Goal: Task Accomplishment & Management: Manage account settings

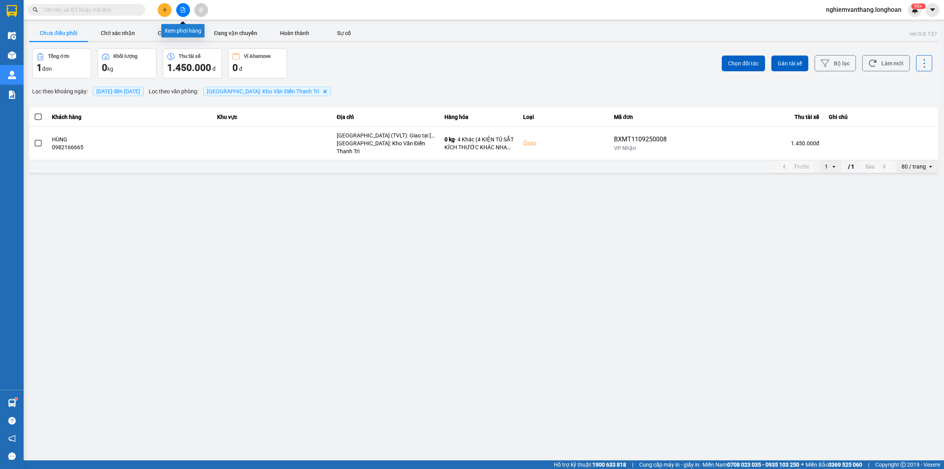
click at [187, 10] on button at bounding box center [183, 10] width 14 height 14
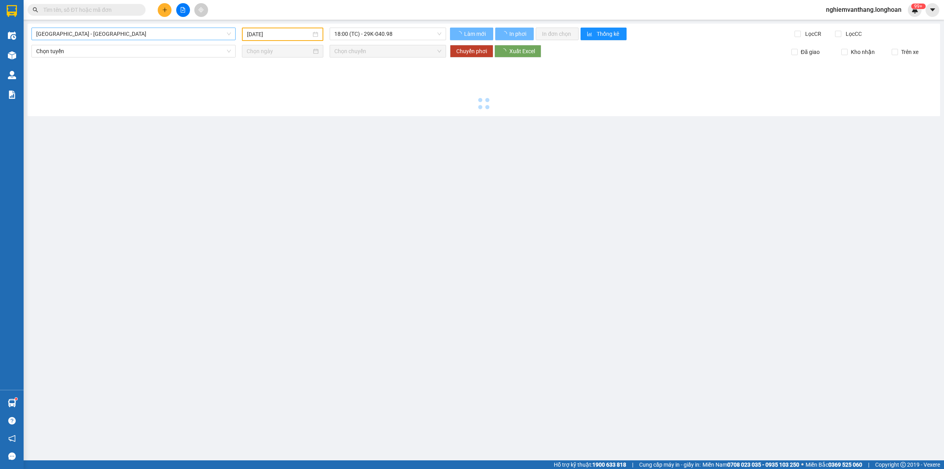
click at [75, 35] on span "[GEOGRAPHIC_DATA] - [GEOGRAPHIC_DATA]" at bounding box center [133, 34] width 195 height 12
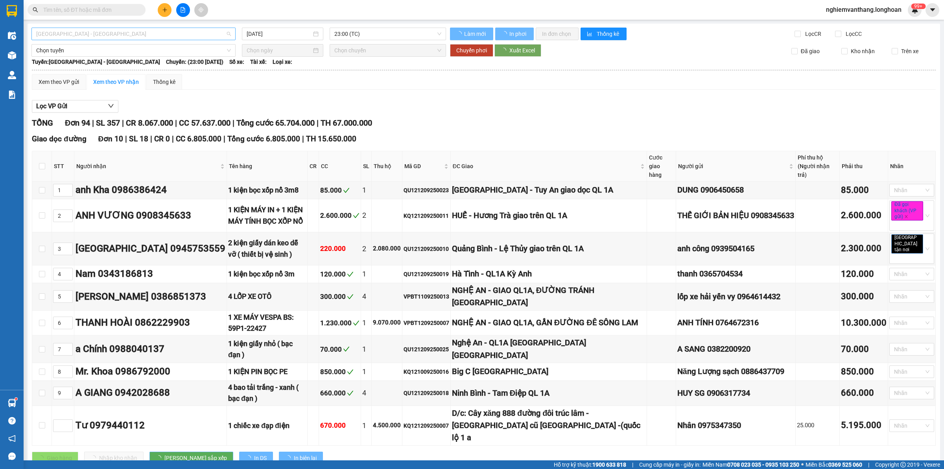
type input "[DATE]"
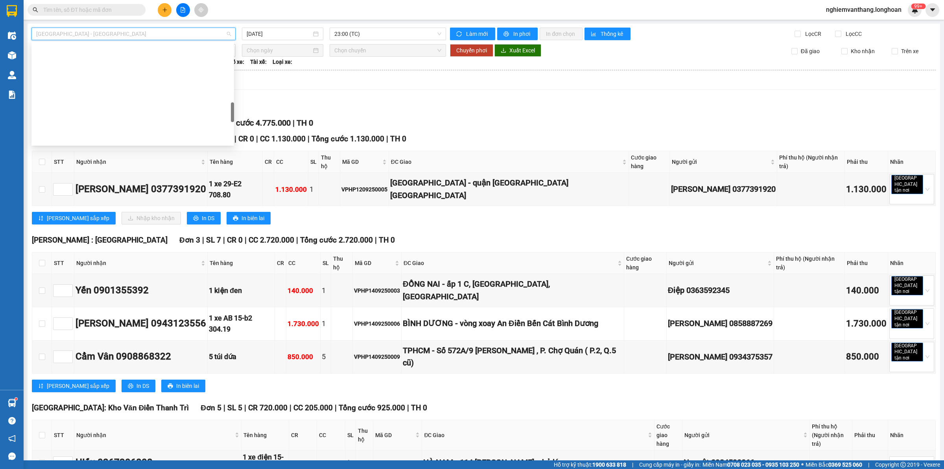
scroll to position [394, 0]
click at [83, 109] on div "VP Hà Đông - Kho HN" at bounding box center [132, 109] width 193 height 9
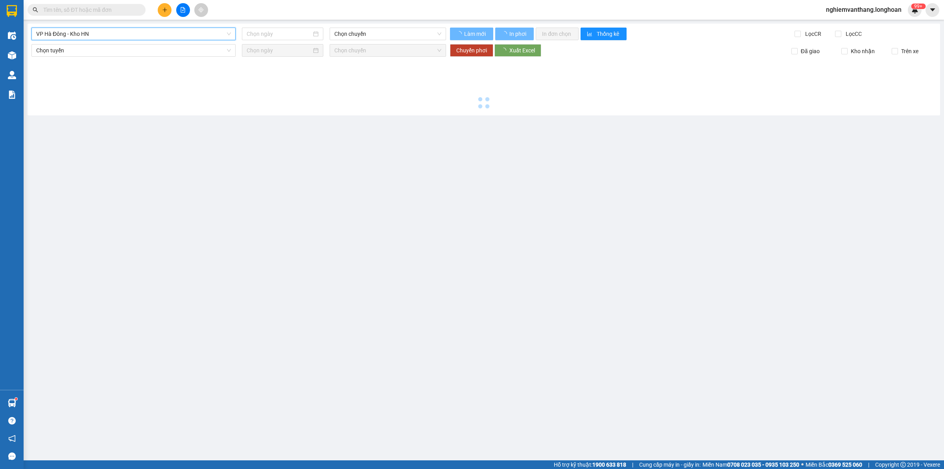
type input "[DATE]"
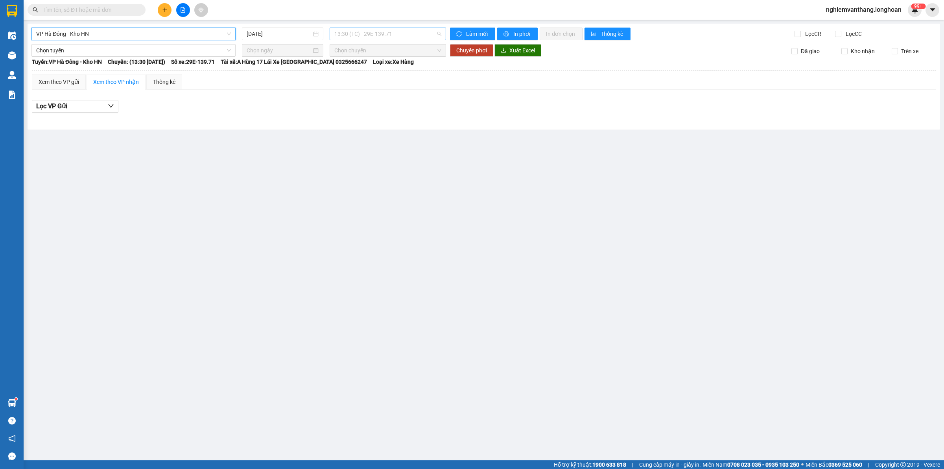
click at [352, 32] on span "13:30 (TC) - 29E-139.71" at bounding box center [387, 34] width 107 height 12
click at [351, 74] on div "17:00 (TC) - 29E-139.71" at bounding box center [364, 74] width 61 height 9
click at [85, 32] on span "VP Hà Đông - Kho HN" at bounding box center [133, 34] width 195 height 12
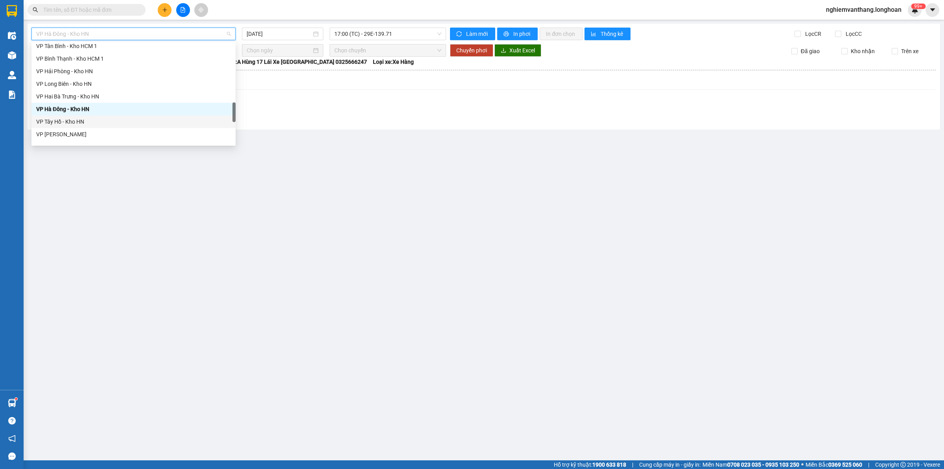
drag, startPoint x: 72, startPoint y: 122, endPoint x: 101, endPoint y: 124, distance: 28.8
click at [72, 122] on div "VP Tây Hồ - Kho HN" at bounding box center [133, 121] width 195 height 9
type input "[DATE]"
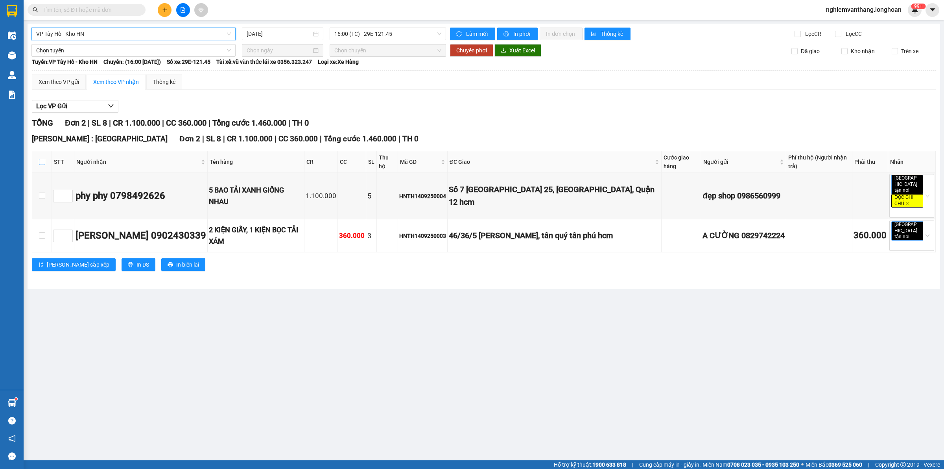
drag, startPoint x: 40, startPoint y: 164, endPoint x: 56, endPoint y: 142, distance: 27.3
click at [42, 162] on input "checkbox" at bounding box center [42, 162] width 6 height 6
checkbox input "true"
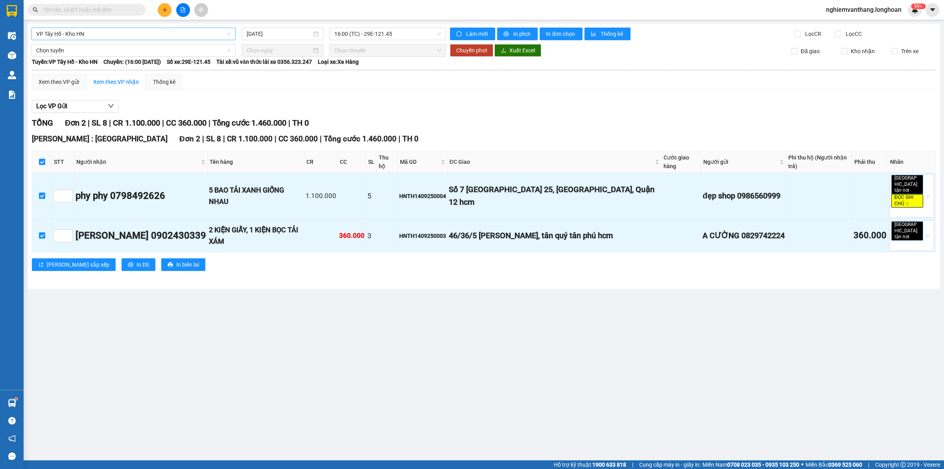
click at [64, 40] on div "VP Tây Hồ - Kho HN" at bounding box center [133, 34] width 204 height 13
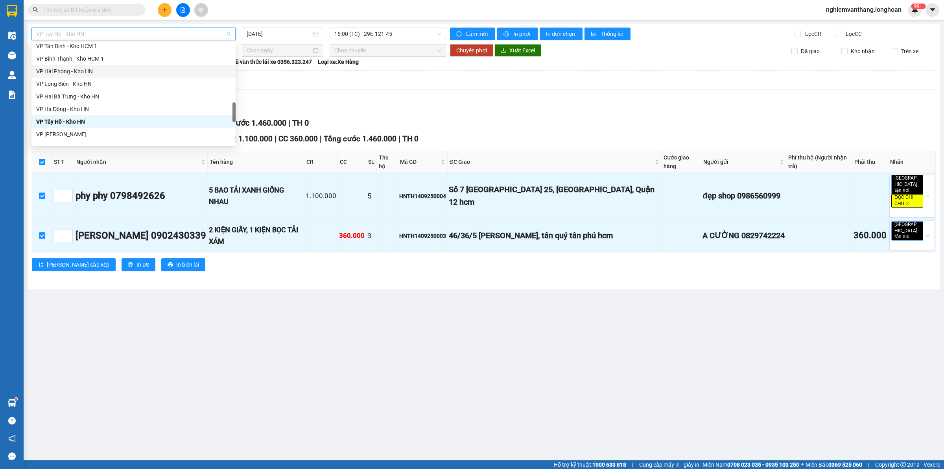
click at [253, 68] on th at bounding box center [483, 69] width 905 height 7
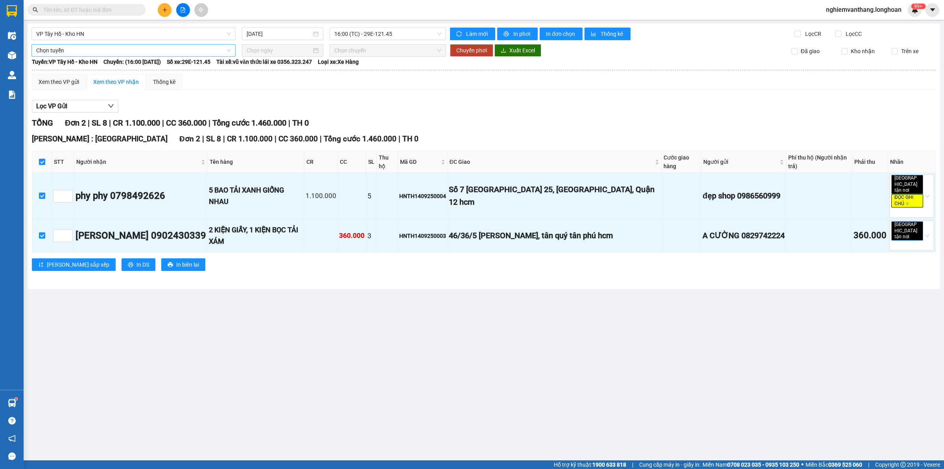
click at [81, 54] on span "Chọn tuyến" at bounding box center [133, 50] width 195 height 12
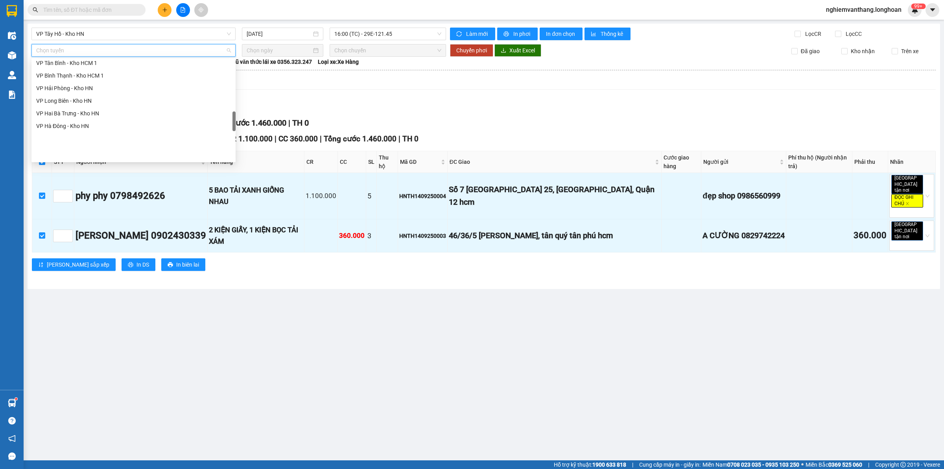
scroll to position [295, 0]
click at [102, 88] on div "[GEOGRAPHIC_DATA] - Các tỉnh miền Bắc" at bounding box center [133, 85] width 195 height 9
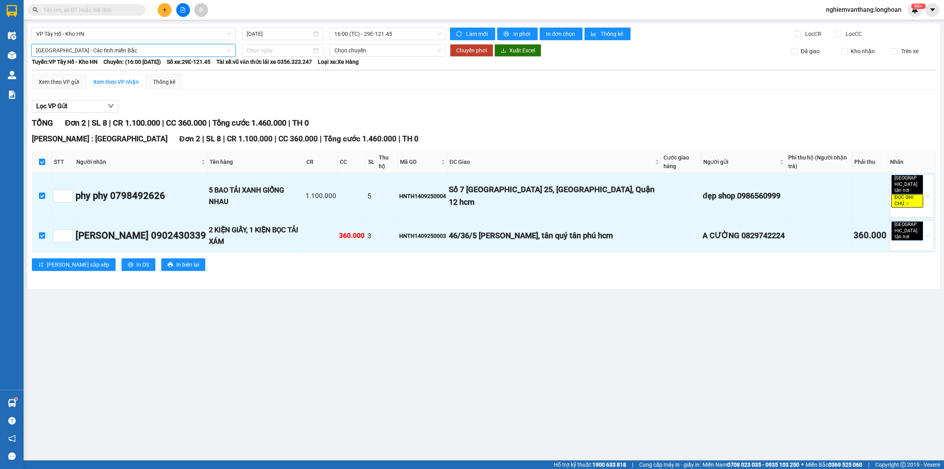
click at [106, 42] on div "VP Tây Hồ - Kho HN 14/09/2025 16:00 (TC) - 29E-121.45 Làm mới In phơi In đơn ch…" at bounding box center [484, 156] width 913 height 265
click at [101, 48] on span "[GEOGRAPHIC_DATA] - Các tỉnh miền Bắc" at bounding box center [133, 50] width 195 height 12
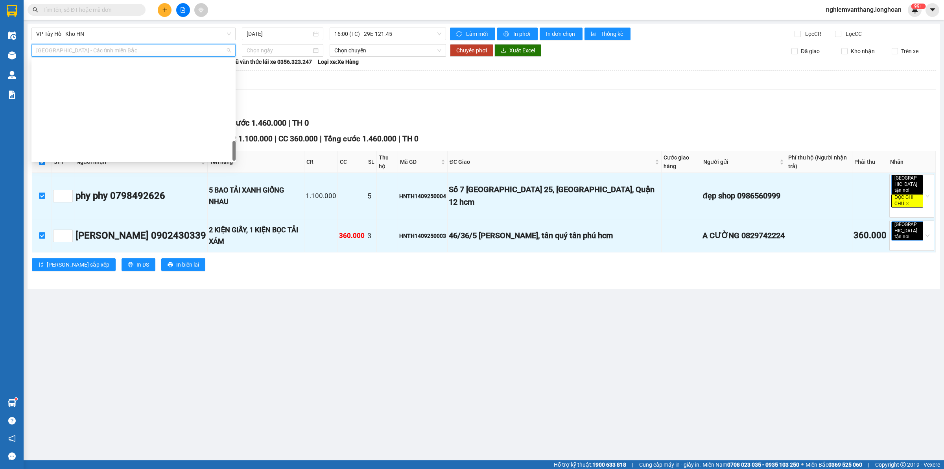
scroll to position [541, 0]
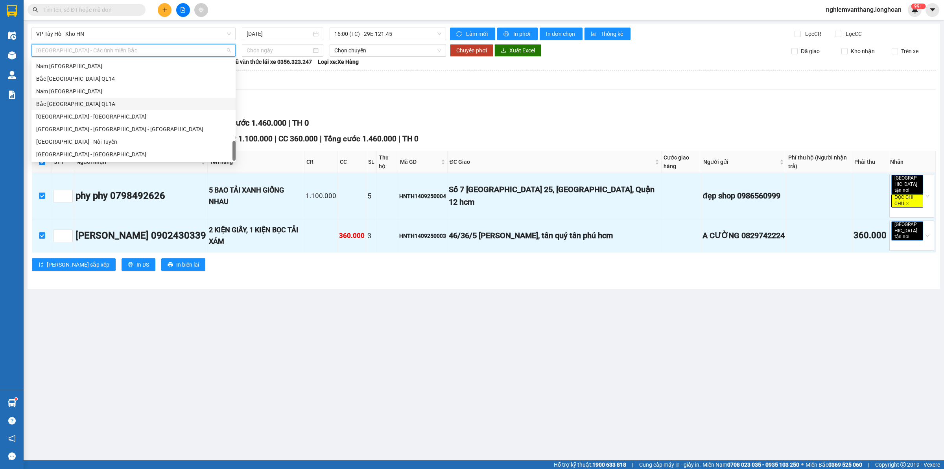
drag, startPoint x: 89, startPoint y: 107, endPoint x: 101, endPoint y: 103, distance: 12.2
click at [91, 105] on div "Bắc [GEOGRAPHIC_DATA] QL1A" at bounding box center [133, 104] width 195 height 9
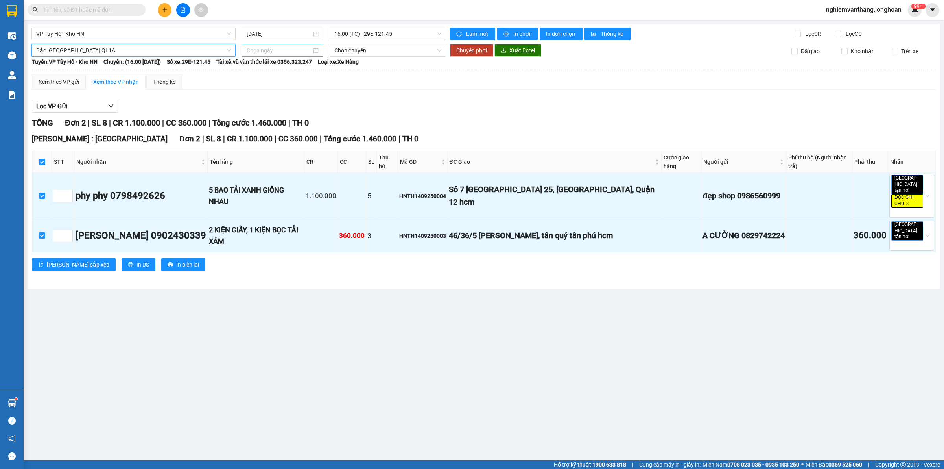
click at [273, 51] on input at bounding box center [279, 50] width 65 height 9
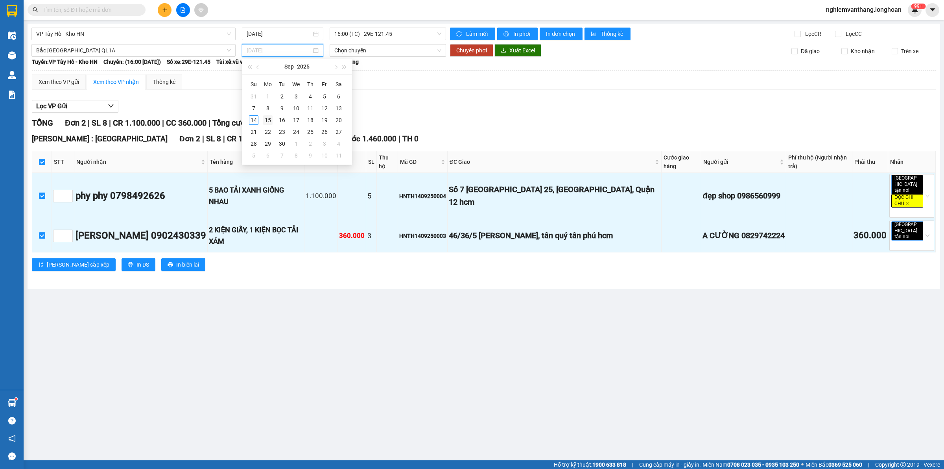
type input "[DATE]"
click at [268, 121] on div "15" at bounding box center [267, 119] width 9 height 9
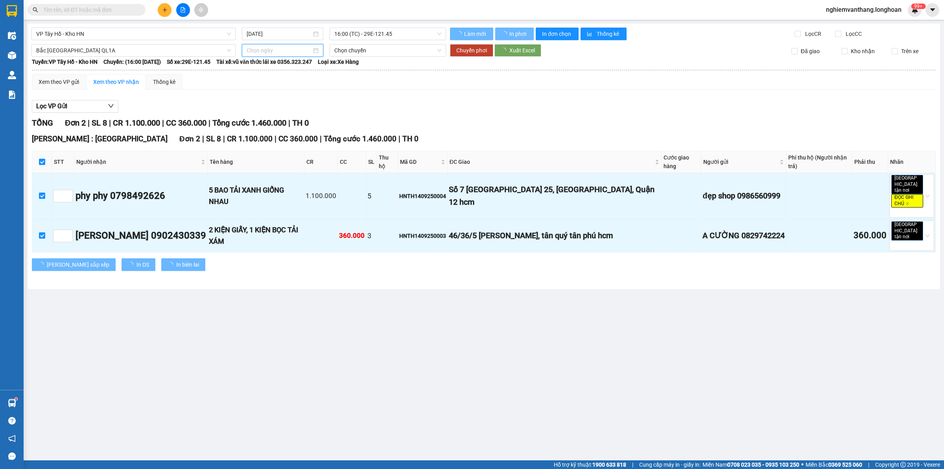
type input "[DATE]"
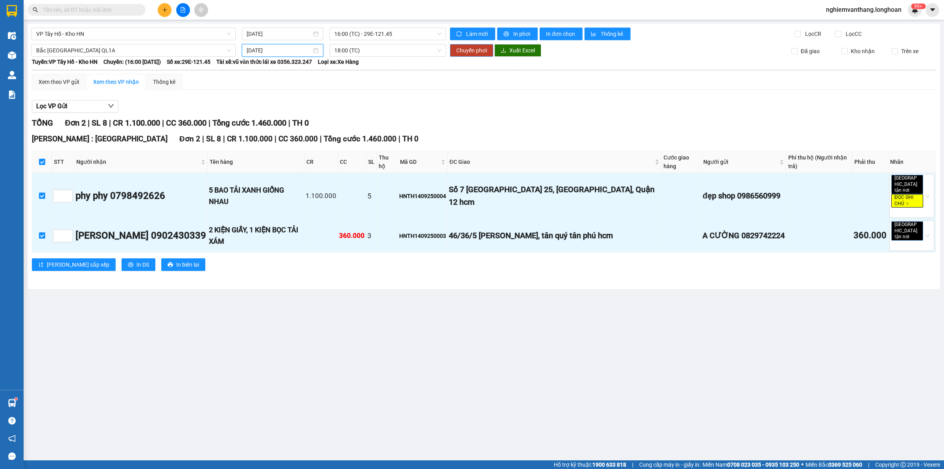
click at [467, 49] on span "Chuyển phơi" at bounding box center [471, 50] width 31 height 9
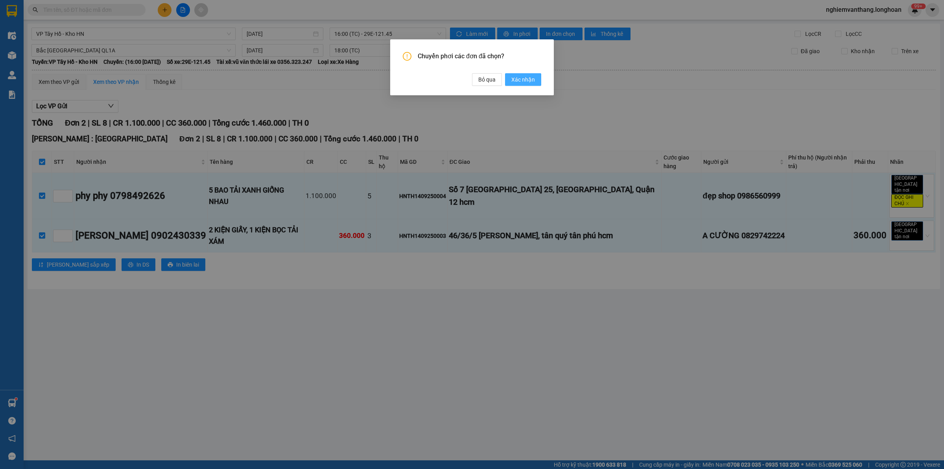
click at [522, 81] on span "Xác nhận" at bounding box center [523, 79] width 24 height 9
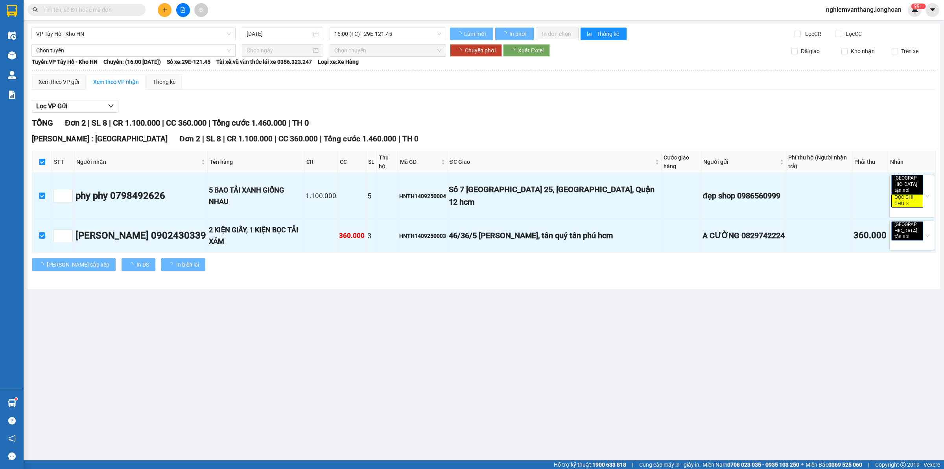
checkbox input "false"
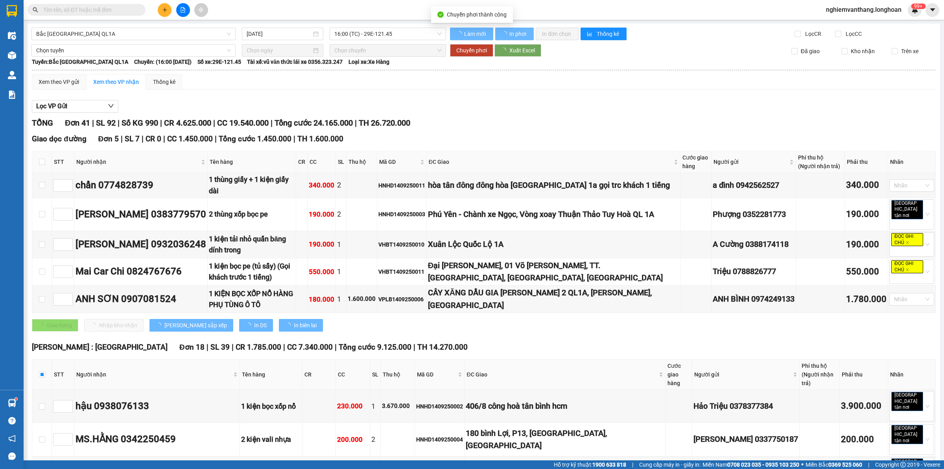
checkbox input "false"
type input "[DATE]"
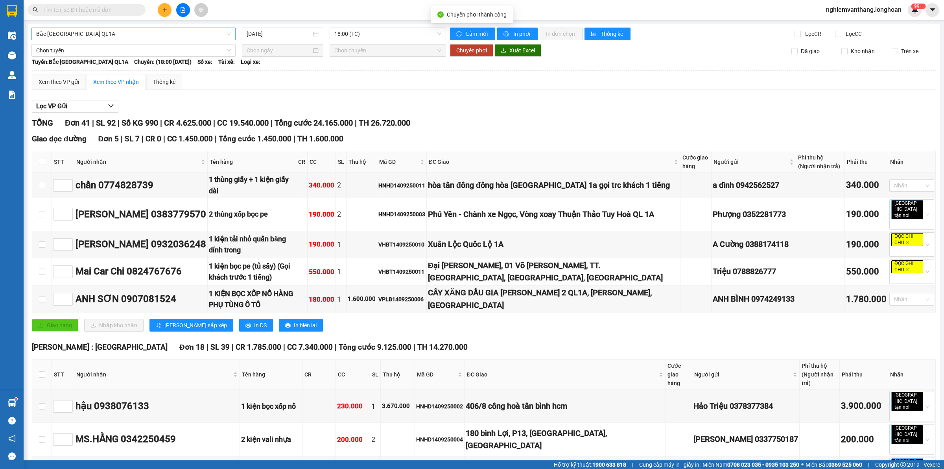
click at [75, 32] on span "Bắc [GEOGRAPHIC_DATA] QL1A" at bounding box center [133, 34] width 195 height 12
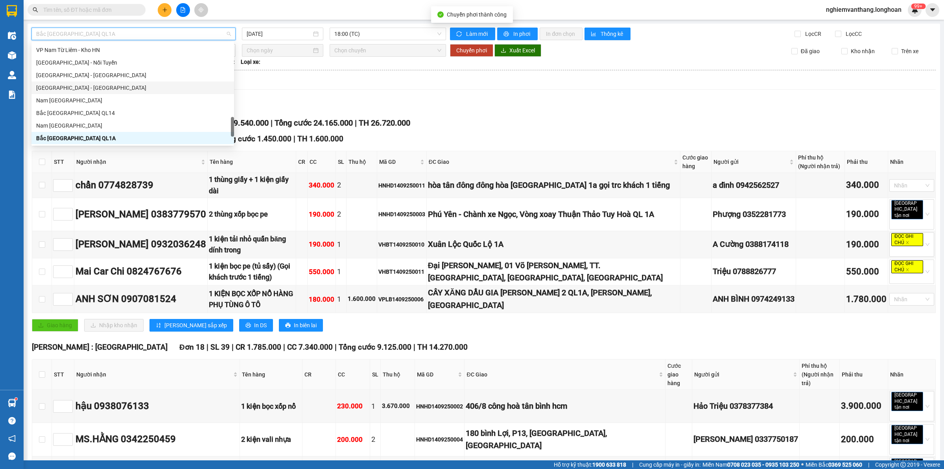
scroll to position [392, 0]
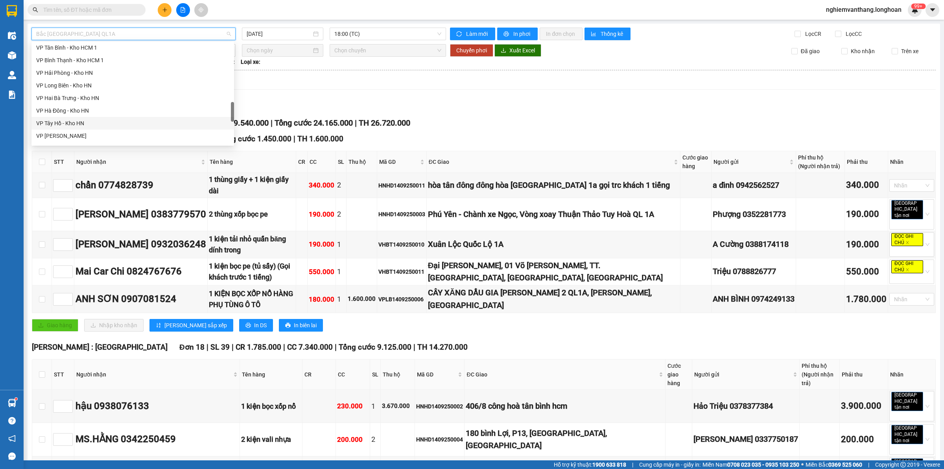
click at [75, 122] on div "VP Tây Hồ - Kho HN" at bounding box center [132, 123] width 193 height 9
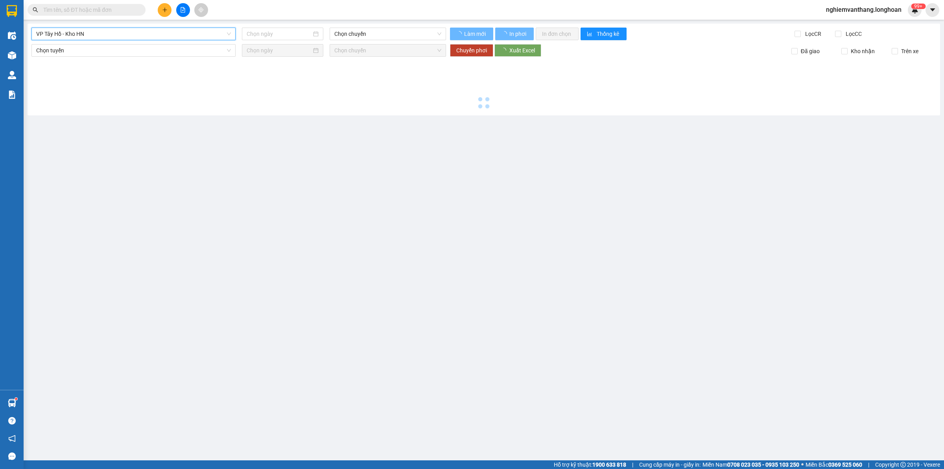
type input "[DATE]"
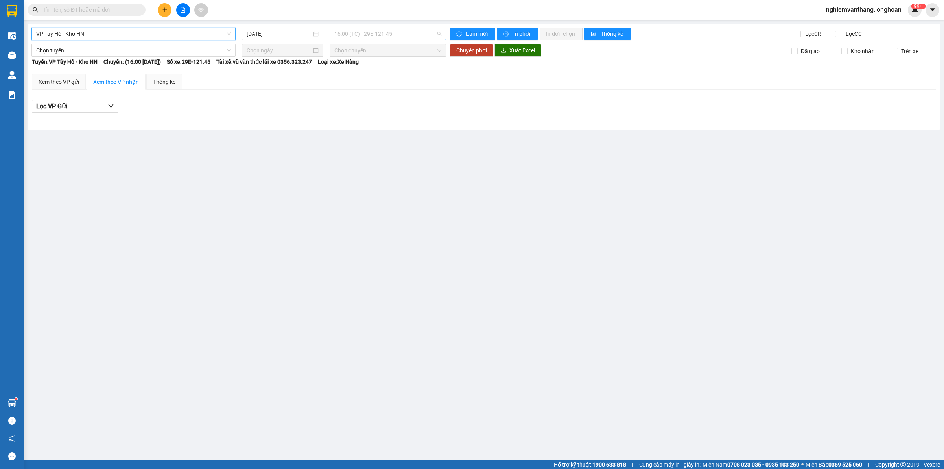
click at [349, 32] on span "16:00 (TC) - 29E-121.45" at bounding box center [387, 34] width 107 height 12
click at [358, 74] on div "19:15 (TC) - 29E-121.45" at bounding box center [364, 74] width 61 height 9
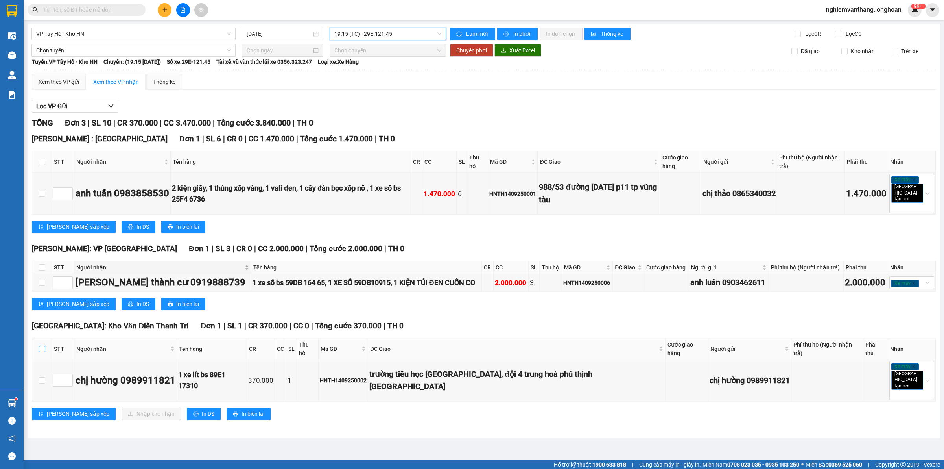
drag, startPoint x: 40, startPoint y: 338, endPoint x: 103, endPoint y: 258, distance: 102.3
click at [42, 345] on input "checkbox" at bounding box center [42, 348] width 6 height 6
checkbox input "true"
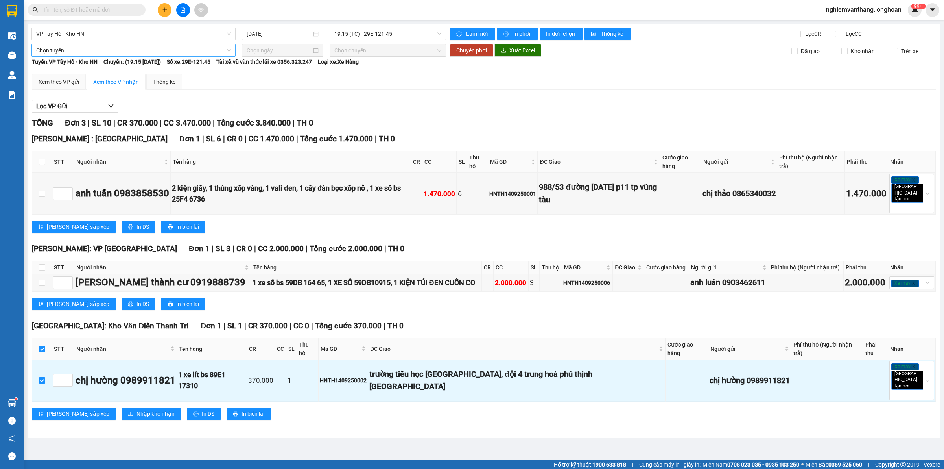
click at [95, 46] on span "Chọn tuyến" at bounding box center [133, 50] width 195 height 12
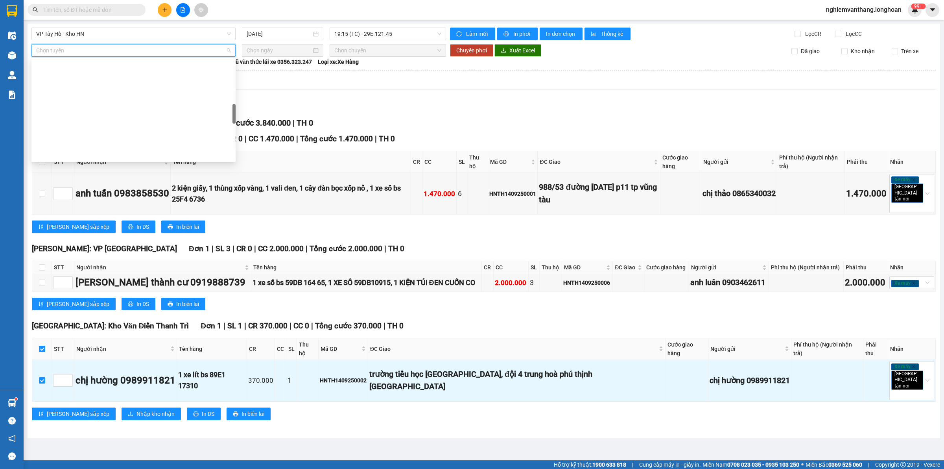
scroll to position [295, 0]
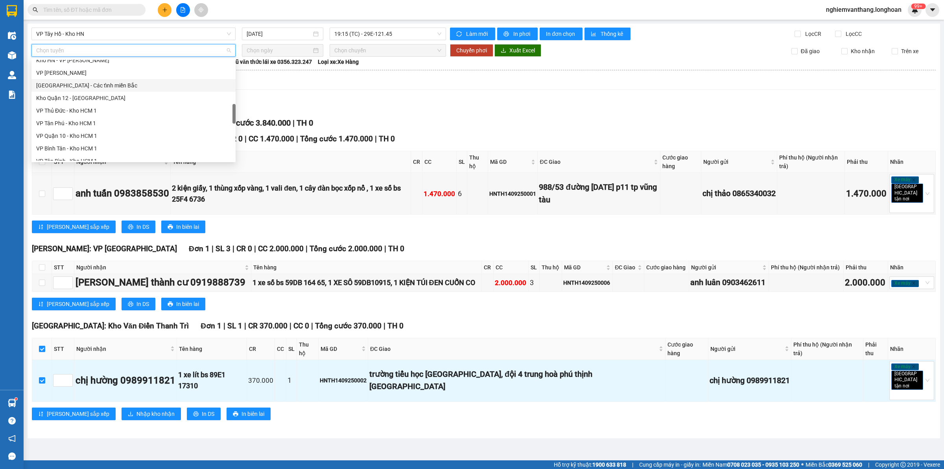
drag, startPoint x: 103, startPoint y: 85, endPoint x: 109, endPoint y: 85, distance: 5.1
click at [105, 85] on div "[GEOGRAPHIC_DATA] - Các tỉnh miền Bắc" at bounding box center [133, 85] width 195 height 9
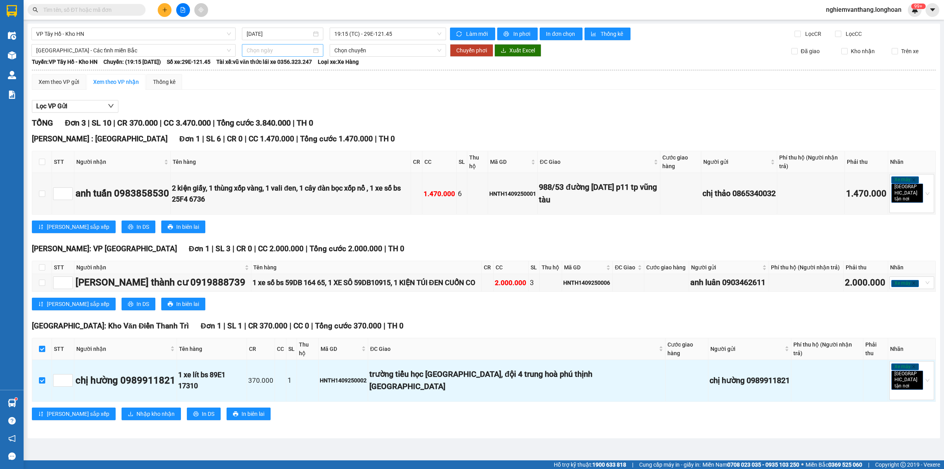
click at [282, 44] on div at bounding box center [282, 50] width 81 height 13
type input "[DATE]"
drag, startPoint x: 268, startPoint y: 123, endPoint x: 269, endPoint y: 113, distance: 9.5
click at [268, 122] on div "15" at bounding box center [267, 119] width 9 height 9
type input "[DATE]"
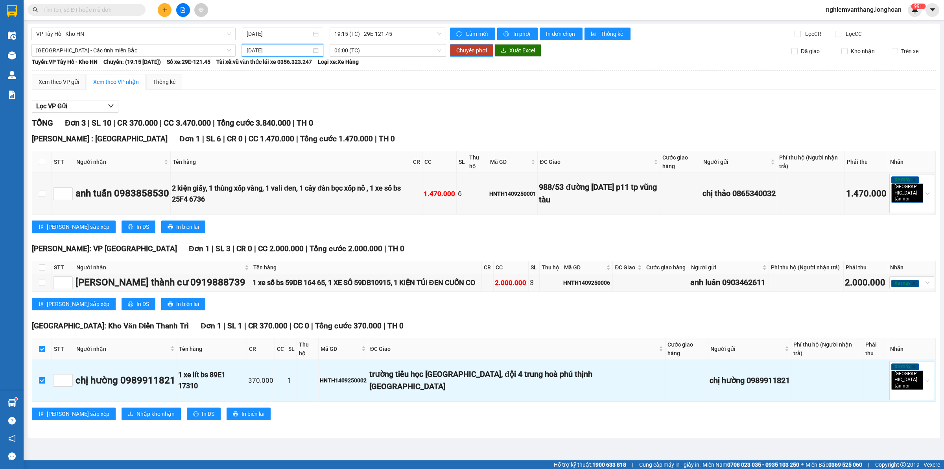
click at [477, 52] on span "Chuyển phơi" at bounding box center [471, 50] width 31 height 9
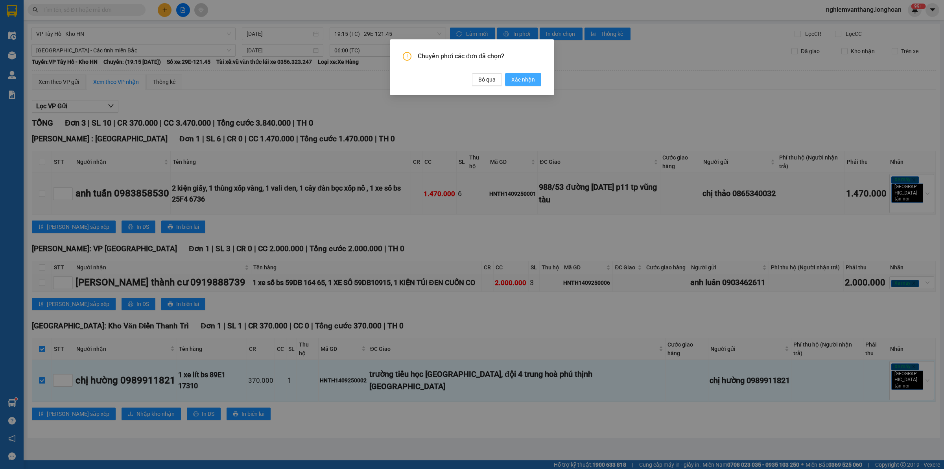
click at [516, 75] on span "Xác nhận" at bounding box center [523, 79] width 24 height 9
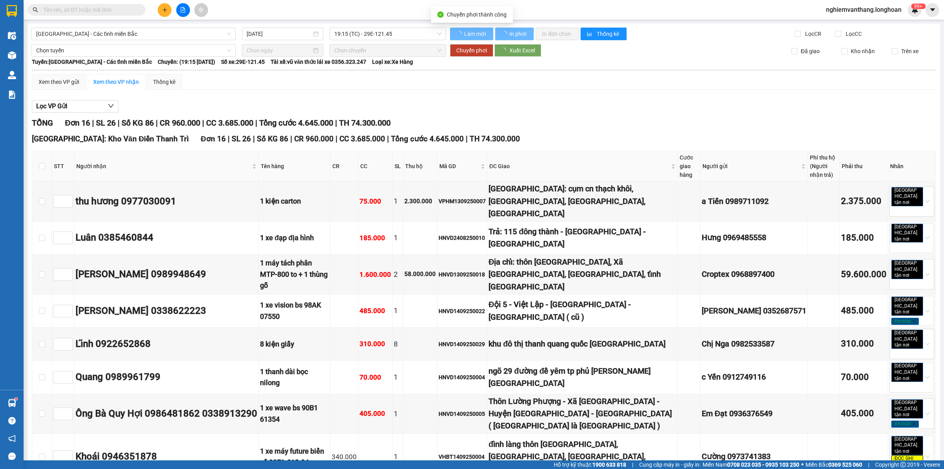
type input "[DATE]"
click at [75, 31] on span "[GEOGRAPHIC_DATA] - Các tỉnh miền Bắc" at bounding box center [133, 34] width 195 height 12
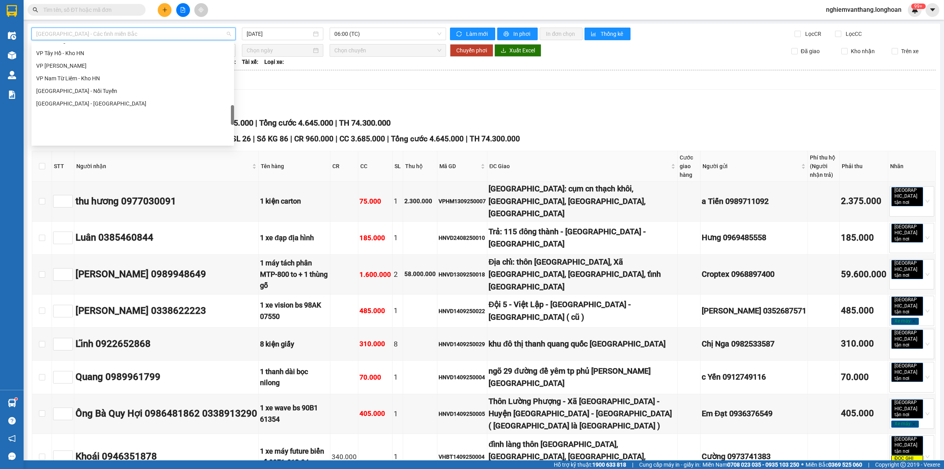
scroll to position [413, 0]
click at [73, 100] on div "VP Tây Hồ - Kho HN" at bounding box center [132, 102] width 193 height 9
type input "[DATE]"
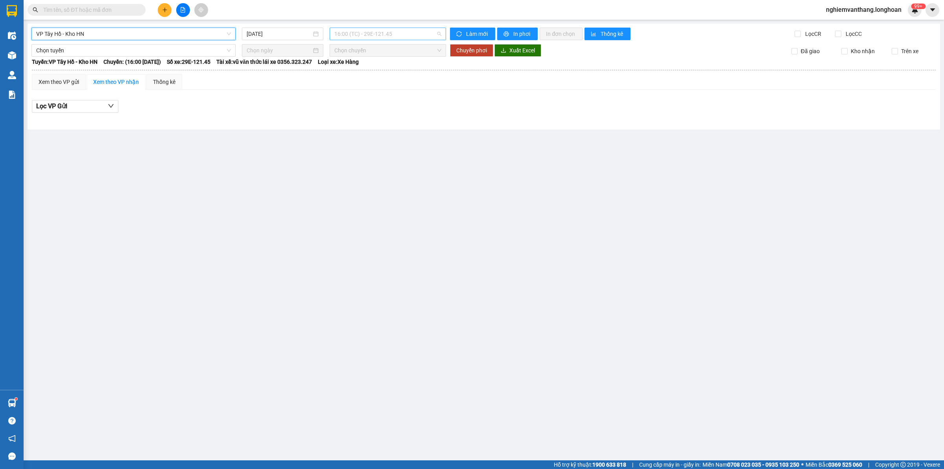
drag, startPoint x: 348, startPoint y: 33, endPoint x: 349, endPoint y: 57, distance: 23.6
click at [349, 33] on span "16:00 (TC) - 29E-121.45" at bounding box center [387, 34] width 107 height 12
click at [339, 77] on div "19:15 (TC) - 29E-121.45" at bounding box center [364, 74] width 61 height 9
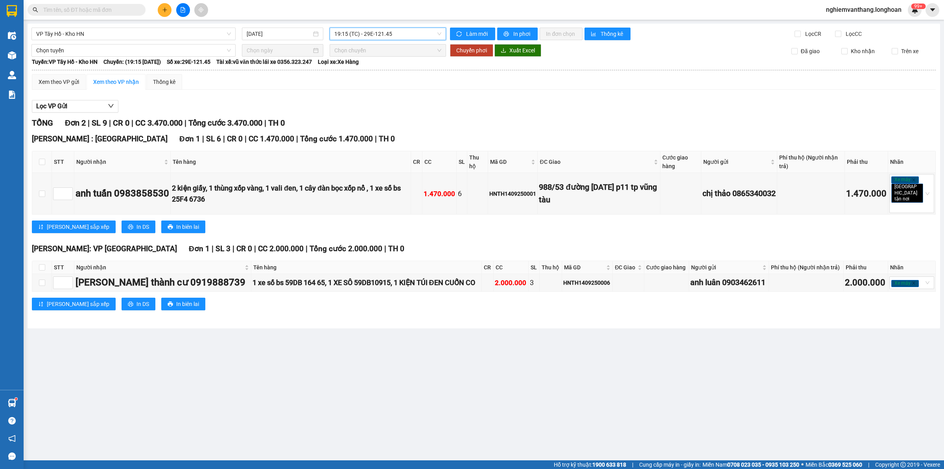
click at [37, 159] on th at bounding box center [42, 162] width 20 height 22
click at [46, 274] on td at bounding box center [42, 283] width 20 height 18
drag, startPoint x: 44, startPoint y: 264, endPoint x: 40, endPoint y: 254, distance: 11.0
click at [43, 264] on input "checkbox" at bounding box center [42, 267] width 6 height 6
checkbox input "true"
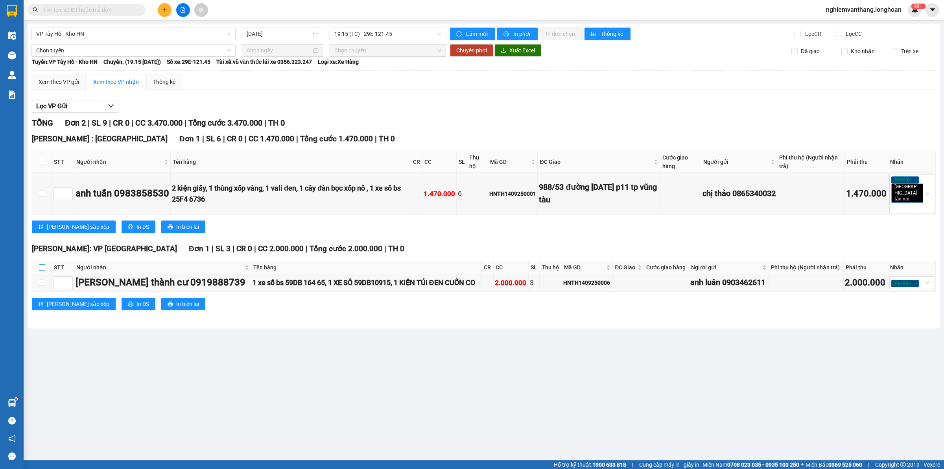
checkbox input "true"
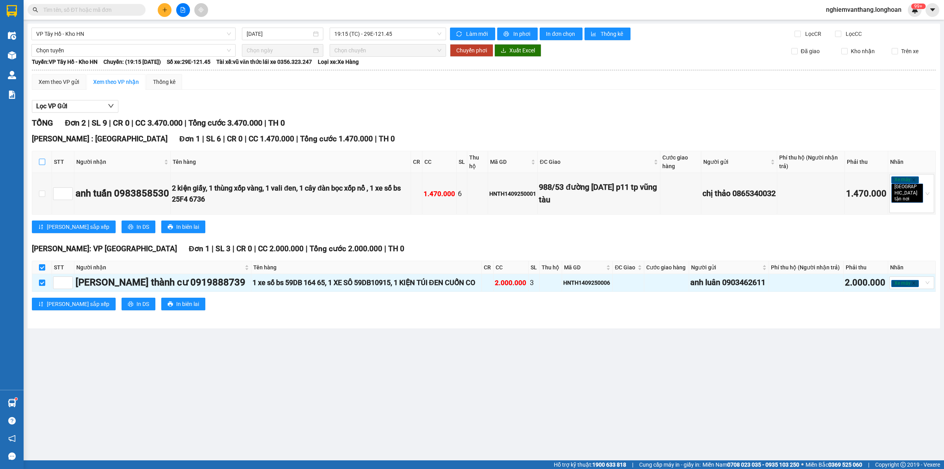
click at [42, 162] on input "checkbox" at bounding box center [42, 162] width 6 height 6
checkbox input "true"
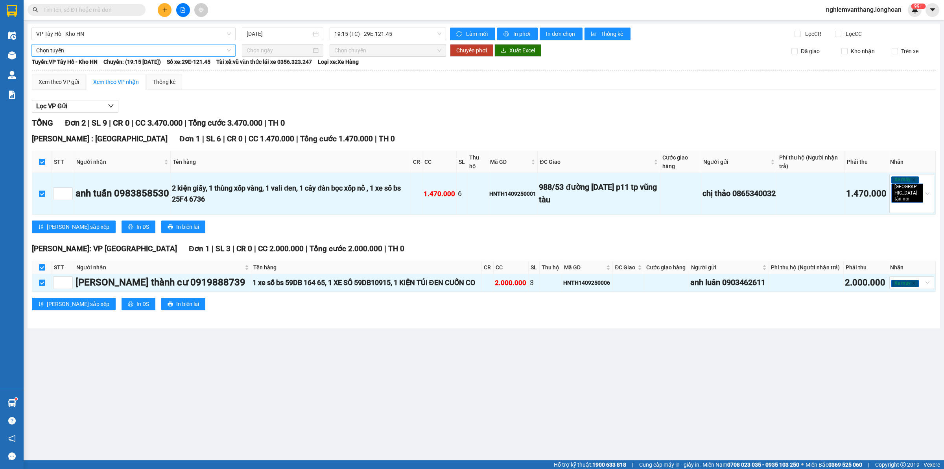
click at [68, 46] on span "Chọn tuyến" at bounding box center [133, 50] width 195 height 12
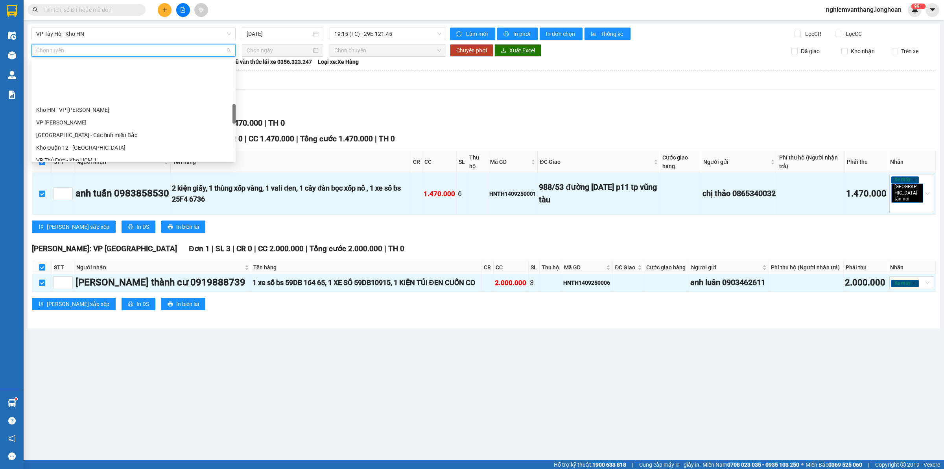
scroll to position [541, 0]
click at [74, 103] on div "Bắc [GEOGRAPHIC_DATA] QL1A" at bounding box center [133, 104] width 195 height 9
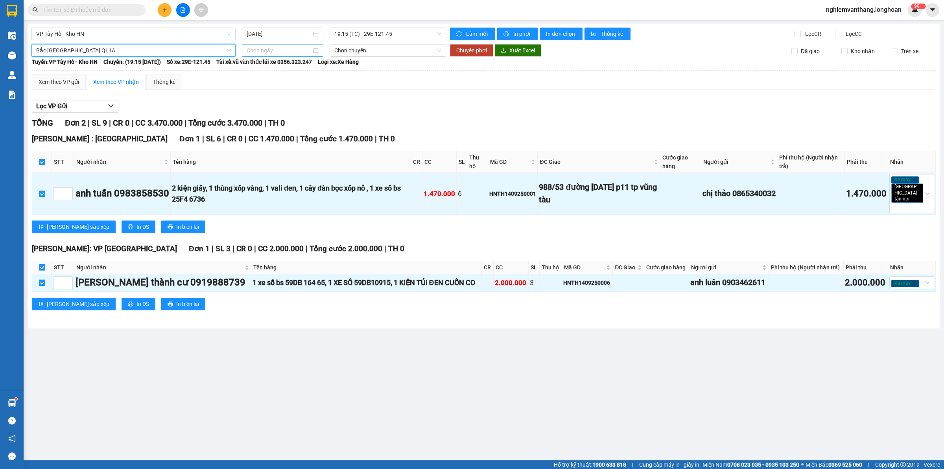
click at [281, 53] on input at bounding box center [279, 50] width 65 height 9
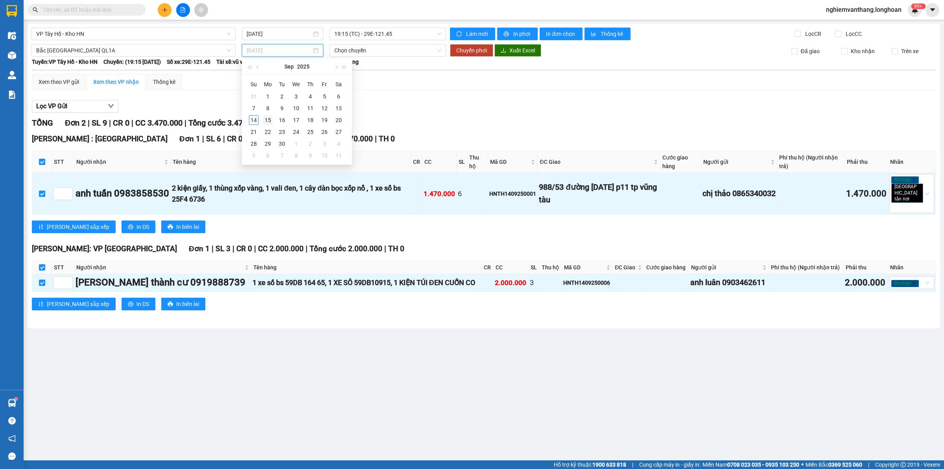
type input "[DATE]"
click at [268, 121] on div "15" at bounding box center [267, 119] width 9 height 9
type input "[DATE]"
click at [483, 50] on span "Chuyển phơi" at bounding box center [471, 50] width 31 height 9
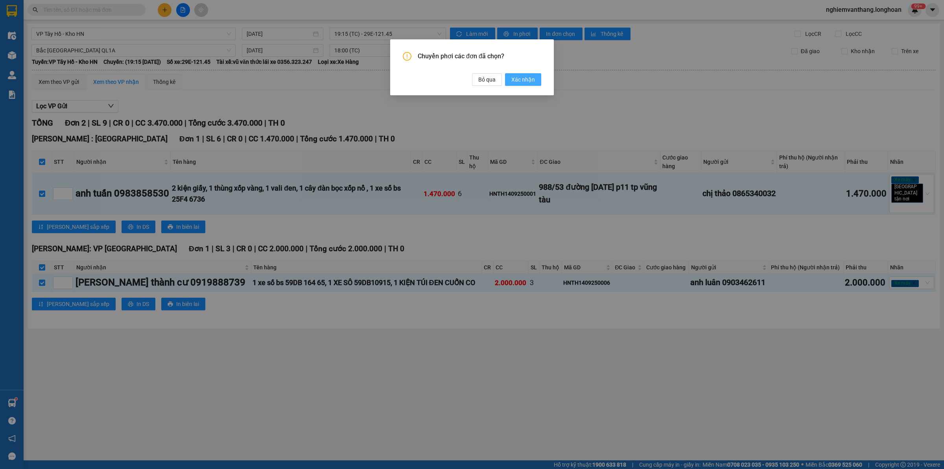
click at [518, 75] on button "Xác nhận" at bounding box center [523, 79] width 36 height 13
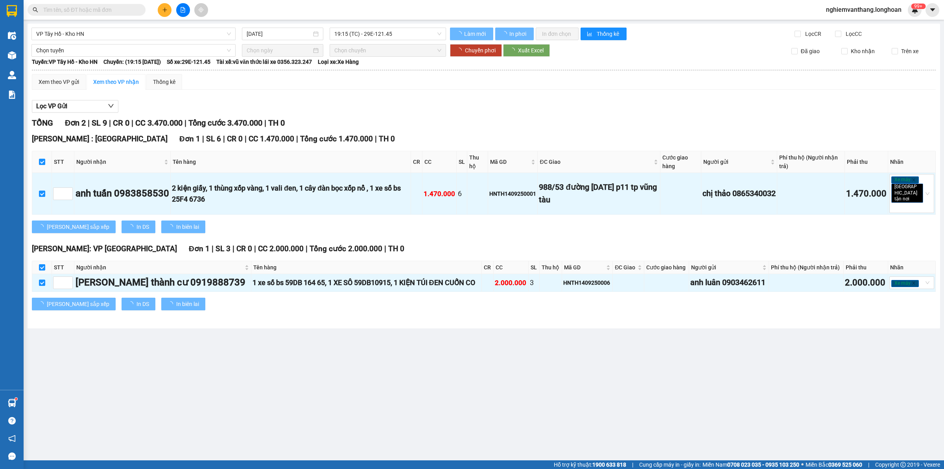
checkbox input "false"
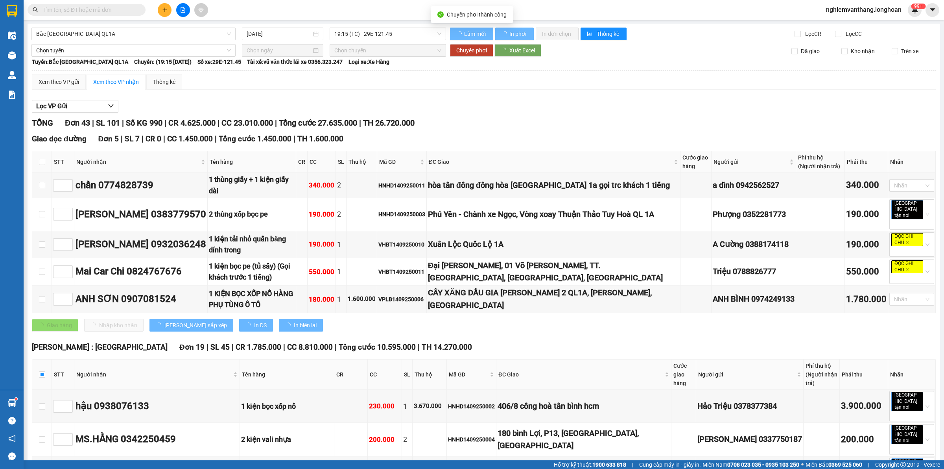
checkbox input "false"
type input "[DATE]"
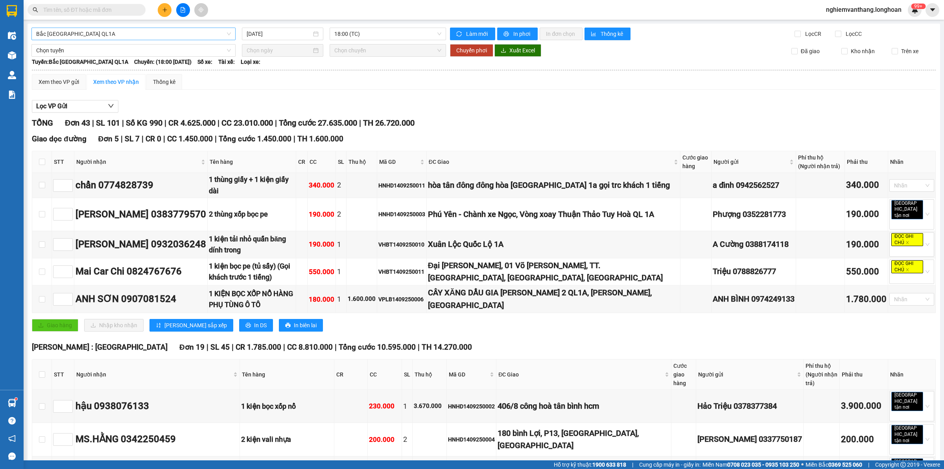
click at [103, 31] on span "Bắc [GEOGRAPHIC_DATA] QL1A" at bounding box center [133, 34] width 195 height 12
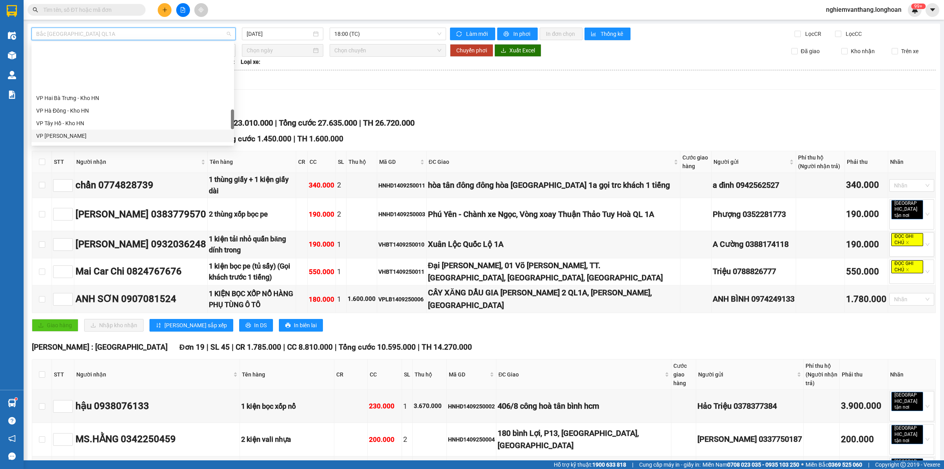
scroll to position [441, 0]
click at [76, 85] on div "VP [PERSON_NAME]" at bounding box center [132, 86] width 193 height 9
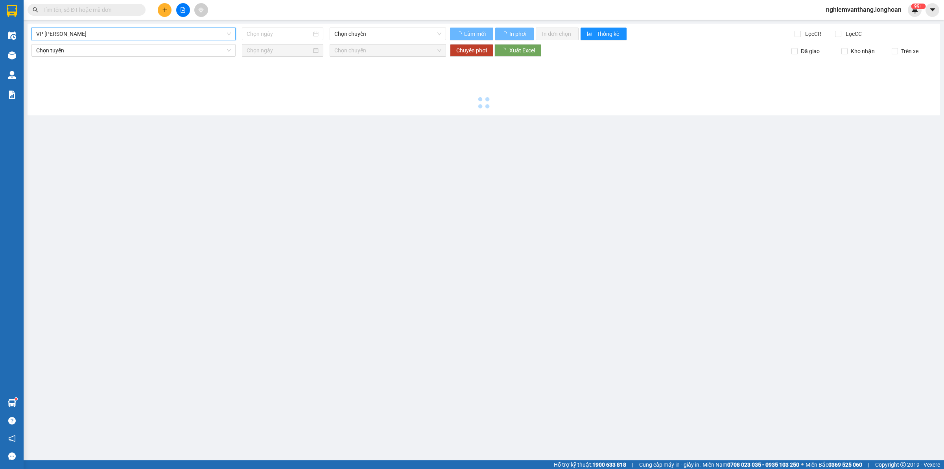
type input "[DATE]"
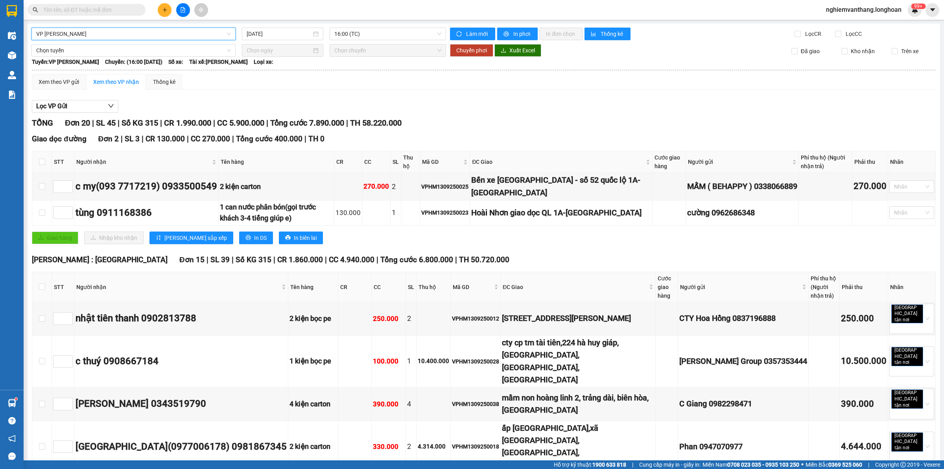
click at [85, 32] on span "VP [PERSON_NAME]" at bounding box center [133, 34] width 195 height 12
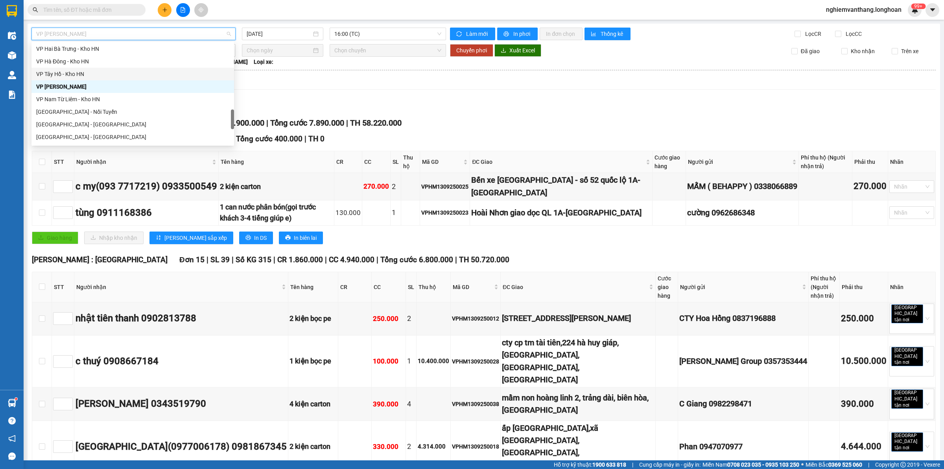
click at [79, 72] on div "VP Tây Hồ - Kho HN" at bounding box center [132, 74] width 193 height 9
type input "[DATE]"
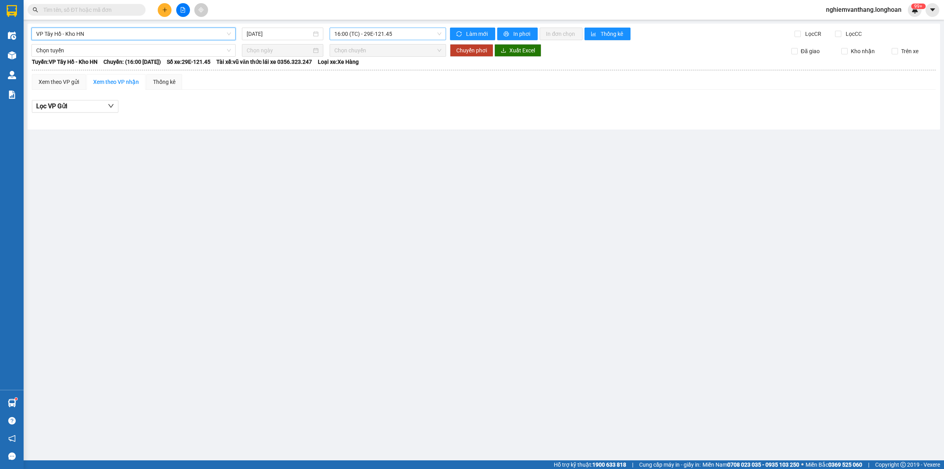
click at [361, 33] on span "16:00 (TC) - 29E-121.45" at bounding box center [387, 34] width 107 height 12
click at [366, 69] on div "19:15 (TC) - 29E-121.45" at bounding box center [365, 74] width 71 height 13
drag, startPoint x: 48, startPoint y: 34, endPoint x: 59, endPoint y: 35, distance: 11.9
click at [49, 34] on span "VP Tây Hồ - Kho HN" at bounding box center [133, 34] width 195 height 12
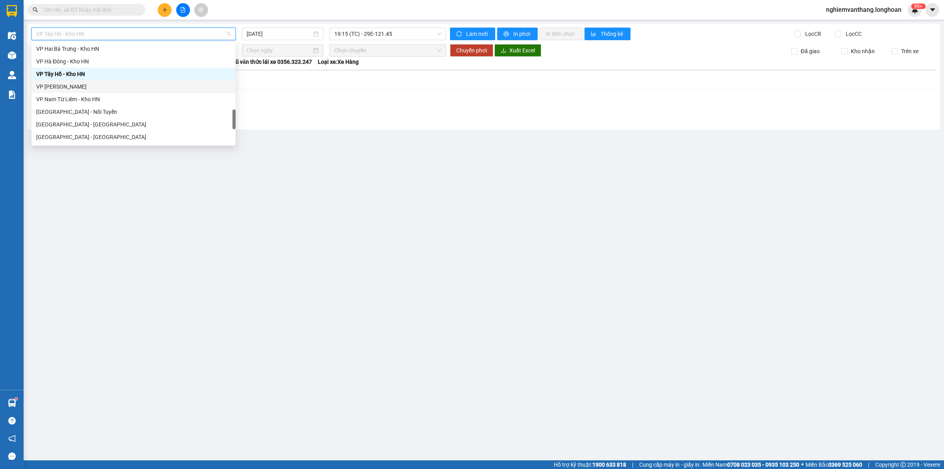
click at [67, 82] on div "VP [PERSON_NAME]" at bounding box center [133, 86] width 195 height 9
type input "[DATE]"
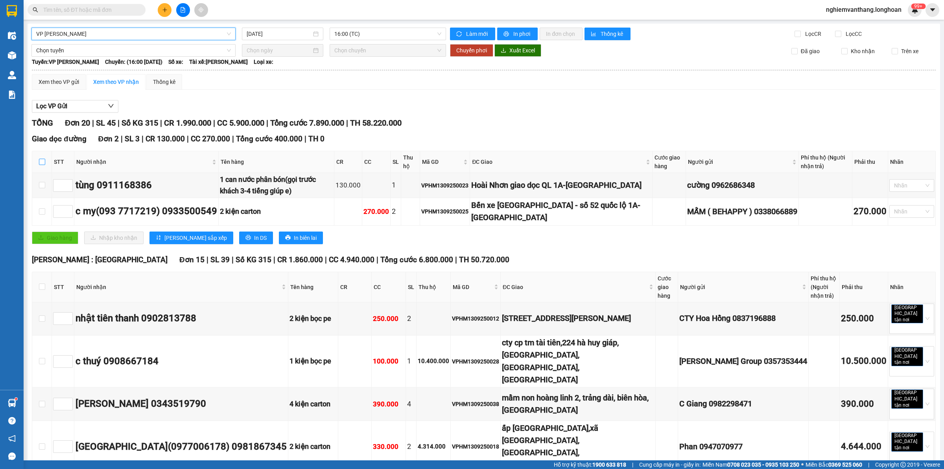
click at [44, 163] on input "checkbox" at bounding box center [42, 162] width 6 height 6
checkbox input "true"
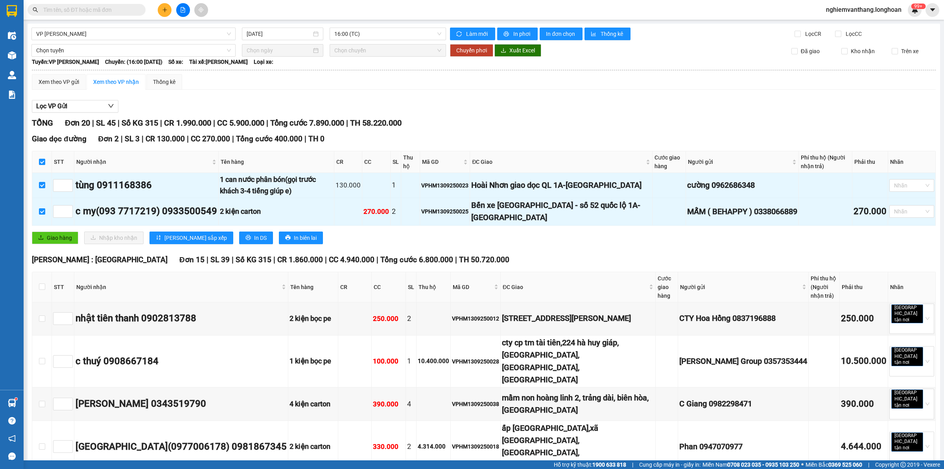
scroll to position [197, 0]
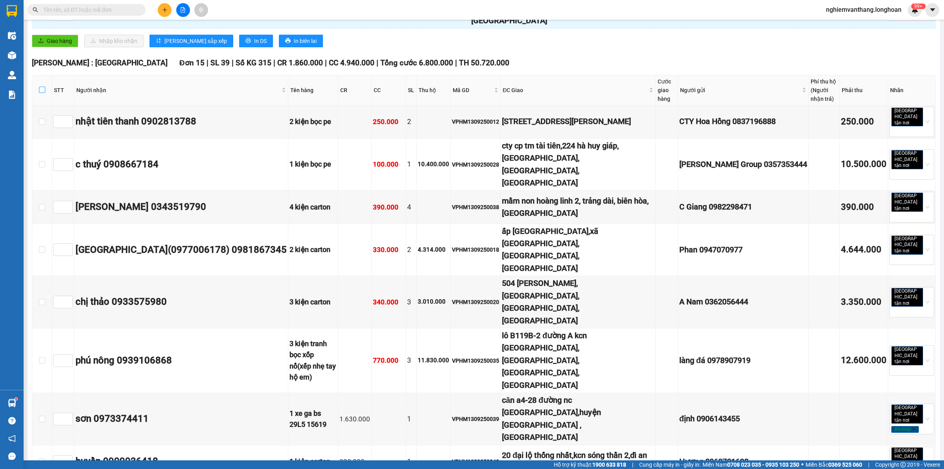
click at [42, 89] on input "checkbox" at bounding box center [42, 90] width 6 height 6
checkbox input "true"
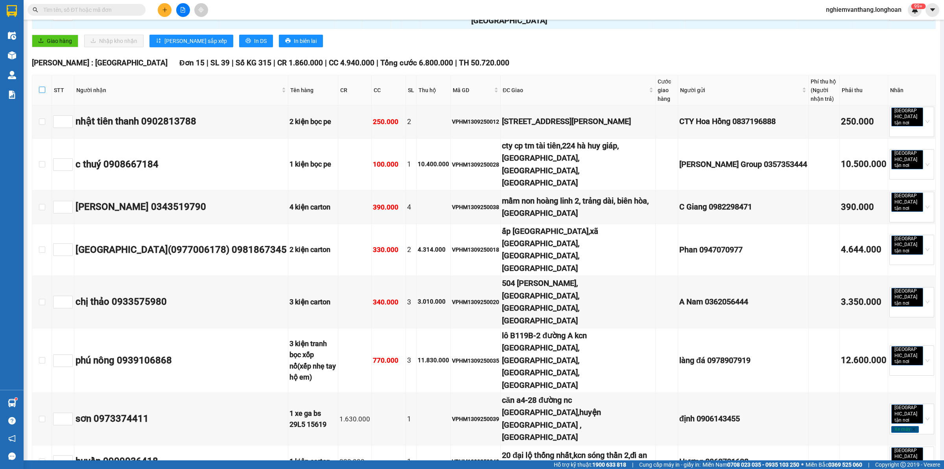
checkbox input "true"
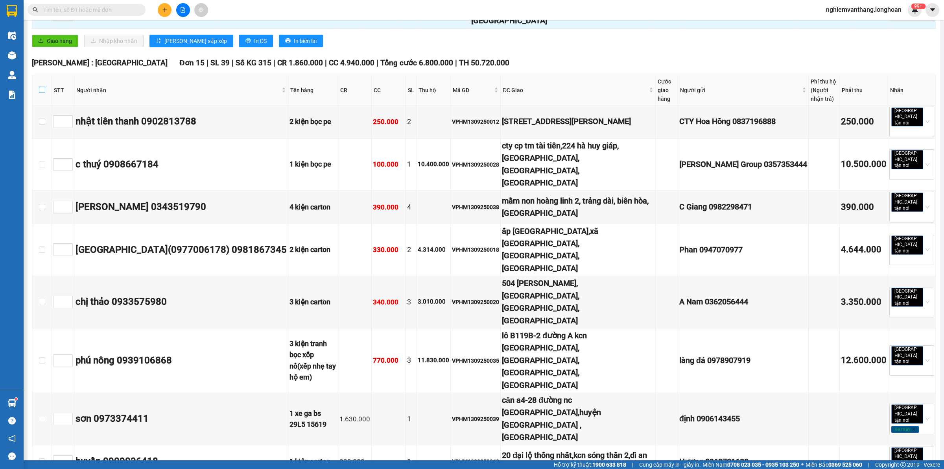
checkbox input "true"
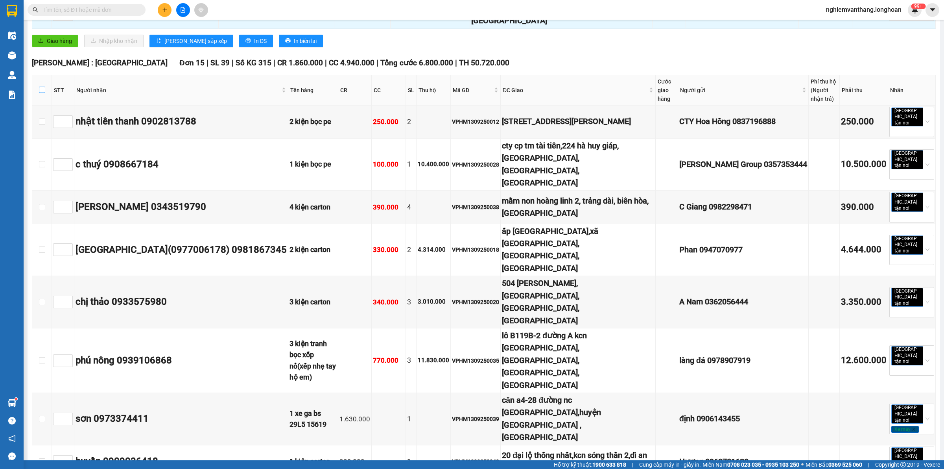
checkbox input "true"
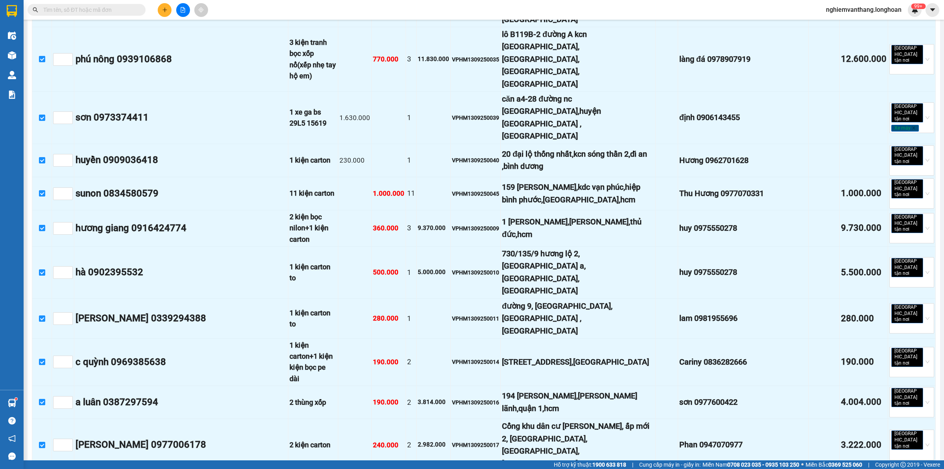
scroll to position [498, 0]
drag, startPoint x: 41, startPoint y: 270, endPoint x: 50, endPoint y: 342, distance: 71.7
checkbox input "true"
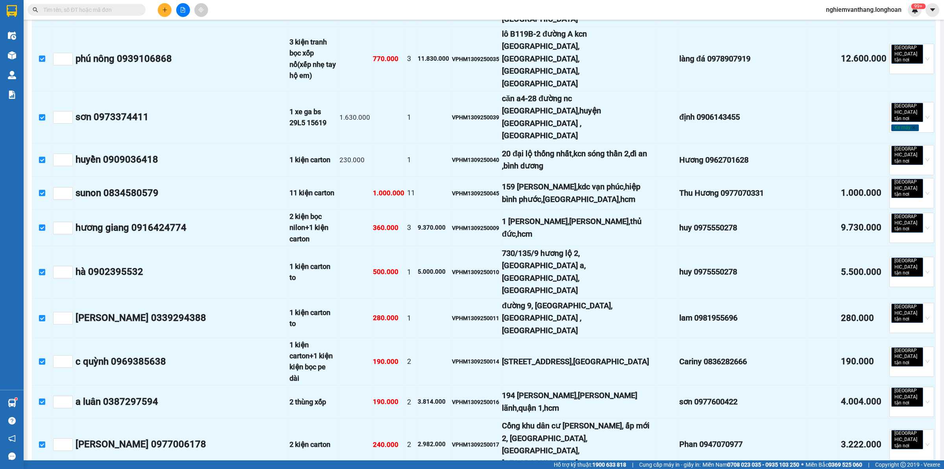
checkbox input "true"
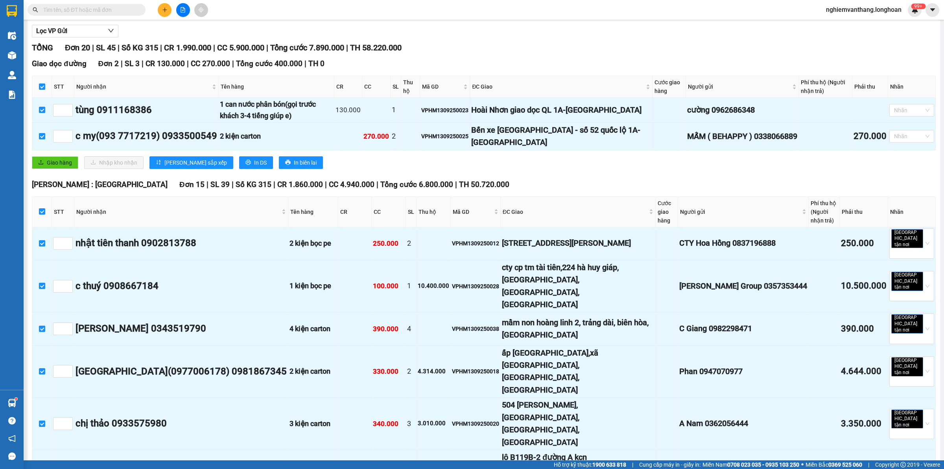
scroll to position [0, 0]
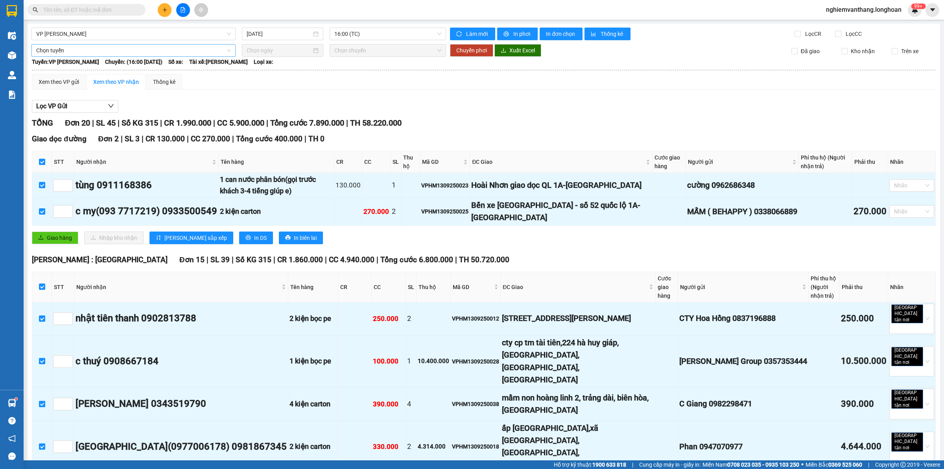
click at [53, 52] on span "Chọn tuyến" at bounding box center [133, 50] width 195 height 12
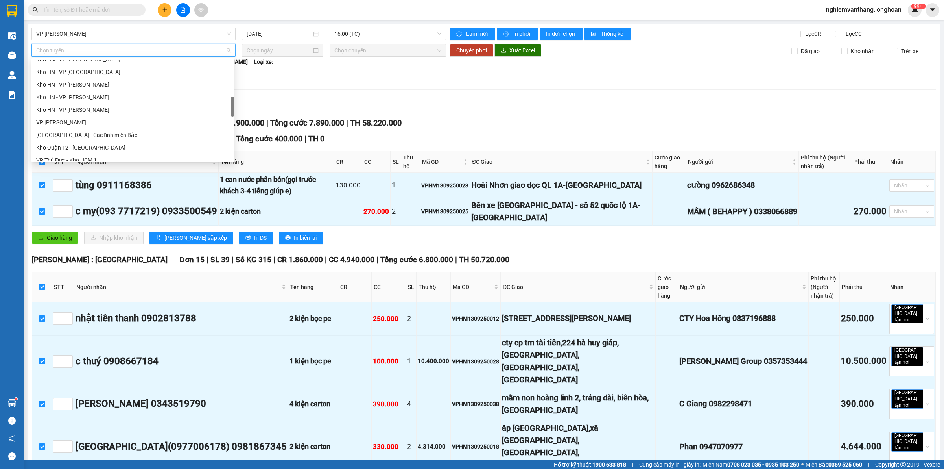
scroll to position [541, 0]
click at [87, 107] on div "Bắc [GEOGRAPHIC_DATA] QL1A" at bounding box center [132, 104] width 193 height 9
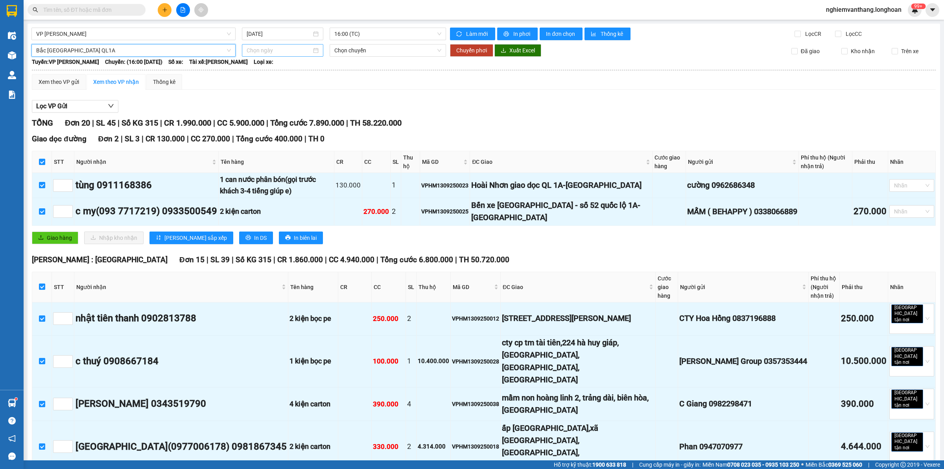
click at [274, 50] on input at bounding box center [279, 50] width 65 height 9
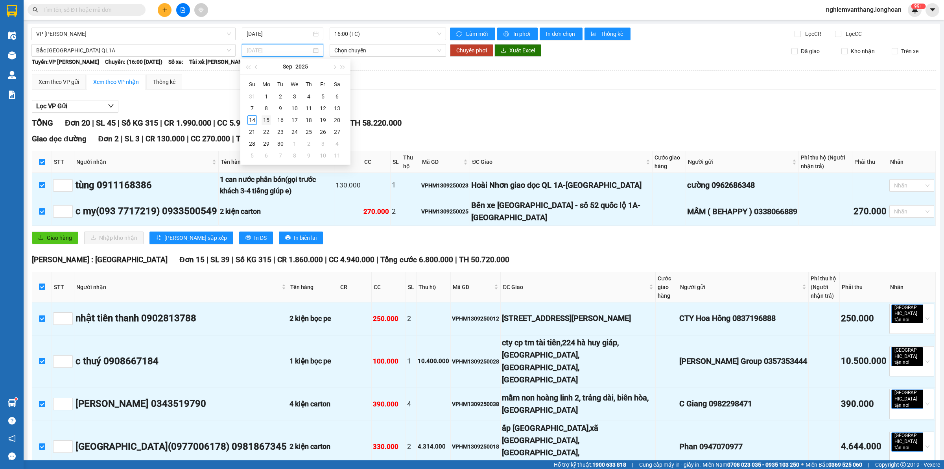
type input "[DATE]"
click at [270, 119] on div "15" at bounding box center [266, 119] width 9 height 9
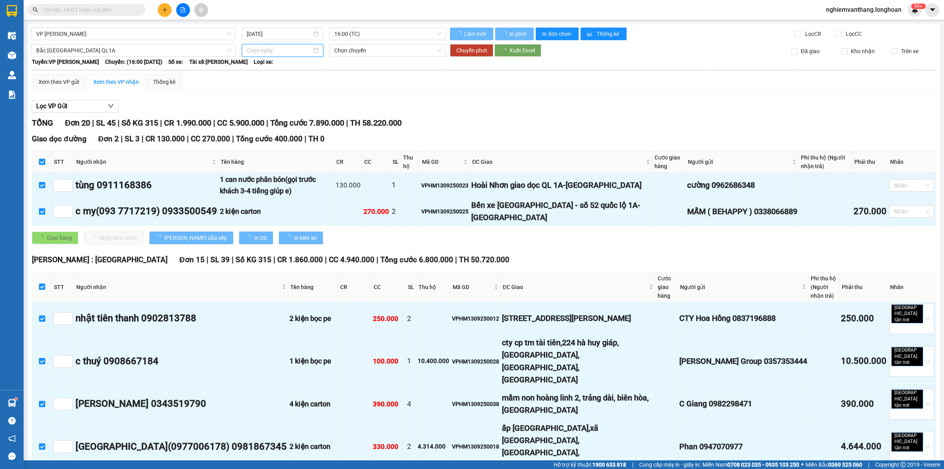
type input "[DATE]"
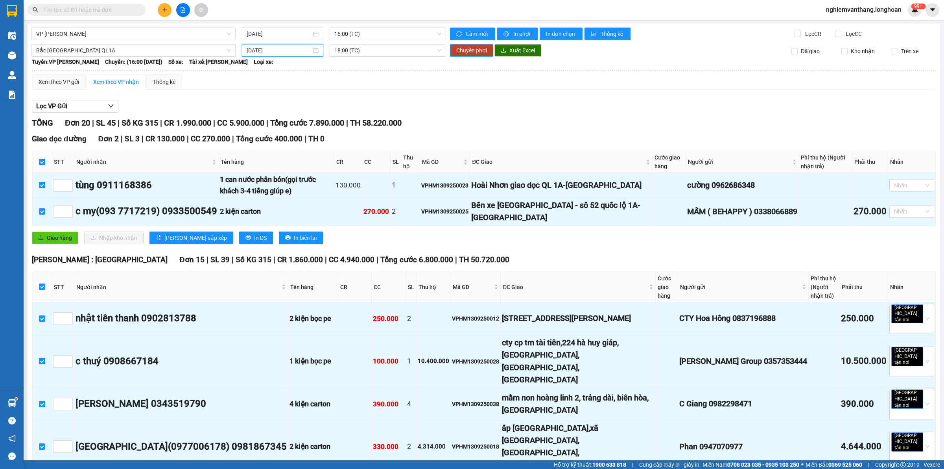
click at [477, 48] on span "Chuyển phơi" at bounding box center [471, 50] width 31 height 9
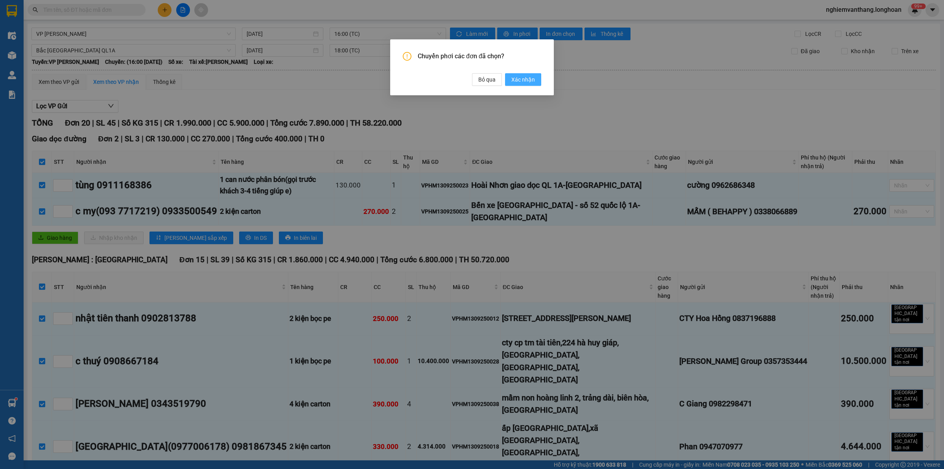
click at [518, 79] on span "Xác nhận" at bounding box center [523, 79] width 24 height 9
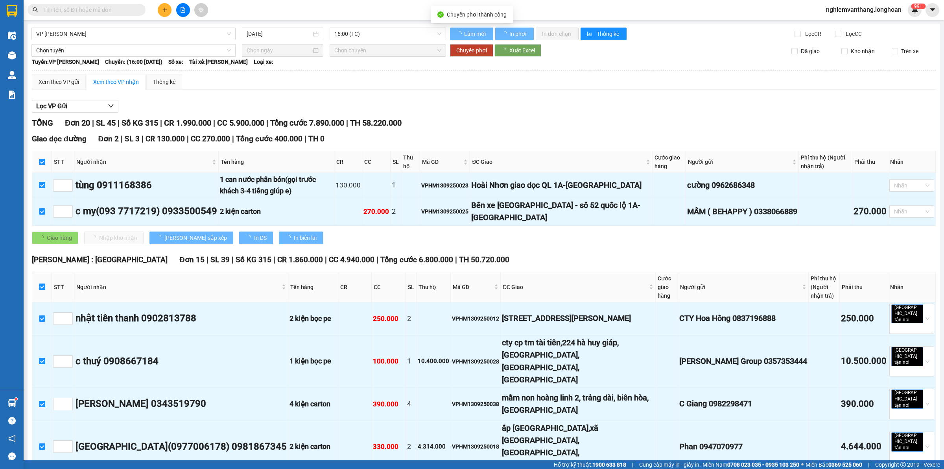
checkbox input "false"
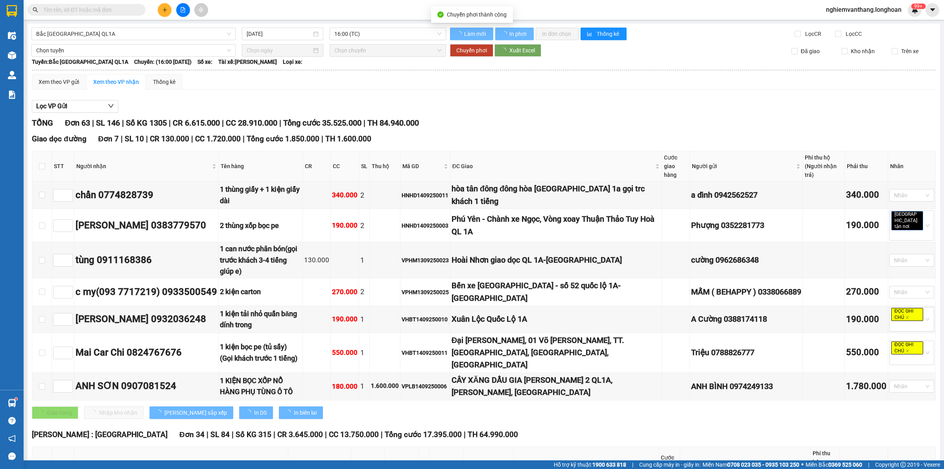
checkbox input "false"
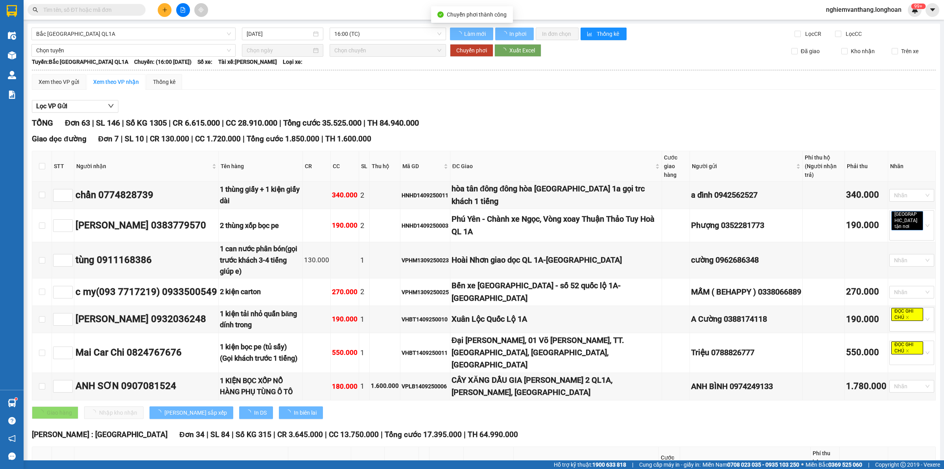
checkbox input "false"
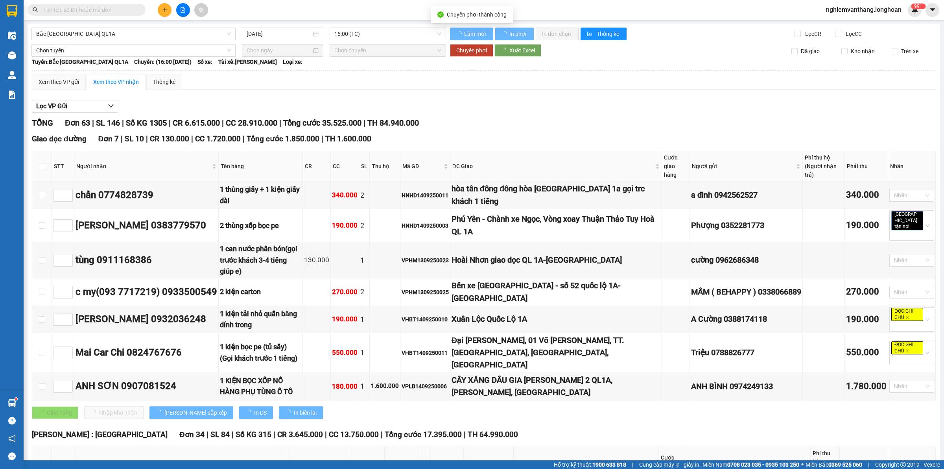
type input "[DATE]"
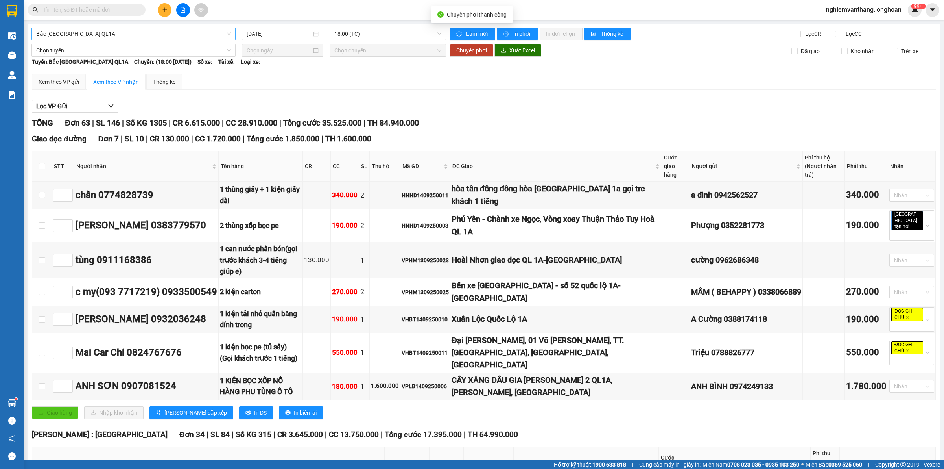
click at [69, 32] on span "Bắc [GEOGRAPHIC_DATA] QL1A" at bounding box center [133, 34] width 195 height 12
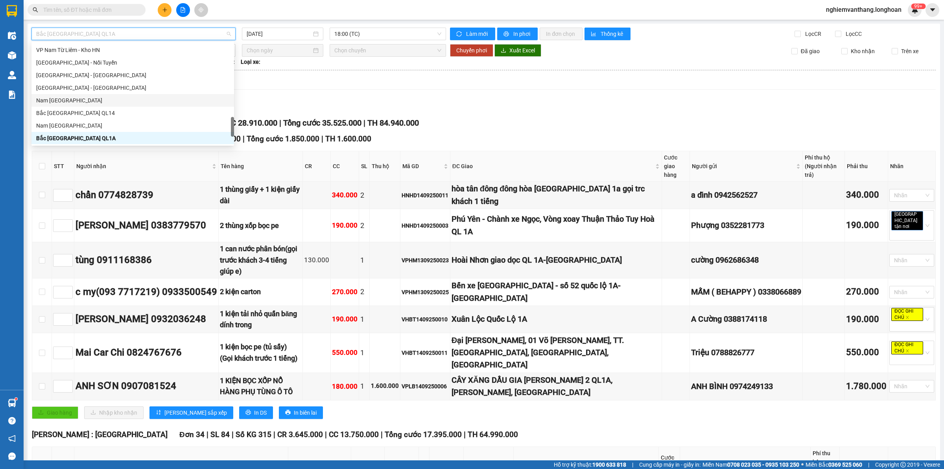
scroll to position [441, 0]
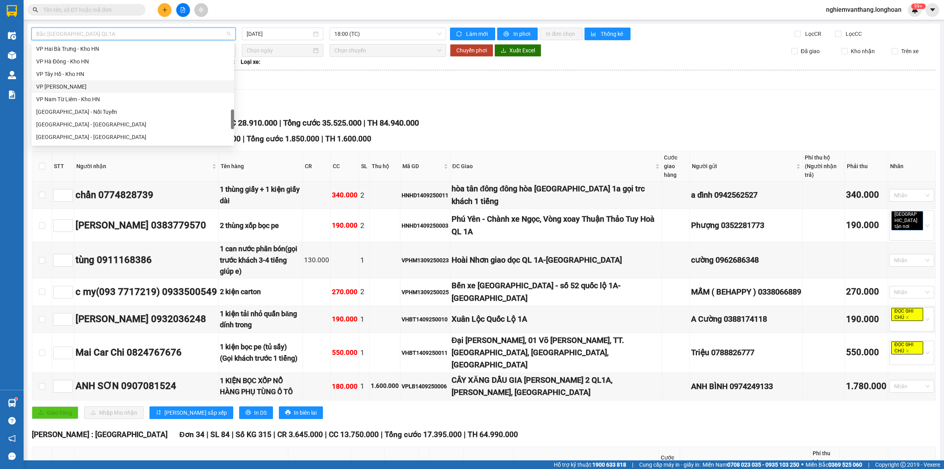
click at [85, 89] on div "VP [PERSON_NAME]" at bounding box center [132, 86] width 193 height 9
type input "[DATE]"
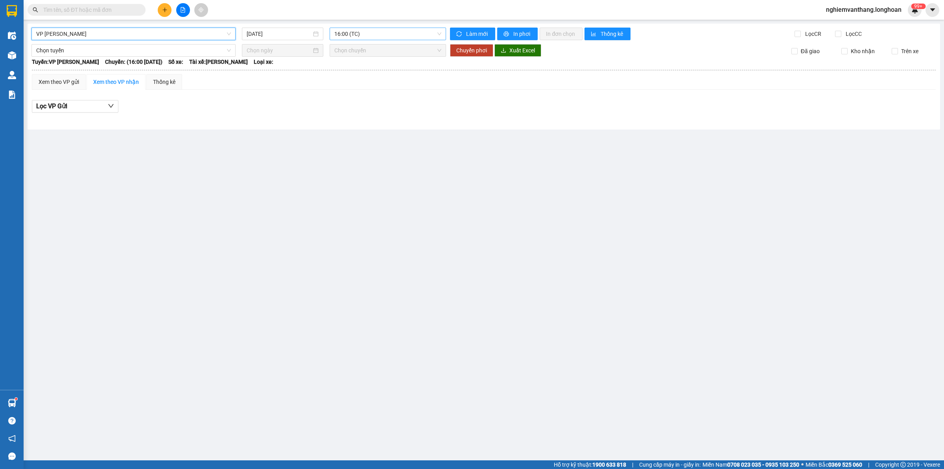
click at [364, 36] on span "16:00 (TC)" at bounding box center [387, 34] width 107 height 12
click at [353, 75] on div "20:00 (TC) - 29E-139.61" at bounding box center [364, 74] width 61 height 9
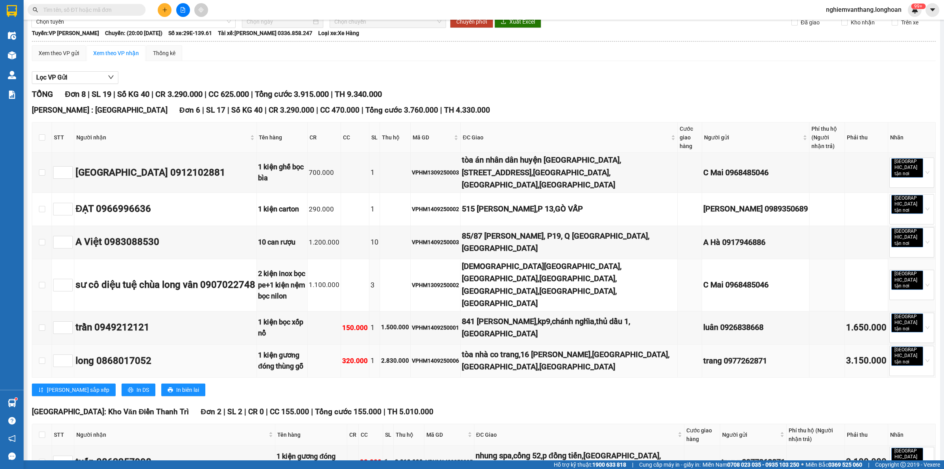
scroll to position [54, 0]
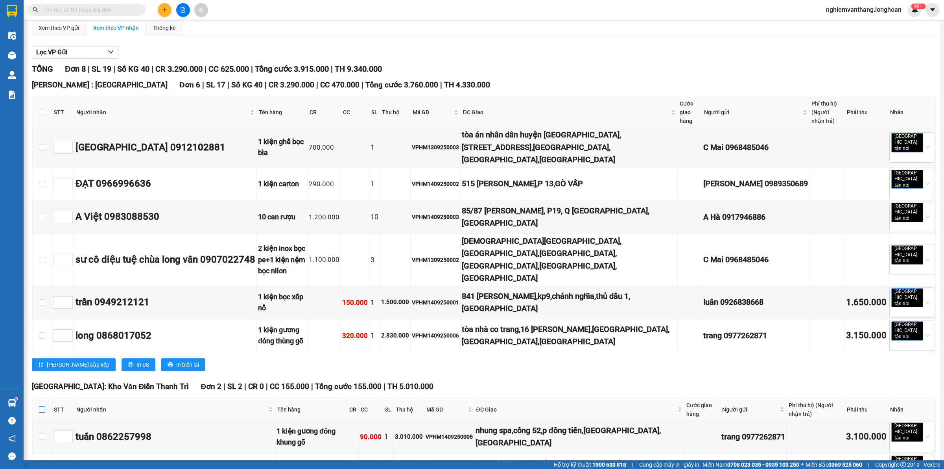
click at [42, 405] on label at bounding box center [42, 409] width 6 height 9
click at [42, 406] on input "checkbox" at bounding box center [42, 409] width 6 height 6
checkbox input "true"
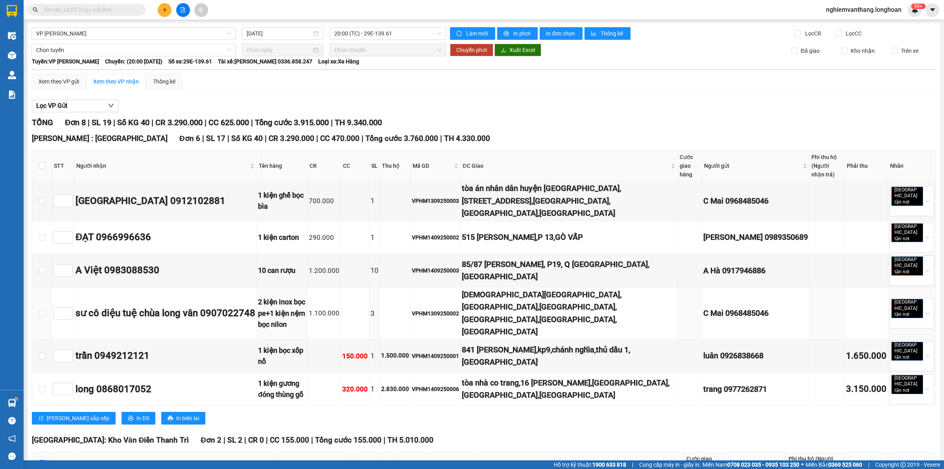
scroll to position [0, 0]
click at [85, 52] on span "Chọn tuyến" at bounding box center [133, 50] width 195 height 12
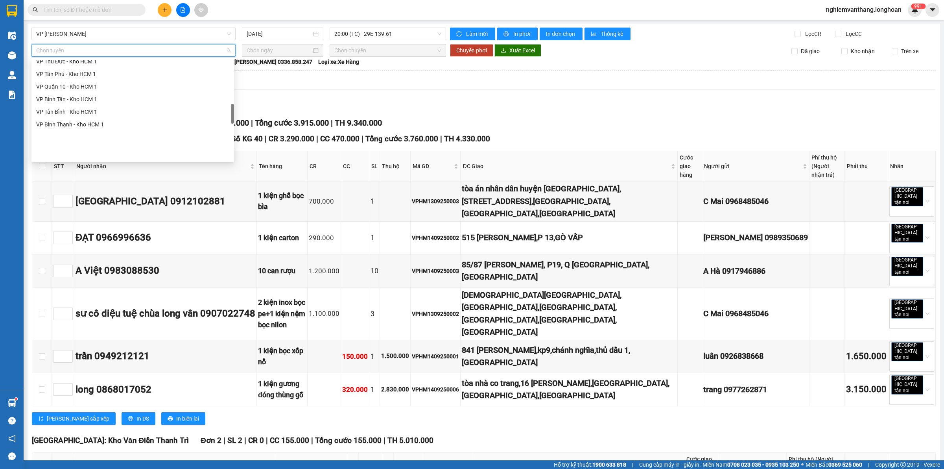
scroll to position [295, 0]
click at [109, 88] on div "[GEOGRAPHIC_DATA] - Các tỉnh miền Bắc" at bounding box center [132, 85] width 193 height 9
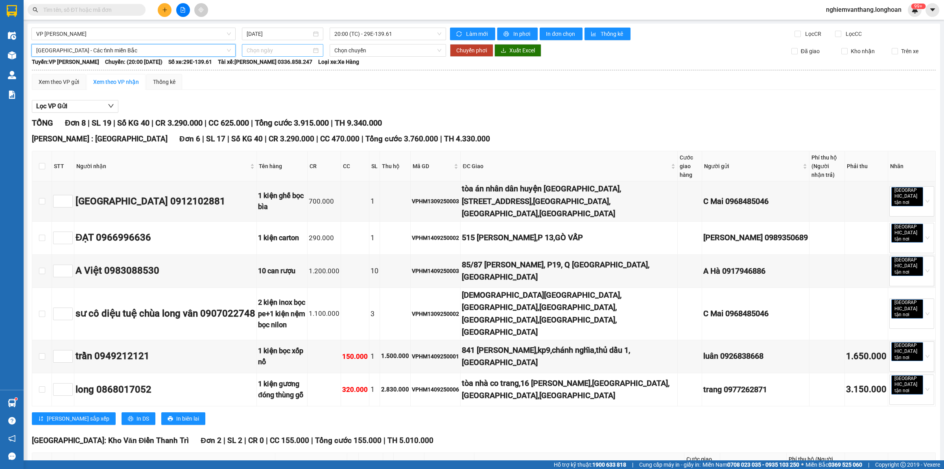
click at [268, 48] on input at bounding box center [279, 50] width 65 height 9
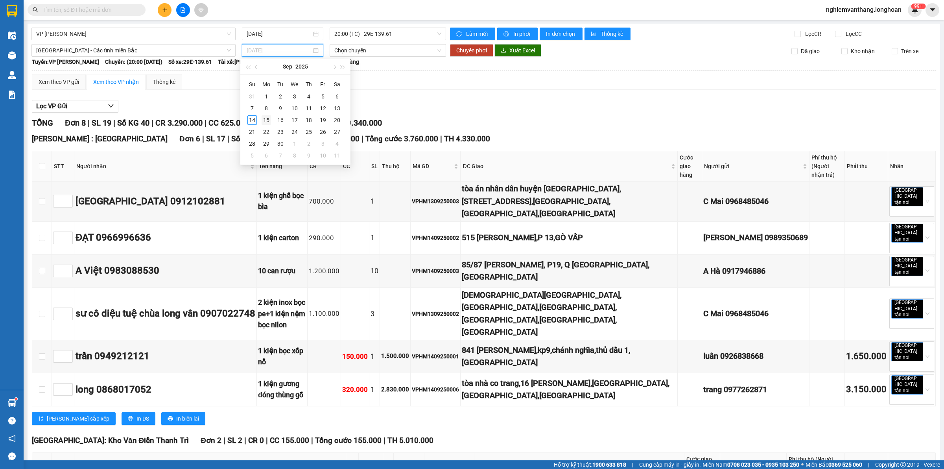
type input "[DATE]"
drag, startPoint x: 262, startPoint y: 121, endPoint x: 266, endPoint y: 111, distance: 10.0
click at [263, 120] on div "15" at bounding box center [266, 119] width 9 height 9
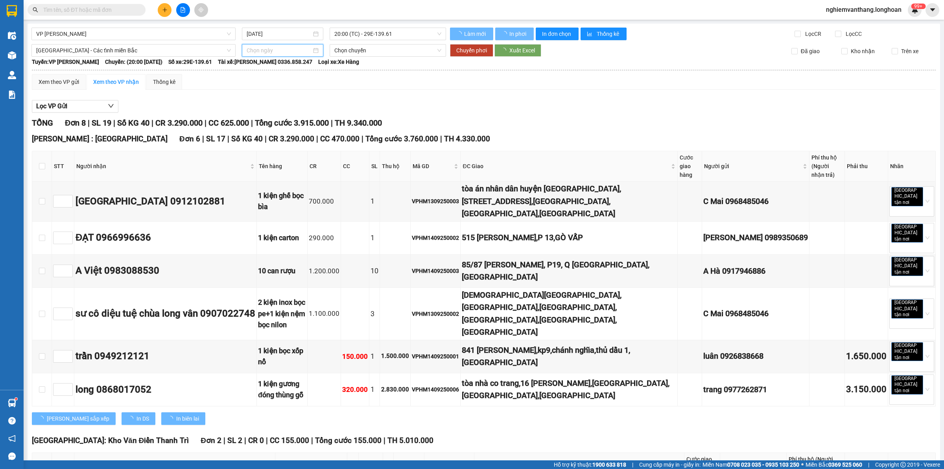
type input "[DATE]"
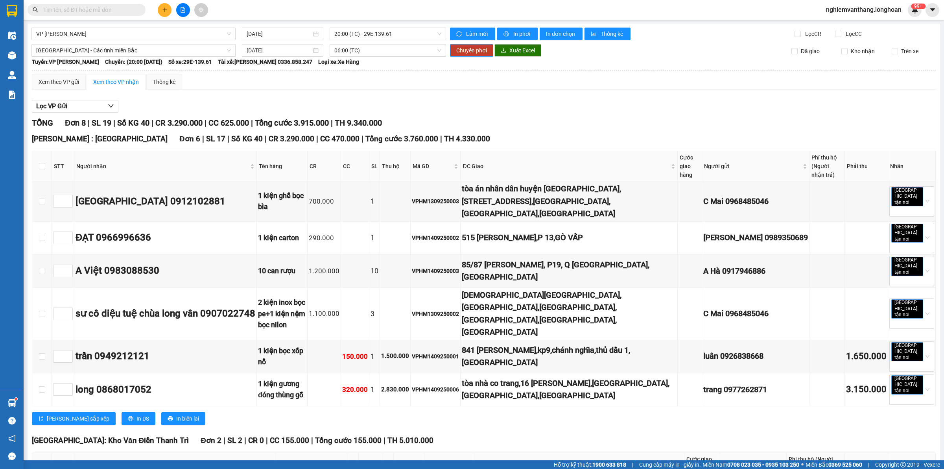
click at [456, 54] on span "Chuyển phơi" at bounding box center [471, 50] width 31 height 9
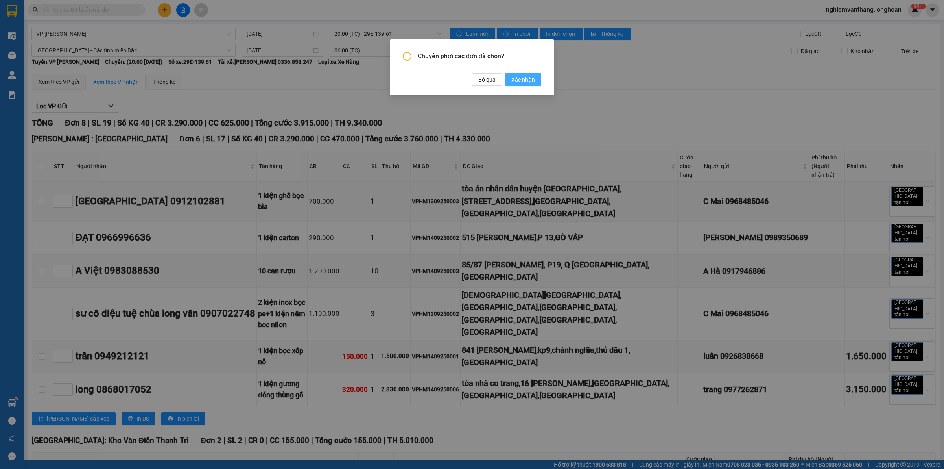
click at [518, 76] on span "Xác nhận" at bounding box center [523, 79] width 24 height 9
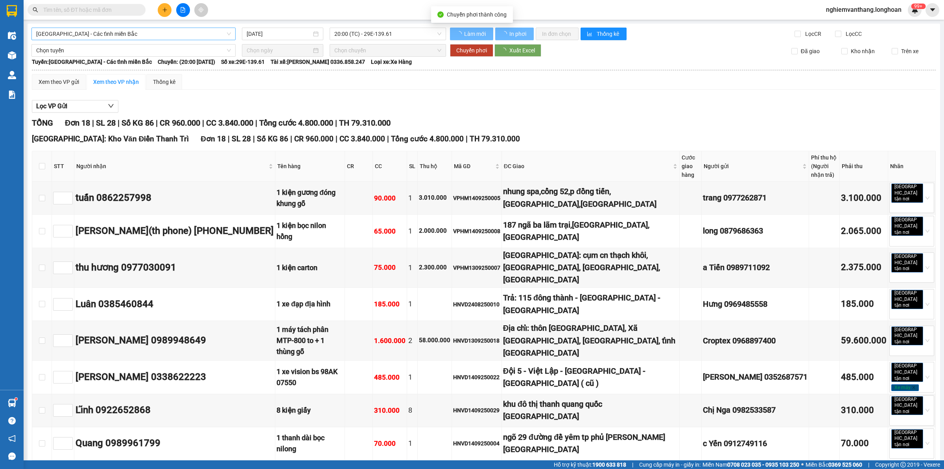
type input "[DATE]"
click at [109, 29] on span "[GEOGRAPHIC_DATA] - Các tỉnh miền Bắc" at bounding box center [133, 34] width 195 height 12
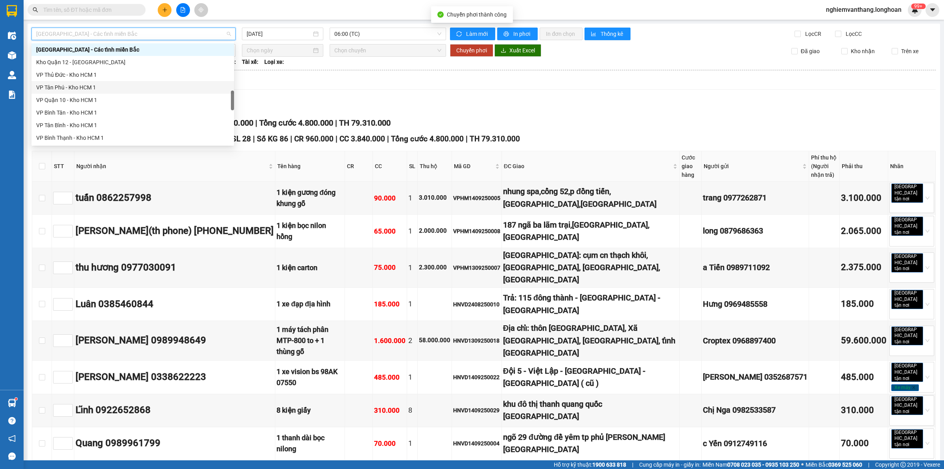
scroll to position [462, 0]
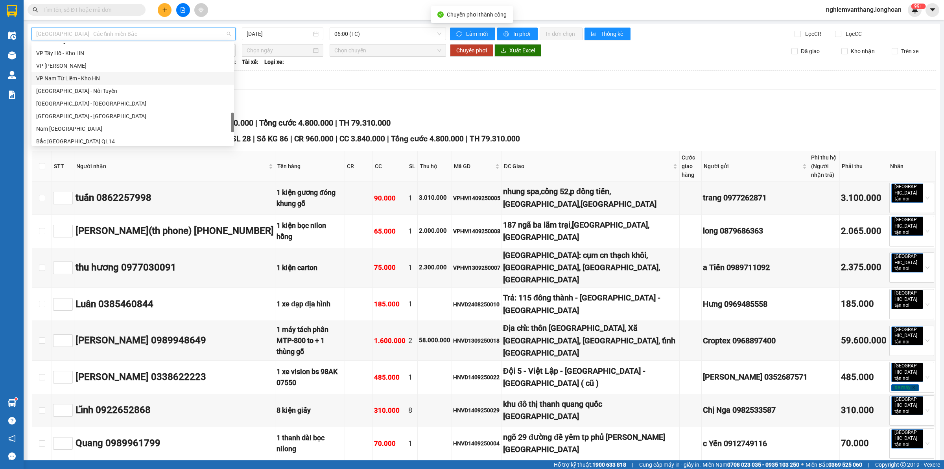
click at [91, 70] on div "VP [PERSON_NAME]" at bounding box center [132, 65] width 193 height 9
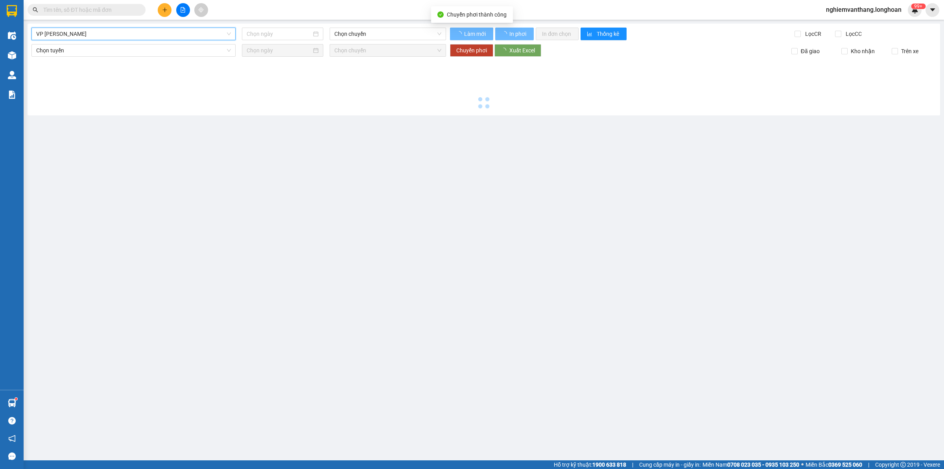
type input "[DATE]"
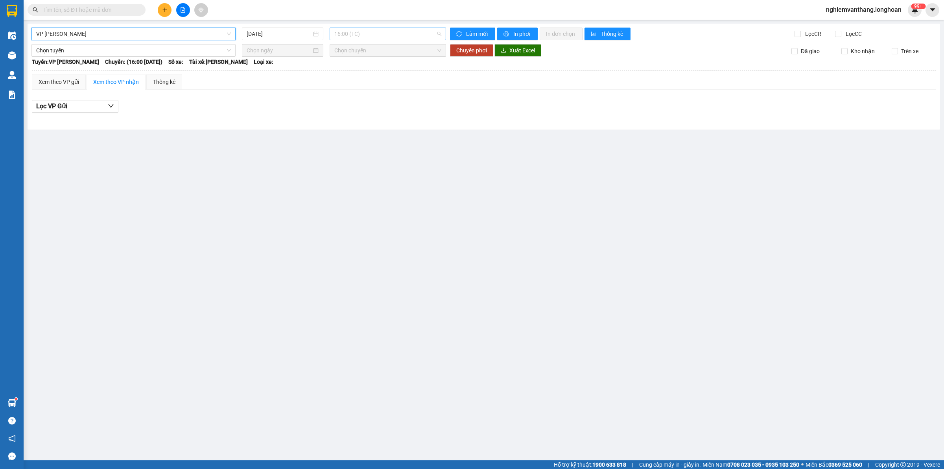
click at [359, 32] on span "16:00 (TC)" at bounding box center [387, 34] width 107 height 12
click at [349, 74] on div "20:00 (TC) - 29E-139.61" at bounding box center [364, 74] width 61 height 9
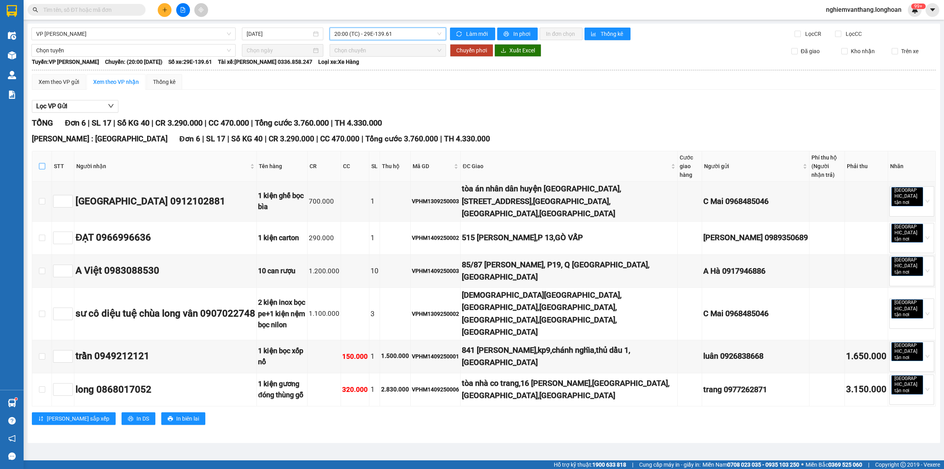
drag, startPoint x: 42, startPoint y: 159, endPoint x: 48, endPoint y: 132, distance: 28.2
click at [42, 163] on input "checkbox" at bounding box center [42, 166] width 6 height 6
checkbox input "true"
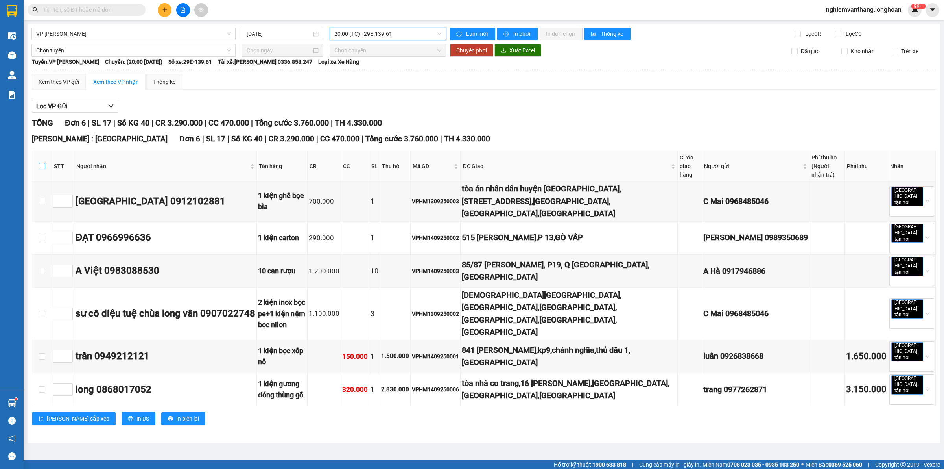
checkbox input "true"
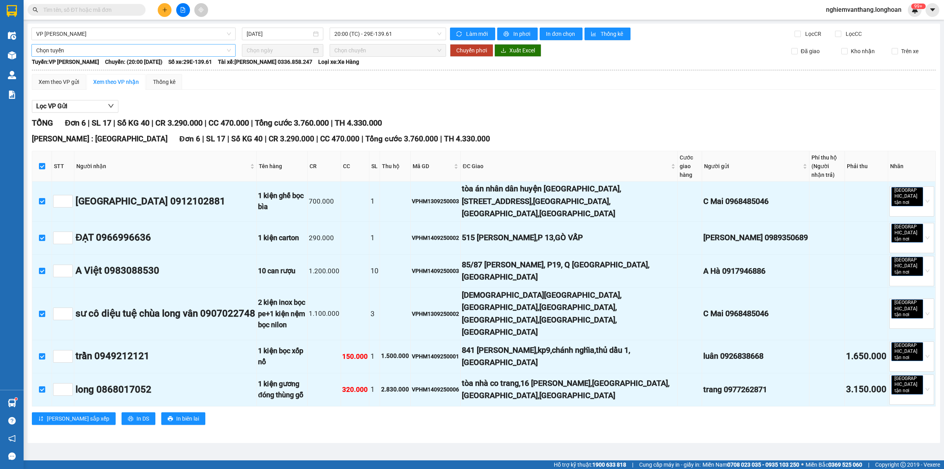
click at [69, 51] on span "Chọn tuyến" at bounding box center [133, 50] width 195 height 12
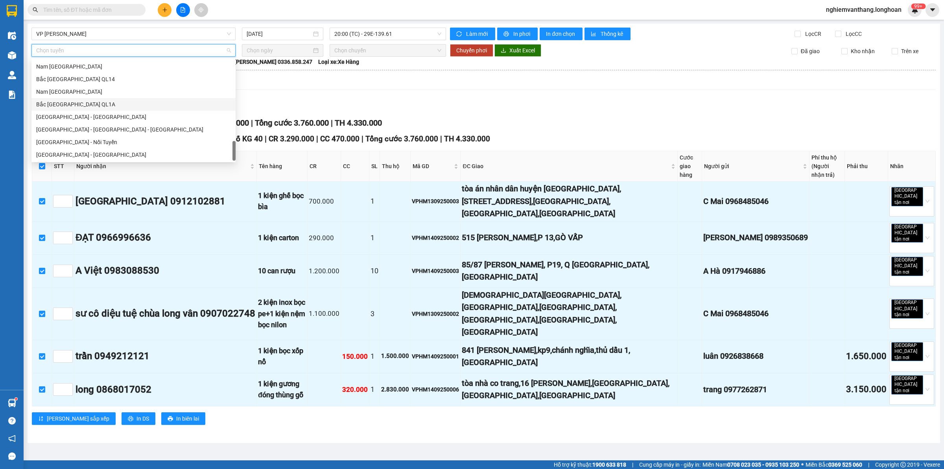
scroll to position [541, 0]
drag, startPoint x: 74, startPoint y: 101, endPoint x: 91, endPoint y: 109, distance: 19.2
click at [77, 111] on div "Hà Nội - Đà Nẵng Nam Trung Bắc QL14 Bắc Trung Nam QL14 Nam Trung Bắc QL1A Bắc T…" at bounding box center [133, 103] width 204 height 113
click at [89, 105] on div "Bắc [GEOGRAPHIC_DATA] QL1A" at bounding box center [133, 104] width 195 height 9
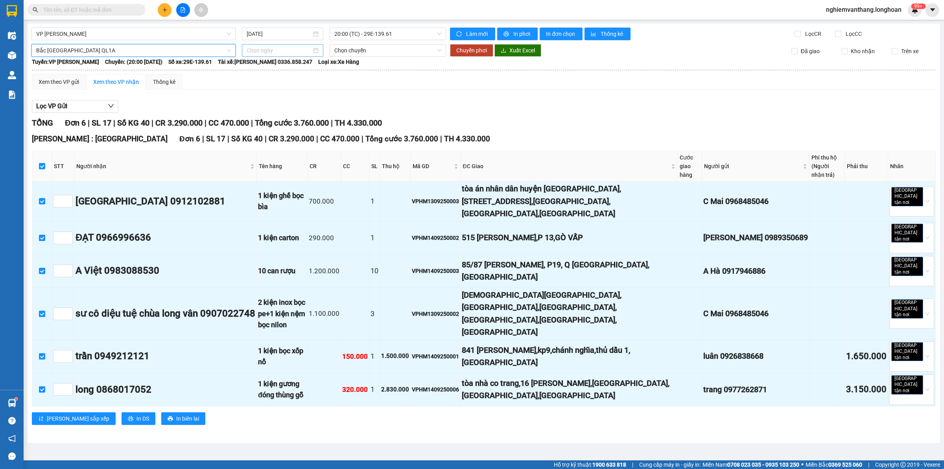
click at [260, 48] on input at bounding box center [279, 50] width 65 height 9
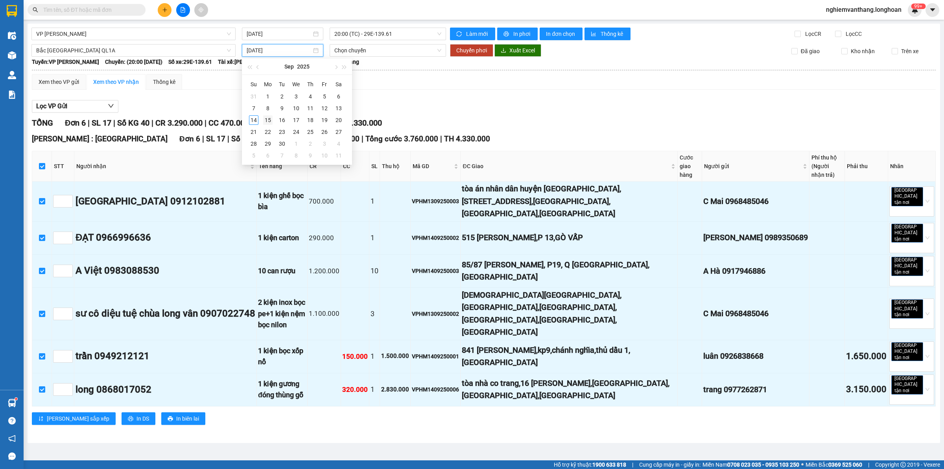
type input "[DATE]"
drag, startPoint x: 266, startPoint y: 117, endPoint x: 262, endPoint y: 111, distance: 6.3
click at [266, 116] on div "15" at bounding box center [267, 119] width 9 height 9
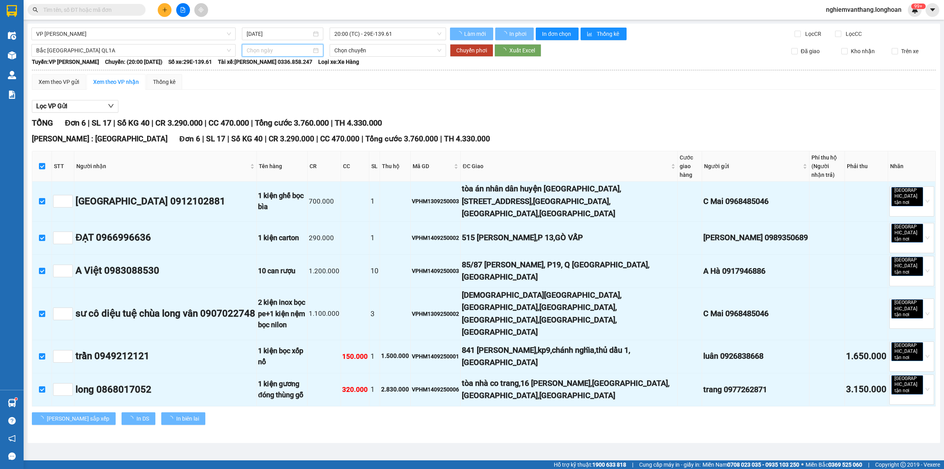
type input "[DATE]"
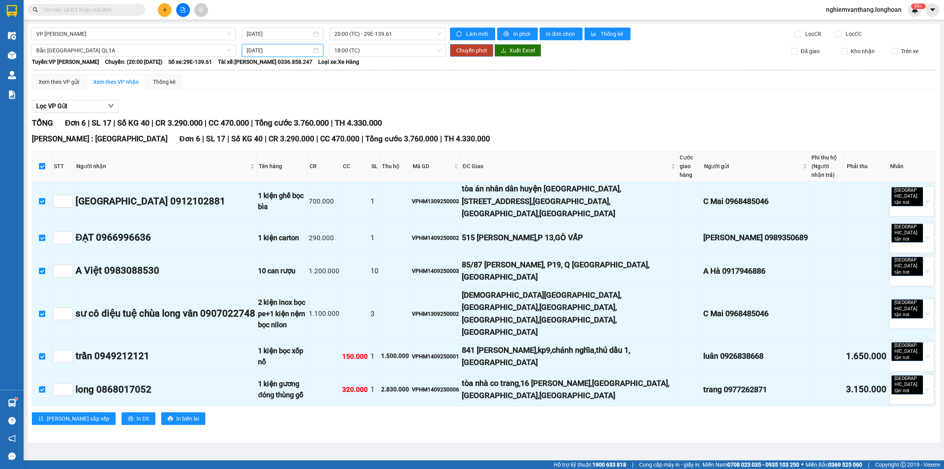
click at [459, 52] on span "Chuyển phơi" at bounding box center [471, 50] width 31 height 9
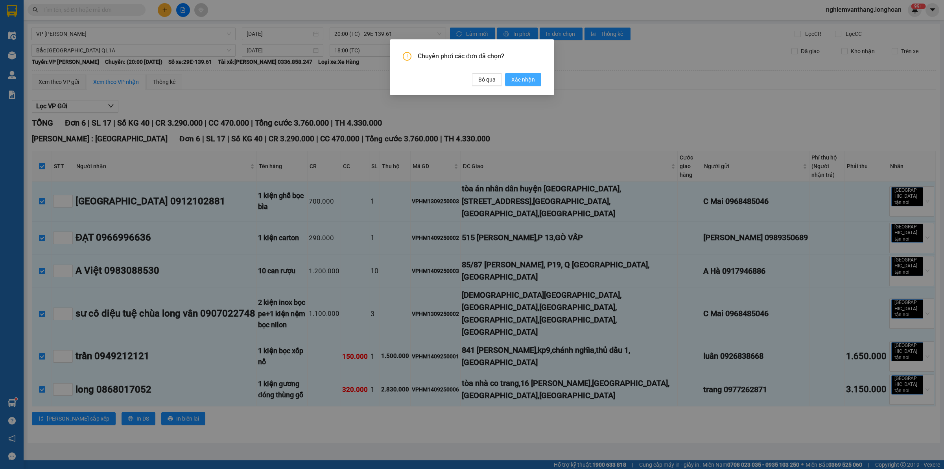
click at [516, 81] on span "Xác nhận" at bounding box center [523, 79] width 24 height 9
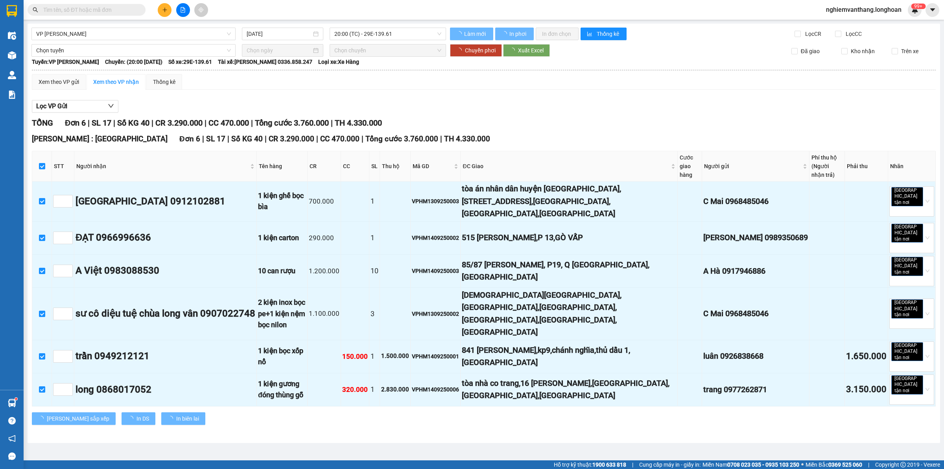
checkbox input "false"
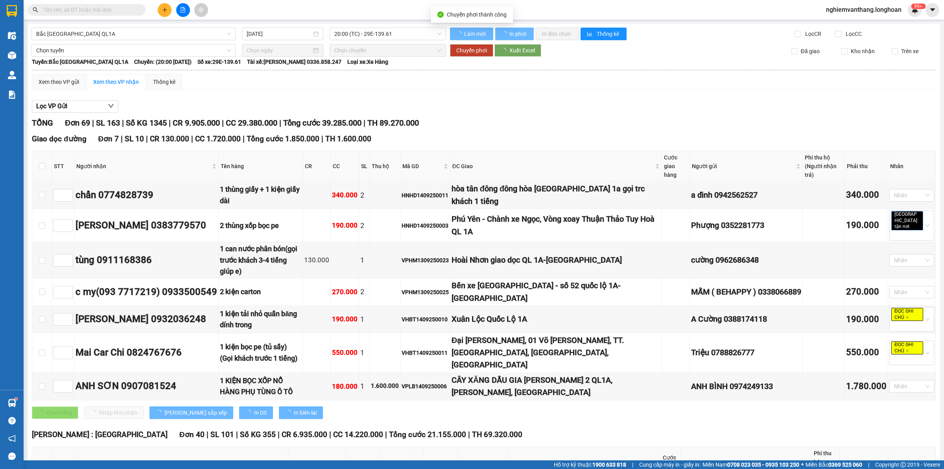
checkbox input "false"
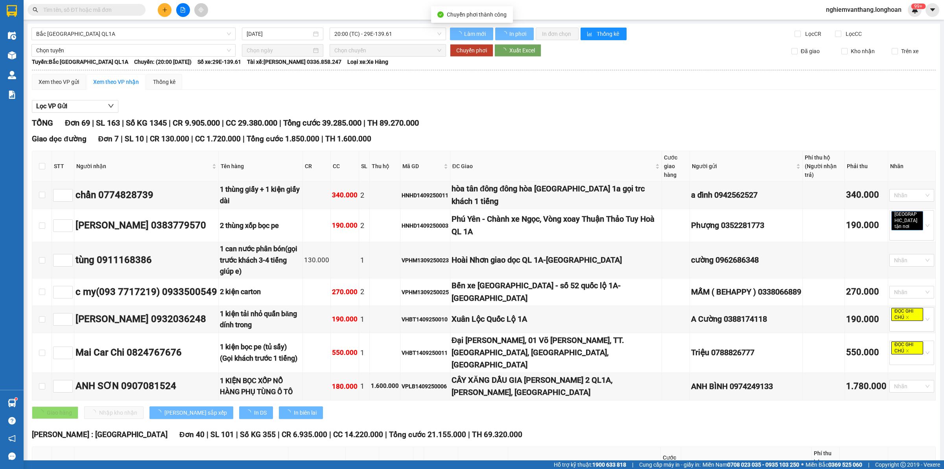
checkbox input "false"
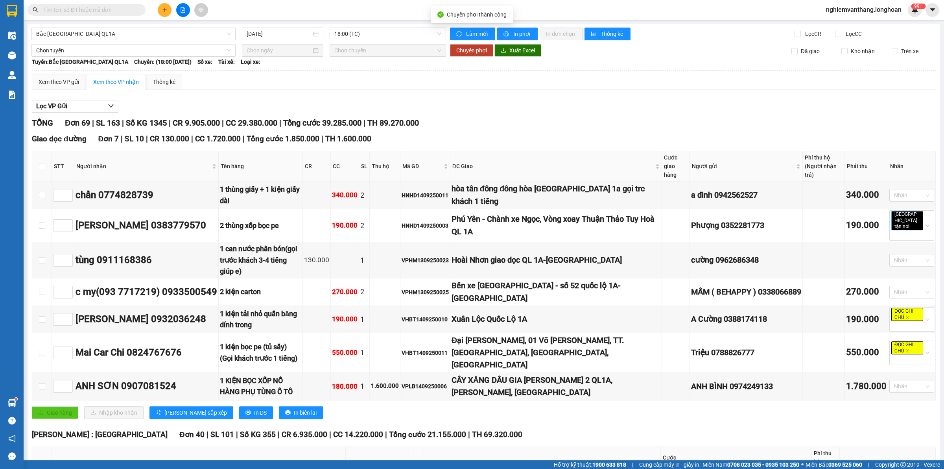
type input "[DATE]"
click at [116, 37] on span "Bắc [GEOGRAPHIC_DATA] QL1A" at bounding box center [133, 34] width 195 height 12
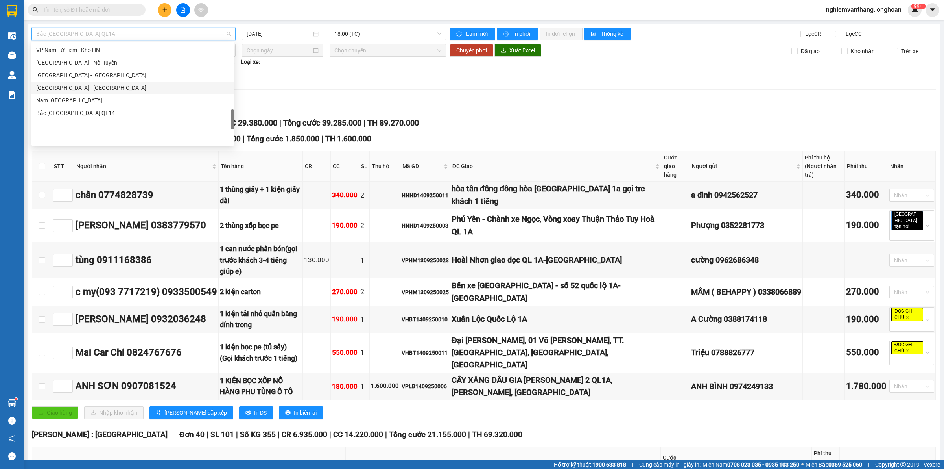
scroll to position [441, 0]
click at [66, 87] on div "VP [PERSON_NAME]" at bounding box center [132, 86] width 193 height 9
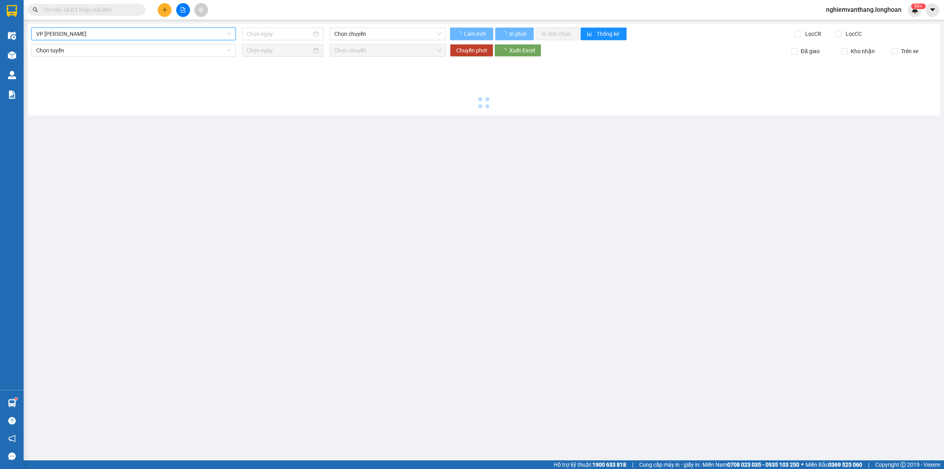
type input "[DATE]"
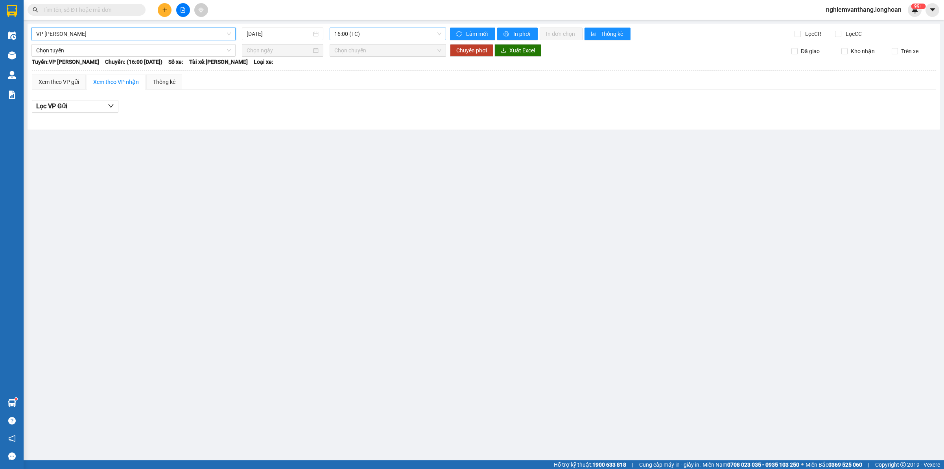
click at [353, 35] on span "16:00 (TC)" at bounding box center [387, 34] width 107 height 12
click at [350, 71] on div "20:00 (TC) - 29E-139.61" at bounding box center [365, 74] width 71 height 13
click at [99, 38] on span "VP [PERSON_NAME]" at bounding box center [133, 34] width 195 height 12
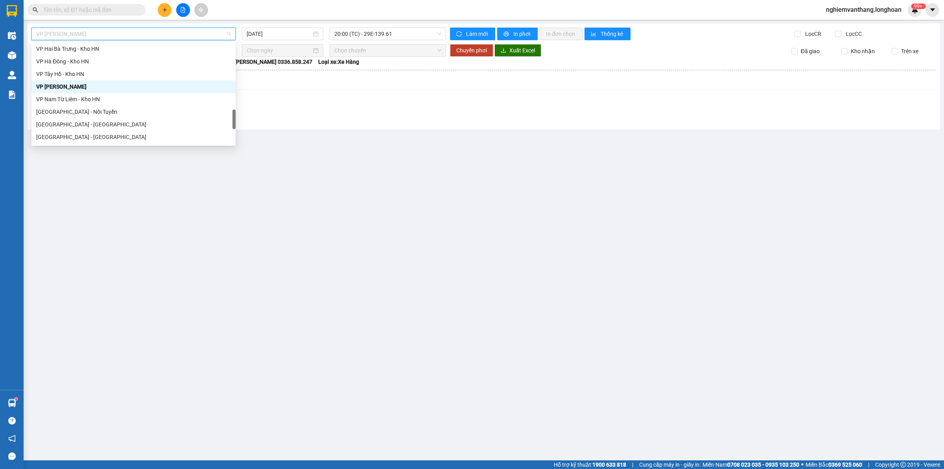
click at [72, 95] on div "VP Nam Từ Liêm - Kho HN" at bounding box center [133, 99] width 195 height 9
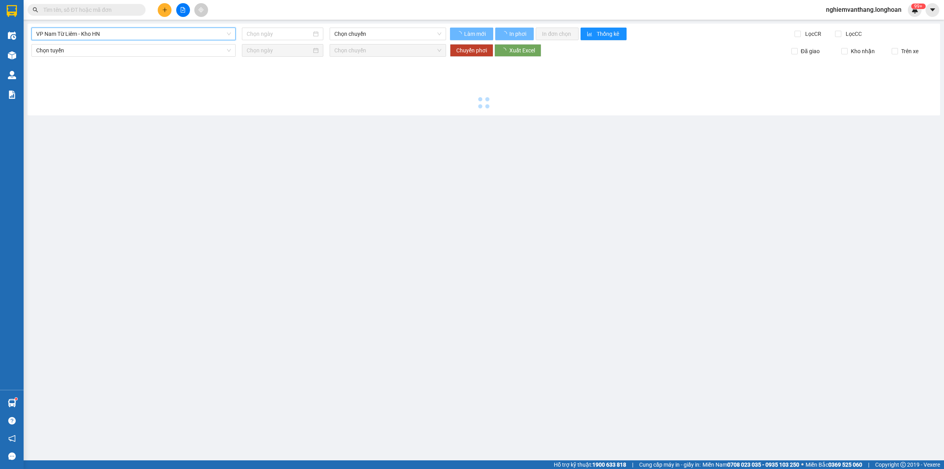
type input "[DATE]"
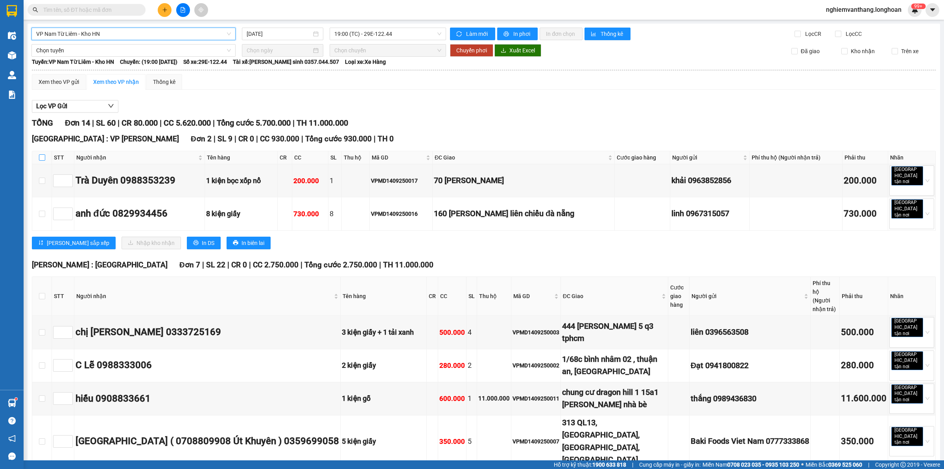
click at [40, 155] on label at bounding box center [42, 157] width 6 height 9
click at [44, 158] on input "checkbox" at bounding box center [42, 157] width 6 height 6
checkbox input "true"
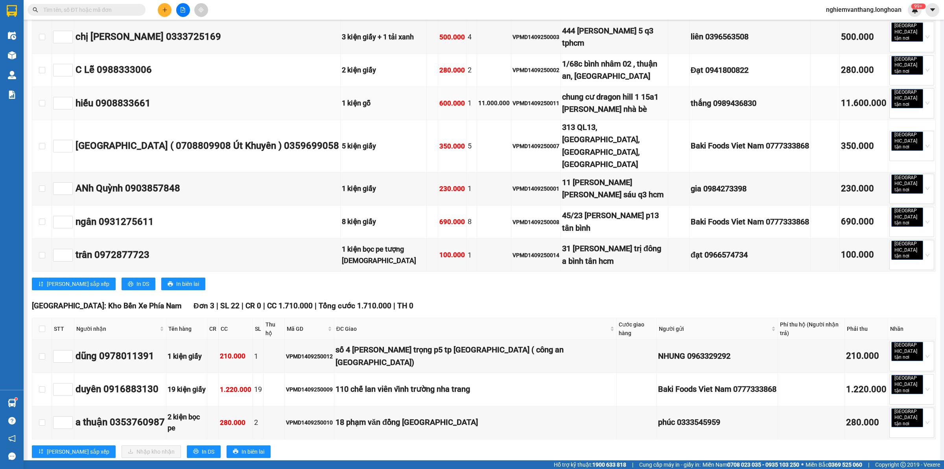
scroll to position [246, 0]
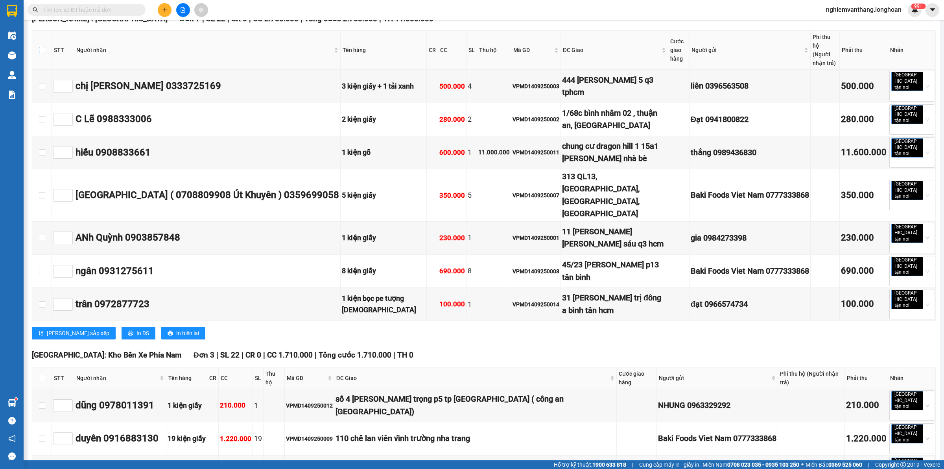
click at [44, 47] on input "checkbox" at bounding box center [42, 50] width 6 height 6
checkbox input "true"
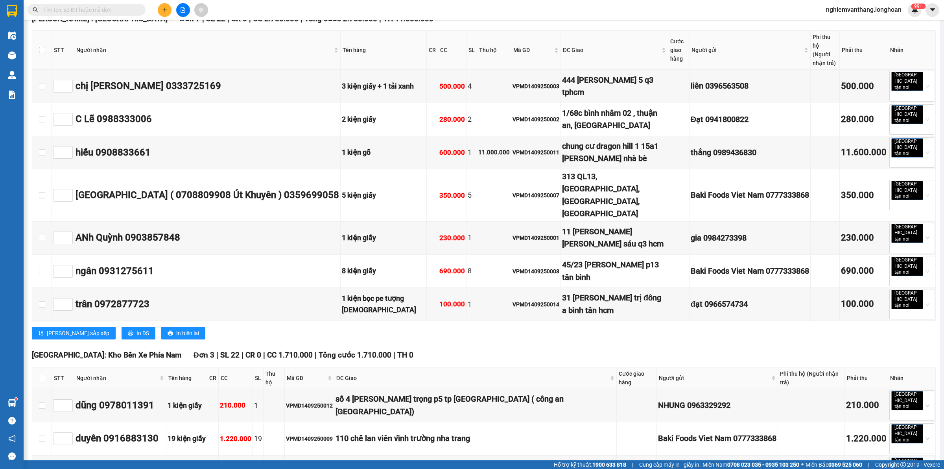
checkbox input "true"
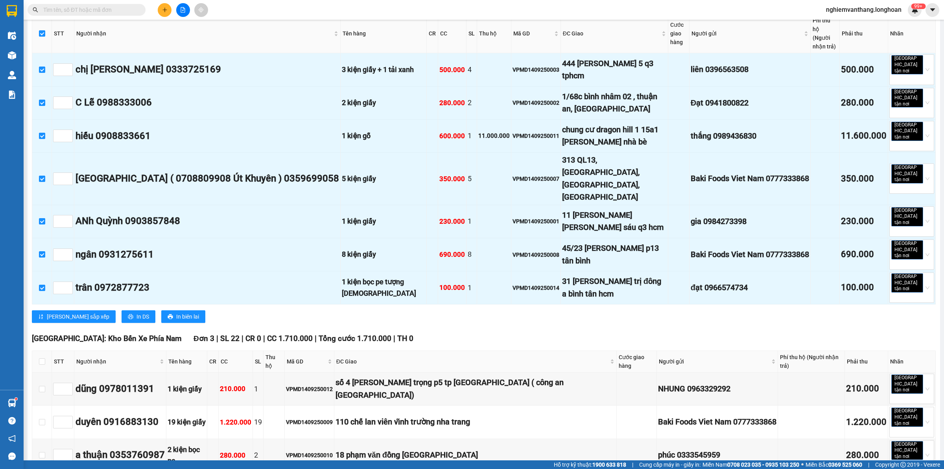
scroll to position [323, 0]
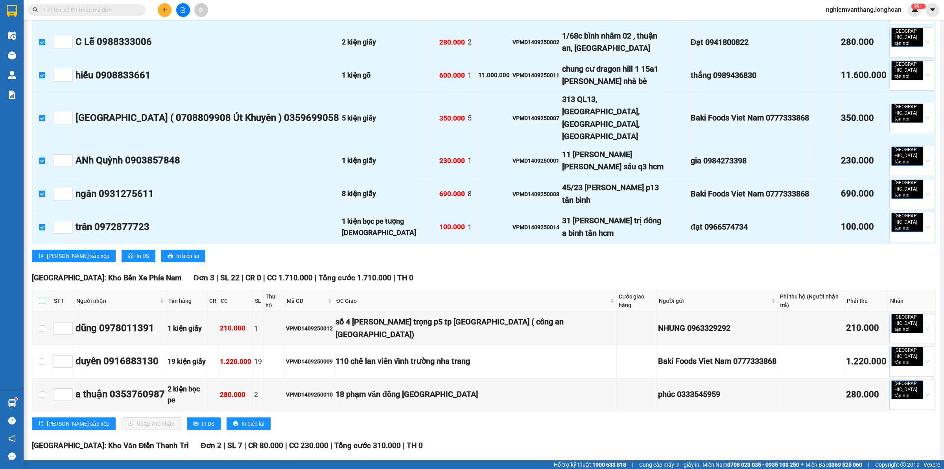
click at [39, 297] on input "checkbox" at bounding box center [42, 300] width 6 height 6
checkbox input "true"
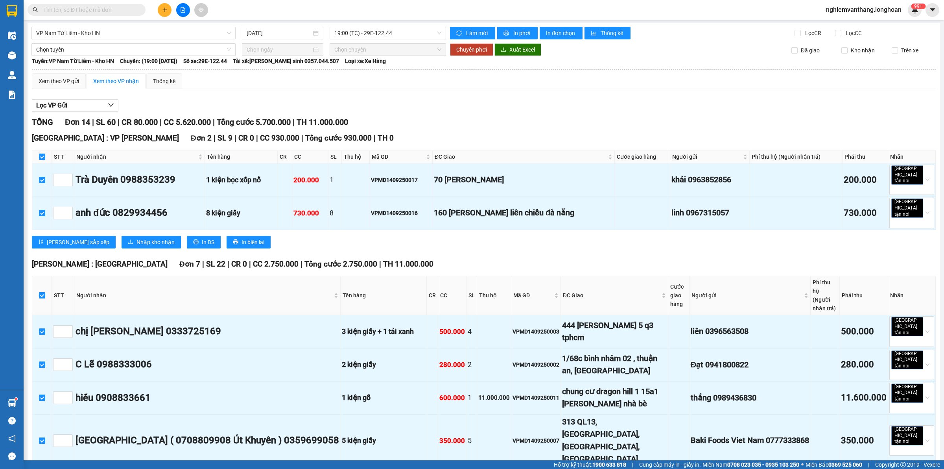
scroll to position [0, 0]
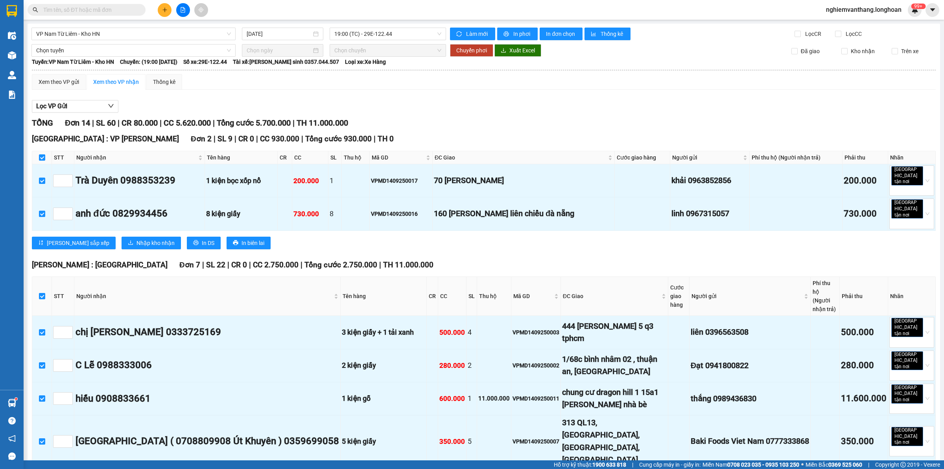
click at [72, 54] on span "Chọn tuyến" at bounding box center [133, 50] width 195 height 12
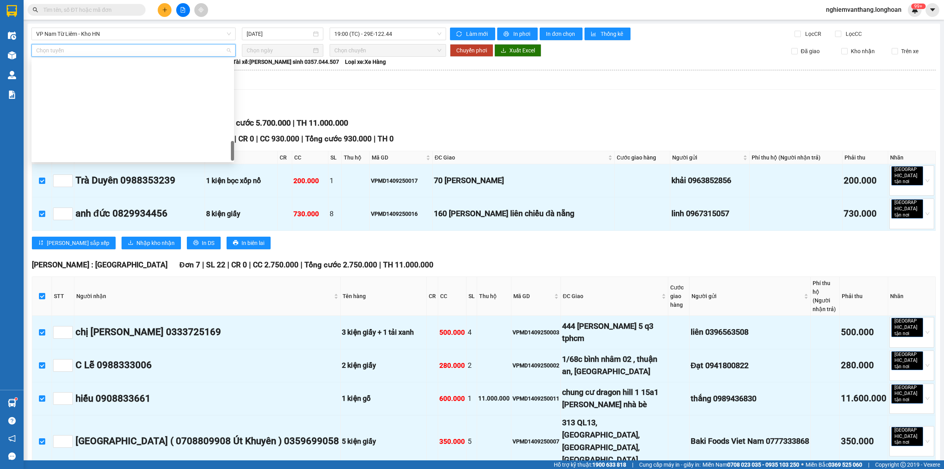
scroll to position [541, 0]
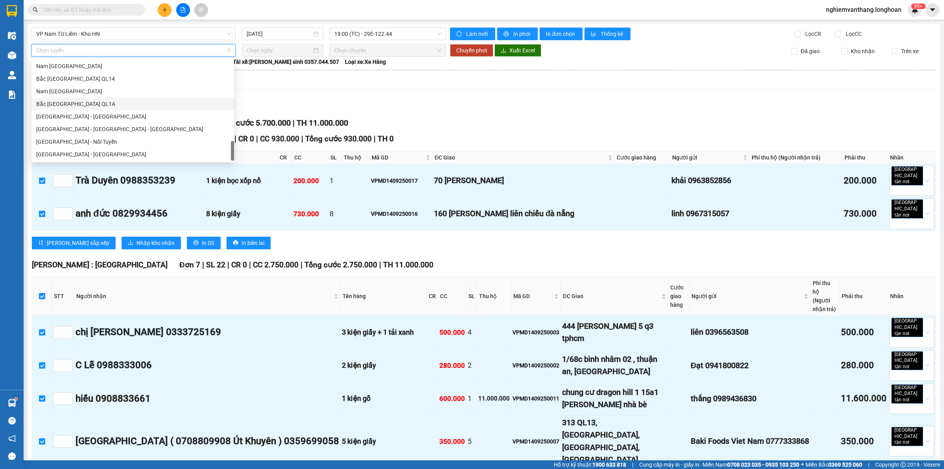
click at [83, 103] on div "Bắc [GEOGRAPHIC_DATA] QL1A" at bounding box center [132, 104] width 193 height 9
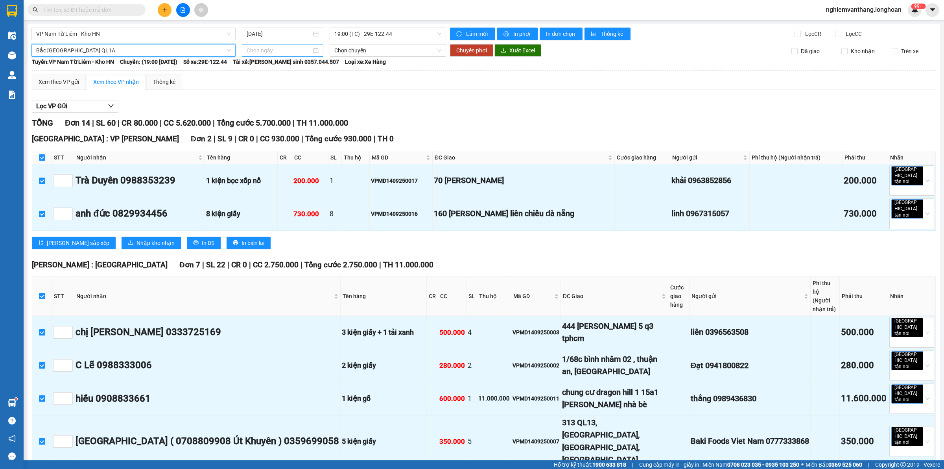
click at [286, 46] on div at bounding box center [282, 50] width 81 height 13
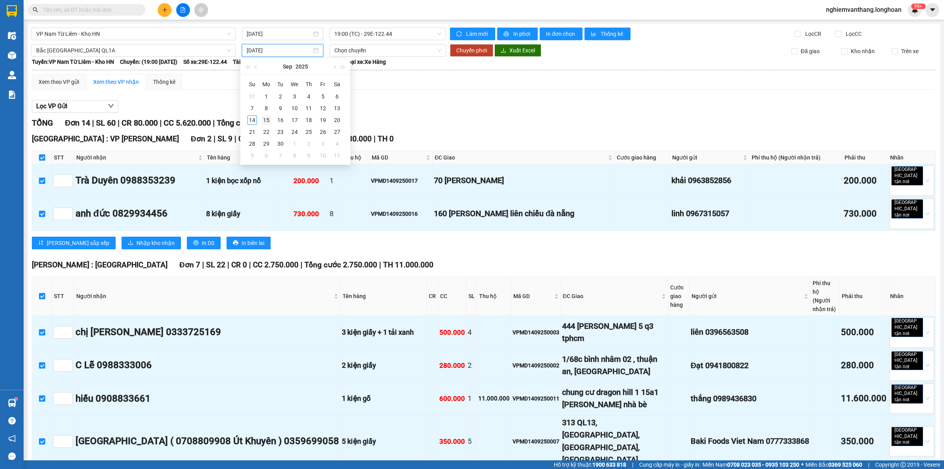
type input "[DATE]"
drag, startPoint x: 267, startPoint y: 121, endPoint x: 271, endPoint y: 119, distance: 4.4
click at [267, 121] on div "15" at bounding box center [266, 119] width 9 height 9
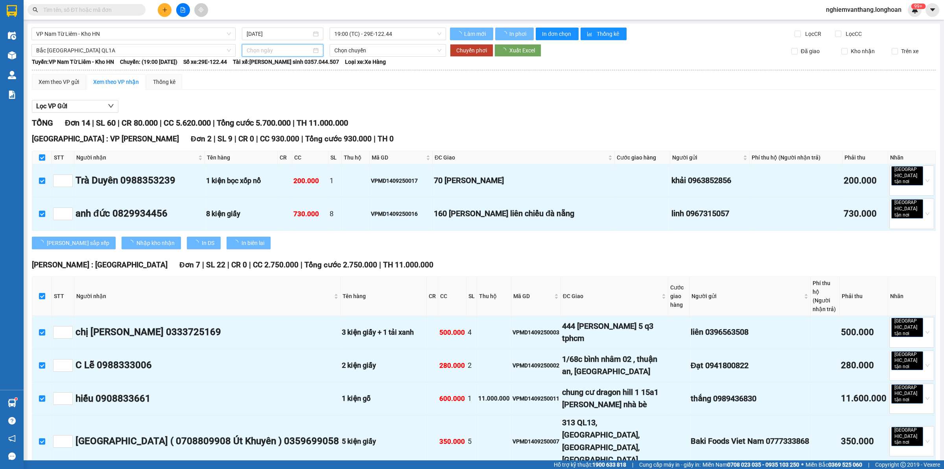
type input "[DATE]"
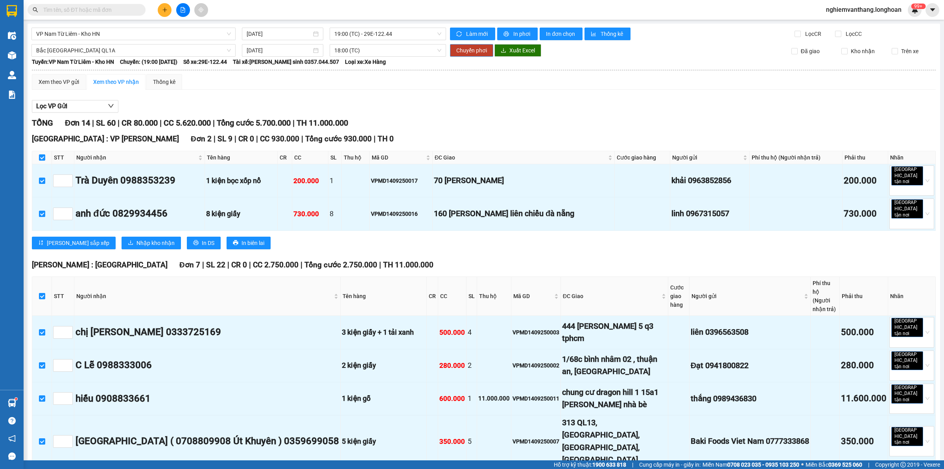
click at [480, 51] on span "Chuyển phơi" at bounding box center [471, 50] width 31 height 9
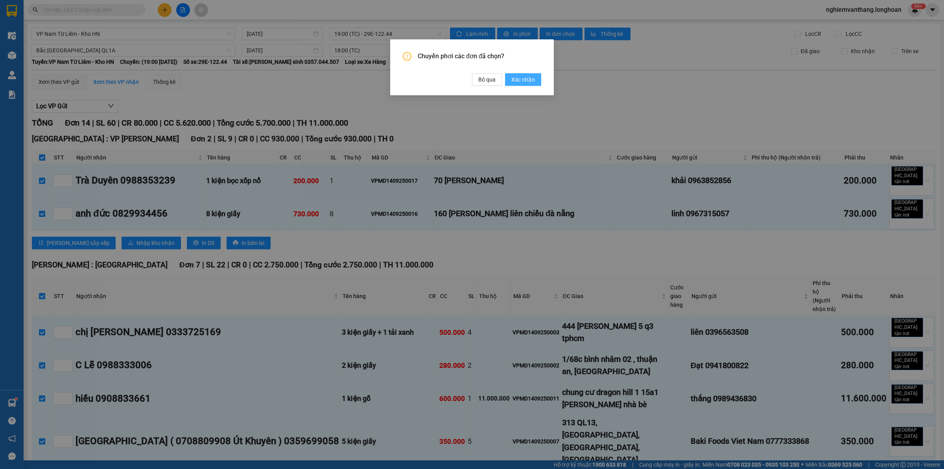
click at [525, 79] on span "Xác nhận" at bounding box center [523, 79] width 24 height 9
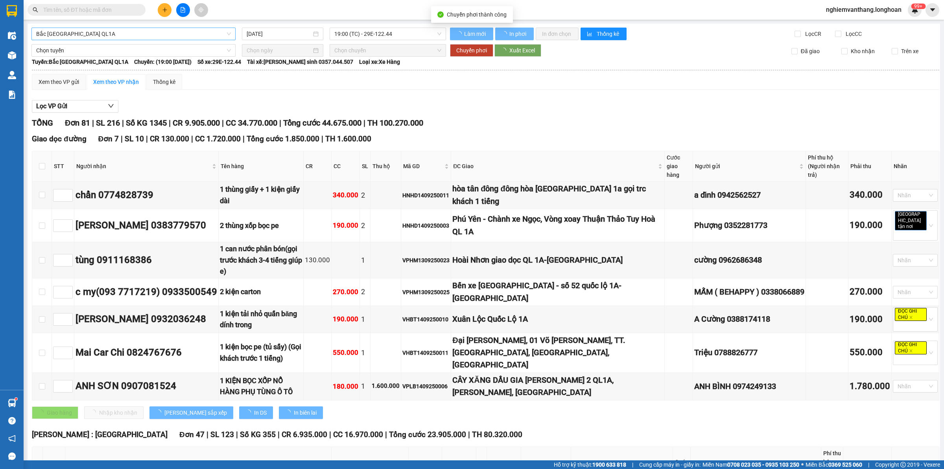
click at [83, 38] on span "Bắc [GEOGRAPHIC_DATA] QL1A" at bounding box center [133, 34] width 195 height 12
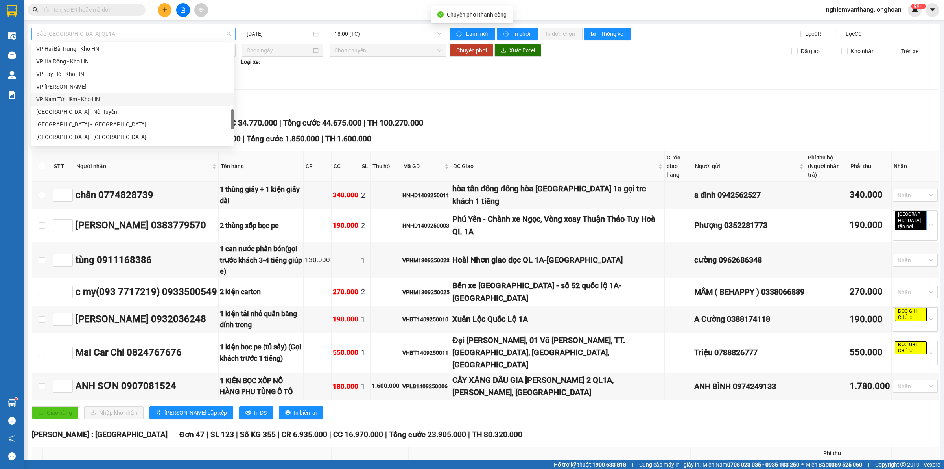
type input "[DATE]"
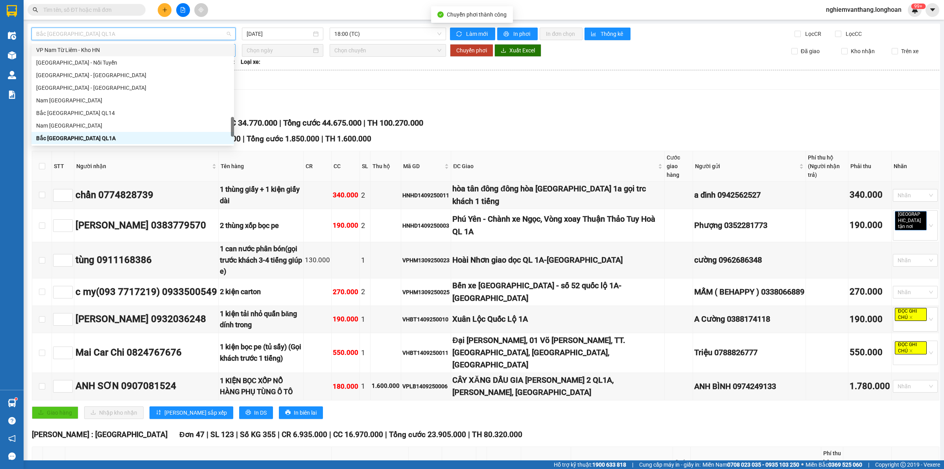
click at [85, 46] on div "VP Nam Từ Liêm - Kho HN" at bounding box center [132, 50] width 193 height 9
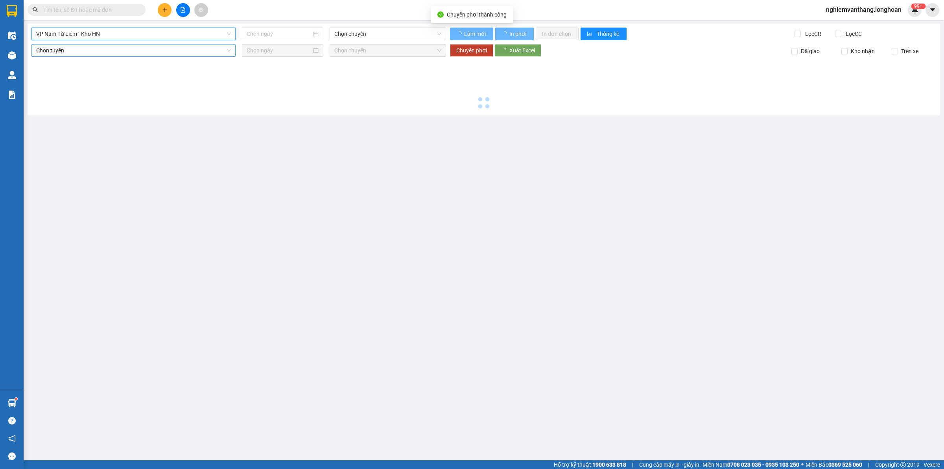
type input "[DATE]"
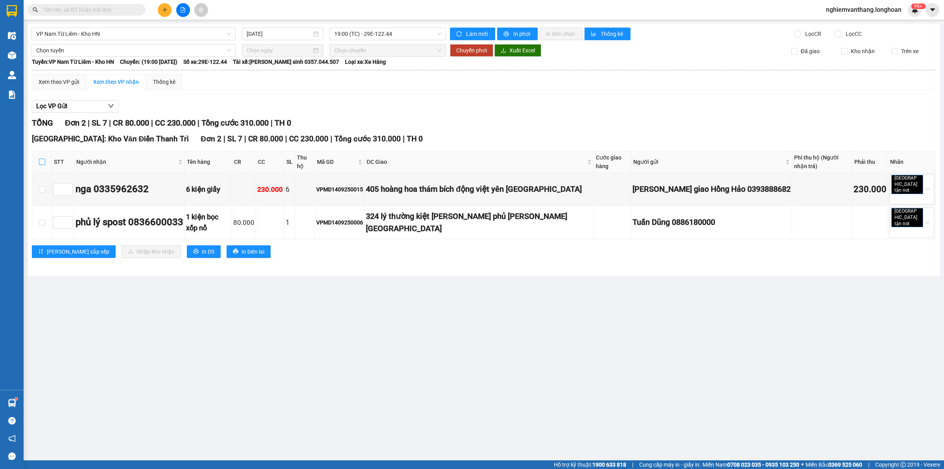
click at [42, 159] on input "checkbox" at bounding box center [42, 162] width 6 height 6
checkbox input "true"
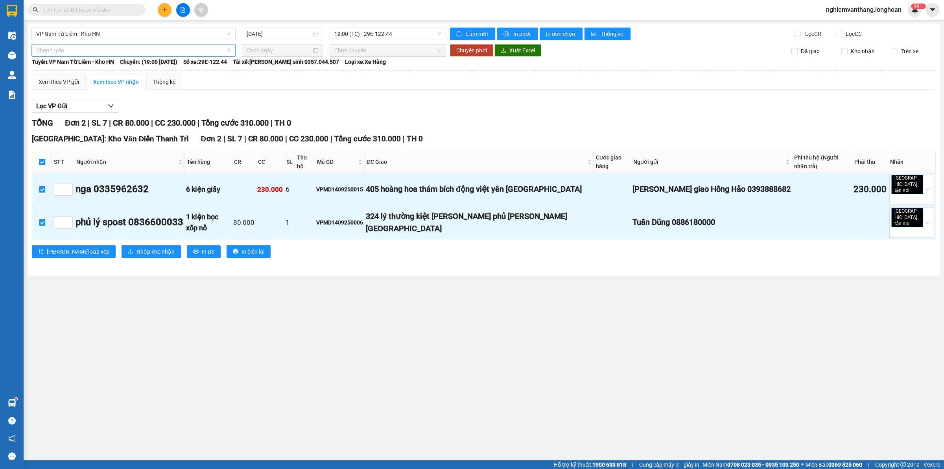
click at [67, 48] on span "Chọn tuyến" at bounding box center [133, 50] width 195 height 12
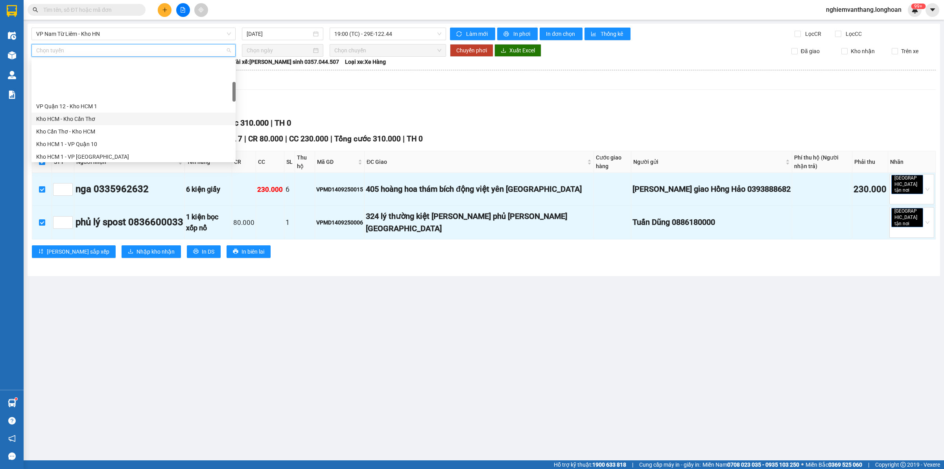
scroll to position [246, 0]
drag, startPoint x: 96, startPoint y: 130, endPoint x: 106, endPoint y: 131, distance: 10.7
click at [96, 132] on div "[GEOGRAPHIC_DATA] - Các tỉnh miền Bắc" at bounding box center [133, 135] width 195 height 9
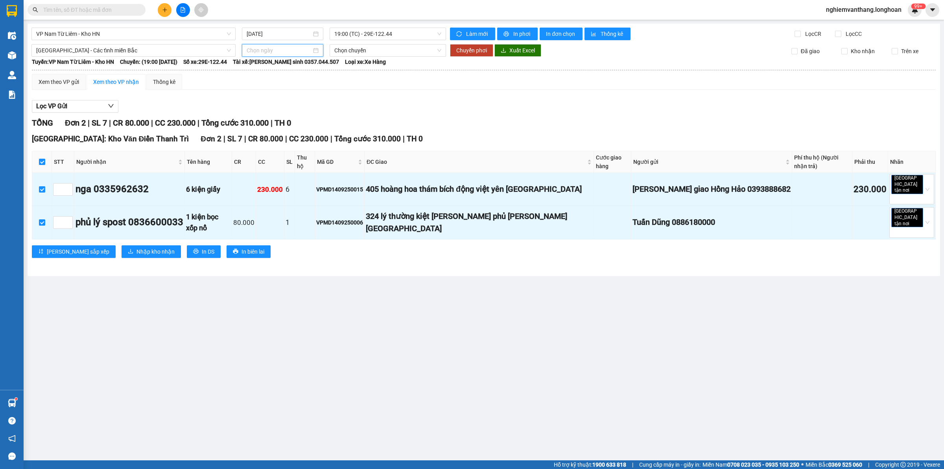
drag, startPoint x: 248, startPoint y: 48, endPoint x: 284, endPoint y: 74, distance: 43.7
click at [249, 48] on input at bounding box center [279, 50] width 65 height 9
type input "[DATE]"
drag, startPoint x: 265, startPoint y: 118, endPoint x: 262, endPoint y: 113, distance: 6.2
click at [266, 118] on div "15" at bounding box center [267, 119] width 9 height 9
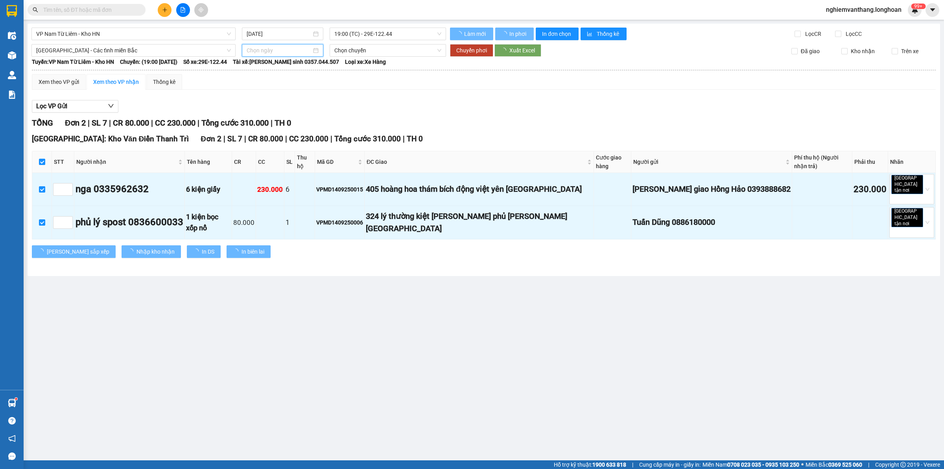
type input "[DATE]"
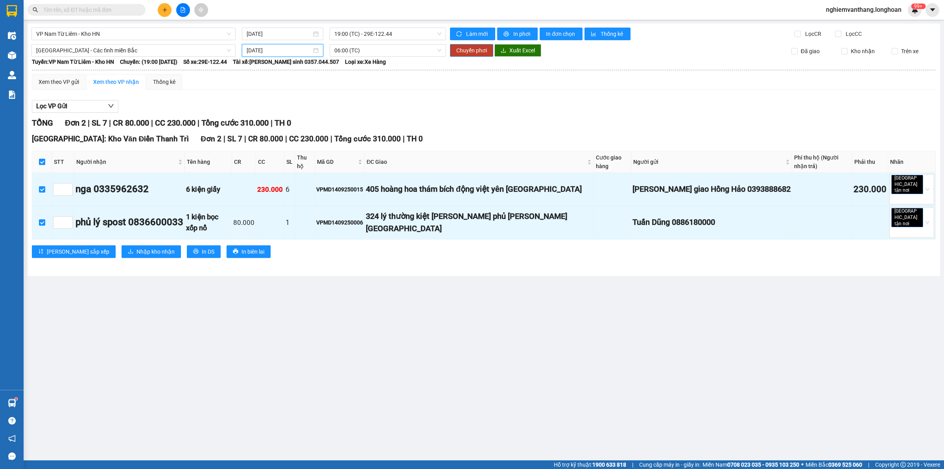
click at [482, 42] on div "VP Nam Từ Liêm - Kho HN 14/09/2025 19:00 (TC) - 29E-122.44 Làm mới In phơi In đ…" at bounding box center [484, 150] width 913 height 252
click at [472, 50] on span "Chuyển phơi" at bounding box center [471, 50] width 31 height 9
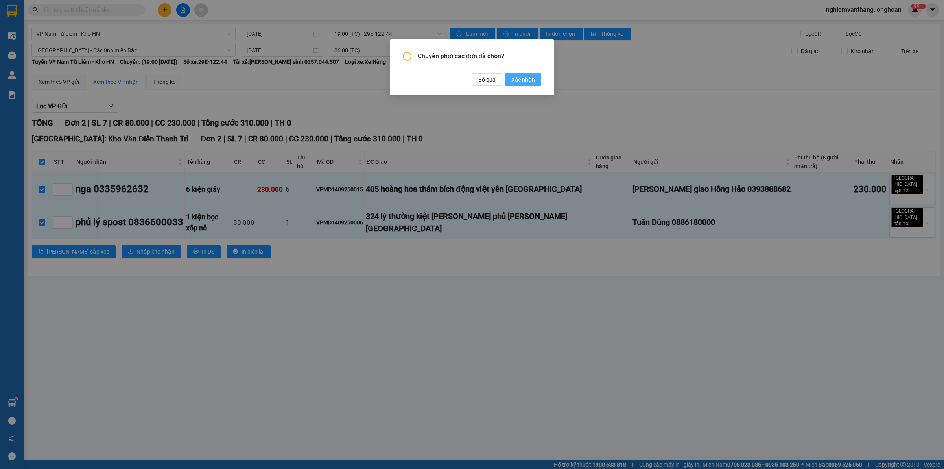
click at [524, 85] on button "Xác nhận" at bounding box center [523, 79] width 36 height 13
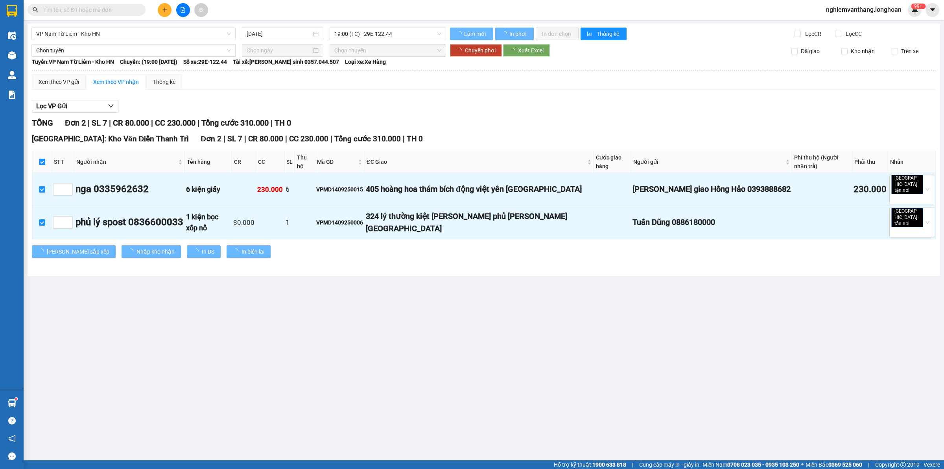
checkbox input "false"
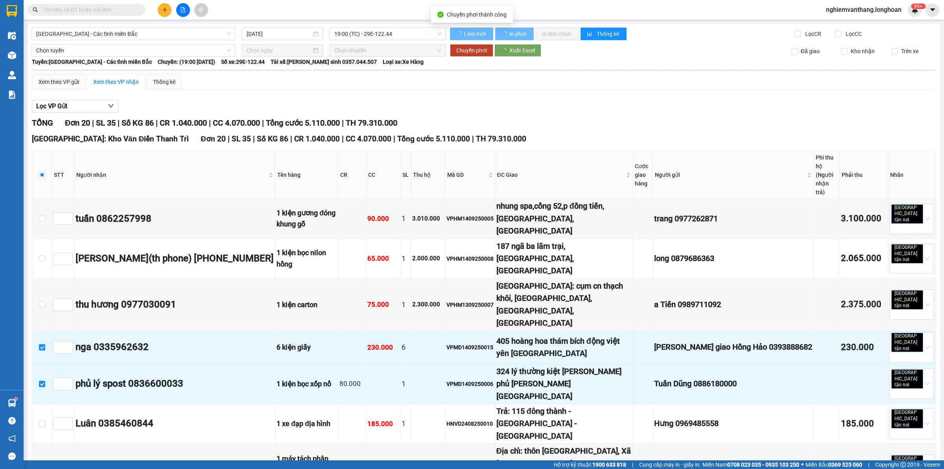
checkbox input "false"
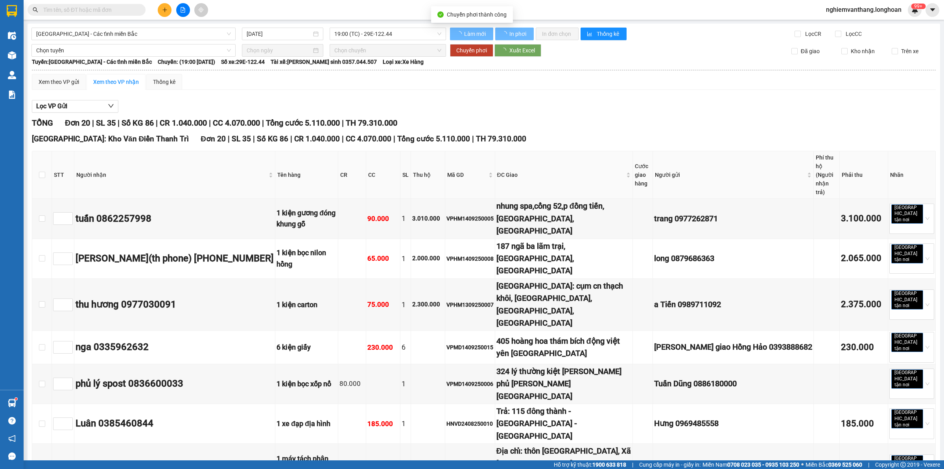
type input "[DATE]"
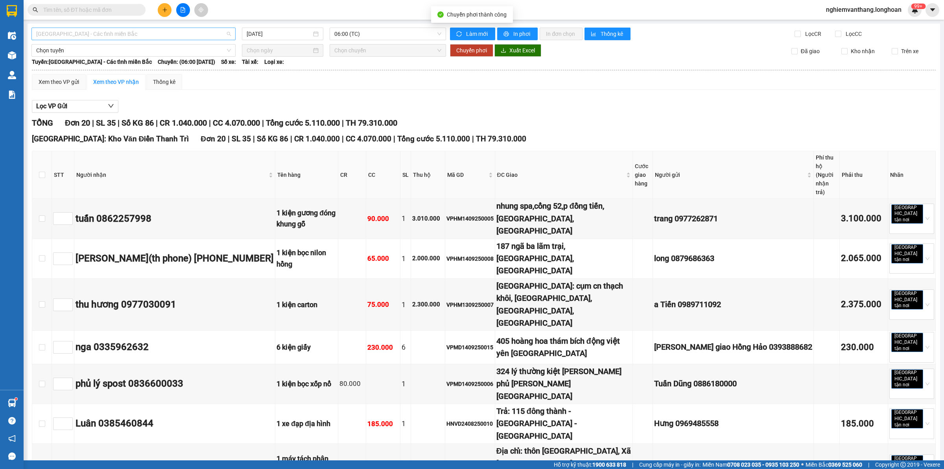
drag, startPoint x: 87, startPoint y: 38, endPoint x: 91, endPoint y: 55, distance: 18.1
click at [87, 37] on span "[GEOGRAPHIC_DATA] - Các tỉnh miền Bắc" at bounding box center [133, 34] width 195 height 12
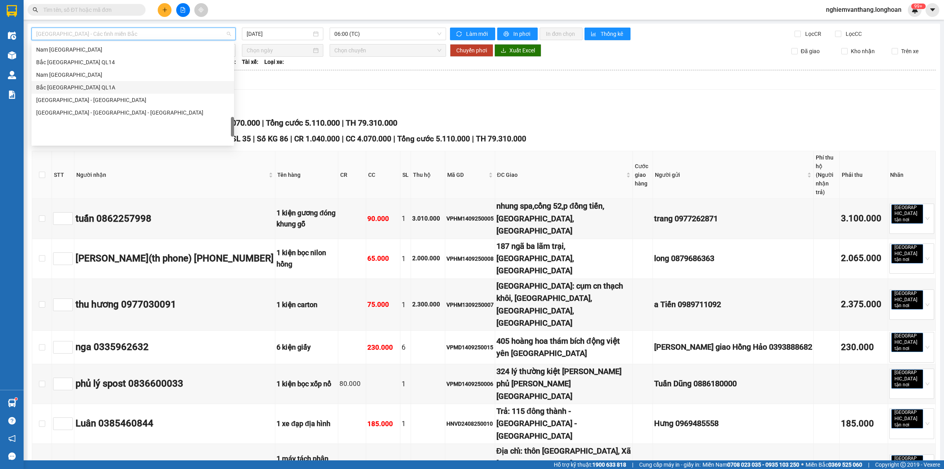
scroll to position [492, 0]
click at [85, 48] on div "VP Nam Từ Liêm - Kho HN" at bounding box center [132, 48] width 193 height 9
type input "[DATE]"
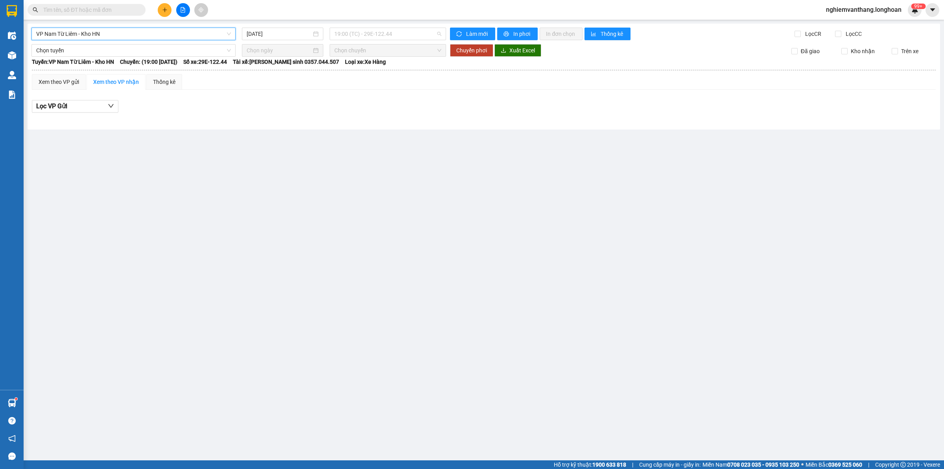
drag, startPoint x: 362, startPoint y: 36, endPoint x: 373, endPoint y: 62, distance: 28.2
click at [362, 35] on span "19:00 (TC) - 29E-122.44" at bounding box center [387, 34] width 107 height 12
click at [375, 74] on div "20:00 (TC) - 29E-121.45" at bounding box center [364, 74] width 61 height 9
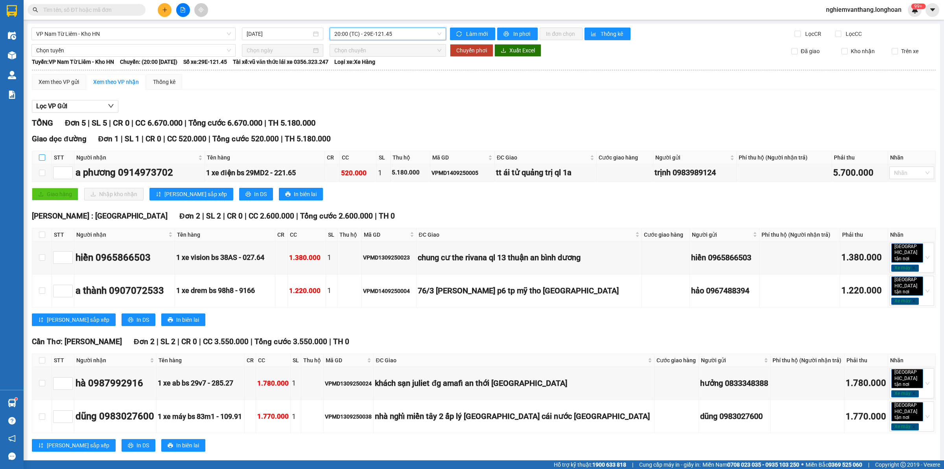
drag, startPoint x: 43, startPoint y: 157, endPoint x: 42, endPoint y: 150, distance: 6.5
click at [42, 156] on input "checkbox" at bounding box center [42, 157] width 6 height 6
checkbox input "true"
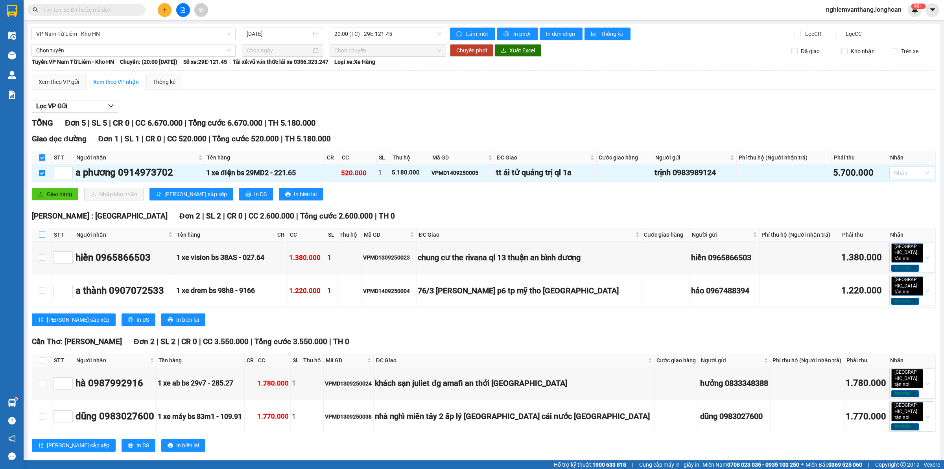
drag, startPoint x: 44, startPoint y: 236, endPoint x: 47, endPoint y: 225, distance: 12.3
click at [44, 236] on input "checkbox" at bounding box center [42, 234] width 6 height 6
checkbox input "true"
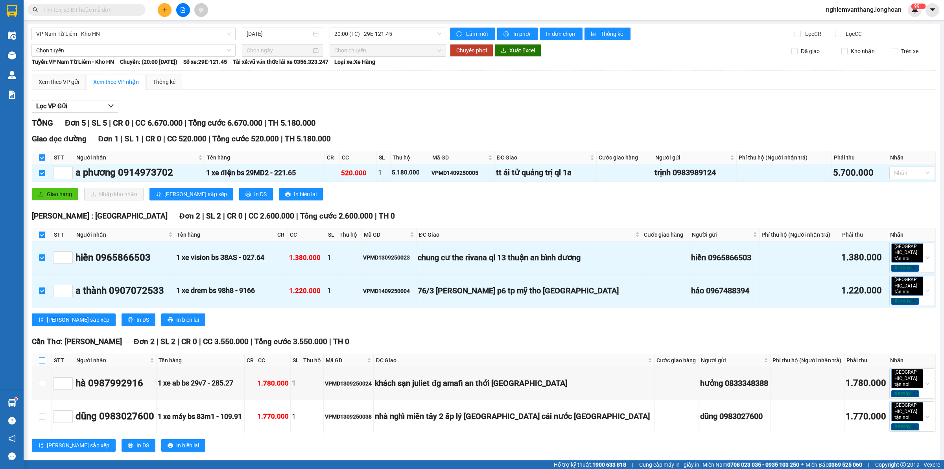
drag, startPoint x: 42, startPoint y: 351, endPoint x: 81, endPoint y: 340, distance: 39.7
click at [42, 357] on input "checkbox" at bounding box center [42, 360] width 6 height 6
checkbox input "true"
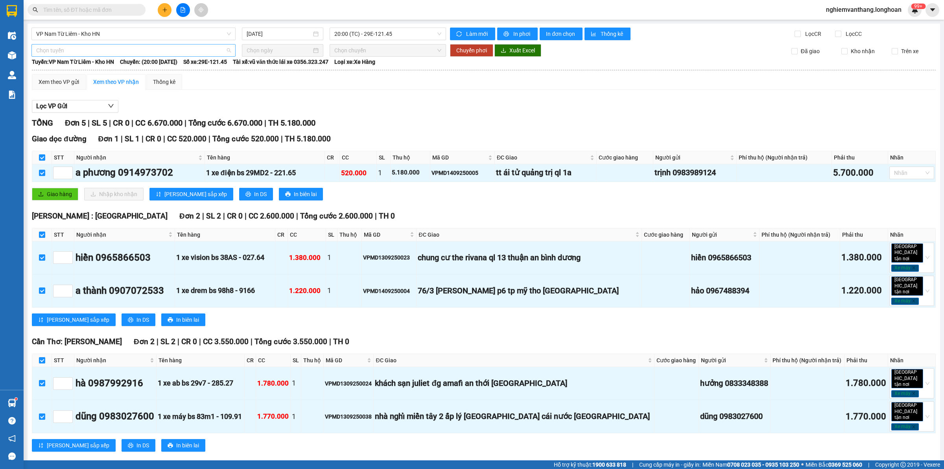
click at [71, 48] on span "Chọn tuyến" at bounding box center [133, 50] width 195 height 12
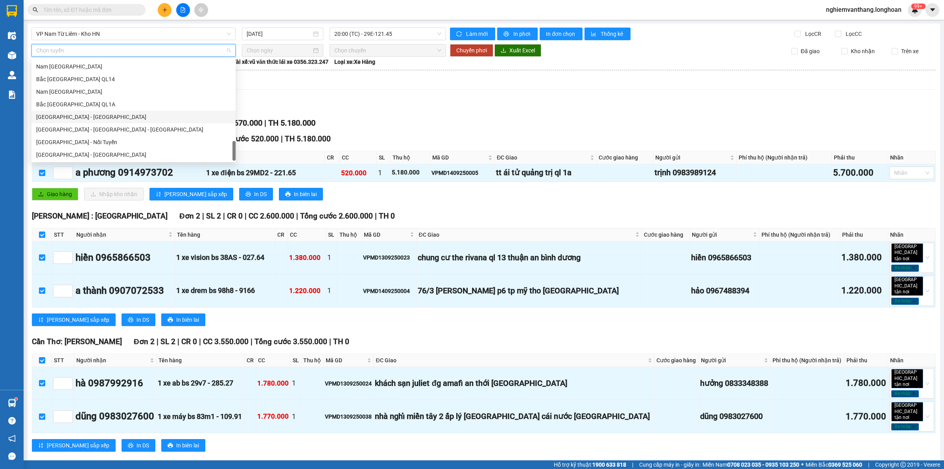
scroll to position [541, 0]
click at [87, 100] on div "Bắc [GEOGRAPHIC_DATA] QL1A" at bounding box center [133, 104] width 195 height 9
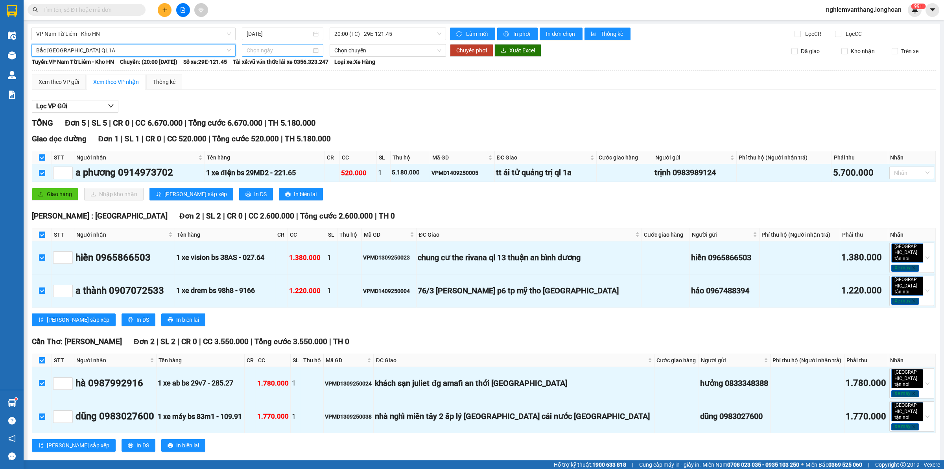
click at [266, 47] on input at bounding box center [279, 50] width 65 height 9
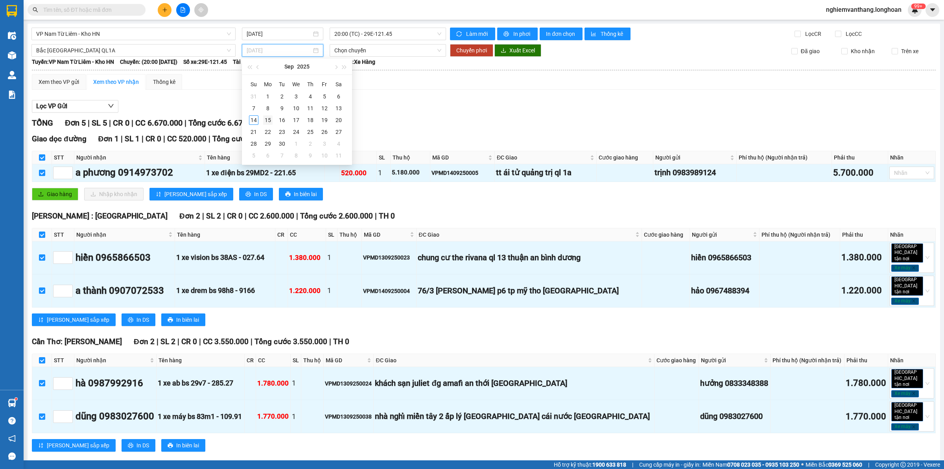
type input "[DATE]"
click at [267, 117] on div "15" at bounding box center [267, 119] width 9 height 9
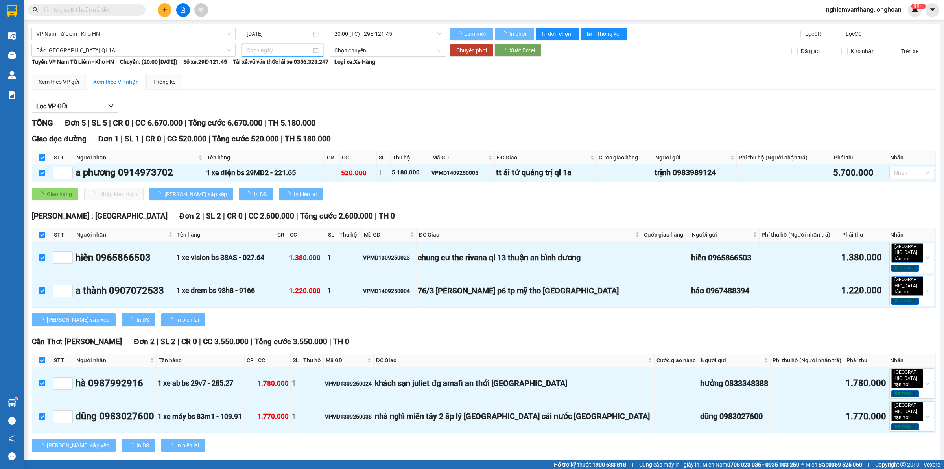
type input "[DATE]"
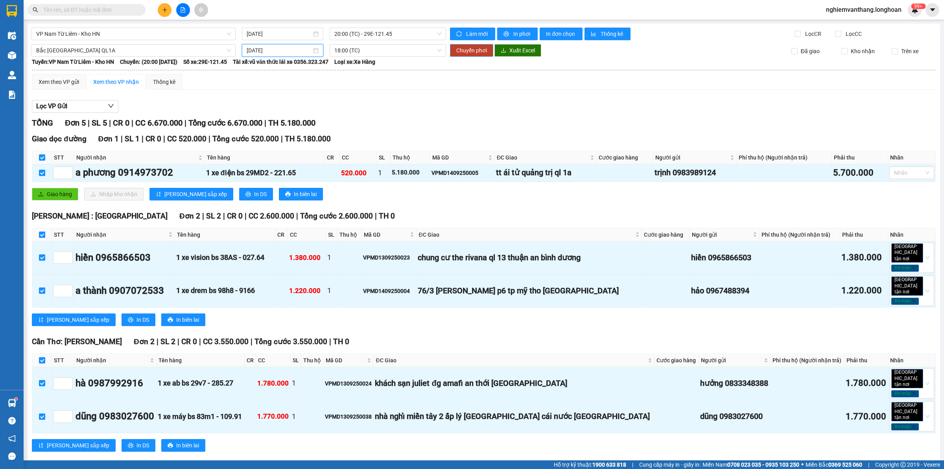
click at [465, 50] on span "Chuyển phơi" at bounding box center [471, 50] width 31 height 9
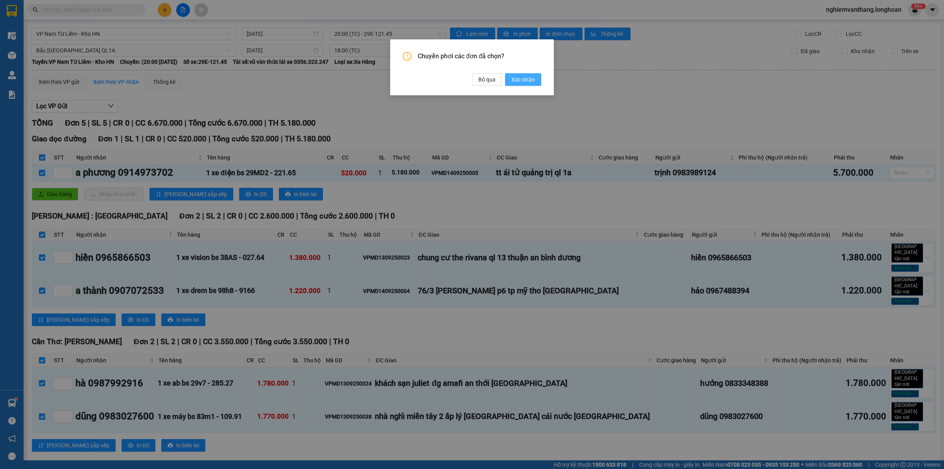
click at [530, 79] on span "Xác nhận" at bounding box center [523, 79] width 24 height 9
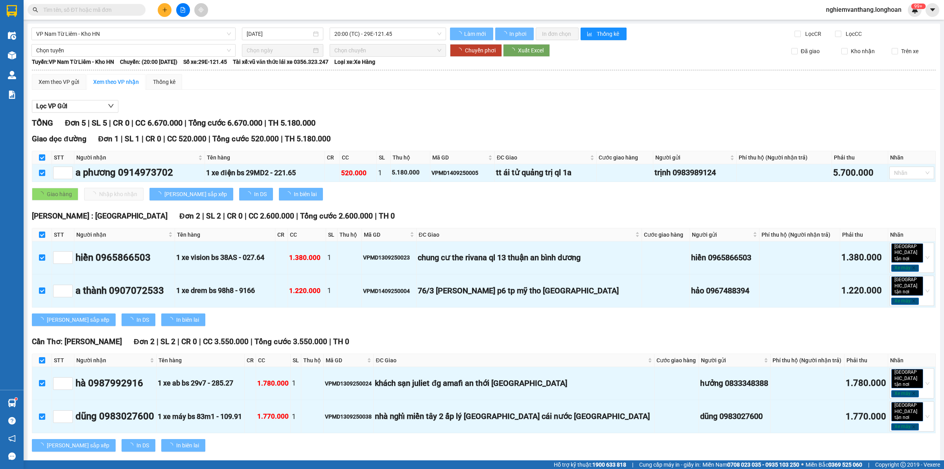
checkbox input "false"
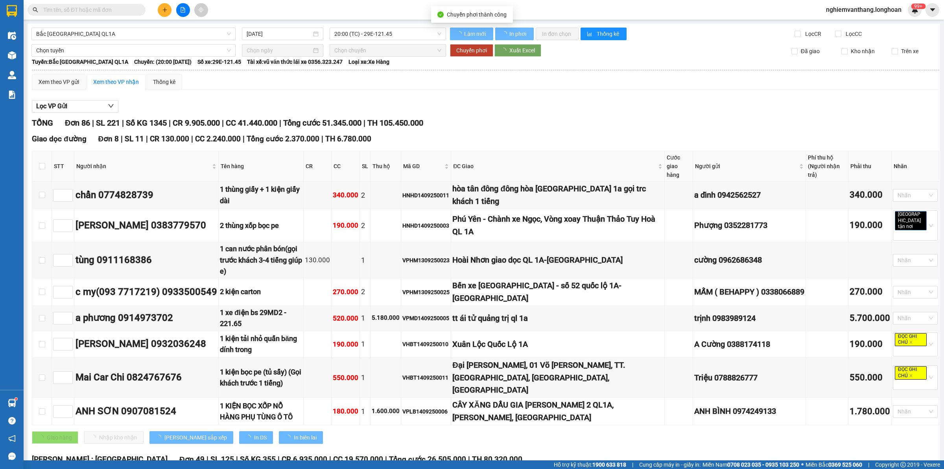
checkbox input "false"
type input "[DATE]"
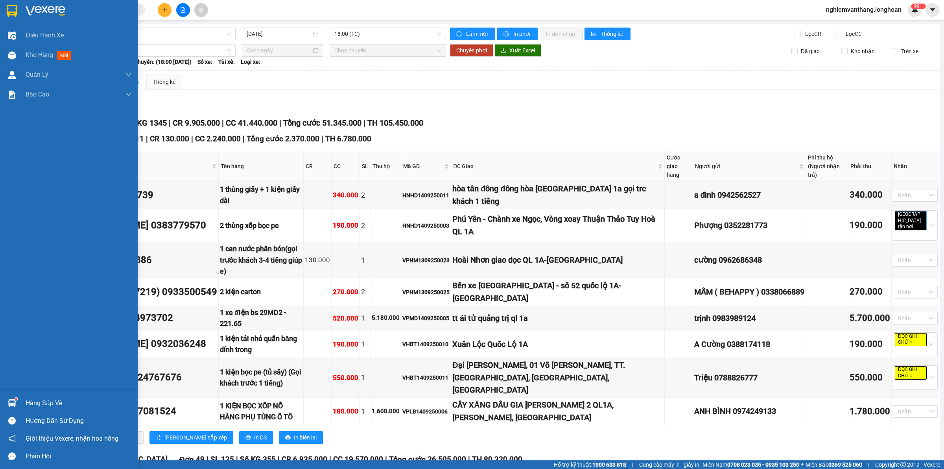
click at [9, 14] on img at bounding box center [12, 11] width 10 height 12
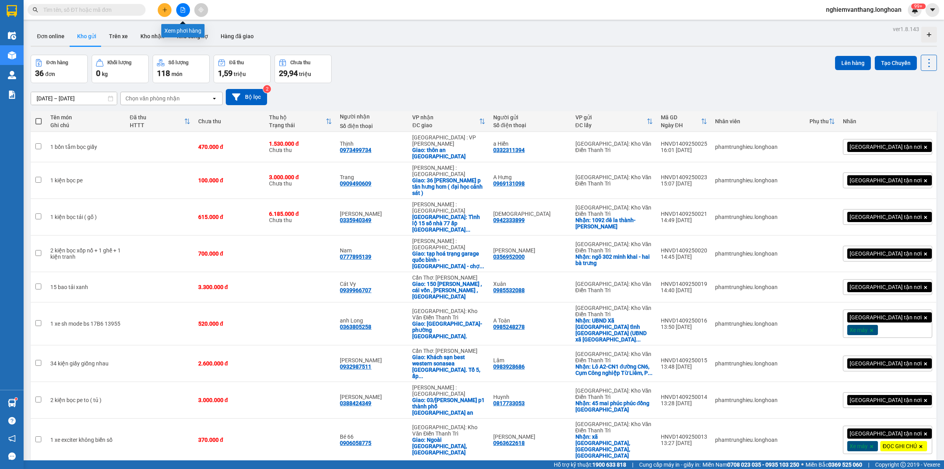
click at [183, 7] on icon "file-add" at bounding box center [183, 10] width 4 height 6
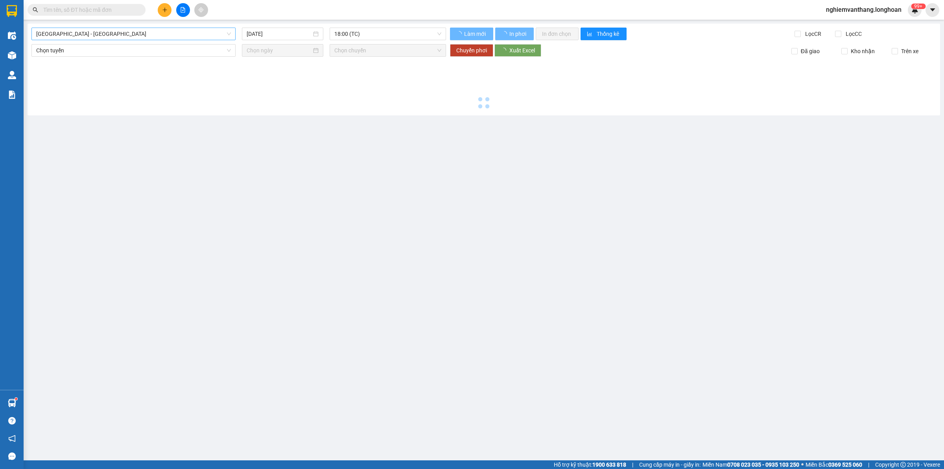
click at [121, 33] on span "[GEOGRAPHIC_DATA] - [GEOGRAPHIC_DATA]" at bounding box center [133, 34] width 195 height 12
type input "[DATE]"
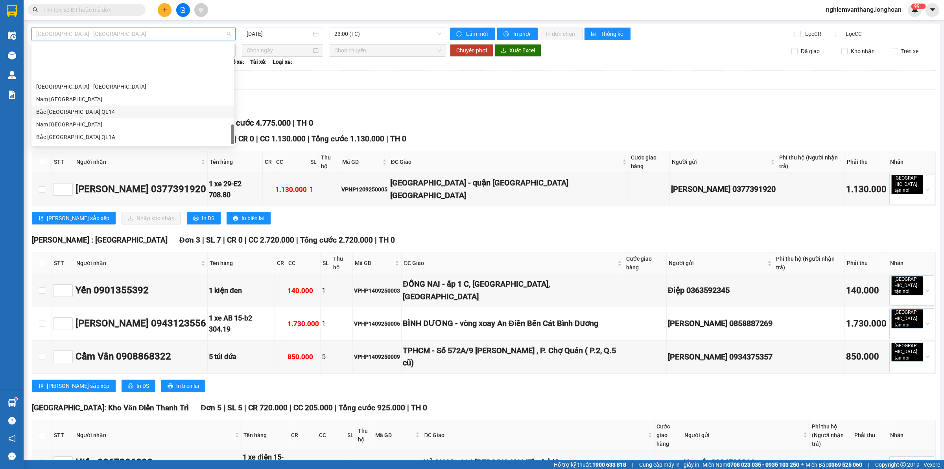
scroll to position [541, 0]
click at [80, 84] on div "Bắc [GEOGRAPHIC_DATA] QL1A" at bounding box center [132, 87] width 193 height 9
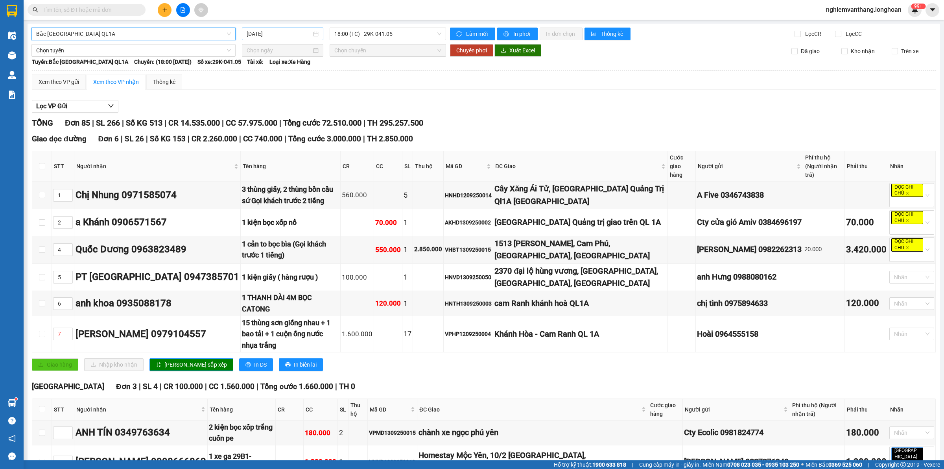
click at [271, 35] on input "[DATE]" at bounding box center [279, 34] width 65 height 9
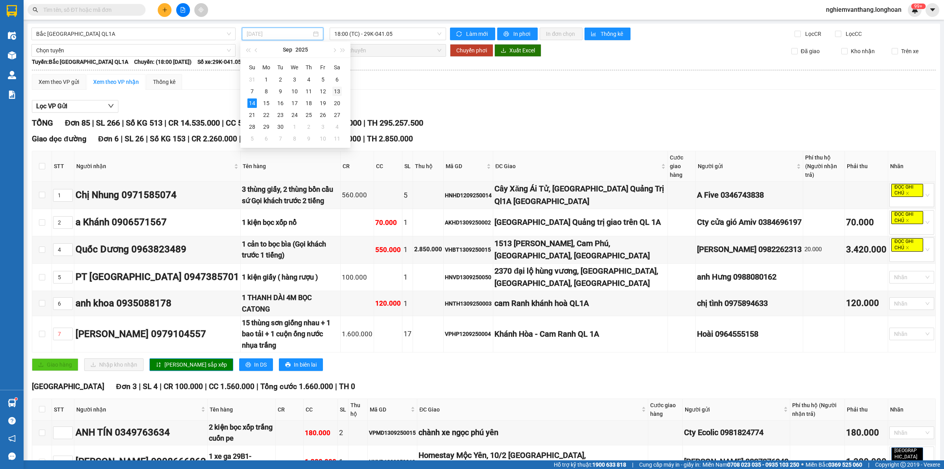
click at [339, 90] on div "13" at bounding box center [336, 91] width 9 height 9
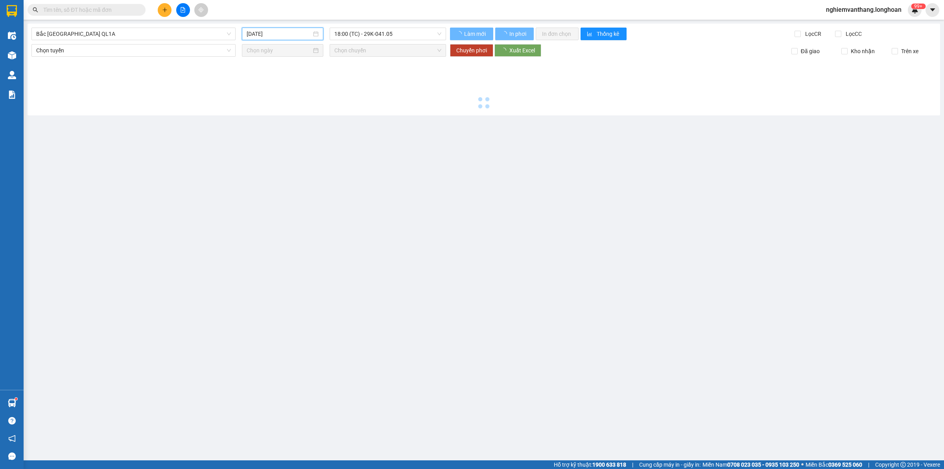
type input "[DATE]"
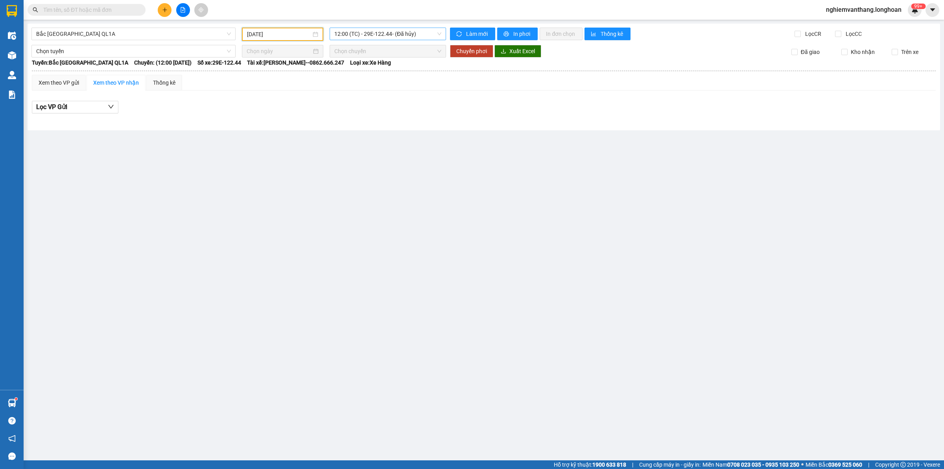
click at [369, 34] on span "12:00 (TC) - 29E-122.44 - (Đã hủy)" at bounding box center [387, 34] width 107 height 12
click at [365, 89] on div "20:00 (TC) - 29K-024.94" at bounding box center [376, 87] width 84 height 9
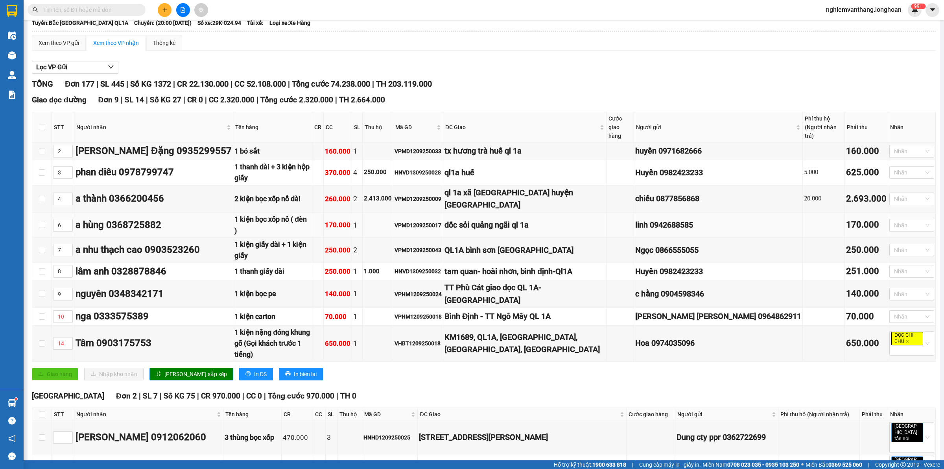
scroll to position [98, 0]
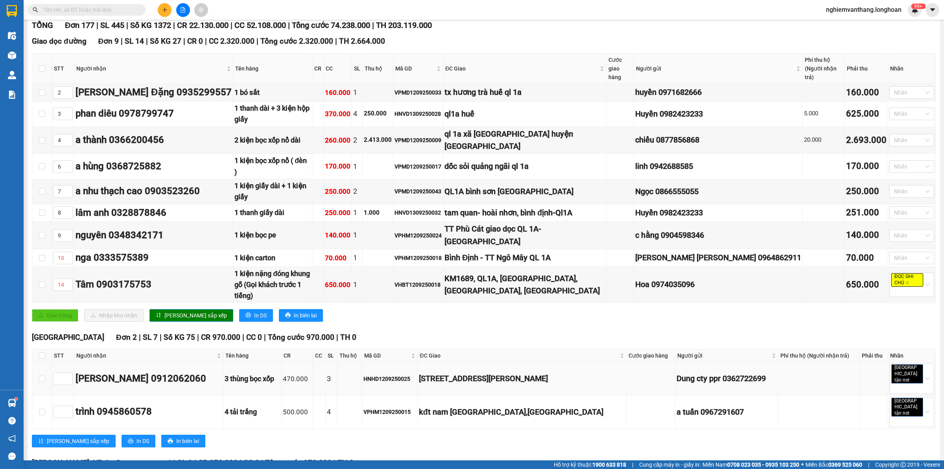
click at [393, 374] on div "HNHD1209250025" at bounding box center [390, 378] width 53 height 9
copy div "HNHD1209250025"
click at [875, 11] on span "nghiemvanthang.longhoan" at bounding box center [864, 10] width 88 height 10
click at [852, 25] on span "Đăng xuất" at bounding box center [867, 24] width 72 height 9
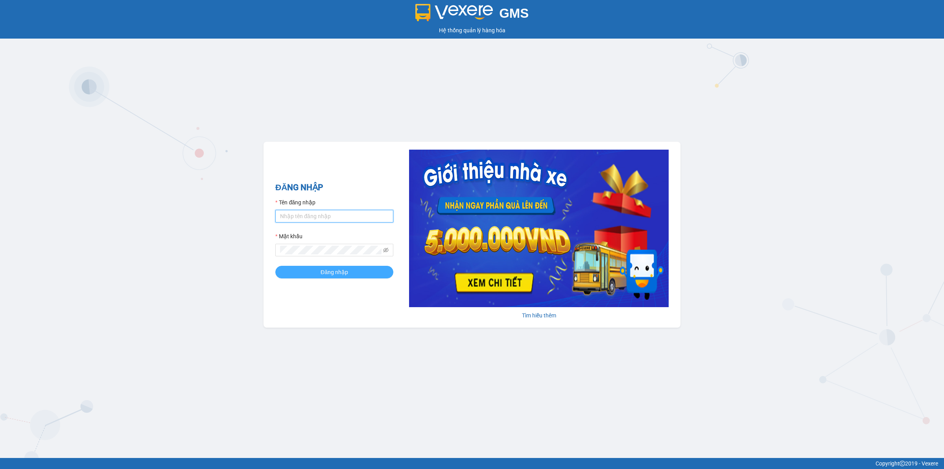
type input "nghiemvanthang.longhoan"
click at [331, 273] on span "Đăng nhập" at bounding box center [335, 272] width 28 height 9
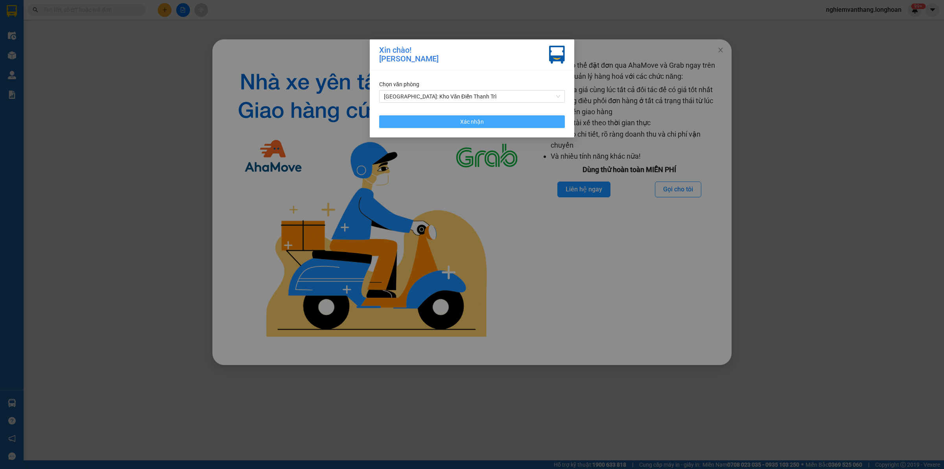
click at [504, 115] on div "Chọn văn phòng Hà Nội: Kho Văn Điển Thanh Trì Xác nhận" at bounding box center [472, 103] width 205 height 67
click at [500, 120] on button "Xác nhận" at bounding box center [472, 121] width 186 height 13
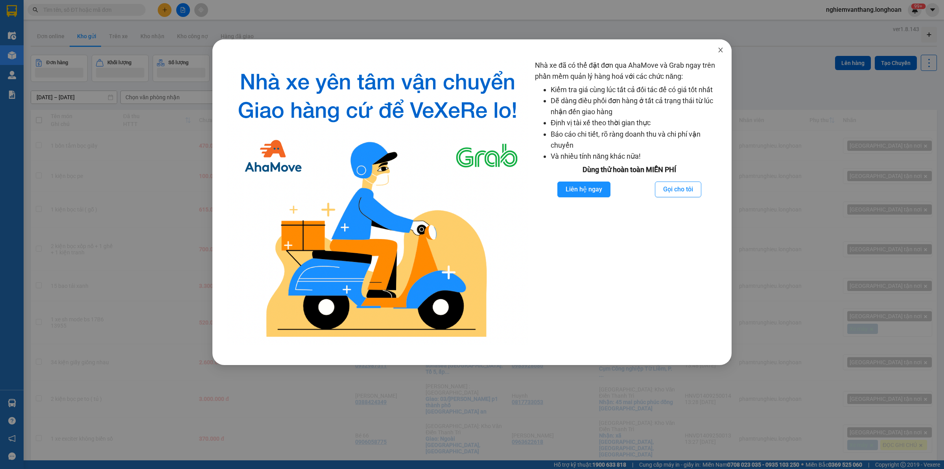
drag, startPoint x: 713, startPoint y: 58, endPoint x: 721, endPoint y: 53, distance: 9.2
click at [716, 58] on span "Close" at bounding box center [721, 50] width 22 height 22
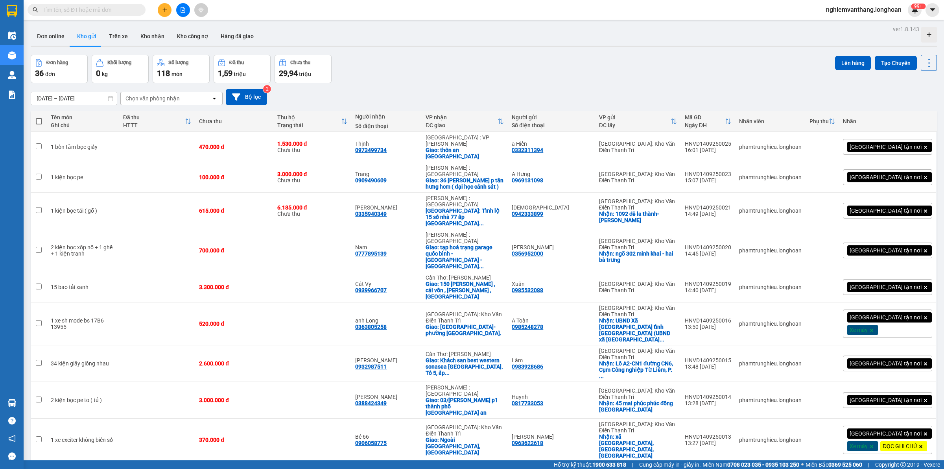
click at [721, 52] on body "Kết quả tìm kiếm ( 0 ) Bộ lọc No Data nghiemvanthang.longhoan 99+ Điều hành xe …" at bounding box center [472, 234] width 944 height 469
click at [90, 9] on input "text" at bounding box center [89, 10] width 93 height 9
paste input "HNHD1209250025"
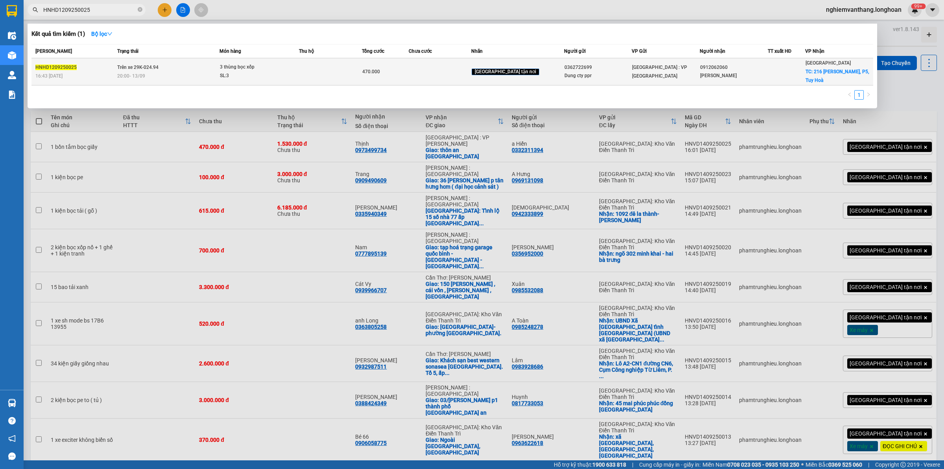
type input "HNHD1209250025"
click at [362, 67] on td at bounding box center [330, 71] width 63 height 27
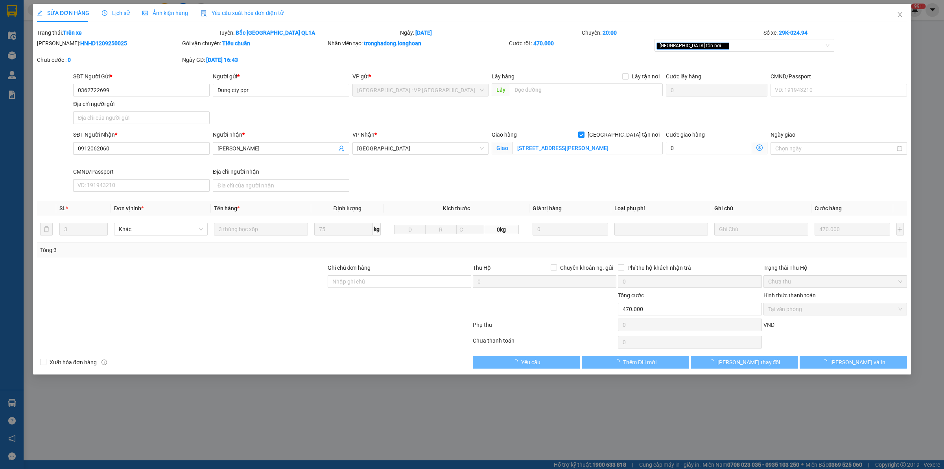
type input "0362722699"
type input "Dung cty ppr"
type input "0912062060"
type input "Minh Quân"
checkbox input "true"
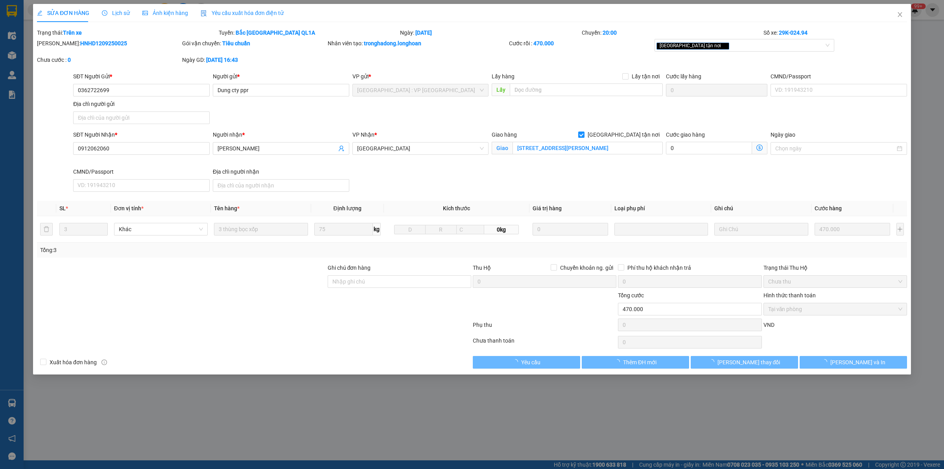
type input "[STREET_ADDRESS][PERSON_NAME]"
type input "470.000"
click at [378, 148] on span "[GEOGRAPHIC_DATA]" at bounding box center [420, 148] width 127 height 12
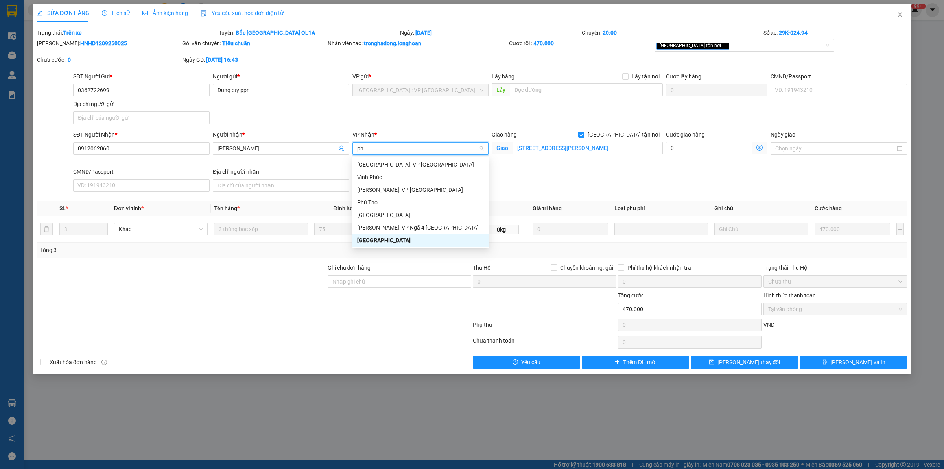
type input "phú"
drag, startPoint x: 386, startPoint y: 161, endPoint x: 392, endPoint y: 162, distance: 6.3
click at [386, 162] on div "[GEOGRAPHIC_DATA]: VP [GEOGRAPHIC_DATA]" at bounding box center [420, 164] width 127 height 9
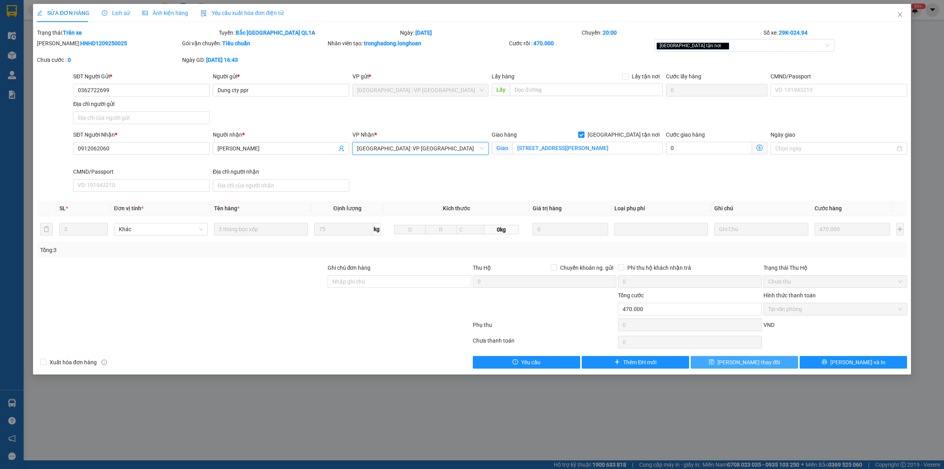
click at [720, 368] on button "Lưu thay đổi" at bounding box center [744, 362] width 107 height 13
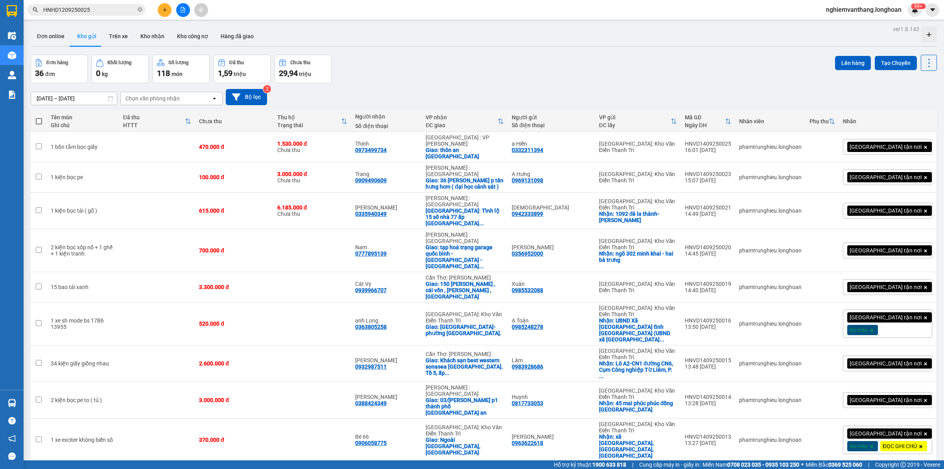
click at [90, 7] on input "HNHD1209250025" at bounding box center [89, 10] width 93 height 9
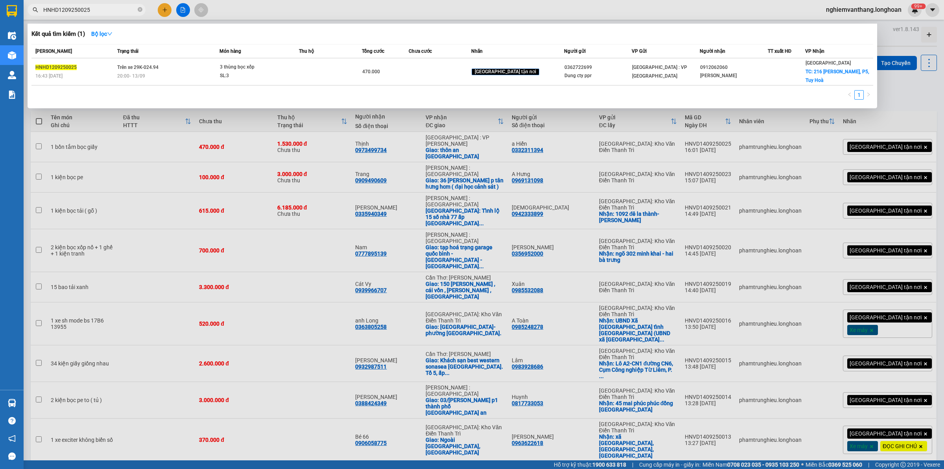
paste input "VPHM120925001"
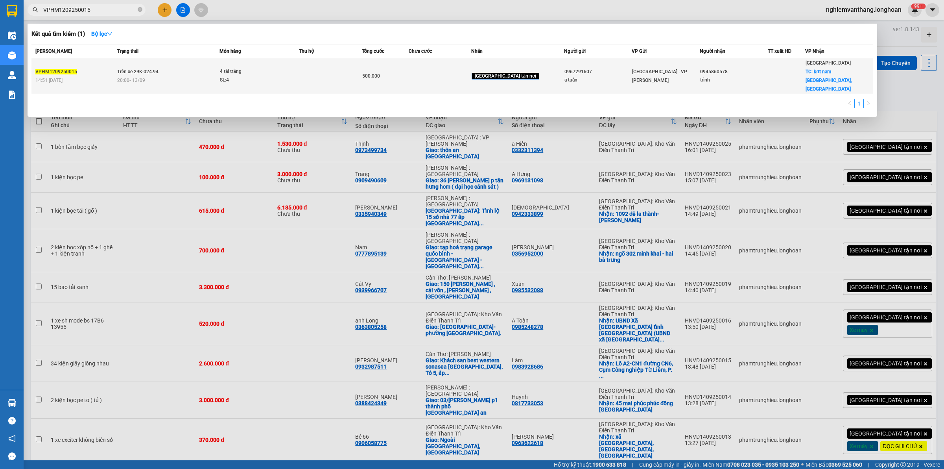
type input "VPHM1209250015"
click at [252, 67] on div "4 tải trắng" at bounding box center [249, 71] width 59 height 9
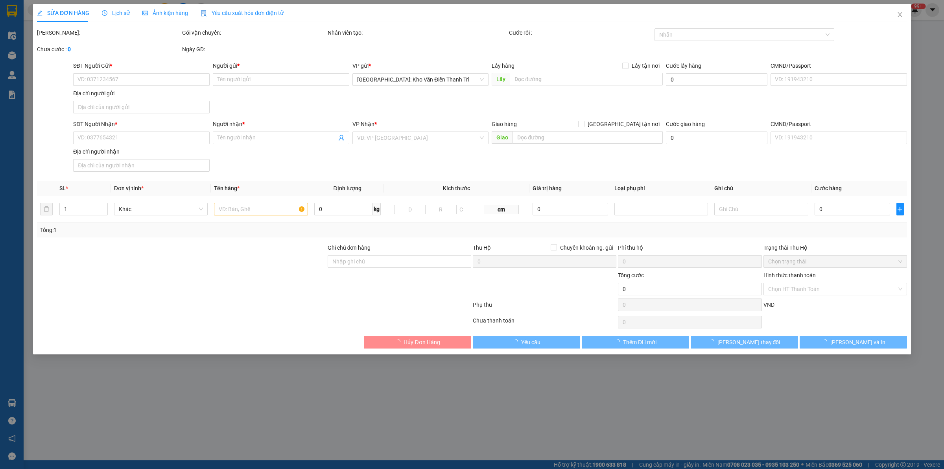
type input "0967291607"
type input "a tuấn"
type input "0945860578"
type input "trình"
checkbox input "true"
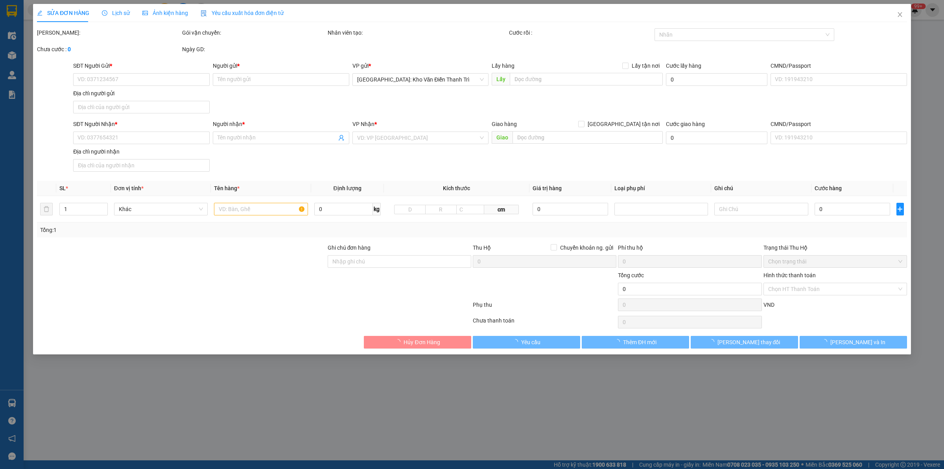
type input "kđt nam [GEOGRAPHIC_DATA],[GEOGRAPHIC_DATA]"
type input "nhận nguyên kiện,giao nguyên kiện,bể vỡ k đền"
type input "500.000"
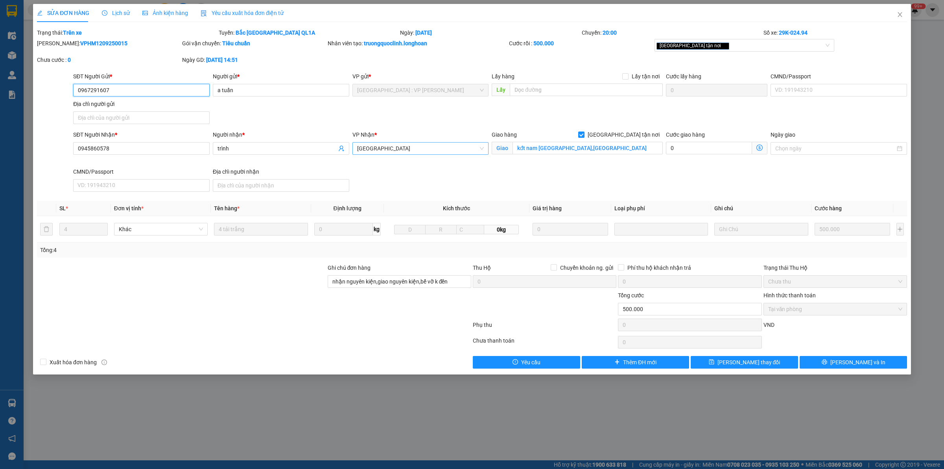
click at [383, 146] on span "[GEOGRAPHIC_DATA]" at bounding box center [420, 148] width 127 height 12
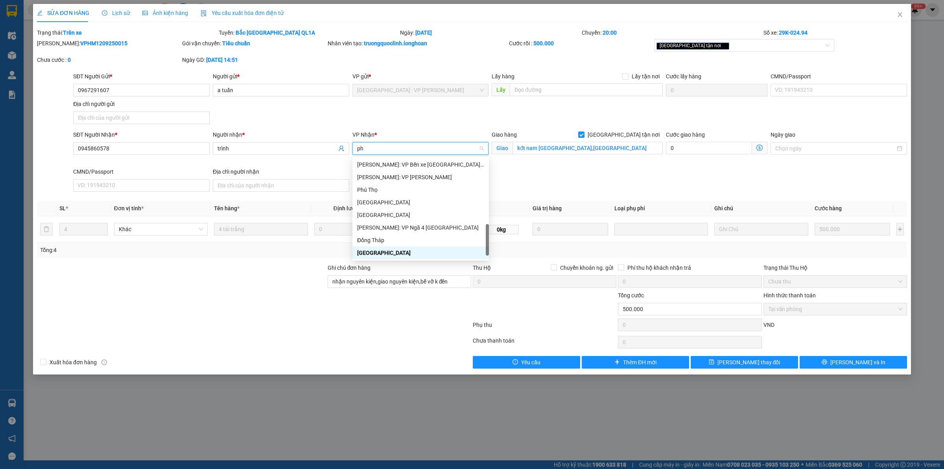
scroll to position [25, 0]
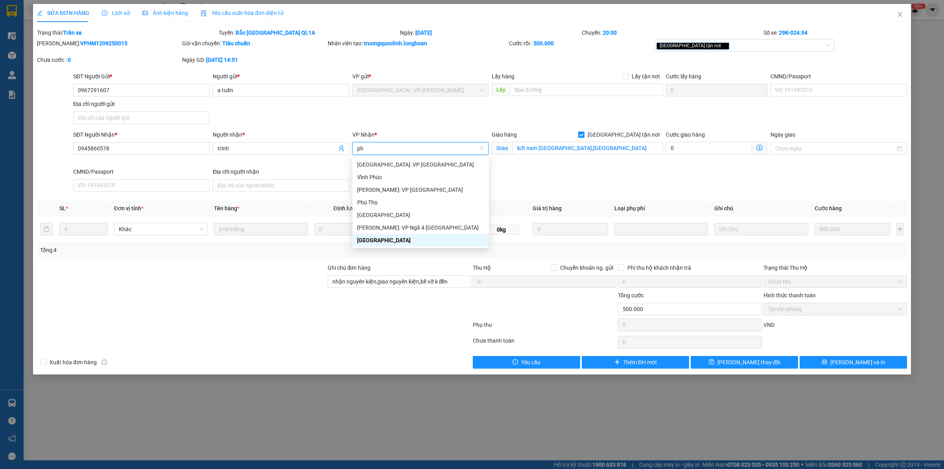
type input "phú"
click at [372, 161] on div "[GEOGRAPHIC_DATA]: VP [GEOGRAPHIC_DATA]" at bounding box center [420, 164] width 127 height 9
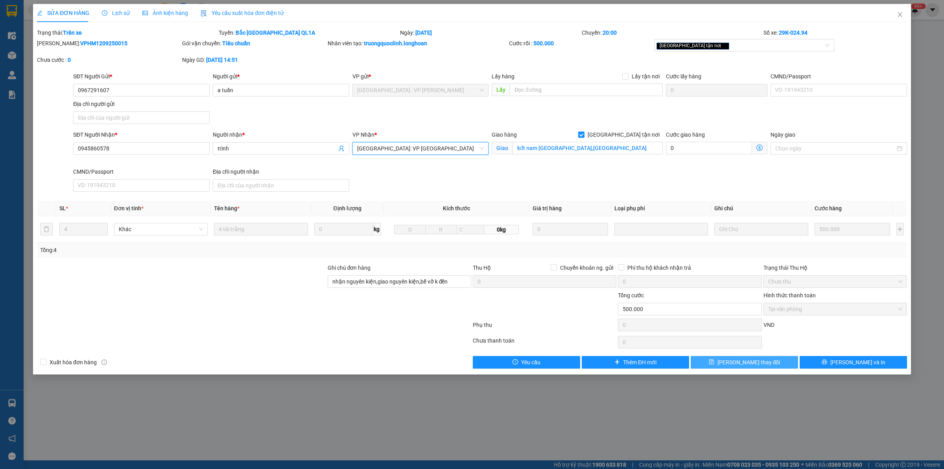
click at [746, 365] on span "Lưu thay đổi" at bounding box center [749, 362] width 63 height 9
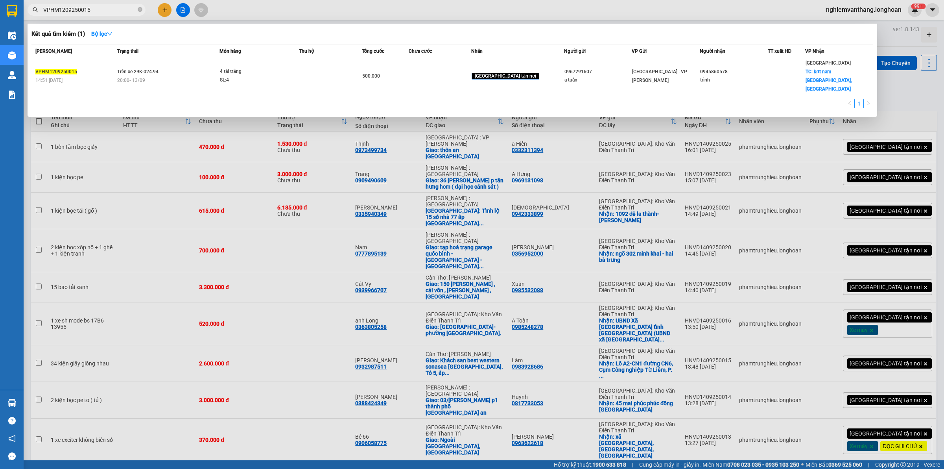
click at [82, 9] on input "VPHM1209250015" at bounding box center [89, 10] width 93 height 9
paste input "MD13"
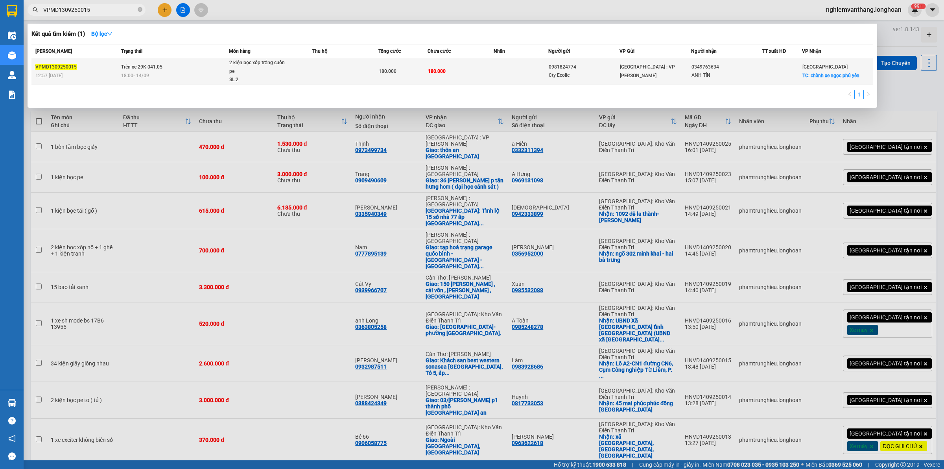
type input "VPMD1309250015"
click at [292, 75] on span "2 kiện bọc xốp trắng cuốn pe SL: 2" at bounding box center [270, 72] width 83 height 26
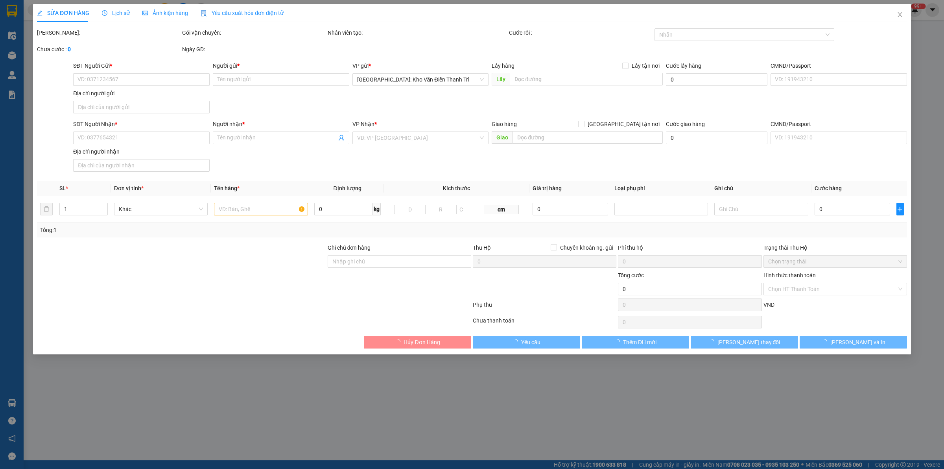
type input "0981824774"
type input "Cty Ecolic"
type input "0349763634"
type input "ANH TÍN"
checkbox input "true"
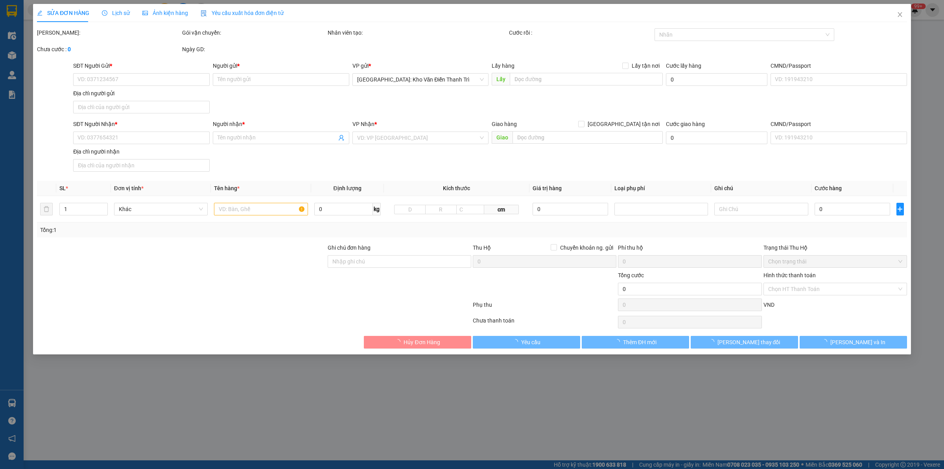
type input "chành xe ngọc phú yên"
type input "hư xước trầy ko chịu trách nhiệm đã báo ng gửi"
type input "180.000"
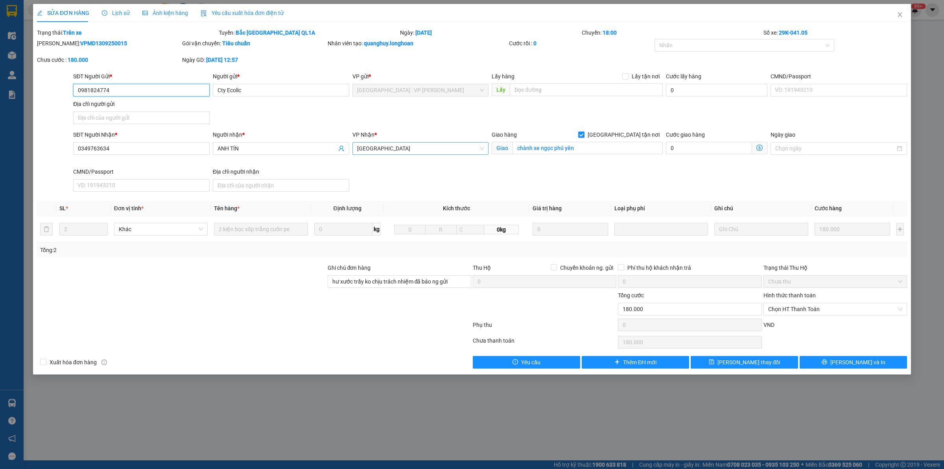
click at [384, 144] on span "[GEOGRAPHIC_DATA]" at bounding box center [420, 148] width 127 height 12
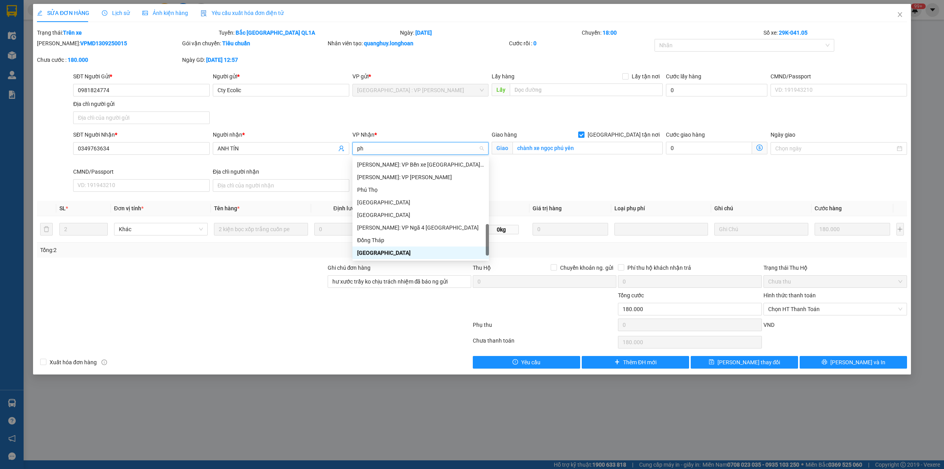
scroll to position [25, 0]
type input "phú"
click at [392, 163] on div "[GEOGRAPHIC_DATA]: VP [GEOGRAPHIC_DATA]" at bounding box center [420, 164] width 127 height 9
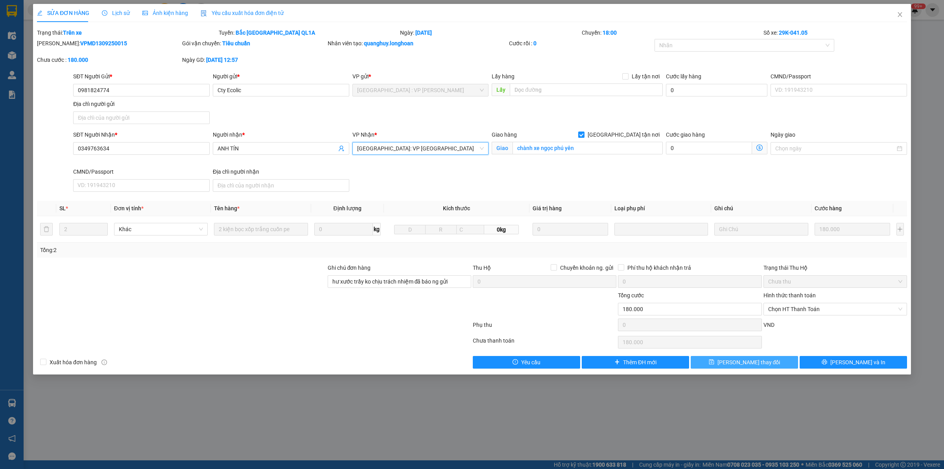
click at [757, 362] on span "Lưu thay đổi" at bounding box center [749, 362] width 63 height 9
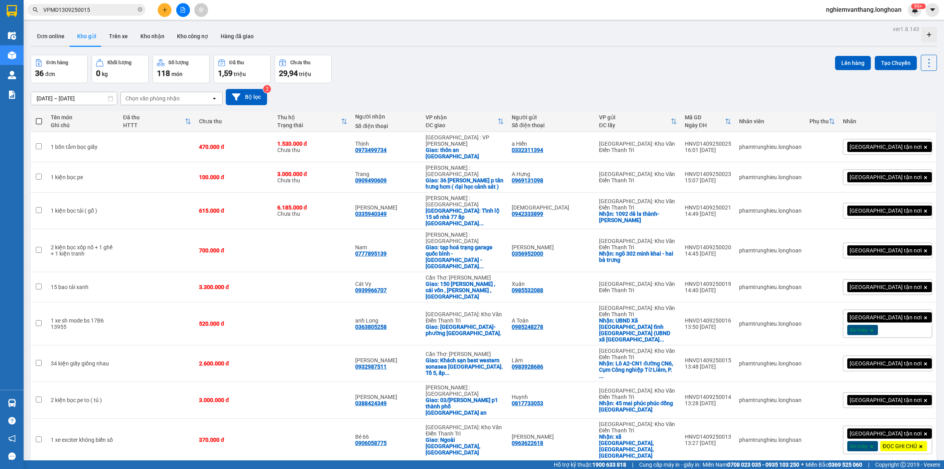
click at [89, 9] on input "VPMD1309250015" at bounding box center [89, 10] width 93 height 9
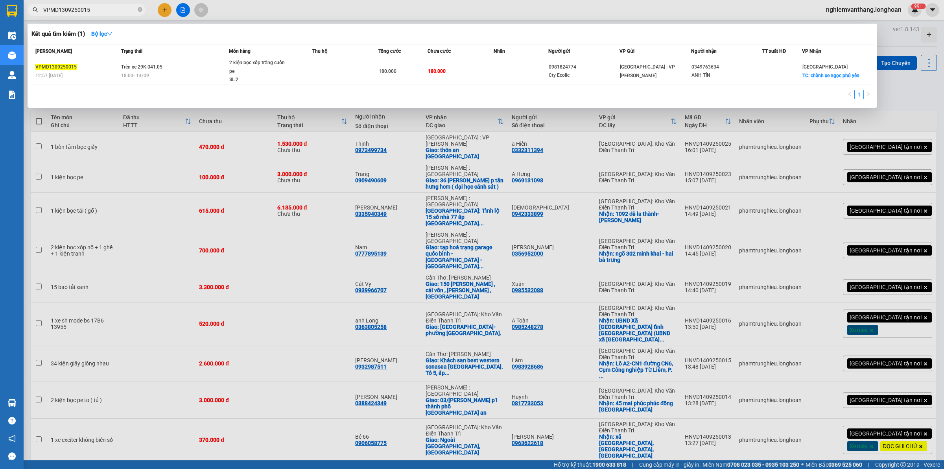
click at [89, 9] on input "VPMD1309250015" at bounding box center [89, 10] width 93 height 9
paste input "HNVD1209250019"
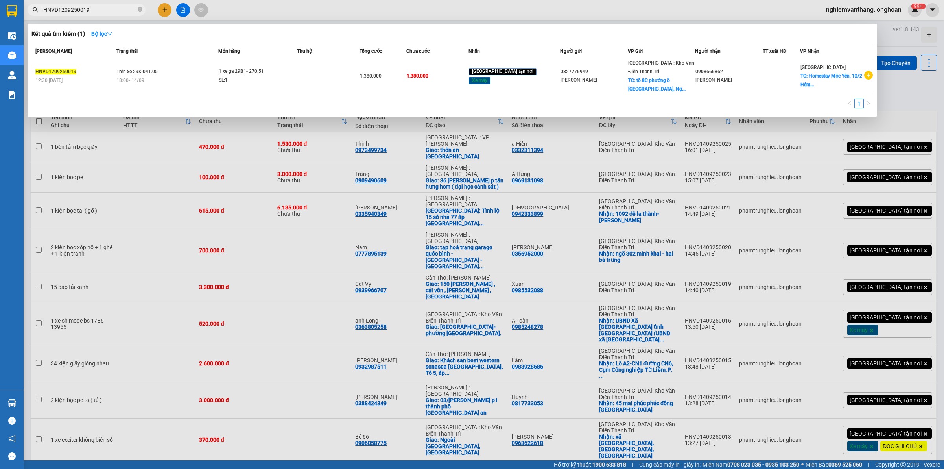
type input "HNVD1209250019"
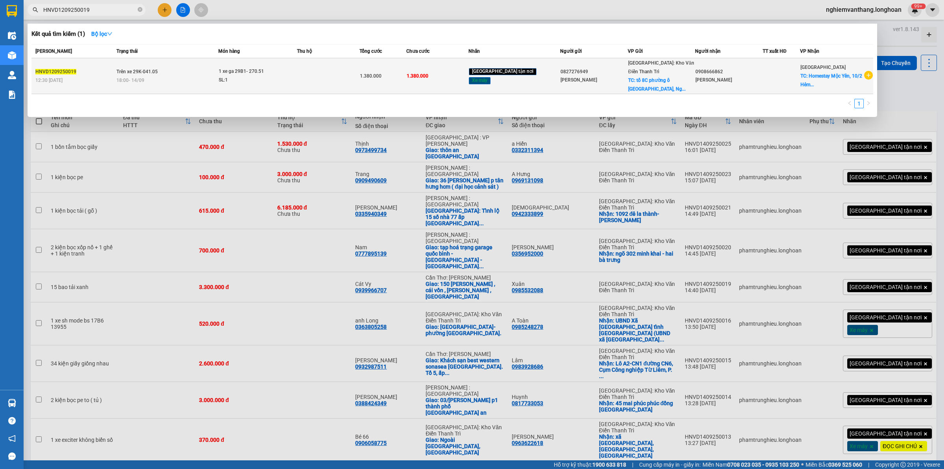
click at [297, 69] on span "1 xe ga 29B1- 270.51 SL: 1" at bounding box center [258, 75] width 78 height 17
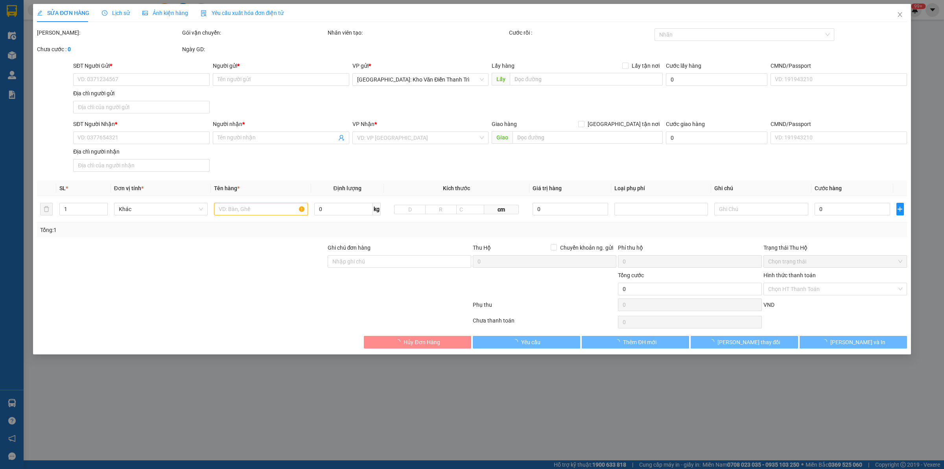
type input "0827276949"
type input "Nguyễn Thùy Dương"
checkbox input "true"
type input "tổ 8C phường ô chợ dừa, Ngõ 5 Láng Hạ Hà Nội"
type input "0908666862"
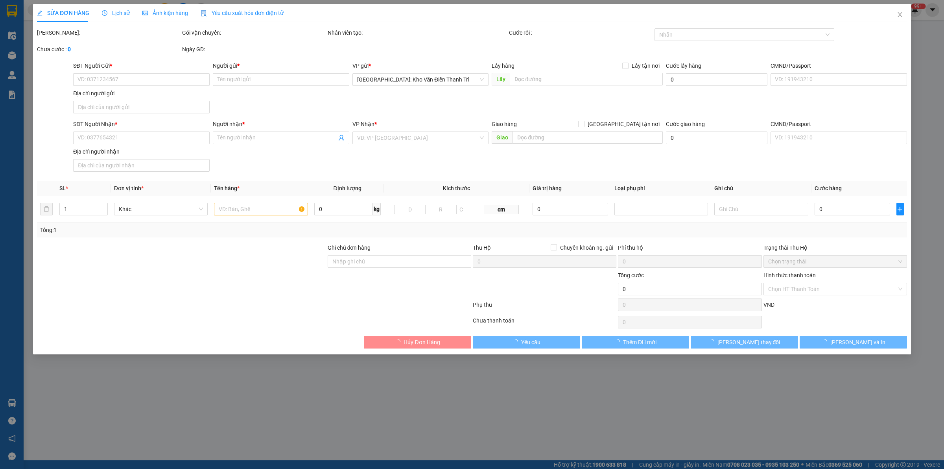
type input "Đỗ Thị Quỳnh Liên"
checkbox input "true"
type input "Homestay Mộc Yên, 10/2 [GEOGRAPHIC_DATA], [GEOGRAPHIC_DATA]"
type input "1 chìa khoá, ko đăng ký xe"
type input "1.380.000"
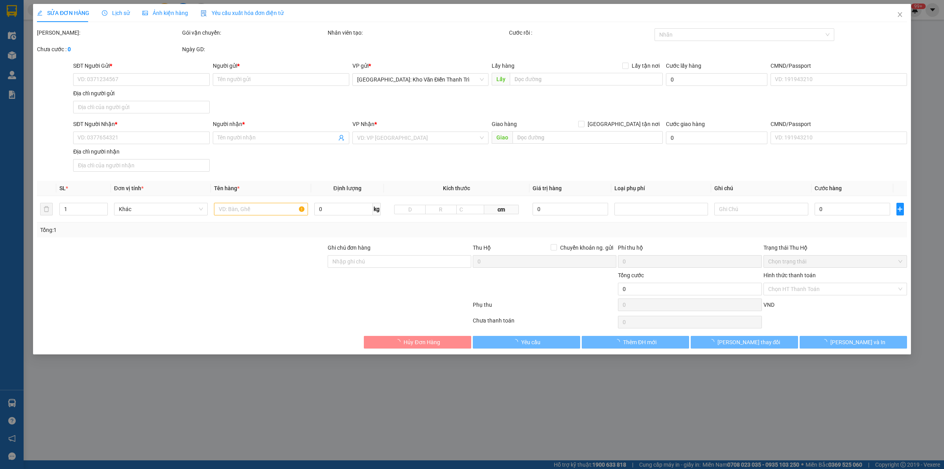
type input "1.380.000"
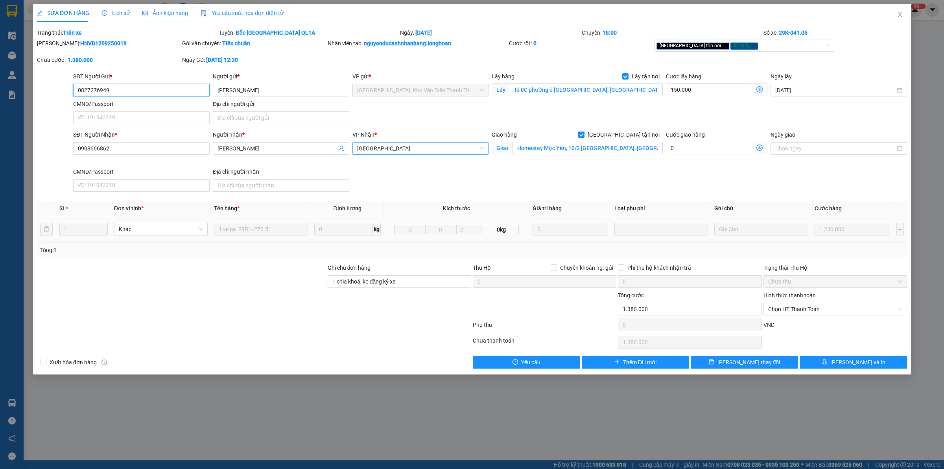
click at [384, 149] on span "[GEOGRAPHIC_DATA]" at bounding box center [420, 148] width 127 height 12
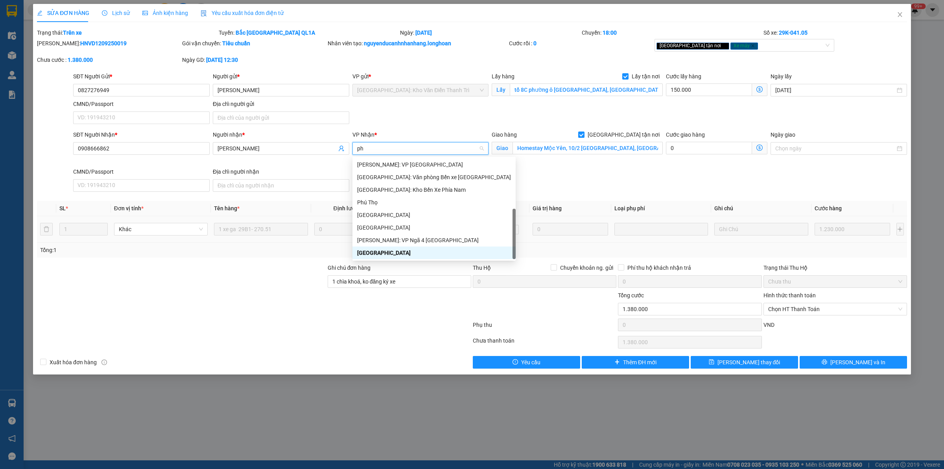
scroll to position [25, 0]
type input "phú"
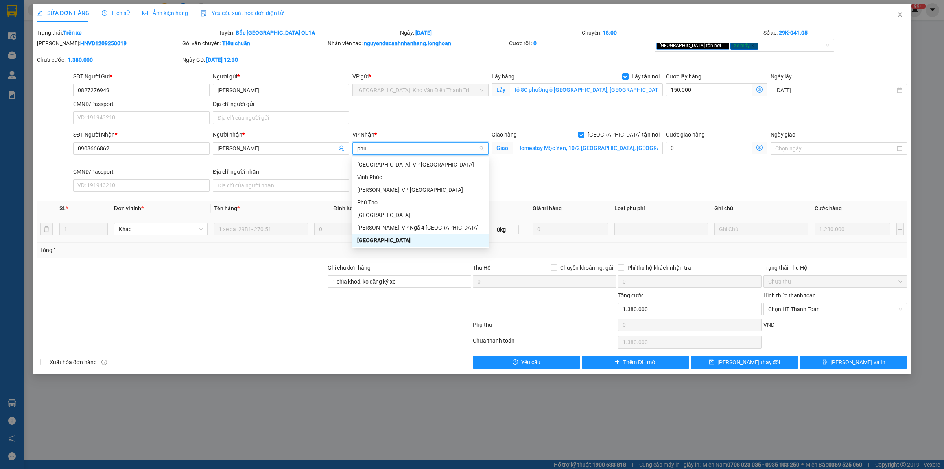
scroll to position [0, 0]
click at [415, 166] on div "[GEOGRAPHIC_DATA]: VP [GEOGRAPHIC_DATA]" at bounding box center [420, 164] width 127 height 9
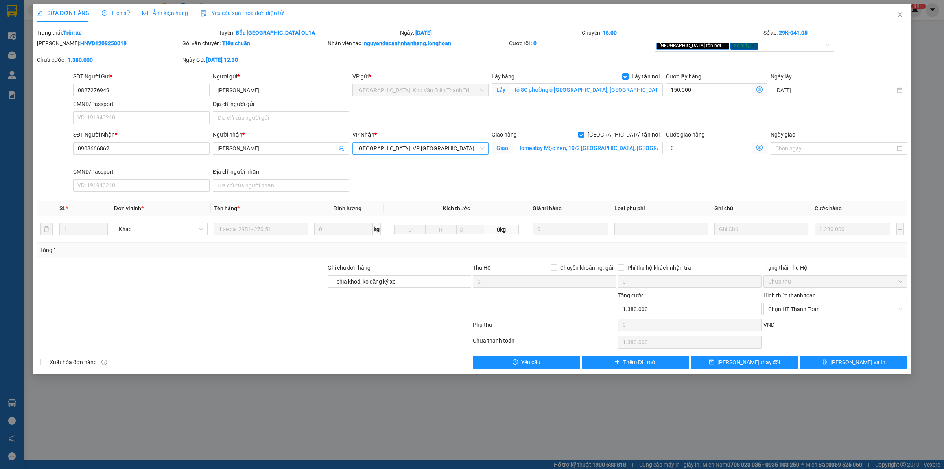
click at [715, 369] on div "SỬA ĐƠN HÀNG Lịch sử Ảnh kiện hàng Yêu cầu xuất hóa đơn điện tử Total Paid Fee …" at bounding box center [472, 189] width 878 height 370
click at [716, 364] on button "Lưu thay đổi" at bounding box center [744, 362] width 107 height 13
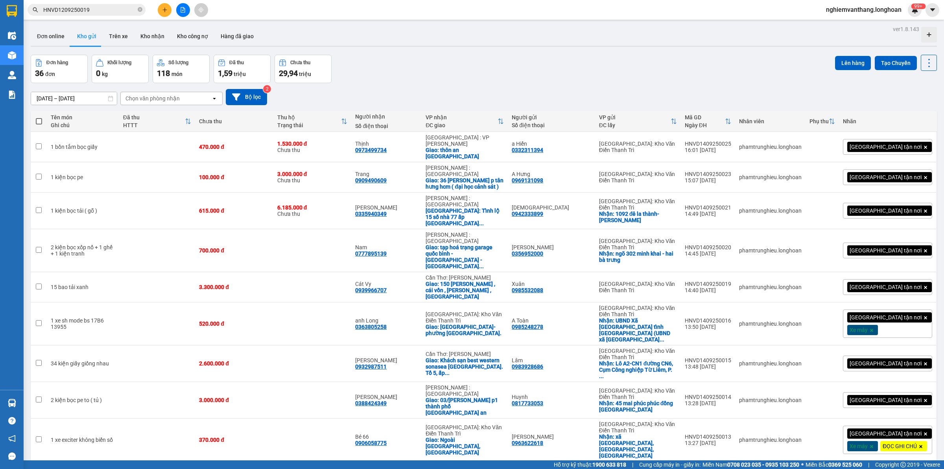
click at [89, 8] on input "HNVD1209250019" at bounding box center [89, 10] width 93 height 9
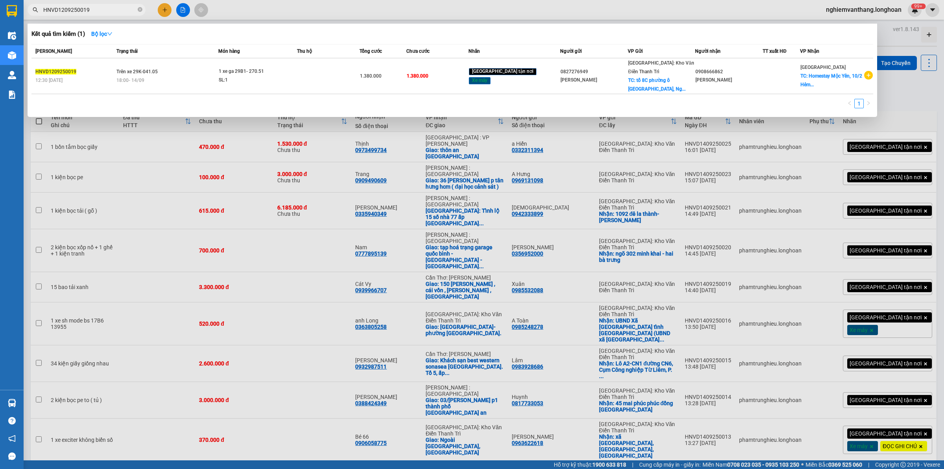
click at [89, 8] on input "HNVD1209250019" at bounding box center [89, 10] width 93 height 9
paste input "TH1309250011"
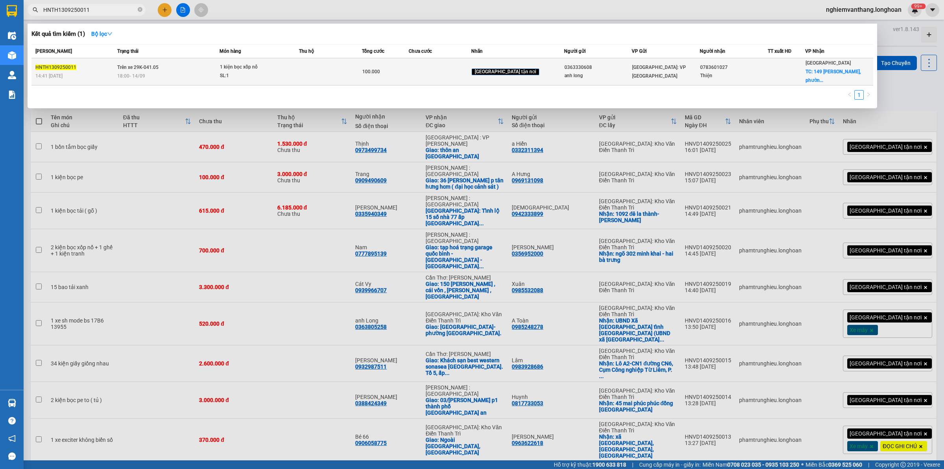
type input "HNTH1309250011"
click at [362, 65] on td at bounding box center [330, 71] width 63 height 27
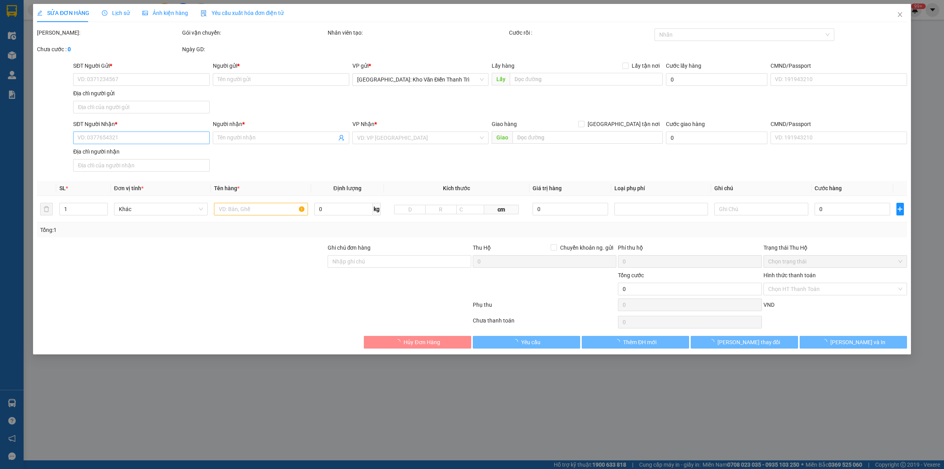
type input "0363330608"
type input "anh long"
type input "0783601027"
type input "Thiện"
checkbox input "true"
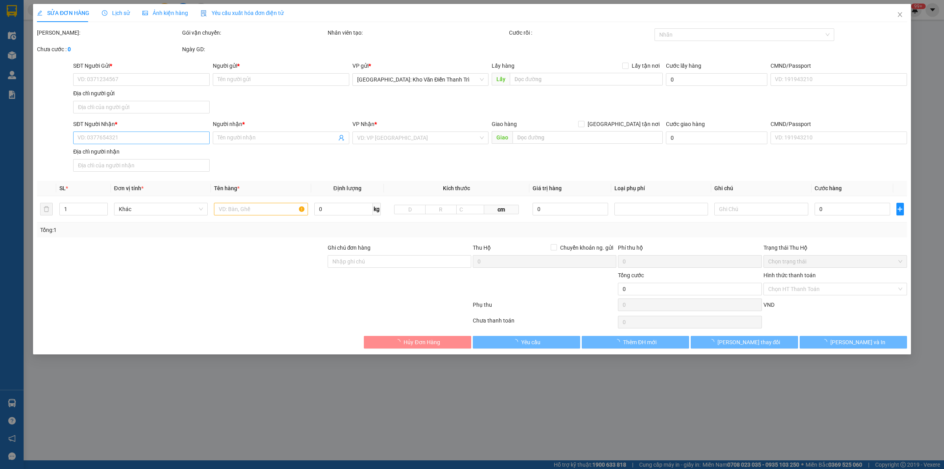
type input "149 [PERSON_NAME], [GEOGRAPHIC_DATA], [GEOGRAPHIC_DATA], [GEOGRAPHIC_DATA]"
type input "100.000"
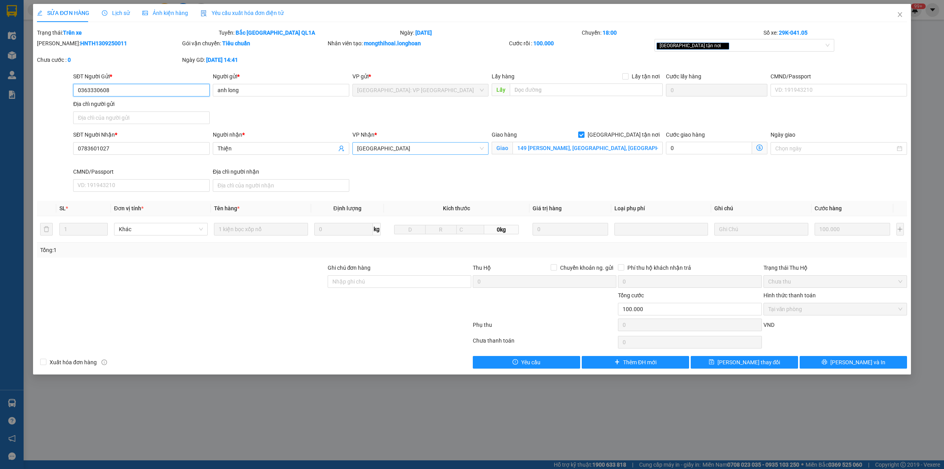
click at [388, 148] on span "[GEOGRAPHIC_DATA]" at bounding box center [420, 148] width 127 height 12
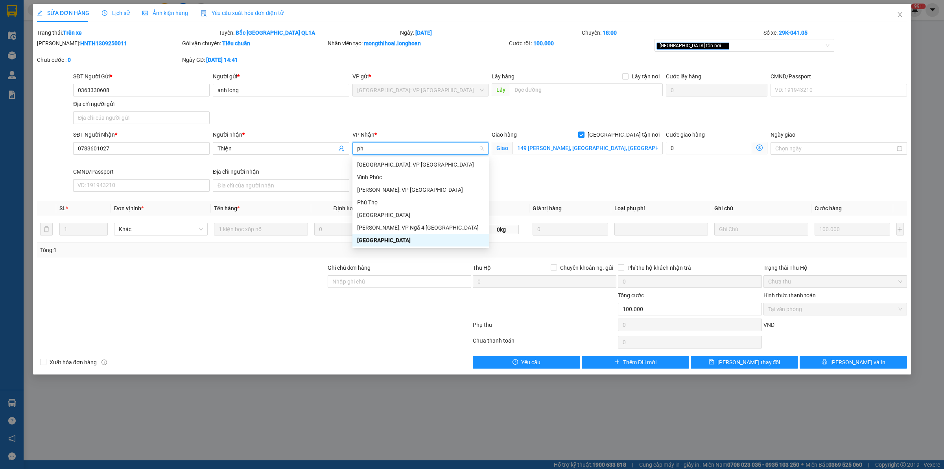
type input "phú"
click at [392, 166] on div "[GEOGRAPHIC_DATA]: VP [GEOGRAPHIC_DATA]" at bounding box center [420, 164] width 127 height 9
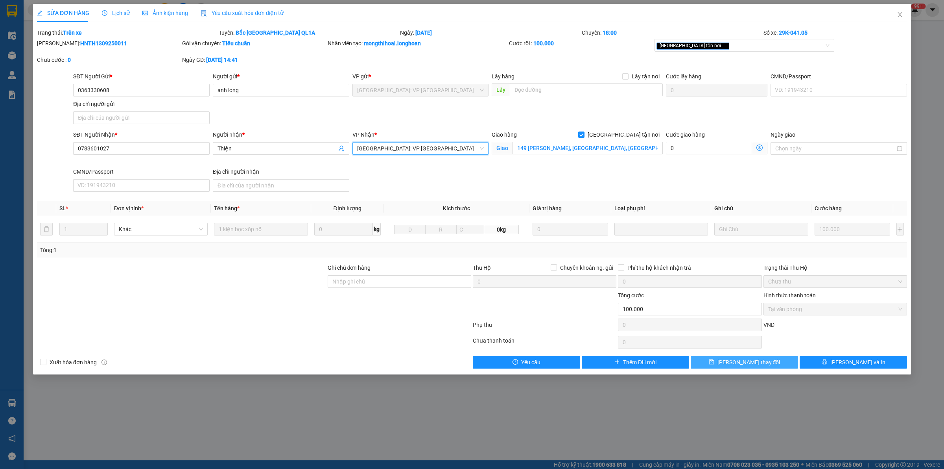
click at [762, 365] on span "Lưu thay đổi" at bounding box center [749, 362] width 63 height 9
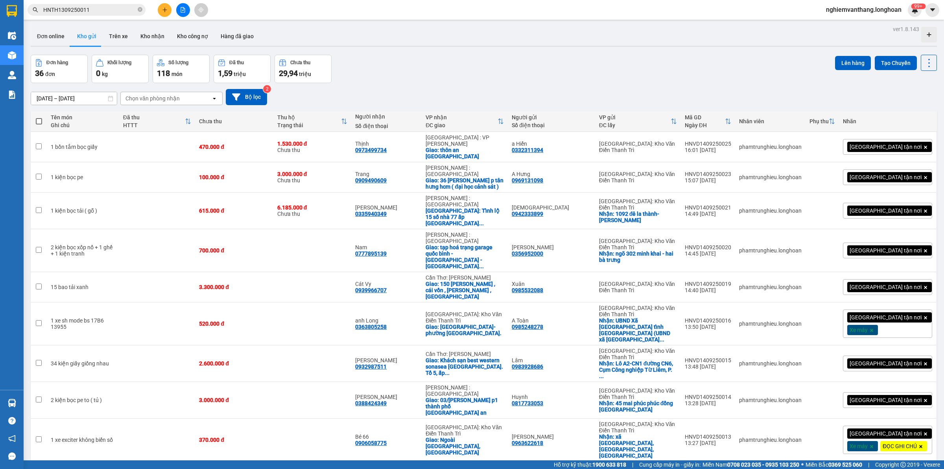
click at [83, 8] on input "HNTH1309250011" at bounding box center [89, 10] width 93 height 9
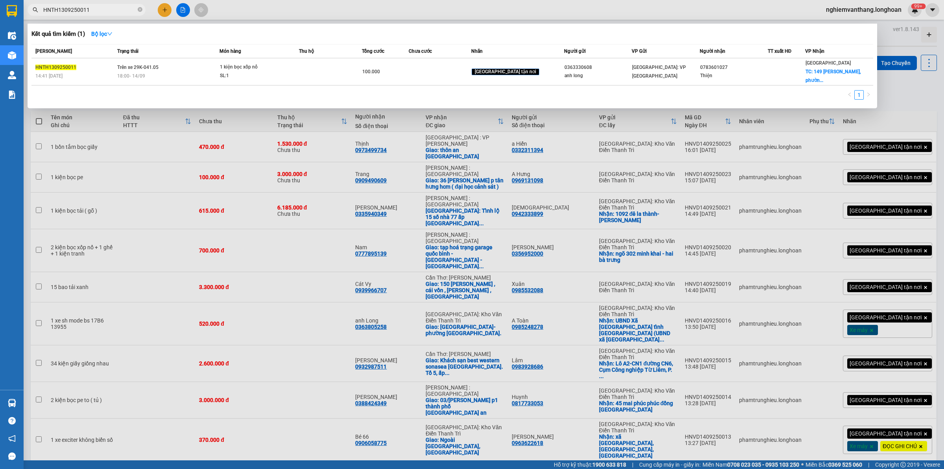
click at [83, 8] on input "HNTH1309250011" at bounding box center [89, 10] width 93 height 9
paste input "BXMT1109250008"
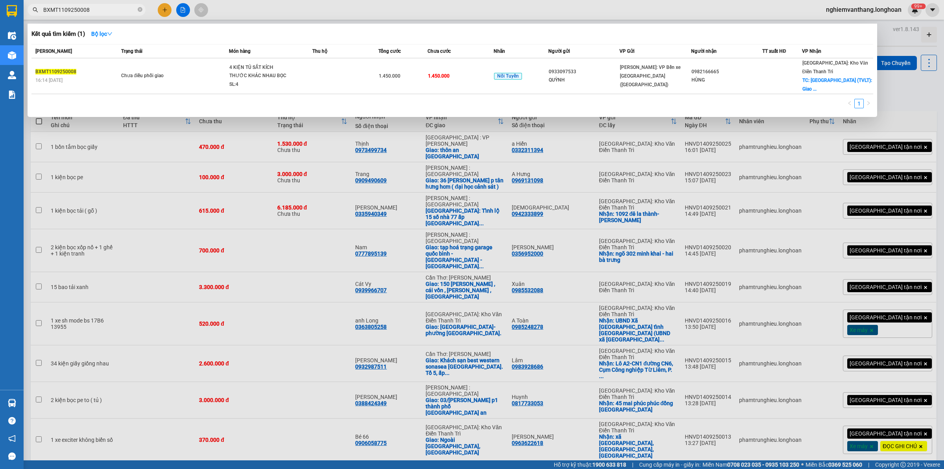
type input "BXMT1109250008"
click at [325, 73] on td at bounding box center [345, 76] width 66 height 36
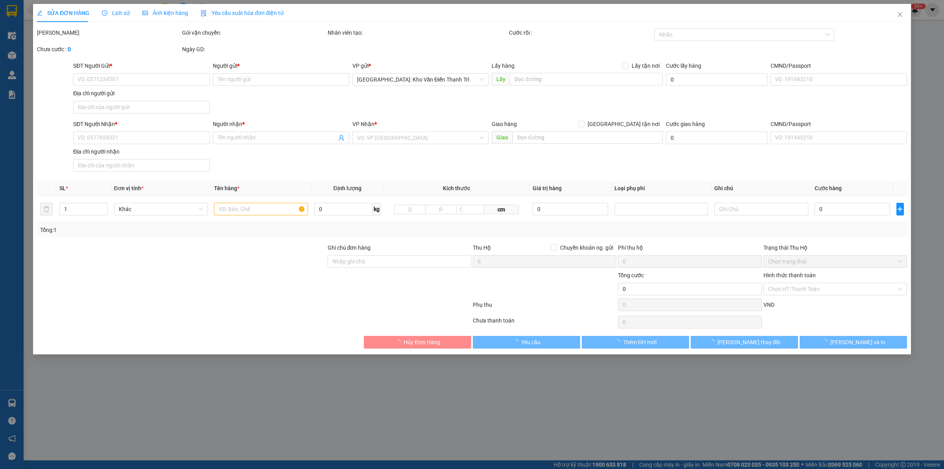
type input "0933097533"
type input "QUỲNH"
type input "0982166665"
type input "HÙNG"
checkbox input "true"
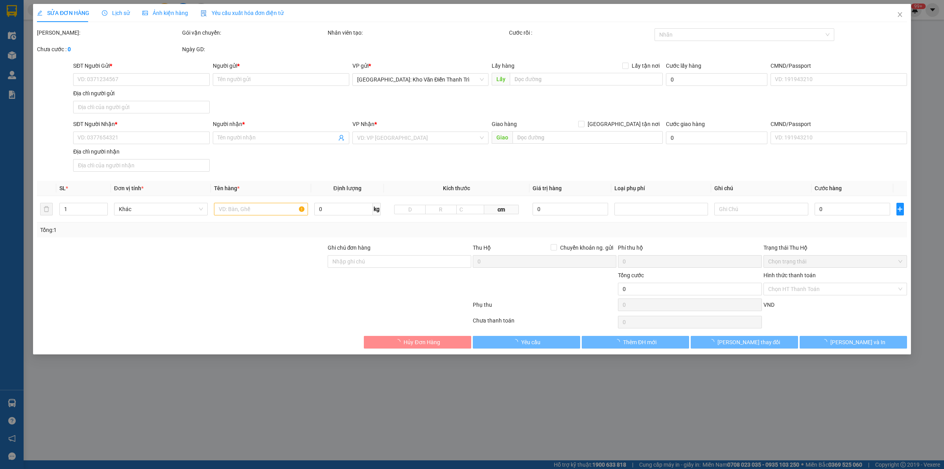
type input "[GEOGRAPHIC_DATA] (TVLT): Giao tại [GEOGRAPHIC_DATA] [GEOGRAPHIC_DATA]"
type input "1.450.000"
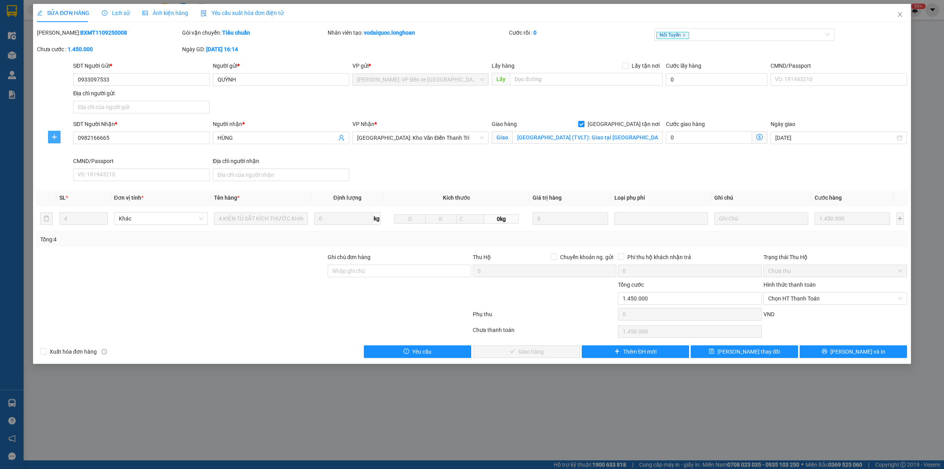
drag, startPoint x: 53, startPoint y: 142, endPoint x: 59, endPoint y: 143, distance: 6.0
click at [54, 142] on button "button" at bounding box center [54, 137] width 13 height 13
click at [75, 151] on span "Chuyển kho" at bounding box center [69, 153] width 32 height 9
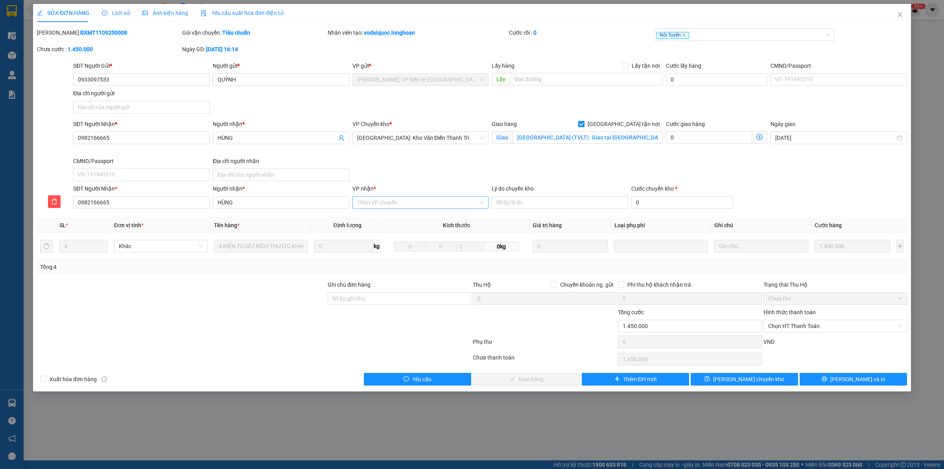
drag, startPoint x: 376, startPoint y: 190, endPoint x: 377, endPoint y: 197, distance: 7.1
click at [376, 192] on b "*" at bounding box center [375, 188] width 2 height 6
click at [376, 196] on input "VP nhận *" at bounding box center [418, 202] width 122 height 12
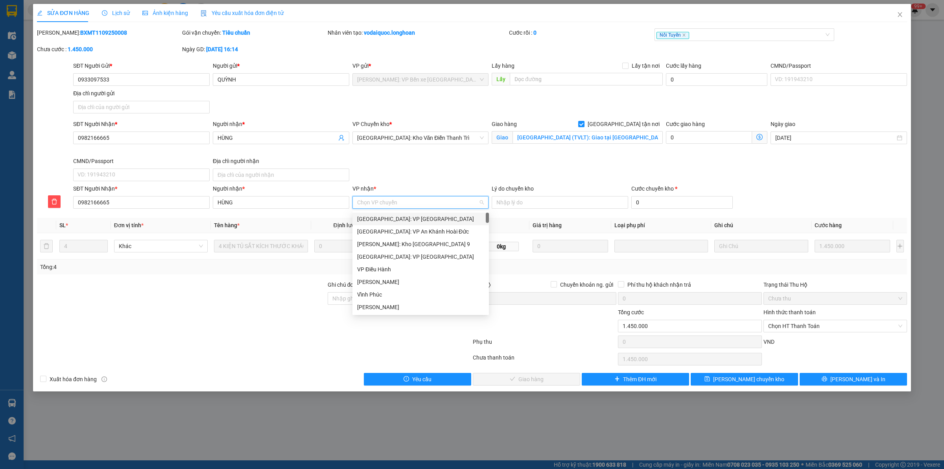
click at [377, 198] on input "VP nhận *" at bounding box center [418, 202] width 122 height 12
type input "d"
type input "điện"
click at [384, 241] on div "[GEOGRAPHIC_DATA]" at bounding box center [420, 244] width 127 height 9
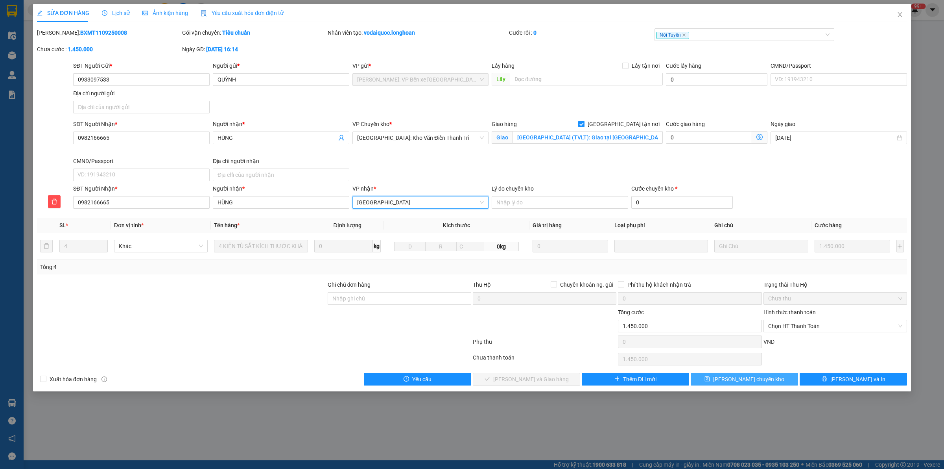
drag, startPoint x: 729, startPoint y: 378, endPoint x: 735, endPoint y: 376, distance: 6.2
click at [729, 378] on button "Lưu chuyển kho" at bounding box center [744, 379] width 107 height 13
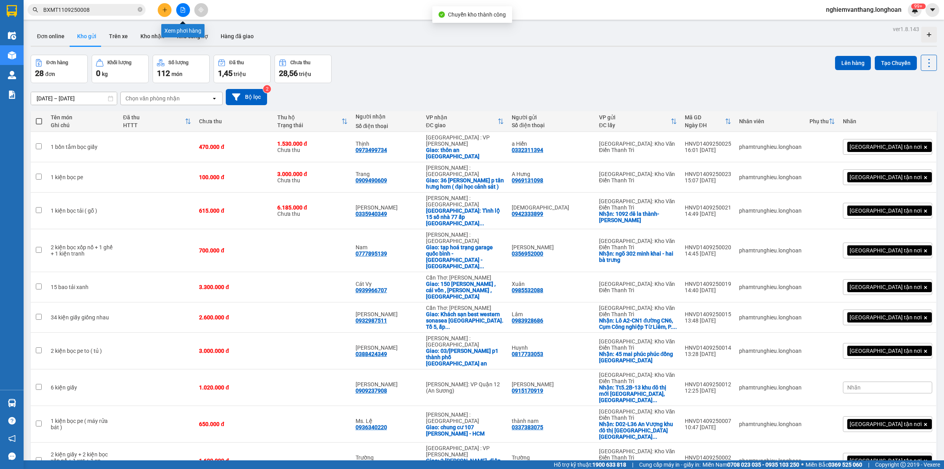
click at [178, 12] on button at bounding box center [183, 10] width 14 height 14
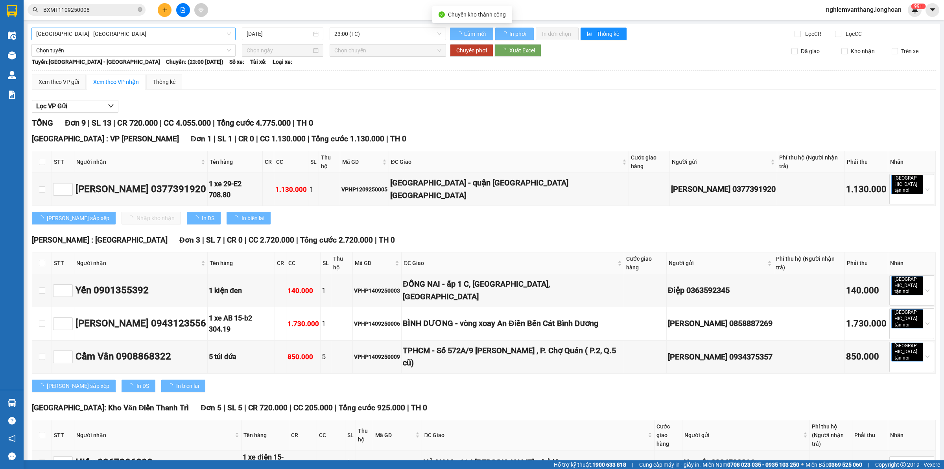
click at [114, 29] on span "[GEOGRAPHIC_DATA] - [GEOGRAPHIC_DATA]" at bounding box center [133, 34] width 195 height 12
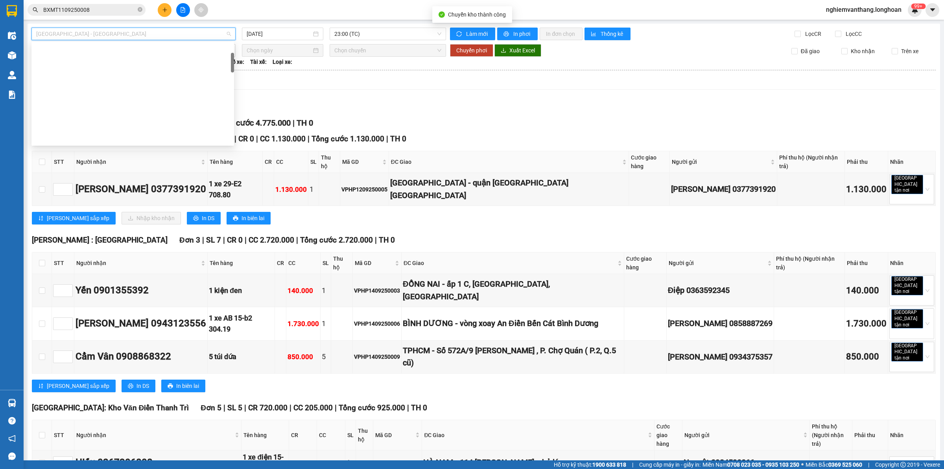
scroll to position [295, 0]
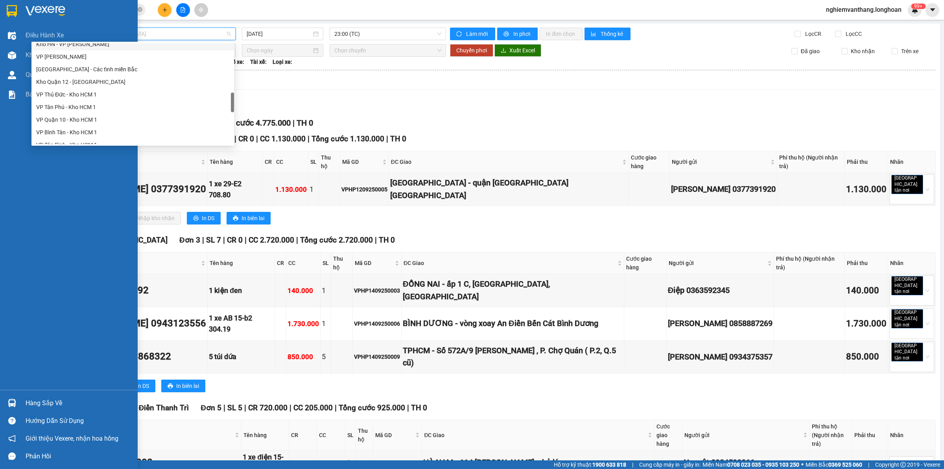
click at [20, 7] on div at bounding box center [69, 13] width 138 height 26
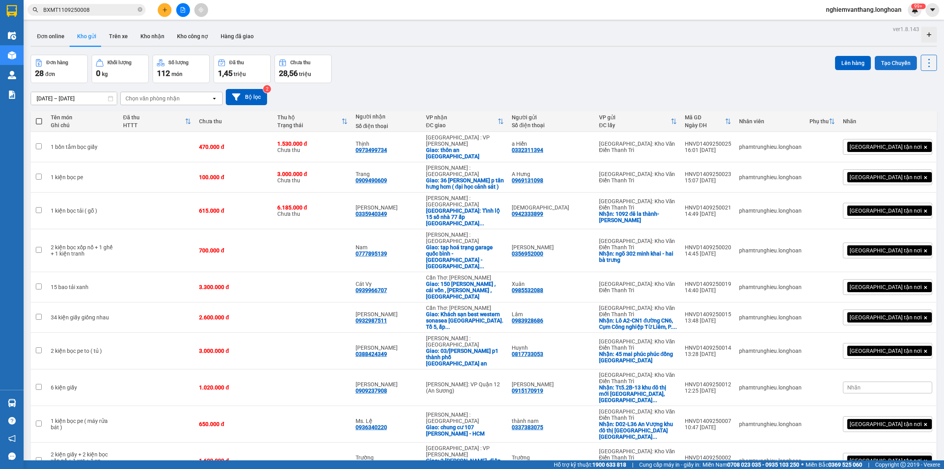
click at [879, 57] on button "Tạo Chuyến" at bounding box center [896, 63] width 42 height 14
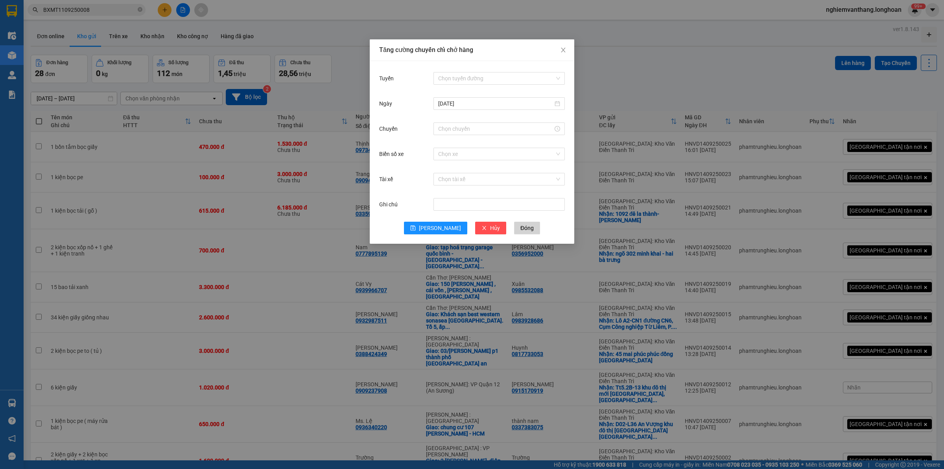
click at [473, 70] on div "Tuyến Chọn tuyến đường Ngày 14/09/2025 Chuyến Biển số xe Chọn xe Tài xế Chọn tà…" at bounding box center [472, 152] width 205 height 183
click at [474, 84] on input "Tuyến" at bounding box center [496, 78] width 116 height 12
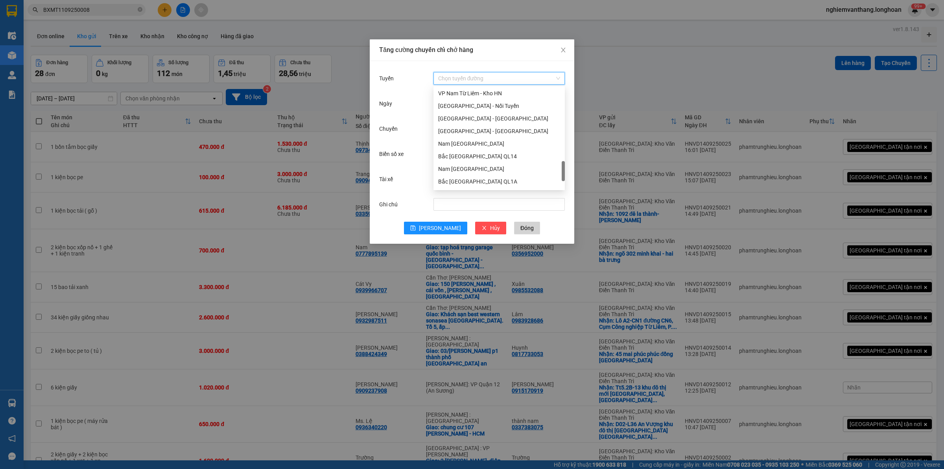
scroll to position [430, 0]
click at [477, 151] on div "[GEOGRAPHIC_DATA] - Nối Tuyến" at bounding box center [499, 155] width 122 height 9
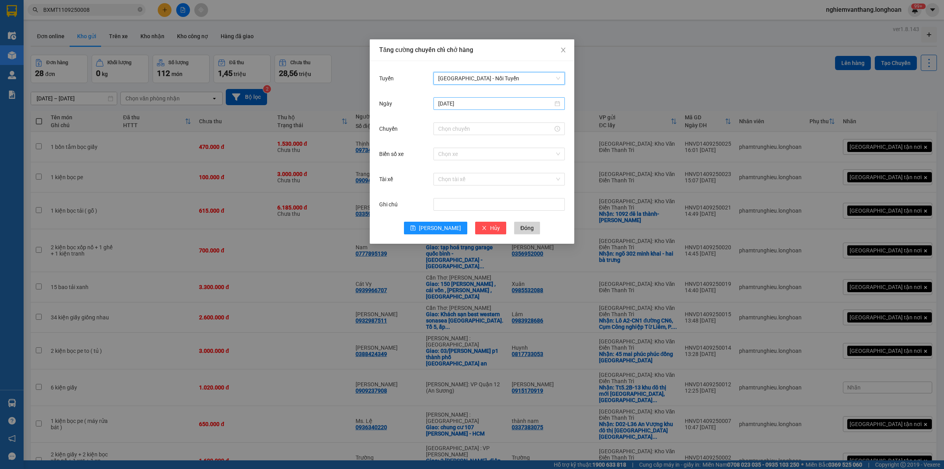
click at [475, 102] on input "[DATE]" at bounding box center [495, 103] width 115 height 9
type input "[DATE]"
click at [462, 170] on div "15" at bounding box center [459, 172] width 9 height 9
click at [459, 120] on div "Ngày 15/09/2025" at bounding box center [472, 108] width 186 height 25
click at [456, 127] on input "Chuyến" at bounding box center [495, 128] width 115 height 9
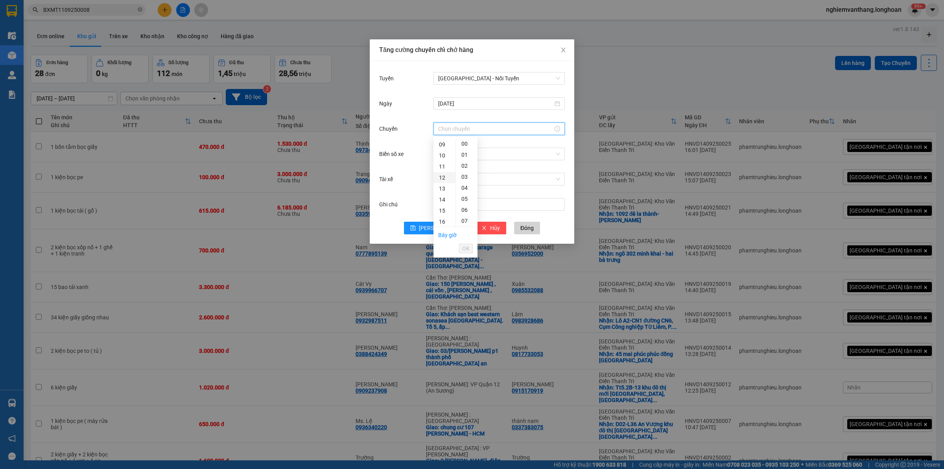
click at [442, 178] on div "12" at bounding box center [445, 177] width 22 height 11
type input "12:00"
click at [465, 248] on span "OK" at bounding box center [465, 248] width 7 height 9
click at [451, 151] on input "Biển số xe" at bounding box center [496, 154] width 116 height 12
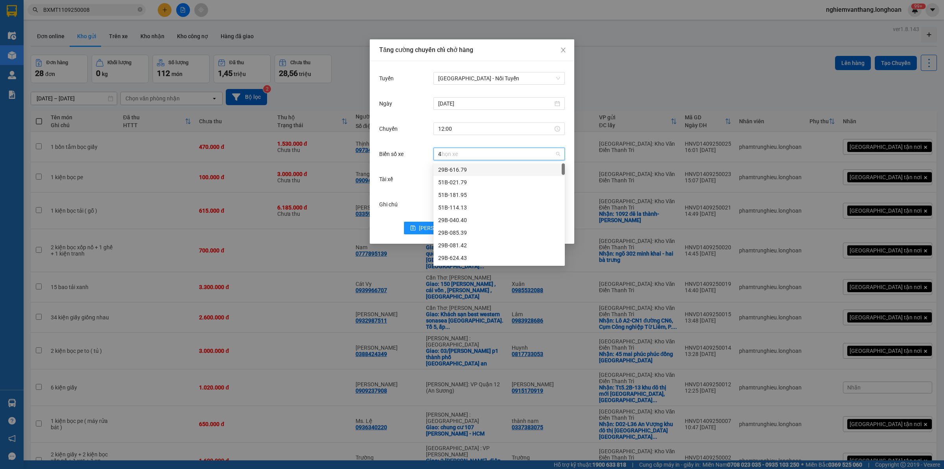
type input "44"
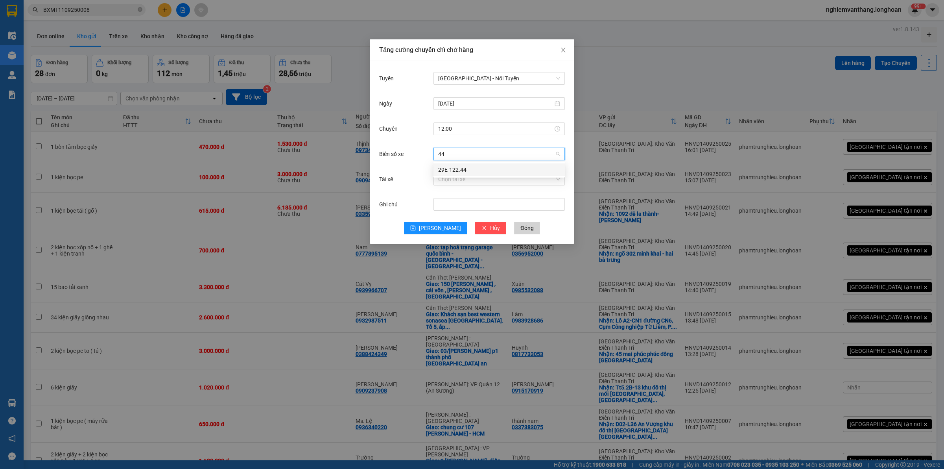
click at [461, 168] on div "29E-122.44" at bounding box center [499, 169] width 122 height 9
click at [456, 182] on input "Tài xế" at bounding box center [496, 179] width 116 height 12
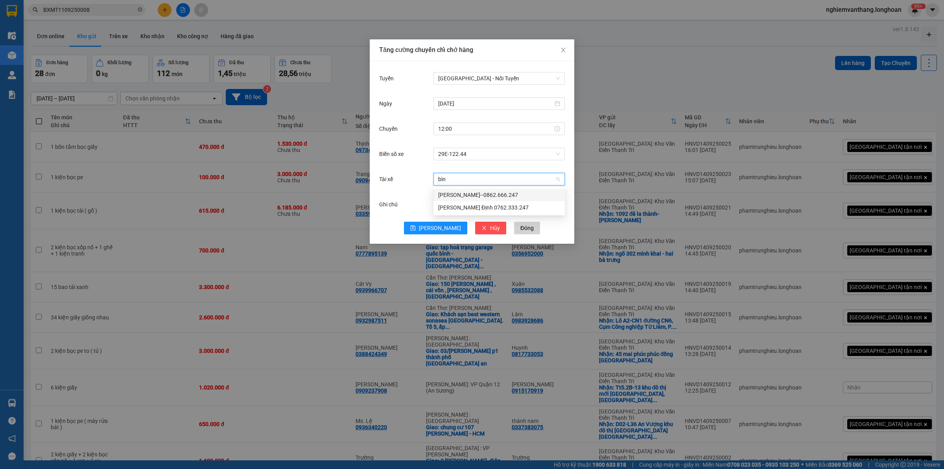
type input "bình"
click at [467, 195] on div "[PERSON_NAME]--0862.666.247" at bounding box center [499, 194] width 122 height 9
click at [433, 229] on button "Lưu" at bounding box center [435, 228] width 63 height 13
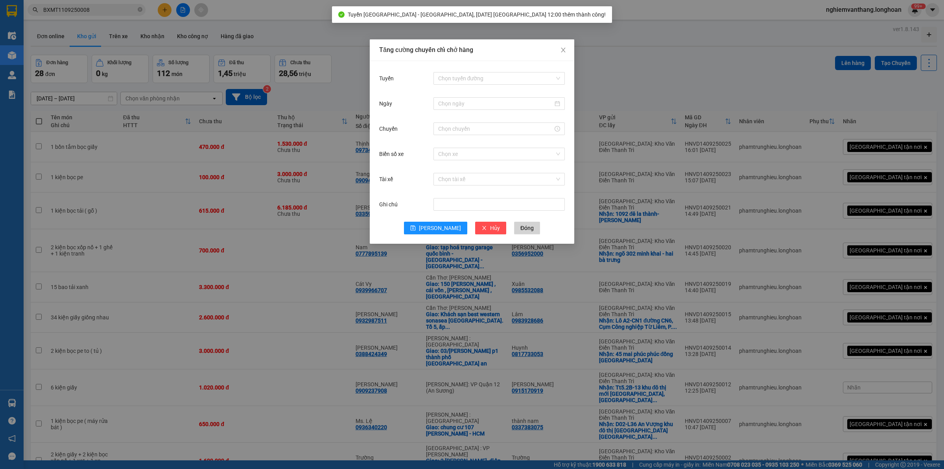
click at [627, 106] on div "Tăng cường chuyến chỉ chở hàng Tuyến Chọn tuyến đường Ngày Chuyến Biển số xe Ch…" at bounding box center [472, 234] width 944 height 469
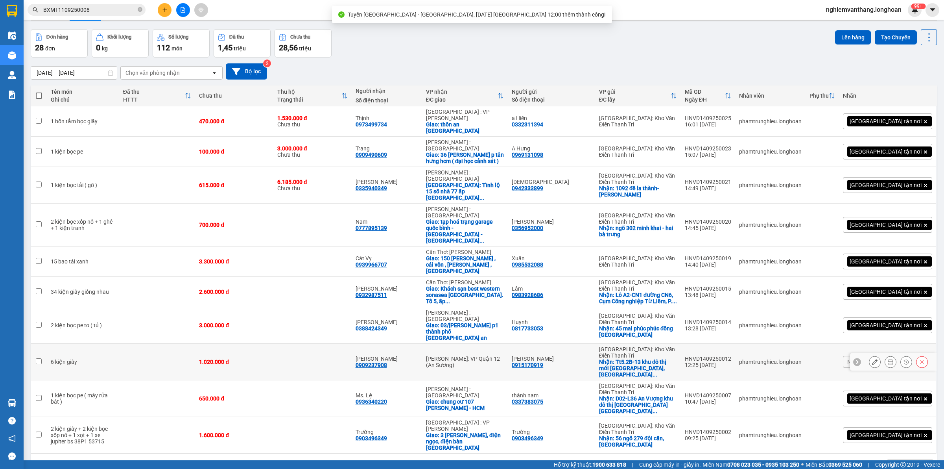
scroll to position [36, 0]
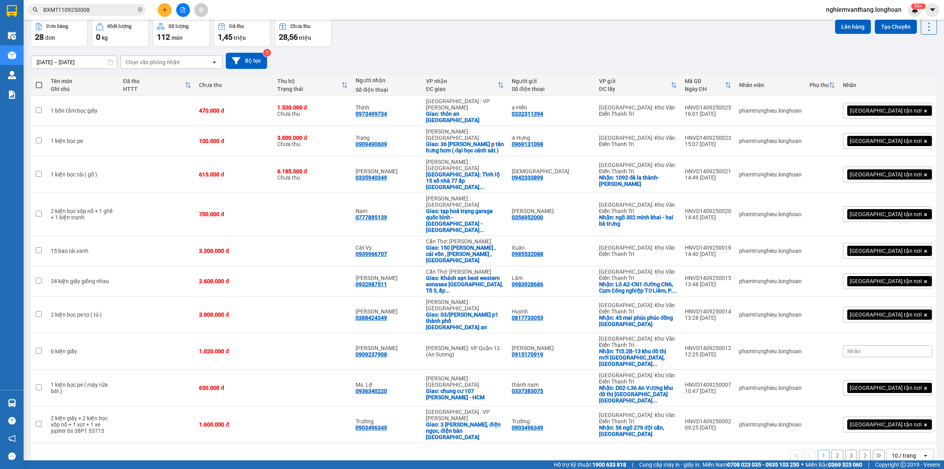
click at [906, 449] on div "10 / trang" at bounding box center [904, 455] width 35 height 13
click at [897, 432] on span "80 / trang" at bounding box center [898, 429] width 25 height 8
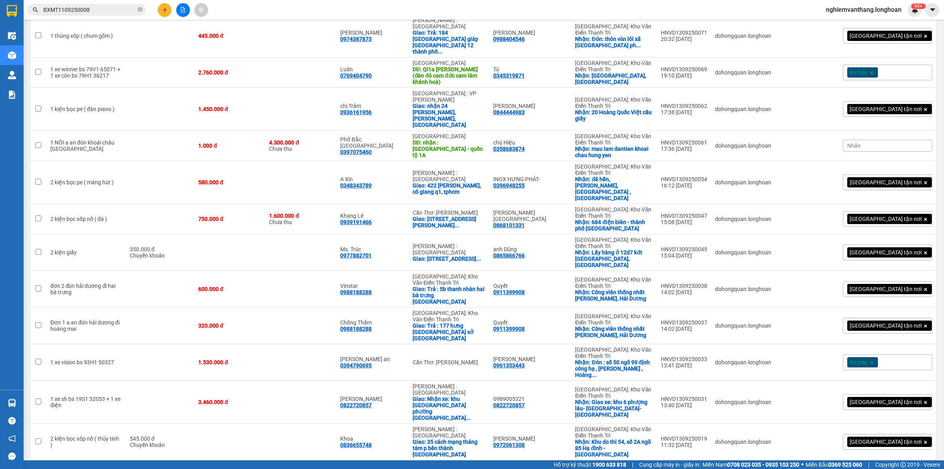
scroll to position [494, 0]
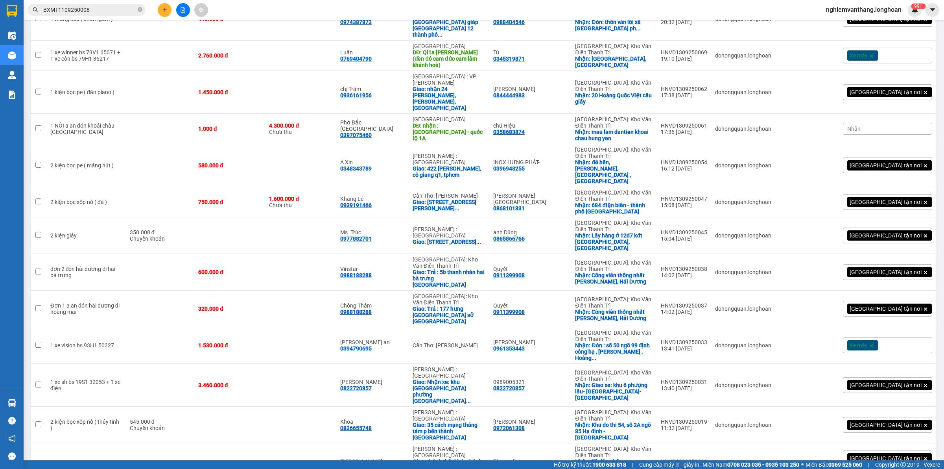
checkbox input "true"
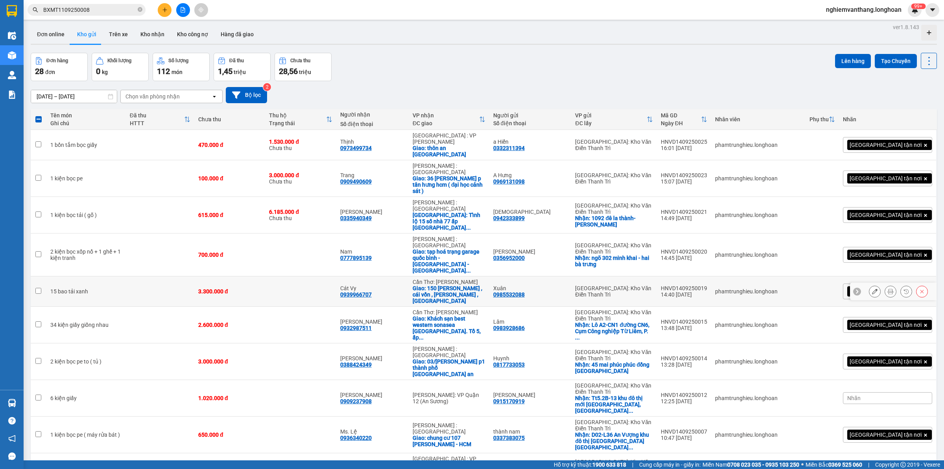
scroll to position [0, 0]
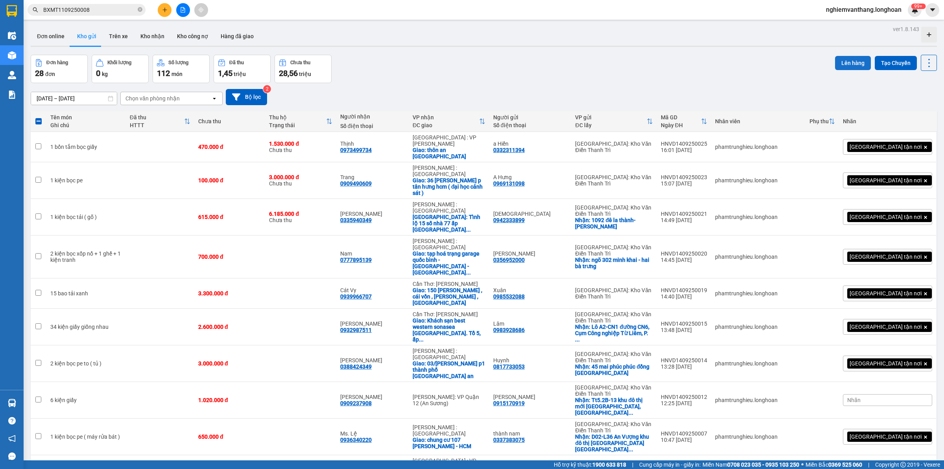
click at [840, 59] on button "Lên hàng" at bounding box center [853, 63] width 36 height 14
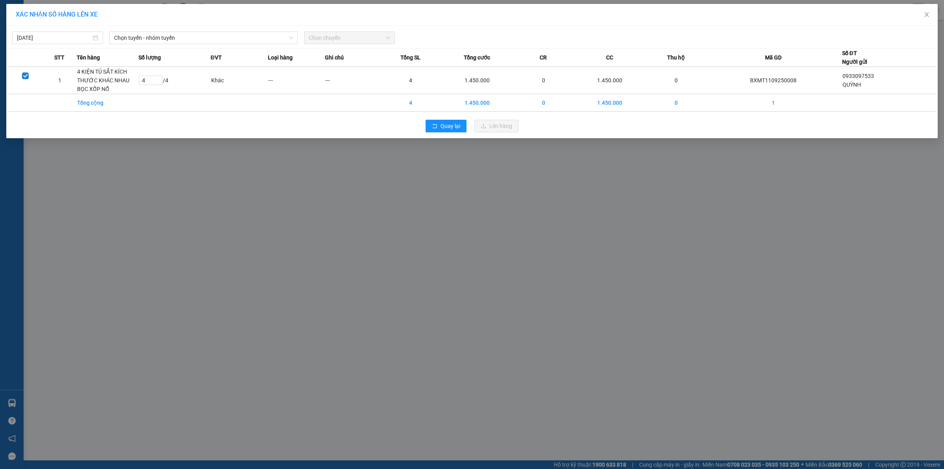
click at [65, 30] on div "14/09/2025 Chọn tuyến - nhóm tuyến Chọn chuyến" at bounding box center [472, 36] width 928 height 17
click at [62, 32] on div "[DATE]" at bounding box center [57, 37] width 91 height 13
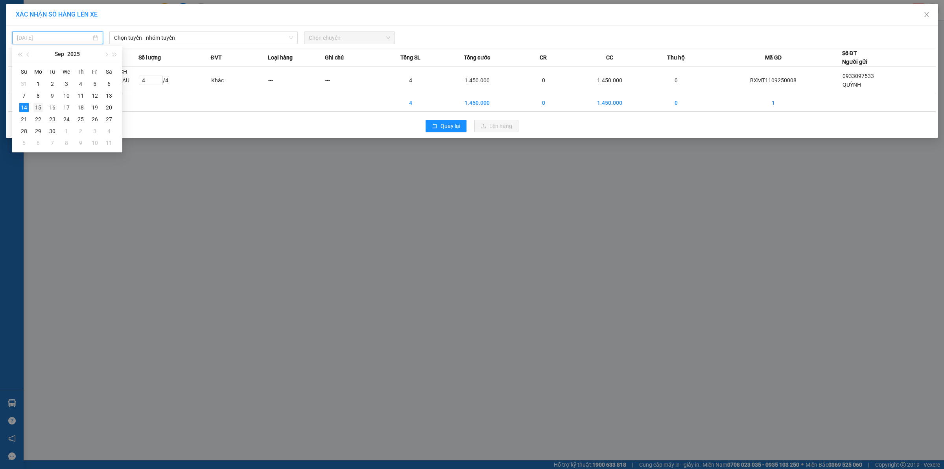
click at [37, 111] on div "15" at bounding box center [37, 107] width 9 height 9
type input "[DATE]"
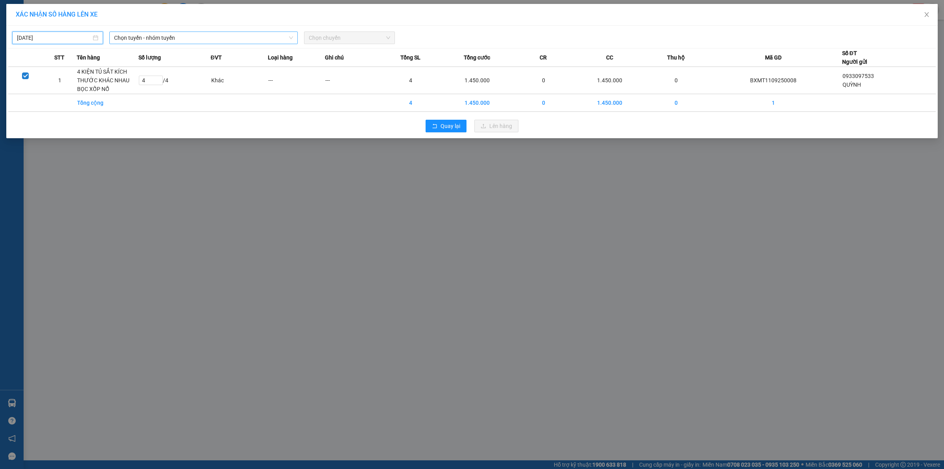
click at [154, 38] on span "Chọn tuyến - nhóm tuyến" at bounding box center [203, 38] width 179 height 12
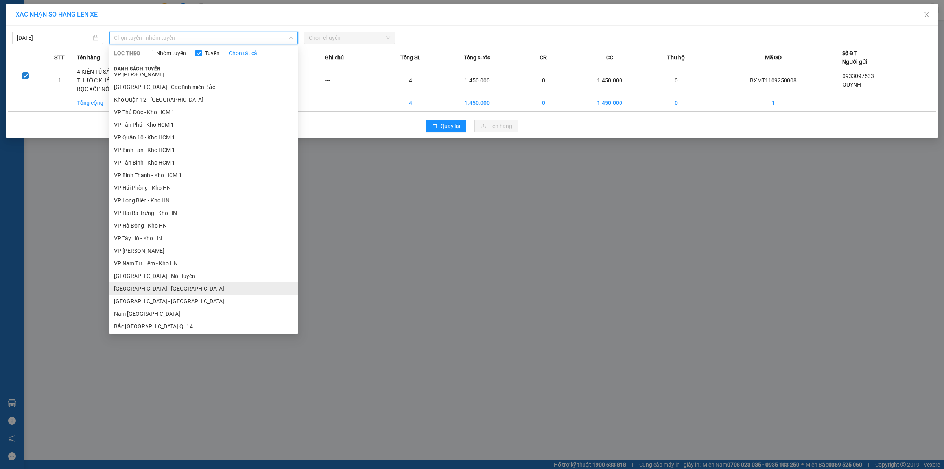
scroll to position [372, 0]
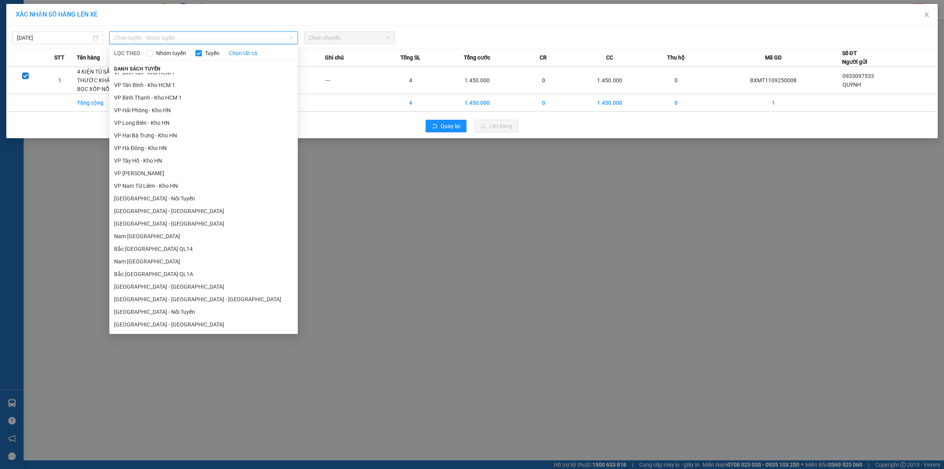
click at [162, 200] on li "[GEOGRAPHIC_DATA] - Nối Tuyến" at bounding box center [203, 198] width 188 height 13
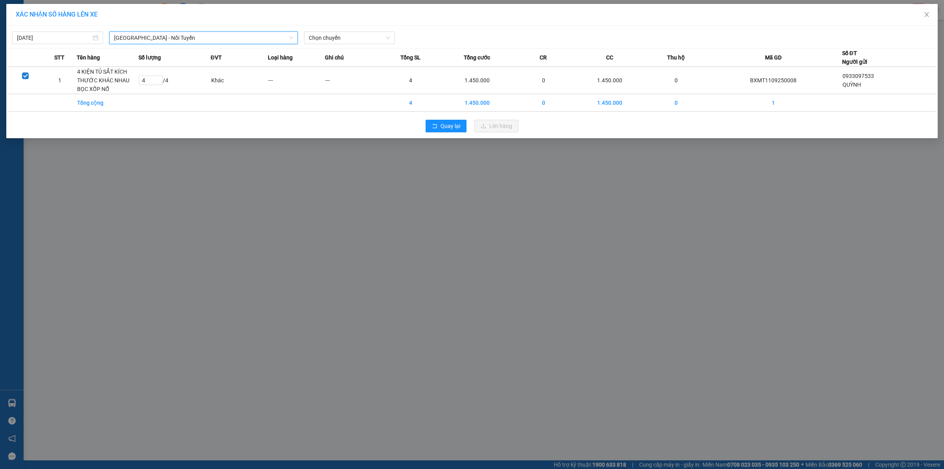
drag, startPoint x: 319, startPoint y: 36, endPoint x: 331, endPoint y: 44, distance: 14.5
click at [321, 36] on span "Chọn chuyến" at bounding box center [349, 38] width 81 height 12
click at [336, 65] on div "12:00 (TC) - 29E-122.44" at bounding box center [339, 66] width 61 height 9
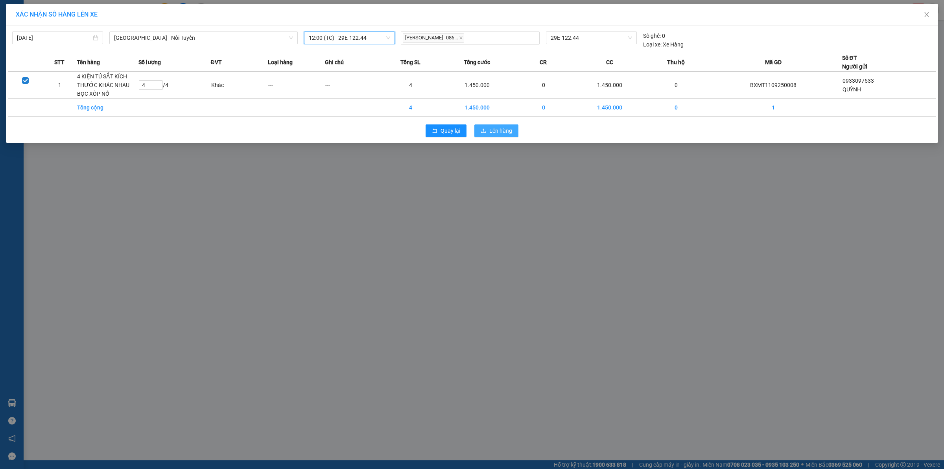
click at [501, 131] on span "Lên hàng" at bounding box center [500, 130] width 23 height 9
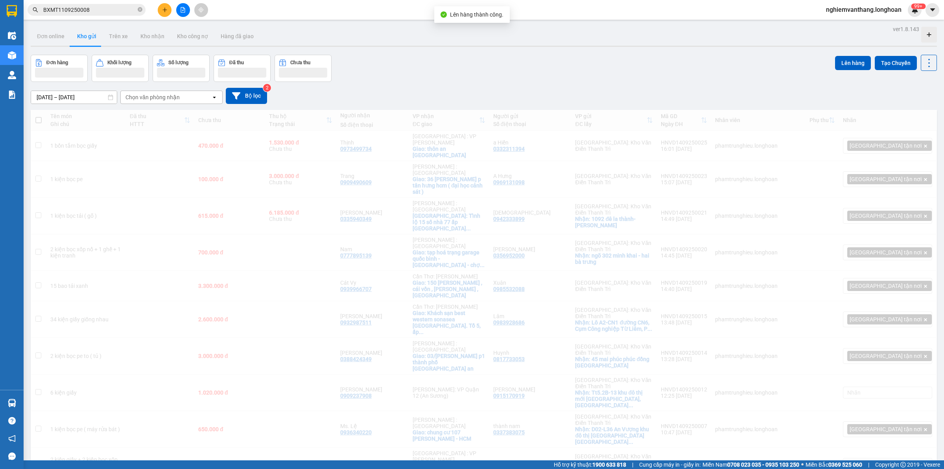
click at [180, 12] on icon "file-add" at bounding box center [183, 10] width 6 height 6
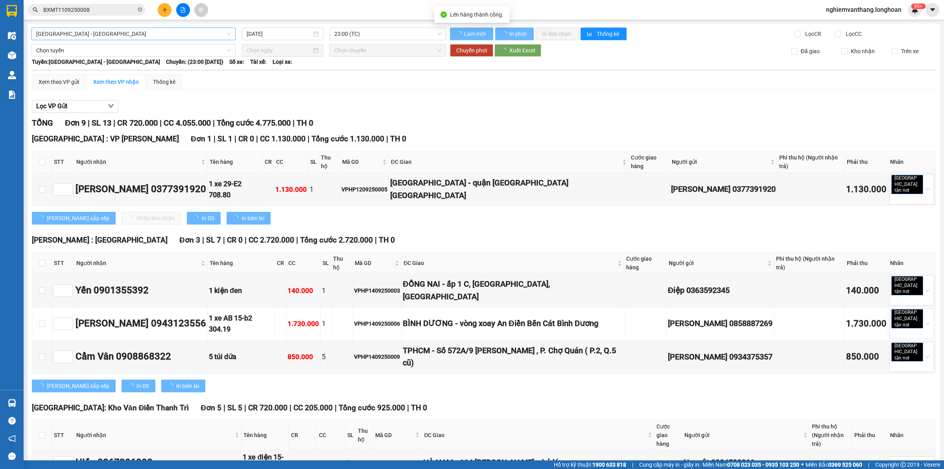
click at [96, 33] on span "[GEOGRAPHIC_DATA] - [GEOGRAPHIC_DATA]" at bounding box center [133, 34] width 195 height 12
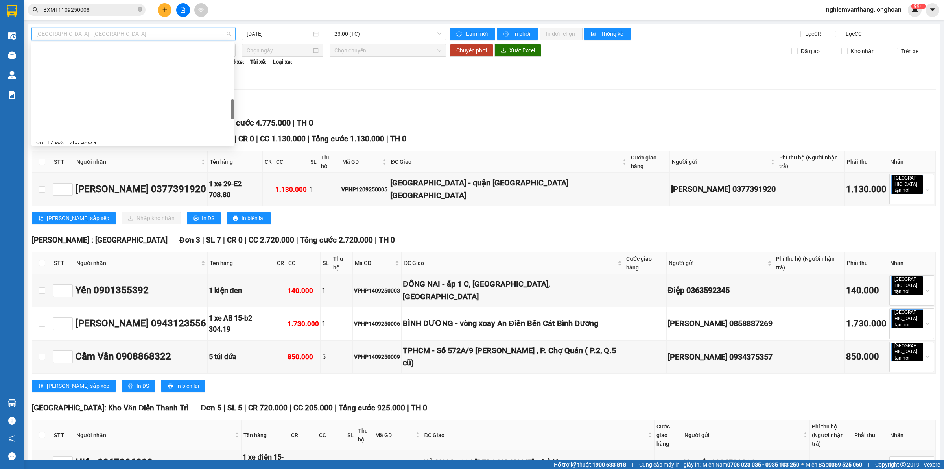
scroll to position [443, 0]
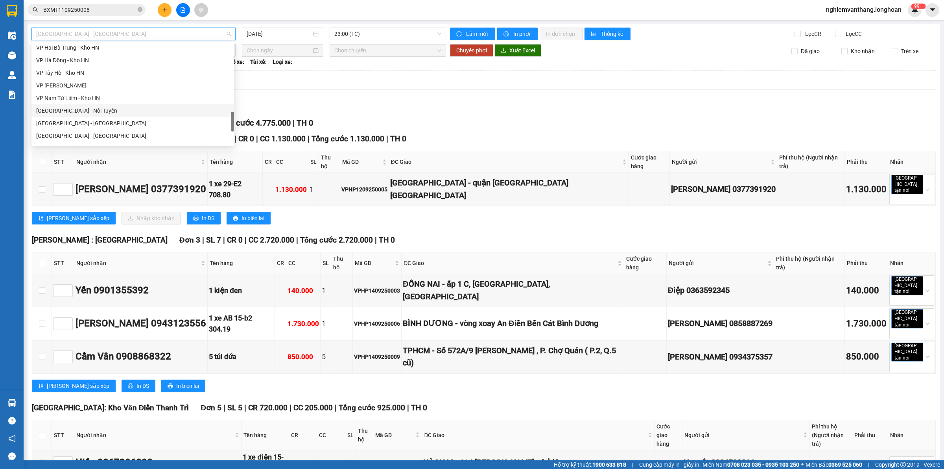
click at [91, 109] on div "[GEOGRAPHIC_DATA] - Nối Tuyến" at bounding box center [132, 110] width 193 height 9
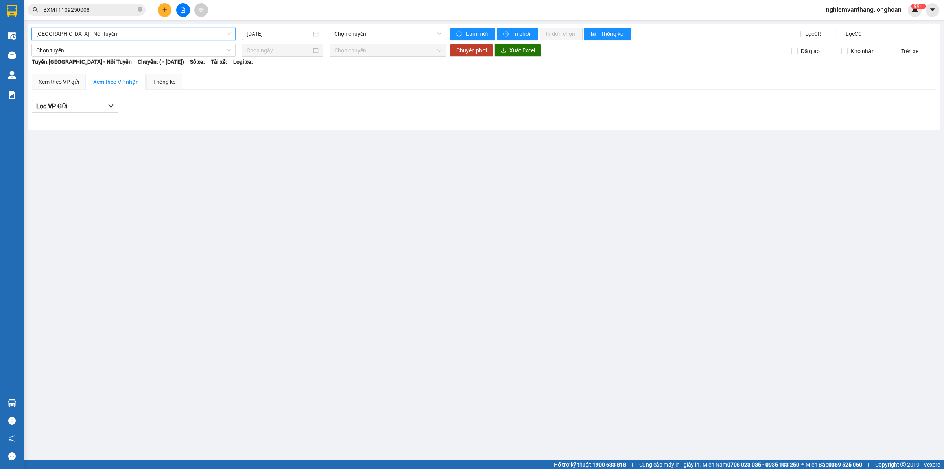
click at [275, 28] on div "[DATE]" at bounding box center [282, 34] width 81 height 13
click at [266, 108] on tbody "31 1 2 3 4 5 6 7 8 9 10 11 12 13 14 15 16 17 18 19 20 21 22 23 24 25 26 27 28 2…" at bounding box center [296, 109] width 99 height 71
click at [270, 101] on div "15" at bounding box center [267, 102] width 9 height 9
type input "[DATE]"
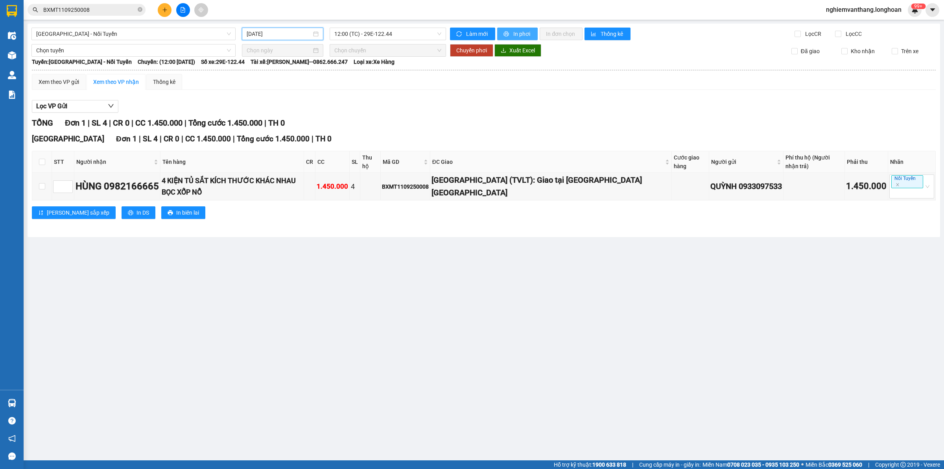
click at [508, 30] on button "In phơi" at bounding box center [517, 34] width 41 height 13
click at [79, 37] on span "[GEOGRAPHIC_DATA] - Nối Tuyến" at bounding box center [133, 34] width 195 height 12
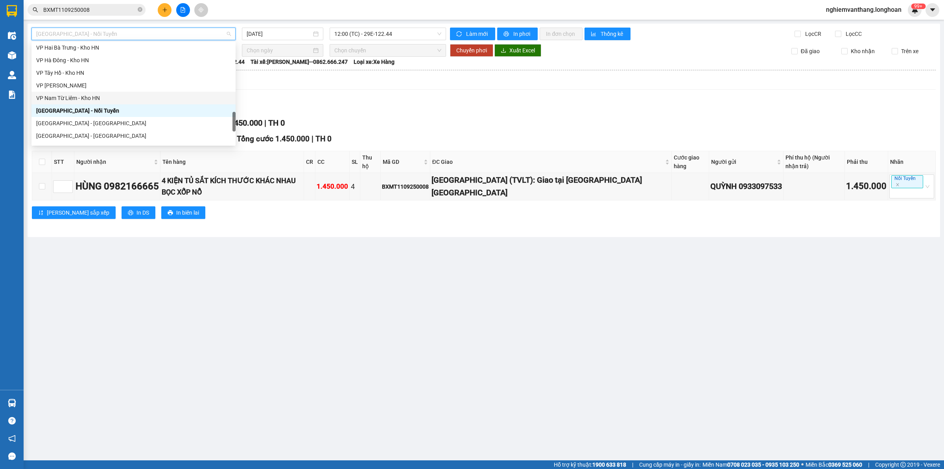
scroll to position [541, 0]
click at [82, 86] on div "Bắc [GEOGRAPHIC_DATA] QL1A" at bounding box center [133, 87] width 195 height 9
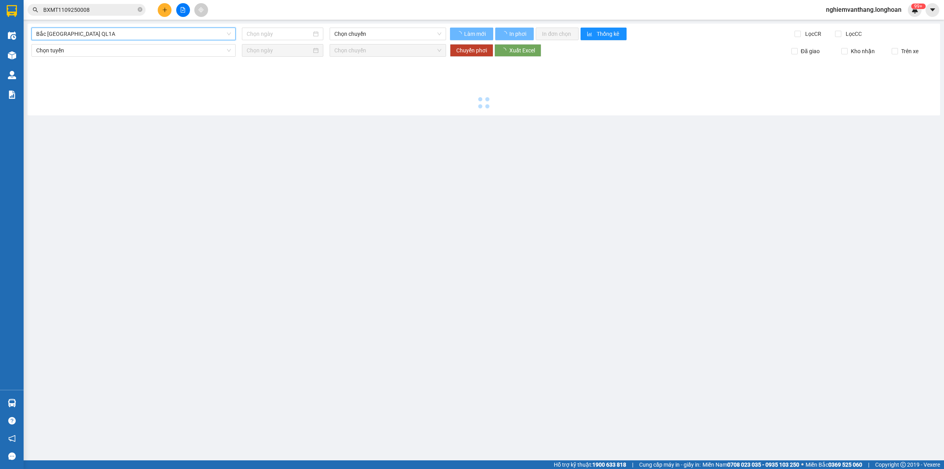
type input "[DATE]"
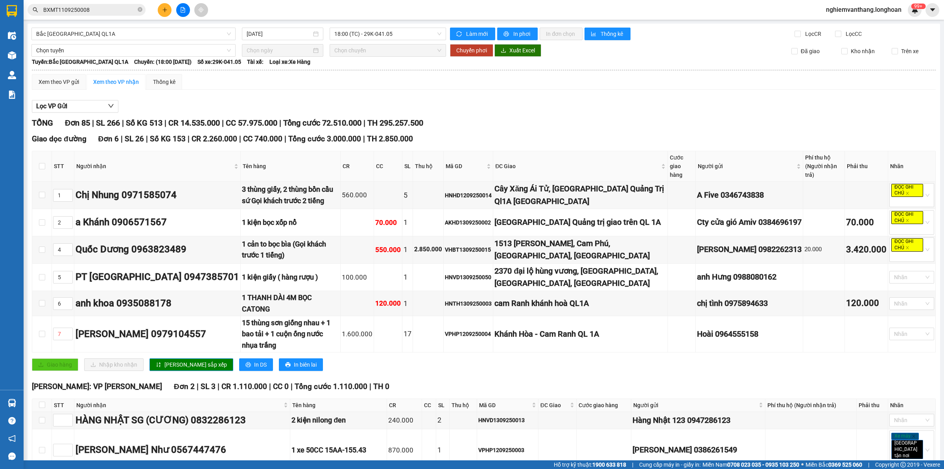
click at [363, 30] on span "18:00 (TC) - 29K-041.05" at bounding box center [387, 34] width 107 height 12
click at [362, 74] on div "20:00 (TC) - 29K-040.98" at bounding box center [362, 74] width 61 height 9
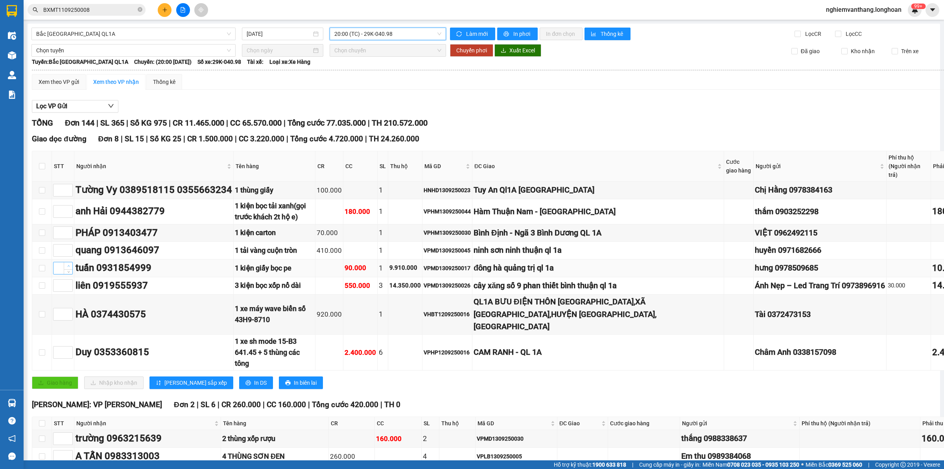
drag, startPoint x: 66, startPoint y: 266, endPoint x: 71, endPoint y: 267, distance: 5.2
click at [68, 267] on span "up" at bounding box center [68, 266] width 5 height 5
type input "1"
click at [68, 187] on span "up" at bounding box center [68, 188] width 5 height 5
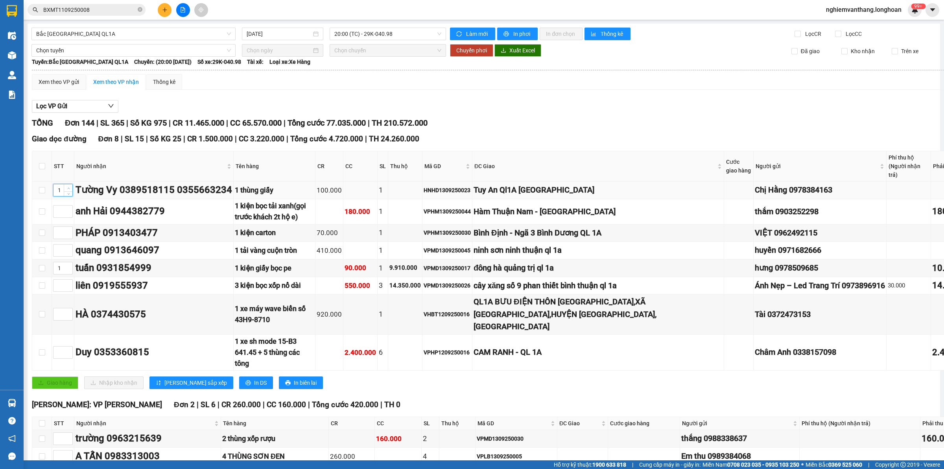
type input "2"
click at [69, 232] on span "Decrease Value" at bounding box center [68, 234] width 9 height 7
type input "2"
click at [69, 229] on span "up" at bounding box center [68, 230] width 5 height 5
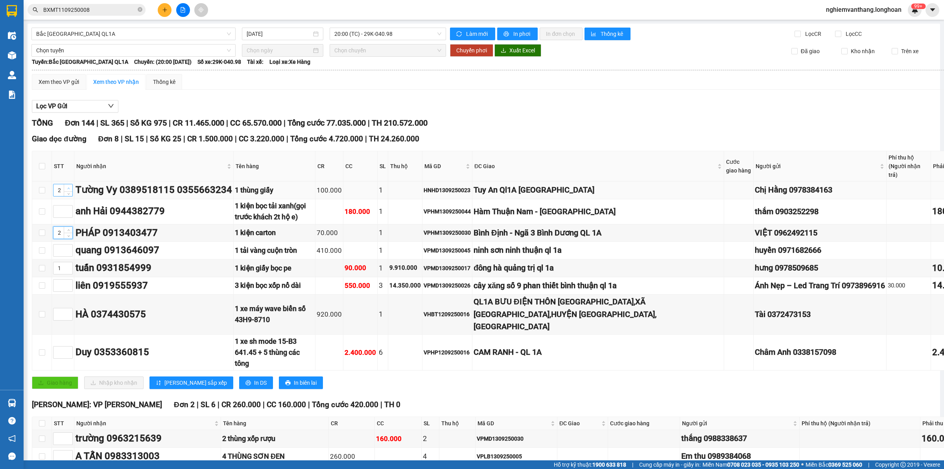
click at [67, 186] on span "up" at bounding box center [68, 188] width 5 height 5
type input "3"
click at [69, 314] on icon "up" at bounding box center [68, 312] width 3 height 3
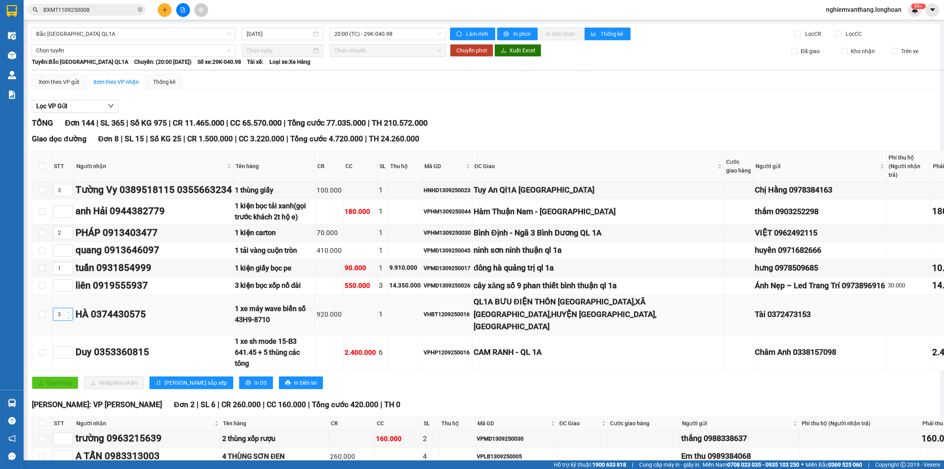
type input "4"
click at [69, 314] on icon "up" at bounding box center [68, 312] width 3 height 3
click at [68, 349] on span "up" at bounding box center [68, 350] width 5 height 5
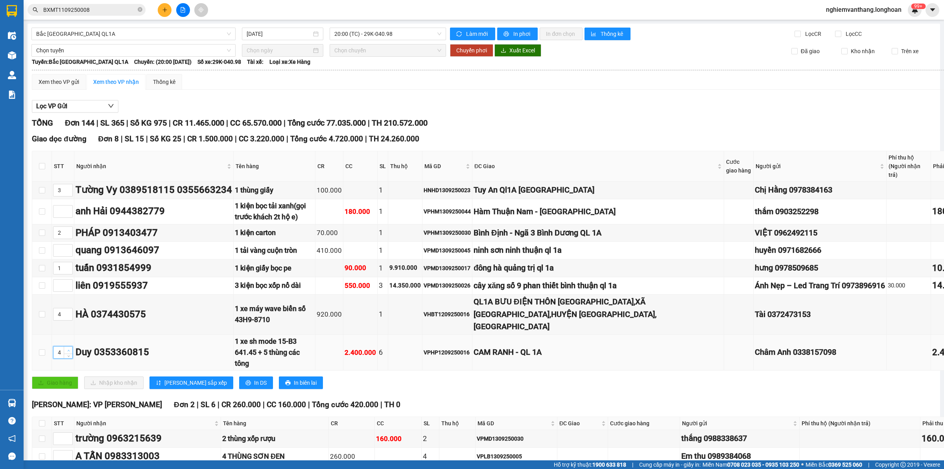
click at [67, 349] on span "up" at bounding box center [68, 350] width 5 height 5
type input "5"
click at [67, 349] on span "up" at bounding box center [68, 350] width 5 height 5
click at [72, 246] on span "Increase Value" at bounding box center [68, 247] width 9 height 7
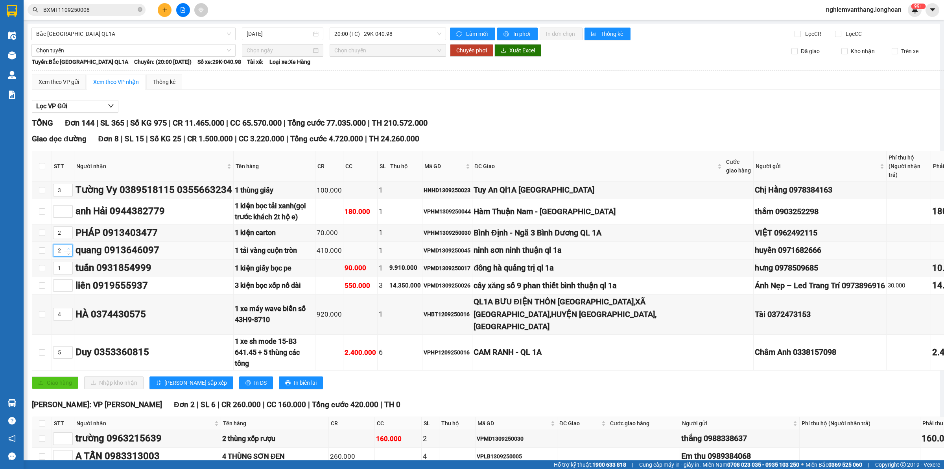
click at [71, 246] on span "Increase Value" at bounding box center [68, 247] width 9 height 7
type input "6"
click at [71, 246] on span "Increase Value" at bounding box center [68, 247] width 9 height 7
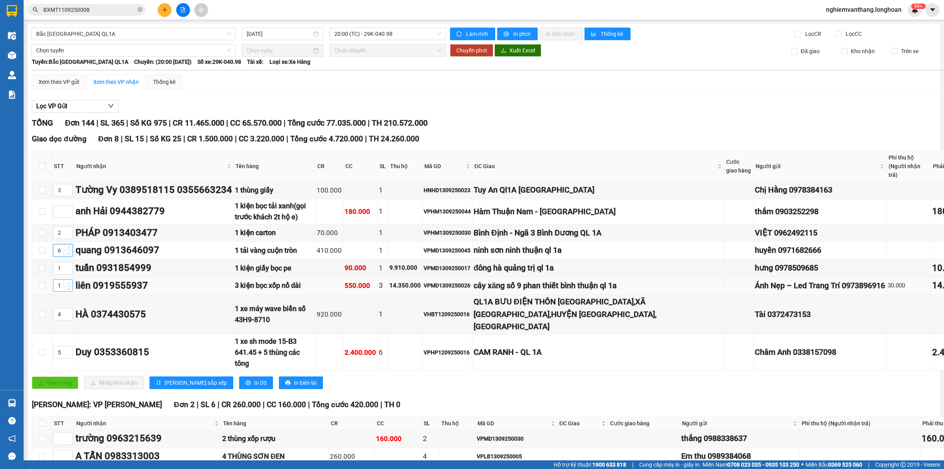
click at [66, 282] on span "Increase Value" at bounding box center [68, 282] width 9 height 7
click at [66, 282] on span "up" at bounding box center [68, 283] width 5 height 5
click at [65, 282] on span "Increase Value" at bounding box center [68, 282] width 9 height 7
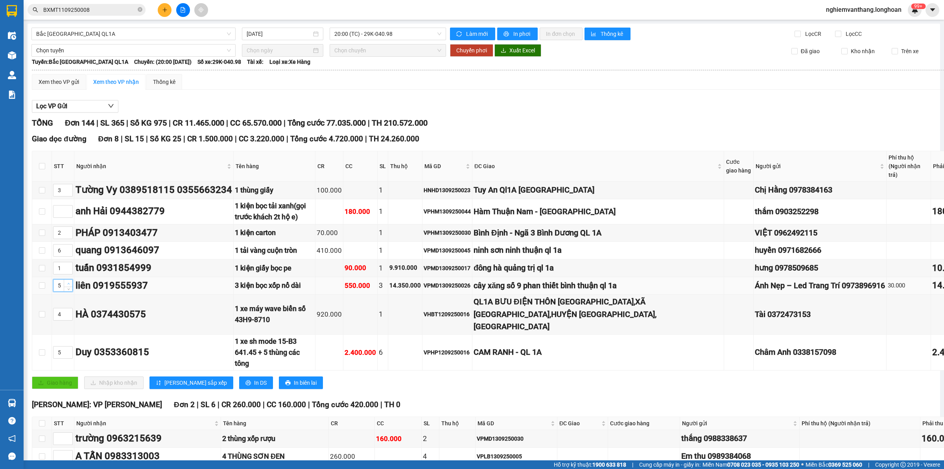
click at [65, 282] on span "Increase Value" at bounding box center [68, 282] width 9 height 7
type input "7"
click at [65, 282] on span "Increase Value" at bounding box center [68, 282] width 9 height 7
click at [68, 205] on div at bounding box center [63, 211] width 20 height 13
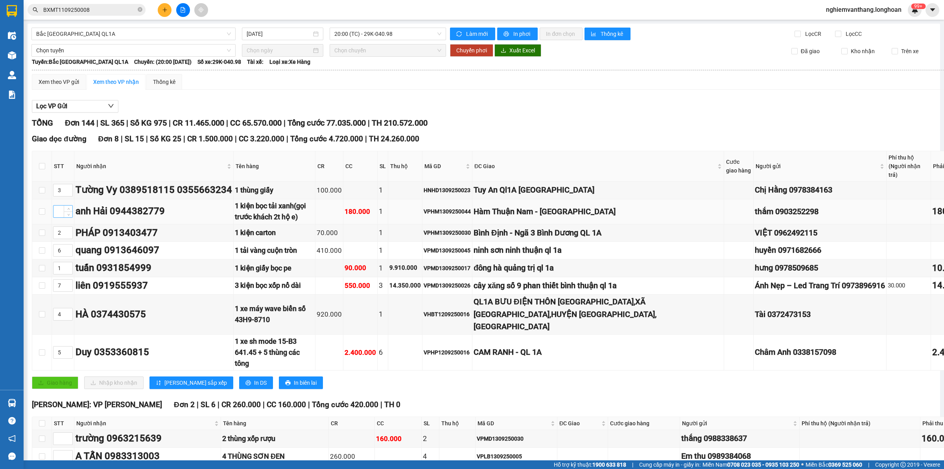
click at [68, 205] on div at bounding box center [63, 211] width 20 height 13
click at [68, 207] on span "Increase Value" at bounding box center [68, 208] width 9 height 7
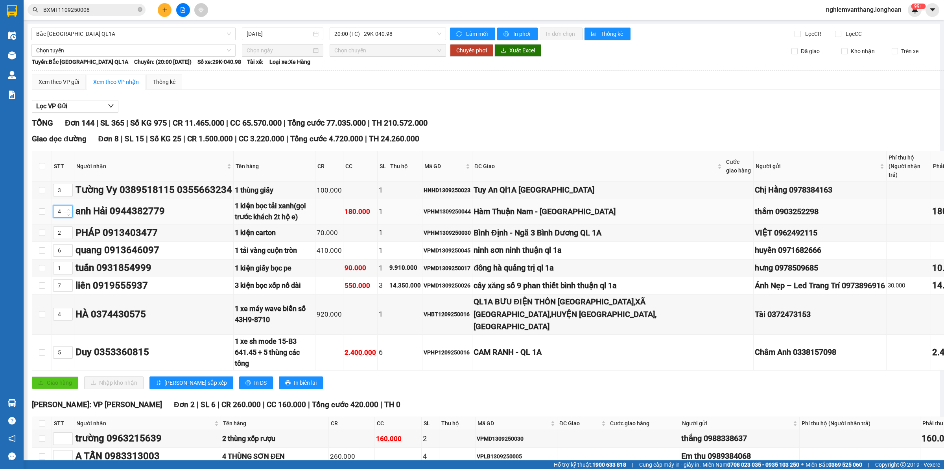
click at [68, 207] on span "Increase Value" at bounding box center [68, 208] width 9 height 7
type input "8"
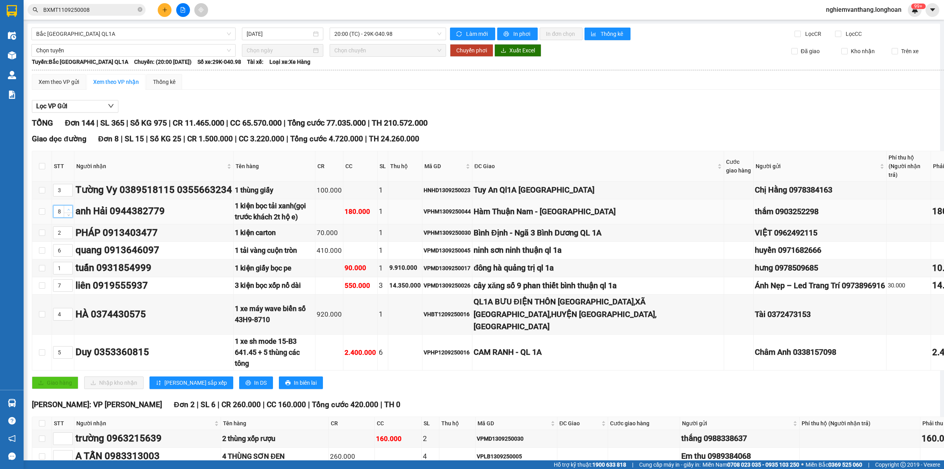
click at [68, 207] on span "Increase Value" at bounding box center [68, 208] width 9 height 7
click at [177, 385] on span "[PERSON_NAME] sắp xếp" at bounding box center [195, 382] width 63 height 9
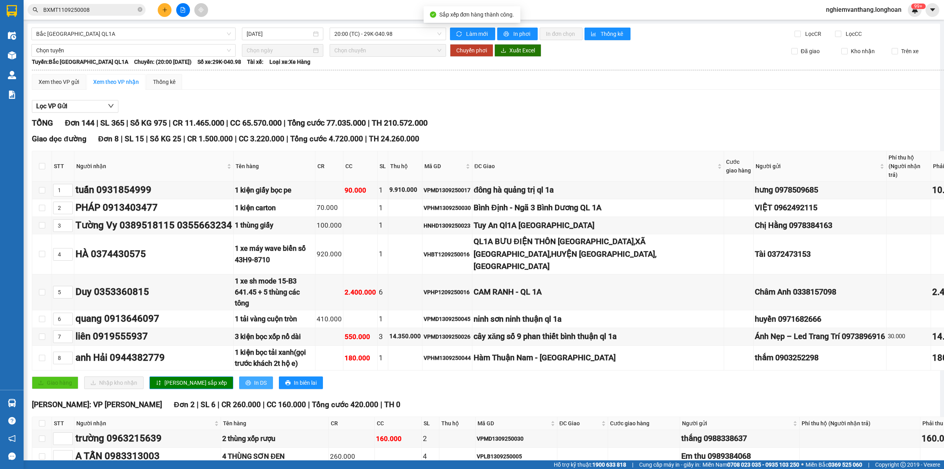
click at [239, 386] on button "In DS" at bounding box center [256, 382] width 34 height 13
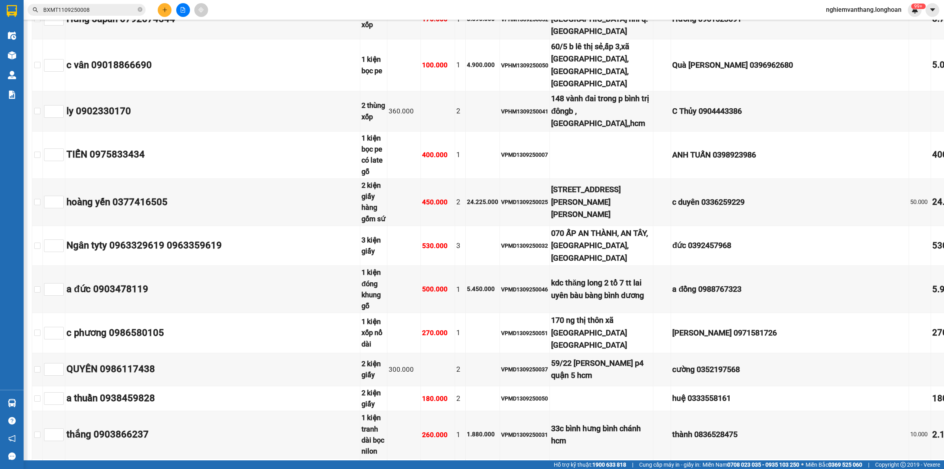
scroll to position [2618, 0]
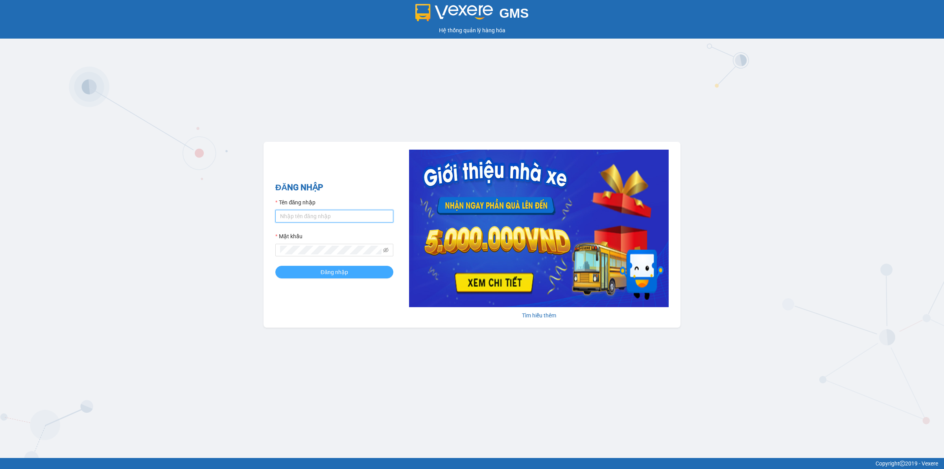
type input "nghiemvanthang.longhoan"
click at [317, 276] on button "Đăng nhập" at bounding box center [334, 272] width 118 height 13
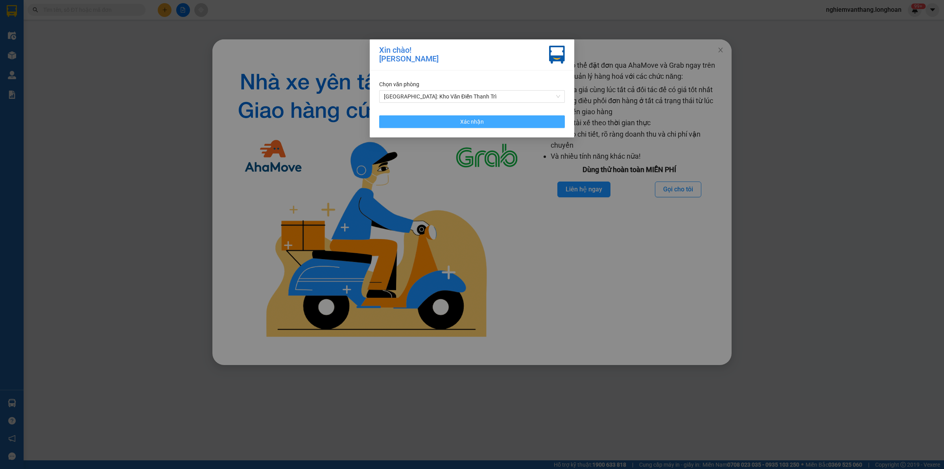
click at [438, 125] on button "Xác nhận" at bounding box center [472, 121] width 186 height 13
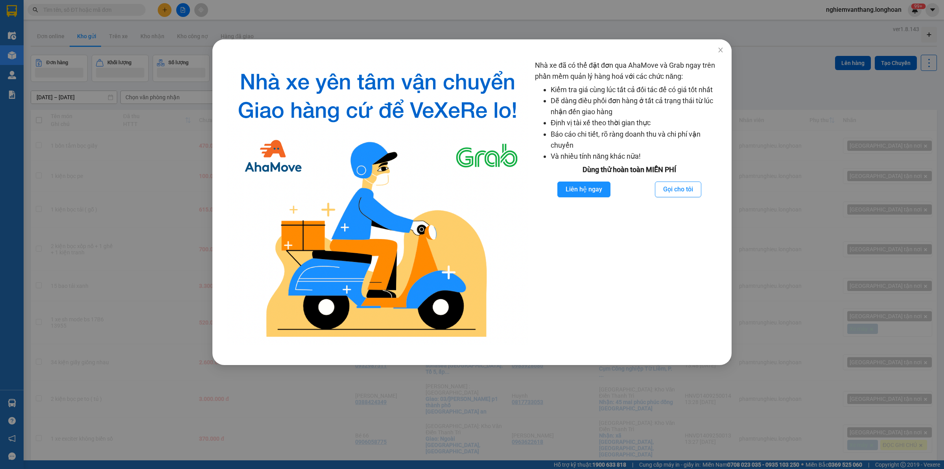
drag, startPoint x: 332, startPoint y: 22, endPoint x: 270, endPoint y: 18, distance: 63.0
click at [332, 21] on div "Nhà xe đã có thể đặt đơn qua AhaMove và Grab ngay trên phần mềm quản lý hàng ho…" at bounding box center [472, 234] width 944 height 469
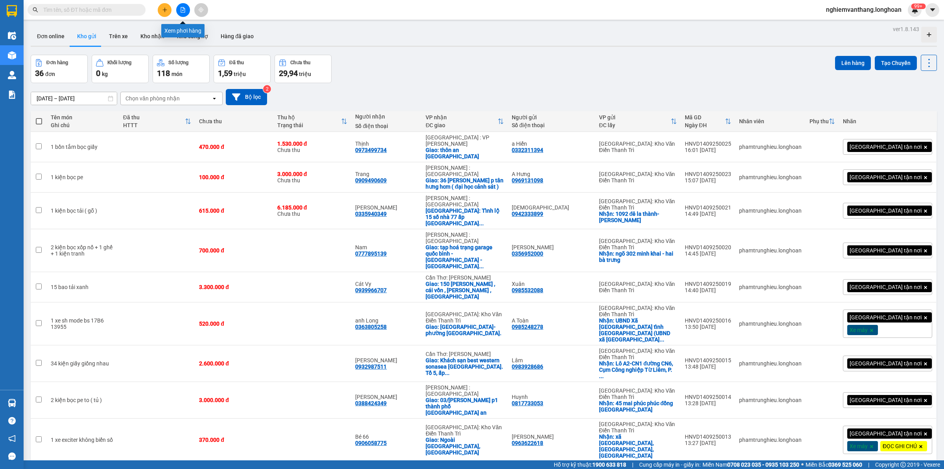
click at [181, 10] on icon "file-add" at bounding box center [183, 10] width 6 height 6
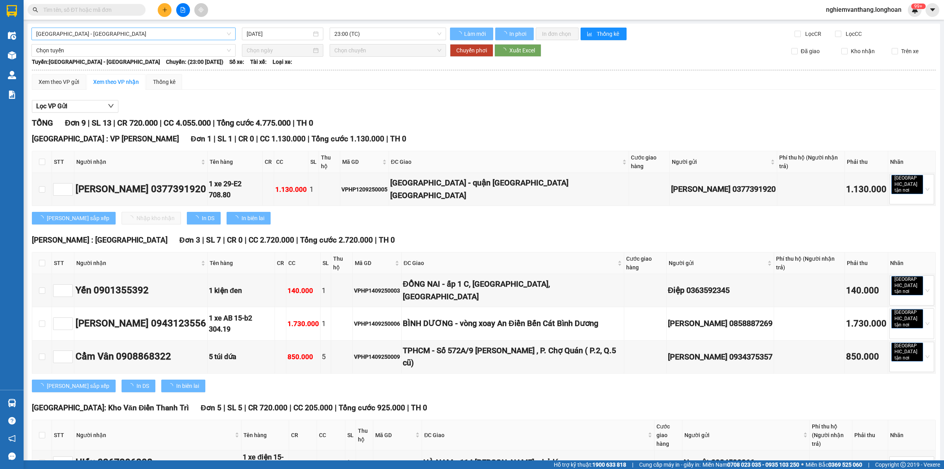
click at [87, 34] on span "[GEOGRAPHIC_DATA] - [GEOGRAPHIC_DATA]" at bounding box center [133, 34] width 195 height 12
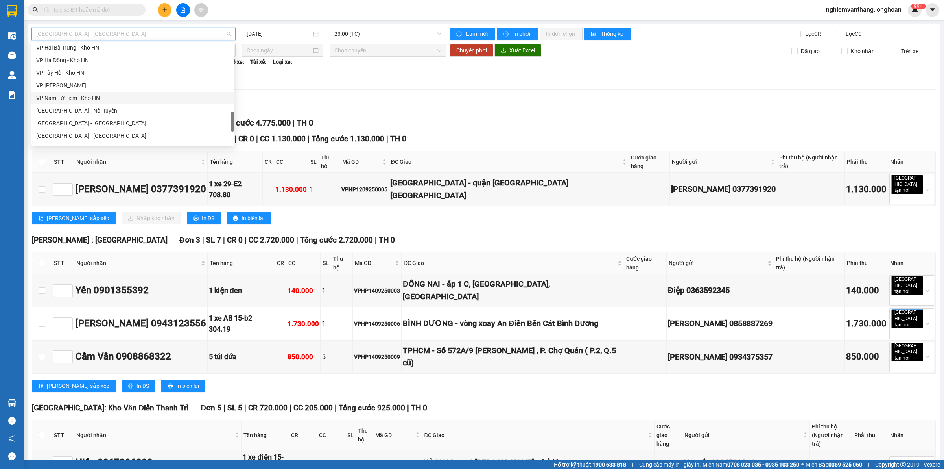
scroll to position [541, 0]
click at [85, 88] on div "Bắc [GEOGRAPHIC_DATA] QL1A" at bounding box center [132, 87] width 193 height 9
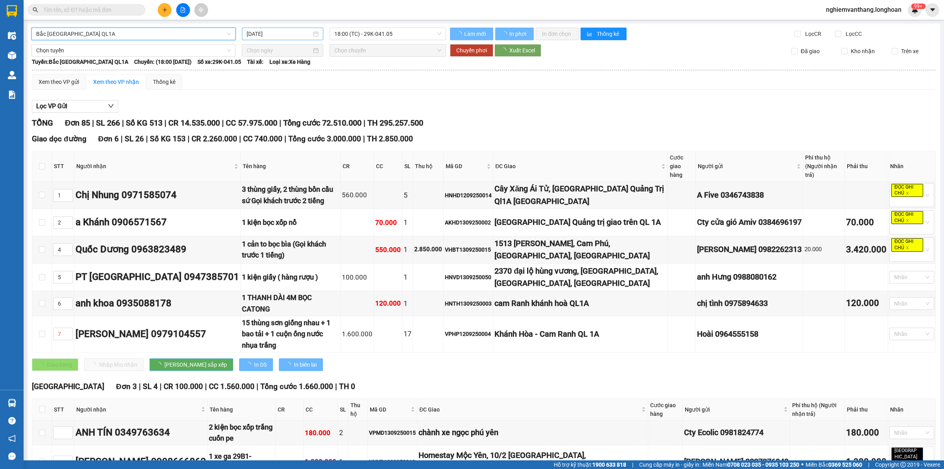
click at [294, 35] on input "[DATE]" at bounding box center [279, 34] width 65 height 9
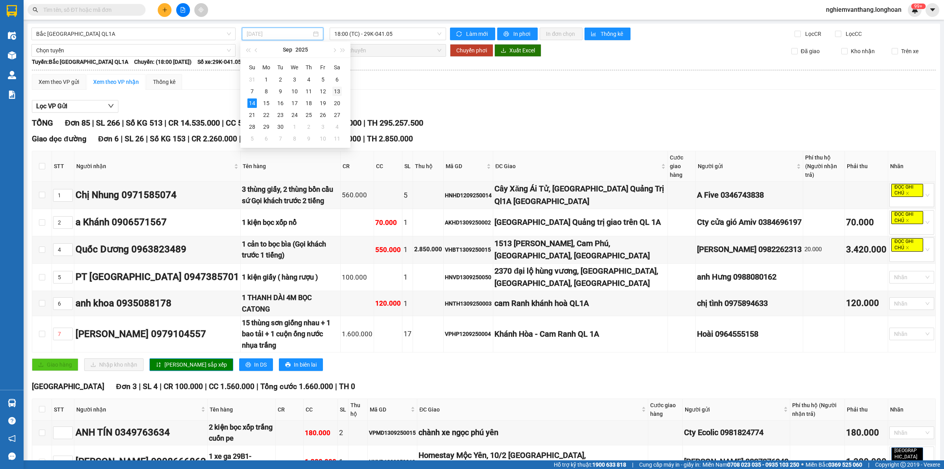
click at [335, 92] on div "13" at bounding box center [336, 91] width 9 height 9
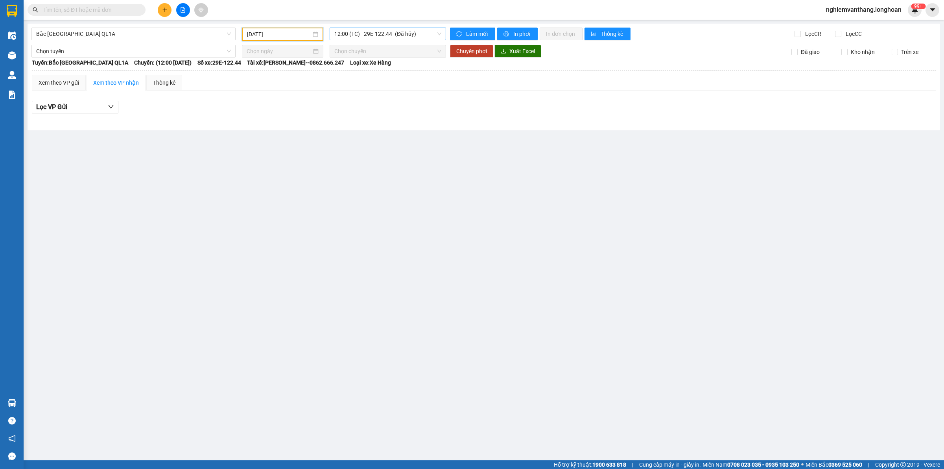
click at [386, 30] on span "12:00 (TC) - 29E-122.44 - (Đã hủy)" at bounding box center [387, 34] width 107 height 12
click at [369, 89] on div "20:00 (TC) - 29K-024.94" at bounding box center [376, 87] width 84 height 9
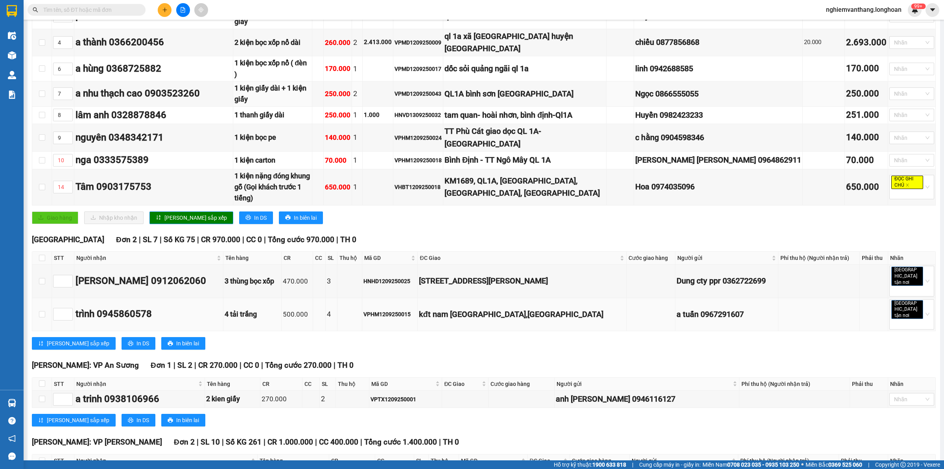
scroll to position [197, 0]
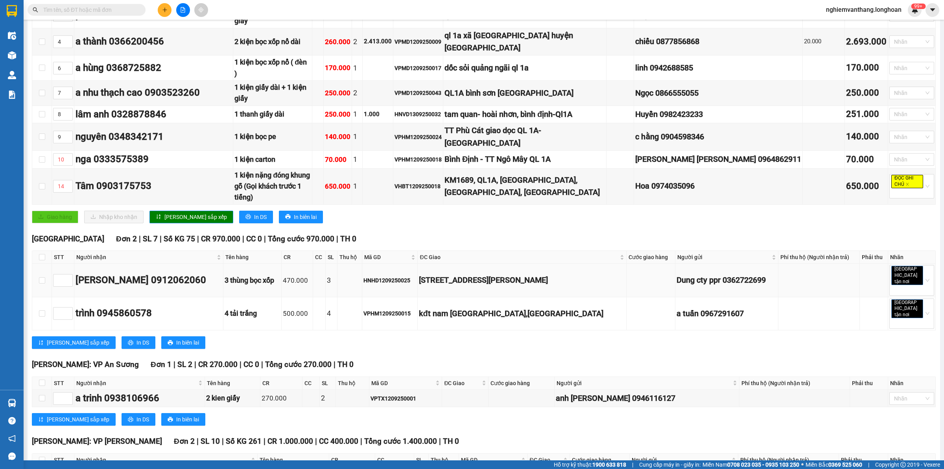
click at [413, 276] on div "HNHD1209250025" at bounding box center [390, 280] width 53 height 9
copy div "HNHD1209250025"
click at [406, 309] on div "VPHM1209250015" at bounding box center [390, 313] width 53 height 9
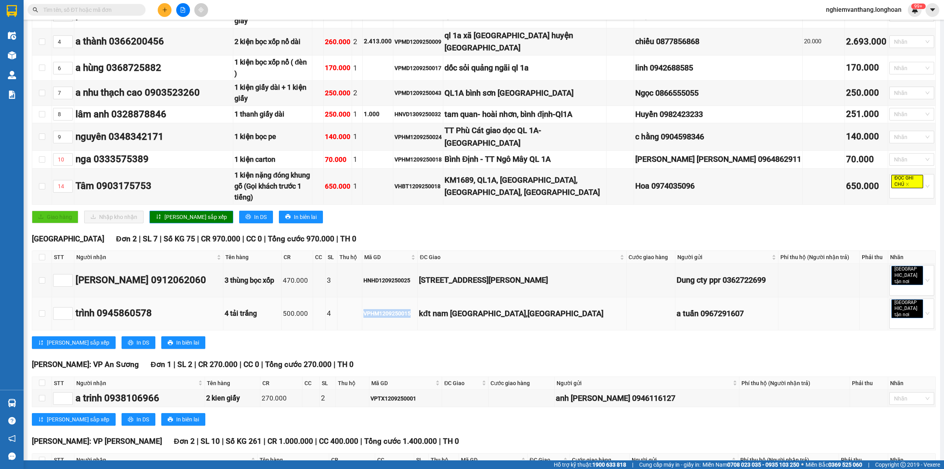
copy div "VPHM1209250015"
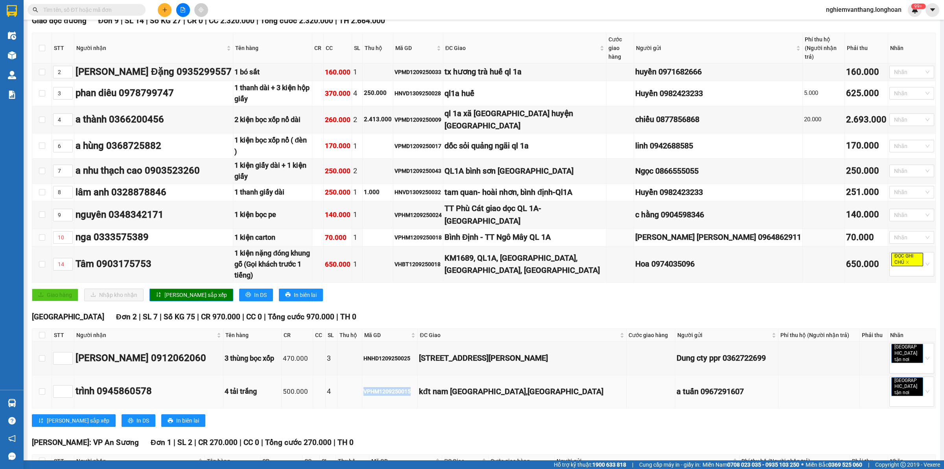
scroll to position [0, 0]
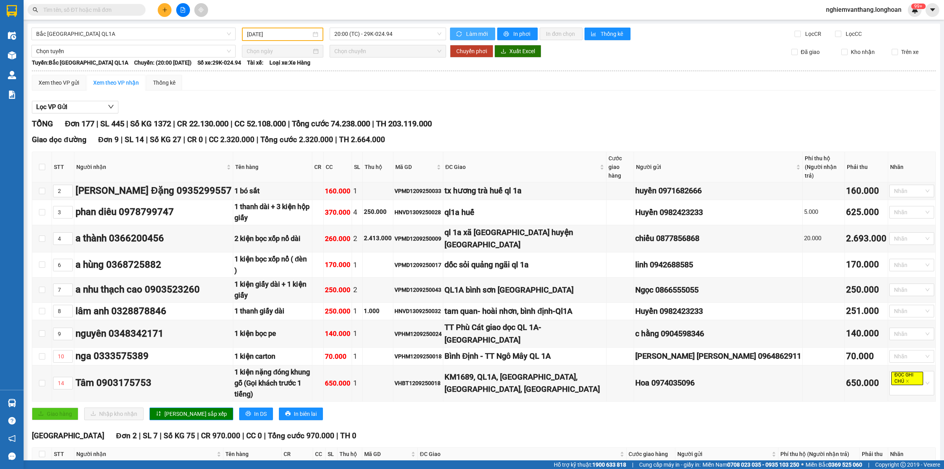
click at [460, 33] on button "Làm mới" at bounding box center [472, 34] width 45 height 13
drag, startPoint x: 270, startPoint y: 34, endPoint x: 279, endPoint y: 48, distance: 15.9
click at [271, 34] on input "[DATE]" at bounding box center [279, 34] width 64 height 9
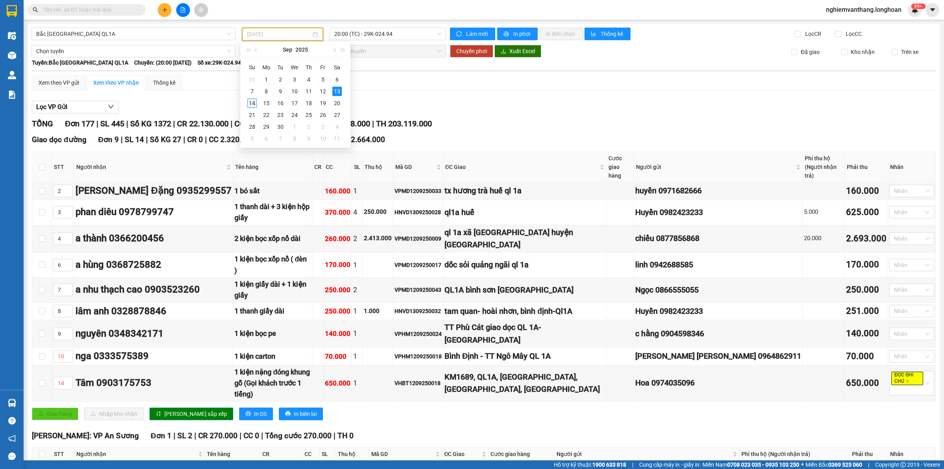
click at [252, 105] on div "14" at bounding box center [251, 102] width 9 height 9
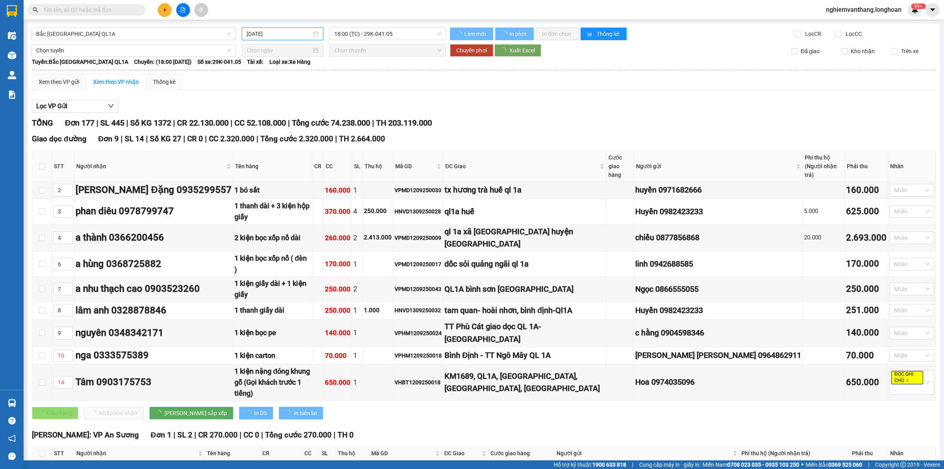
type input "[DATE]"
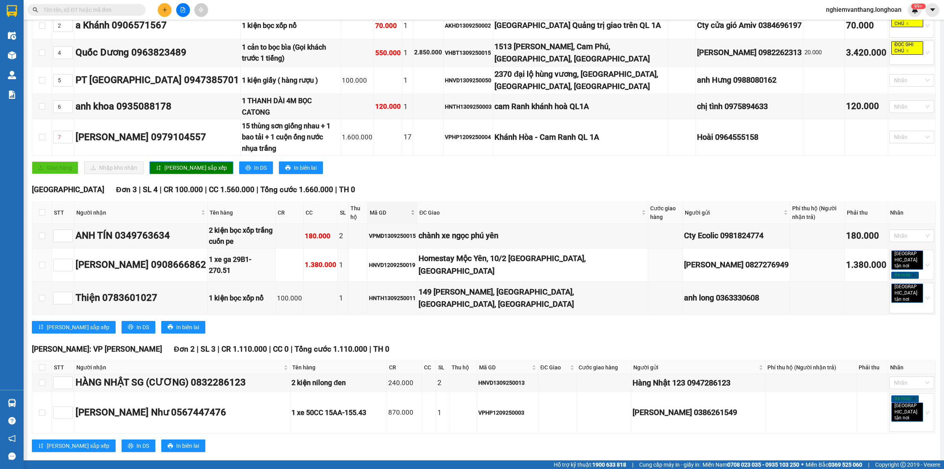
scroll to position [148, 0]
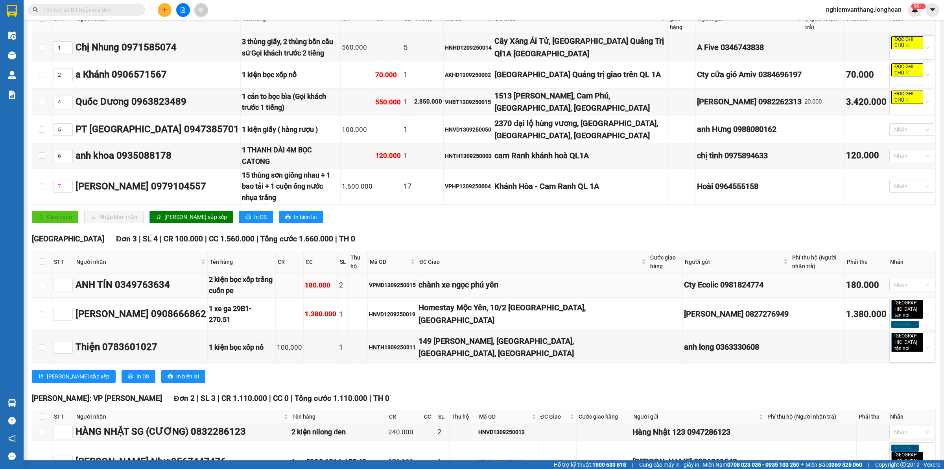
click at [393, 273] on td "VPMD1309250015" at bounding box center [393, 285] width 50 height 25
click at [395, 281] on div "VPMD1309250015" at bounding box center [392, 285] width 47 height 9
copy div "VPMD1309250015"
click at [396, 297] on td "HNVD1209250019" at bounding box center [393, 313] width 50 height 33
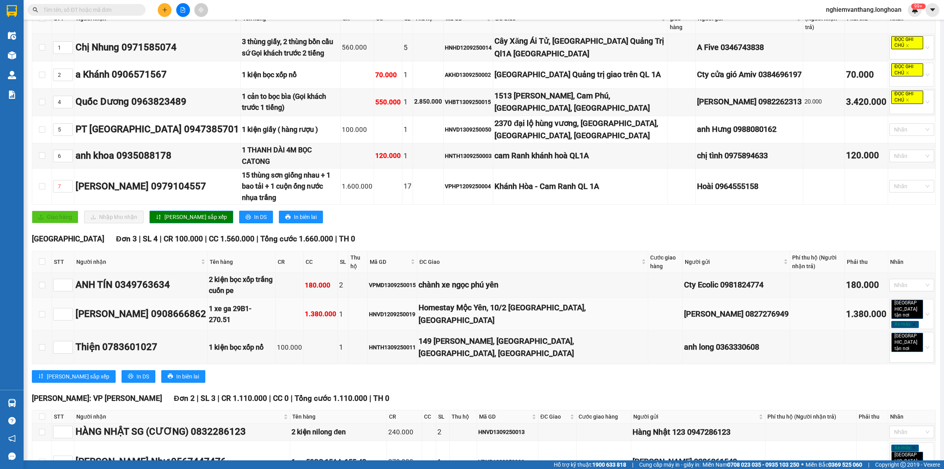
click at [394, 310] on div "HNVD1209250019" at bounding box center [392, 314] width 47 height 9
copy div "HNVD1209250019"
click at [404, 343] on div "HNTH1309250011" at bounding box center [392, 347] width 47 height 9
click at [403, 343] on div "HNTH1309250011" at bounding box center [392, 347] width 47 height 9
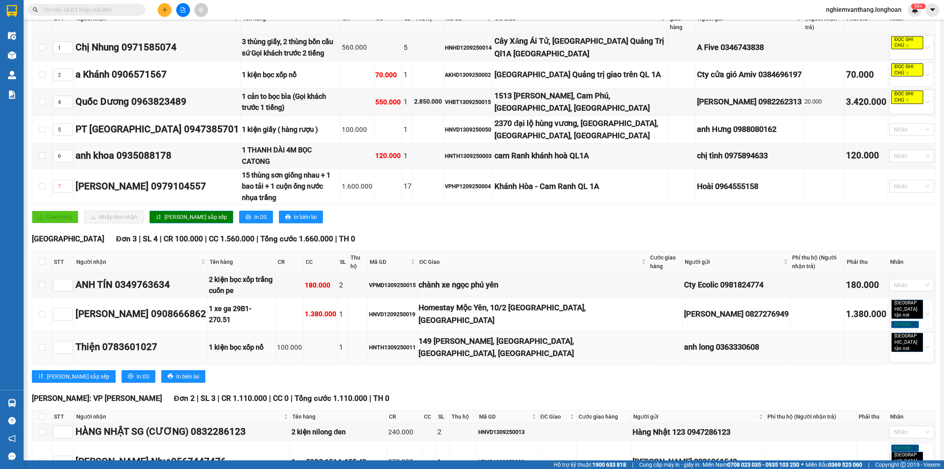
drag, startPoint x: 402, startPoint y: 316, endPoint x: 390, endPoint y: 316, distance: 12.2
click at [390, 343] on div "HNTH1309250011" at bounding box center [392, 347] width 47 height 9
copy div "HNTH1309250011"
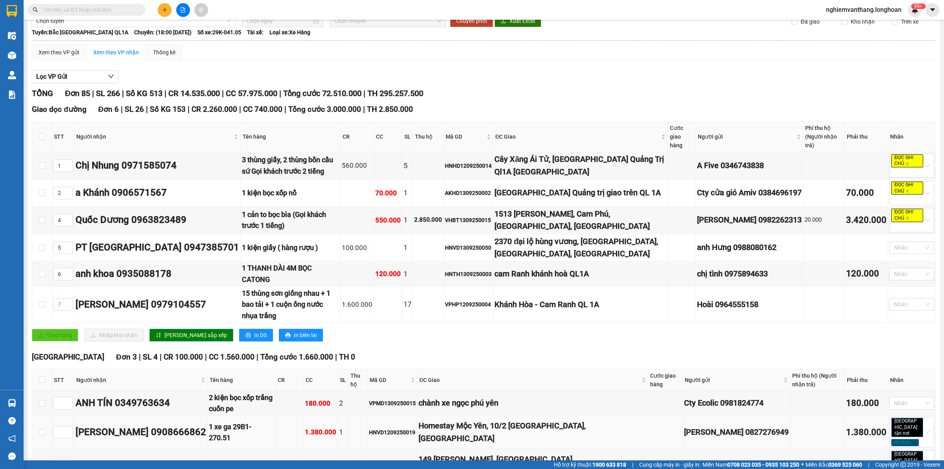
scroll to position [0, 0]
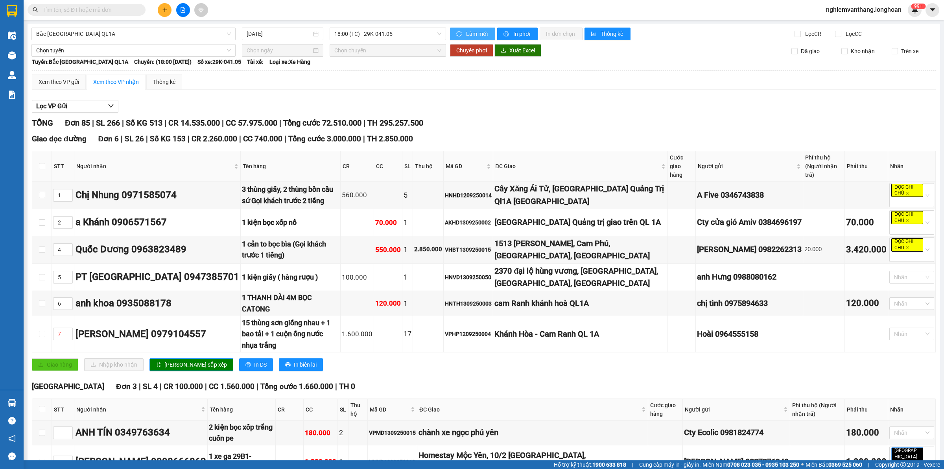
click at [475, 34] on span "Làm mới" at bounding box center [477, 34] width 23 height 9
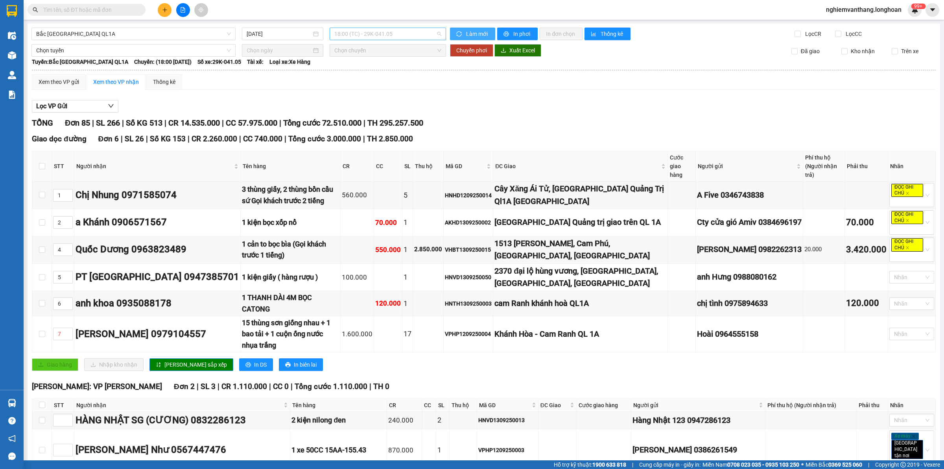
click at [353, 34] on span "18:00 (TC) - 29K-041.05" at bounding box center [387, 34] width 107 height 12
click at [362, 72] on div "20:00 (TC) - 29K-040.98" at bounding box center [362, 74] width 61 height 9
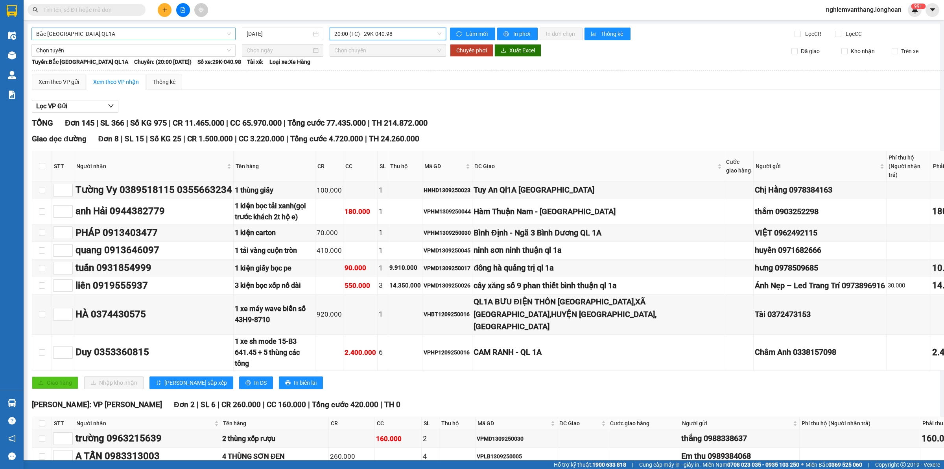
click at [138, 34] on span "Bắc [GEOGRAPHIC_DATA] QL1A" at bounding box center [133, 34] width 195 height 12
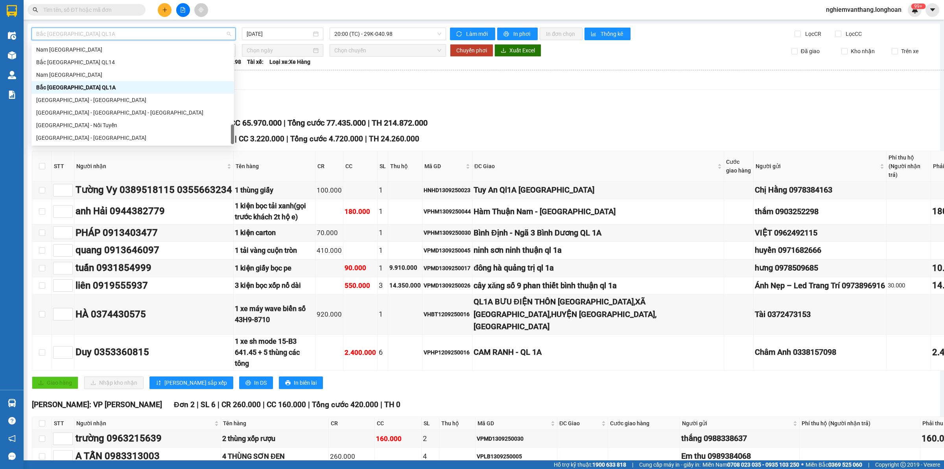
scroll to position [443, 0]
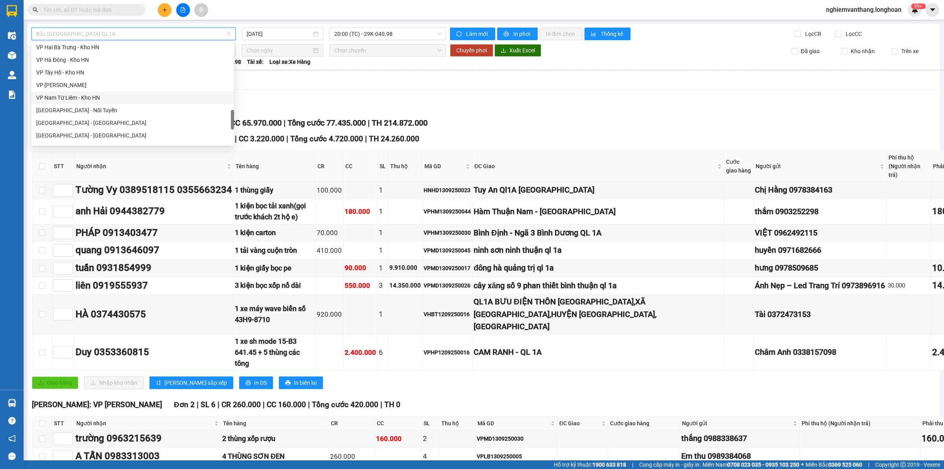
click at [94, 99] on div "VP Nam Từ Liêm - Kho HN" at bounding box center [132, 97] width 193 height 9
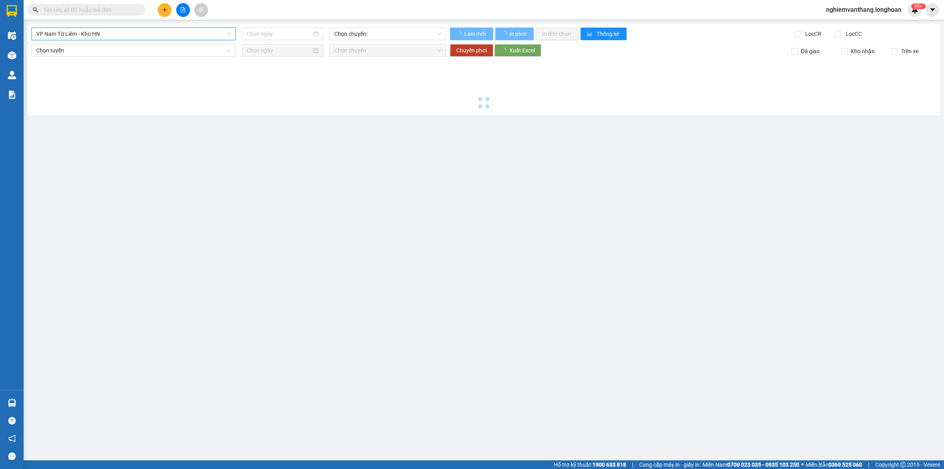
type input "[DATE]"
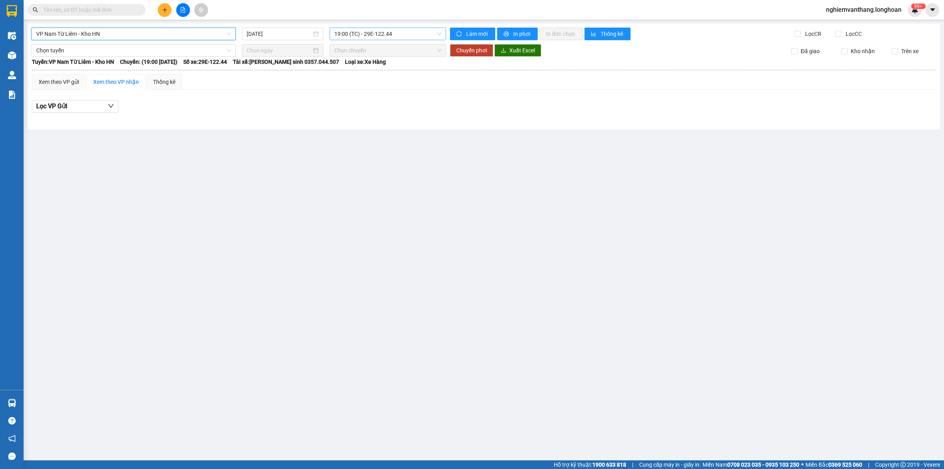
click at [354, 36] on span "19:00 (TC) - 29E-122.44" at bounding box center [387, 34] width 107 height 12
click at [365, 73] on div "20:00 (TC) - 29E-121.45" at bounding box center [364, 74] width 61 height 9
click at [351, 31] on span "20:00 (TC) - 29E-121.45" at bounding box center [387, 34] width 107 height 12
click at [357, 61] on div "19:00 (TC) - 29E-122.44" at bounding box center [364, 62] width 61 height 9
click at [103, 31] on span "VP Nam Từ Liêm - Kho HN" at bounding box center [133, 34] width 195 height 12
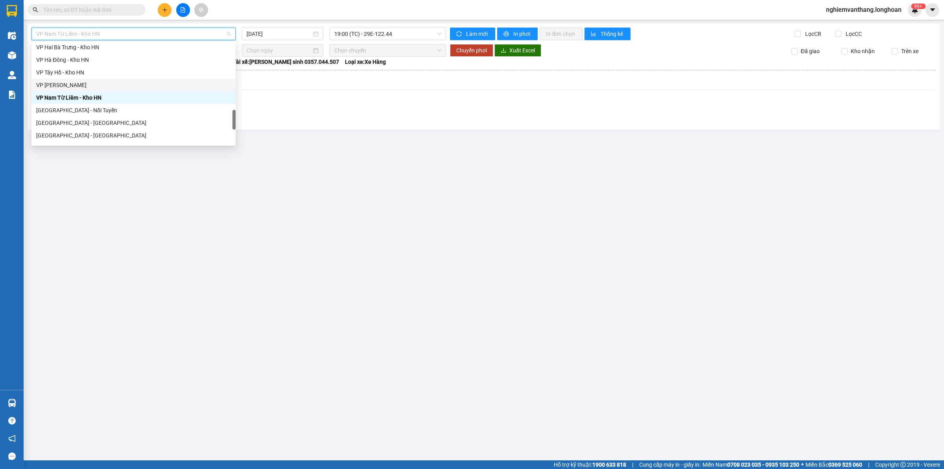
click at [87, 90] on div "VP [PERSON_NAME]" at bounding box center [133, 85] width 204 height 13
type input "[DATE]"
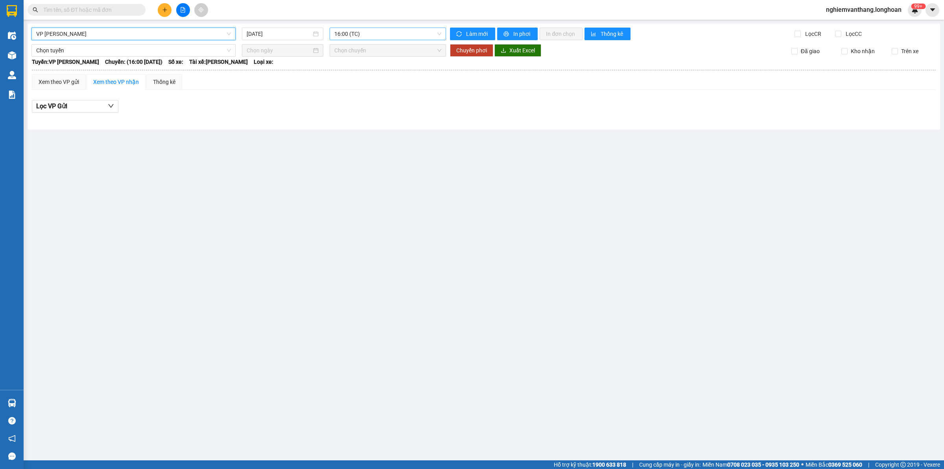
drag, startPoint x: 341, startPoint y: 36, endPoint x: 345, endPoint y: 41, distance: 7.0
click at [341, 35] on span "16:00 (TC)" at bounding box center [387, 34] width 107 height 12
click at [361, 71] on div "20:00 (TC) - 29E-139.61" at bounding box center [364, 74] width 61 height 9
click at [76, 28] on span "VP [PERSON_NAME]" at bounding box center [133, 34] width 195 height 12
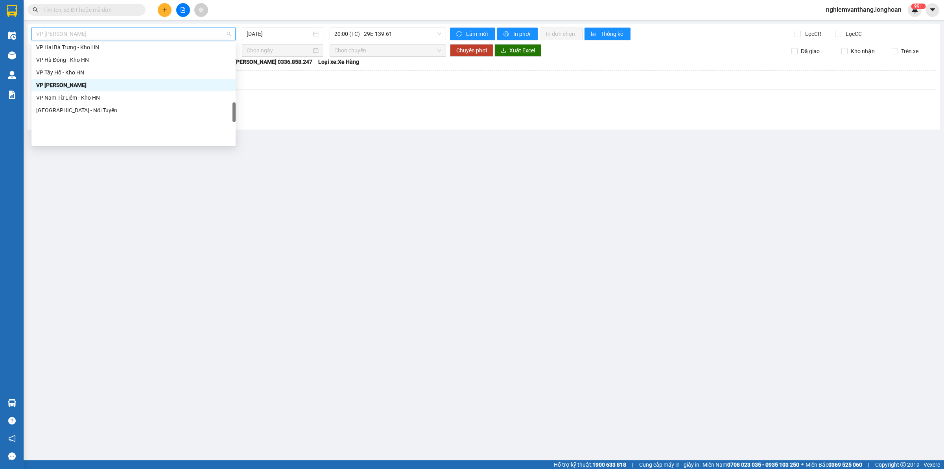
scroll to position [394, 0]
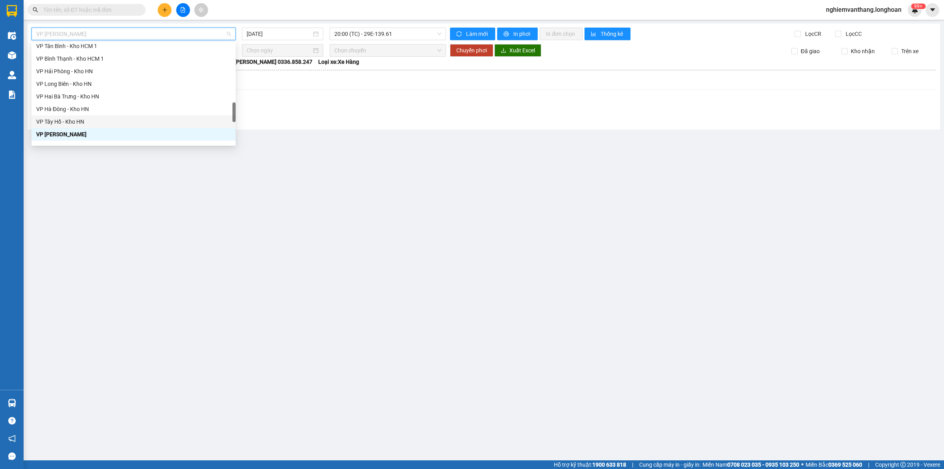
click at [73, 128] on div "VP [PERSON_NAME]" at bounding box center [133, 134] width 204 height 13
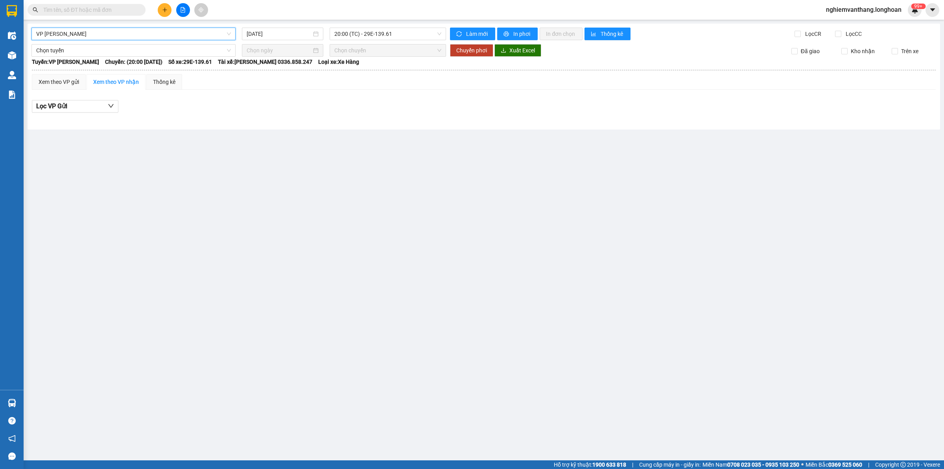
click at [73, 35] on span "VP [PERSON_NAME]" at bounding box center [133, 34] width 195 height 12
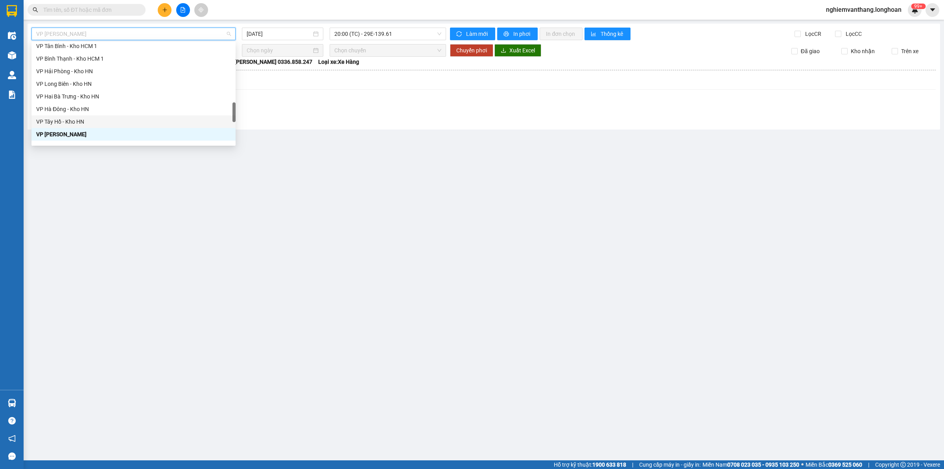
click at [57, 116] on div "VP Tây Hồ - Kho HN" at bounding box center [133, 121] width 204 height 13
type input "[DATE]"
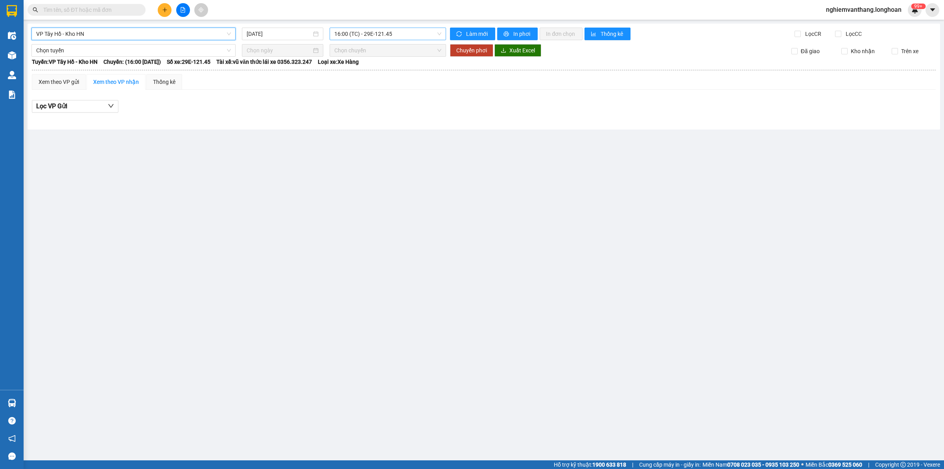
drag, startPoint x: 343, startPoint y: 33, endPoint x: 349, endPoint y: 48, distance: 15.7
click at [343, 32] on span "16:00 (TC) - 29E-121.45" at bounding box center [387, 34] width 107 height 12
click at [354, 70] on div "19:15 (TC) - 29E-121.45" at bounding box center [364, 74] width 61 height 9
click at [74, 34] on span "VP Tây Hồ - Kho HN" at bounding box center [133, 34] width 195 height 12
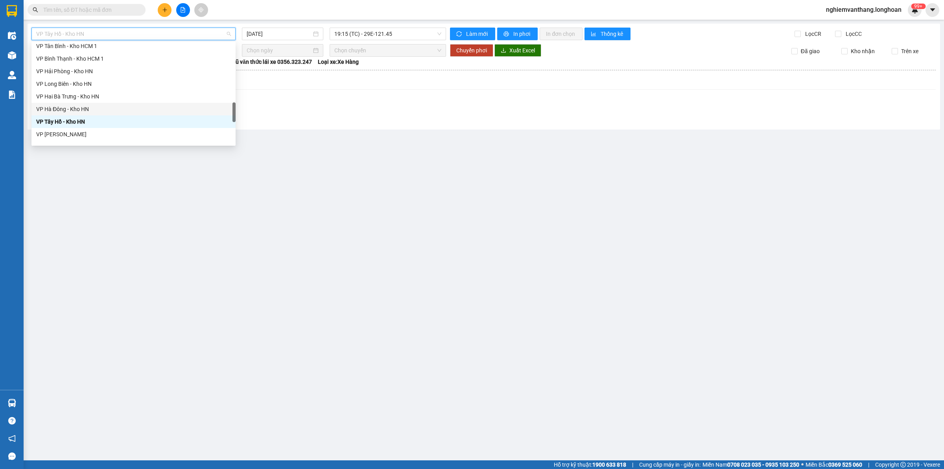
click at [66, 111] on div "VP Hà Đông - Kho HN" at bounding box center [133, 109] width 195 height 9
type input "[DATE]"
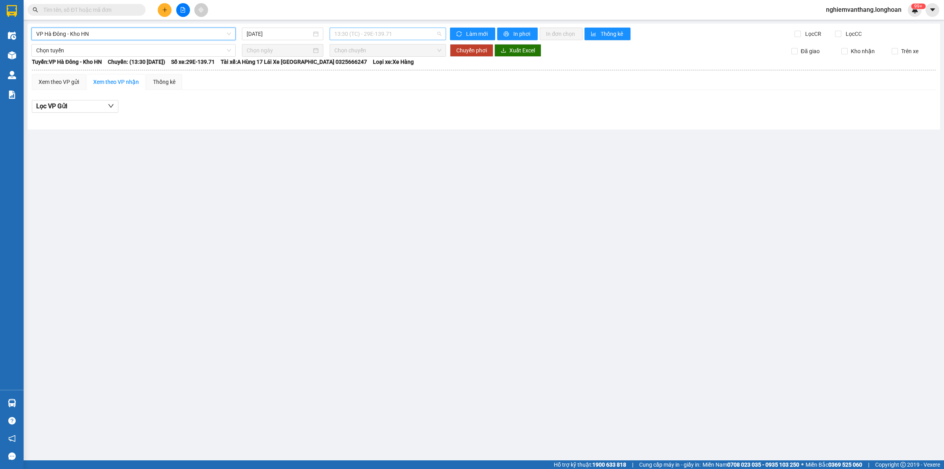
click at [351, 34] on span "13:30 (TC) - 29E-139.71" at bounding box center [387, 34] width 107 height 12
click at [361, 75] on div "17:00 (TC) - 29E-139.71" at bounding box center [364, 74] width 61 height 9
click at [81, 32] on span "VP Hà Đông - Kho HN" at bounding box center [133, 34] width 195 height 12
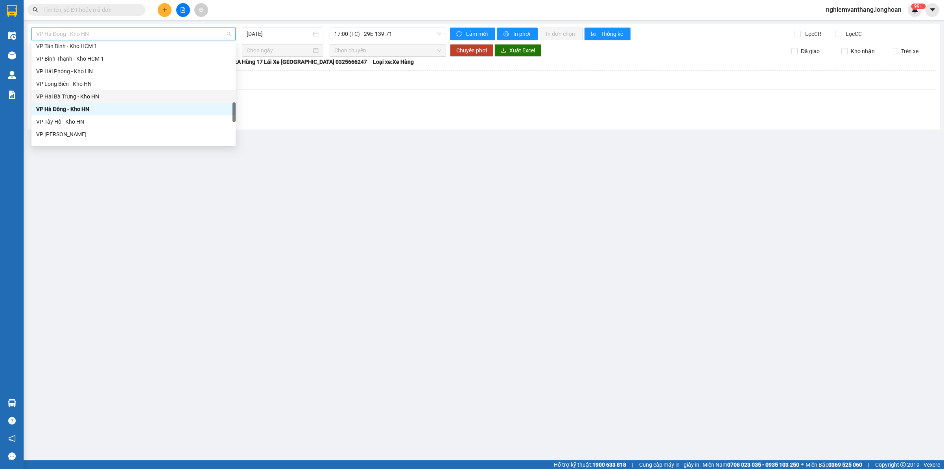
click at [79, 97] on div "VP Hai Bà Trưng - Kho HN" at bounding box center [133, 96] width 195 height 9
type input "[DATE]"
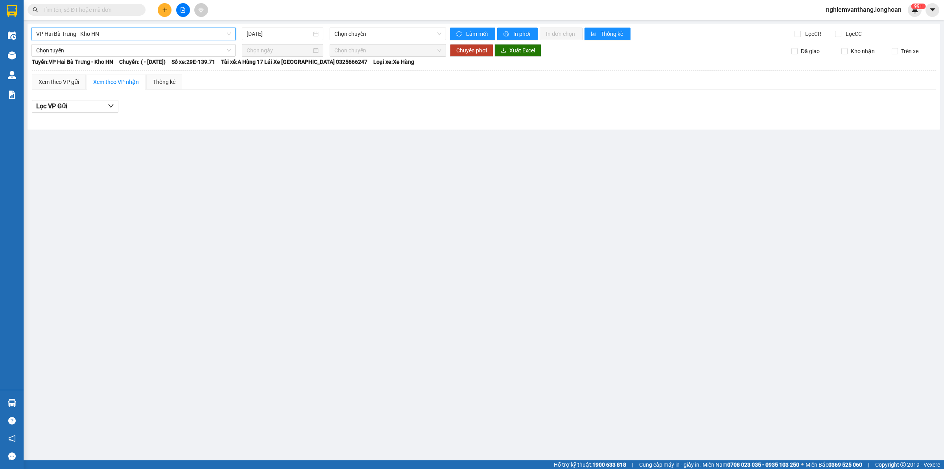
click at [60, 36] on span "VP Hai Bà Trưng - Kho HN" at bounding box center [133, 34] width 195 height 12
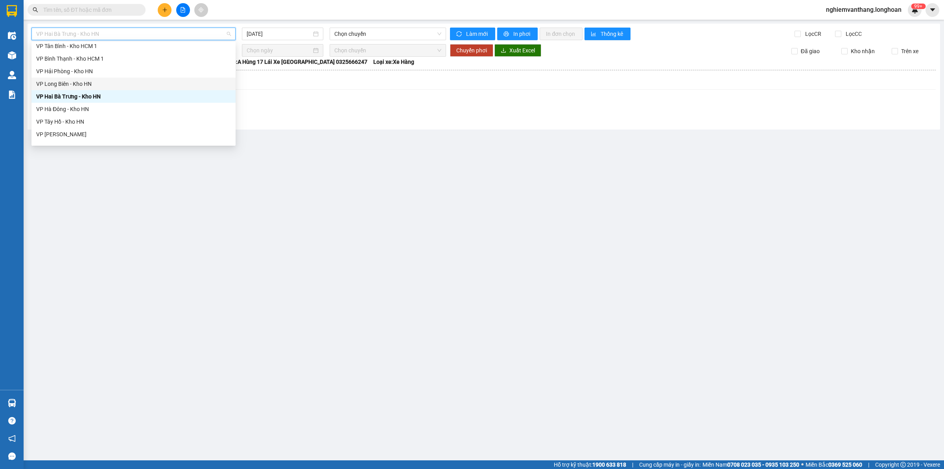
click at [64, 78] on div "VP Long Biên - Kho HN" at bounding box center [133, 84] width 204 height 13
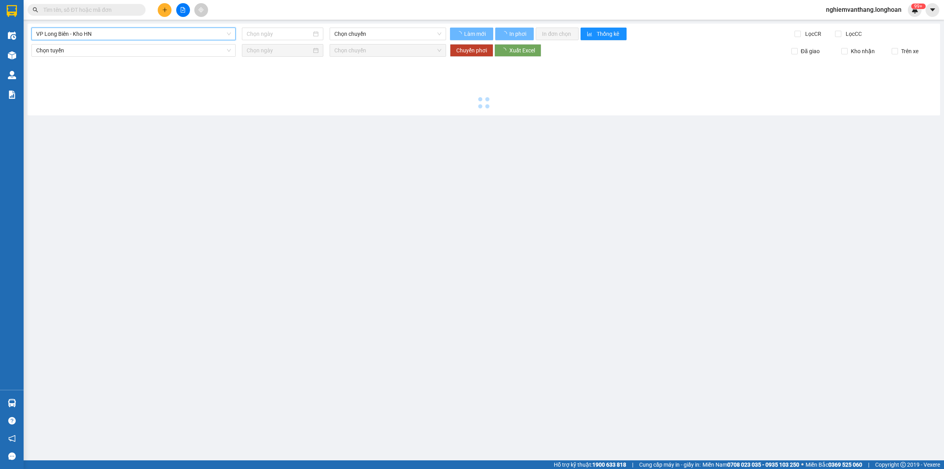
type input "[DATE]"
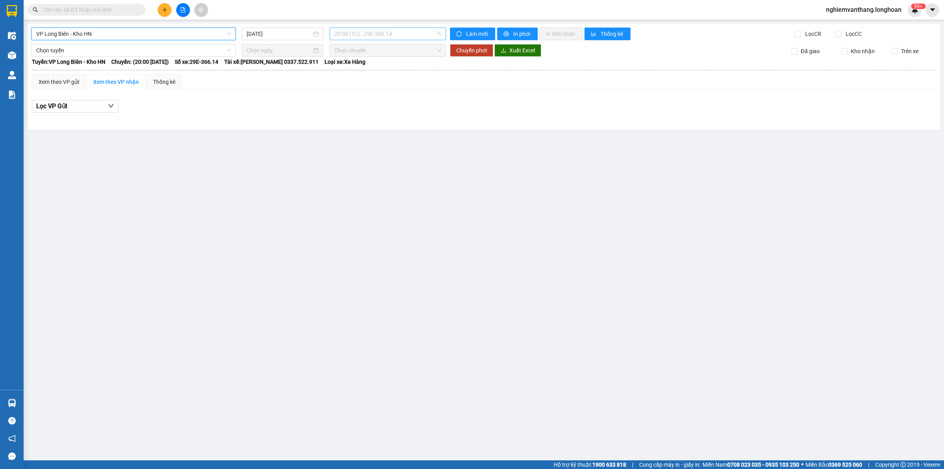
drag, startPoint x: 347, startPoint y: 35, endPoint x: 352, endPoint y: 50, distance: 16.5
click at [347, 35] on span "20:00 (TC) - 29E-366.14" at bounding box center [387, 34] width 107 height 12
click at [64, 30] on span "VP Long Biên - Kho HN" at bounding box center [133, 34] width 195 height 12
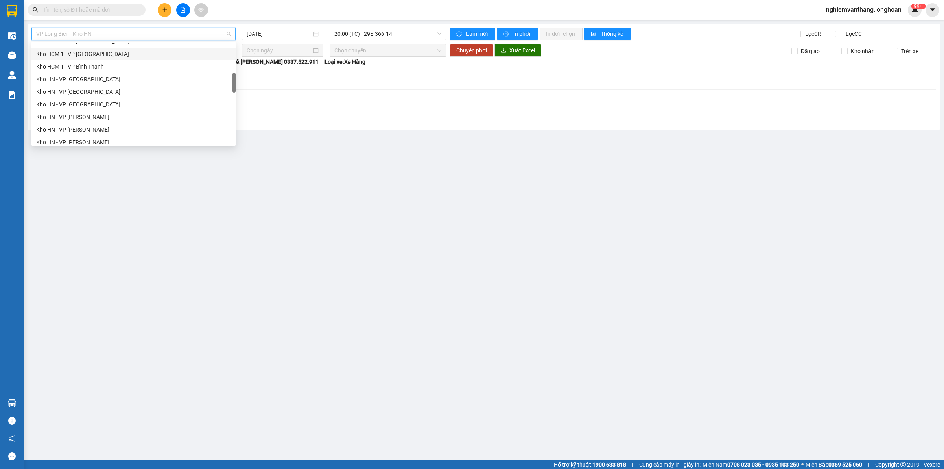
scroll to position [246, 0]
click at [84, 103] on div "VP [PERSON_NAME]" at bounding box center [133, 105] width 195 height 9
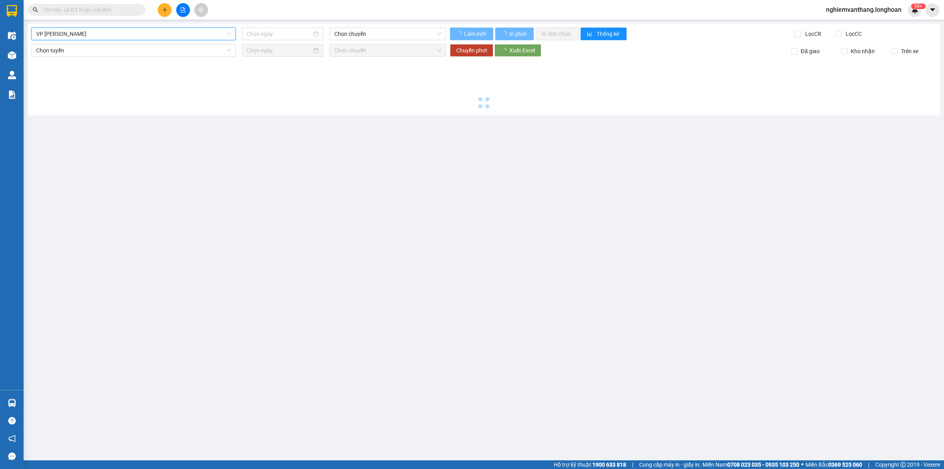
type input "[DATE]"
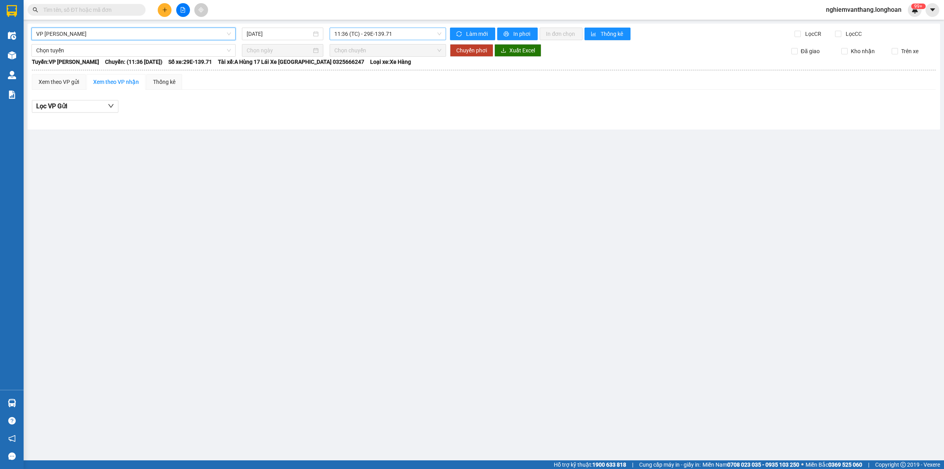
click at [364, 35] on span "11:36 (TC) - 29E-139.71" at bounding box center [387, 34] width 107 height 12
click at [361, 78] on div "18:47 (TC) - 29E-139.71" at bounding box center [364, 74] width 61 height 9
click at [100, 31] on span "VP [PERSON_NAME]" at bounding box center [133, 34] width 195 height 12
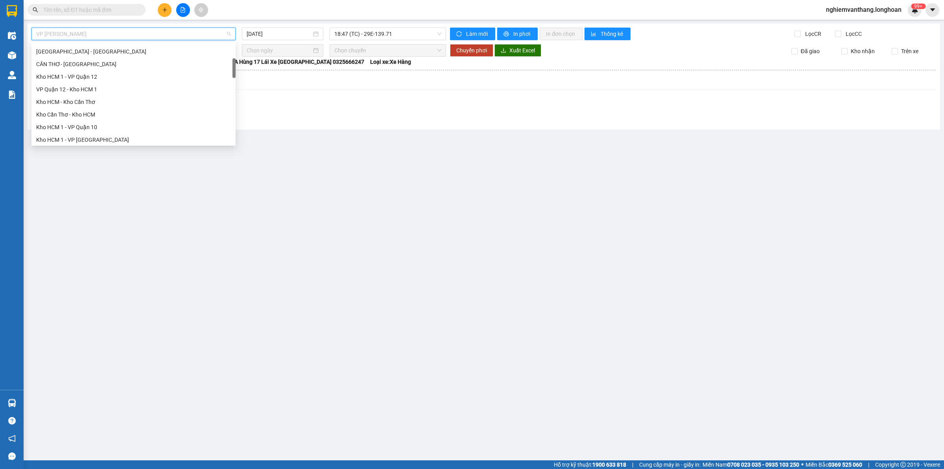
scroll to position [0, 0]
click at [82, 122] on div "VP Hai Bà Trưng - Kho HN" at bounding box center [133, 124] width 195 height 9
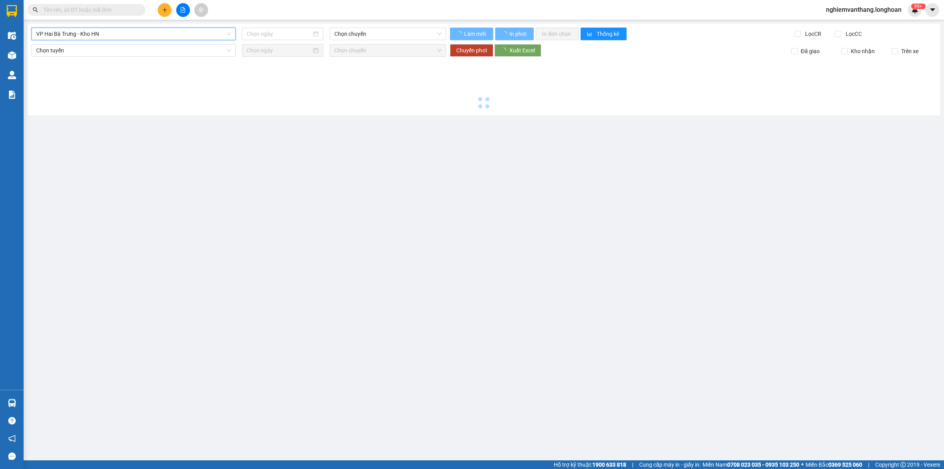
type input "[DATE]"
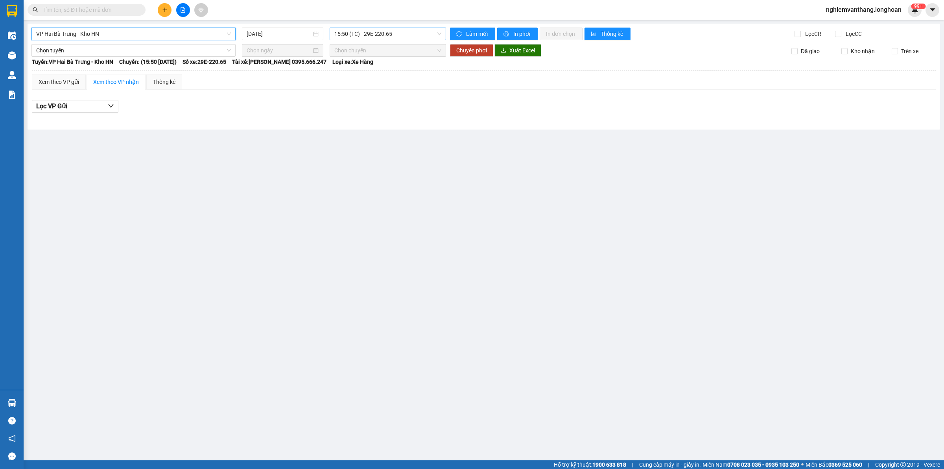
click at [364, 33] on span "15:50 (TC) - 29E-220.65" at bounding box center [387, 34] width 107 height 12
click at [364, 74] on div "21:00 (TC) - 29E-122.44" at bounding box center [364, 74] width 61 height 9
click at [91, 31] on span "VP Hai Bà Trưng - Kho HN" at bounding box center [133, 34] width 195 height 12
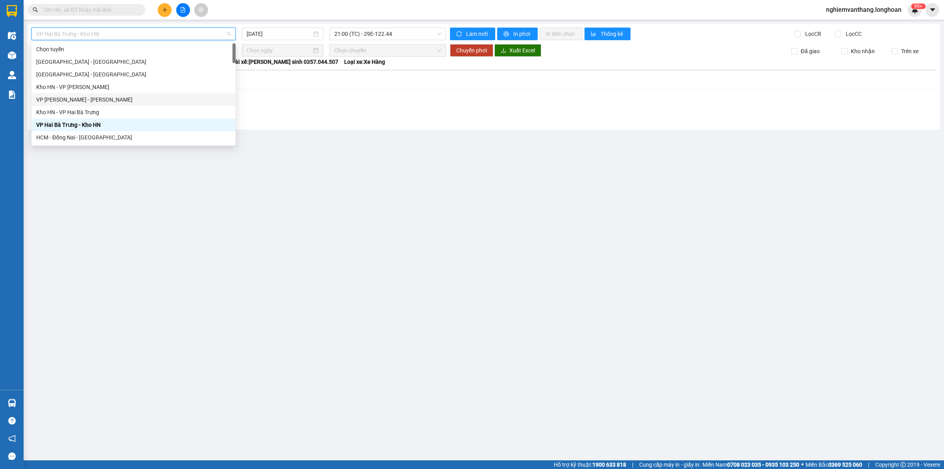
click at [76, 96] on div "VP [PERSON_NAME] - [PERSON_NAME]" at bounding box center [133, 99] width 195 height 9
type input "[DATE]"
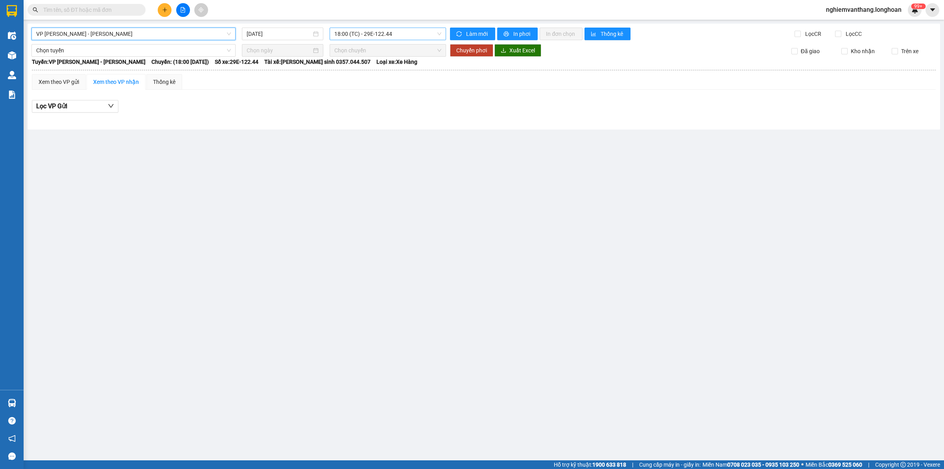
click at [378, 31] on span "18:00 (TC) - 29E-122.44" at bounding box center [387, 34] width 107 height 12
click at [367, 65] on div "18:00 (TC) - 29E-122.44" at bounding box center [364, 62] width 61 height 9
click at [124, 42] on div "VP An khánh - Kho HN [DATE] 18:00 18:00 (TC) - 29E-122.44 Làm mới In phơi In đơ…" at bounding box center [484, 77] width 913 height 106
click at [127, 35] on span "VP [PERSON_NAME] - [PERSON_NAME]" at bounding box center [133, 34] width 195 height 12
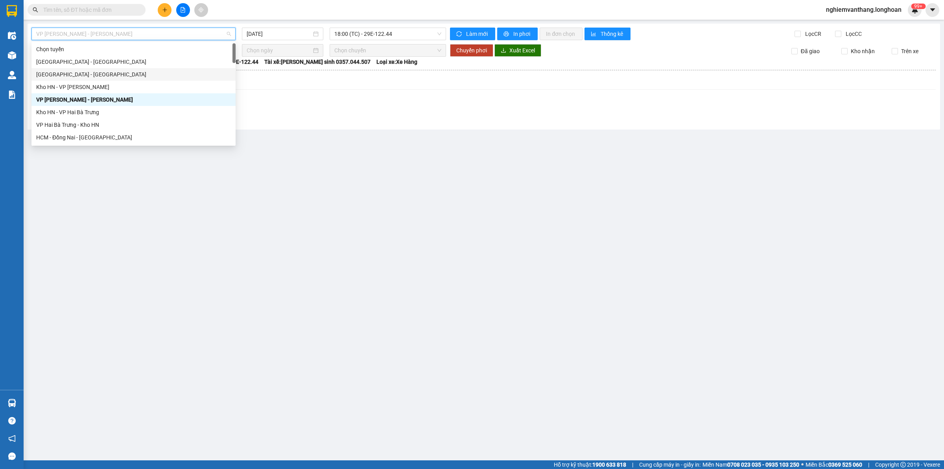
click at [83, 71] on div "[GEOGRAPHIC_DATA] - [GEOGRAPHIC_DATA]" at bounding box center [133, 74] width 195 height 9
type input "[DATE]"
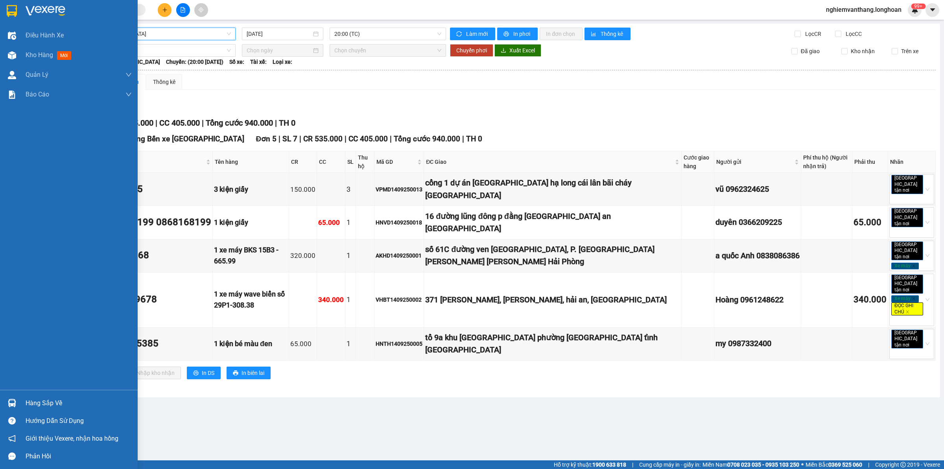
click at [18, 14] on div at bounding box center [69, 13] width 138 height 26
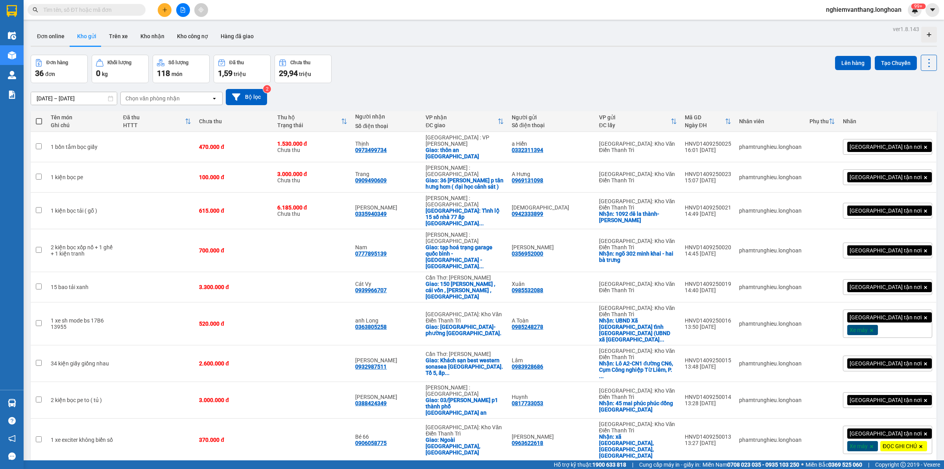
click at [896, 402] on span "100 / trang" at bounding box center [900, 405] width 28 height 8
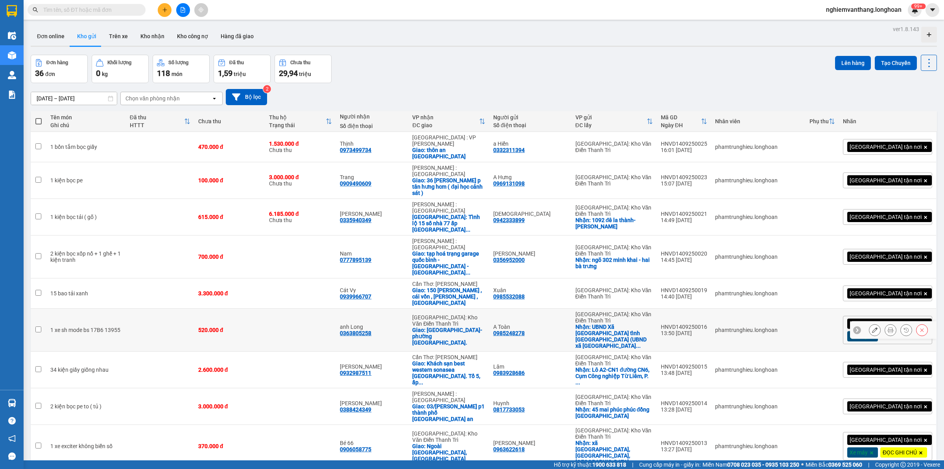
click at [194, 308] on td at bounding box center [160, 329] width 68 height 43
checkbox input "true"
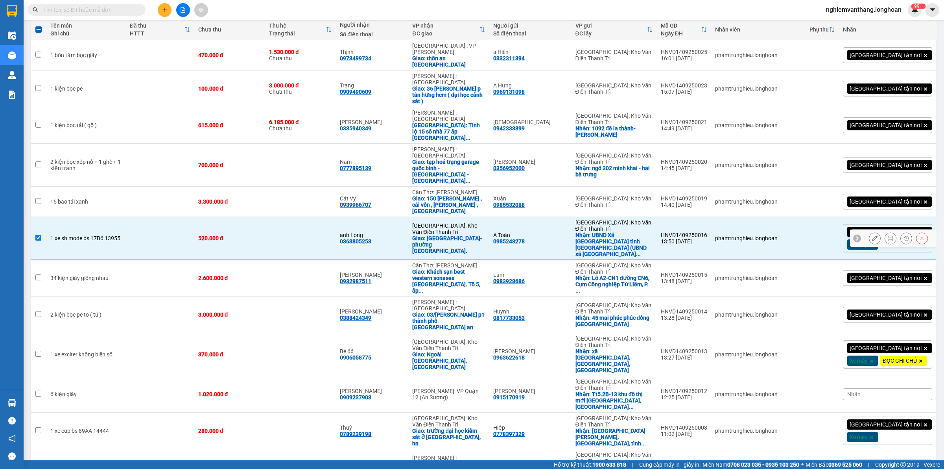
scroll to position [98, 0]
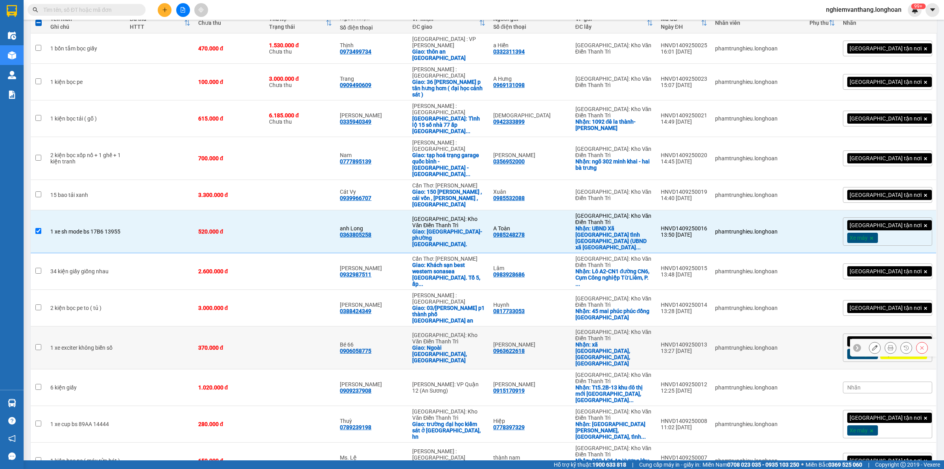
click at [126, 326] on td at bounding box center [160, 347] width 68 height 43
checkbox input "true"
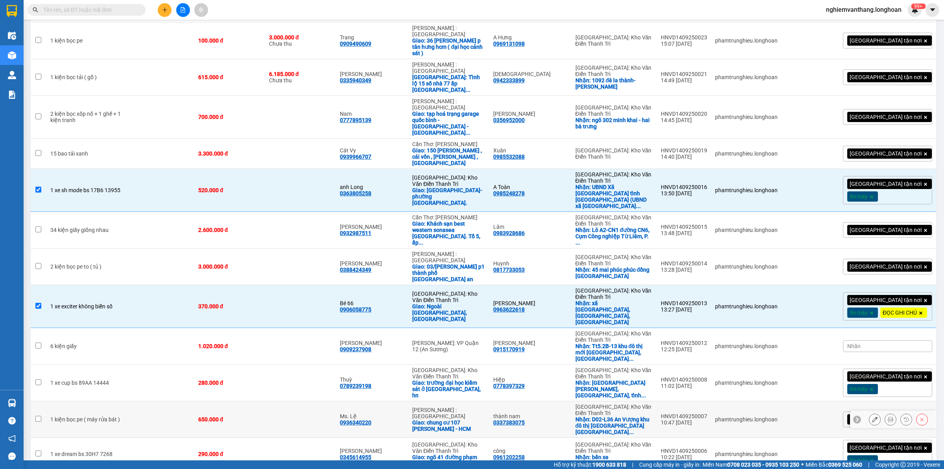
scroll to position [197, 0]
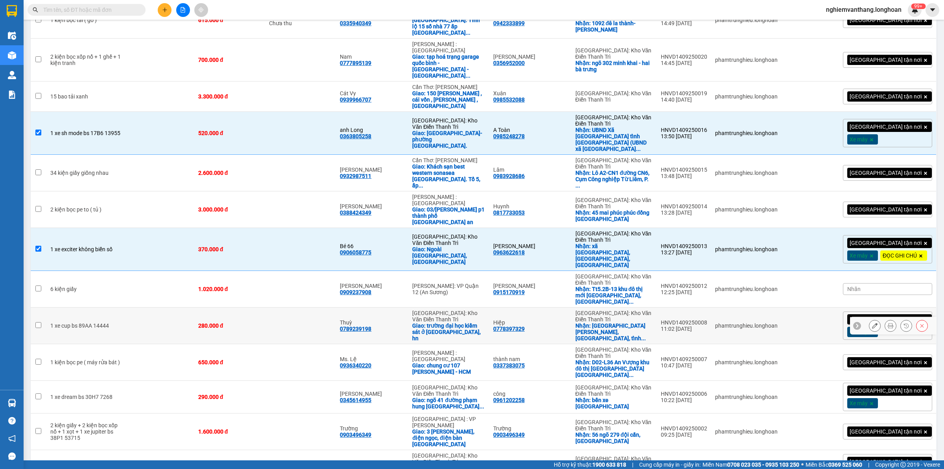
click at [137, 307] on td at bounding box center [160, 325] width 68 height 37
checkbox input "true"
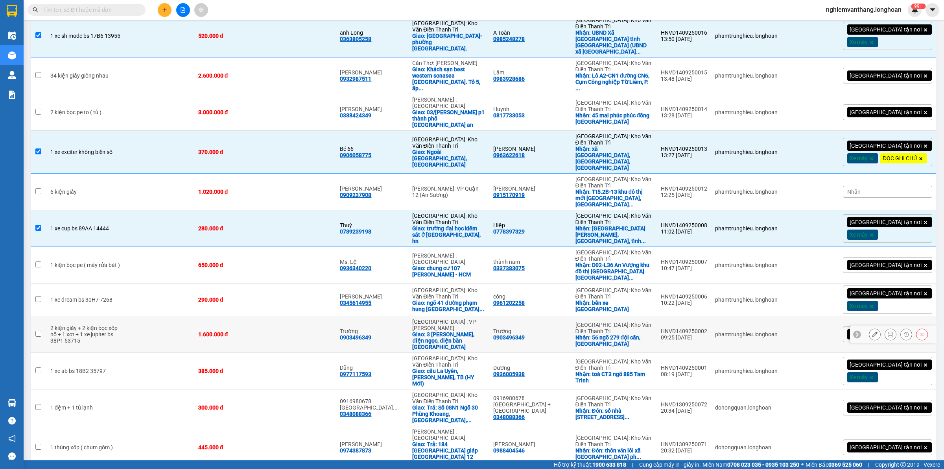
scroll to position [295, 0]
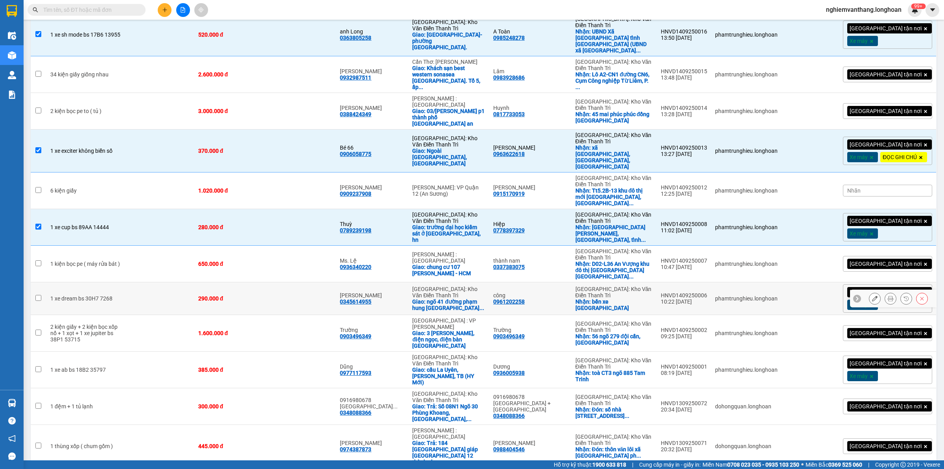
drag, startPoint x: 120, startPoint y: 226, endPoint x: 125, endPoint y: 225, distance: 4.8
click at [122, 282] on tr "1 xe dream bs 30H7 7268 290.000 đ [PERSON_NAME] 0345614955 [GEOGRAPHIC_DATA]: […" at bounding box center [484, 298] width 906 height 33
checkbox input "true"
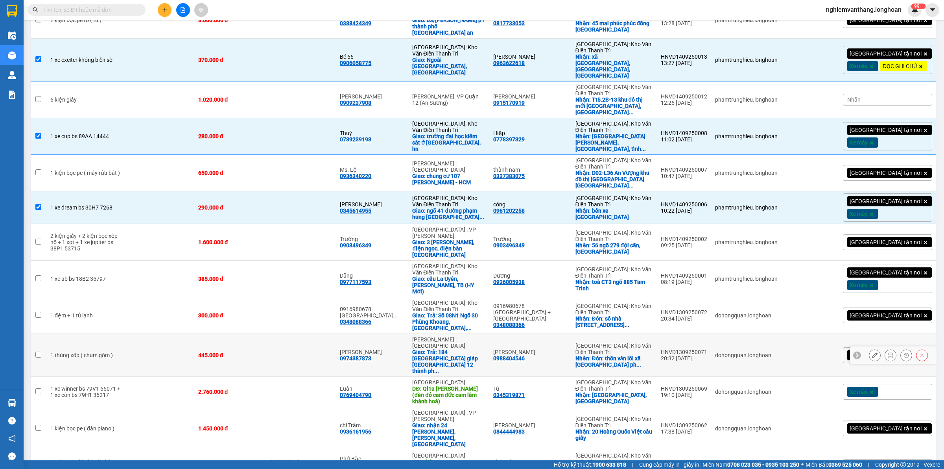
scroll to position [393, 0]
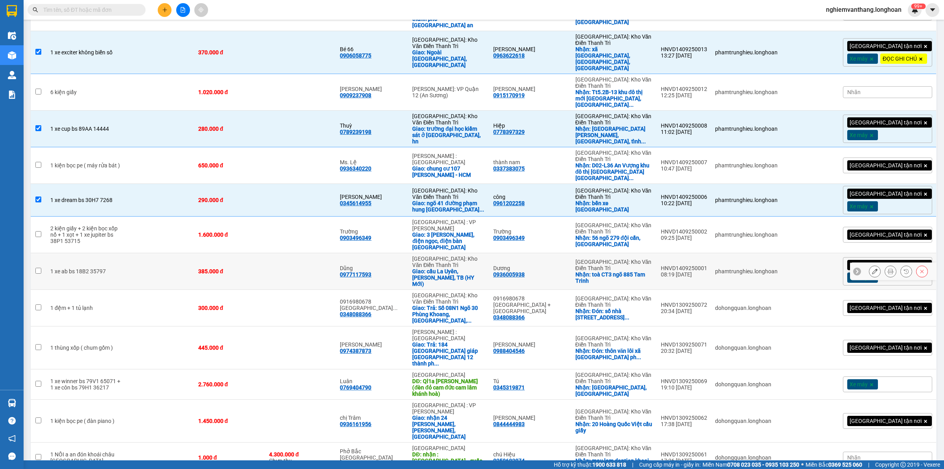
click at [126, 253] on td at bounding box center [160, 271] width 68 height 37
checkbox input "true"
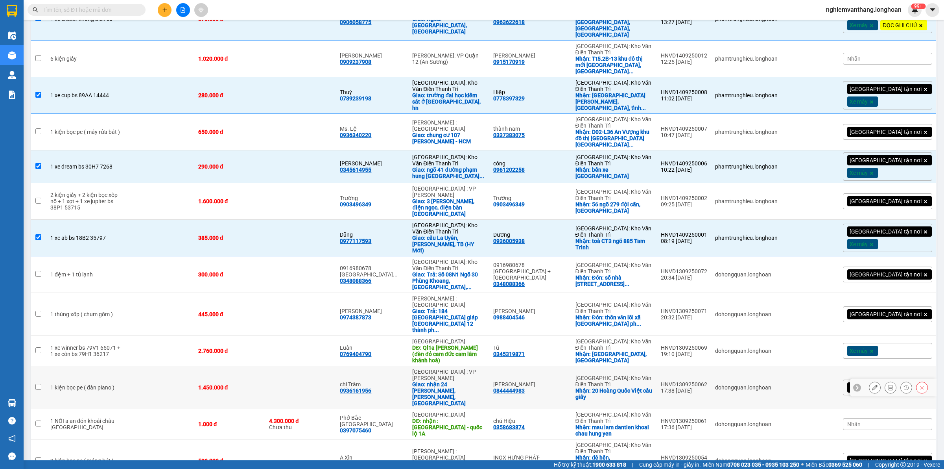
scroll to position [443, 0]
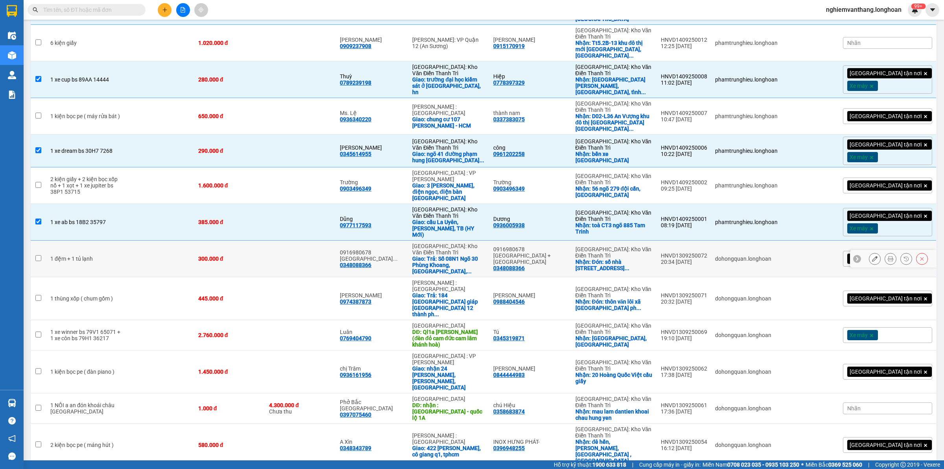
click at [126, 240] on td at bounding box center [160, 258] width 68 height 37
checkbox input "true"
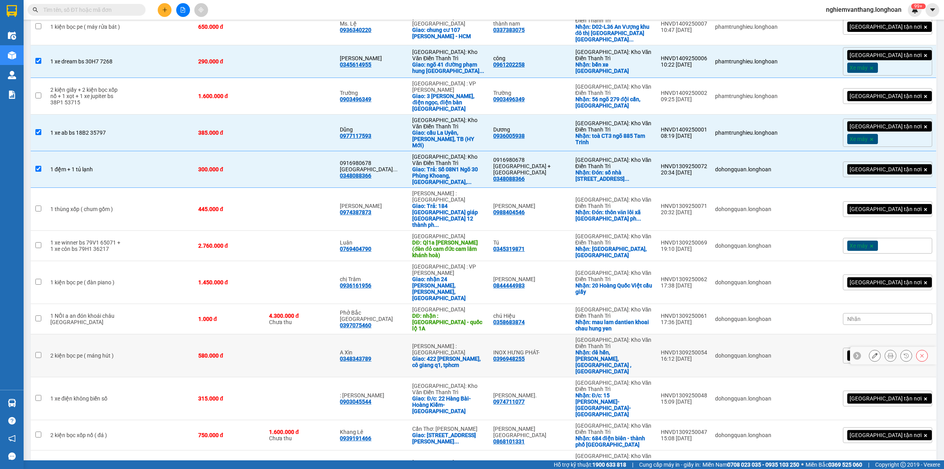
scroll to position [541, 0]
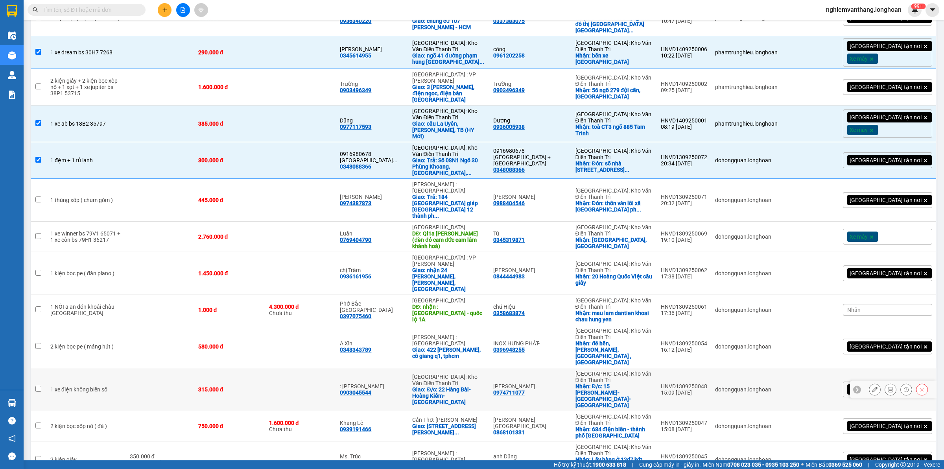
click at [107, 368] on td "1 xe điện không biển số" at bounding box center [85, 389] width 79 height 43
checkbox input "true"
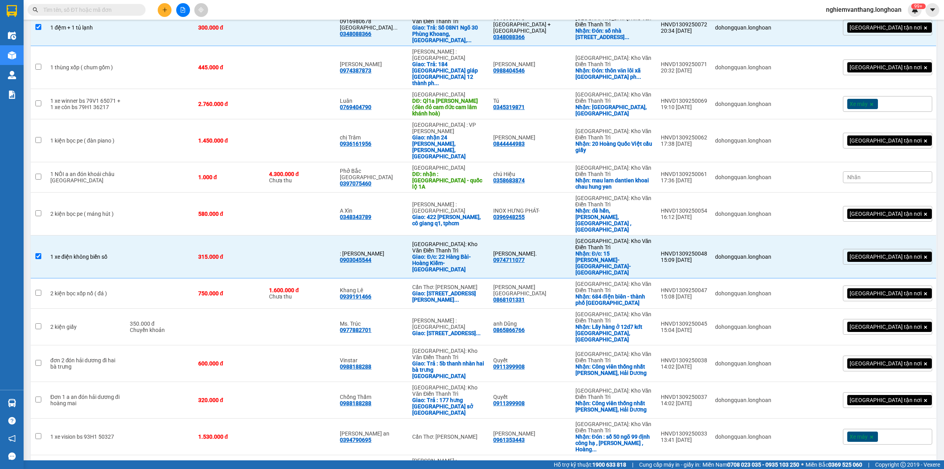
scroll to position [733, 0]
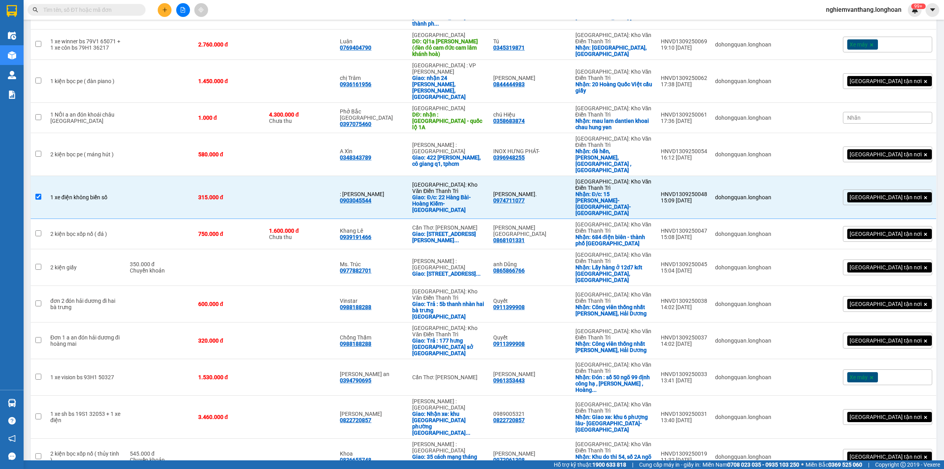
checkbox input "true"
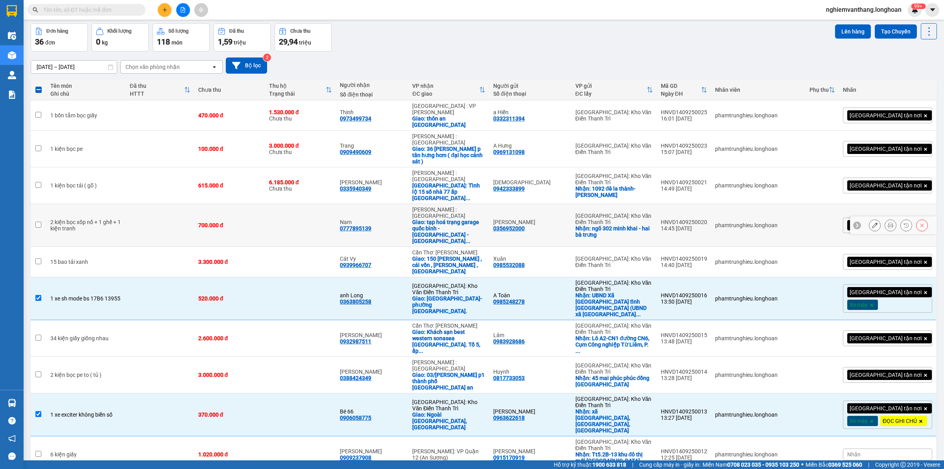
scroll to position [0, 0]
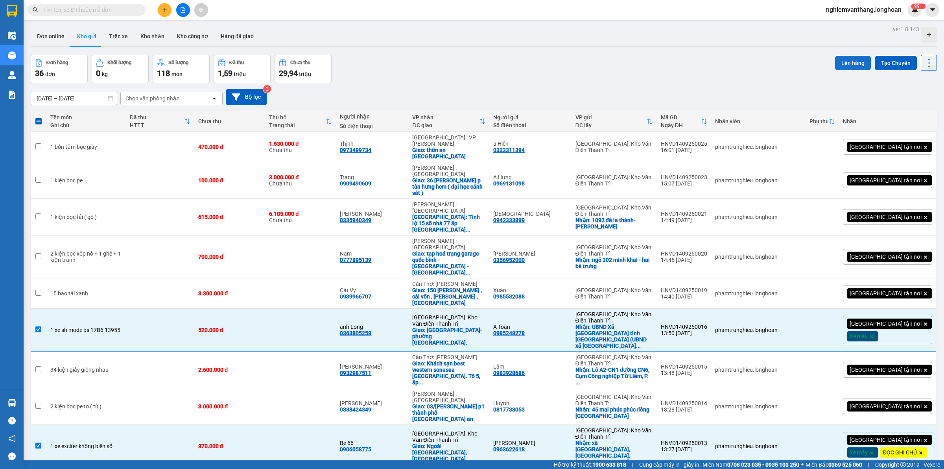
click at [839, 63] on button "Lên hàng" at bounding box center [853, 63] width 36 height 14
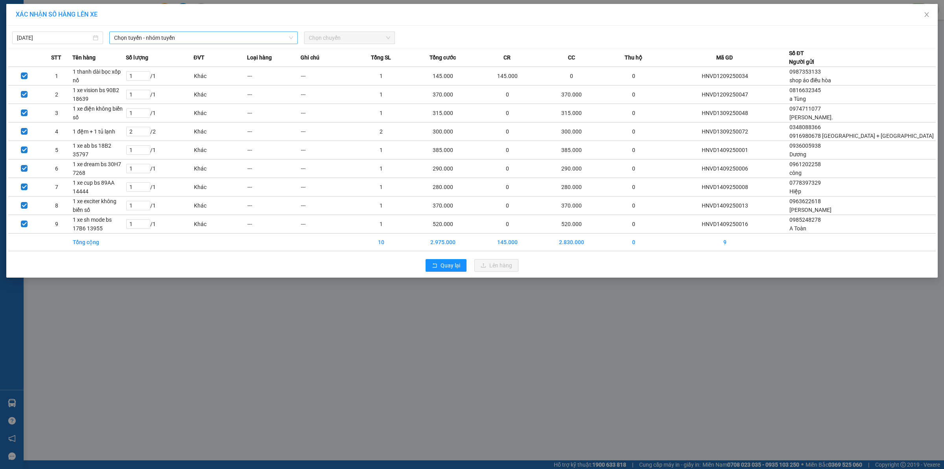
click at [140, 37] on span "Chọn tuyến - nhóm tuyến" at bounding box center [203, 38] width 179 height 12
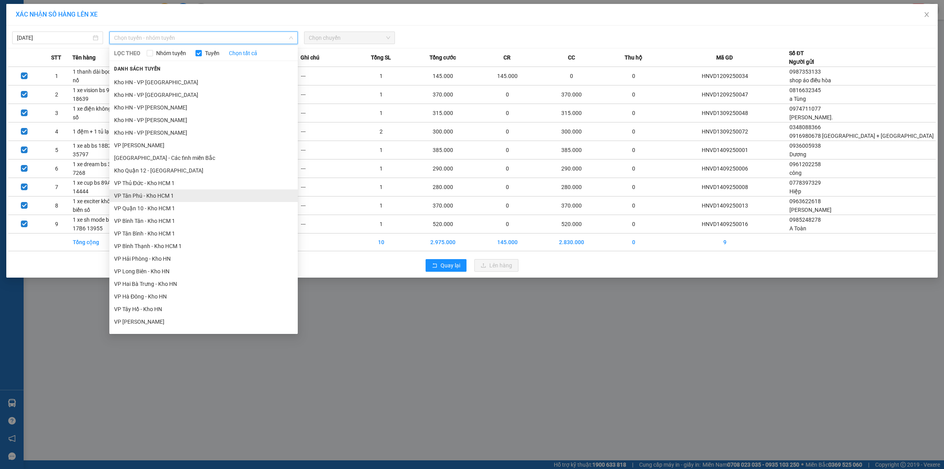
scroll to position [224, 0]
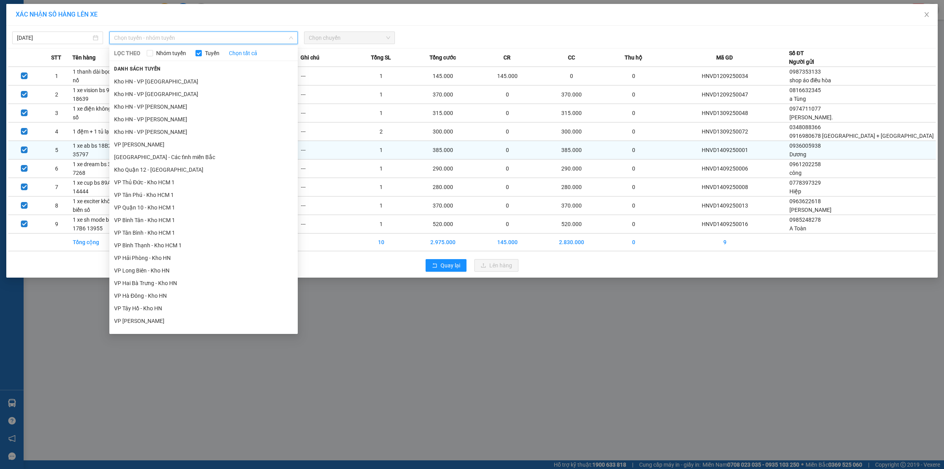
drag, startPoint x: 177, startPoint y: 158, endPoint x: 199, endPoint y: 151, distance: 23.5
click at [177, 157] on li "[GEOGRAPHIC_DATA] - Các tỉnh miền Bắc" at bounding box center [203, 157] width 188 height 13
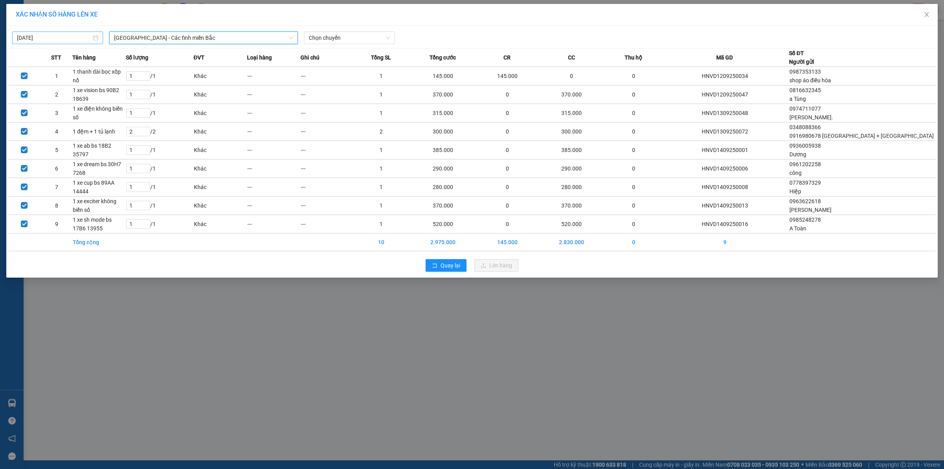
click at [69, 43] on div "[DATE] [GEOGRAPHIC_DATA] - Các tỉnh miền [GEOGRAPHIC_DATA] - Các tỉnh [GEOGRAPH…" at bounding box center [472, 152] width 932 height 252
click at [68, 38] on input "[DATE]" at bounding box center [54, 37] width 74 height 9
click at [37, 107] on div "15" at bounding box center [37, 107] width 9 height 9
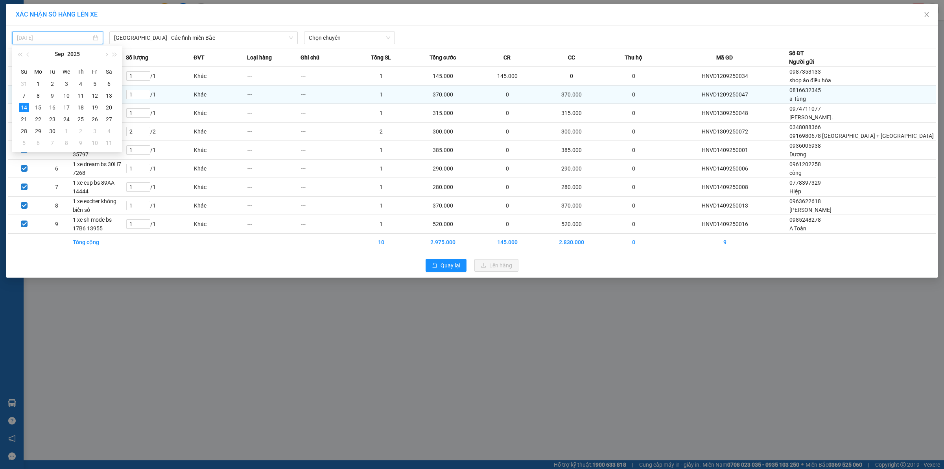
type input "[DATE]"
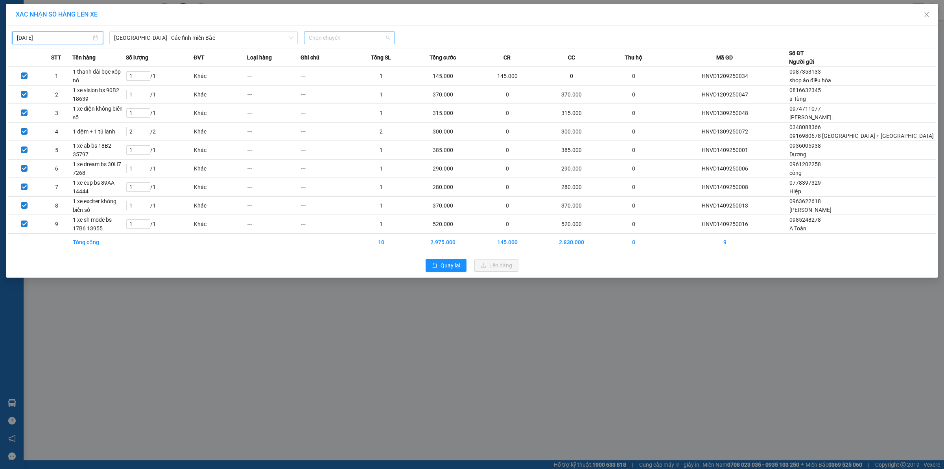
click at [370, 38] on span "Chọn chuyến" at bounding box center [349, 38] width 81 height 12
drag, startPoint x: 319, startPoint y: 65, endPoint x: 325, endPoint y: 66, distance: 5.2
click at [320, 65] on div "06:00 (TC)" at bounding box center [339, 66] width 61 height 9
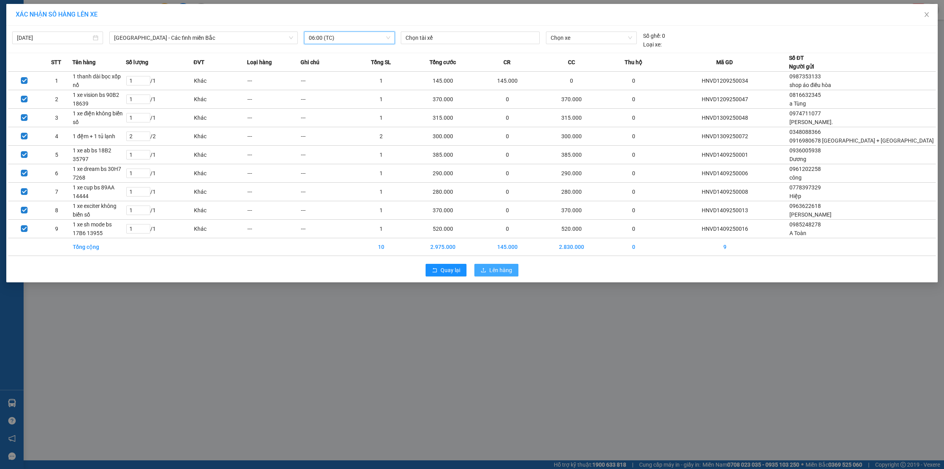
click at [494, 275] on button "Lên hàng" at bounding box center [496, 270] width 44 height 13
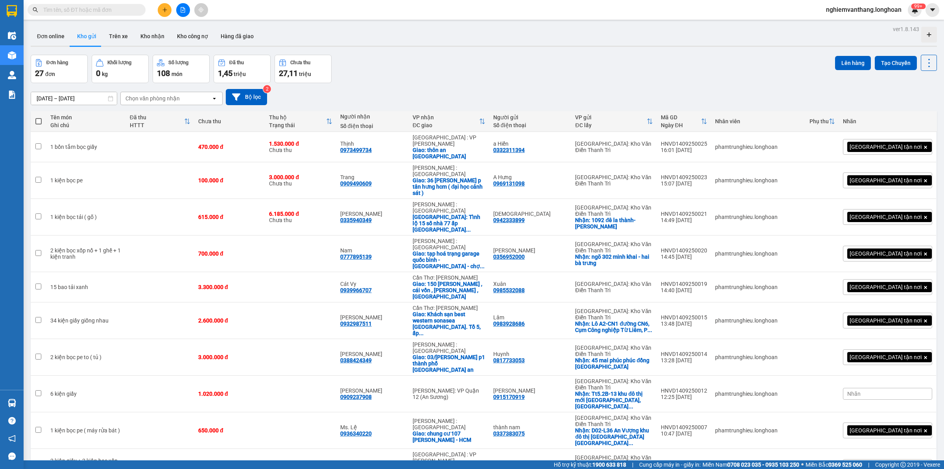
click at [186, 8] on button at bounding box center [183, 10] width 14 height 14
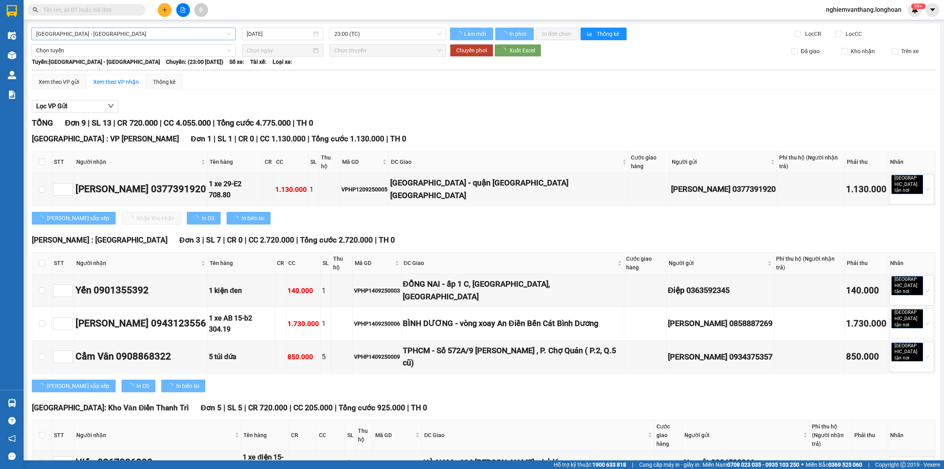
click at [100, 31] on span "[GEOGRAPHIC_DATA] - [GEOGRAPHIC_DATA]" at bounding box center [133, 34] width 195 height 12
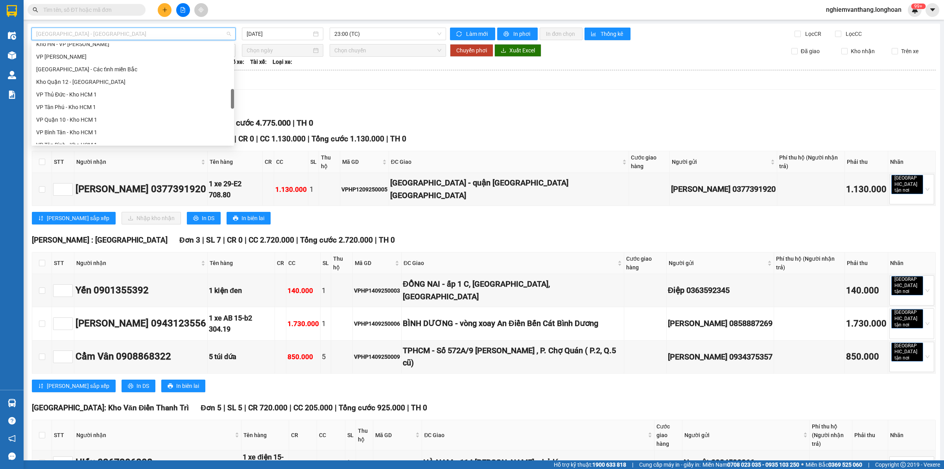
scroll to position [295, 0]
drag, startPoint x: 418, startPoint y: 83, endPoint x: 329, endPoint y: 75, distance: 89.3
click at [417, 82] on div "Xem theo VP gửi Xem theo VP nhận Thống kê" at bounding box center [484, 82] width 904 height 16
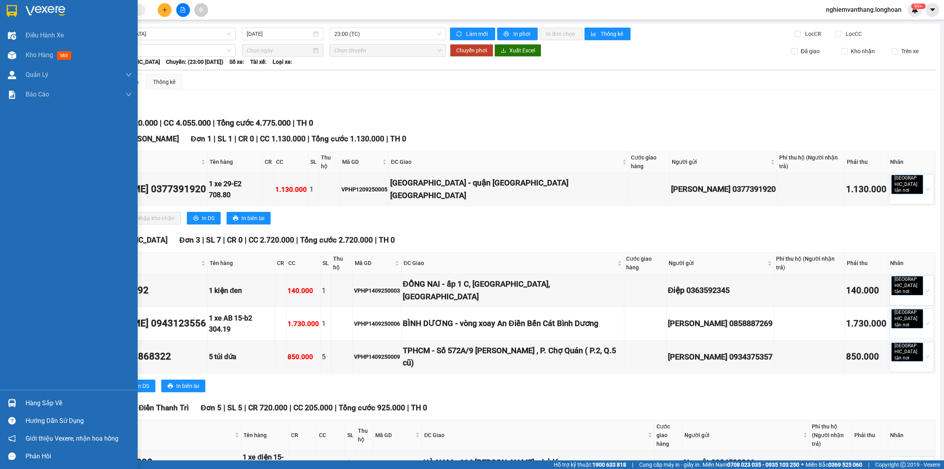
click at [6, 5] on div at bounding box center [12, 11] width 14 height 14
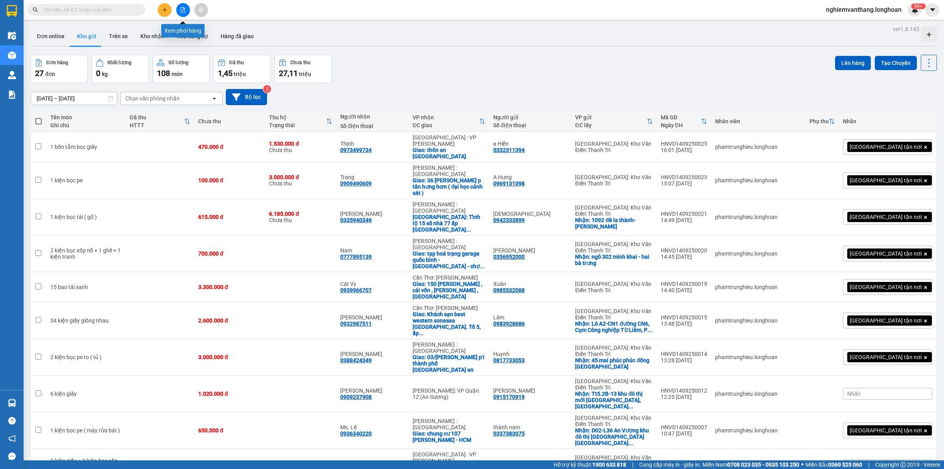
drag, startPoint x: 176, startPoint y: 8, endPoint x: 185, endPoint y: 17, distance: 12.5
click at [176, 8] on button at bounding box center [183, 10] width 14 height 14
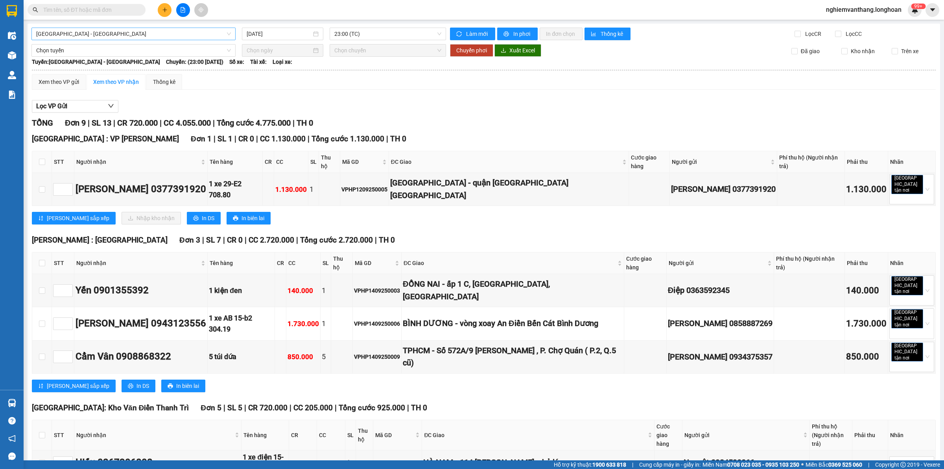
click at [116, 34] on span "[GEOGRAPHIC_DATA] - [GEOGRAPHIC_DATA]" at bounding box center [133, 34] width 195 height 12
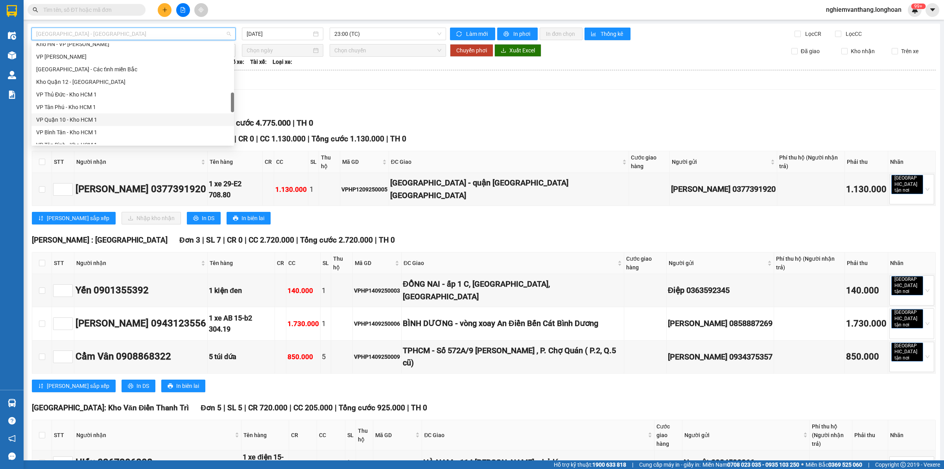
scroll to position [541, 0]
click at [87, 87] on div "Bắc [GEOGRAPHIC_DATA] QL1A" at bounding box center [132, 87] width 193 height 9
type input "[DATE]"
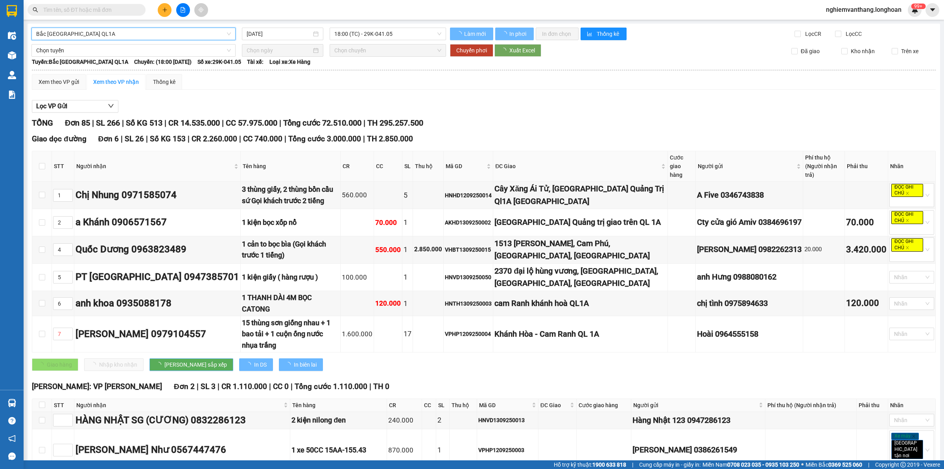
click at [374, 37] on span "18:00 (TC) - 29K-041.05" at bounding box center [387, 34] width 107 height 12
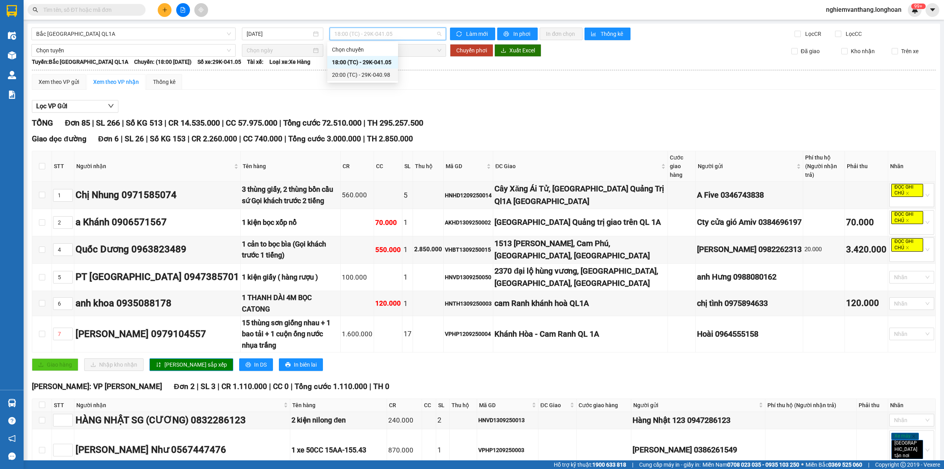
click at [367, 73] on div "20:00 (TC) - 29K-040.98" at bounding box center [362, 74] width 61 height 9
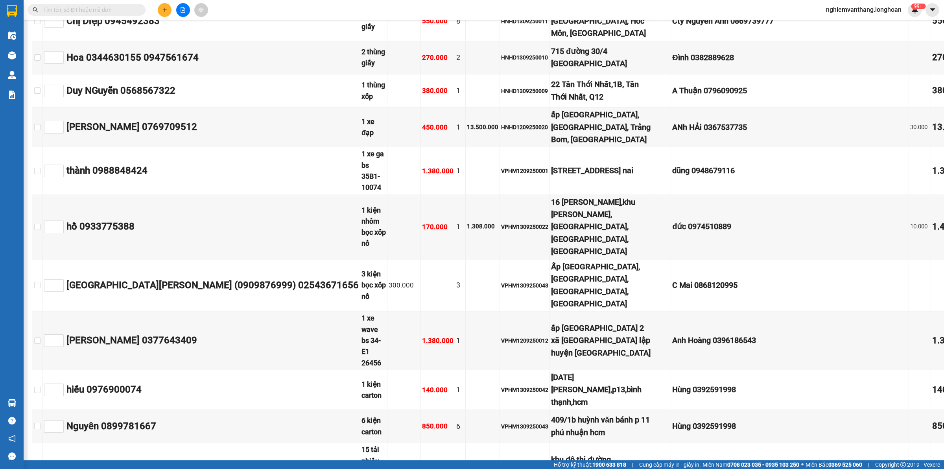
scroll to position [2311, 0]
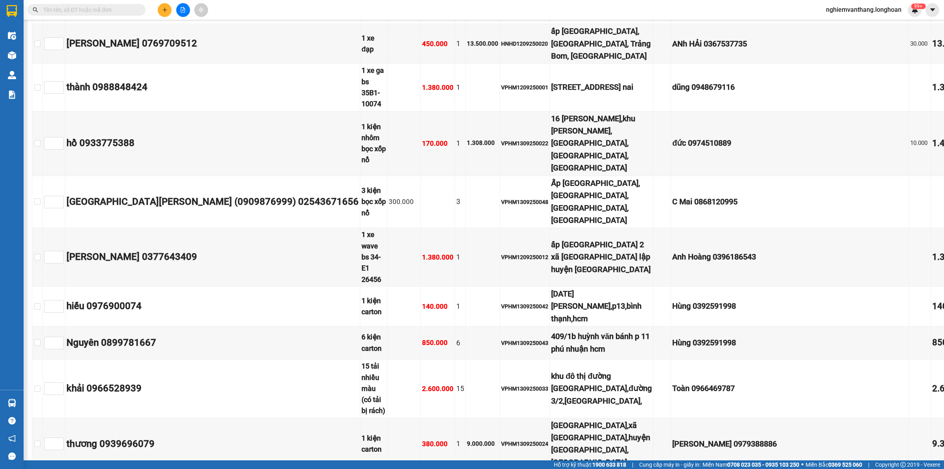
drag, startPoint x: 41, startPoint y: 138, endPoint x: 44, endPoint y: 142, distance: 5.3
checkbox input "true"
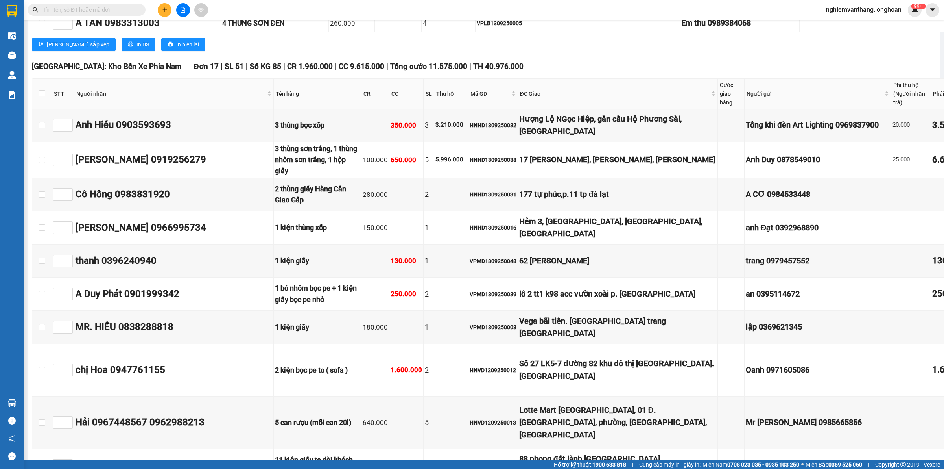
scroll to position [0, 0]
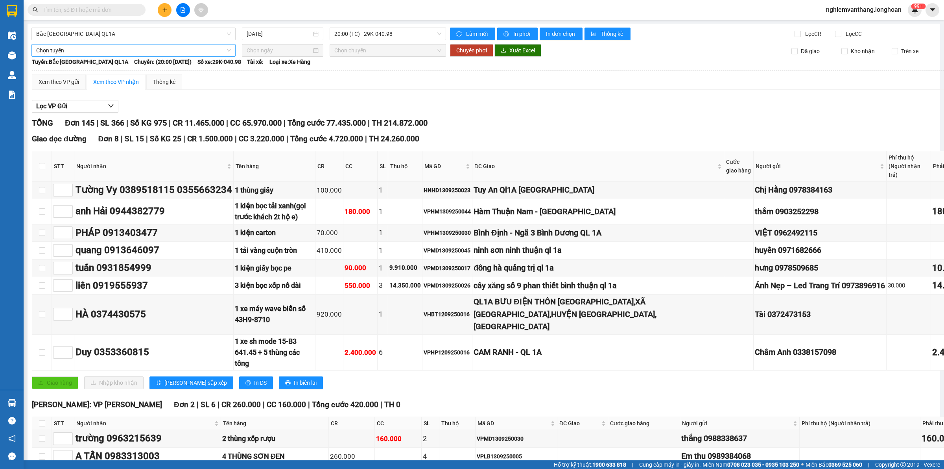
click at [111, 54] on span "Chọn tuyến" at bounding box center [133, 50] width 195 height 12
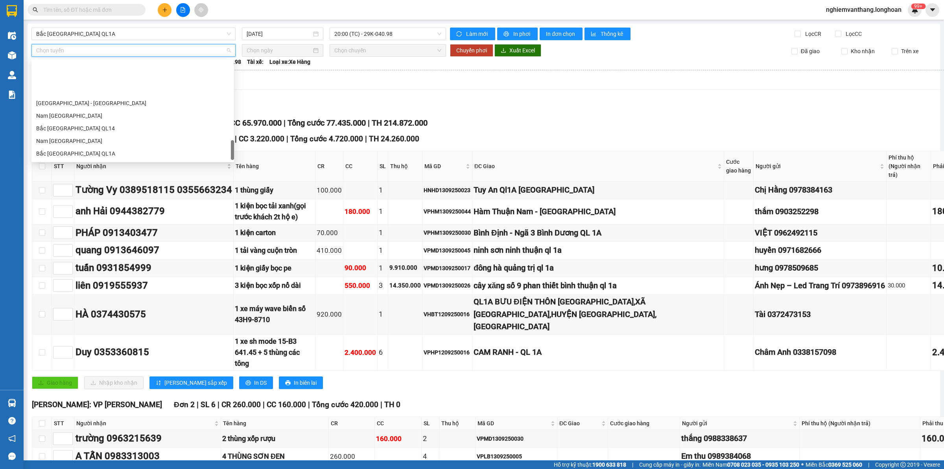
scroll to position [541, 0]
click at [89, 105] on div "Bắc [GEOGRAPHIC_DATA] QL1A" at bounding box center [132, 104] width 193 height 9
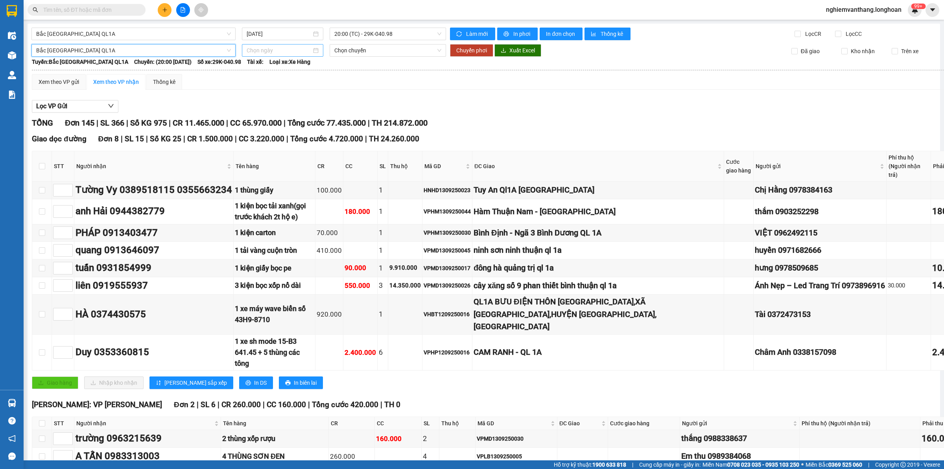
click at [295, 50] on input at bounding box center [279, 50] width 65 height 9
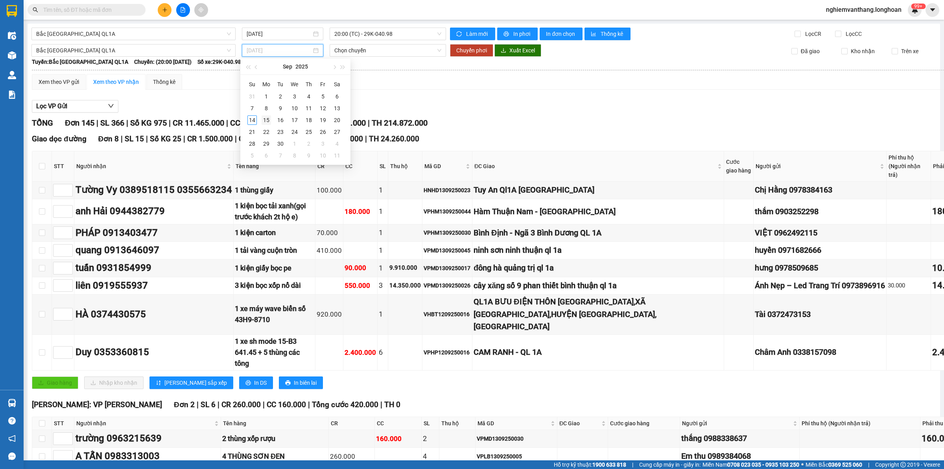
type input "[DATE]"
drag, startPoint x: 266, startPoint y: 121, endPoint x: 300, endPoint y: 102, distance: 38.6
click at [266, 120] on div "15" at bounding box center [266, 119] width 9 height 9
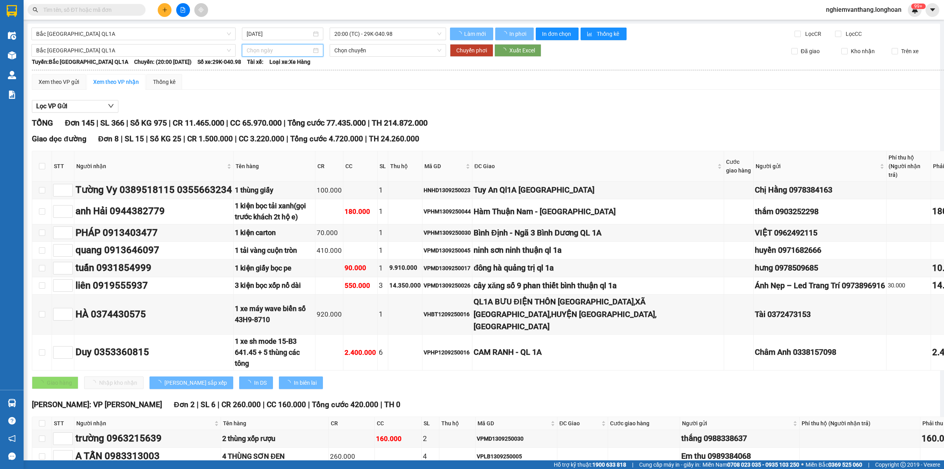
type input "[DATE]"
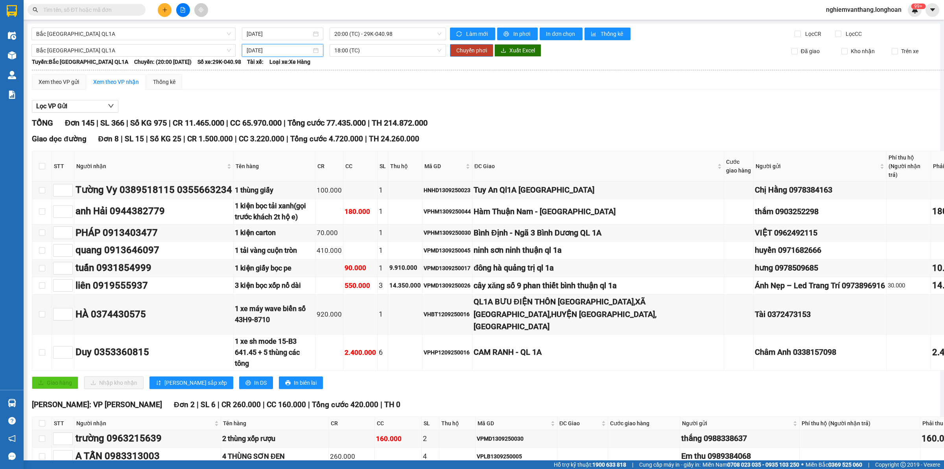
click at [471, 50] on span "Chuyển phơi" at bounding box center [471, 50] width 31 height 9
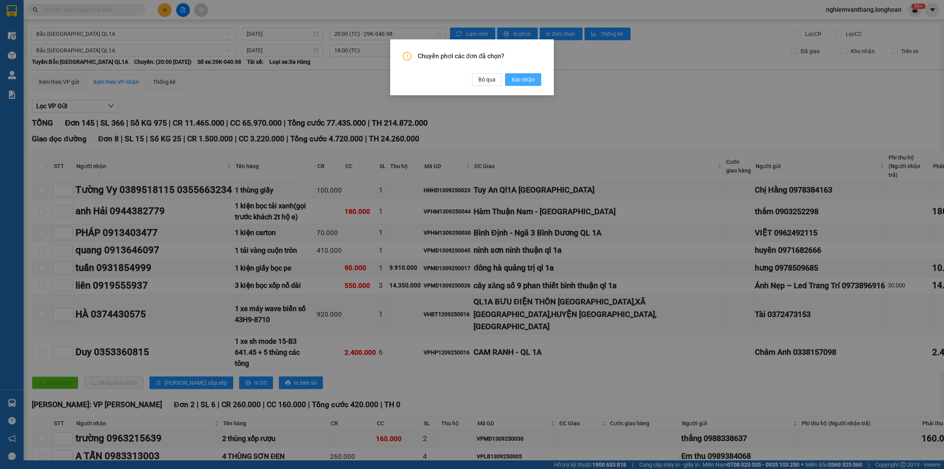
click at [519, 79] on span "Xác nhận" at bounding box center [523, 79] width 24 height 9
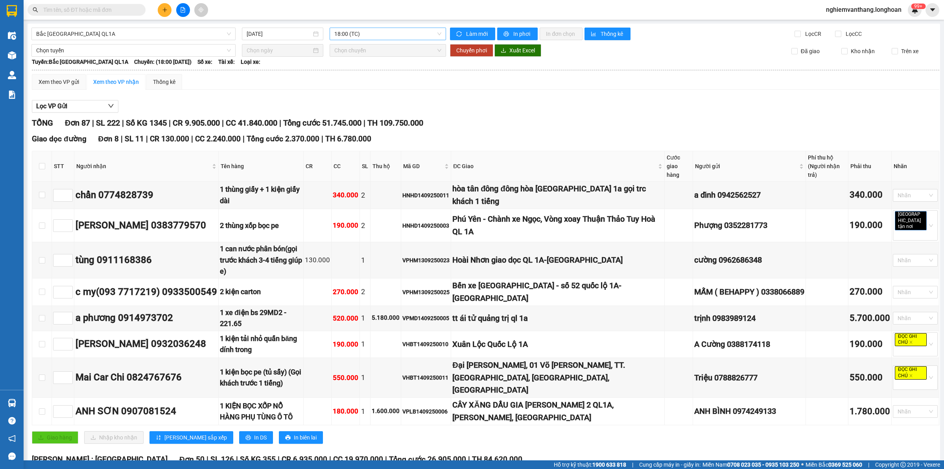
click at [334, 35] on span "18:00 (TC)" at bounding box center [387, 34] width 107 height 12
click at [268, 31] on input "[DATE]" at bounding box center [279, 34] width 65 height 9
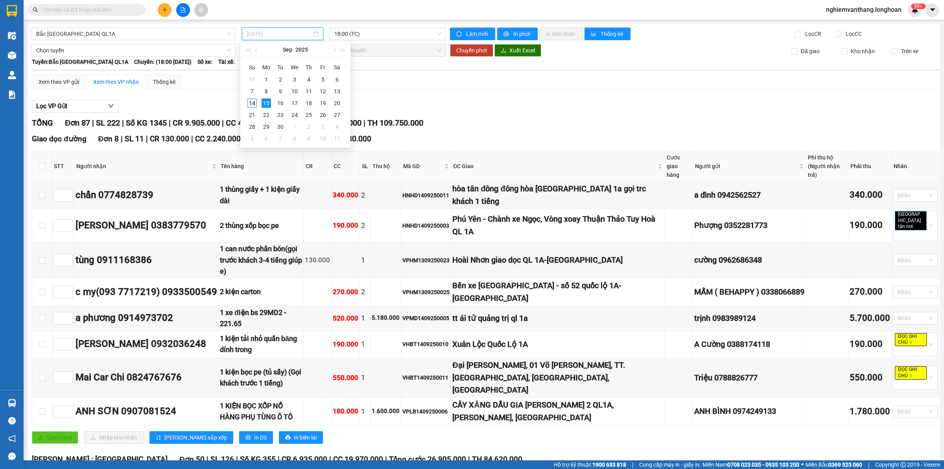
click at [252, 100] on div "14" at bounding box center [251, 102] width 9 height 9
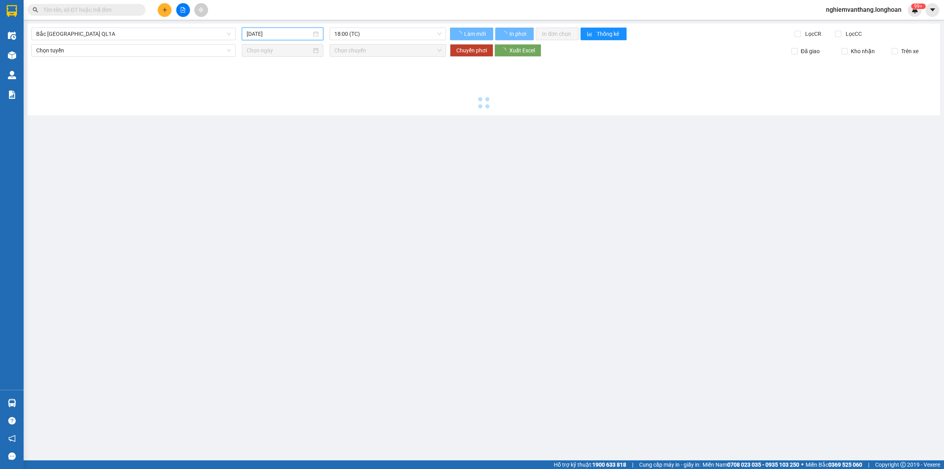
type input "[DATE]"
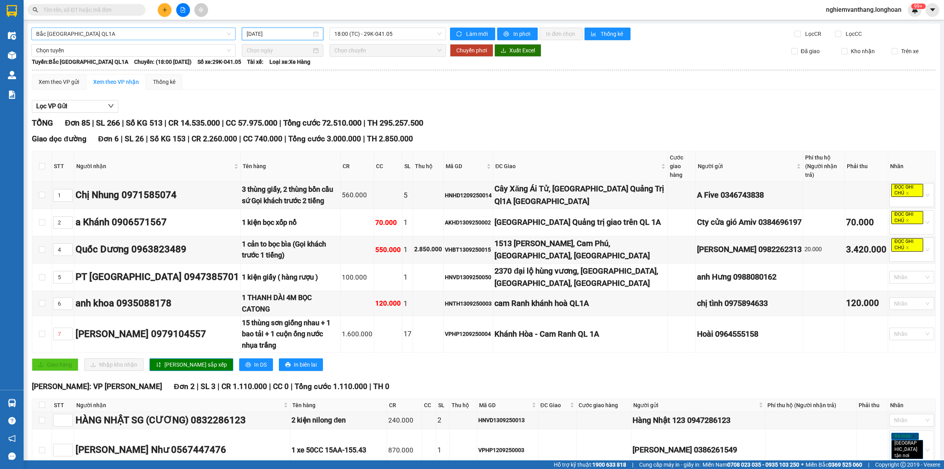
click at [97, 31] on span "Bắc [GEOGRAPHIC_DATA] QL1A" at bounding box center [133, 34] width 195 height 12
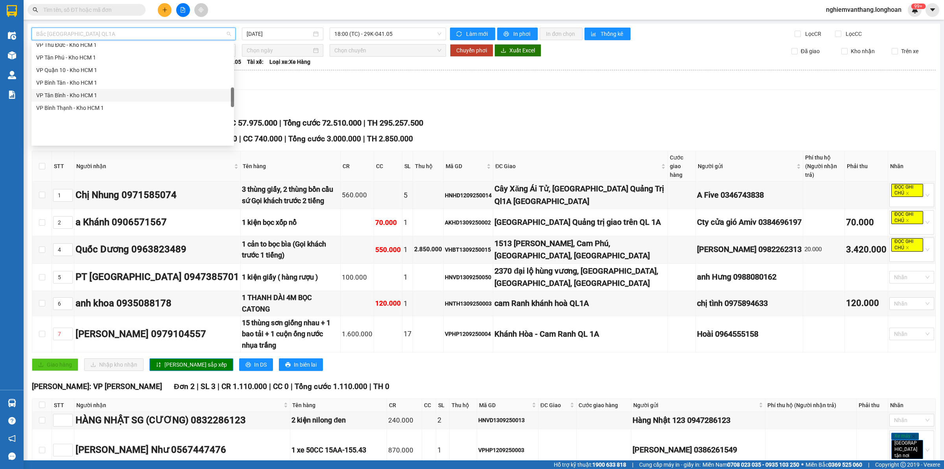
scroll to position [246, 0]
click at [105, 118] on div "[GEOGRAPHIC_DATA] - Các tỉnh miền Bắc" at bounding box center [132, 118] width 193 height 9
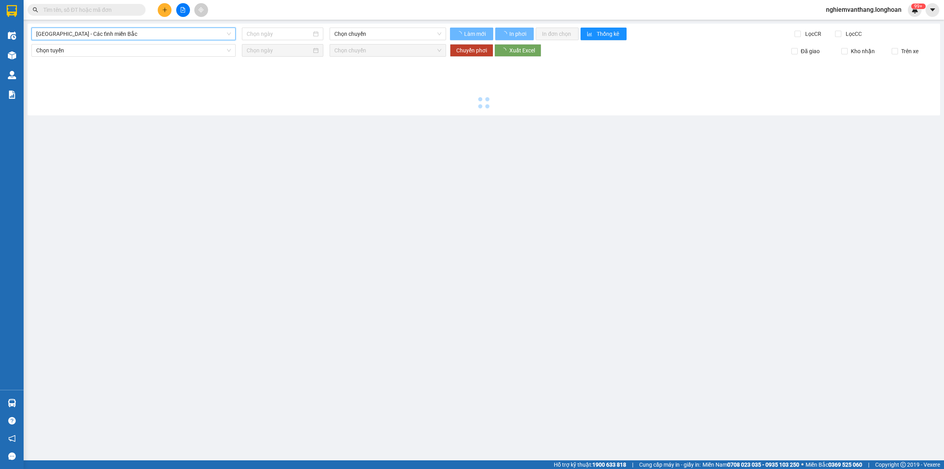
type input "[DATE]"
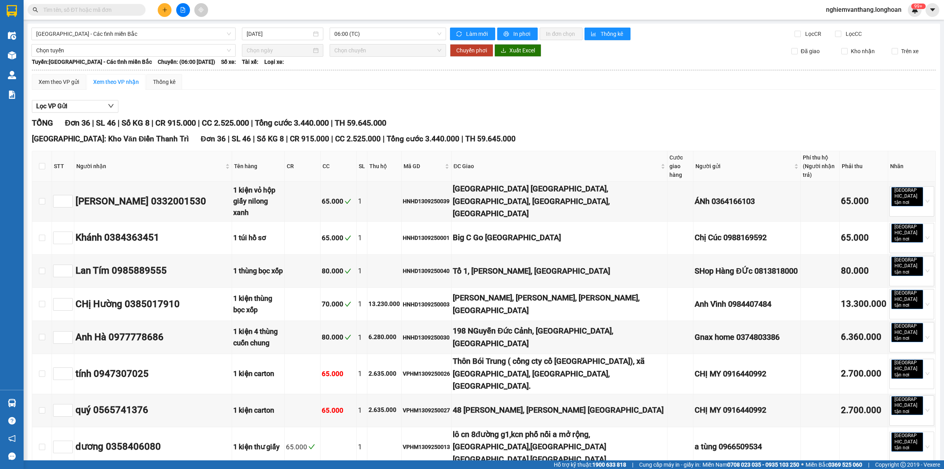
click at [46, 162] on th at bounding box center [42, 166] width 20 height 30
click at [44, 163] on input "checkbox" at bounding box center [42, 166] width 6 height 6
checkbox input "true"
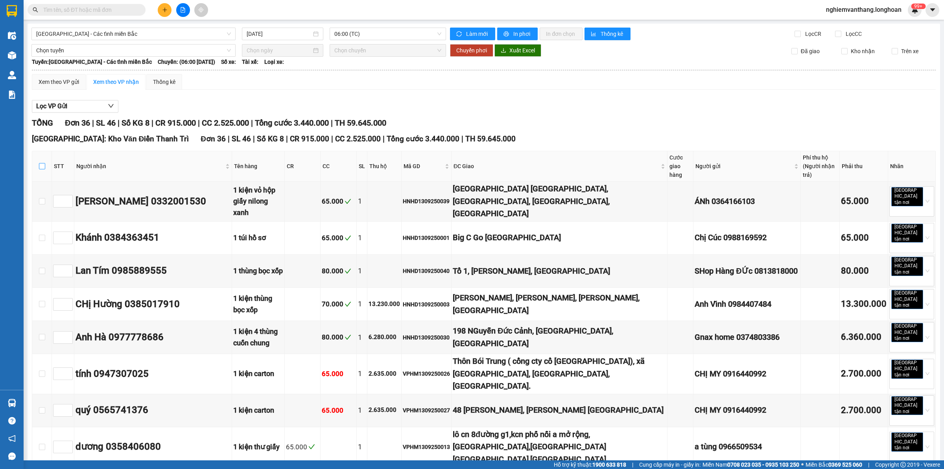
checkbox input "true"
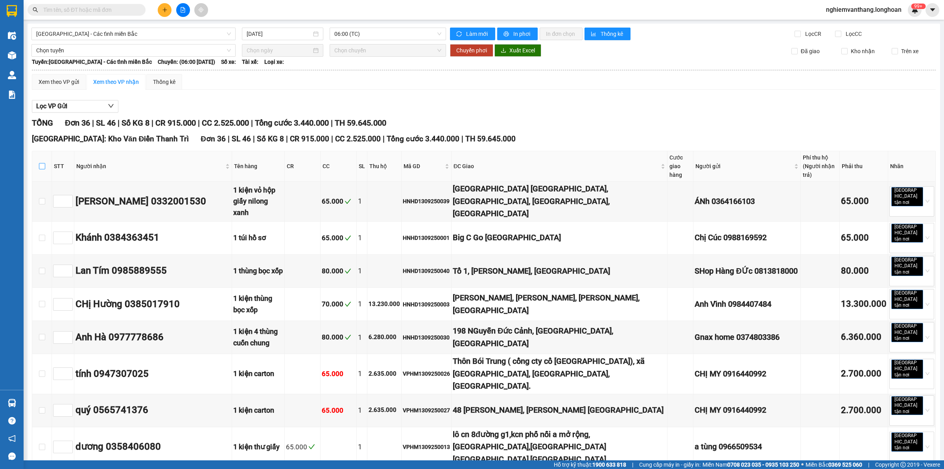
checkbox input "true"
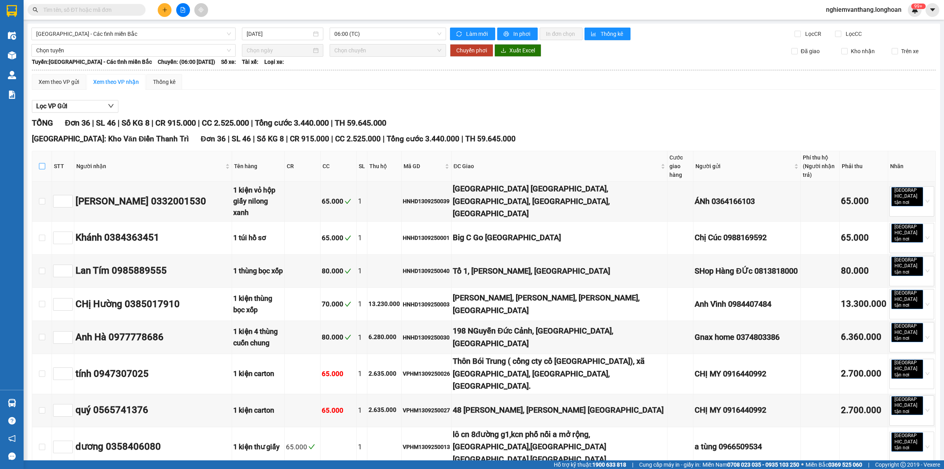
checkbox input "true"
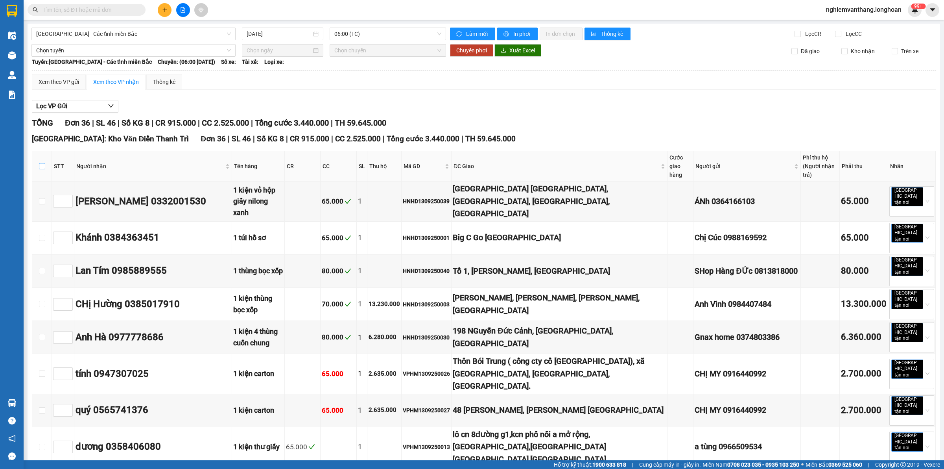
checkbox input "true"
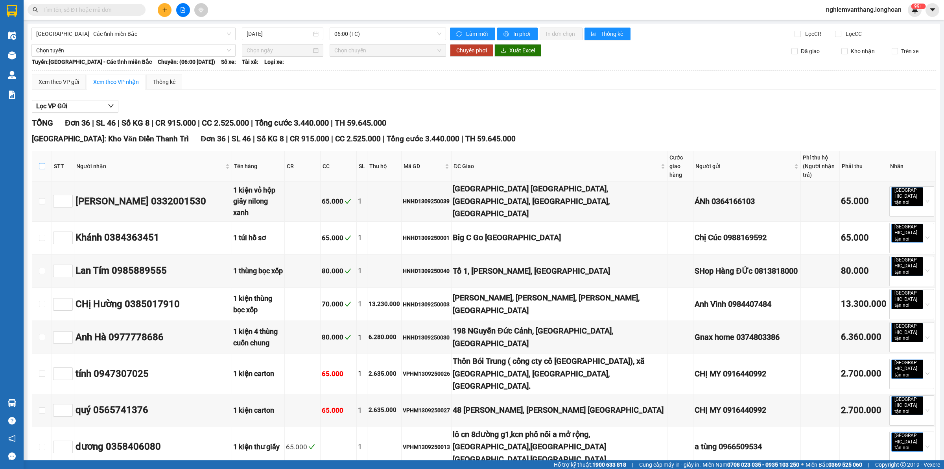
checkbox input "true"
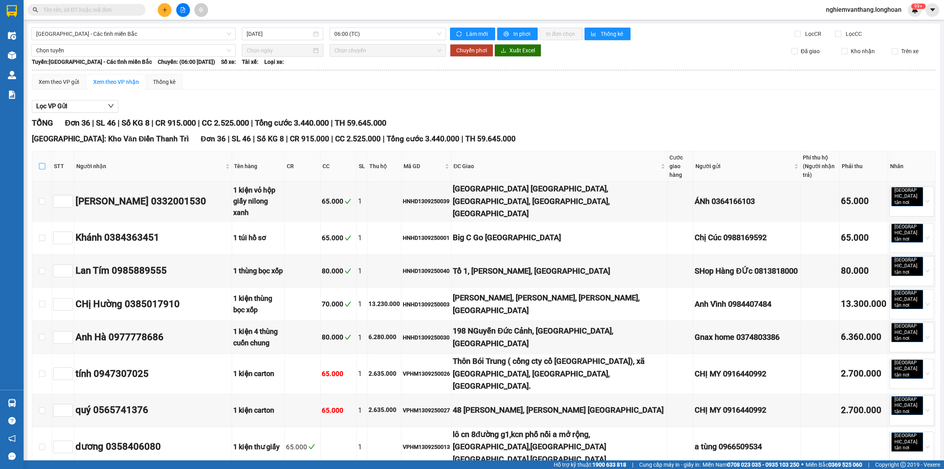
checkbox input "true"
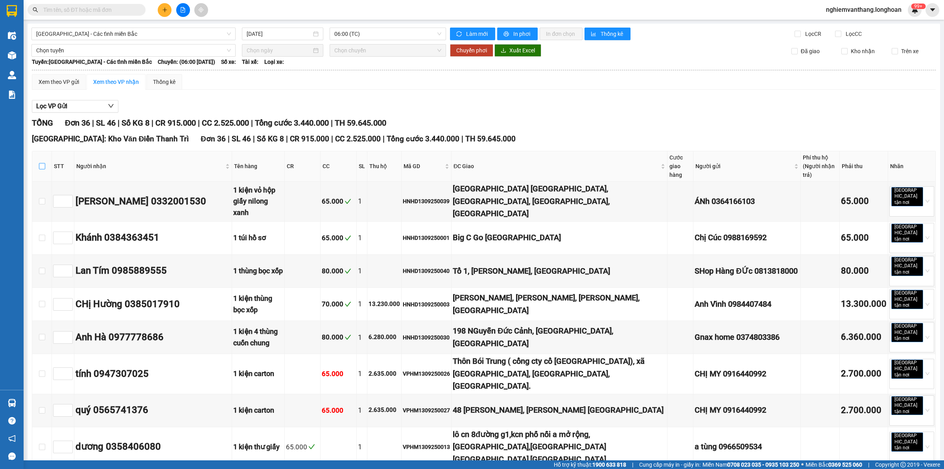
checkbox input "true"
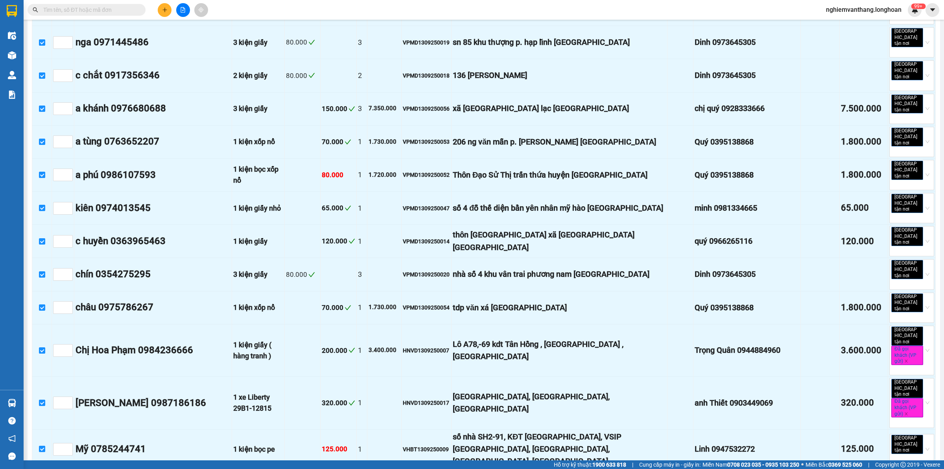
scroll to position [824, 0]
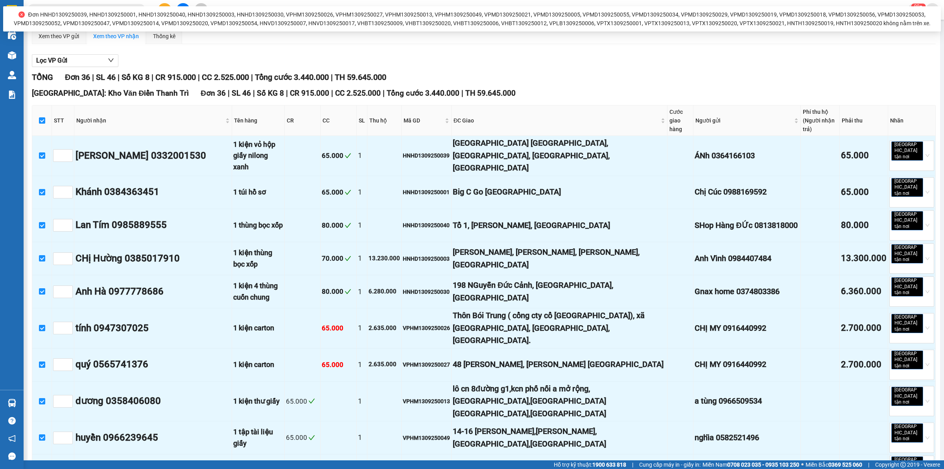
scroll to position [0, 0]
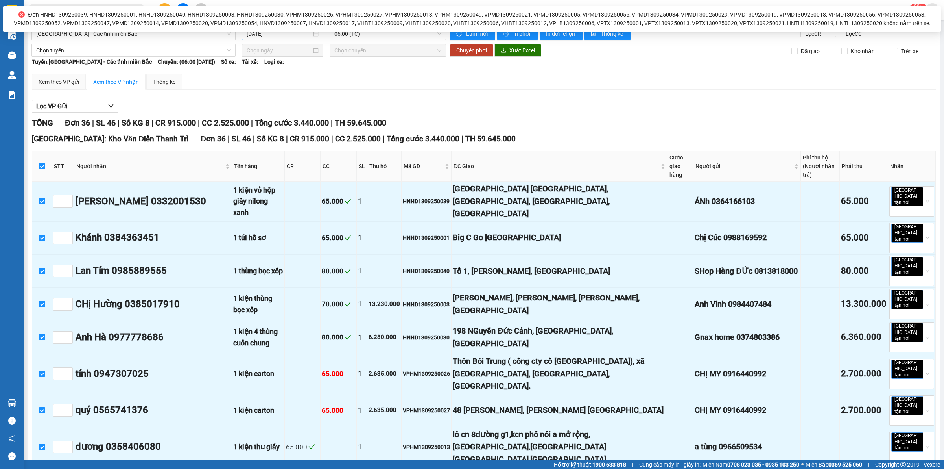
click at [286, 36] on input "[DATE]" at bounding box center [279, 34] width 65 height 9
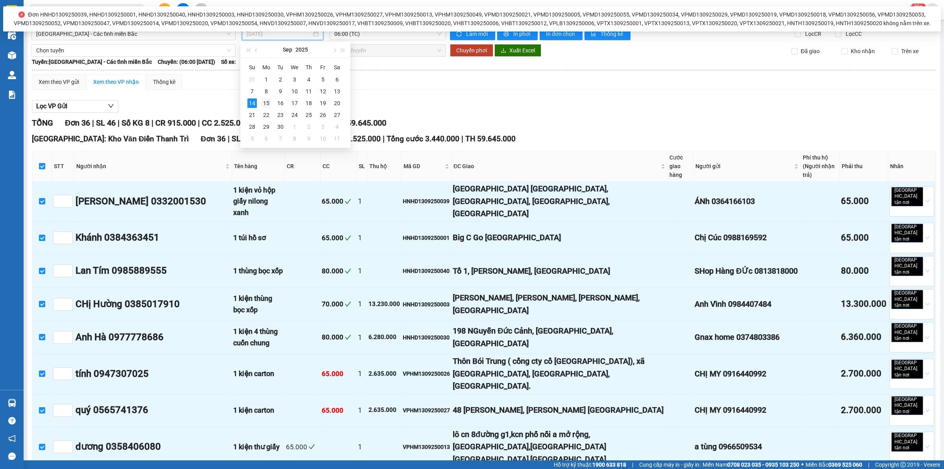
click at [267, 103] on div "15" at bounding box center [266, 102] width 9 height 9
type input "[DATE]"
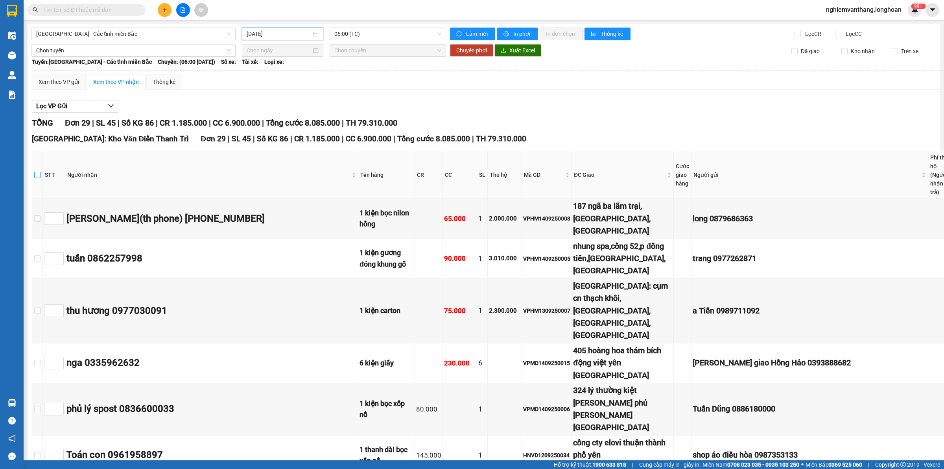
click at [41, 172] on input "checkbox" at bounding box center [37, 175] width 6 height 6
checkbox input "true"
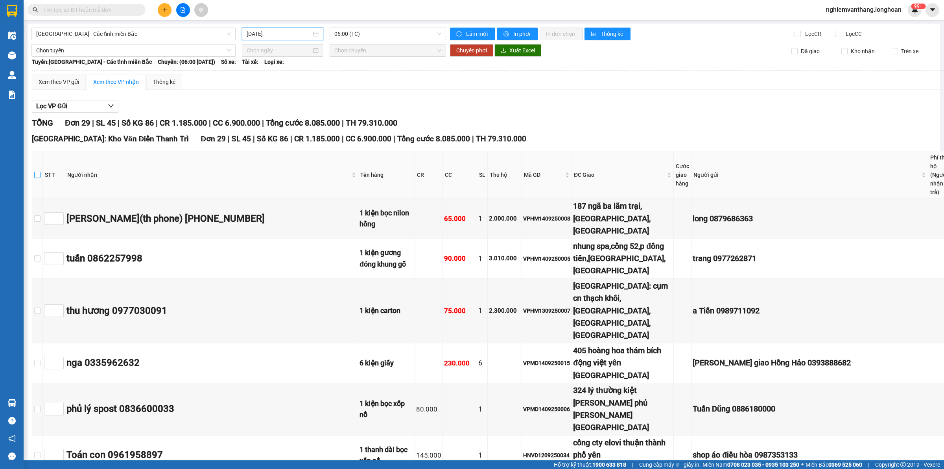
checkbox input "true"
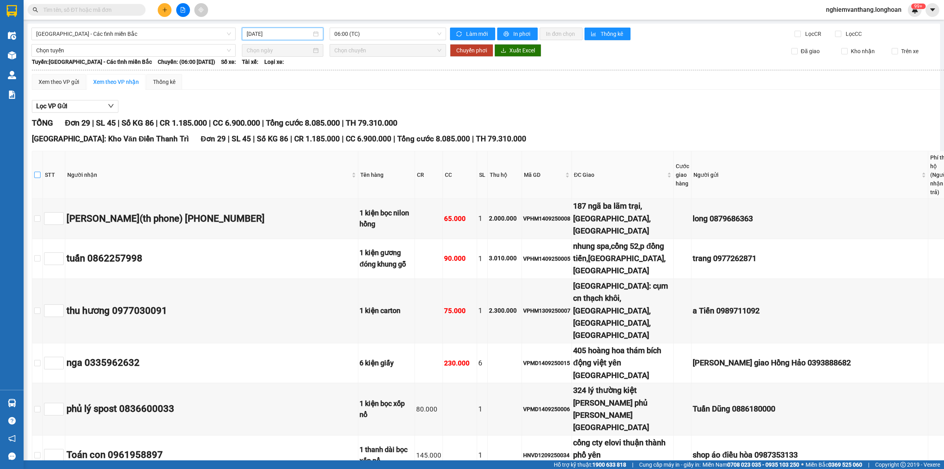
checkbox input "true"
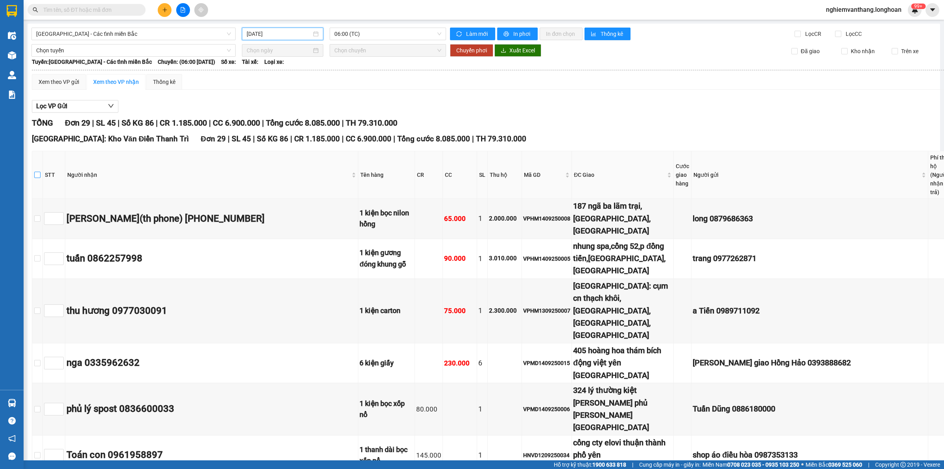
checkbox input "true"
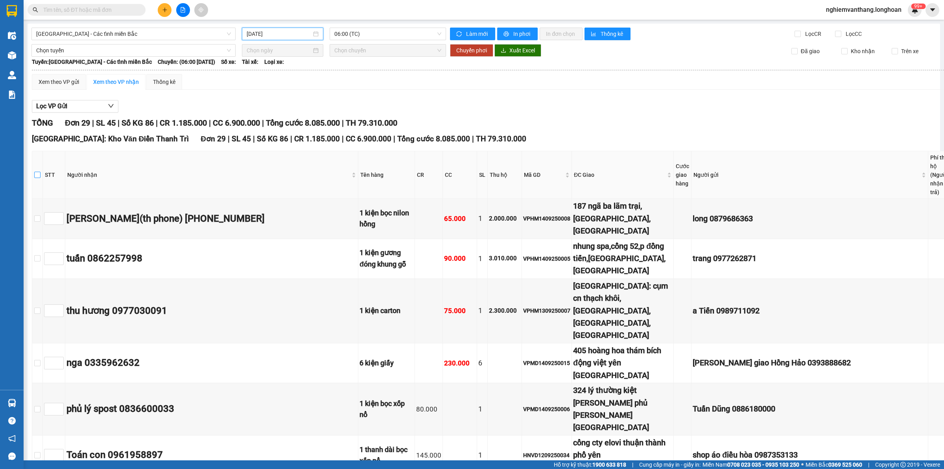
checkbox input "true"
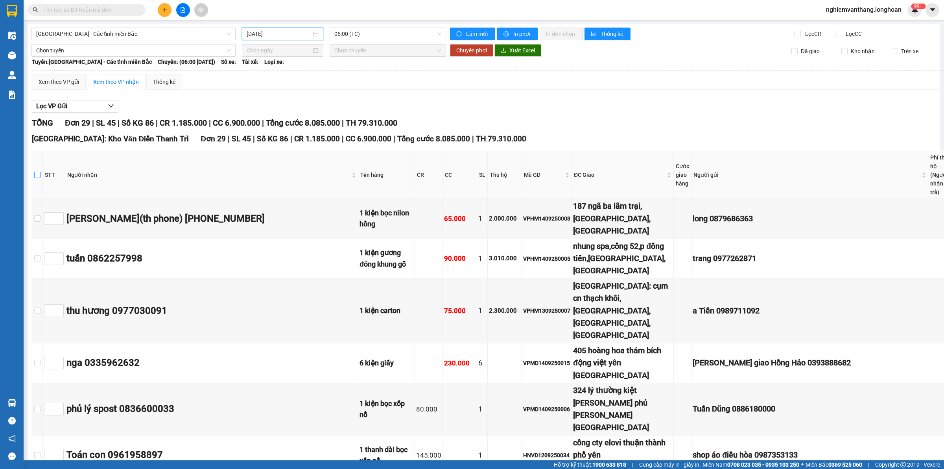
checkbox input "true"
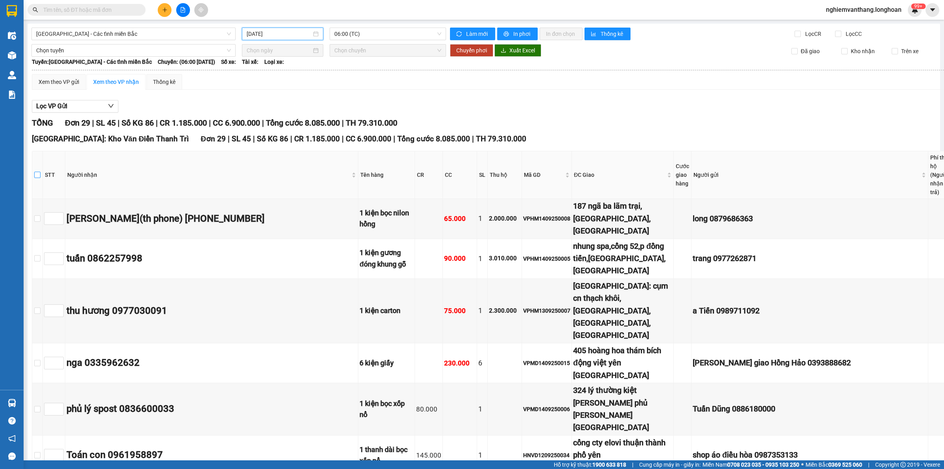
checkbox input "true"
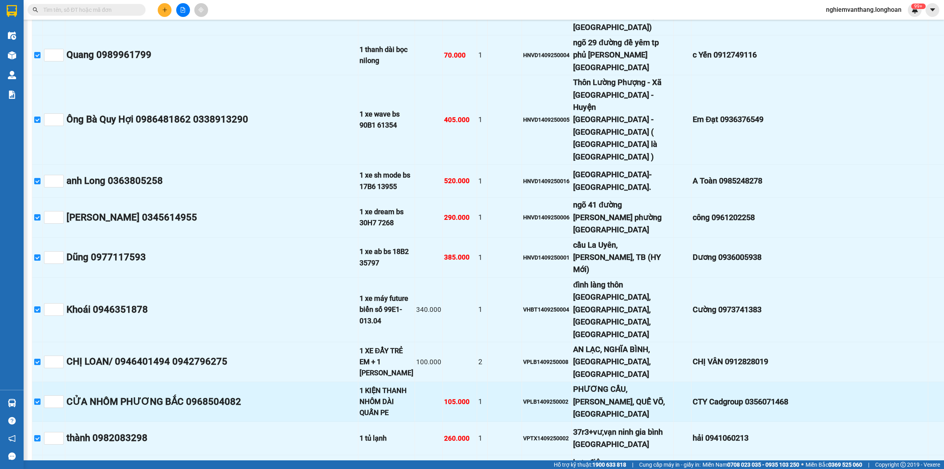
scroll to position [938, 0]
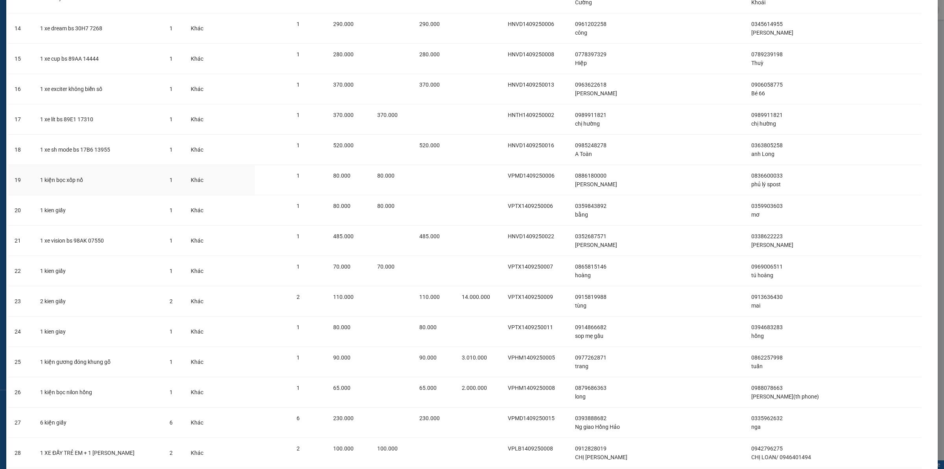
scroll to position [536, 0]
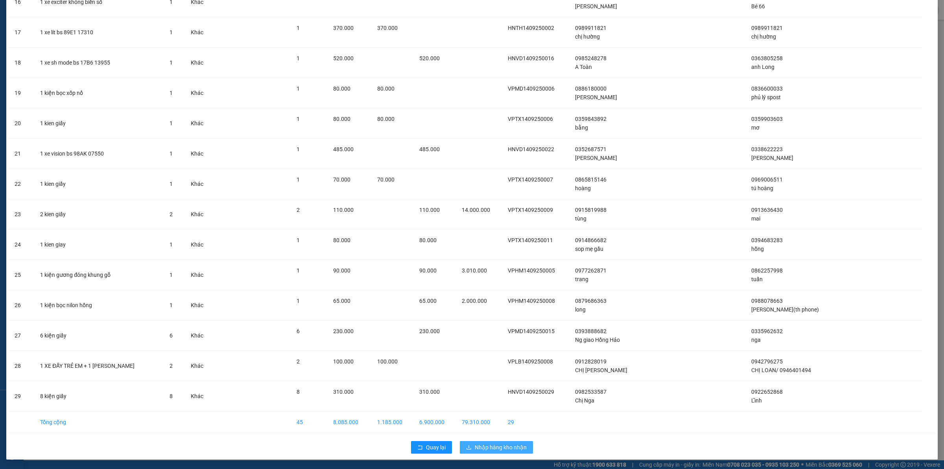
click at [489, 443] on span "Nhập hàng kho nhận" at bounding box center [501, 447] width 52 height 9
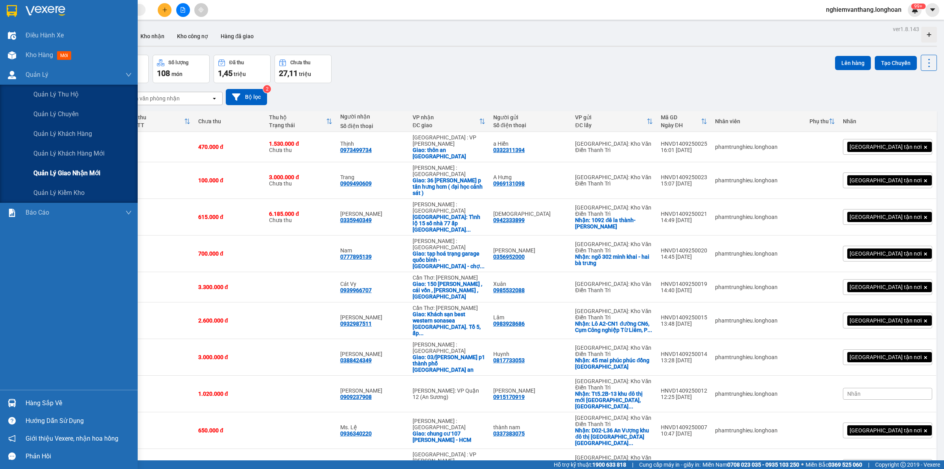
click at [50, 168] on span "Quản lý giao nhận mới" at bounding box center [66, 173] width 67 height 10
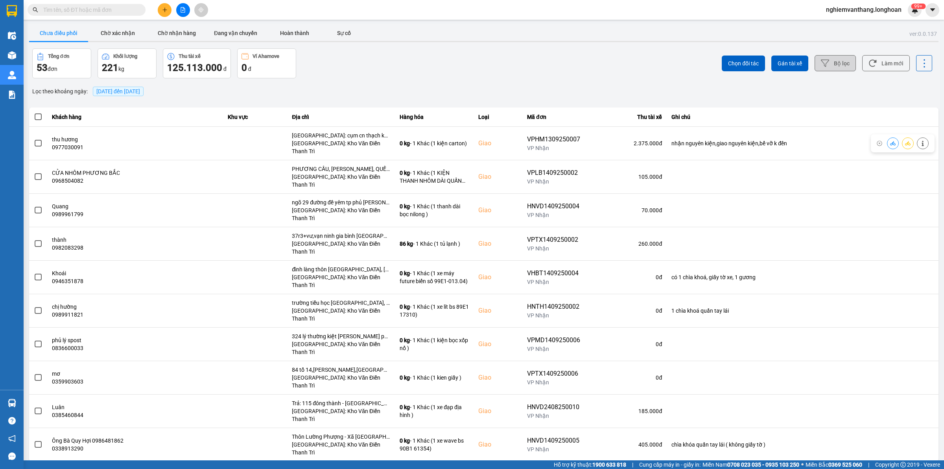
click at [836, 64] on button "Bộ lọc" at bounding box center [835, 63] width 41 height 16
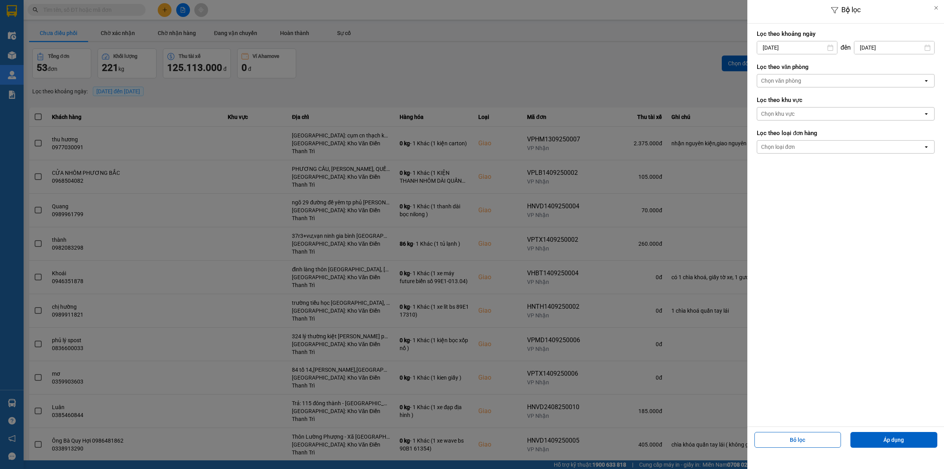
click at [825, 81] on div "Chọn văn phòng" at bounding box center [840, 80] width 166 height 13
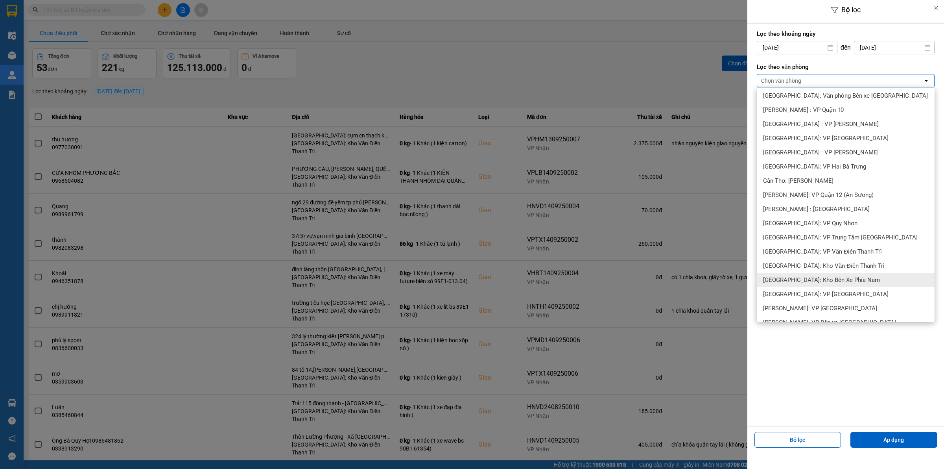
scroll to position [246, 0]
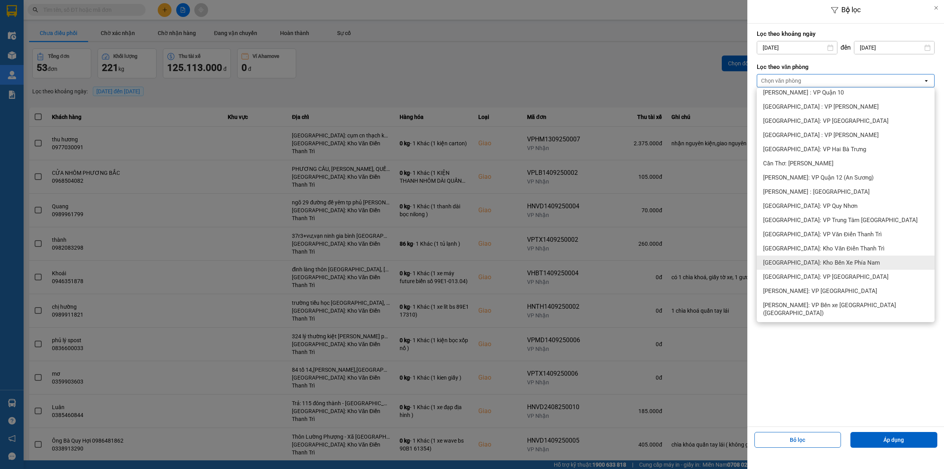
click at [823, 251] on span "[GEOGRAPHIC_DATA]: Kho Văn Điển Thanh Trì" at bounding box center [824, 248] width 122 height 8
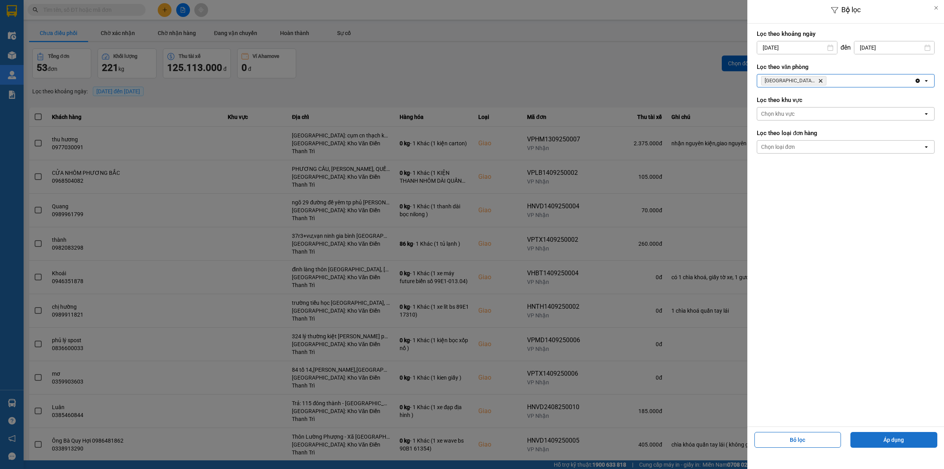
click at [874, 440] on button "Áp dụng" at bounding box center [894, 440] width 87 height 16
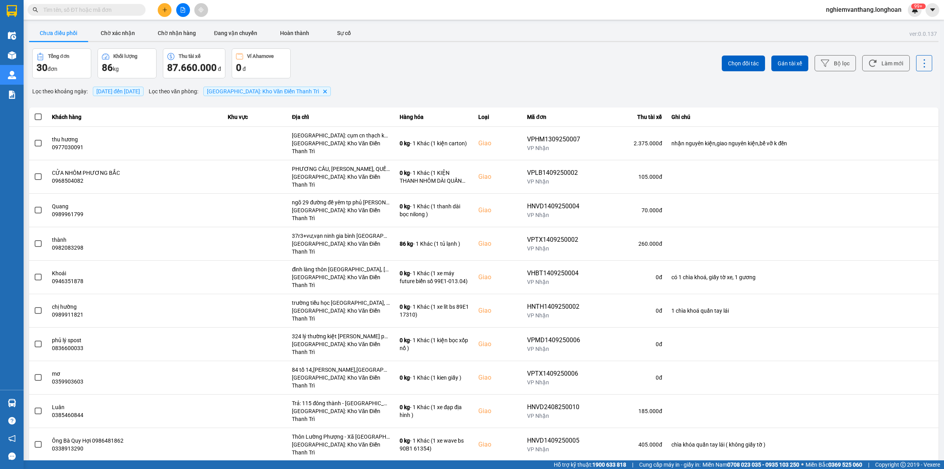
click at [924, 461] on div "10 / trang" at bounding box center [912, 467] width 31 height 13
click at [917, 391] on div "100 / trang" at bounding box center [918, 389] width 29 height 8
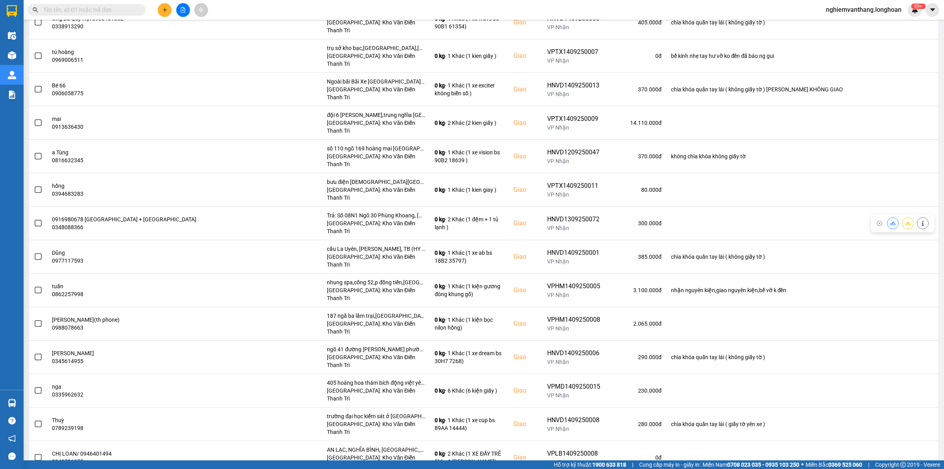
scroll to position [502, 0]
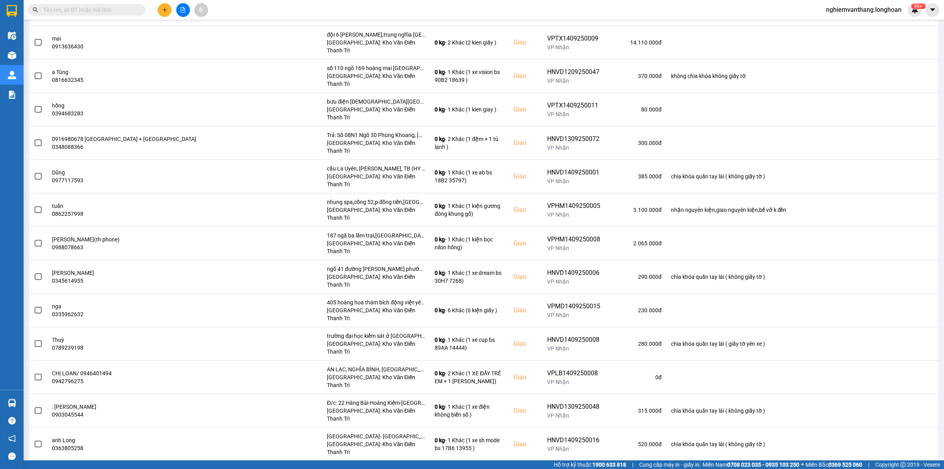
drag, startPoint x: 28, startPoint y: 401, endPoint x: 36, endPoint y: 401, distance: 7.9
click at [29, 401] on div "ver: 0.0.137 Chưa điều phối Chờ xác nhận Chờ nhận hàng Đang vận chuyển Hoàn thà…" at bounding box center [484, 82] width 913 height 1121
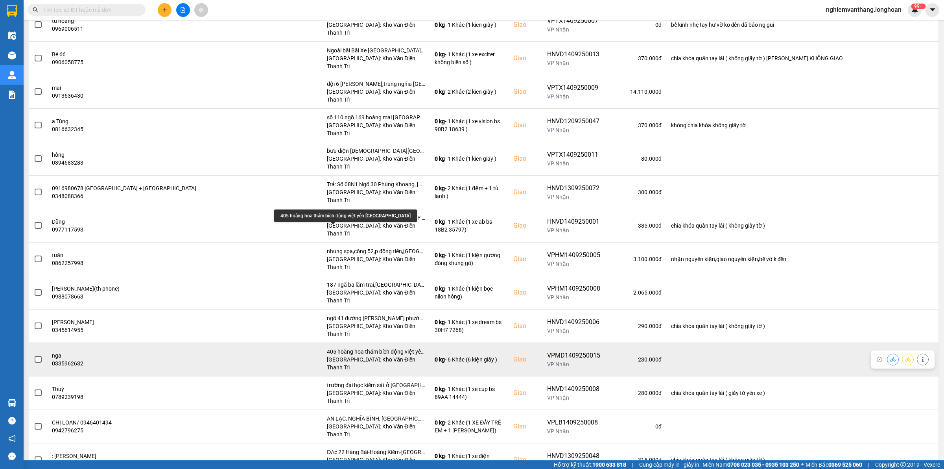
scroll to position [404, 0]
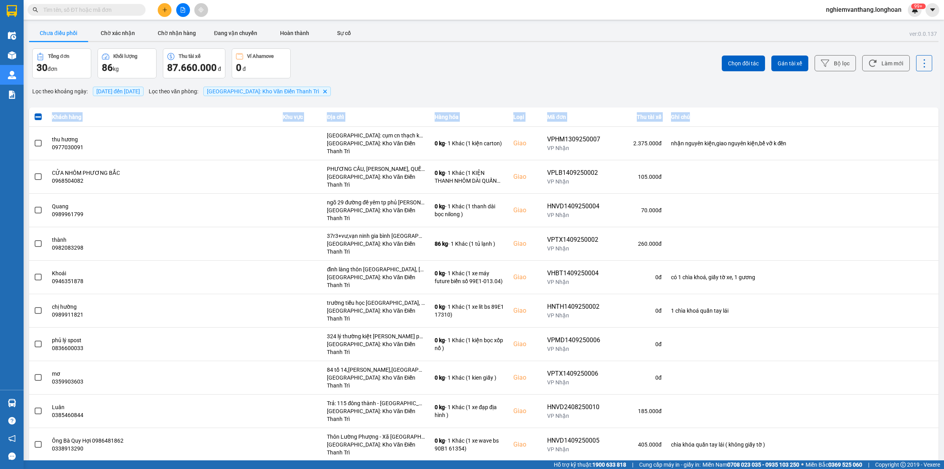
scroll to position [404, 0]
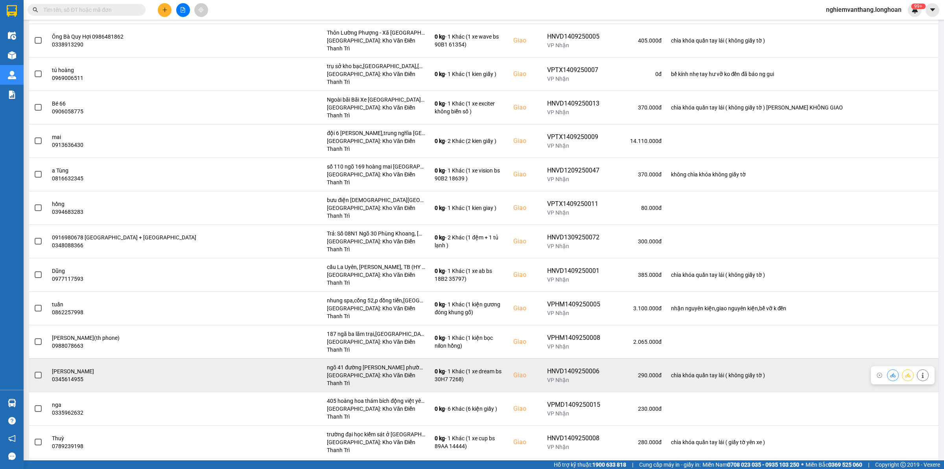
click at [40, 371] on span at bounding box center [38, 374] width 7 height 7
click at [34, 371] on input "checkbox" at bounding box center [34, 371] width 0 height 0
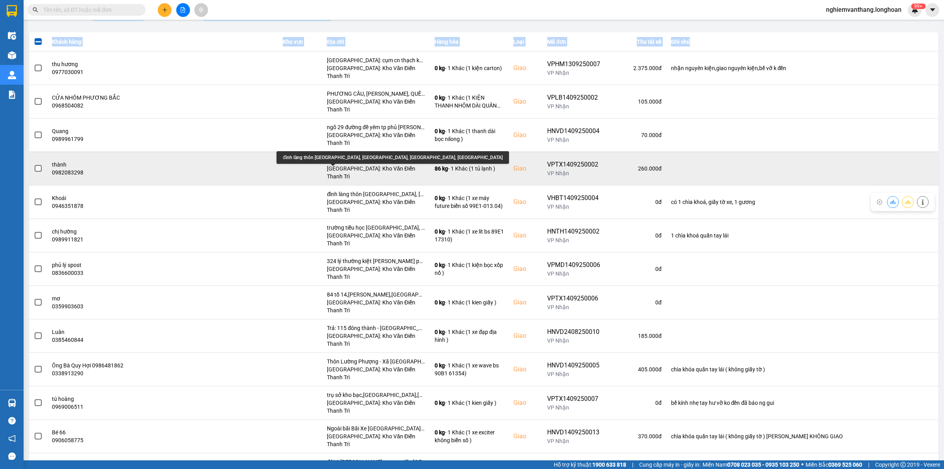
scroll to position [59, 0]
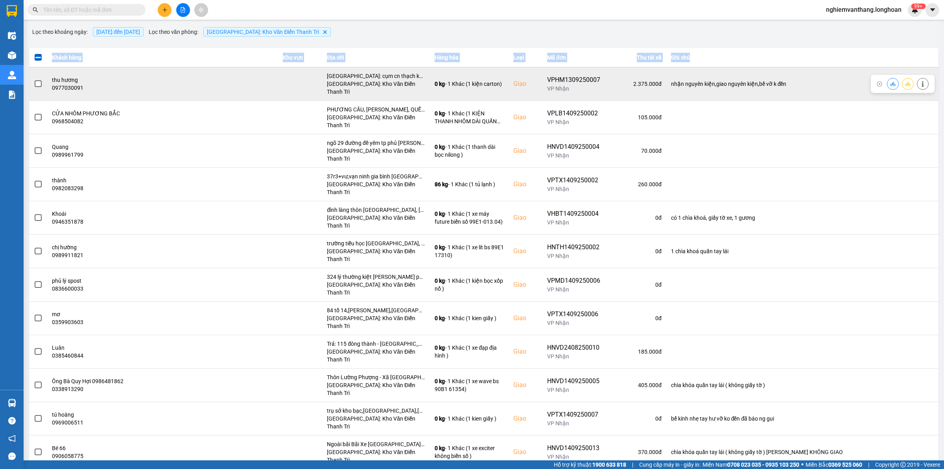
click at [38, 81] on span at bounding box center [38, 83] width 7 height 7
click at [34, 79] on input "checkbox" at bounding box center [34, 79] width 0 height 0
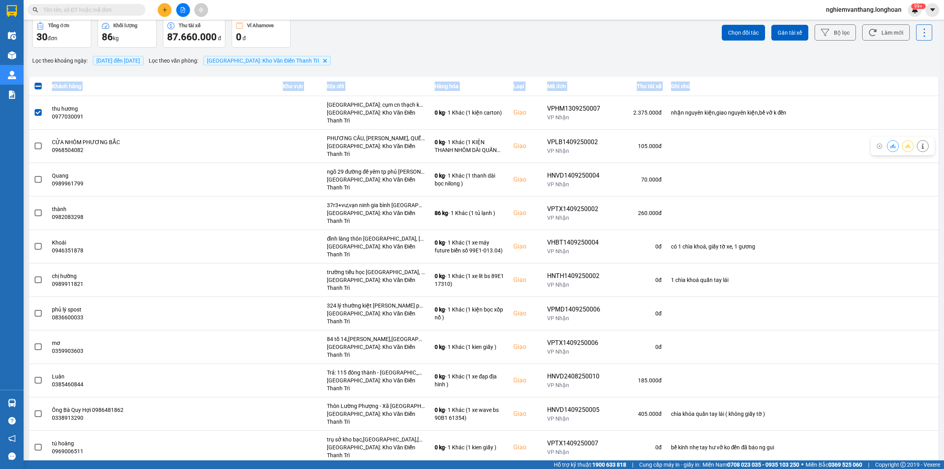
scroll to position [0, 0]
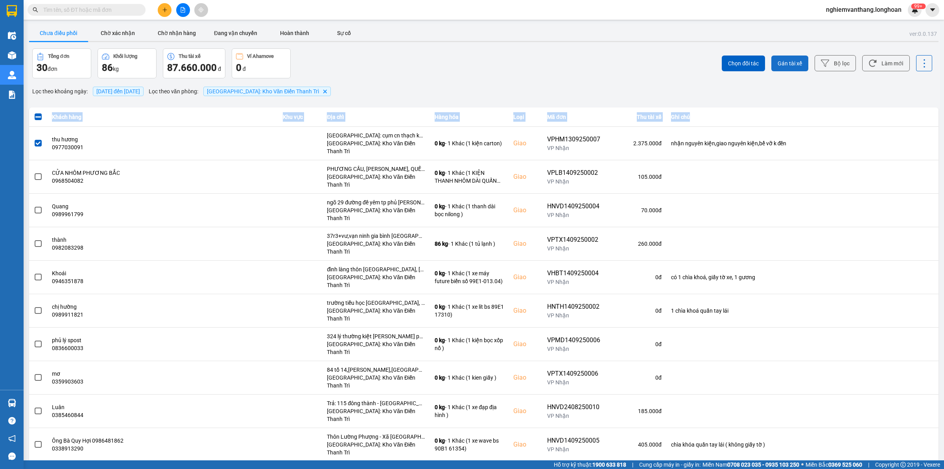
click at [786, 57] on button "Gán tài xế" at bounding box center [790, 63] width 37 height 16
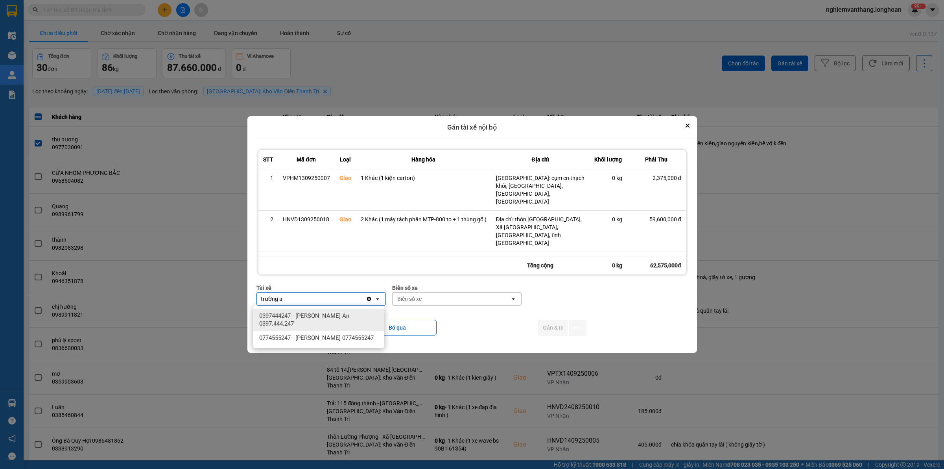
type input "trường a"
click at [345, 325] on span "0397444247 - Nguyễn Trường An 0397.444.247" at bounding box center [320, 320] width 122 height 16
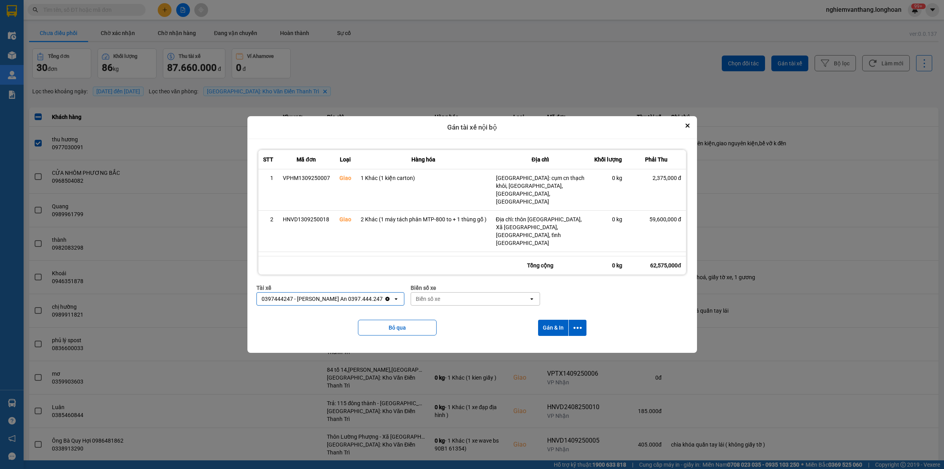
click at [434, 298] on div "Biển số xe" at bounding box center [470, 298] width 118 height 13
type input "33"
click at [438, 318] on div "29E-098.33" at bounding box center [467, 315] width 131 height 14
click at [580, 325] on icon "dialog" at bounding box center [578, 327] width 8 height 8
click at [566, 347] on div "Chỉ gán tài" at bounding box center [557, 349] width 46 height 8
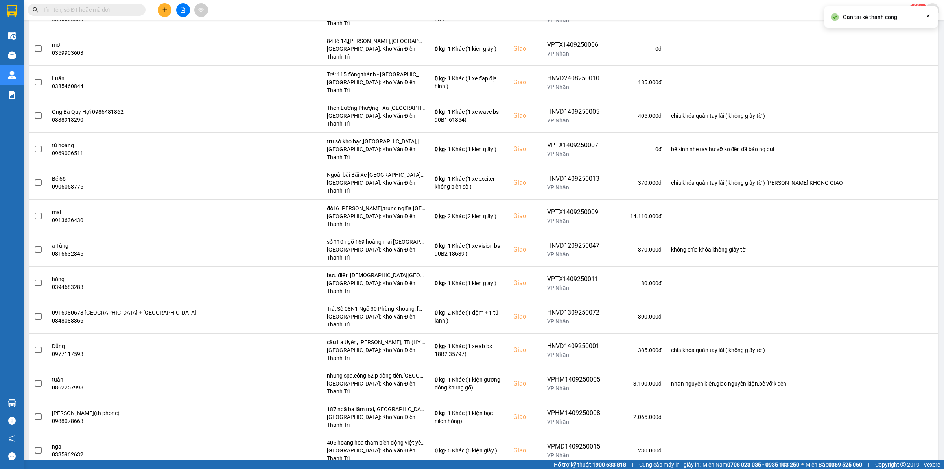
scroll to position [393, 0]
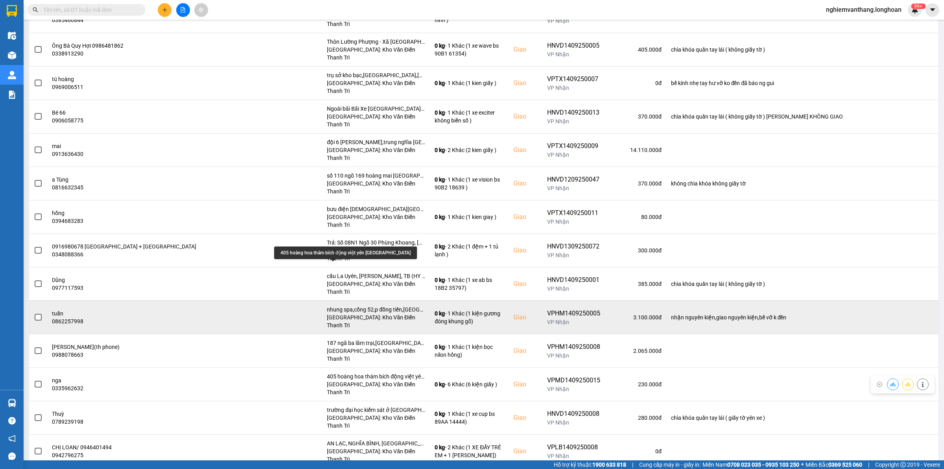
scroll to position [344, 0]
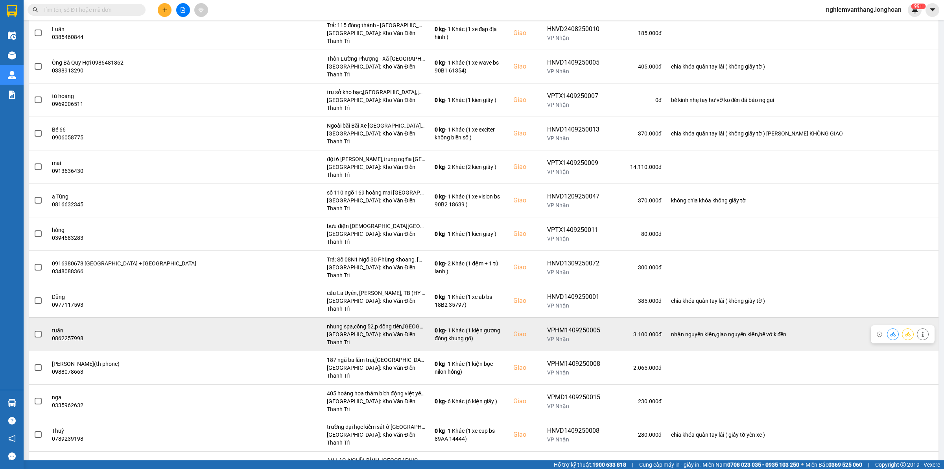
click at [41, 330] on span at bounding box center [38, 333] width 7 height 7
click at [34, 330] on input "checkbox" at bounding box center [34, 330] width 0 height 0
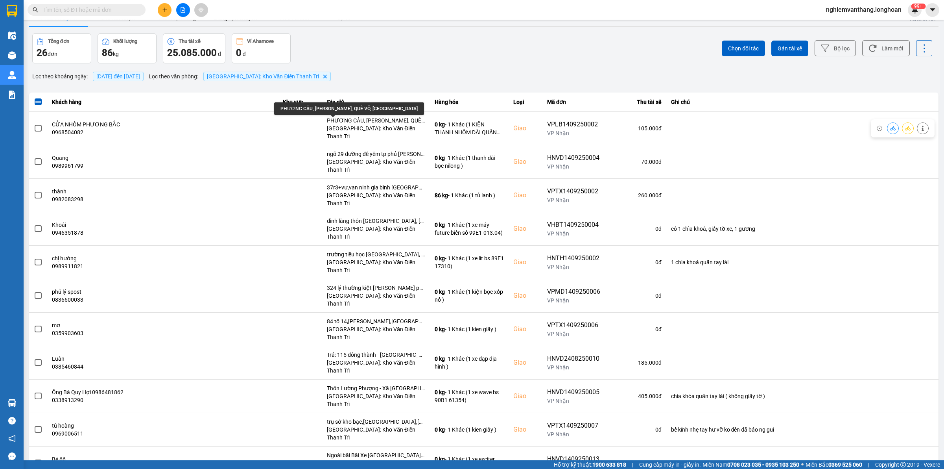
scroll to position [0, 0]
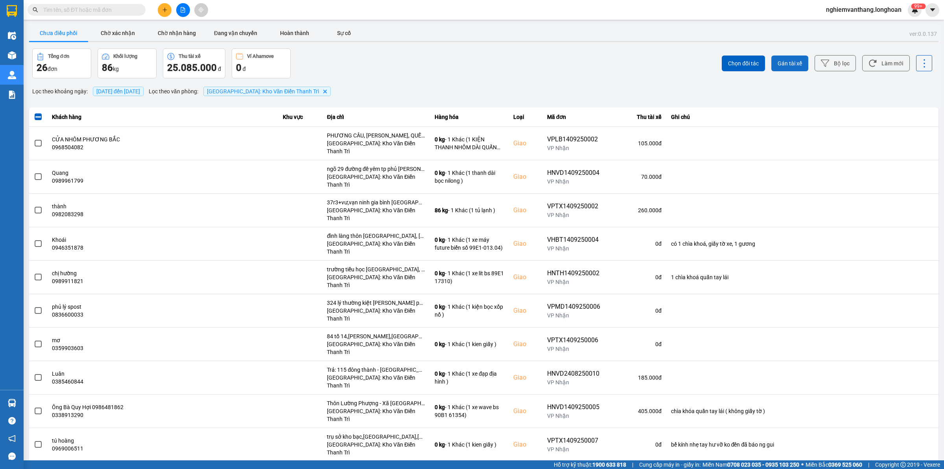
click at [792, 64] on span "Gán tài xế" at bounding box center [790, 63] width 24 height 8
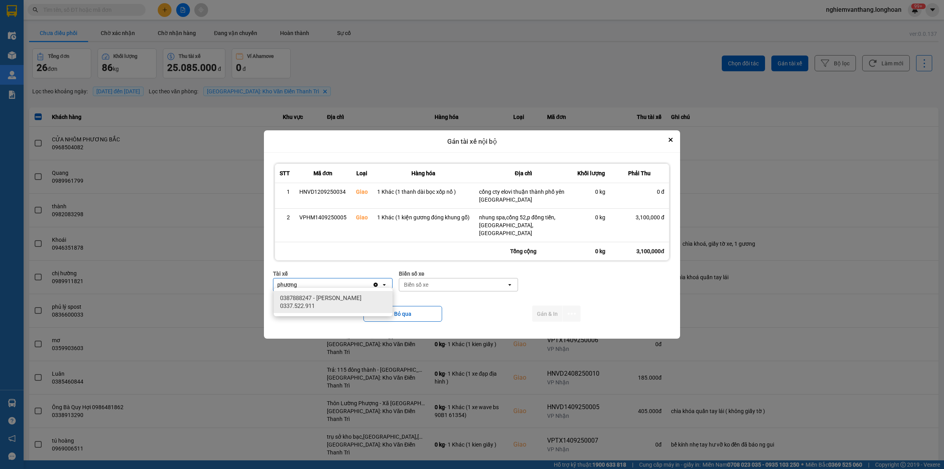
type input "phương"
drag, startPoint x: 311, startPoint y: 300, endPoint x: 316, endPoint y: 298, distance: 4.8
click at [313, 300] on span "0387888247 - Lê Thanh Phương 0337.522.911" at bounding box center [334, 302] width 109 height 16
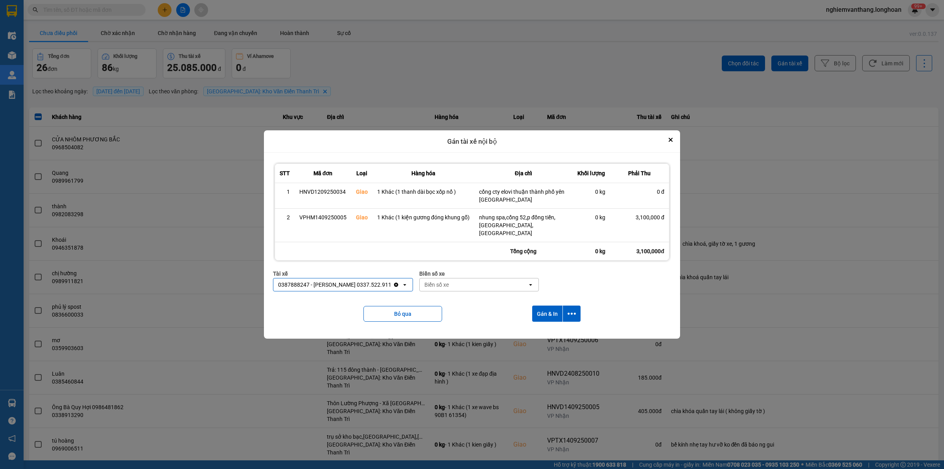
click at [450, 278] on div "Biển số xe" at bounding box center [474, 284] width 108 height 13
type input "14"
drag, startPoint x: 467, startPoint y: 314, endPoint x: 459, endPoint y: 309, distance: 9.0
click at [466, 314] on div "29E-366.14" at bounding box center [480, 312] width 119 height 14
click at [571, 313] on icon "dialog" at bounding box center [572, 313] width 8 height 8
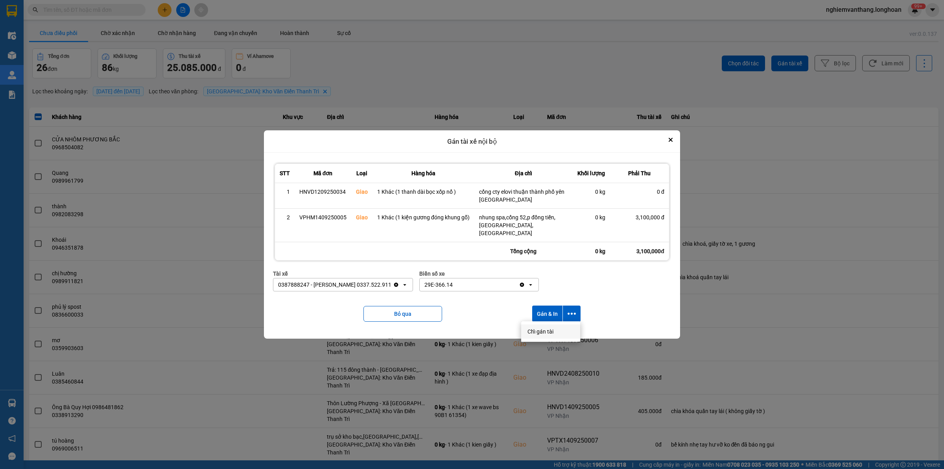
click at [557, 330] on div "Chỉ gán tài" at bounding box center [551, 331] width 46 height 8
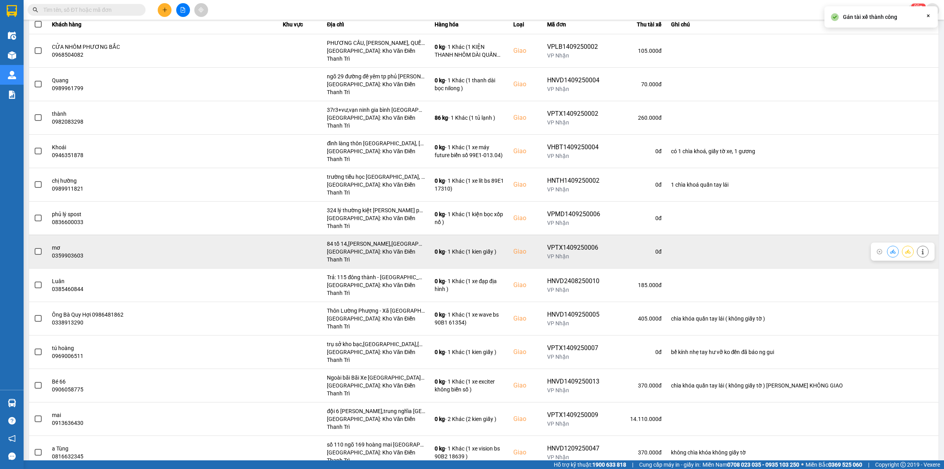
scroll to position [339, 0]
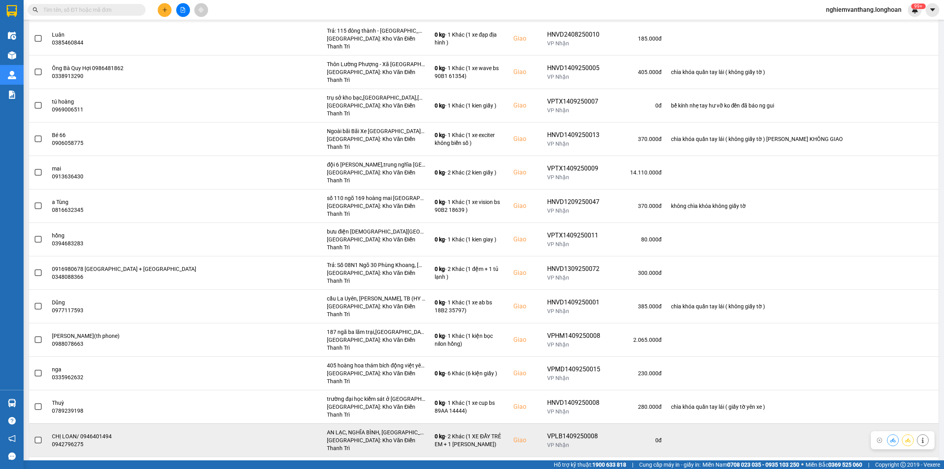
click at [39, 436] on span at bounding box center [38, 439] width 7 height 7
click at [34, 436] on input "checkbox" at bounding box center [34, 436] width 0 height 0
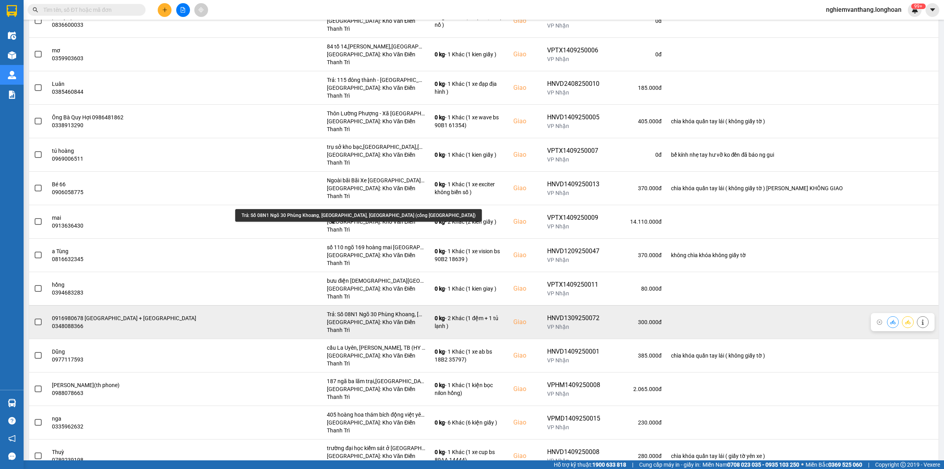
scroll to position [240, 0]
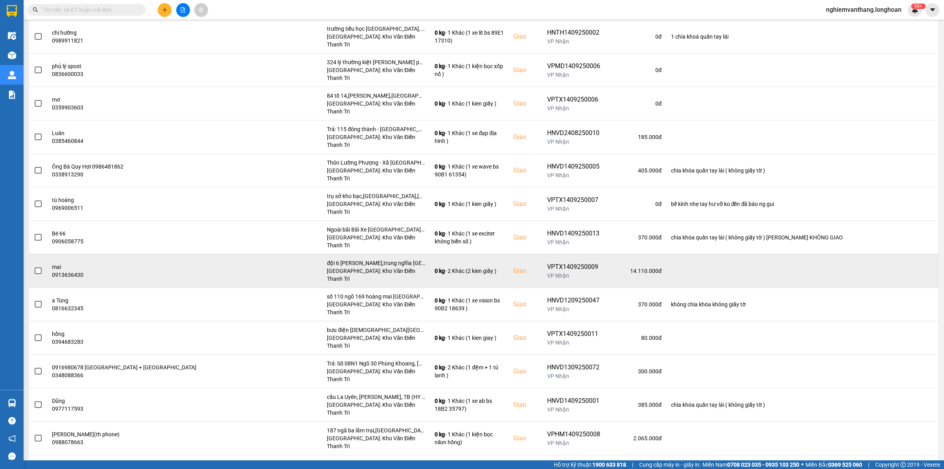
click at [35, 267] on span at bounding box center [38, 270] width 7 height 7
click at [34, 266] on input "checkbox" at bounding box center [34, 266] width 0 height 0
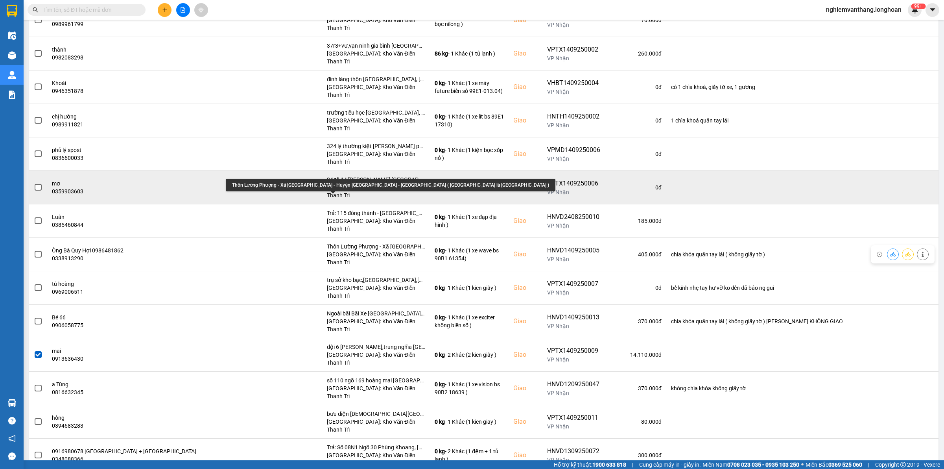
scroll to position [142, 0]
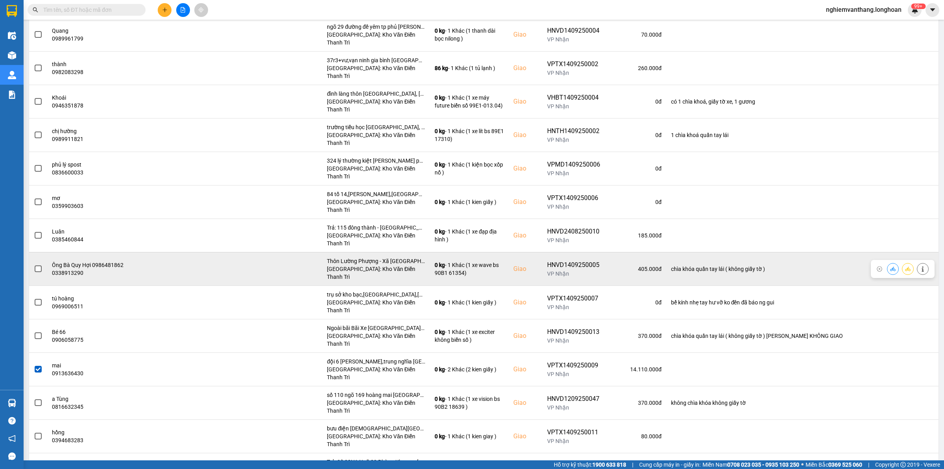
click at [41, 265] on span at bounding box center [38, 268] width 7 height 7
click at [34, 264] on input "checkbox" at bounding box center [34, 264] width 0 height 0
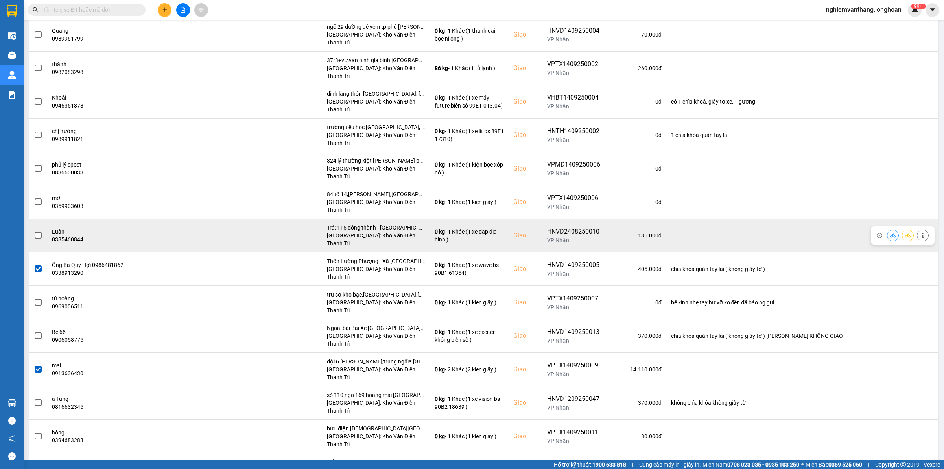
click at [38, 232] on span at bounding box center [38, 235] width 7 height 7
click at [34, 231] on input "checkbox" at bounding box center [34, 231] width 0 height 0
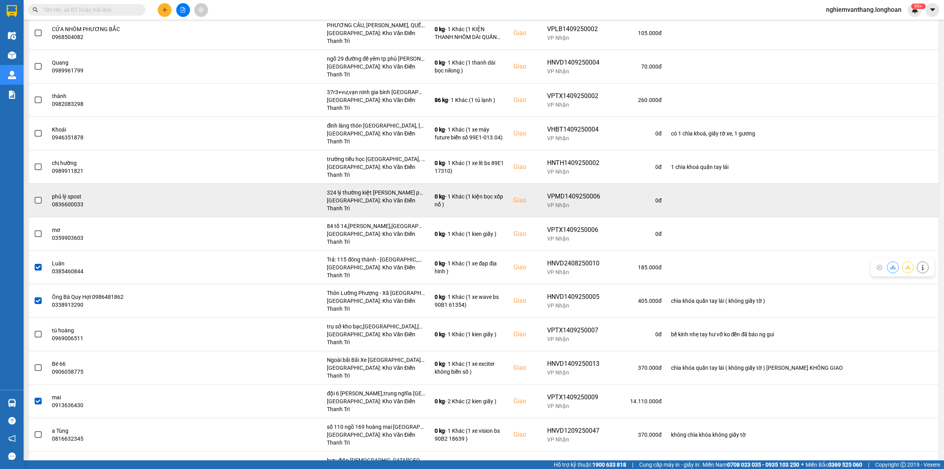
scroll to position [93, 0]
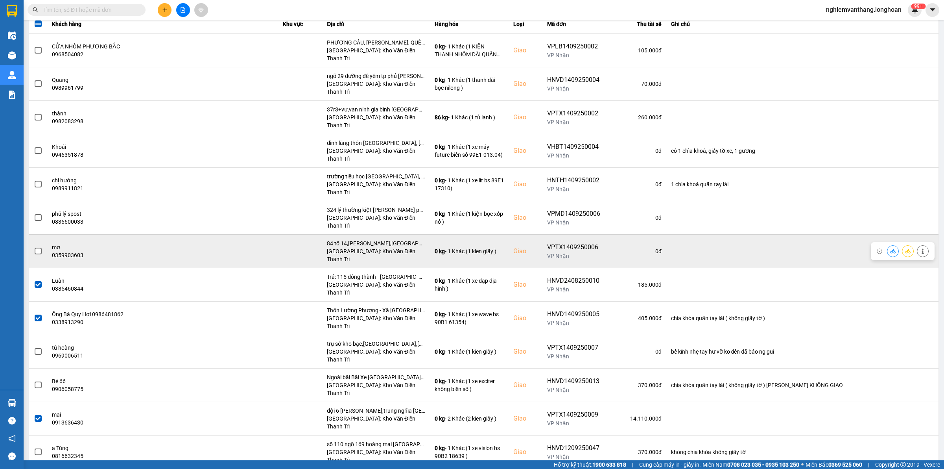
click at [35, 247] on span at bounding box center [38, 250] width 7 height 7
click at [34, 247] on input "checkbox" at bounding box center [34, 247] width 0 height 0
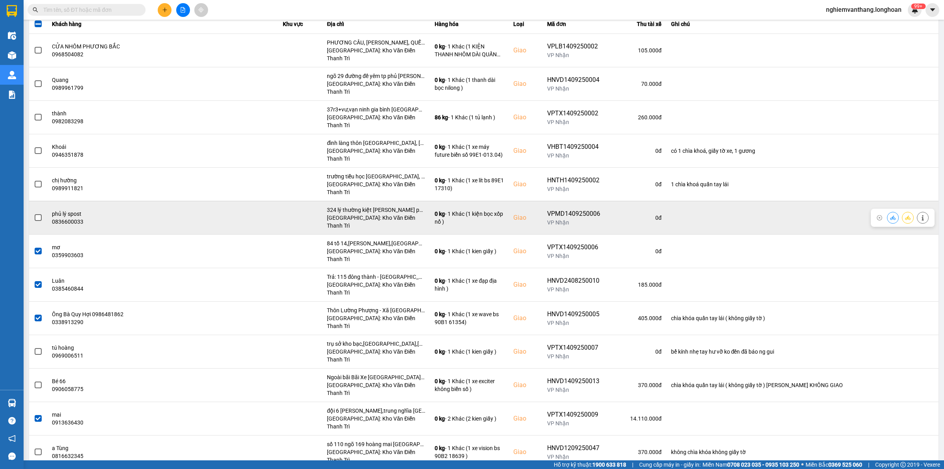
click at [37, 214] on span at bounding box center [38, 217] width 7 height 7
click at [34, 213] on input "checkbox" at bounding box center [34, 213] width 0 height 0
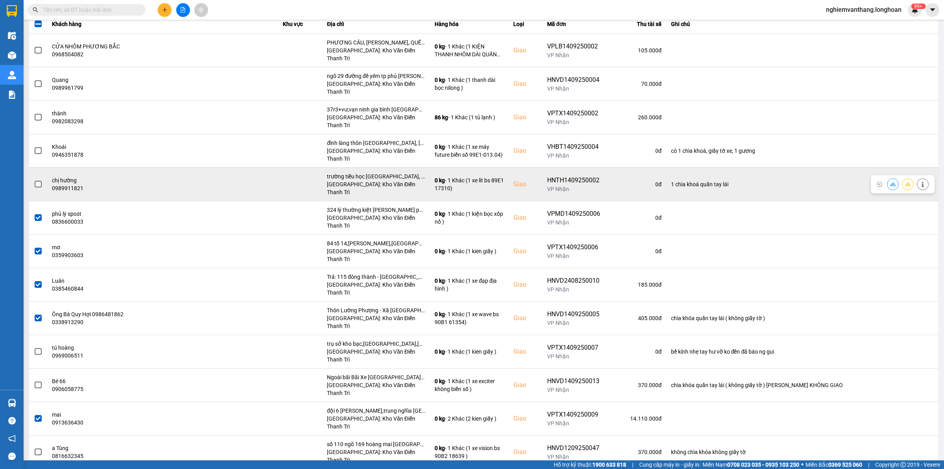
click at [40, 181] on span at bounding box center [38, 184] width 7 height 7
click at [34, 180] on input "checkbox" at bounding box center [34, 180] width 0 height 0
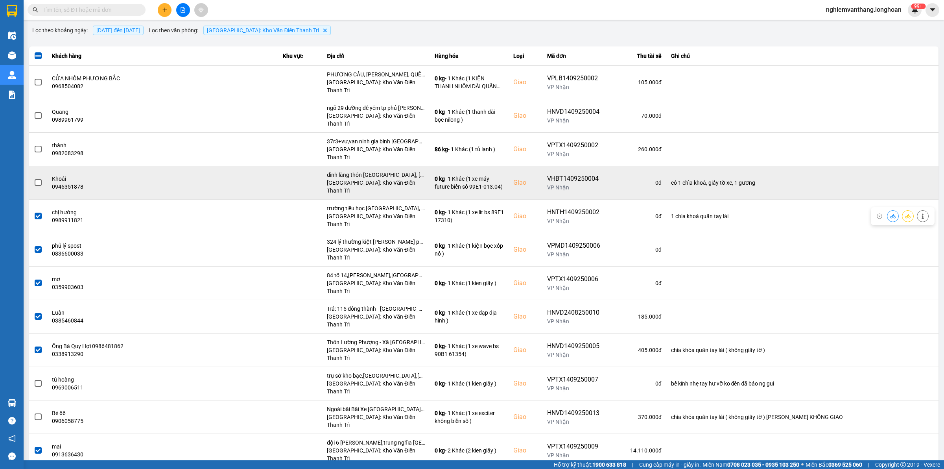
scroll to position [44, 0]
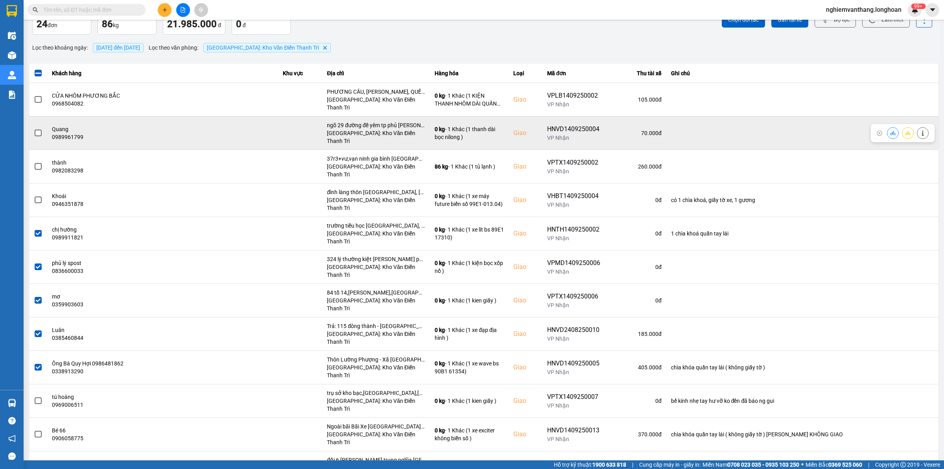
click at [37, 129] on span at bounding box center [38, 132] width 7 height 7
click at [34, 129] on input "checkbox" at bounding box center [34, 129] width 0 height 0
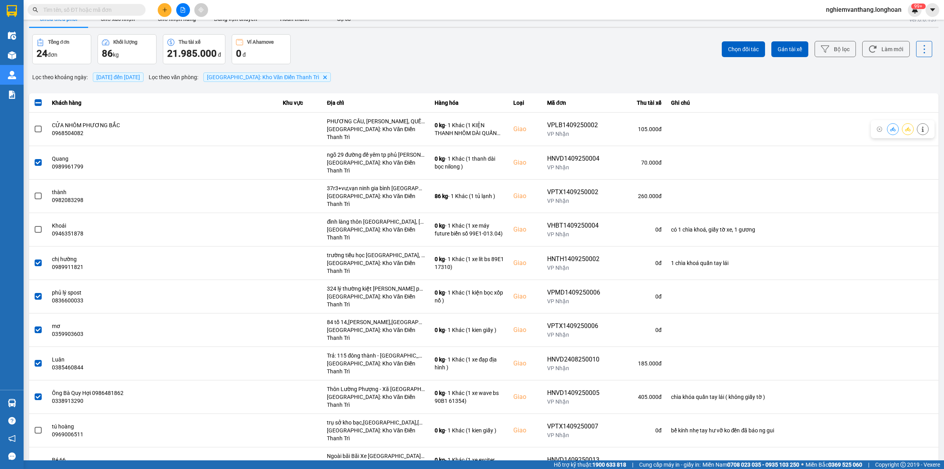
scroll to position [0, 0]
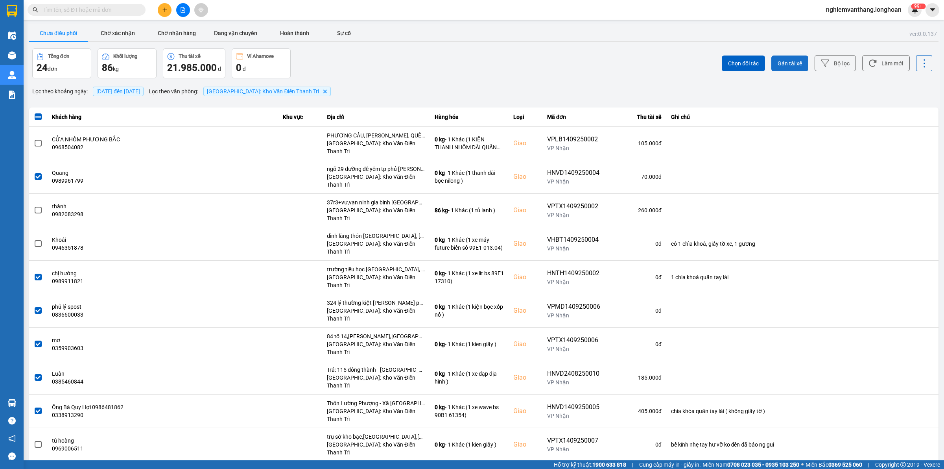
click at [793, 60] on span "Gán tài xế" at bounding box center [790, 63] width 24 height 8
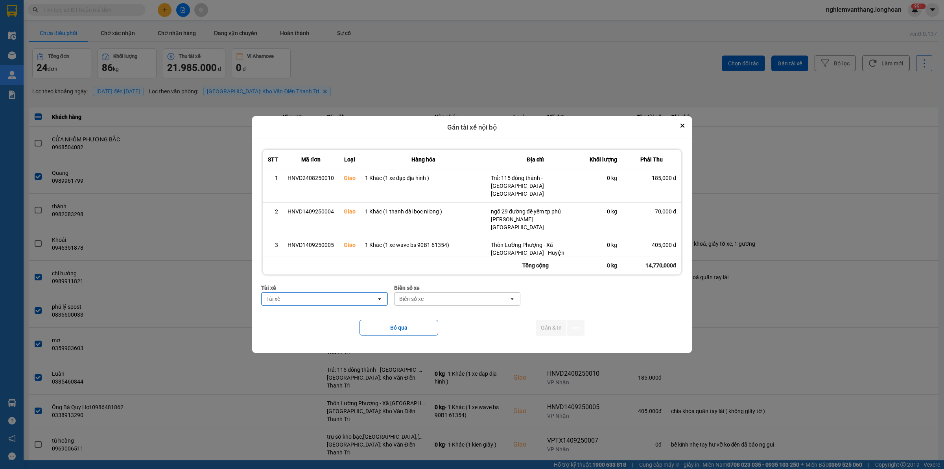
click at [345, 294] on div "Tài xế" at bounding box center [319, 298] width 115 height 13
type input "kiên"
drag, startPoint x: 343, startPoint y: 329, endPoint x: 392, endPoint y: 323, distance: 49.5
click at [345, 329] on span "0869828247 - Trần Văn Kiên 0869.828.247" at bounding box center [327, 334] width 116 height 16
click at [426, 296] on div "Biển số xe" at bounding box center [425, 299] width 24 height 8
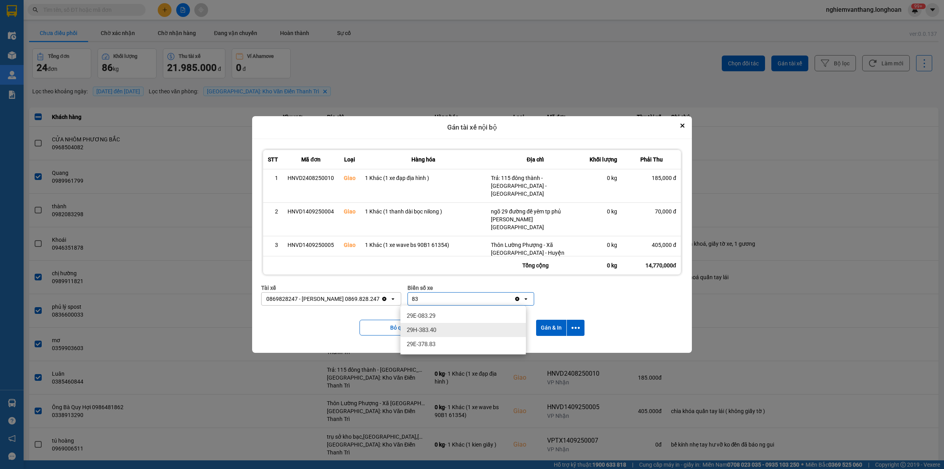
type input "83"
click at [429, 343] on span "29E-378.83" at bounding box center [421, 344] width 29 height 8
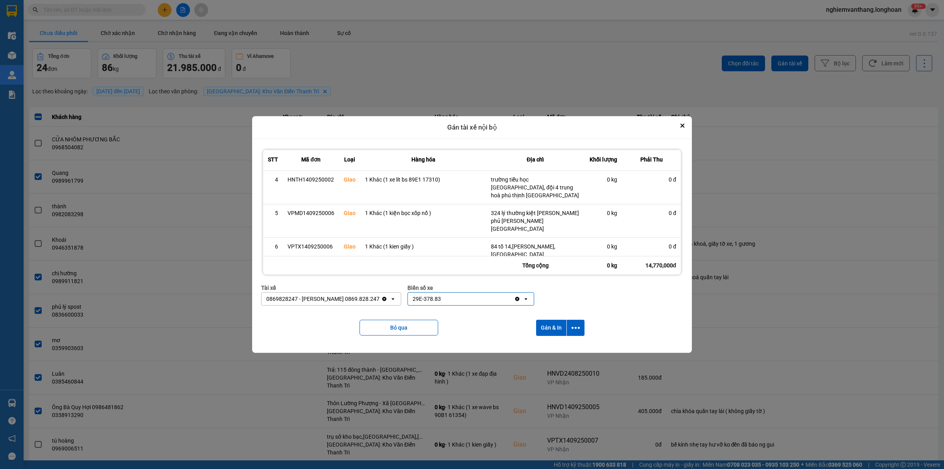
scroll to position [134, 0]
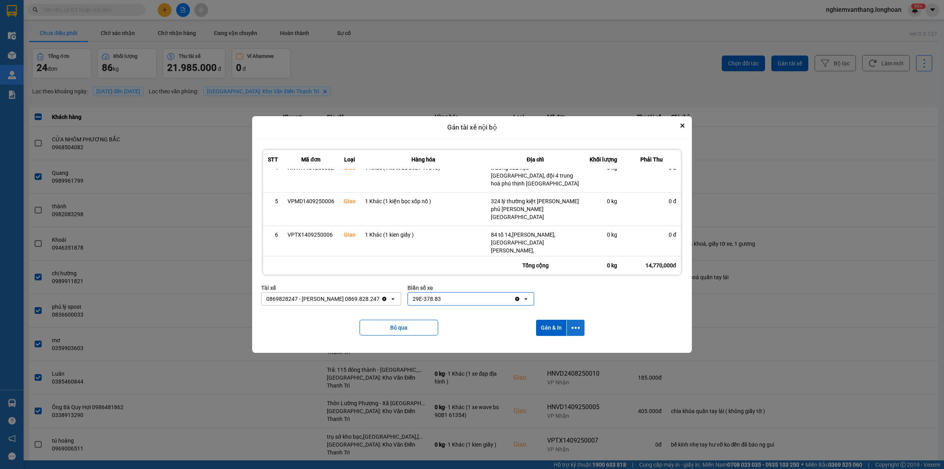
click at [579, 323] on button "dialog" at bounding box center [576, 327] width 18 height 16
click at [556, 349] on span "Chỉ gán tài" at bounding box center [544, 349] width 26 height 8
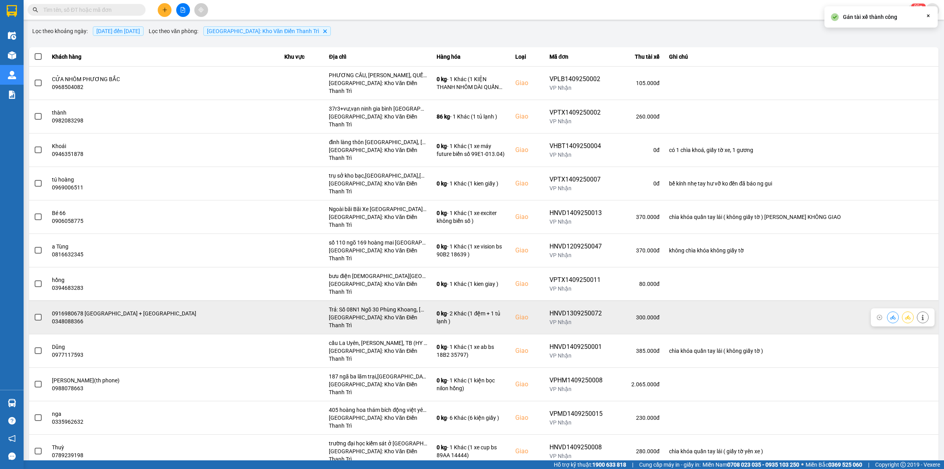
scroll to position [121, 0]
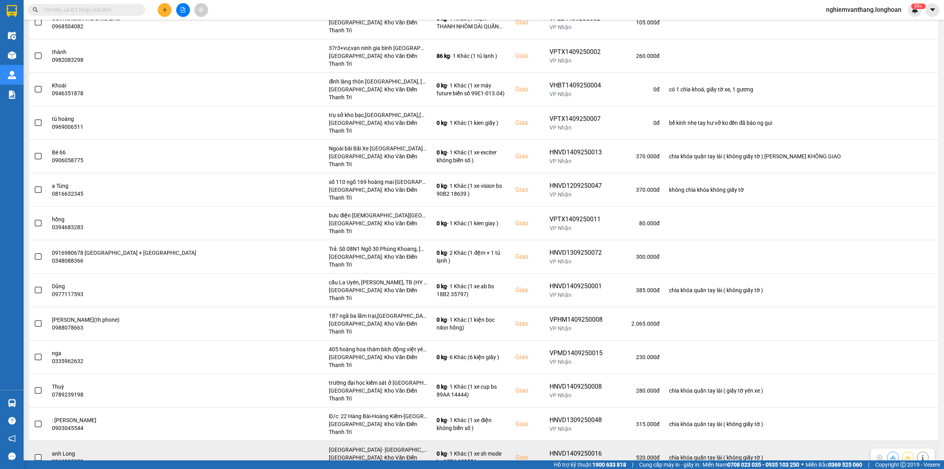
click at [43, 440] on td at bounding box center [38, 456] width 18 height 33
click at [40, 454] on span at bounding box center [38, 457] width 7 height 7
click at [34, 453] on input "checkbox" at bounding box center [34, 453] width 0 height 0
click at [40, 454] on span at bounding box center [38, 457] width 7 height 7
click at [34, 453] on input "checkbox" at bounding box center [34, 453] width 0 height 0
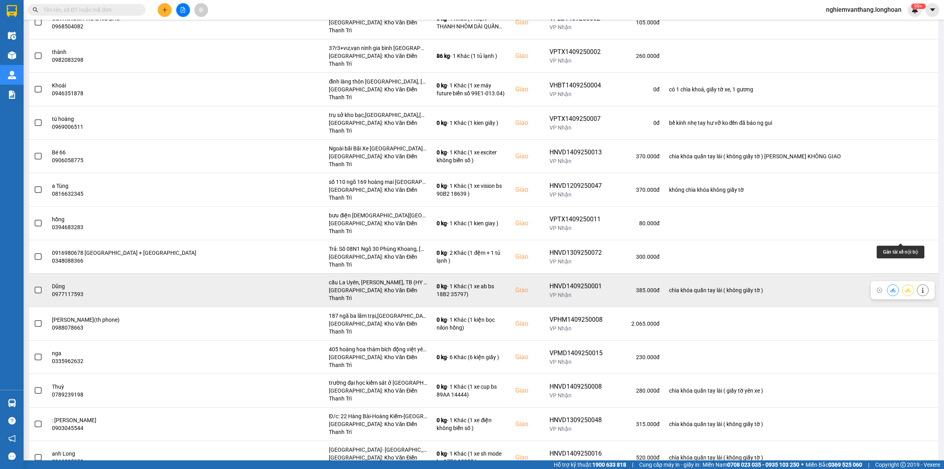
click at [905, 287] on icon at bounding box center [908, 290] width 6 height 6
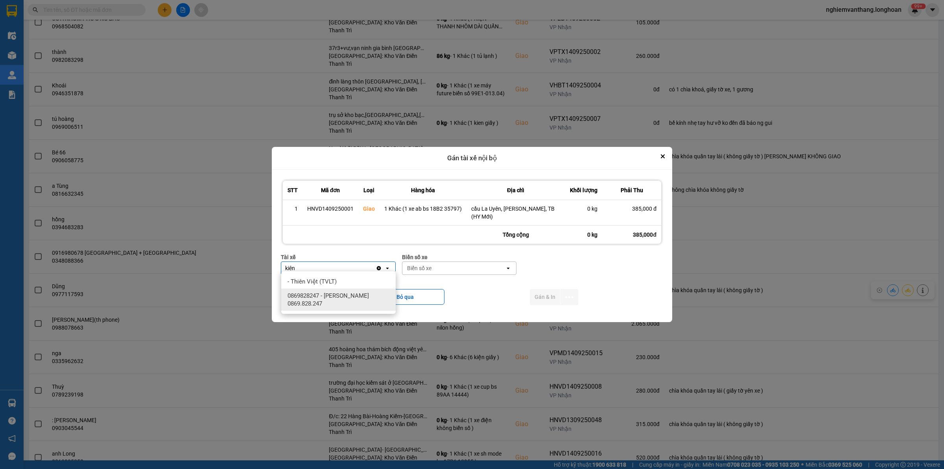
type input "kiên"
click at [335, 307] on span "0869828247 - Trần Văn Kiên 0869.828.247" at bounding box center [340, 300] width 105 height 16
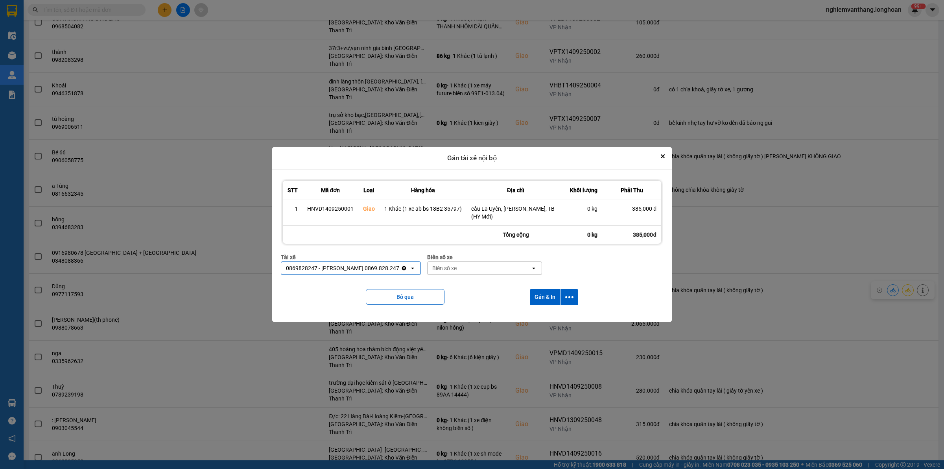
click at [433, 266] on div "Biển số xe" at bounding box center [444, 268] width 24 height 8
type input "83"
click at [451, 303] on div "29E-378.83" at bounding box center [476, 310] width 114 height 14
click at [574, 289] on button "dialog" at bounding box center [570, 297] width 18 height 16
click at [543, 313] on span "Chỉ gán tài" at bounding box center [538, 315] width 26 height 8
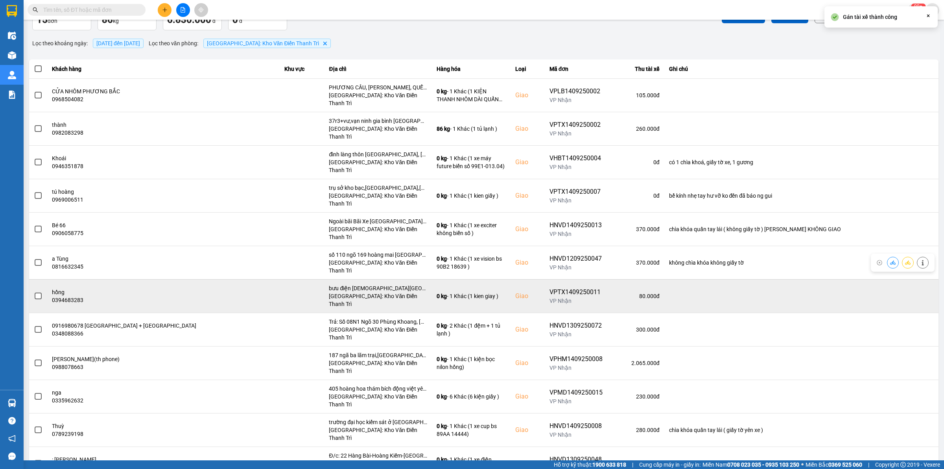
scroll to position [93, 0]
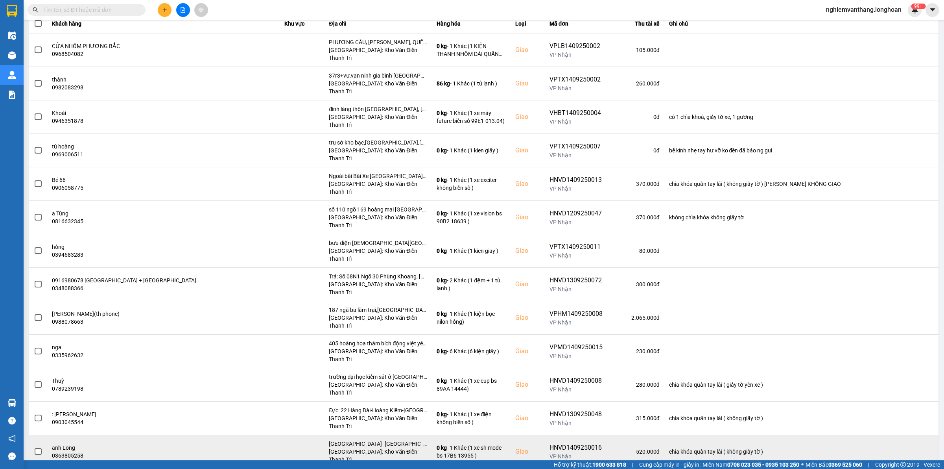
click at [35, 448] on span at bounding box center [38, 451] width 7 height 7
click at [34, 447] on input "checkbox" at bounding box center [34, 447] width 0 height 0
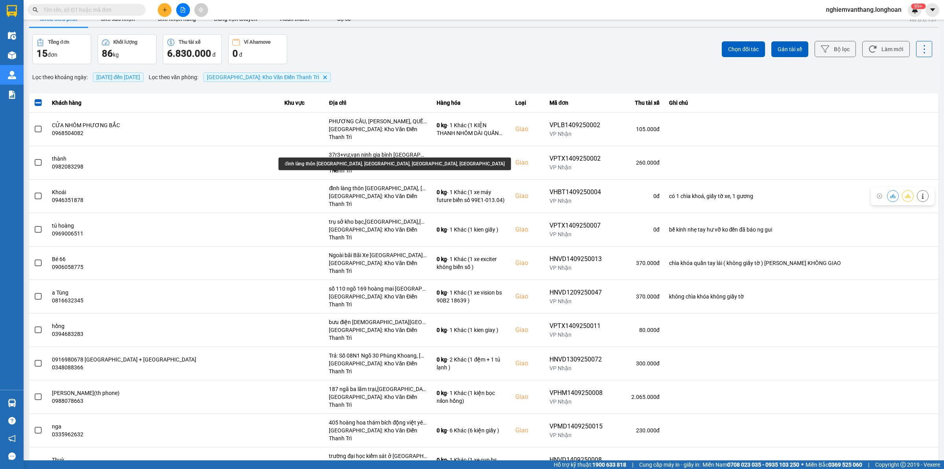
scroll to position [0, 0]
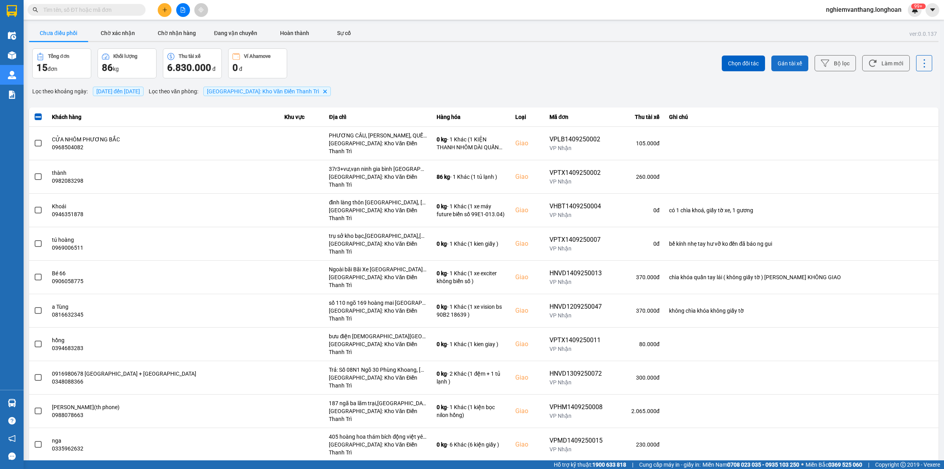
click at [791, 66] on span "Gán tài xế" at bounding box center [790, 63] width 24 height 8
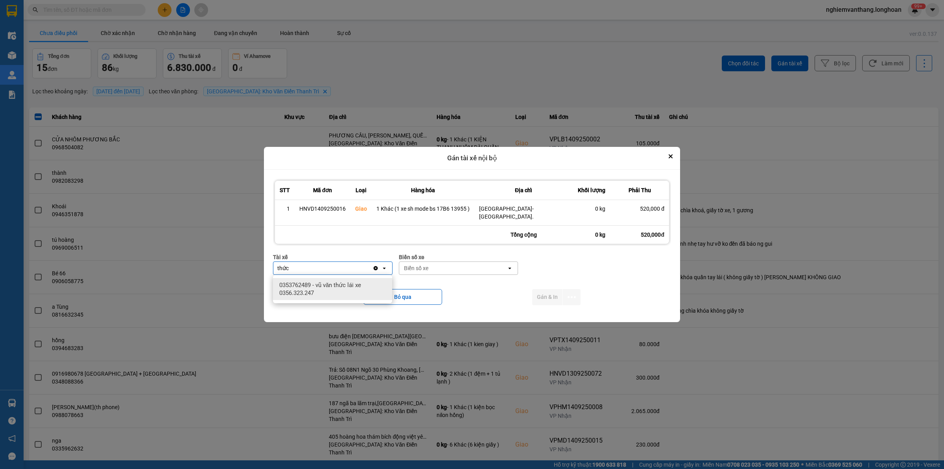
type input "thức"
drag, startPoint x: 337, startPoint y: 295, endPoint x: 359, endPoint y: 288, distance: 22.8
click at [339, 295] on span "0353762489 - vũ văn thức lái xe 0356.323.247" at bounding box center [334, 289] width 110 height 16
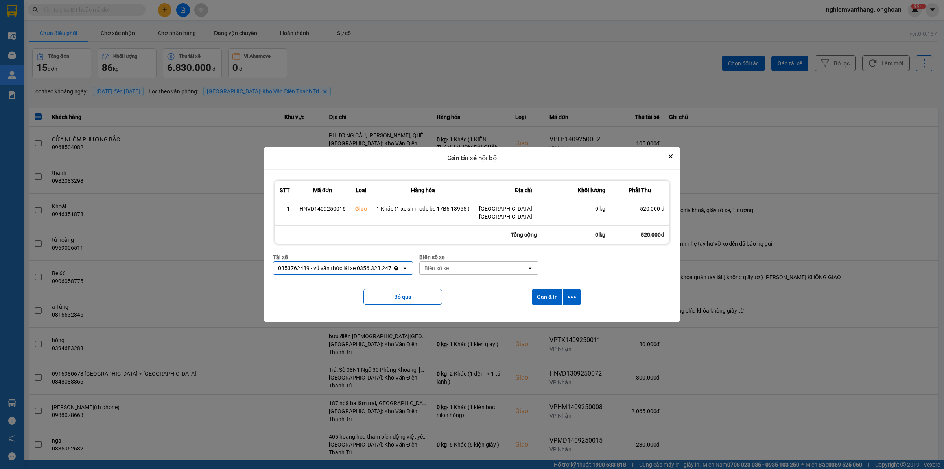
click at [445, 268] on div "Biển số xe" at bounding box center [437, 268] width 24 height 8
type input "45"
click at [447, 281] on span "29E-121.45" at bounding box center [439, 285] width 29 height 8
click at [576, 294] on button "dialog" at bounding box center [572, 297] width 18 height 16
click at [554, 318] on span "Chỉ gán tài" at bounding box center [541, 318] width 26 height 8
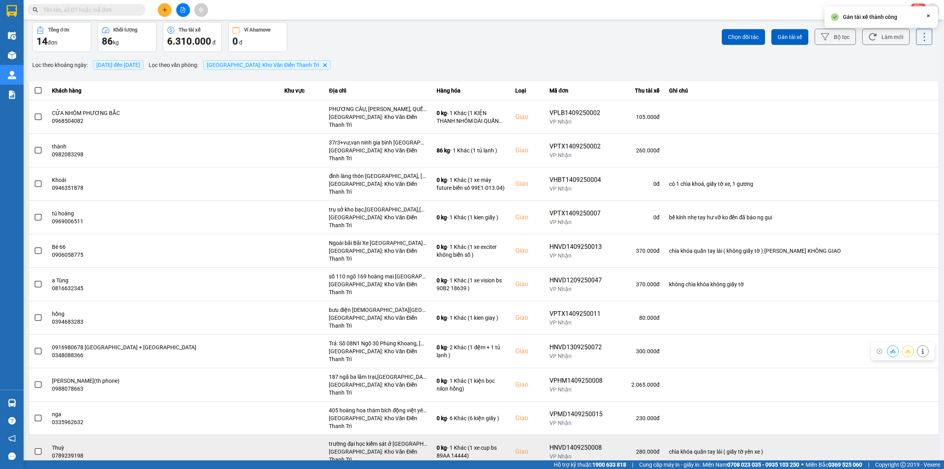
scroll to position [66, 0]
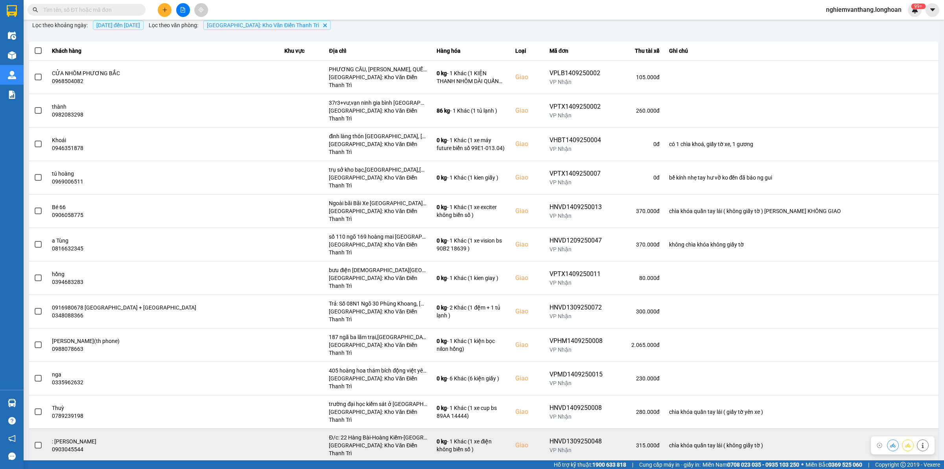
click at [43, 428] on td at bounding box center [38, 444] width 18 height 33
click at [40, 441] on span at bounding box center [38, 444] width 7 height 7
click at [34, 441] on input "checkbox" at bounding box center [34, 441] width 0 height 0
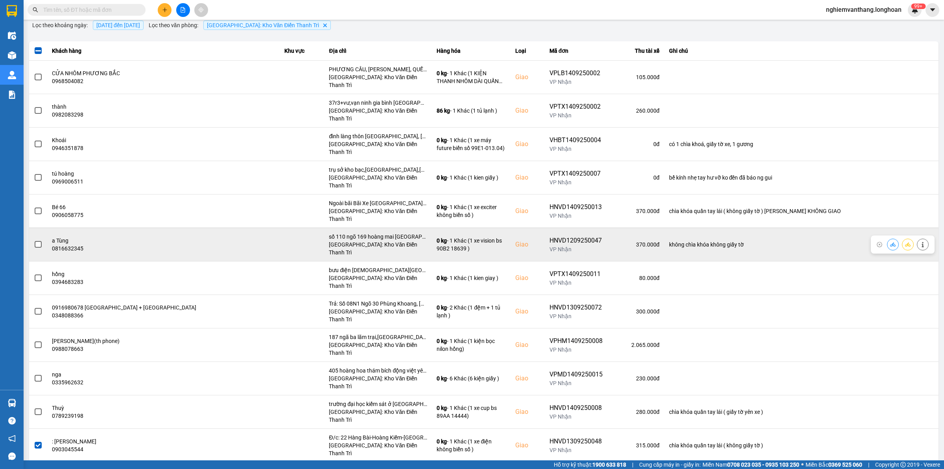
click at [39, 241] on span at bounding box center [38, 244] width 7 height 7
click at [34, 240] on input "checkbox" at bounding box center [34, 240] width 0 height 0
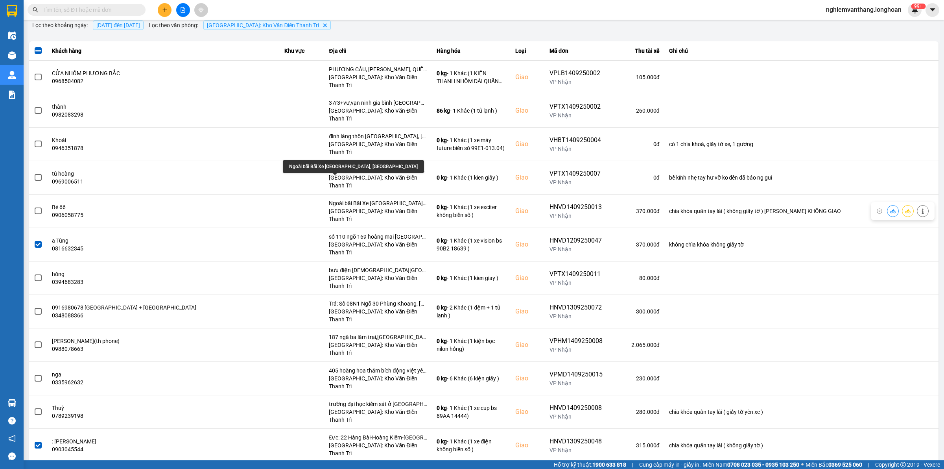
click at [342, 167] on div "Ngoài bãi Bãi Xe [GEOGRAPHIC_DATA], [GEOGRAPHIC_DATA]" at bounding box center [353, 166] width 141 height 13
copy div "Ngoài bãi Bãi Xe [GEOGRAPHIC_DATA], [GEOGRAPHIC_DATA]"
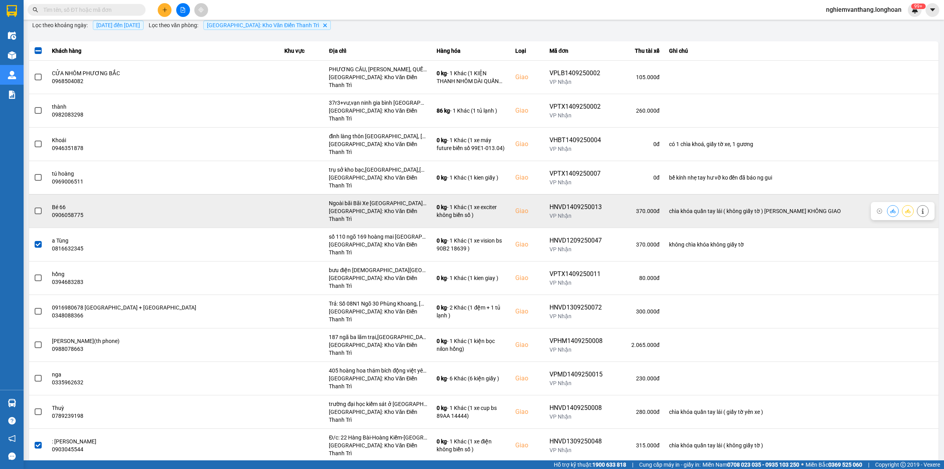
click at [38, 207] on span at bounding box center [38, 210] width 7 height 7
click at [34, 207] on input "checkbox" at bounding box center [34, 207] width 0 height 0
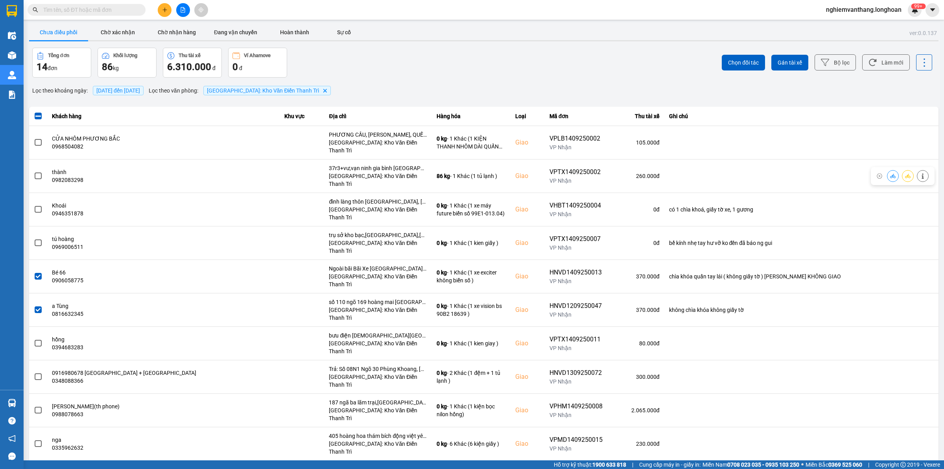
scroll to position [0, 0]
click at [796, 61] on button "Gán tài xế" at bounding box center [790, 63] width 37 height 16
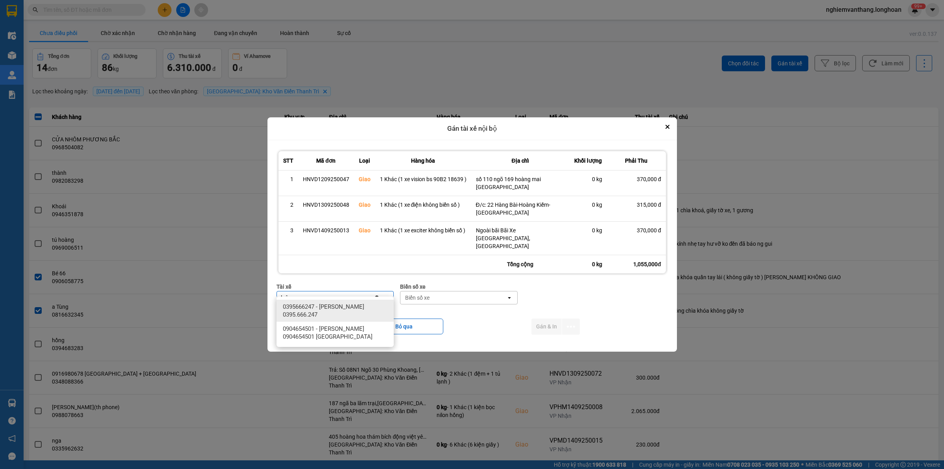
type input "luân"
drag, startPoint x: 358, startPoint y: 307, endPoint x: 446, endPoint y: 294, distance: 88.3
click at [360, 307] on span "0395666247 - Phạm Thế Luân 0395.666.247" at bounding box center [337, 311] width 108 height 16
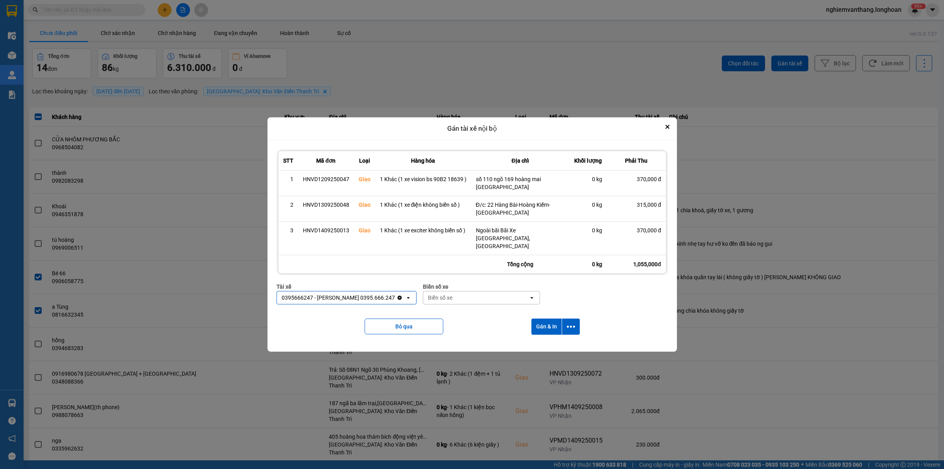
click at [462, 291] on div "Biển số xe" at bounding box center [476, 297] width 106 height 13
type input "31"
click at [462, 310] on div "29K-105.31" at bounding box center [476, 306] width 117 height 14
click at [574, 325] on button "dialog" at bounding box center [571, 326] width 18 height 16
click at [555, 337] on div "Chỉ gán tài" at bounding box center [550, 340] width 46 height 8
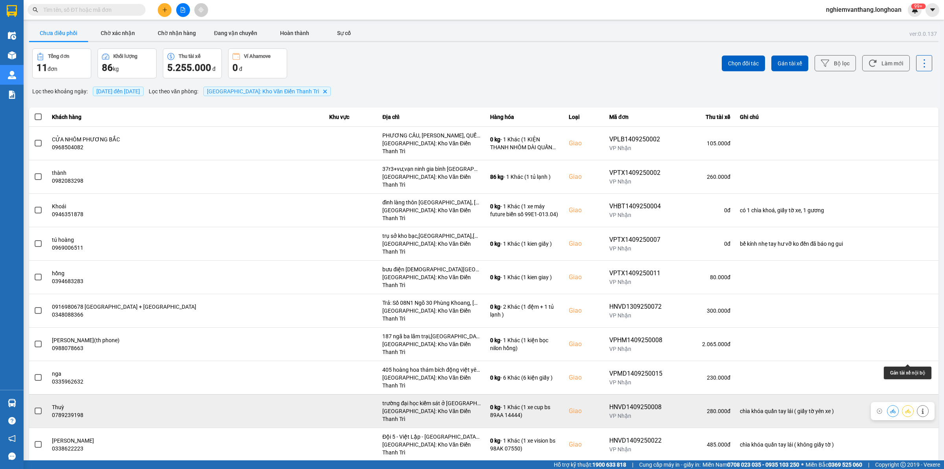
click at [907, 408] on icon at bounding box center [908, 411] width 6 height 6
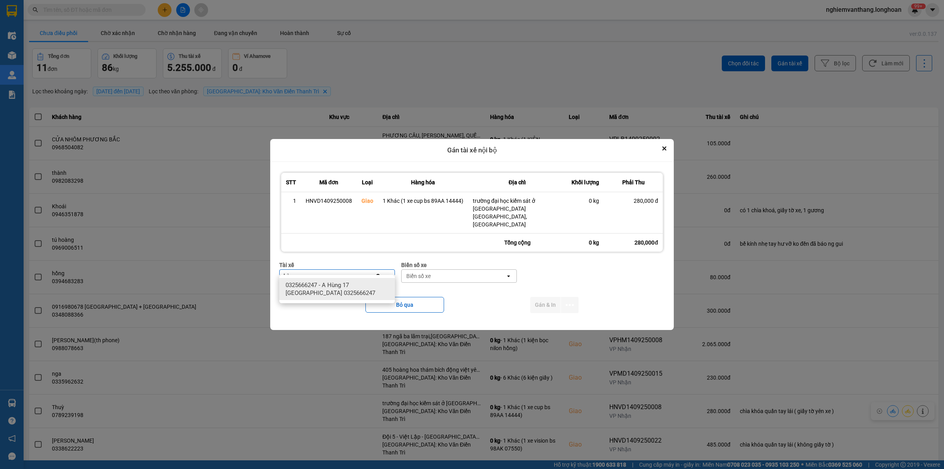
type input "hùng"
drag, startPoint x: 325, startPoint y: 297, endPoint x: 391, endPoint y: 284, distance: 67.4
click at [327, 297] on div "0325666247 - A Hùng 17 Lái Xe Hà Nội 0325666247" at bounding box center [337, 289] width 116 height 22
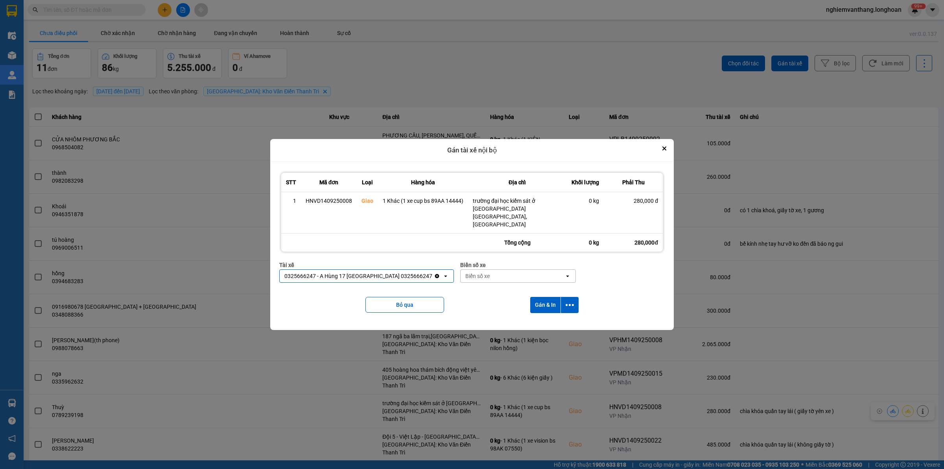
click at [467, 272] on div "Biển số xe" at bounding box center [477, 276] width 24 height 8
type input "71"
drag, startPoint x: 468, startPoint y: 284, endPoint x: 543, endPoint y: 294, distance: 75.8
click at [469, 284] on span "29E-139.71" at bounding box center [461, 285] width 29 height 8
click at [573, 301] on icon "dialog" at bounding box center [570, 305] width 8 height 8
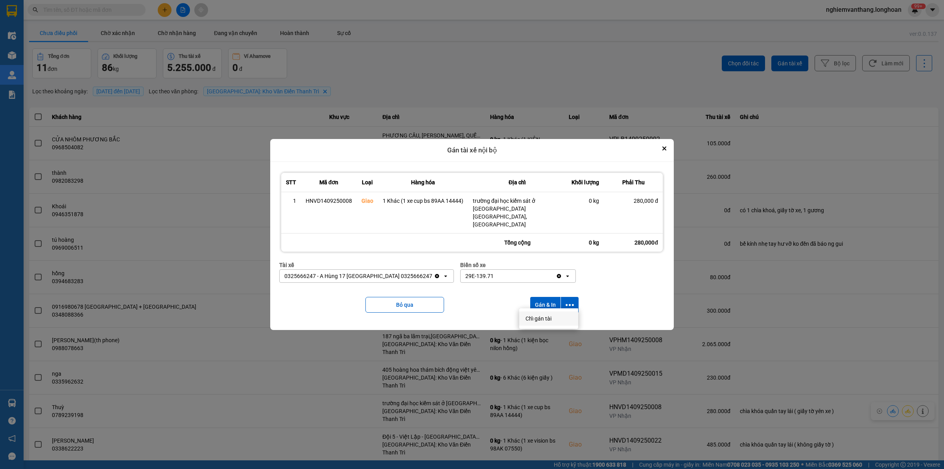
drag, startPoint x: 550, startPoint y: 315, endPoint x: 549, endPoint y: 319, distance: 4.4
click at [551, 316] on span "Chỉ gán tài" at bounding box center [539, 318] width 26 height 8
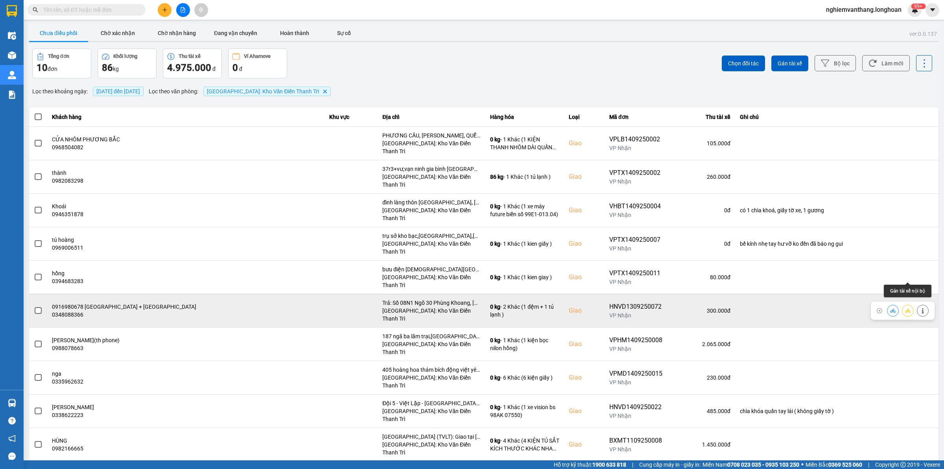
click at [906, 308] on icon at bounding box center [908, 311] width 6 height 6
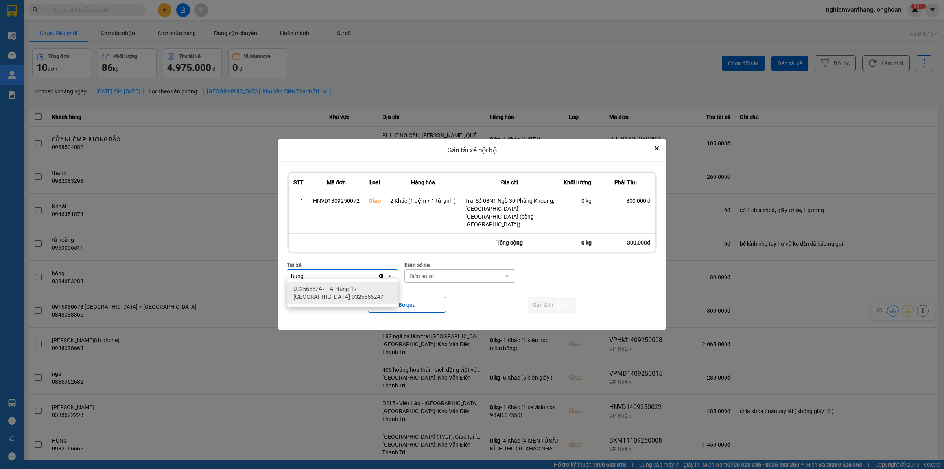
type input "hùng"
drag, startPoint x: 378, startPoint y: 288, endPoint x: 415, endPoint y: 283, distance: 37.7
click at [380, 288] on span "0325666247 - A Hùng 17 Lái Xe Hà Nội 0325666247" at bounding box center [345, 293] width 102 height 16
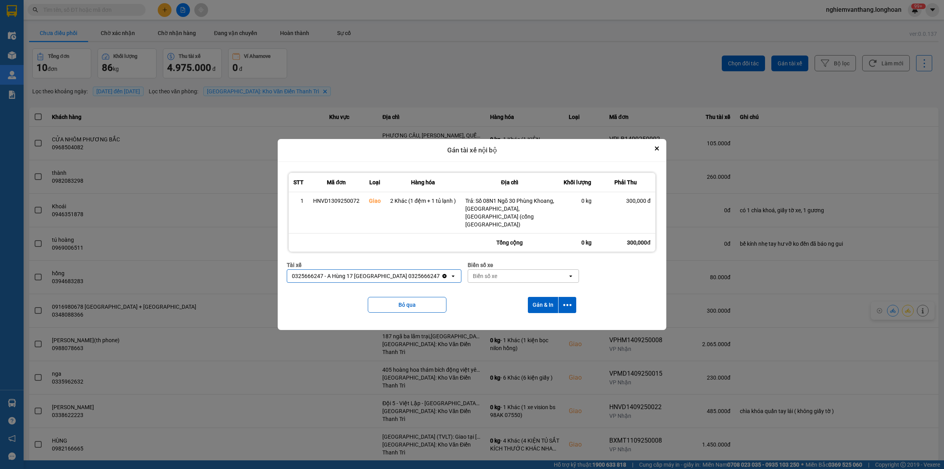
click at [474, 272] on div "Biển số xe" at bounding box center [485, 276] width 24 height 8
type input "71"
click at [479, 291] on span "29E-139.71" at bounding box center [468, 289] width 29 height 8
click at [576, 297] on div "Bỏ qua Gán & In" at bounding box center [472, 305] width 371 height 32
click at [568, 305] on icon "dialog" at bounding box center [567, 305] width 8 height 8
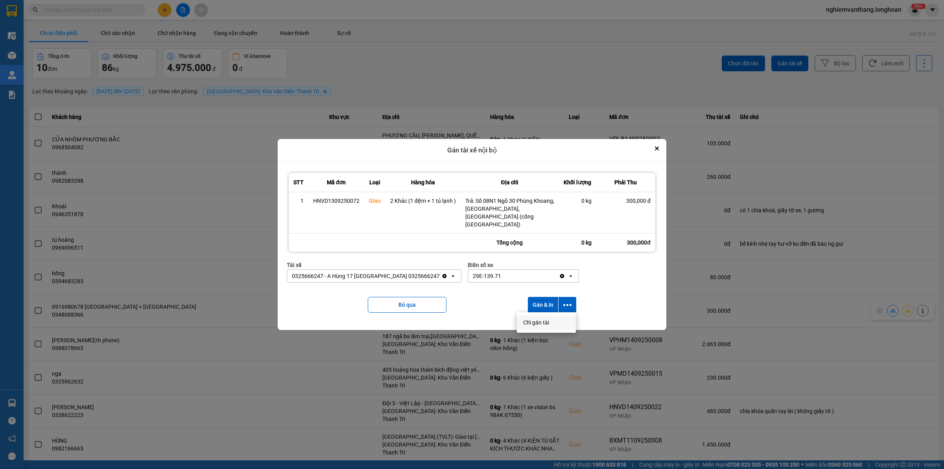
click at [555, 321] on div "Chỉ gán tài" at bounding box center [546, 322] width 46 height 8
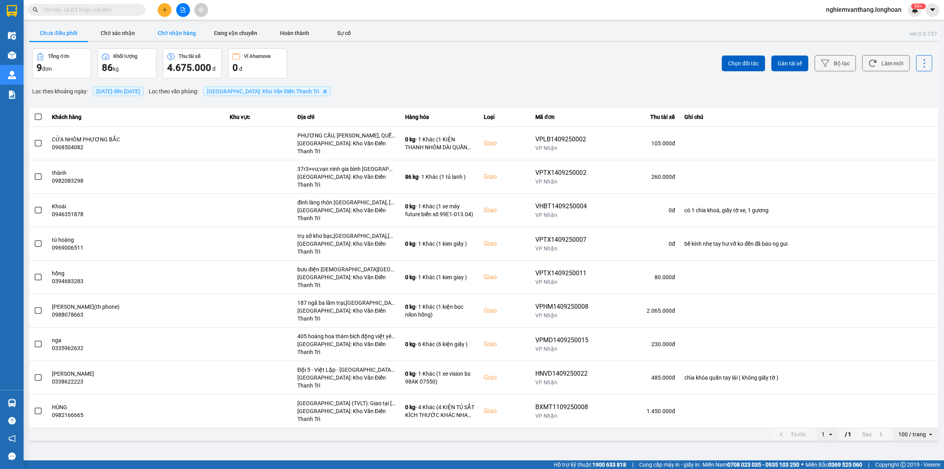
click at [181, 38] on button "Chờ nhận hàng" at bounding box center [176, 33] width 59 height 16
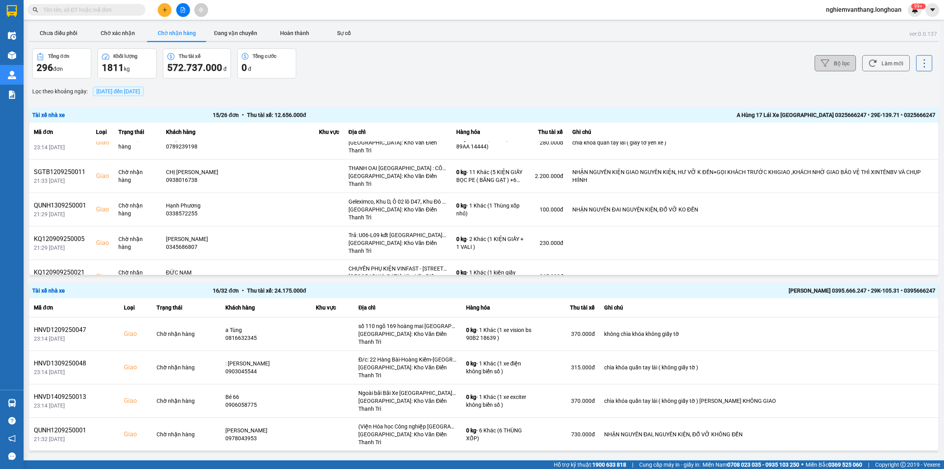
click at [831, 57] on button "Bộ lọc" at bounding box center [835, 63] width 41 height 16
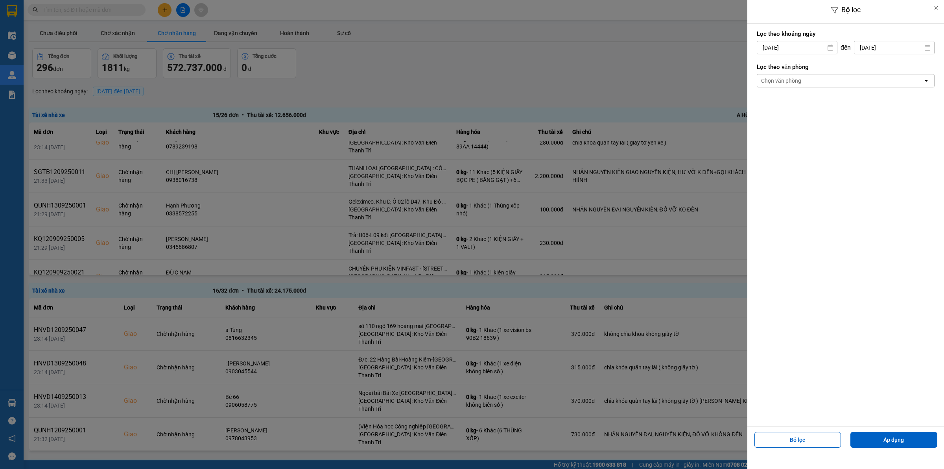
click at [779, 47] on input "[DATE]" at bounding box center [797, 47] width 80 height 13
click at [766, 106] on div "1" at bounding box center [761, 104] width 11 height 9
type input "[DATE]"
click at [780, 79] on div "Chọn văn phòng" at bounding box center [781, 81] width 40 height 8
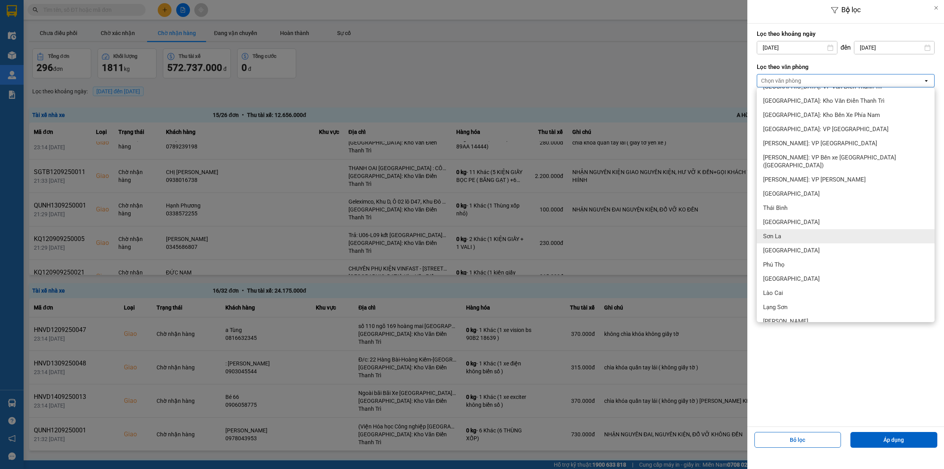
scroll to position [344, 0]
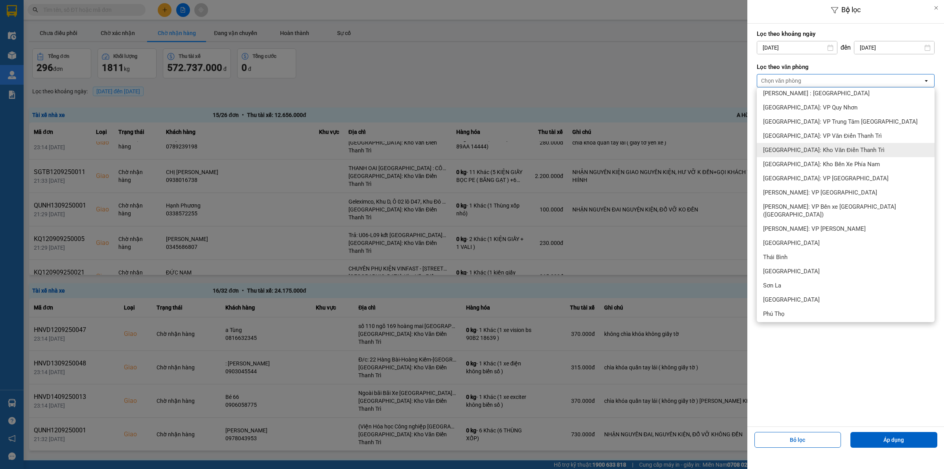
click at [821, 149] on span "[GEOGRAPHIC_DATA]: Kho Văn Điển Thanh Trì" at bounding box center [824, 150] width 122 height 8
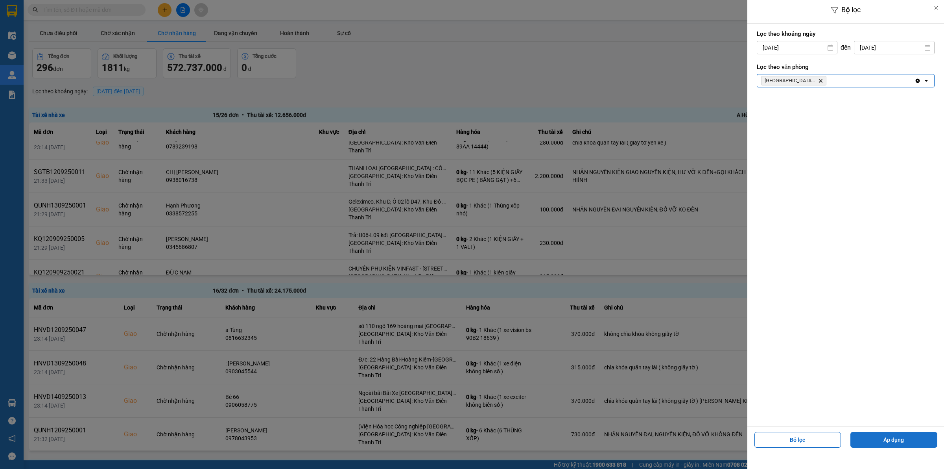
click at [907, 445] on button "Áp dụng" at bounding box center [894, 440] width 87 height 16
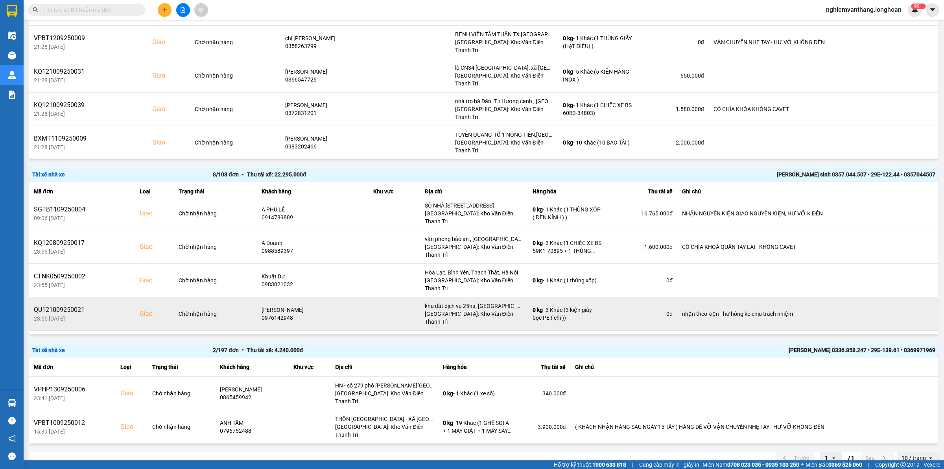
scroll to position [85, 0]
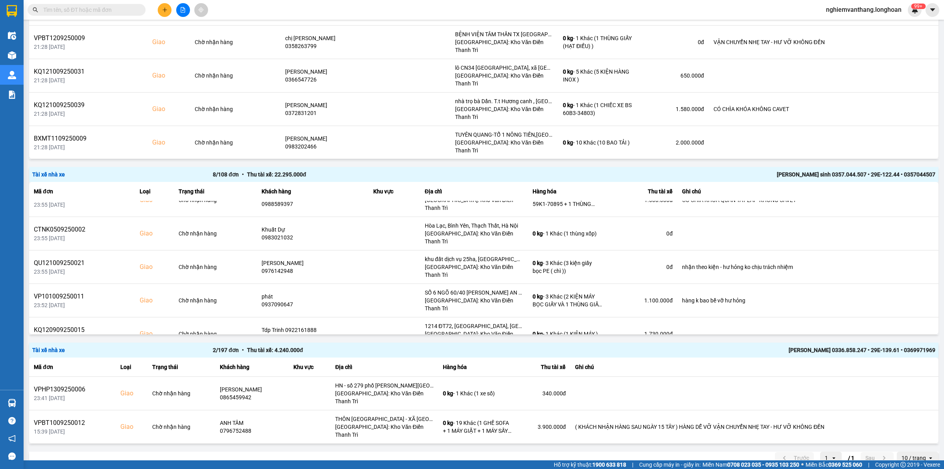
click at [903, 360] on button at bounding box center [908, 367] width 11 height 14
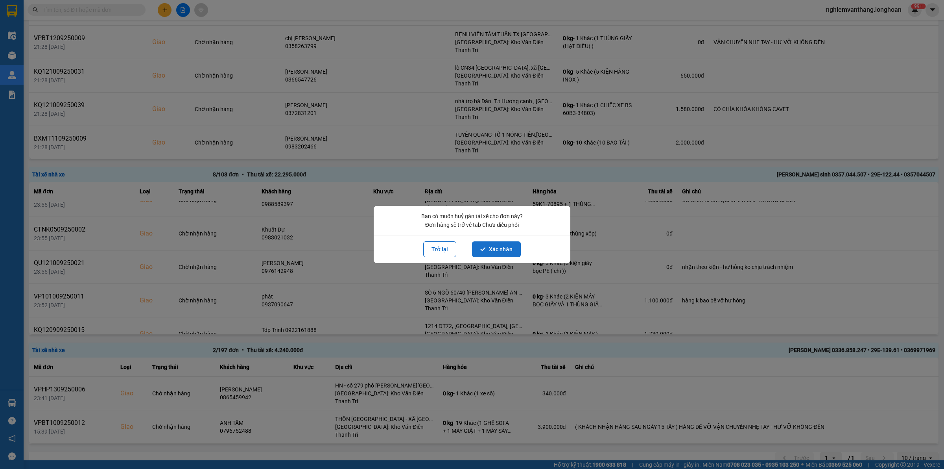
drag, startPoint x: 498, startPoint y: 254, endPoint x: 913, endPoint y: 274, distance: 415.6
click at [498, 254] on button "Xác nhận" at bounding box center [496, 249] width 49 height 16
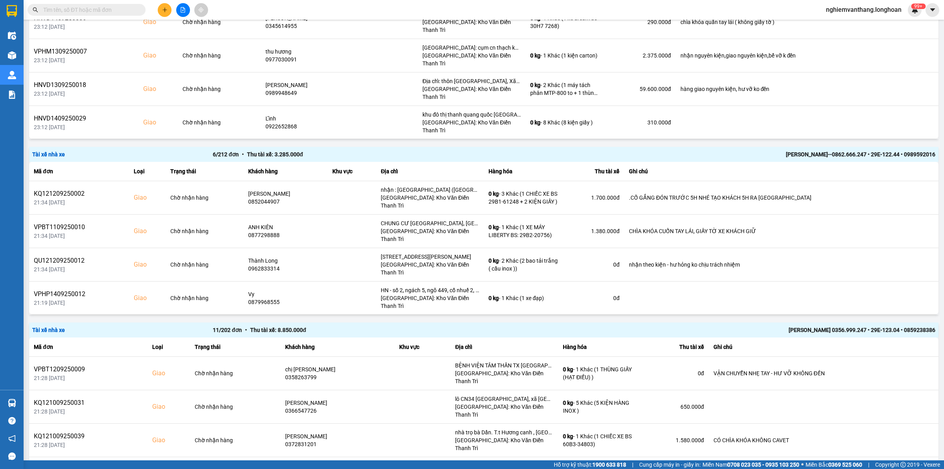
scroll to position [1229, 0]
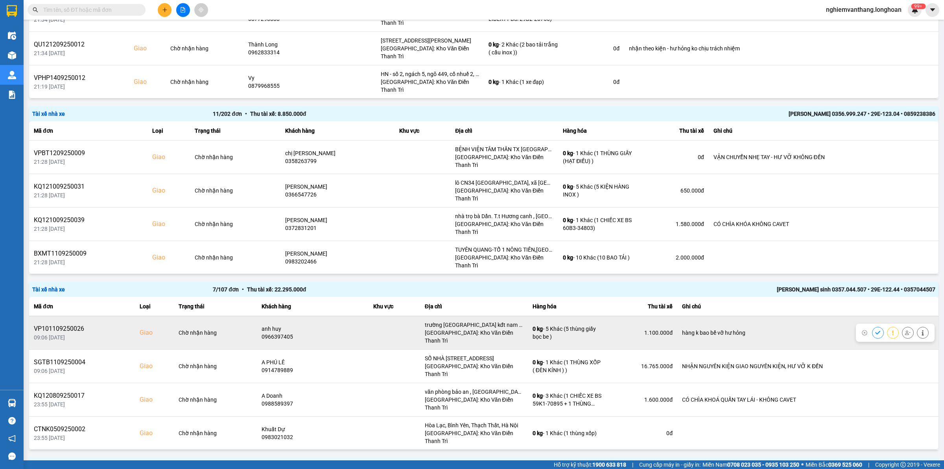
click at [905, 330] on icon at bounding box center [908, 332] width 6 height 4
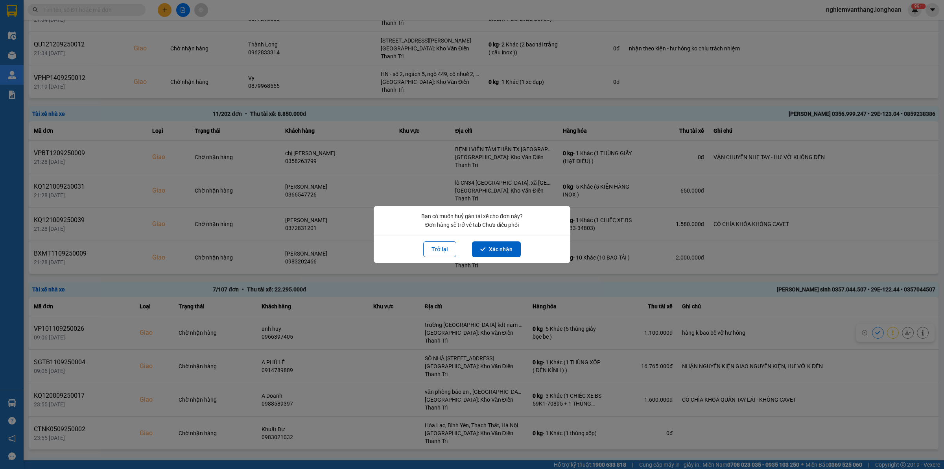
drag, startPoint x: 489, startPoint y: 248, endPoint x: 545, endPoint y: 262, distance: 57.9
click at [489, 248] on button "Xác nhận" at bounding box center [496, 249] width 49 height 16
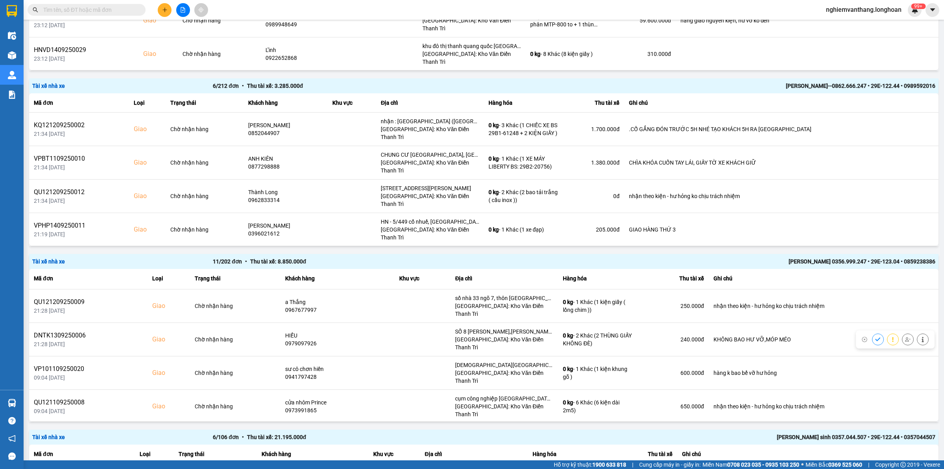
scroll to position [1279, 0]
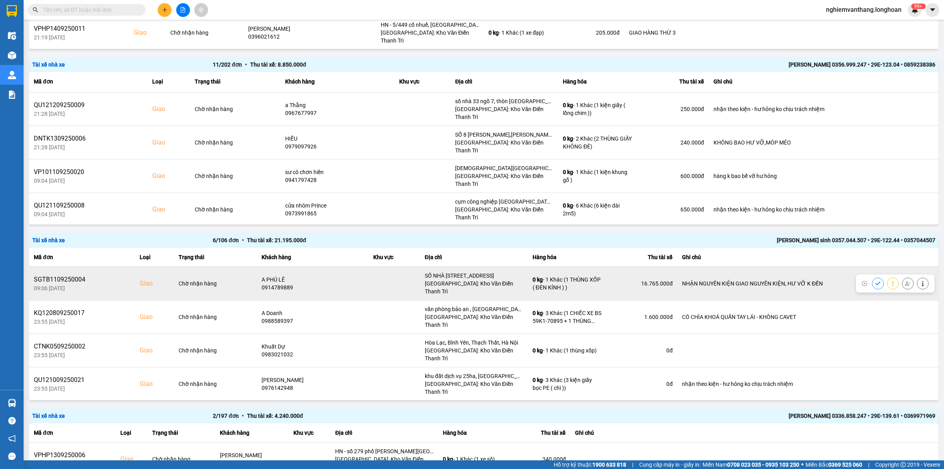
click at [905, 281] on icon at bounding box center [908, 284] width 6 height 6
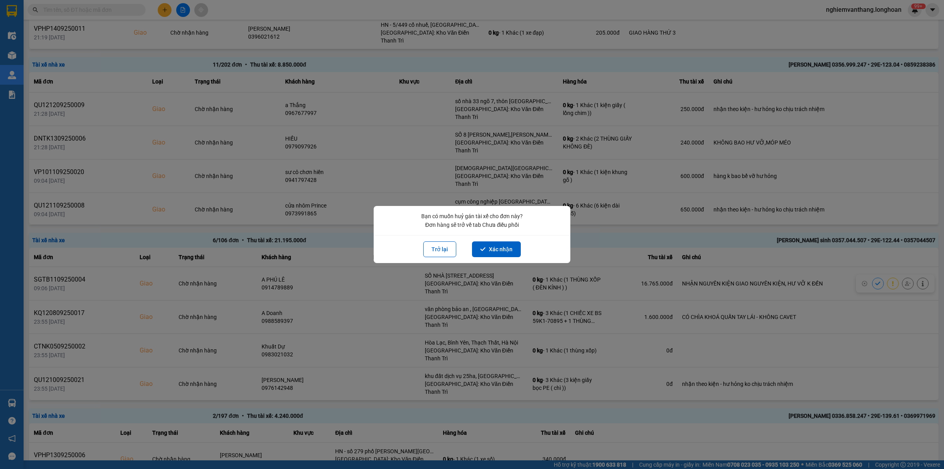
click at [492, 252] on button "Xác nhận" at bounding box center [496, 249] width 49 height 16
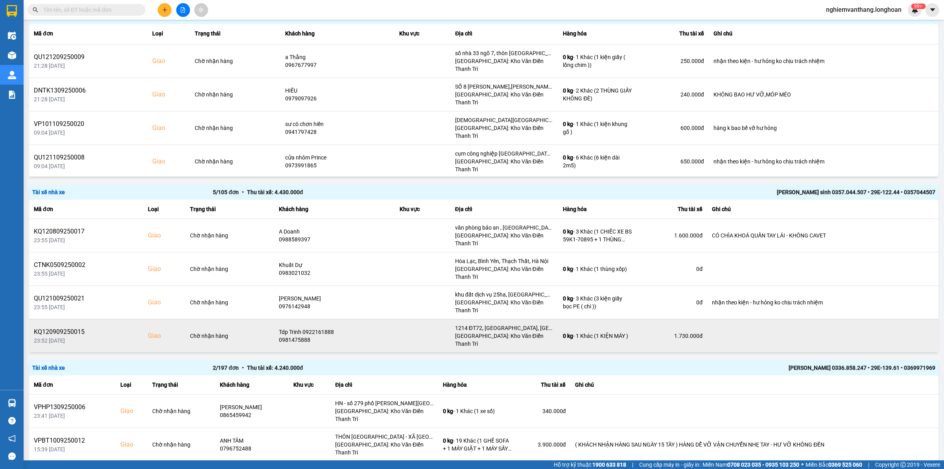
scroll to position [1344, 0]
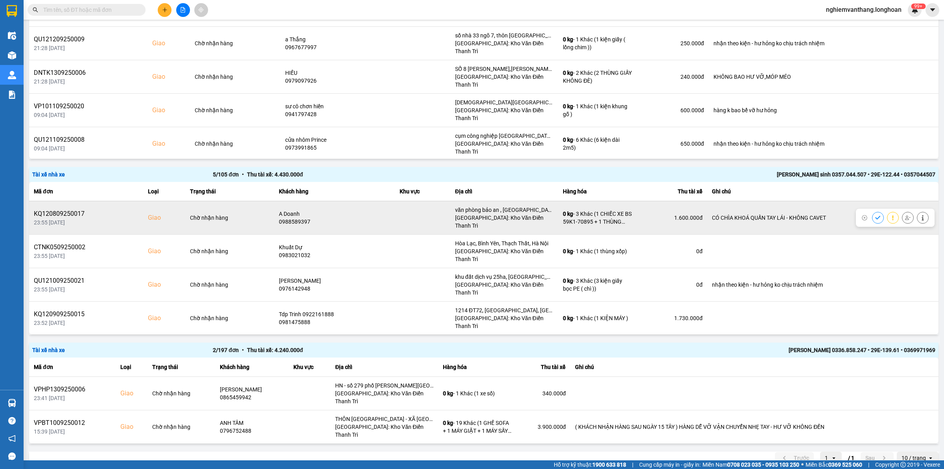
click at [905, 215] on icon at bounding box center [908, 218] width 6 height 6
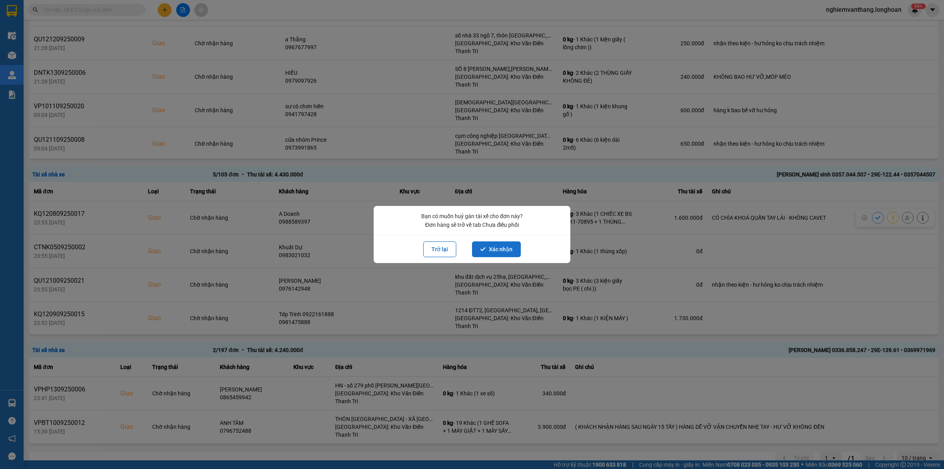
drag, startPoint x: 492, startPoint y: 241, endPoint x: 502, endPoint y: 247, distance: 12.0
click at [492, 241] on button "Xác nhận" at bounding box center [496, 249] width 49 height 16
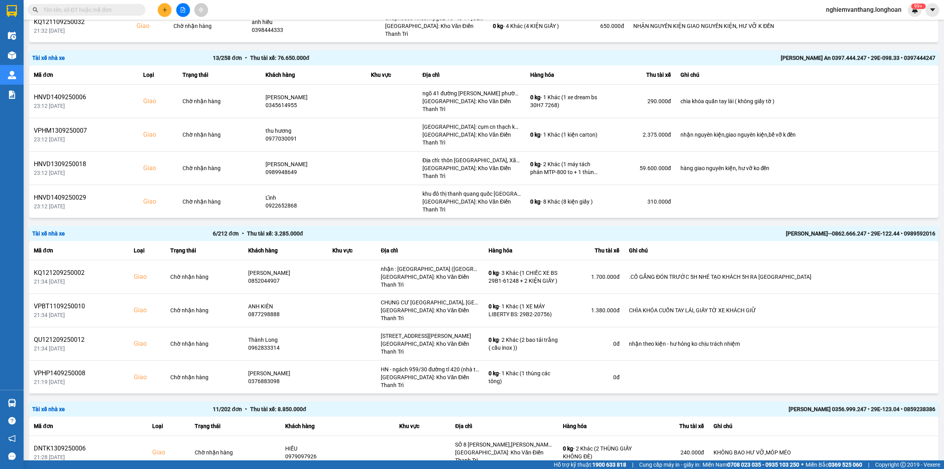
scroll to position [1229, 0]
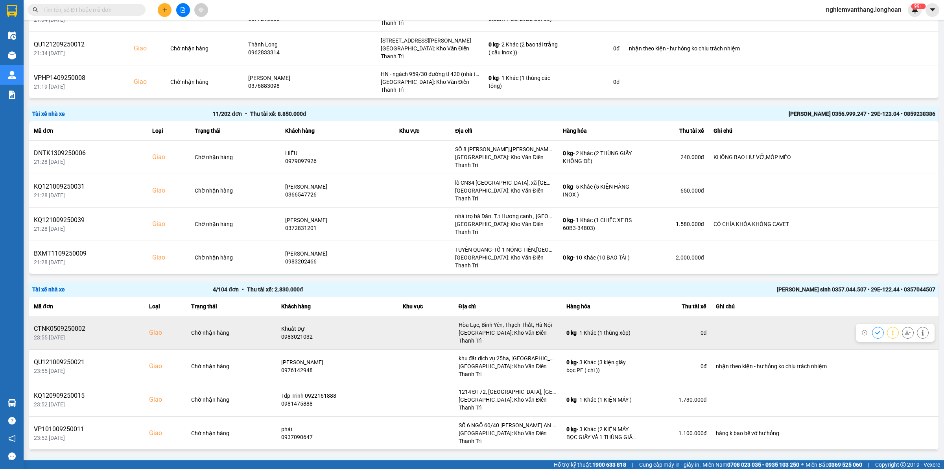
click at [905, 330] on icon at bounding box center [908, 332] width 6 height 4
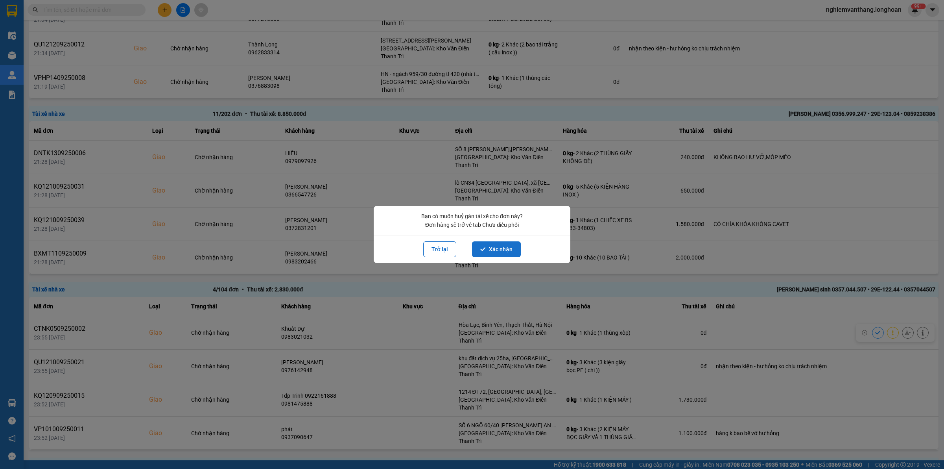
click at [490, 249] on button "Xác nhận" at bounding box center [496, 249] width 49 height 16
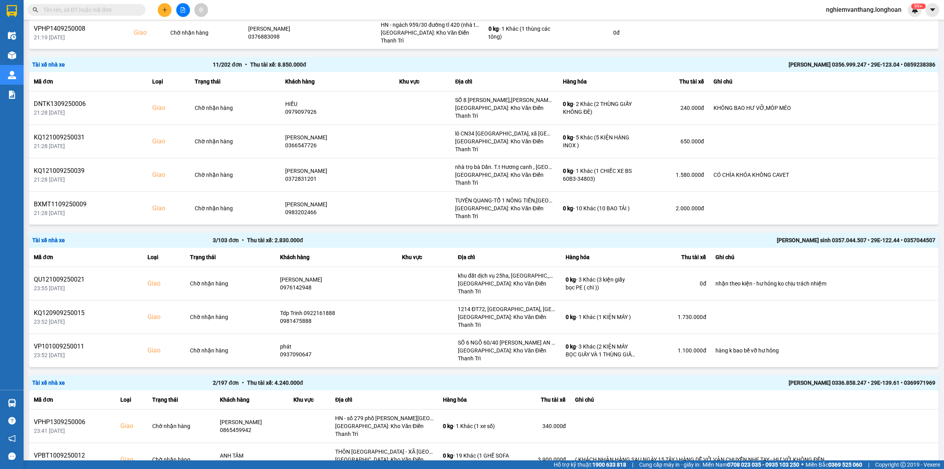
scroll to position [1293, 0]
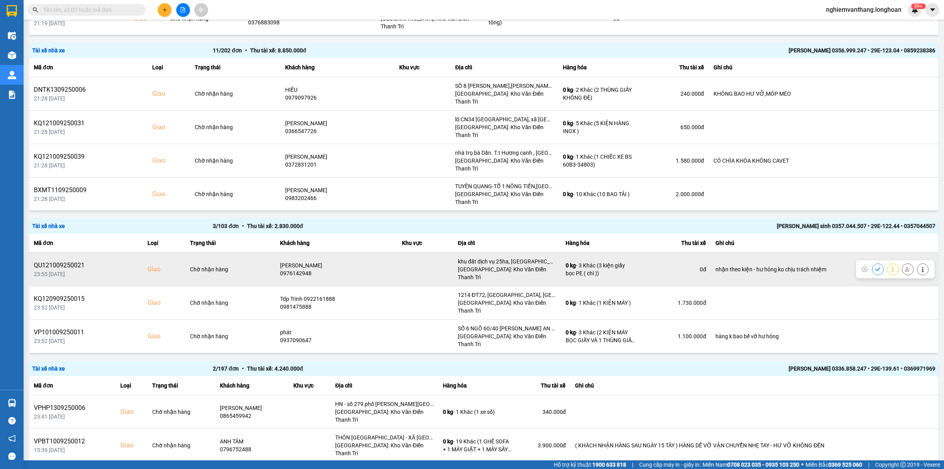
click at [904, 268] on button at bounding box center [908, 269] width 11 height 14
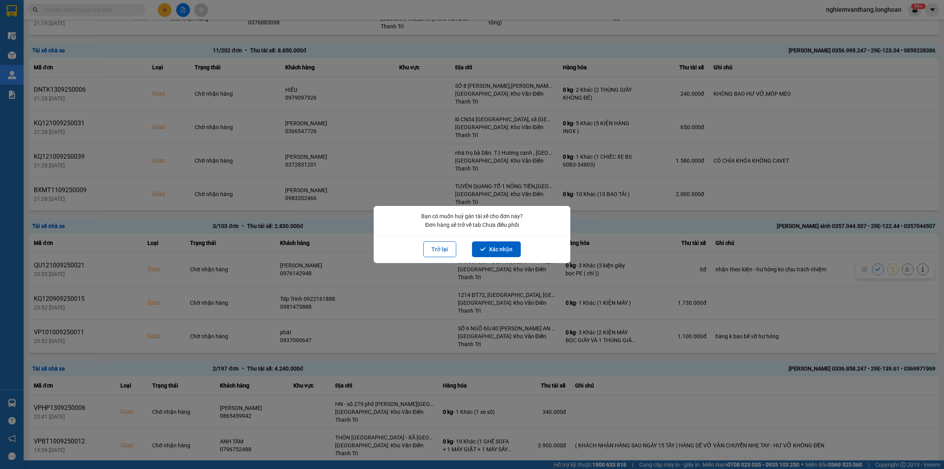
drag, startPoint x: 488, startPoint y: 251, endPoint x: 555, endPoint y: 231, distance: 70.1
click at [489, 250] on button "Xác nhận" at bounding box center [496, 249] width 49 height 16
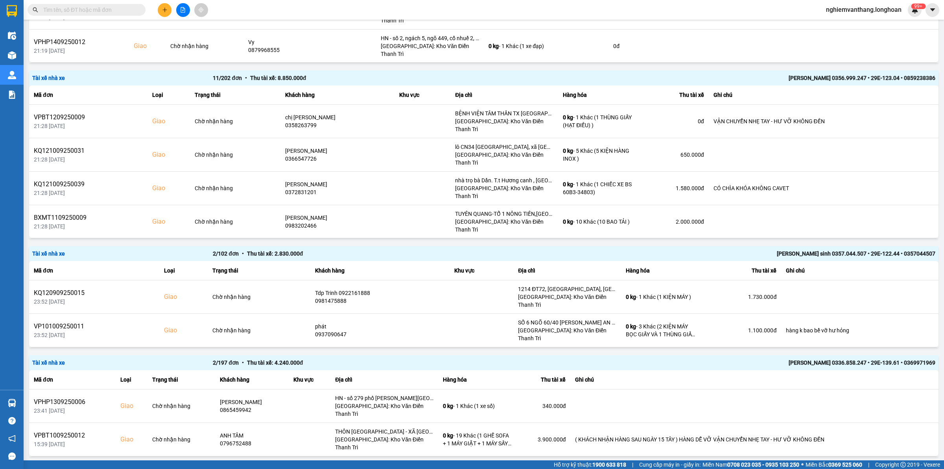
scroll to position [1266, 0]
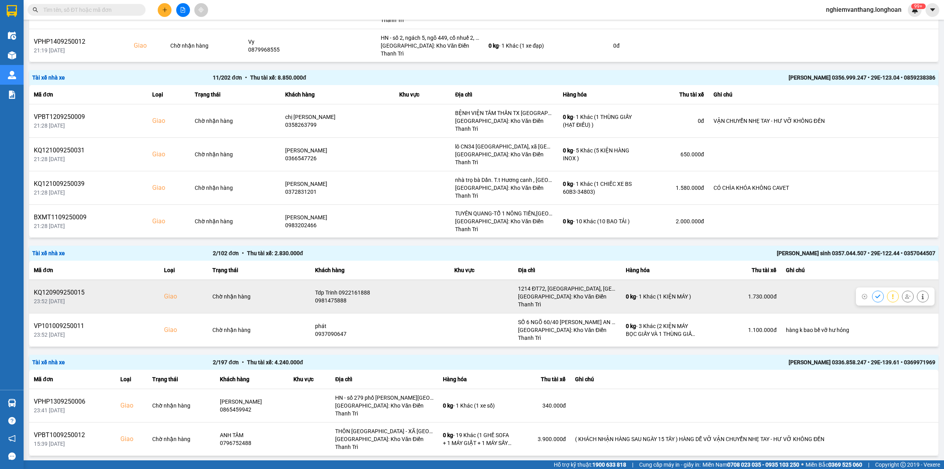
click at [905, 294] on icon at bounding box center [908, 297] width 6 height 6
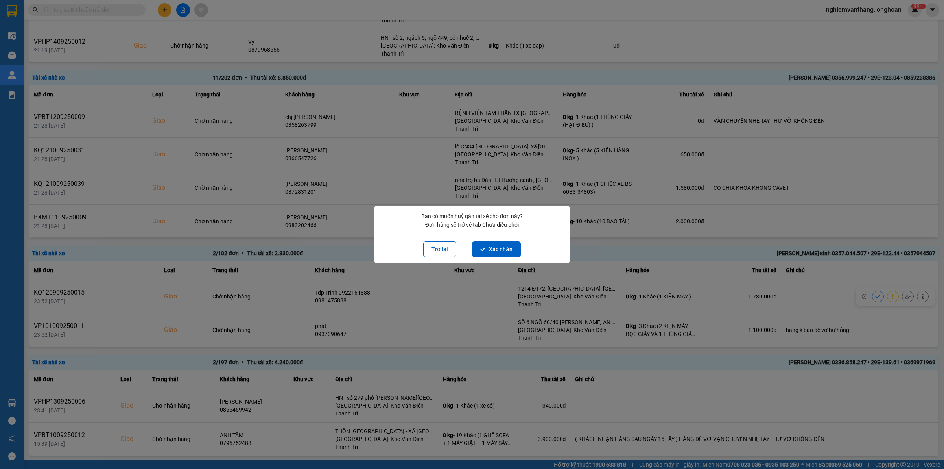
click at [489, 245] on button "Xác nhận" at bounding box center [496, 249] width 49 height 16
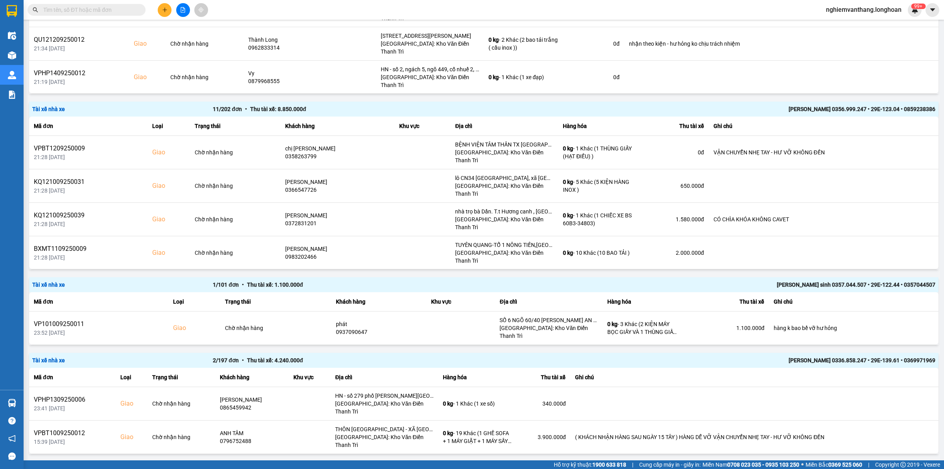
scroll to position [1238, 0]
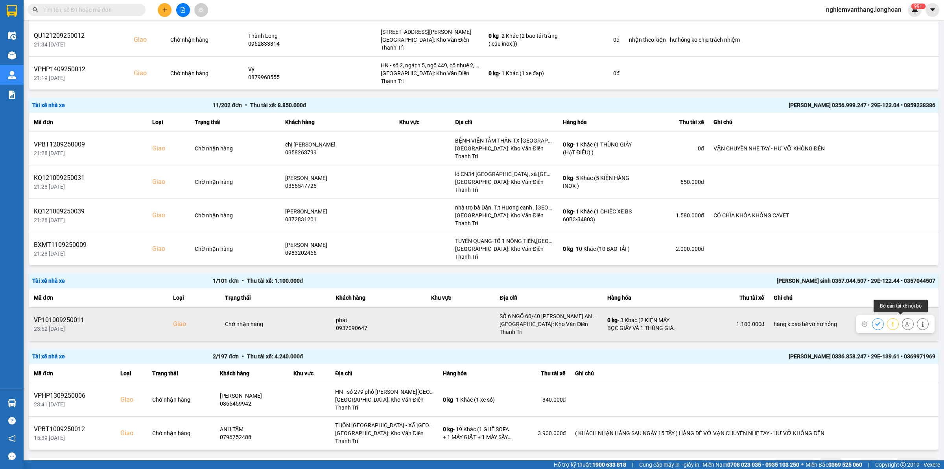
click at [905, 321] on icon at bounding box center [908, 324] width 6 height 6
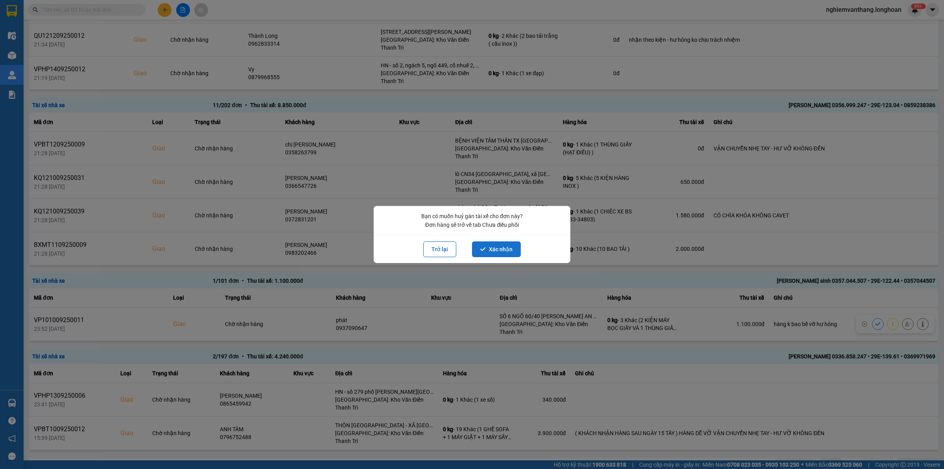
click at [496, 255] on button "Xác nhận" at bounding box center [496, 249] width 49 height 16
drag, startPoint x: 510, startPoint y: 255, endPoint x: 506, endPoint y: 248, distance: 8.1
click at [510, 254] on button "Xác nhận" at bounding box center [496, 249] width 49 height 16
click at [506, 248] on main "ver: 0.0.137 Chưa điều phối Chờ xác nhận Chờ nhận hàng Đang vận chuyển Hoàn thà…" at bounding box center [472, 230] width 944 height 460
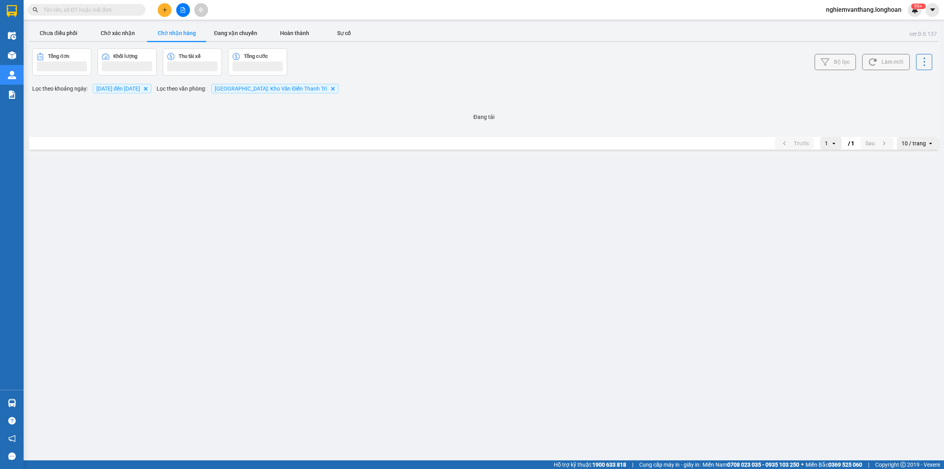
scroll to position [0, 0]
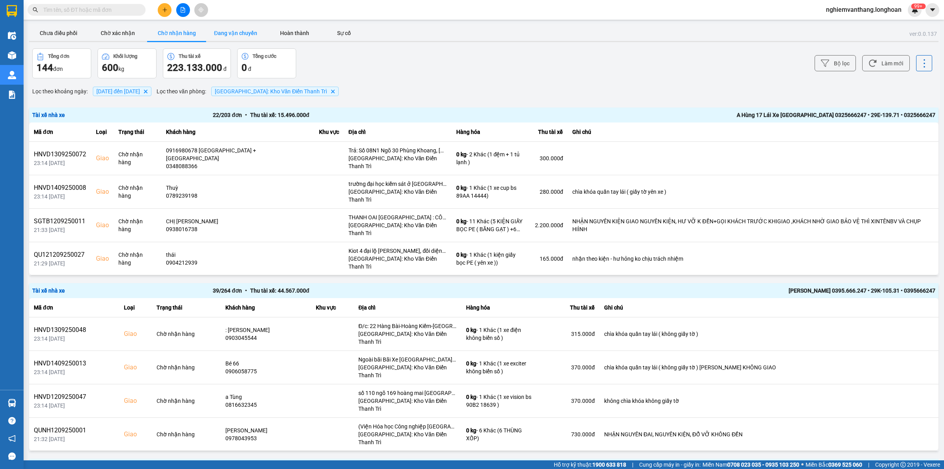
click at [232, 38] on button "Đang vận chuyển" at bounding box center [235, 33] width 59 height 16
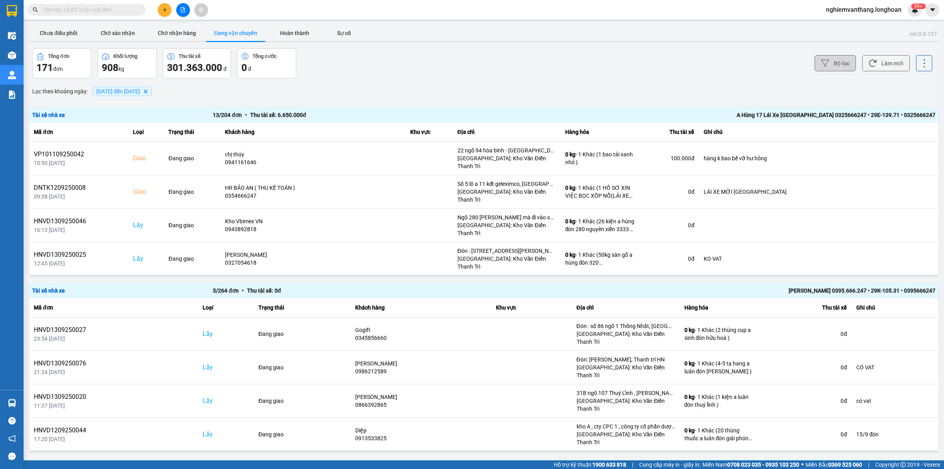
click at [833, 63] on button "Bộ lọc" at bounding box center [835, 63] width 41 height 16
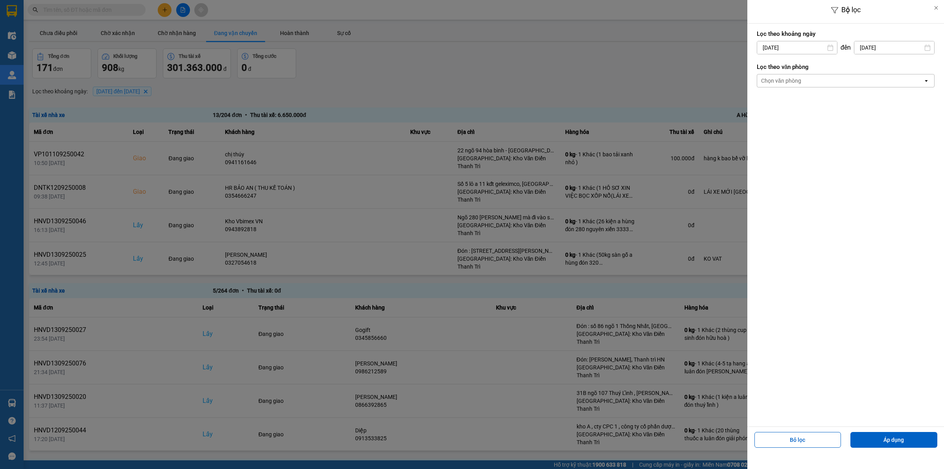
click at [819, 78] on div "Chọn văn phòng" at bounding box center [840, 80] width 166 height 13
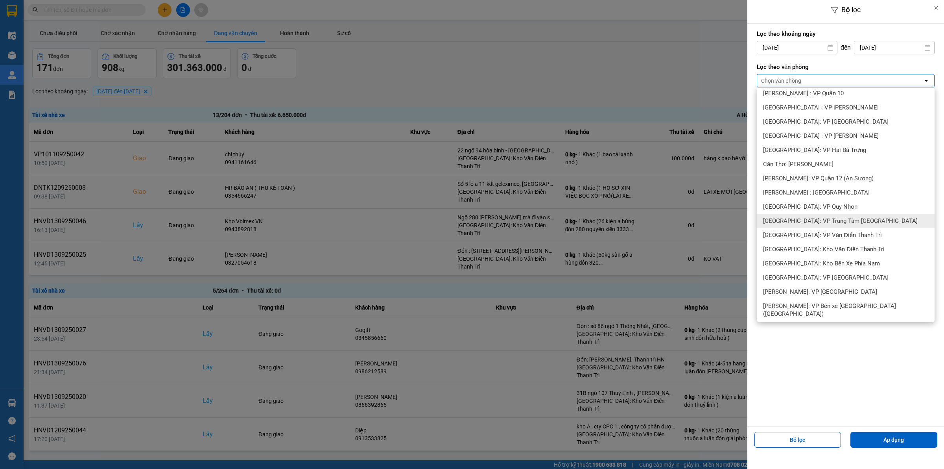
scroll to position [246, 0]
click at [828, 241] on div "[GEOGRAPHIC_DATA]: Kho Văn Điển Thanh Trì" at bounding box center [846, 248] width 178 height 14
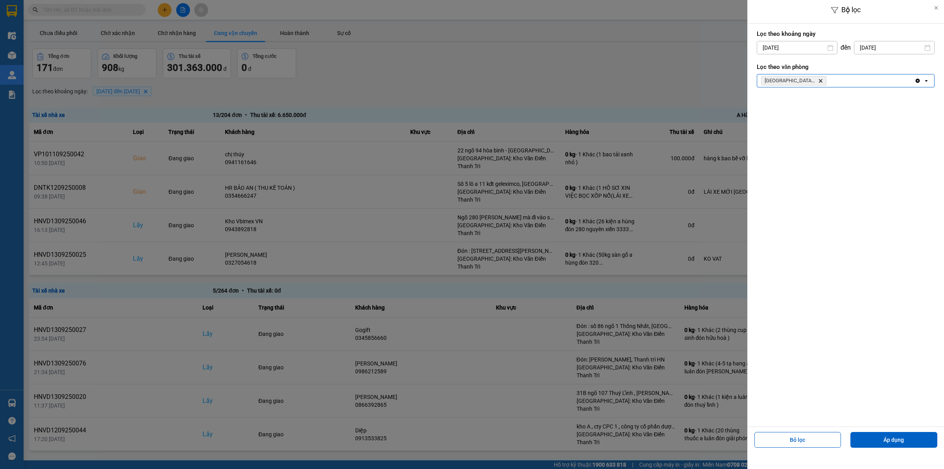
click at [876, 433] on button "Áp dụng" at bounding box center [894, 440] width 87 height 16
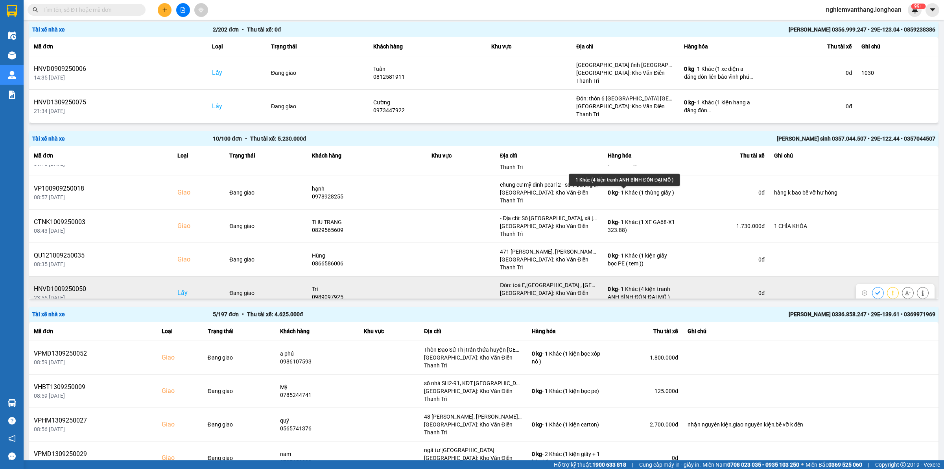
scroll to position [139, 0]
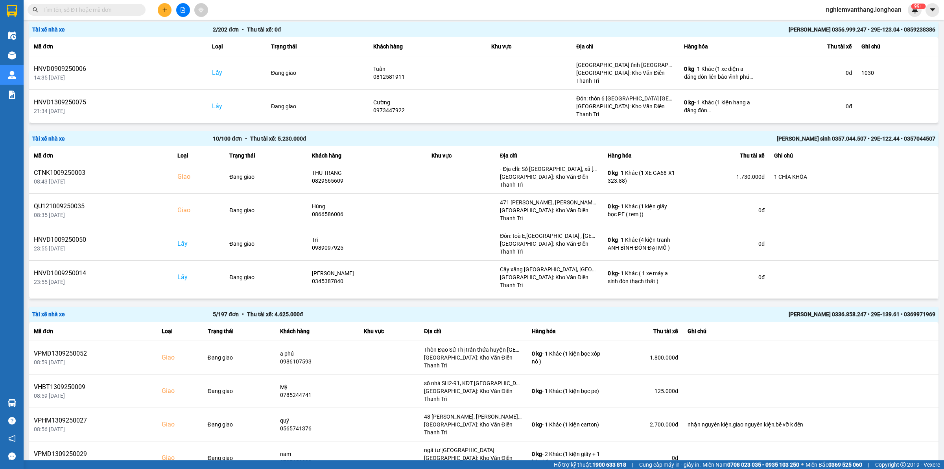
click at [905, 341] on icon at bounding box center [908, 344] width 6 height 6
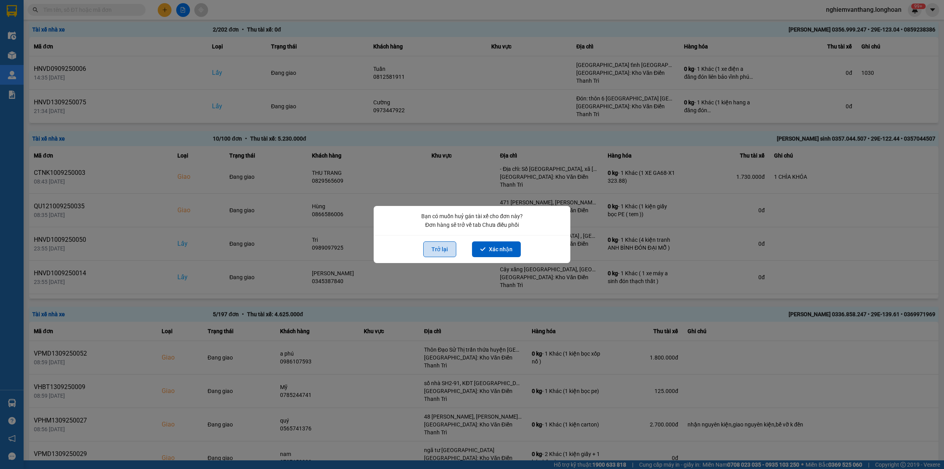
drag, startPoint x: 508, startPoint y: 248, endPoint x: 450, endPoint y: 248, distance: 57.8
click at [508, 248] on button "Xác nhận" at bounding box center [496, 249] width 49 height 16
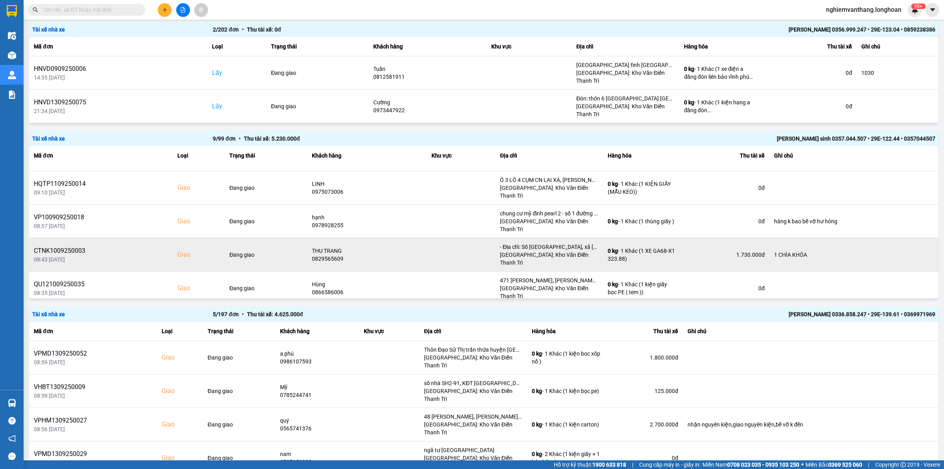
scroll to position [112, 0]
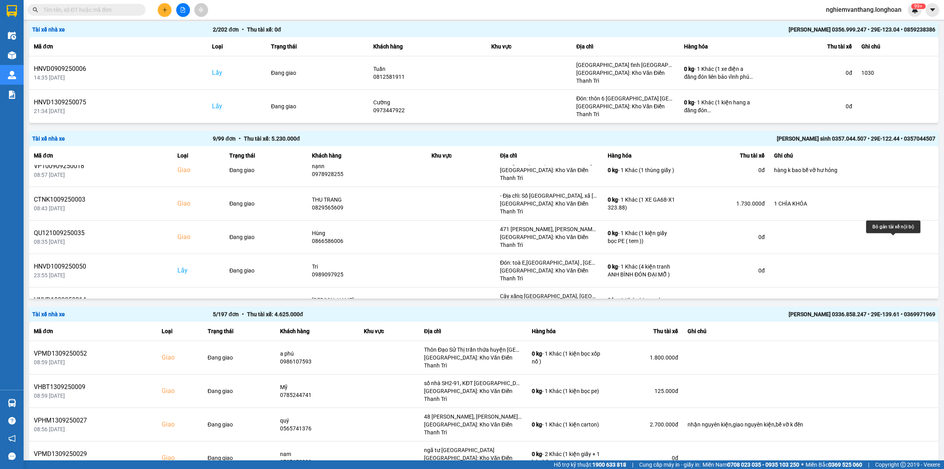
click at [905, 334] on icon at bounding box center [908, 337] width 6 height 6
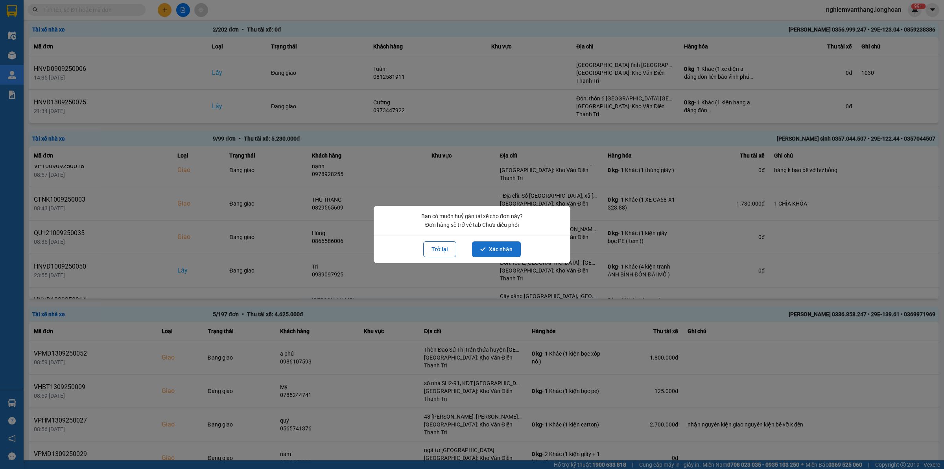
click at [509, 247] on button "Xác nhận" at bounding box center [496, 249] width 49 height 16
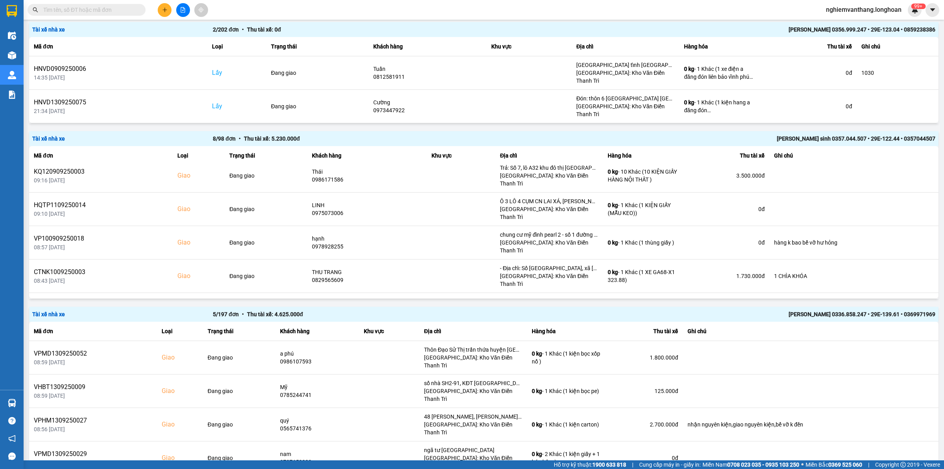
scroll to position [85, 0]
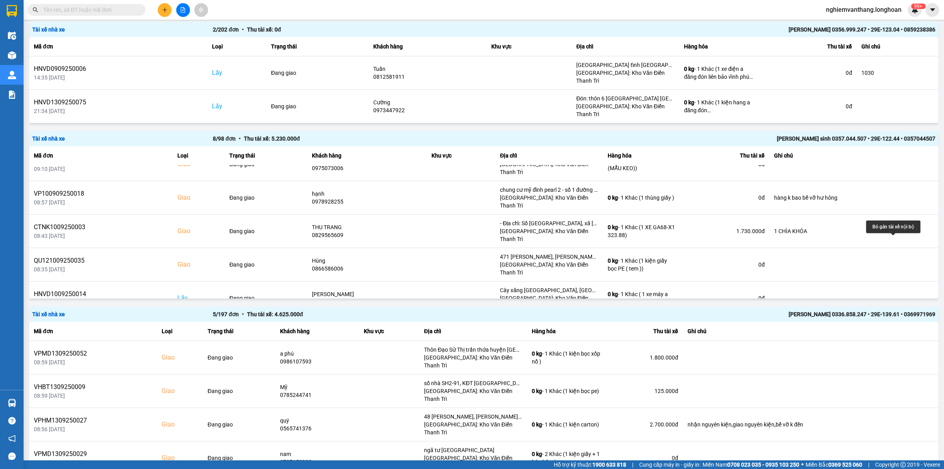
click at [905, 329] on icon at bounding box center [908, 332] width 6 height 6
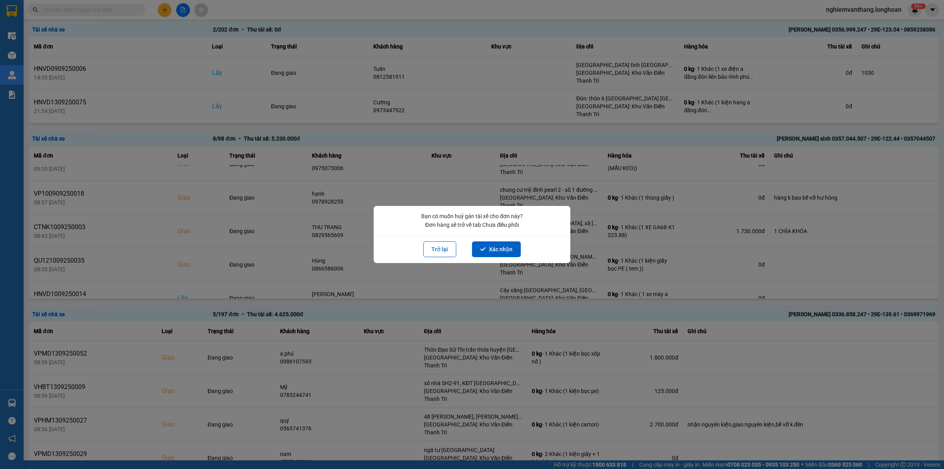
click at [519, 248] on button "Xác nhận" at bounding box center [496, 249] width 49 height 16
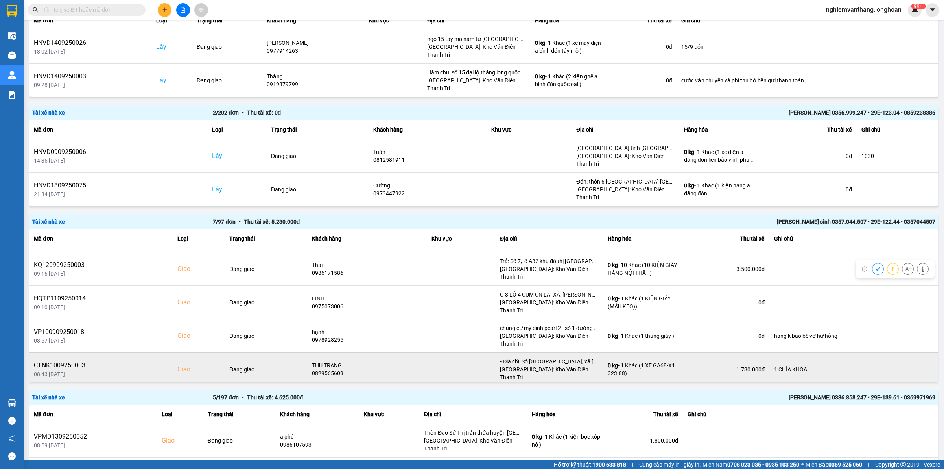
scroll to position [57, 0]
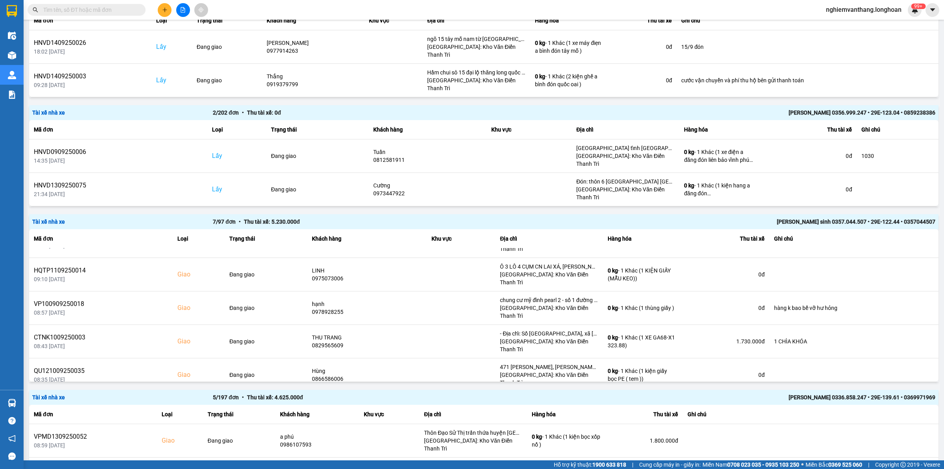
click at [905, 405] on icon at bounding box center [908, 408] width 6 height 6
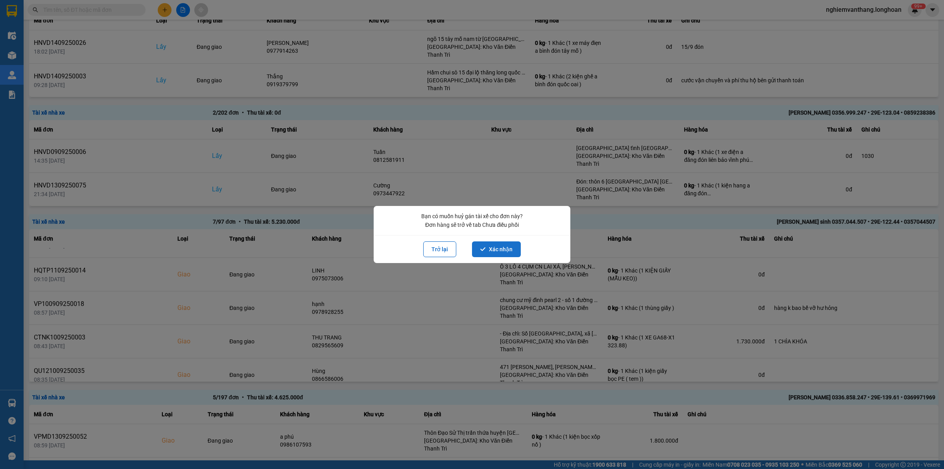
drag, startPoint x: 500, startPoint y: 248, endPoint x: 506, endPoint y: 244, distance: 6.5
click at [501, 248] on button "Xác nhận" at bounding box center [496, 249] width 49 height 16
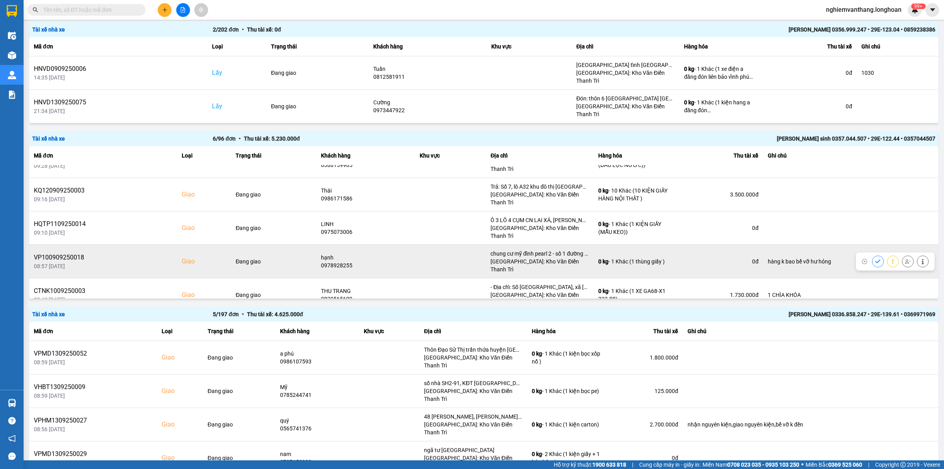
scroll to position [30, 0]
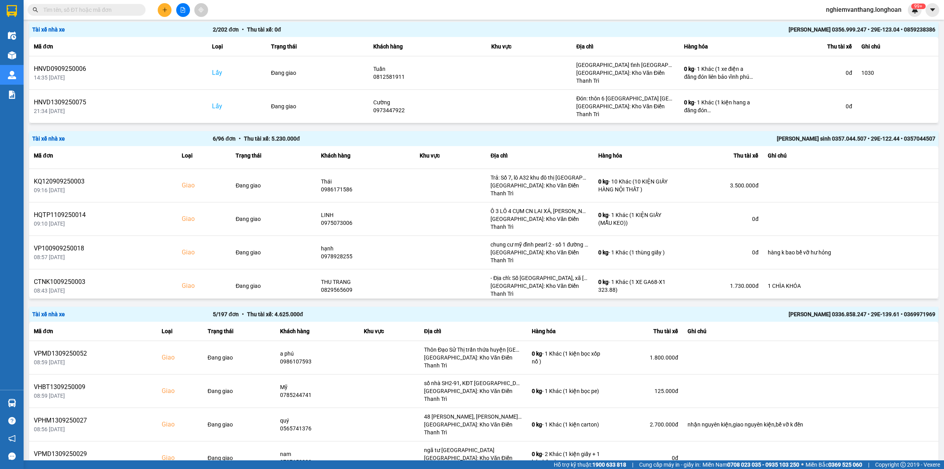
click at [905, 316] on icon at bounding box center [908, 319] width 6 height 6
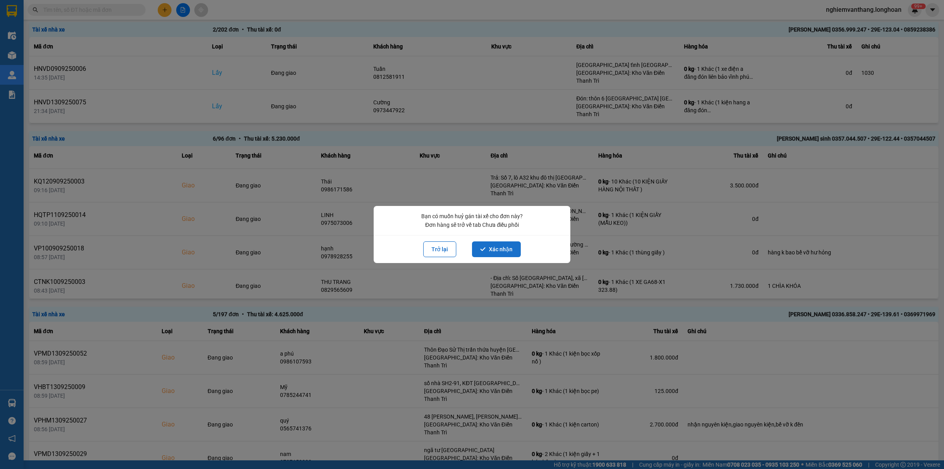
click at [488, 249] on button "Xác nhận" at bounding box center [496, 249] width 49 height 16
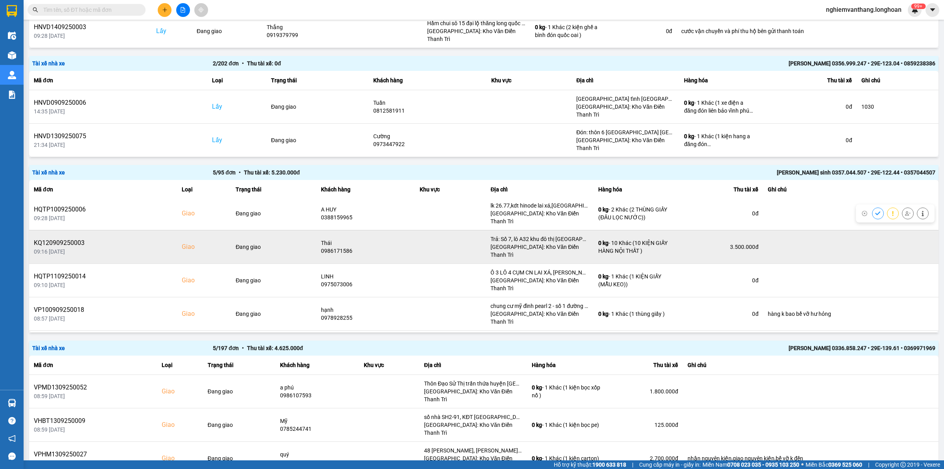
scroll to position [3, 0]
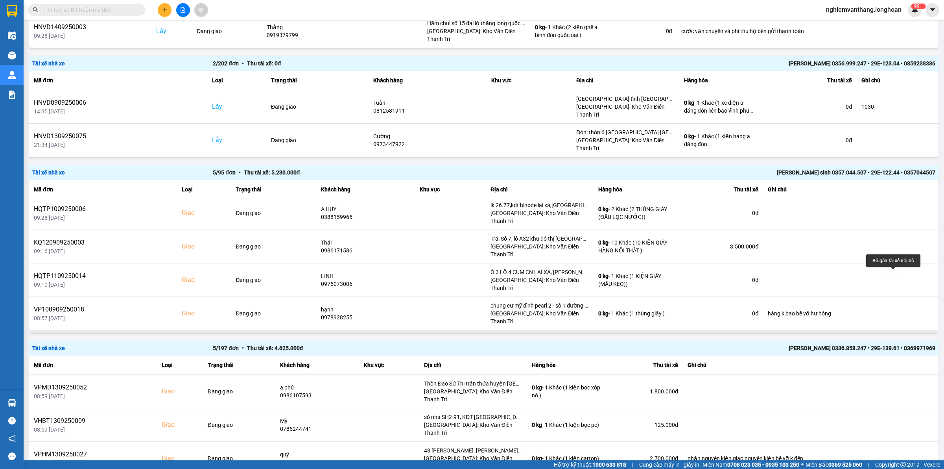
click at [905, 344] on icon at bounding box center [908, 347] width 6 height 6
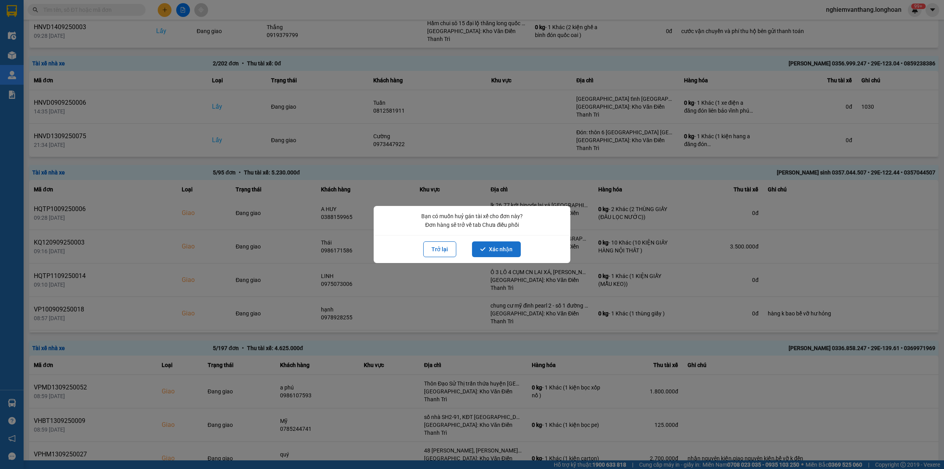
click at [498, 246] on button "Xác nhận" at bounding box center [496, 249] width 49 height 16
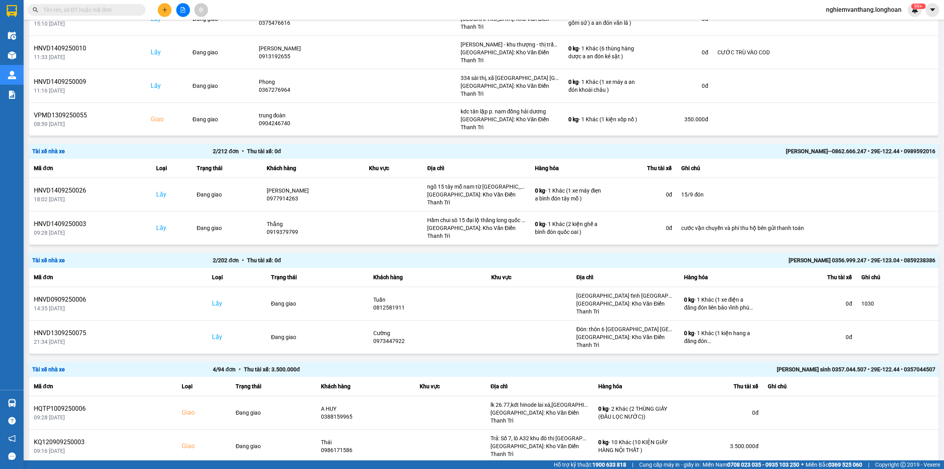
scroll to position [1190, 0]
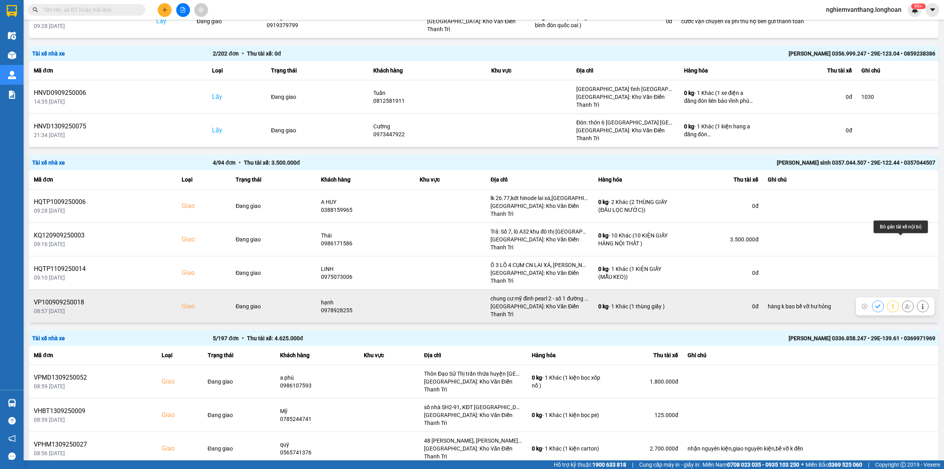
click at [905, 303] on icon at bounding box center [908, 306] width 6 height 6
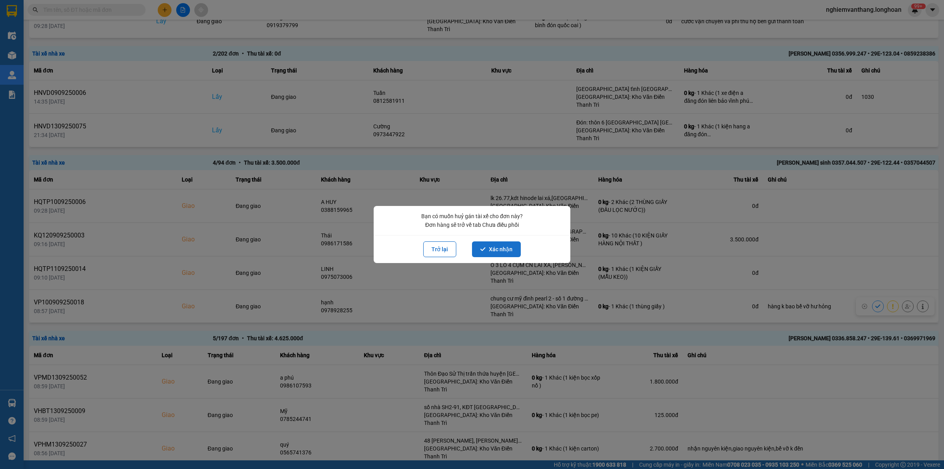
click at [502, 257] on div "Trở lại Xác nhận" at bounding box center [472, 249] width 197 height 28
click at [504, 253] on button "Xác nhận" at bounding box center [496, 249] width 49 height 16
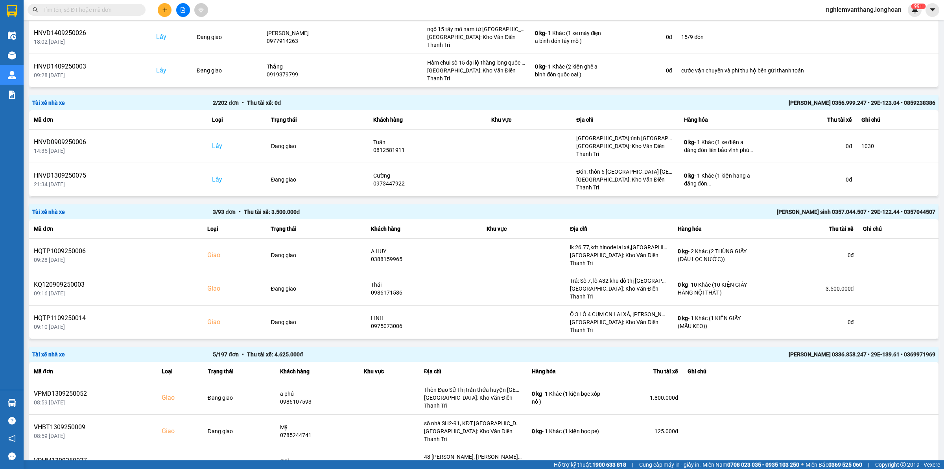
scroll to position [1163, 0]
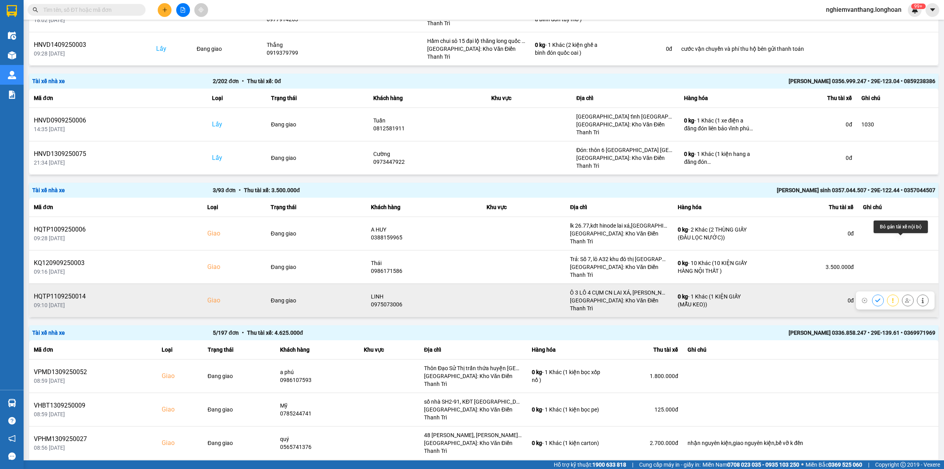
click at [905, 297] on icon at bounding box center [908, 300] width 6 height 6
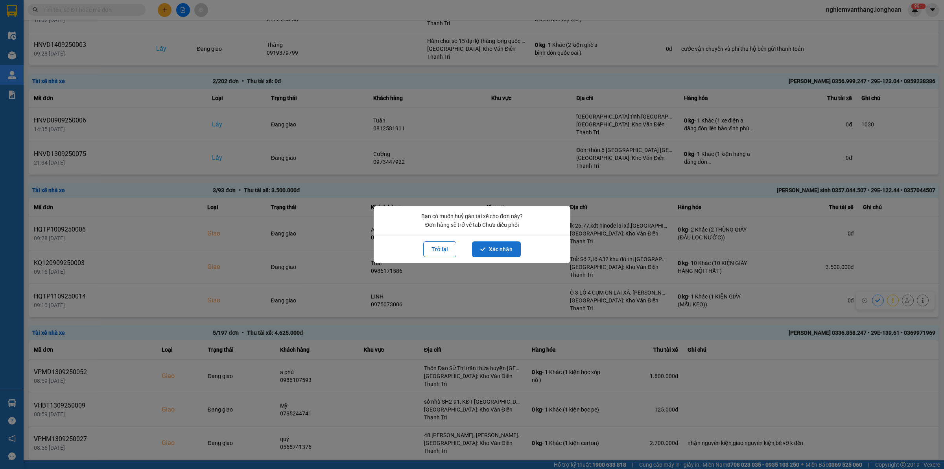
click at [500, 252] on button "Xác nhận" at bounding box center [496, 249] width 49 height 16
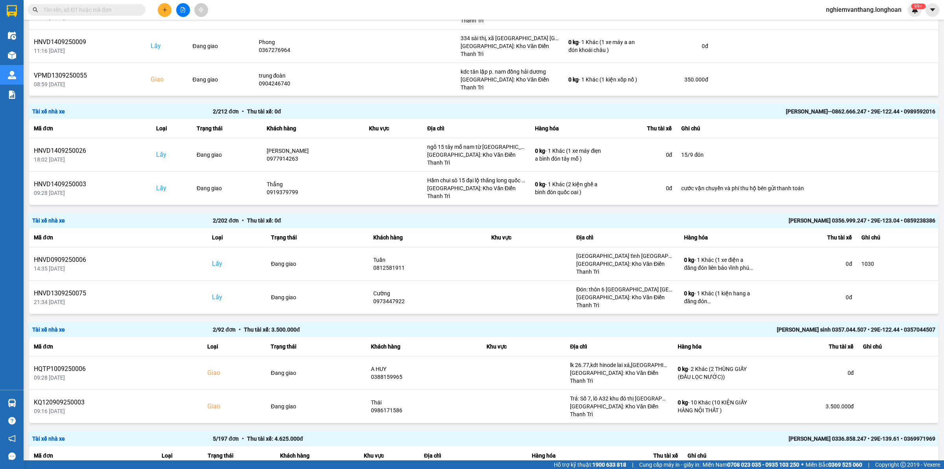
scroll to position [1135, 0]
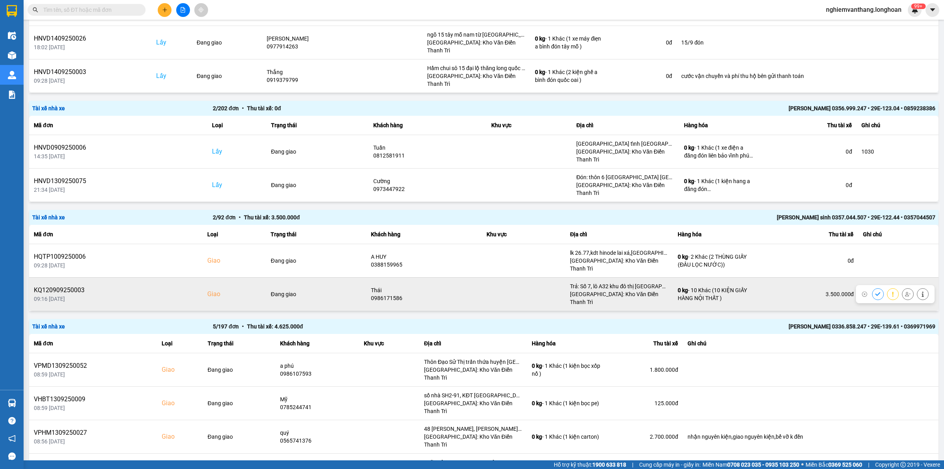
click at [905, 291] on icon at bounding box center [908, 294] width 6 height 6
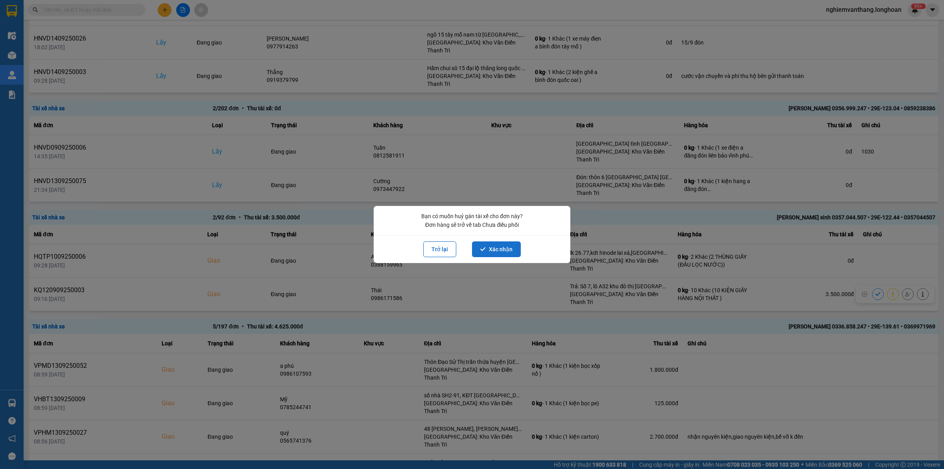
click at [495, 249] on button "Xác nhận" at bounding box center [496, 249] width 49 height 16
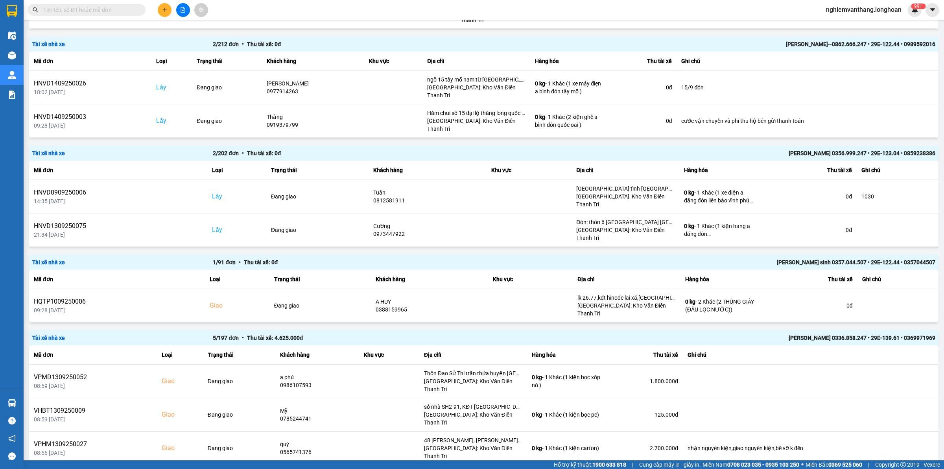
scroll to position [1108, 0]
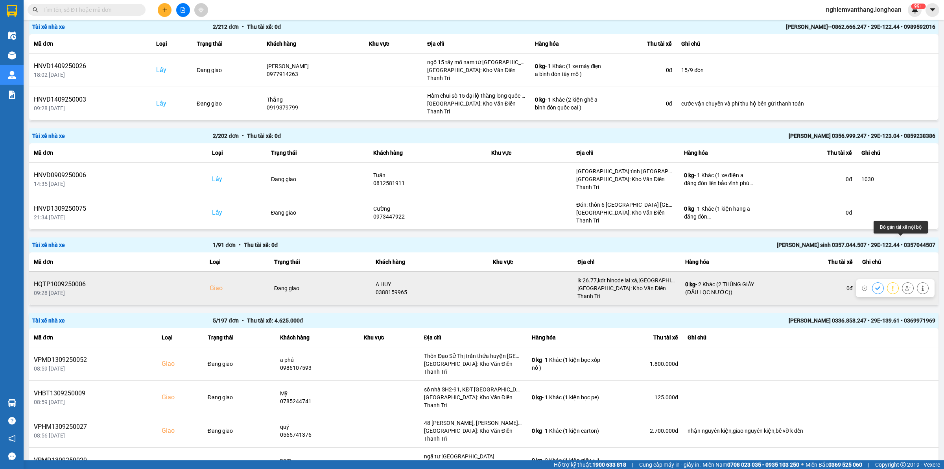
click at [905, 285] on icon at bounding box center [908, 288] width 6 height 6
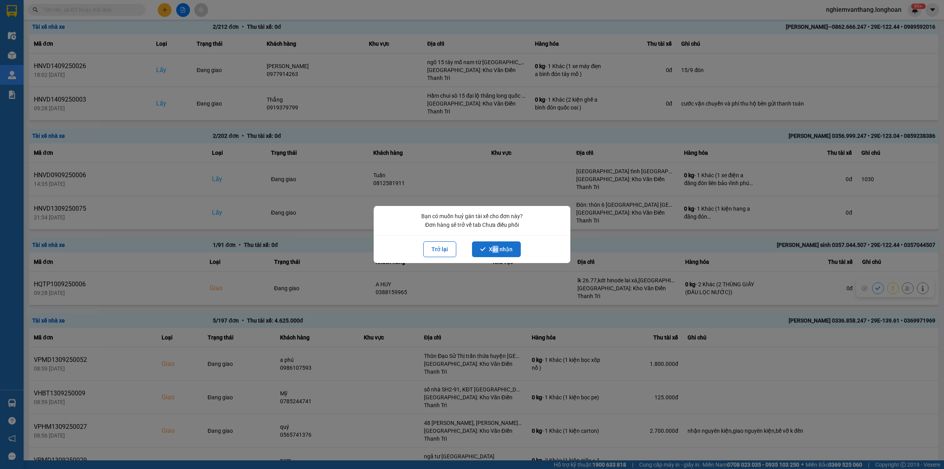
click at [493, 251] on button "Xác nhận" at bounding box center [496, 249] width 49 height 16
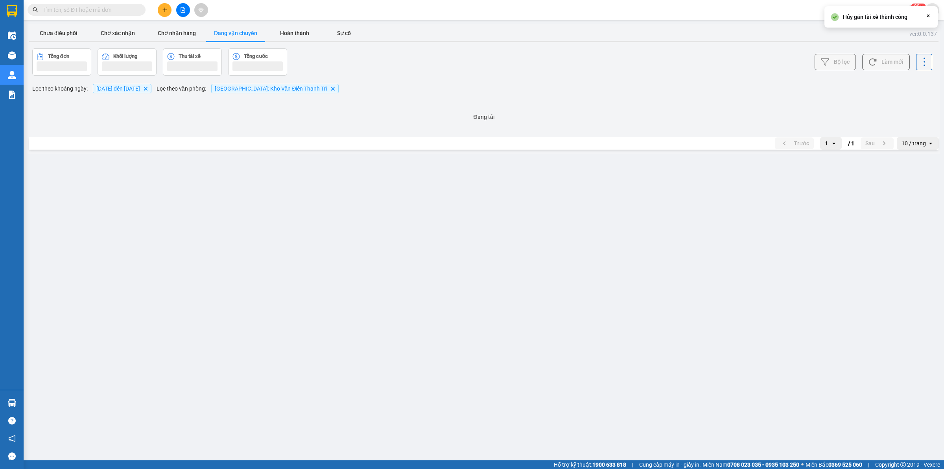
scroll to position [0, 0]
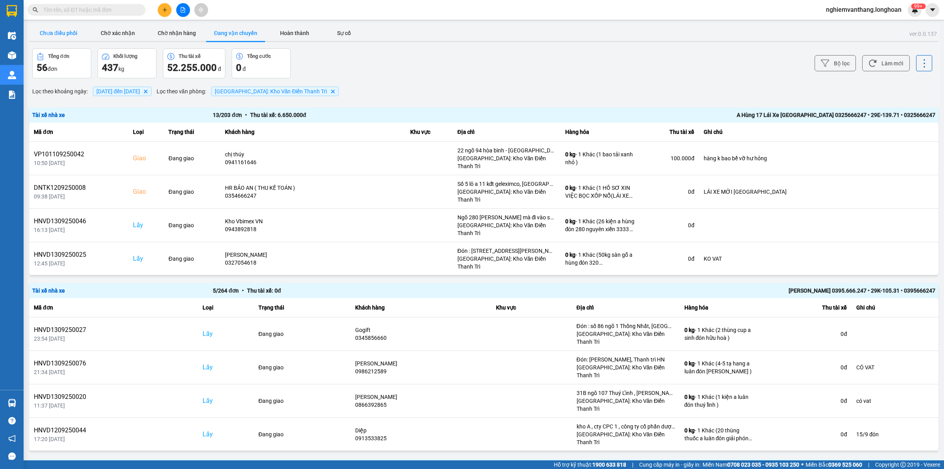
click at [54, 31] on button "Chưa điều phối" at bounding box center [58, 33] width 59 height 16
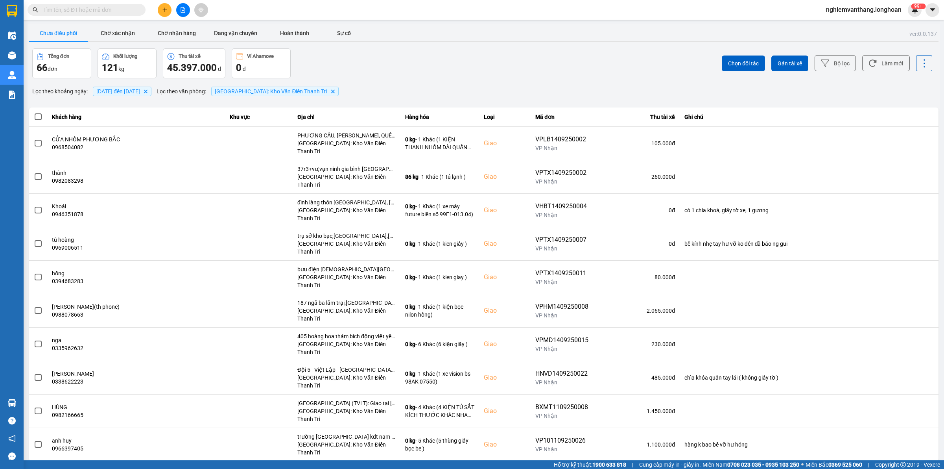
click at [906, 463] on div "10 / trang" at bounding box center [914, 467] width 24 height 8
drag, startPoint x: 917, startPoint y: 392, endPoint x: 914, endPoint y: 392, distance: 4.0
click at [917, 392] on div "100 / trang" at bounding box center [918, 389] width 29 height 8
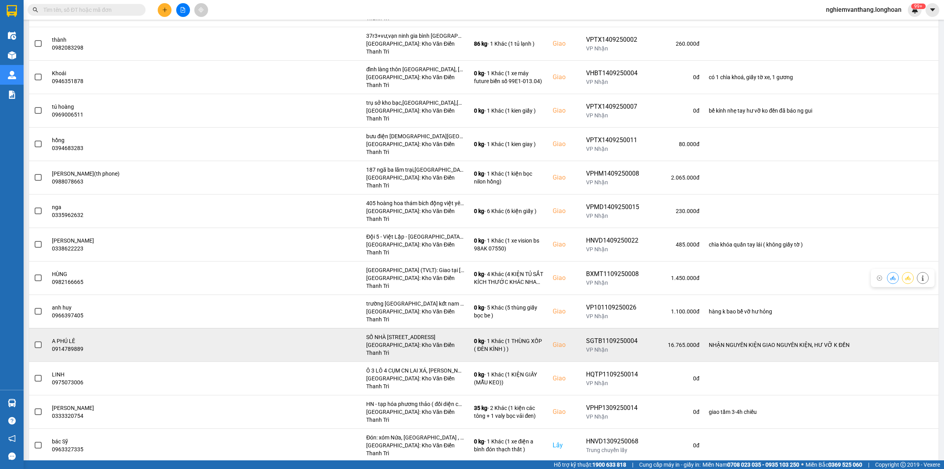
scroll to position [148, 0]
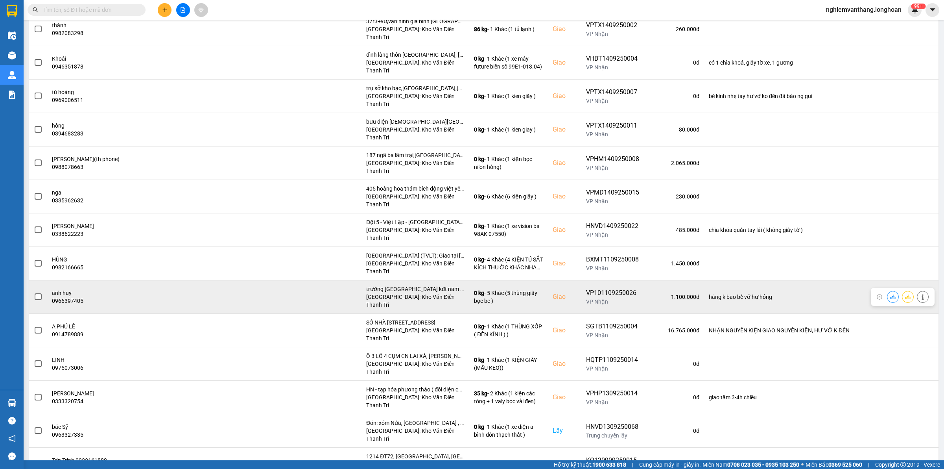
click at [36, 293] on span at bounding box center [38, 296] width 7 height 7
click at [34, 292] on input "checkbox" at bounding box center [34, 292] width 0 height 0
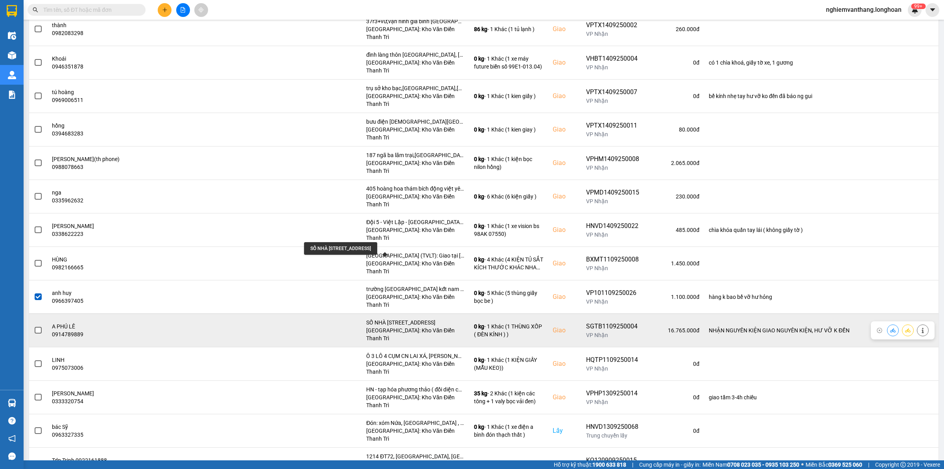
scroll to position [246, 0]
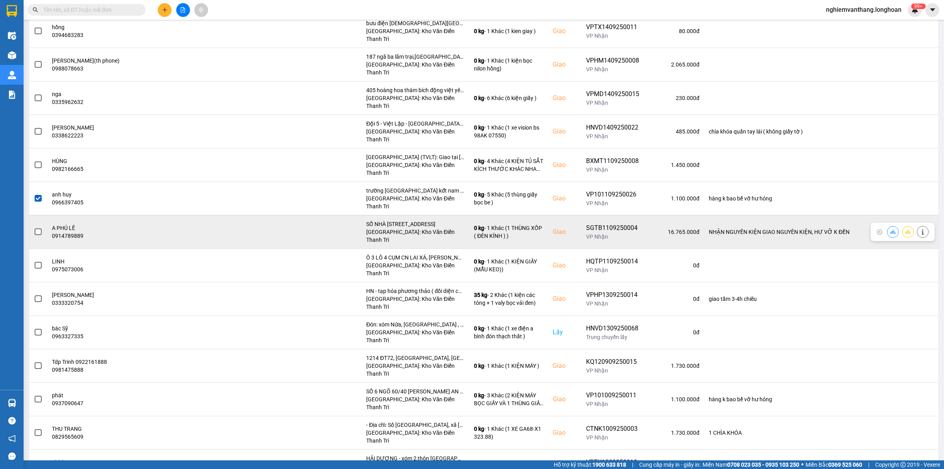
click at [32, 215] on td at bounding box center [38, 231] width 18 height 33
click at [37, 228] on span at bounding box center [38, 231] width 7 height 7
click at [34, 227] on input "checkbox" at bounding box center [34, 227] width 0 height 0
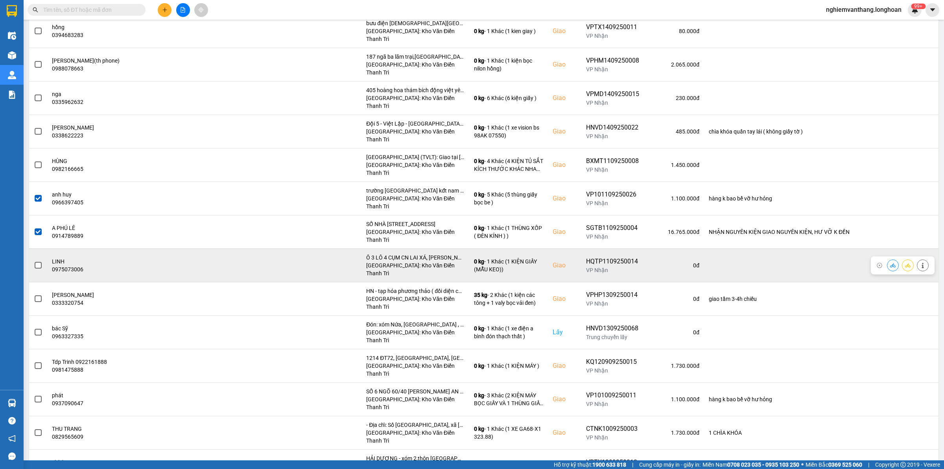
click at [40, 262] on span at bounding box center [38, 265] width 7 height 7
click at [34, 261] on input "checkbox" at bounding box center [34, 261] width 0 height 0
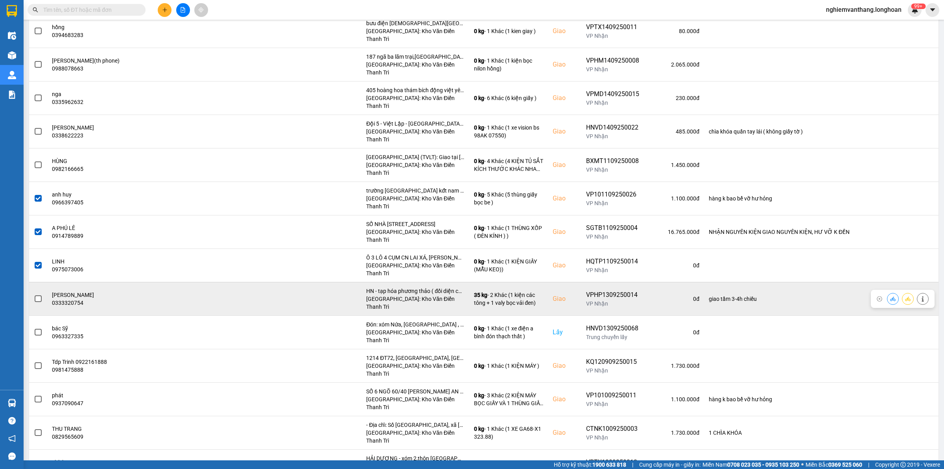
click at [38, 295] on span at bounding box center [38, 298] width 7 height 7
click at [34, 294] on input "checkbox" at bounding box center [34, 294] width 0 height 0
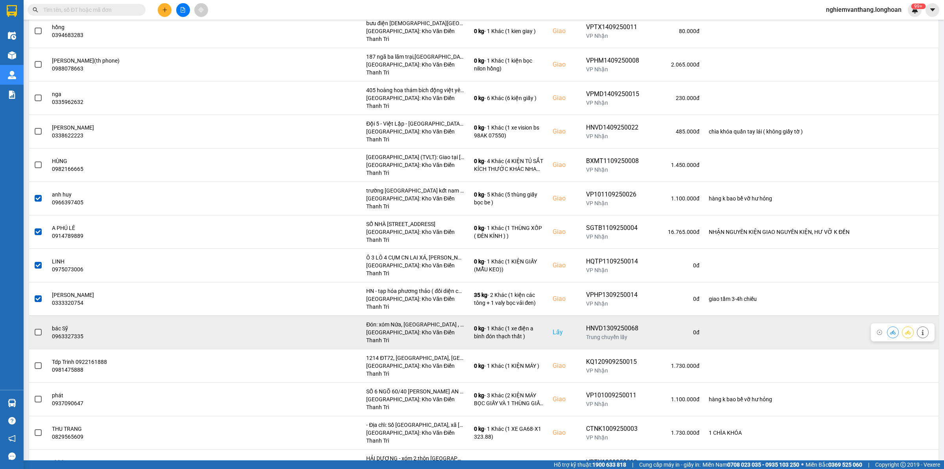
click at [42, 328] on label at bounding box center [38, 332] width 9 height 9
click at [34, 328] on input "checkbox" at bounding box center [34, 328] width 0 height 0
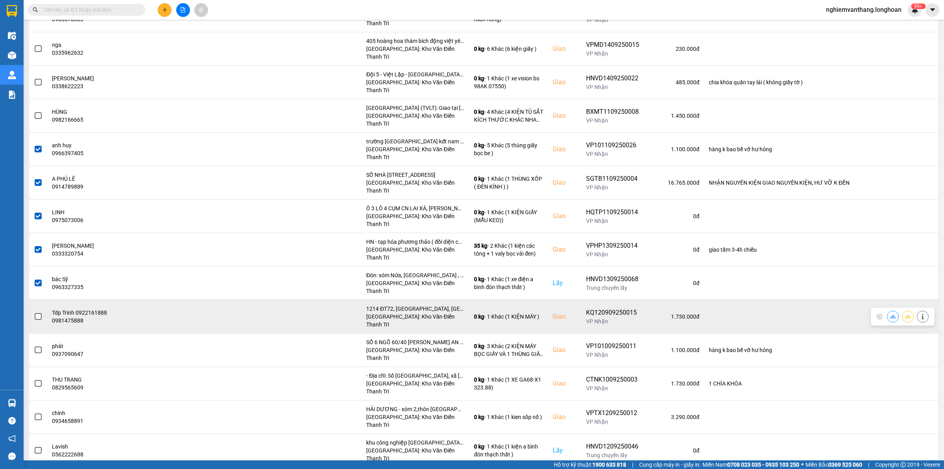
click at [36, 313] on span at bounding box center [38, 316] width 7 height 7
click at [34, 312] on input "checkbox" at bounding box center [34, 312] width 0 height 0
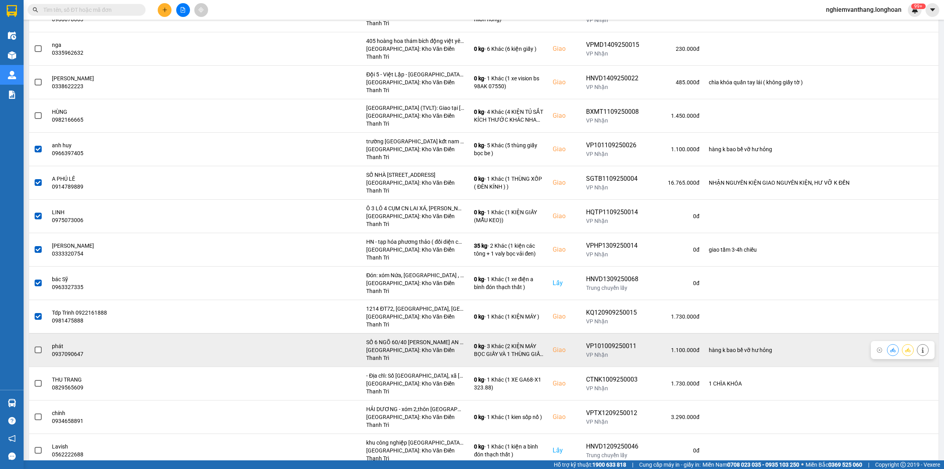
click at [39, 346] on span at bounding box center [38, 349] width 7 height 7
click at [34, 345] on input "checkbox" at bounding box center [34, 345] width 0 height 0
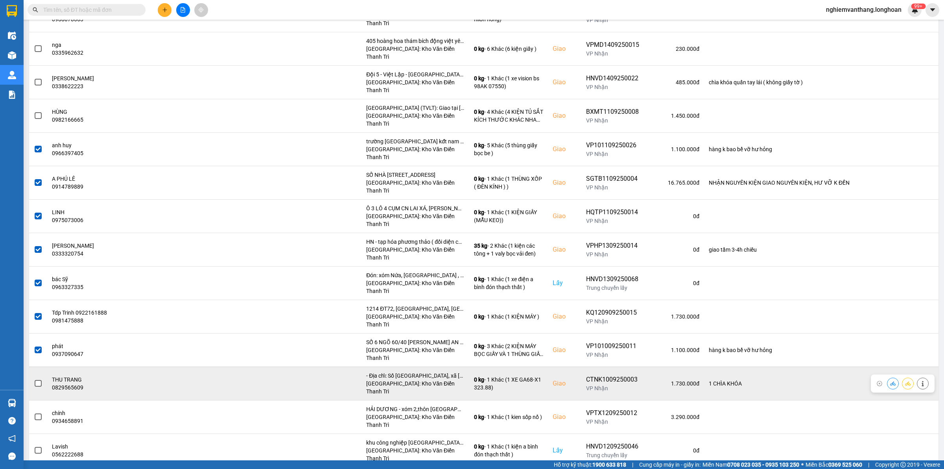
click at [33, 366] on td at bounding box center [38, 382] width 18 height 33
click at [34, 379] on label at bounding box center [38, 383] width 9 height 9
click at [34, 379] on input "checkbox" at bounding box center [34, 379] width 0 height 0
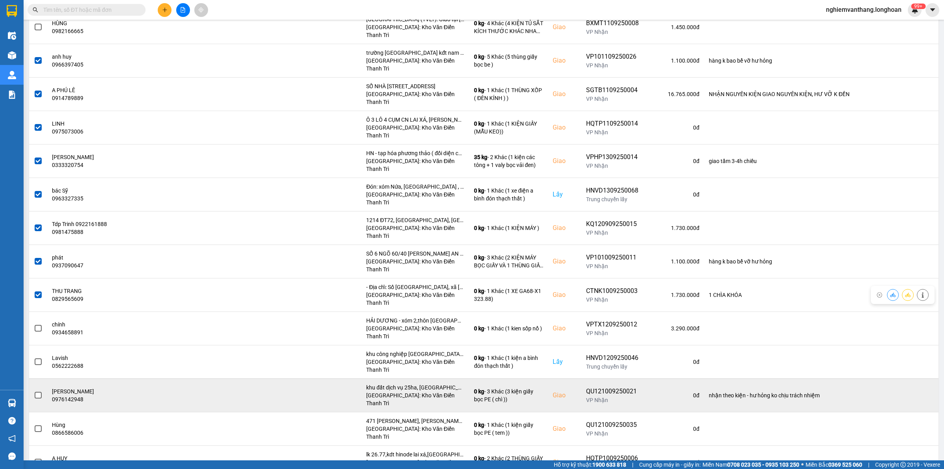
scroll to position [393, 0]
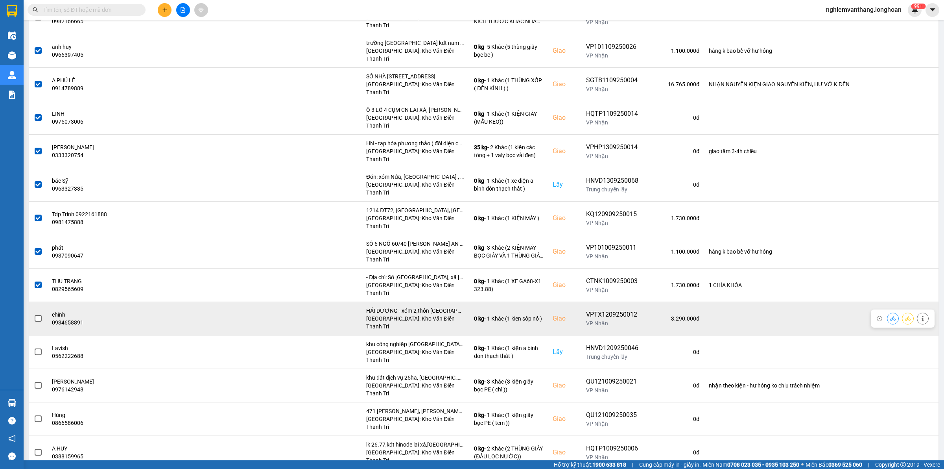
click at [37, 315] on span at bounding box center [38, 318] width 7 height 7
click at [34, 314] on input "checkbox" at bounding box center [34, 314] width 0 height 0
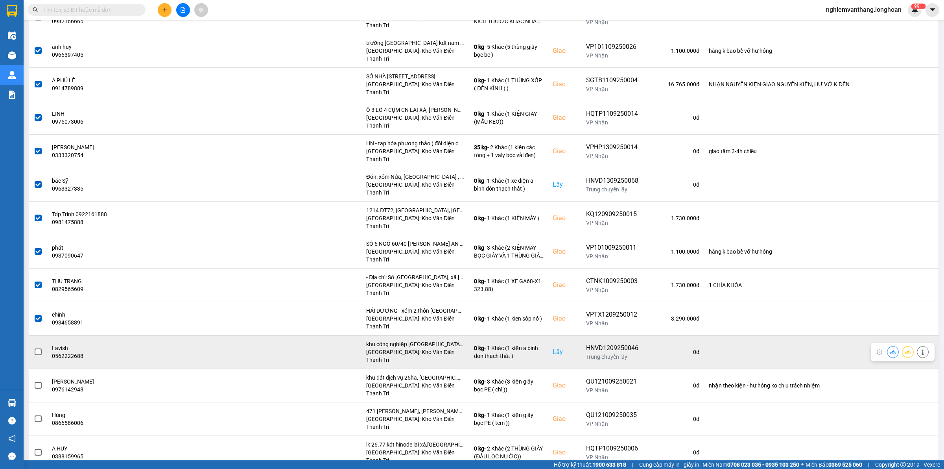
click at [37, 348] on span at bounding box center [38, 351] width 7 height 7
click at [34, 347] on input "checkbox" at bounding box center [34, 347] width 0 height 0
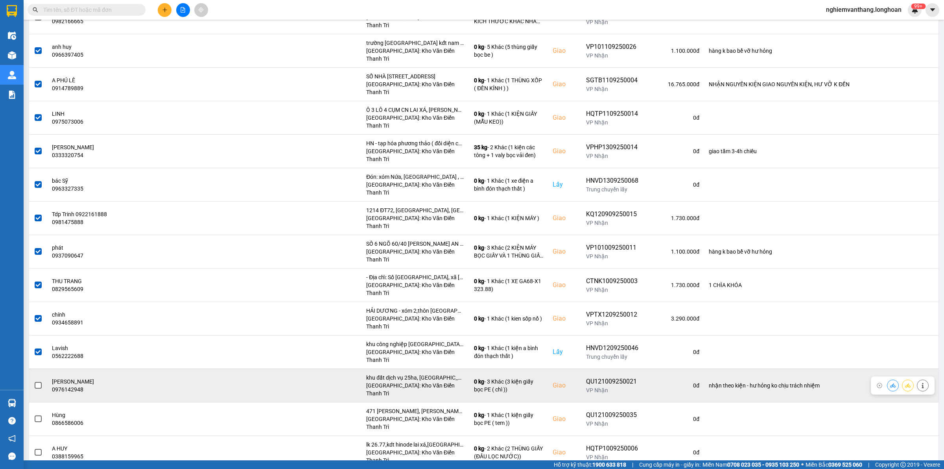
click at [38, 382] on span at bounding box center [38, 385] width 7 height 7
click at [34, 381] on input "checkbox" at bounding box center [34, 381] width 0 height 0
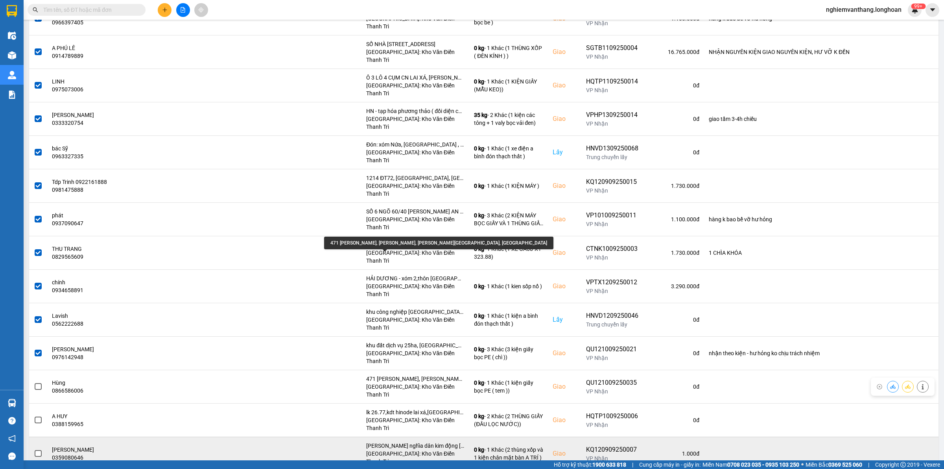
scroll to position [443, 0]
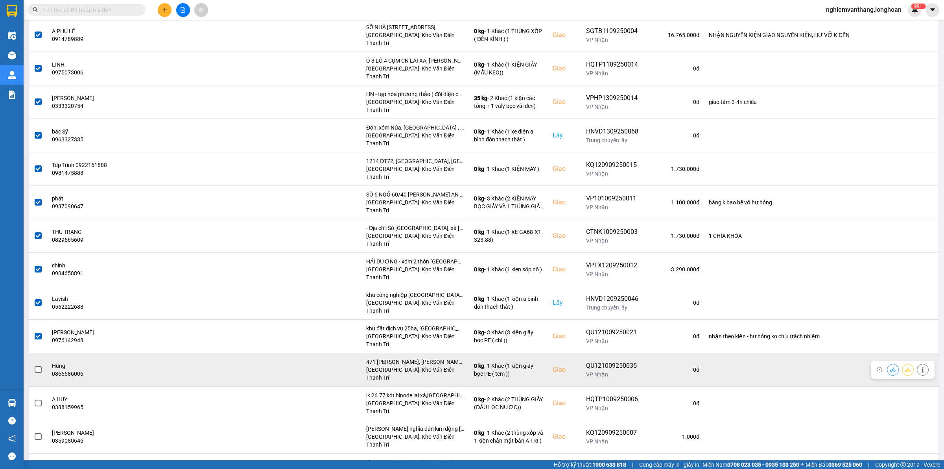
click at [38, 366] on span at bounding box center [38, 369] width 7 height 7
click at [34, 365] on input "checkbox" at bounding box center [34, 365] width 0 height 0
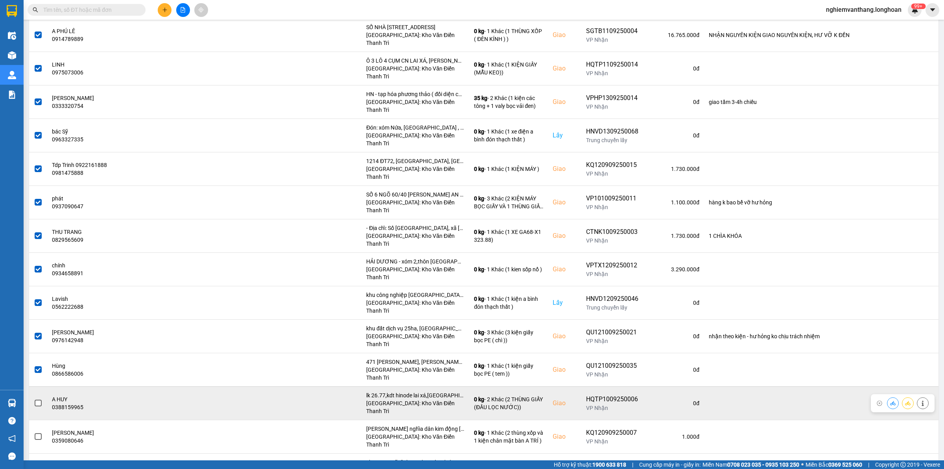
click at [36, 399] on span at bounding box center [38, 402] width 7 height 7
click at [34, 399] on input "checkbox" at bounding box center [34, 399] width 0 height 0
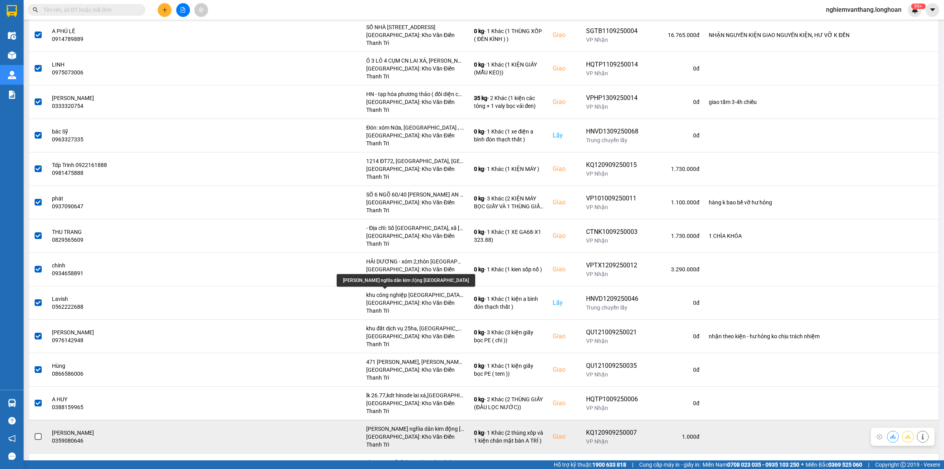
scroll to position [492, 0]
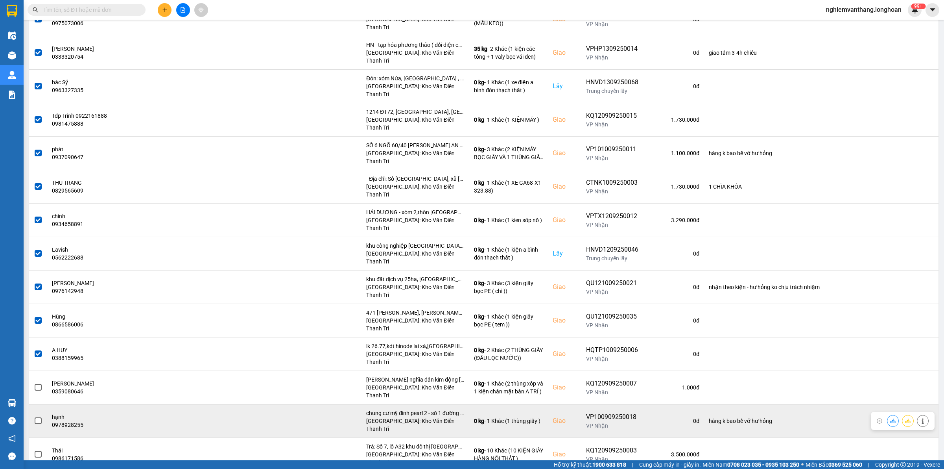
click at [37, 417] on span at bounding box center [38, 420] width 7 height 7
click at [34, 416] on input "checkbox" at bounding box center [34, 416] width 0 height 0
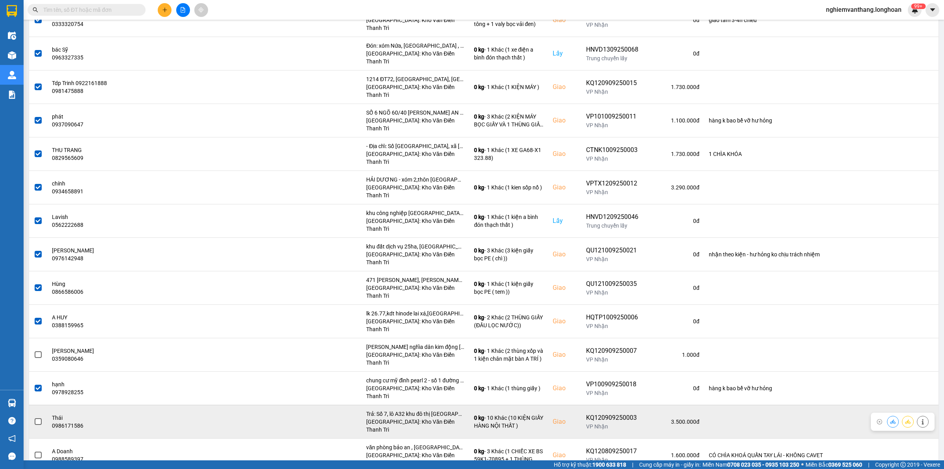
scroll to position [541, 0]
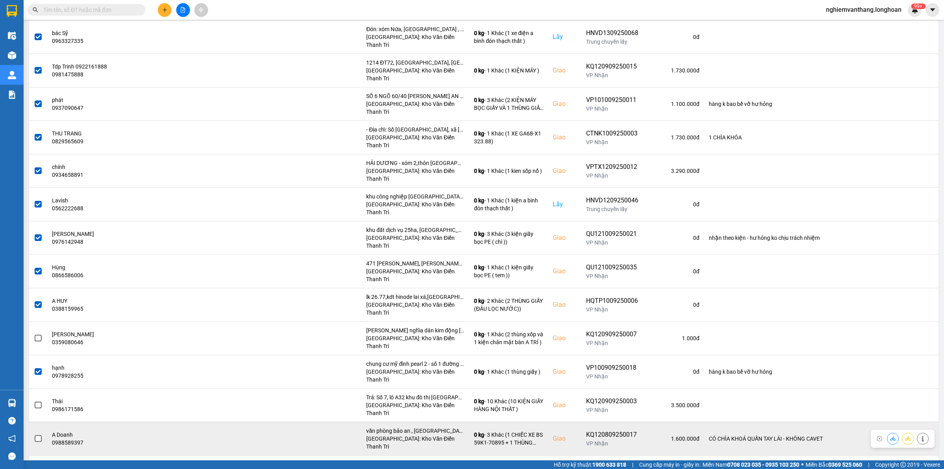
click at [42, 421] on td at bounding box center [38, 437] width 18 height 33
click at [39, 435] on span at bounding box center [38, 438] width 7 height 7
click at [34, 434] on input "checkbox" at bounding box center [34, 434] width 0 height 0
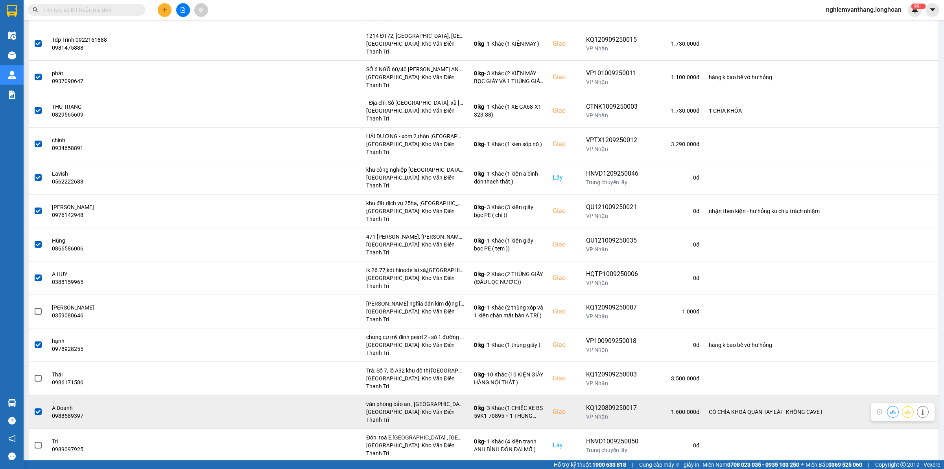
scroll to position [590, 0]
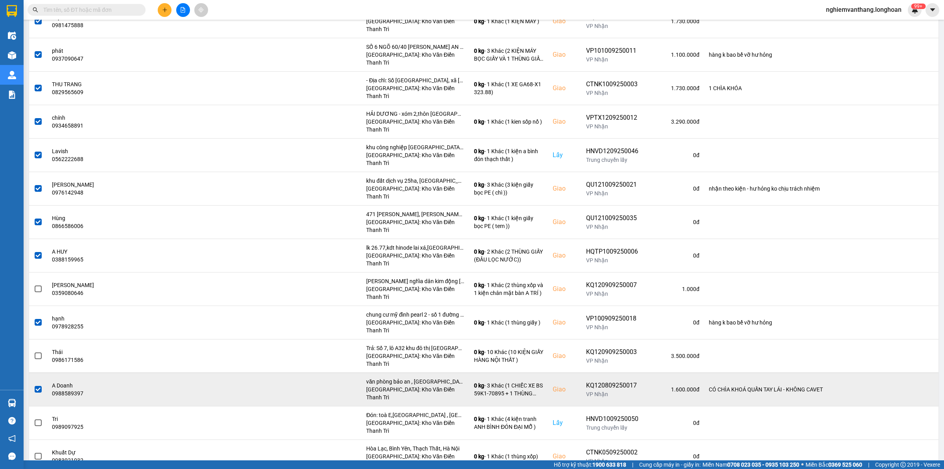
click at [35, 386] on span at bounding box center [38, 389] width 7 height 7
click at [34, 385] on input "checkbox" at bounding box center [34, 385] width 0 height 0
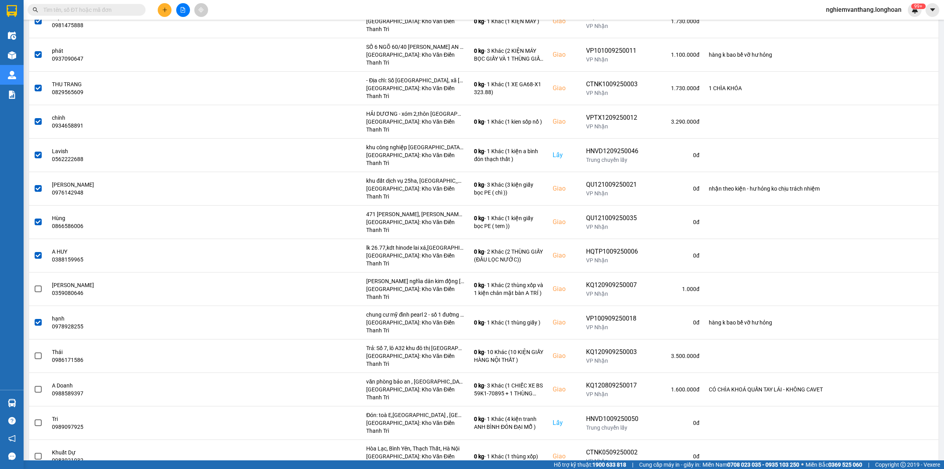
click at [35, 386] on span at bounding box center [38, 389] width 7 height 7
click at [34, 385] on input "checkbox" at bounding box center [34, 385] width 0 height 0
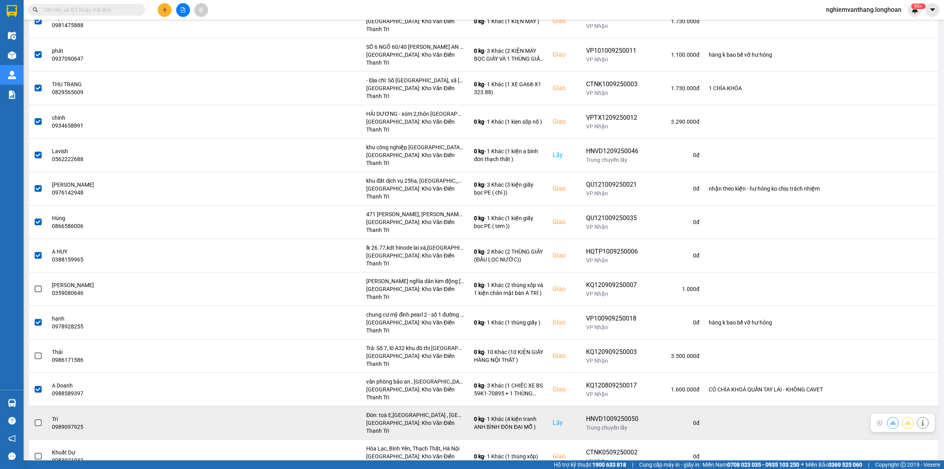
click at [42, 406] on td at bounding box center [38, 422] width 18 height 33
click at [40, 419] on span at bounding box center [38, 422] width 7 height 7
click at [34, 418] on input "checkbox" at bounding box center [34, 418] width 0 height 0
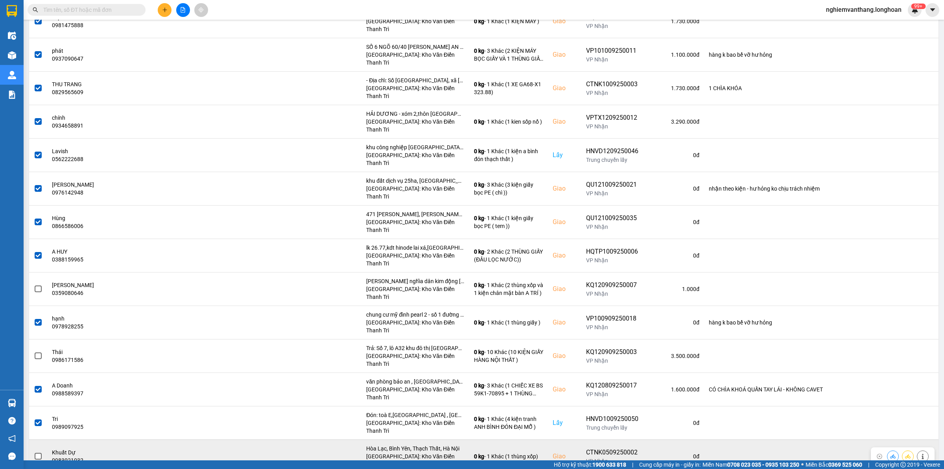
click at [32, 439] on td at bounding box center [38, 455] width 18 height 33
click at [35, 452] on span at bounding box center [38, 455] width 7 height 7
click at [34, 452] on input "checkbox" at bounding box center [34, 452] width 0 height 0
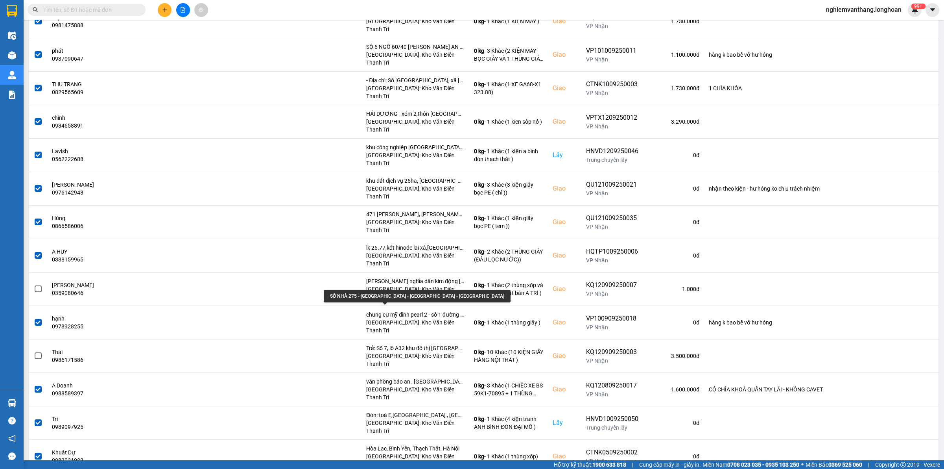
scroll to position [639, 0]
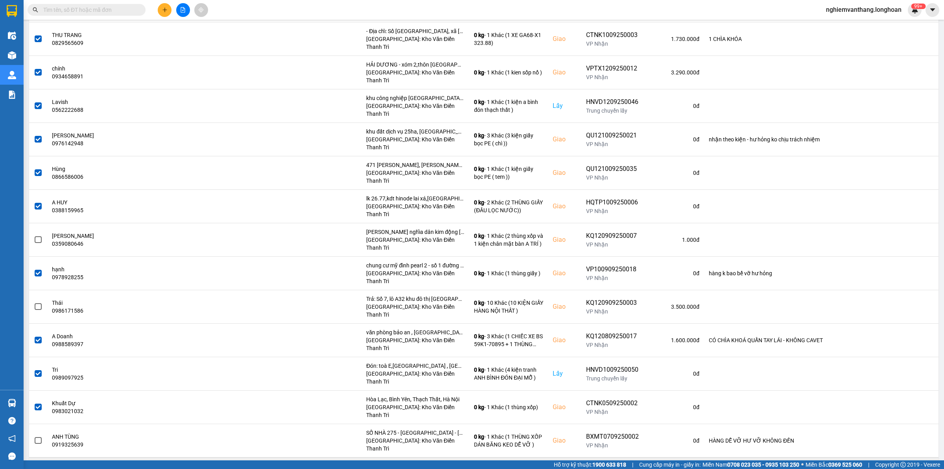
click at [39, 468] on span at bounding box center [38, 473] width 7 height 7
click at [34, 468] on input "checkbox" at bounding box center [34, 469] width 0 height 0
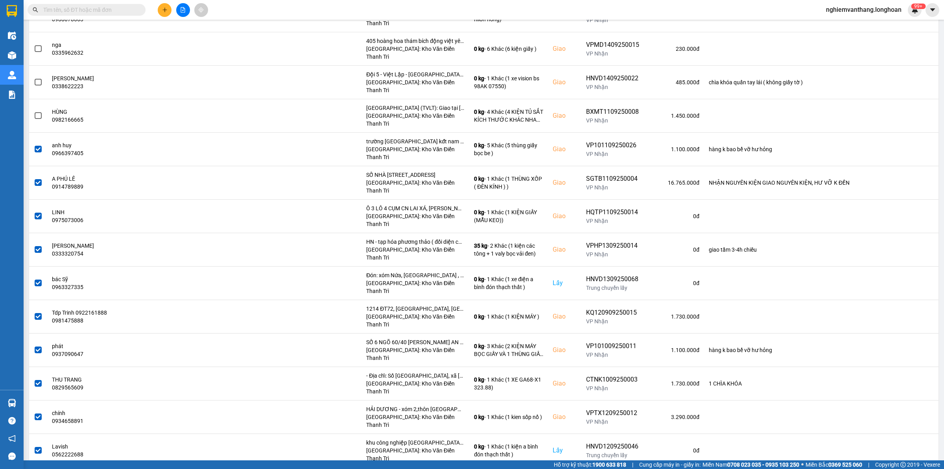
scroll to position [0, 0]
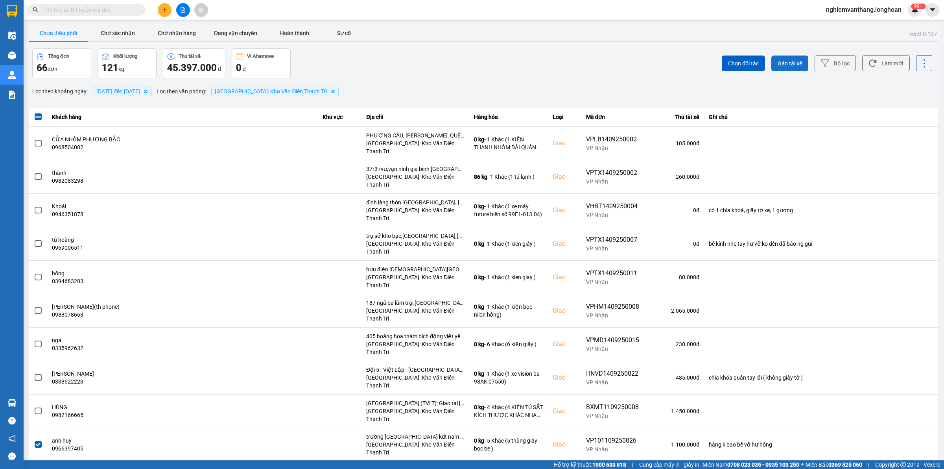
click at [796, 61] on button "Gán tài xế" at bounding box center [790, 63] width 37 height 16
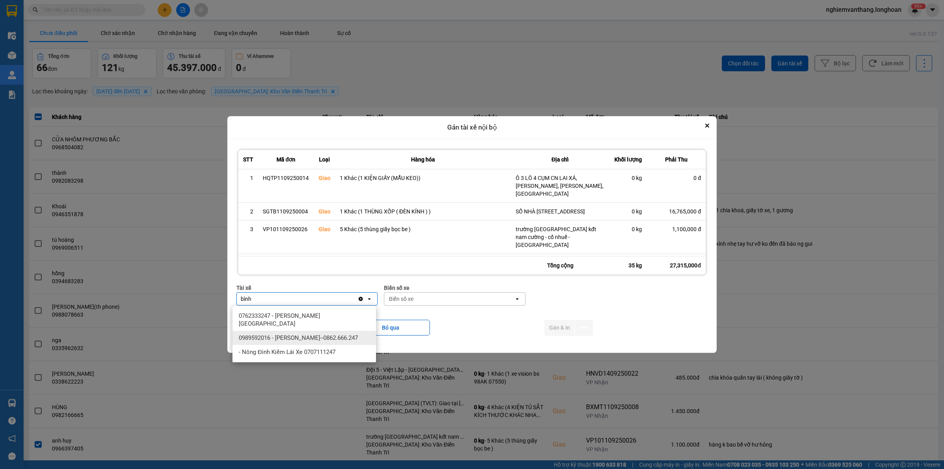
type input "bình"
click at [349, 334] on span "0989592016 - Trần Thanh Bình--0862.666.247" at bounding box center [298, 338] width 119 height 8
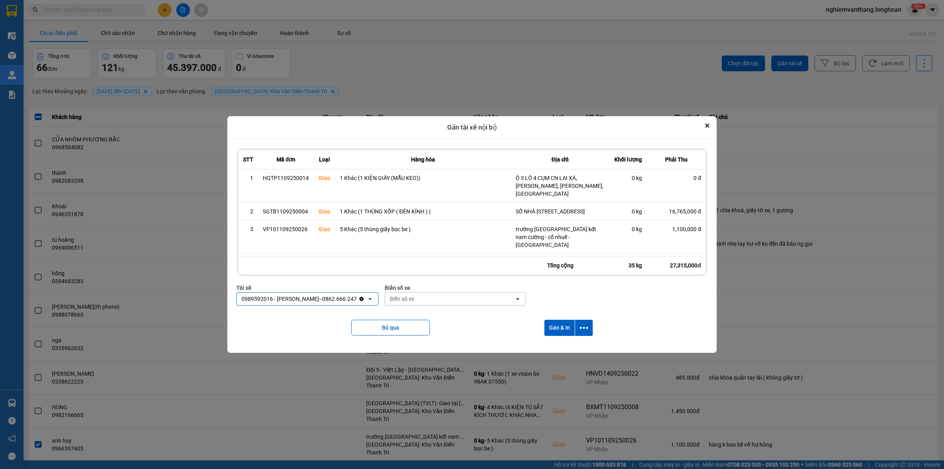
click at [412, 302] on div "Biển số xe" at bounding box center [402, 299] width 24 height 8
type input "44"
click at [417, 323] on ul "29E-122.44" at bounding box center [454, 315] width 144 height 20
click at [418, 315] on div "29E-122.44" at bounding box center [454, 315] width 144 height 14
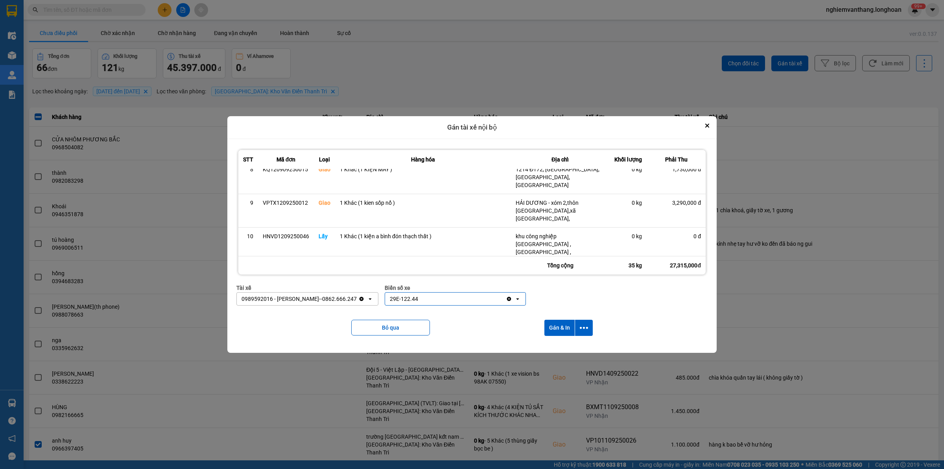
scroll to position [103, 0]
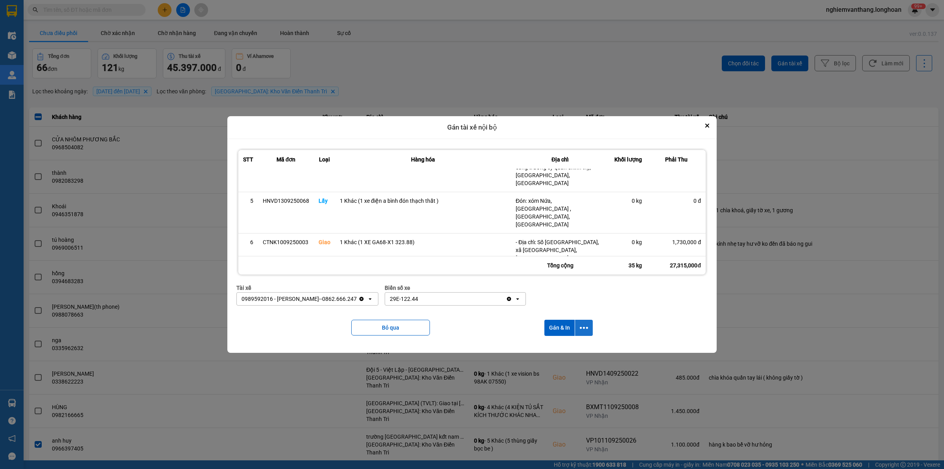
click at [589, 322] on button "dialog" at bounding box center [584, 327] width 18 height 16
click at [567, 350] on span "Chỉ gán tài" at bounding box center [554, 349] width 26 height 8
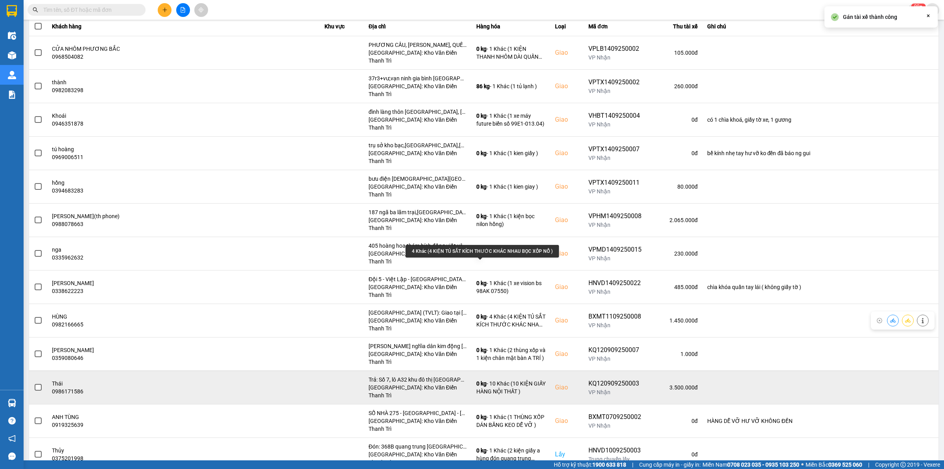
scroll to position [98, 0]
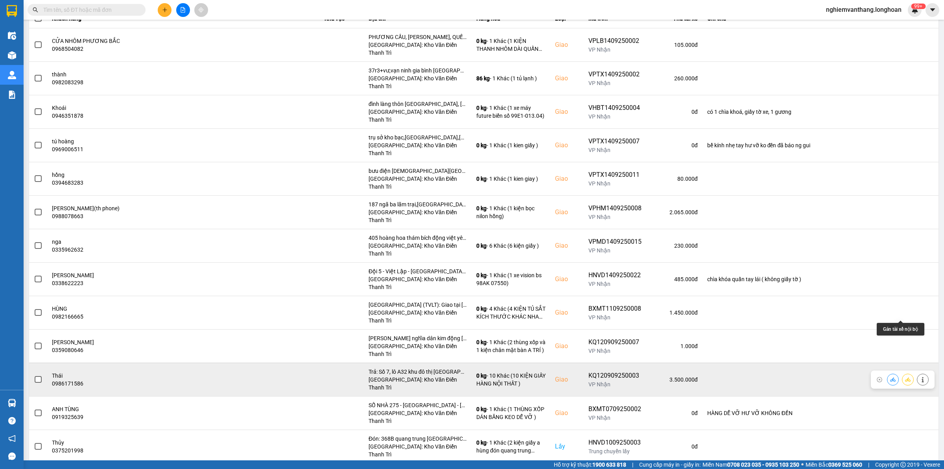
click at [905, 377] on icon at bounding box center [908, 380] width 6 height 6
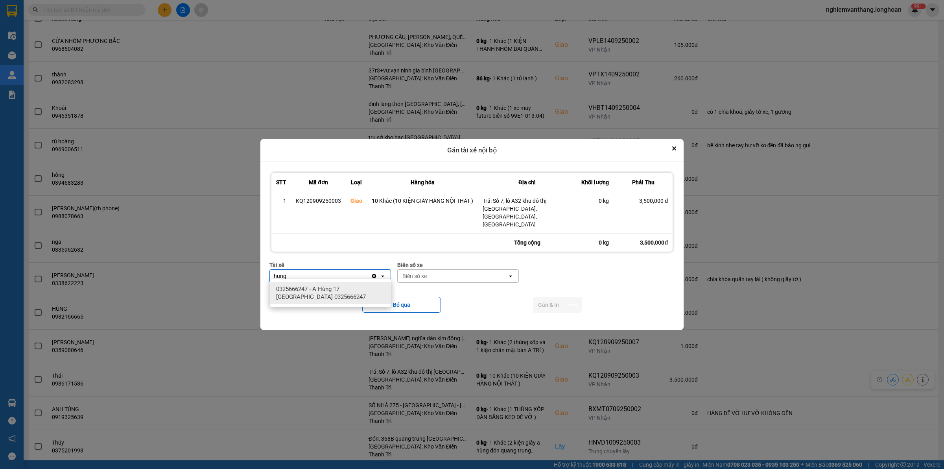
type input "hung"
click at [382, 297] on span "0325666247 - A Hùng 17 Lái Xe Hà Nội 0325666247" at bounding box center [332, 293] width 112 height 16
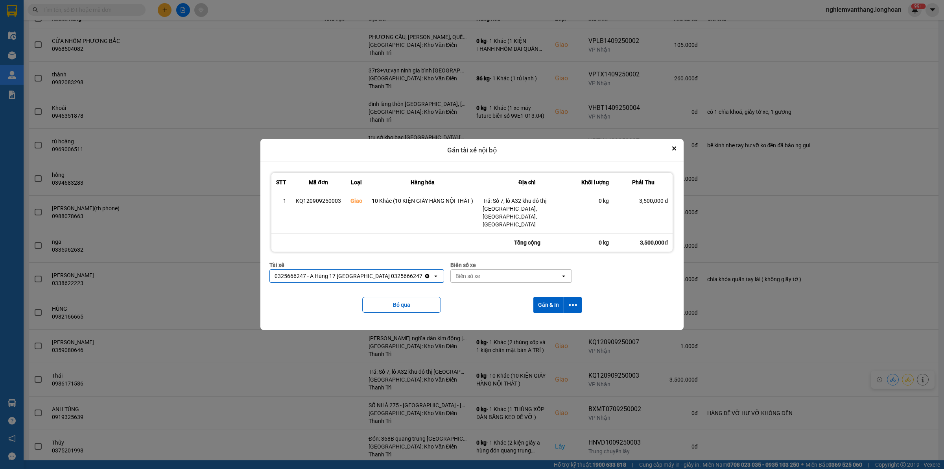
click at [458, 275] on div "Biển số xe" at bounding box center [468, 276] width 24 height 8
type input "71"
click at [473, 288] on div "29E-139.71" at bounding box center [491, 289] width 121 height 14
click at [574, 301] on icon "dialog" at bounding box center [573, 305] width 8 height 8
click at [556, 323] on div "Chỉ gán tài" at bounding box center [552, 322] width 46 height 8
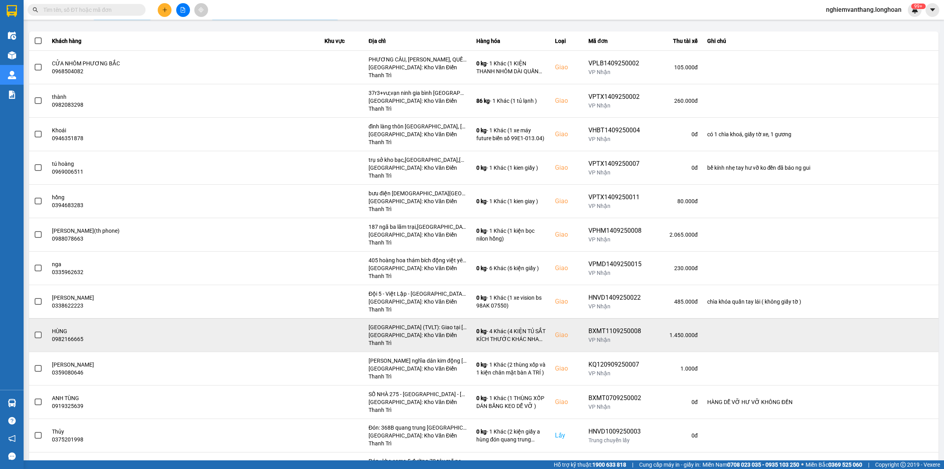
scroll to position [0, 0]
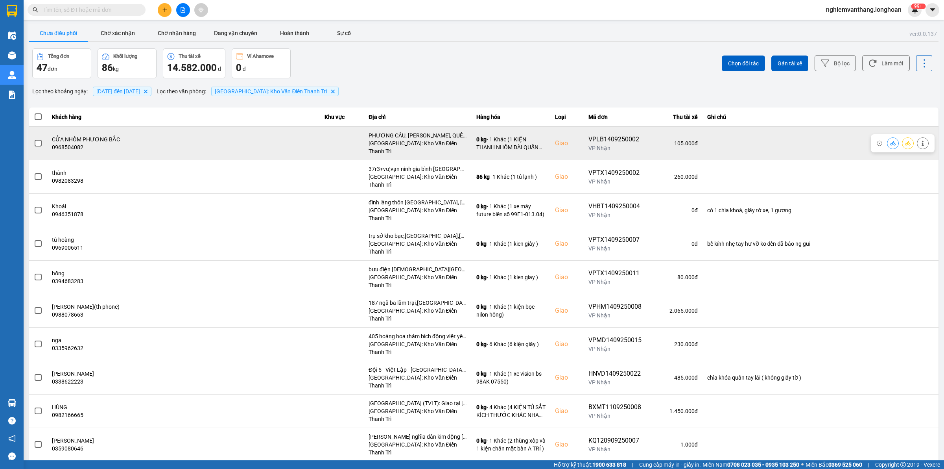
click at [37, 140] on span at bounding box center [38, 143] width 7 height 7
click at [34, 139] on input "checkbox" at bounding box center [34, 139] width 0 height 0
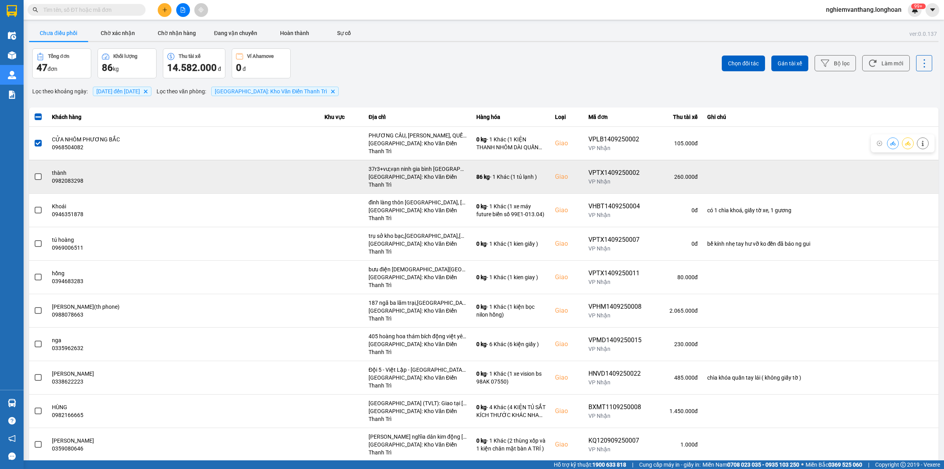
click at [35, 173] on span at bounding box center [38, 176] width 7 height 7
click at [34, 172] on input "checkbox" at bounding box center [34, 172] width 0 height 0
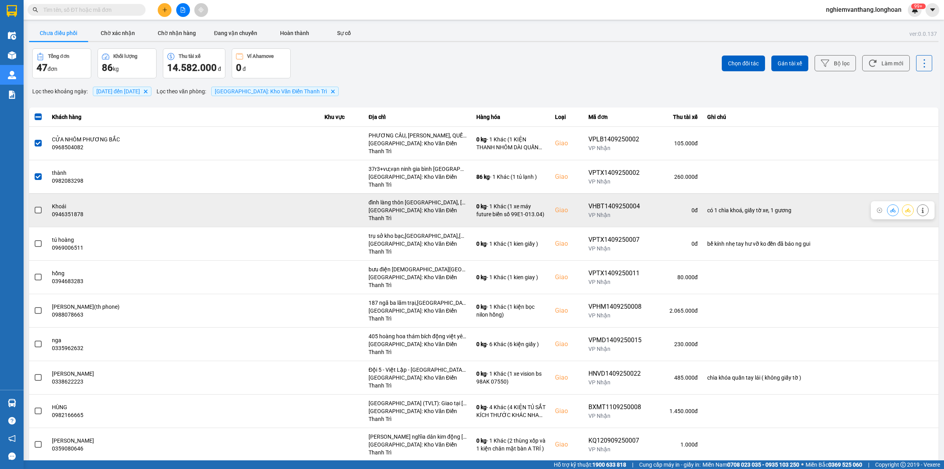
click at [38, 207] on span at bounding box center [38, 210] width 7 height 7
click at [34, 206] on input "checkbox" at bounding box center [34, 206] width 0 height 0
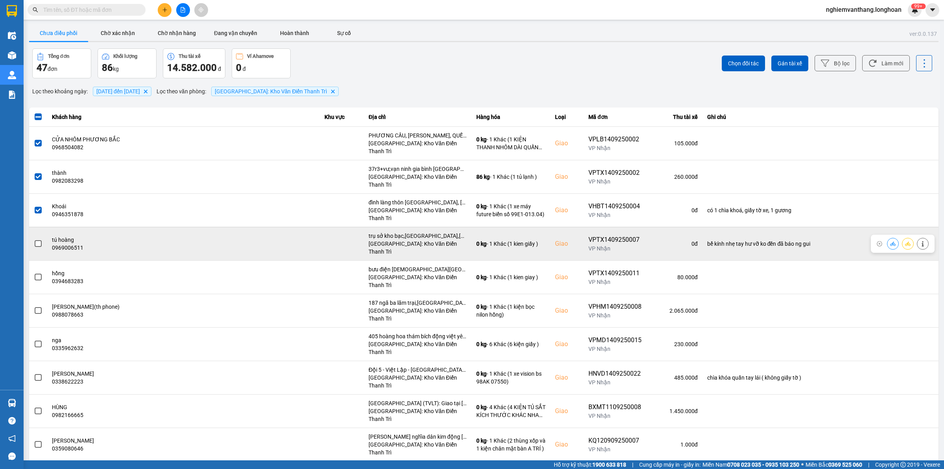
click at [39, 240] on span at bounding box center [38, 243] width 7 height 7
click at [34, 239] on input "checkbox" at bounding box center [34, 239] width 0 height 0
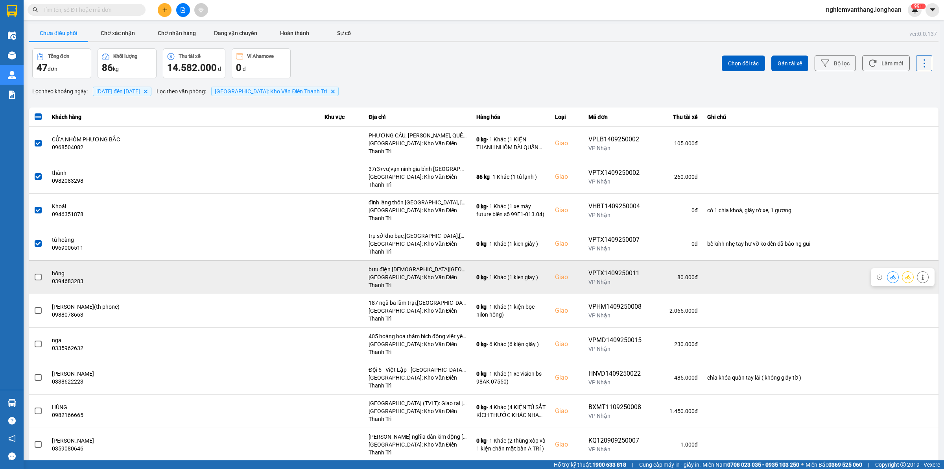
click at [38, 273] on span at bounding box center [38, 276] width 7 height 7
click at [34, 273] on input "checkbox" at bounding box center [34, 273] width 0 height 0
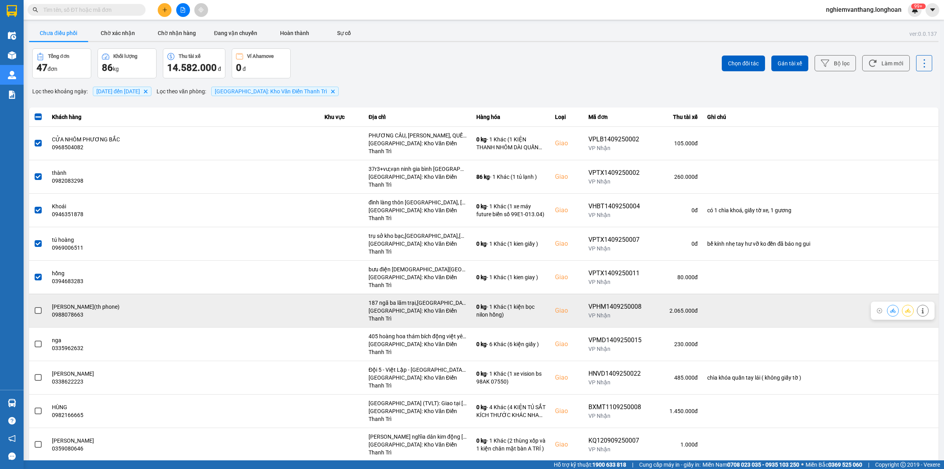
click at [37, 307] on span at bounding box center [38, 310] width 7 height 7
click at [34, 306] on input "checkbox" at bounding box center [34, 306] width 0 height 0
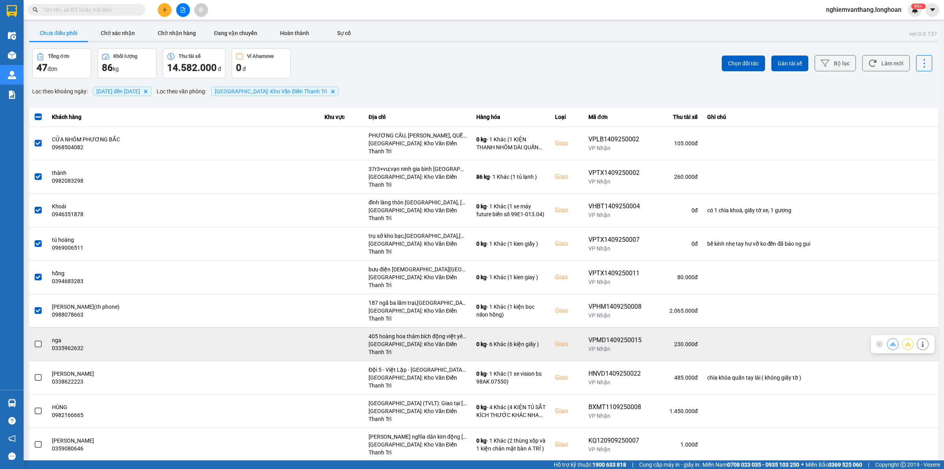
click at [37, 340] on span at bounding box center [38, 343] width 7 height 7
click at [34, 340] on input "checkbox" at bounding box center [34, 340] width 0 height 0
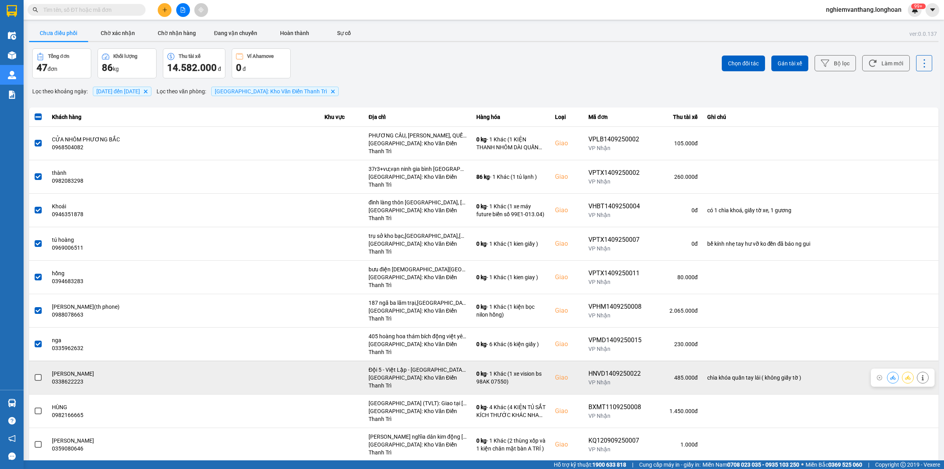
click at [38, 374] on span at bounding box center [38, 377] width 7 height 7
click at [34, 373] on input "checkbox" at bounding box center [34, 373] width 0 height 0
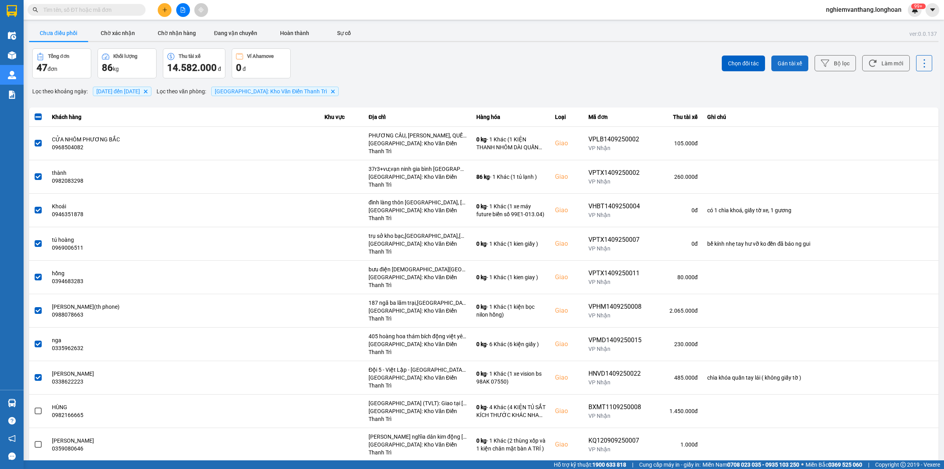
click at [785, 61] on span "Gán tài xế" at bounding box center [790, 63] width 24 height 8
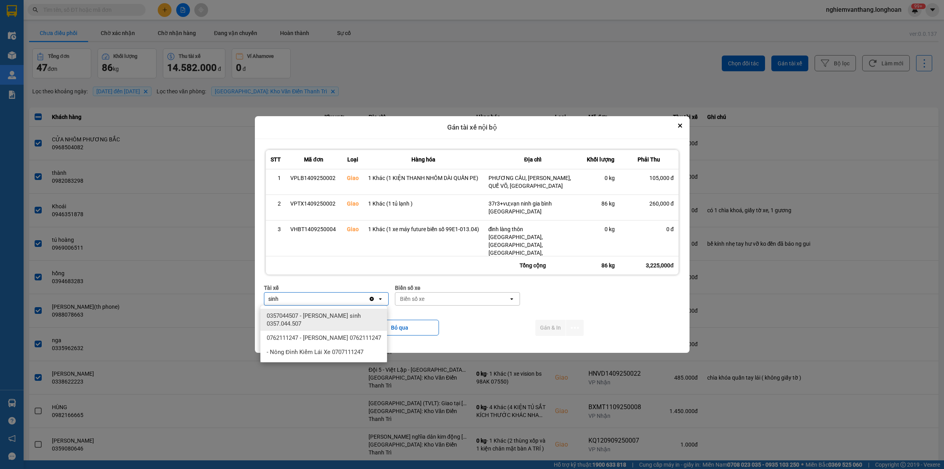
type input "sinh"
click at [331, 318] on span "0357044507 - Vũ văn sinh 0357.044.507" at bounding box center [325, 320] width 117 height 16
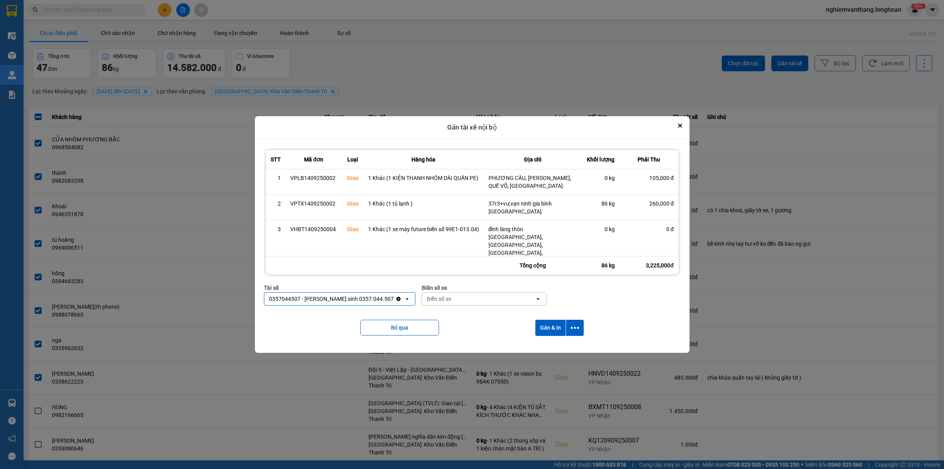
click at [455, 300] on div "Biển số xe" at bounding box center [478, 298] width 113 height 13
type input "61"
click at [436, 342] on div "29E-139.61" at bounding box center [457, 344] width 127 height 14
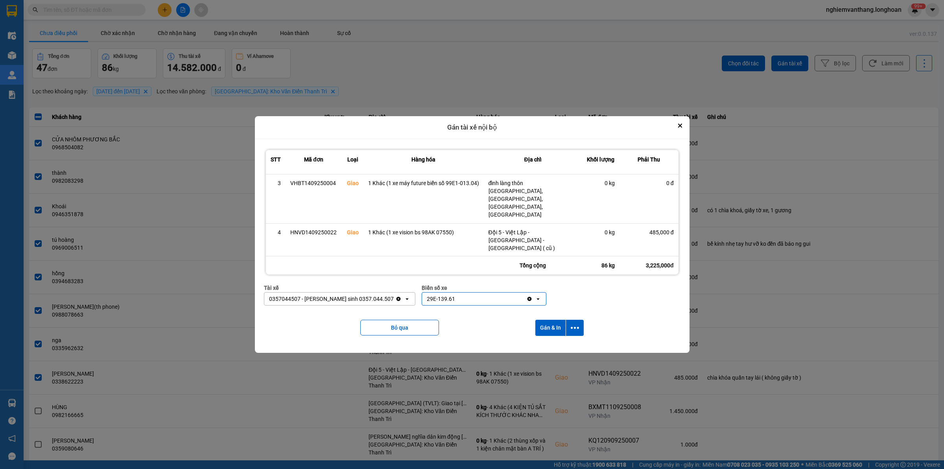
scroll to position [118, 0]
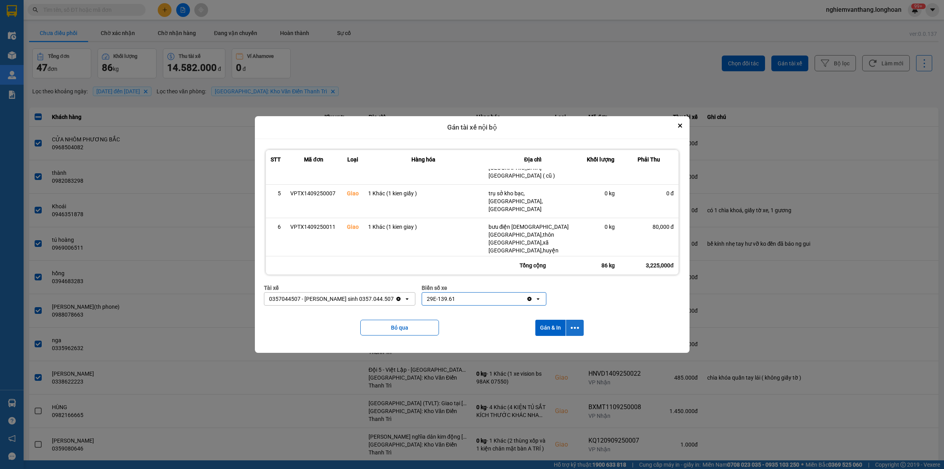
click at [575, 327] on icon "dialog" at bounding box center [575, 327] width 8 height 8
click at [554, 345] on li "Chỉ gán tài" at bounding box center [555, 349] width 59 height 14
click at [573, 327] on icon "dialog" at bounding box center [575, 328] width 8 height 2
click at [554, 343] on li "Chỉ gán tài" at bounding box center [555, 349] width 59 height 14
click at [576, 327] on icon "dialog" at bounding box center [575, 328] width 8 height 2
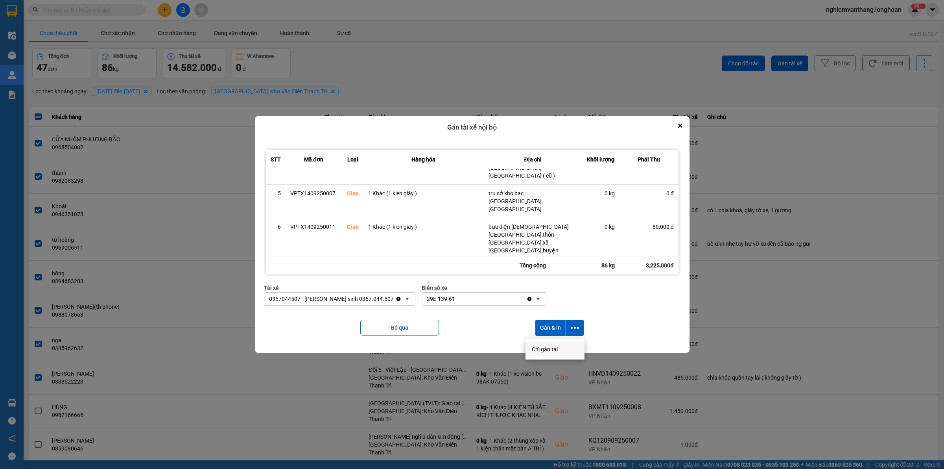
click at [557, 351] on span "Chỉ gán tài" at bounding box center [545, 349] width 26 height 8
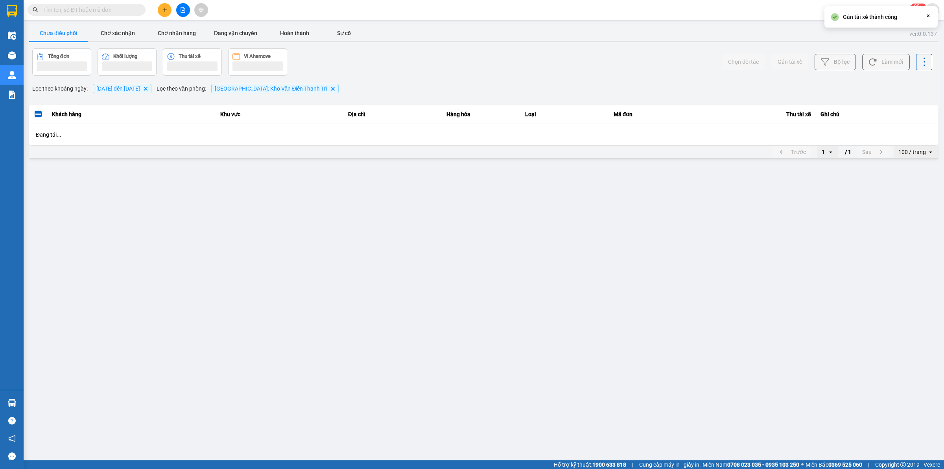
scroll to position [0, 0]
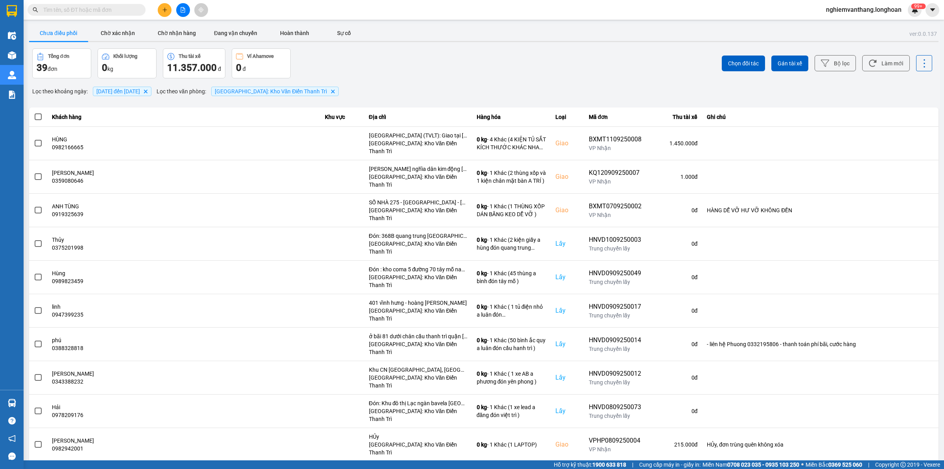
click at [187, 9] on button at bounding box center [183, 10] width 14 height 14
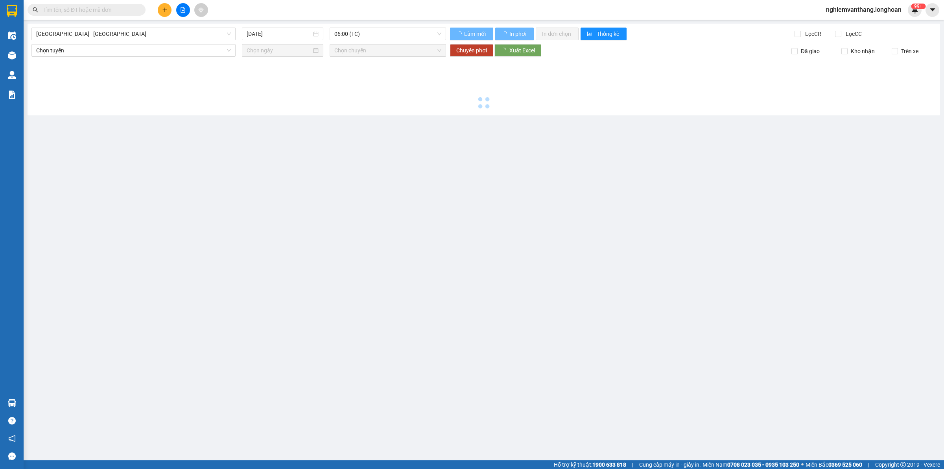
type input "[DATE]"
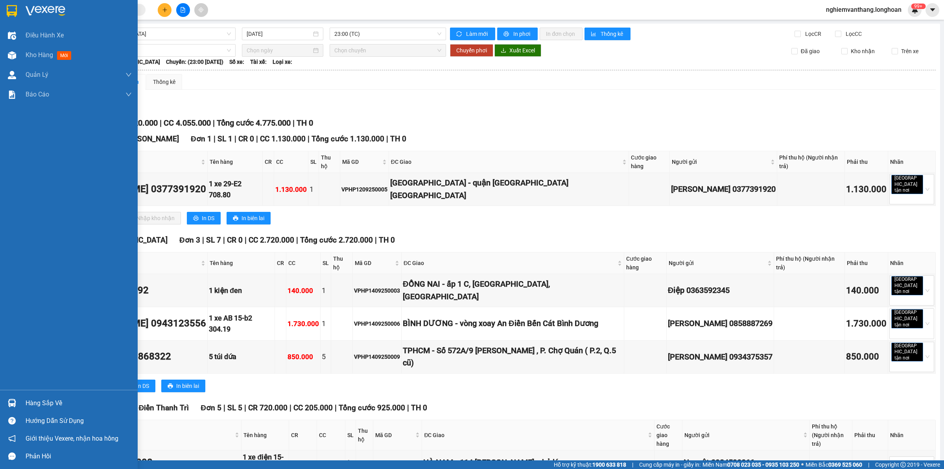
click at [6, 5] on div at bounding box center [12, 11] width 14 height 14
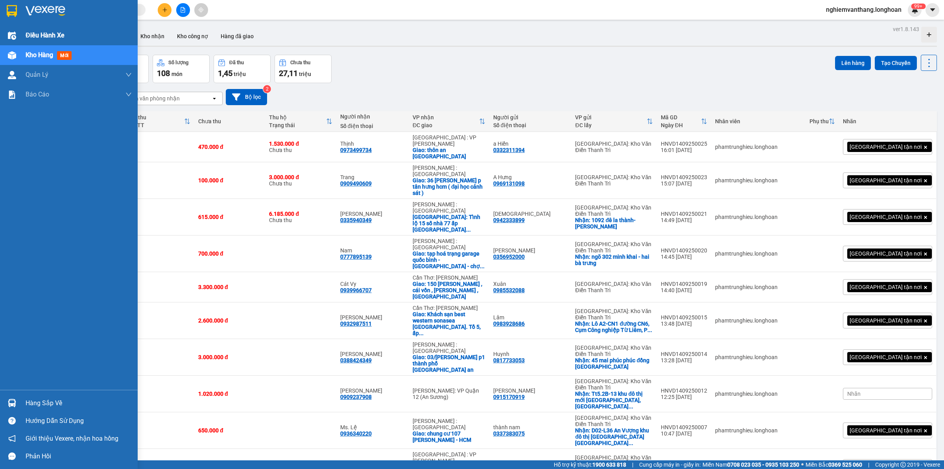
click at [47, 40] on span "Điều hành xe" at bounding box center [45, 35] width 39 height 10
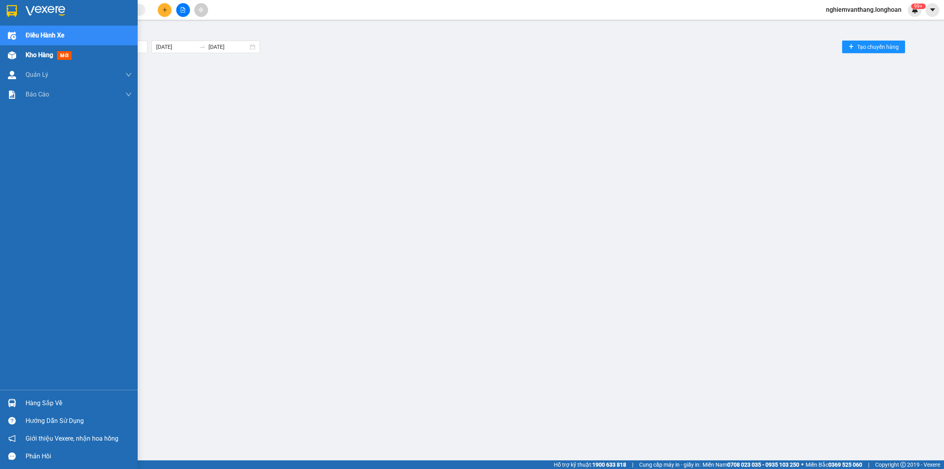
click at [48, 50] on div "Kho hàng mới" at bounding box center [50, 55] width 49 height 10
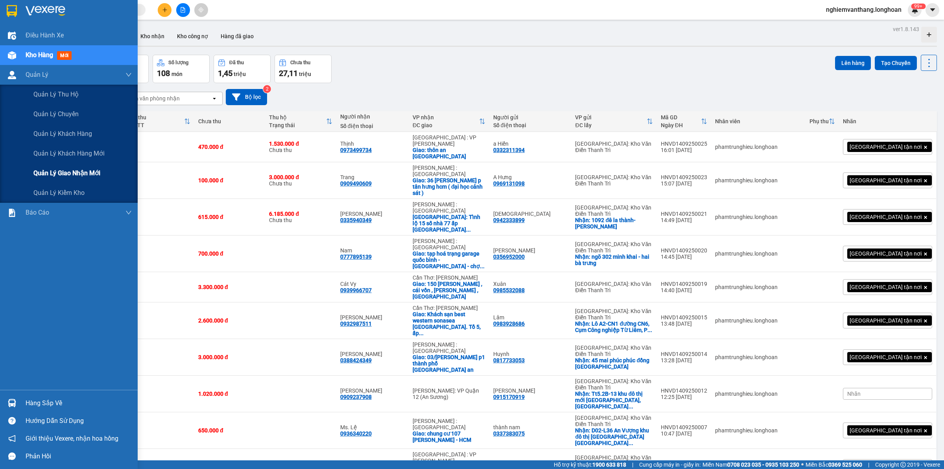
drag, startPoint x: 52, startPoint y: 169, endPoint x: 63, endPoint y: 168, distance: 11.5
click at [52, 170] on span "Quản lý giao nhận mới" at bounding box center [66, 173] width 67 height 10
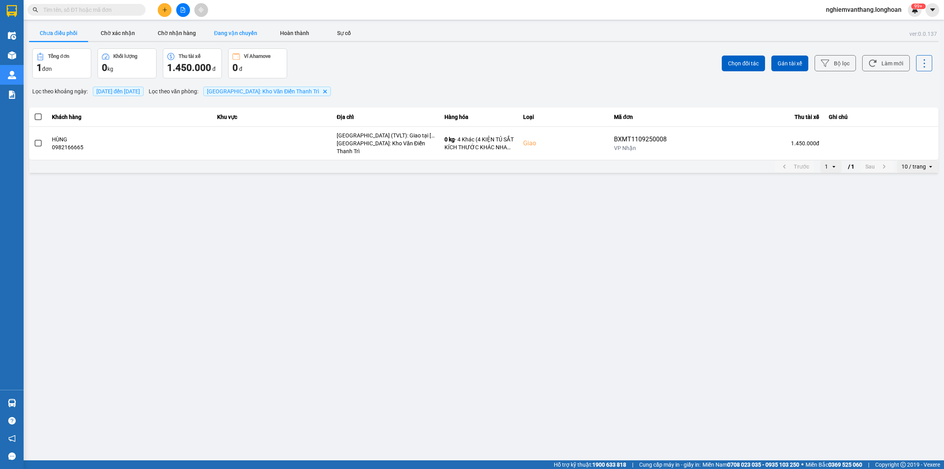
click at [228, 37] on button "Đang vận chuyển" at bounding box center [235, 33] width 59 height 16
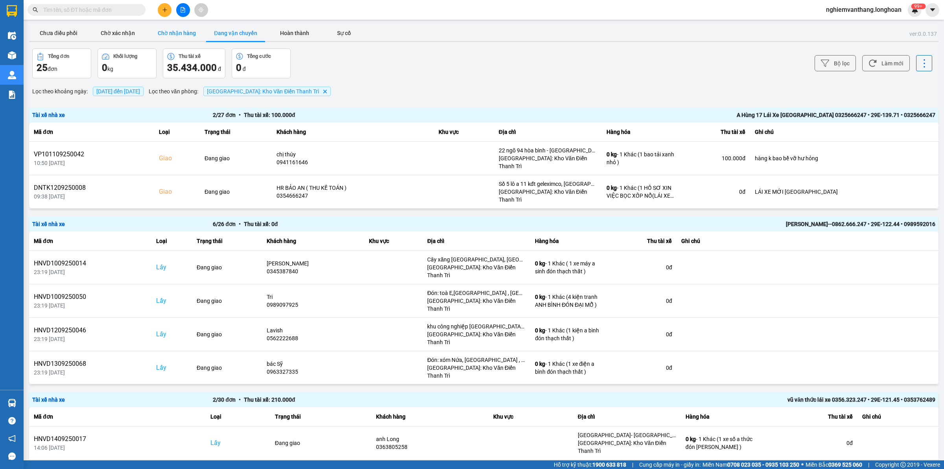
click at [168, 28] on button "Chờ nhận hàng" at bounding box center [176, 33] width 59 height 16
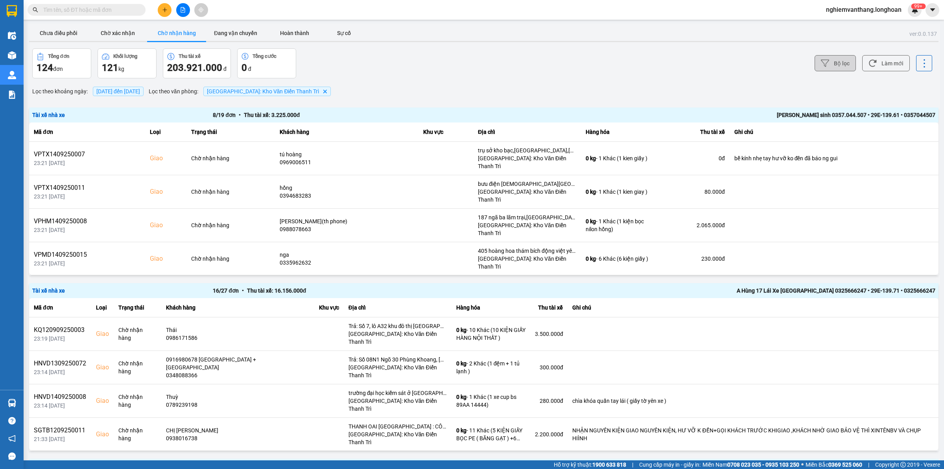
click at [831, 60] on button "Bộ lọc" at bounding box center [835, 63] width 41 height 16
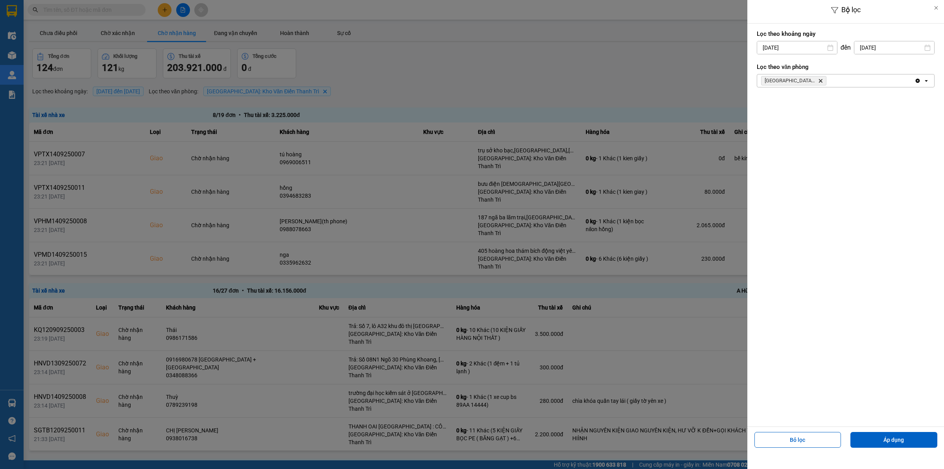
click at [801, 50] on input "[DATE]" at bounding box center [797, 47] width 80 height 13
click at [765, 103] on div "1" at bounding box center [761, 104] width 11 height 9
type input "[DATE]"
click at [889, 438] on button "Áp dụng" at bounding box center [894, 440] width 87 height 16
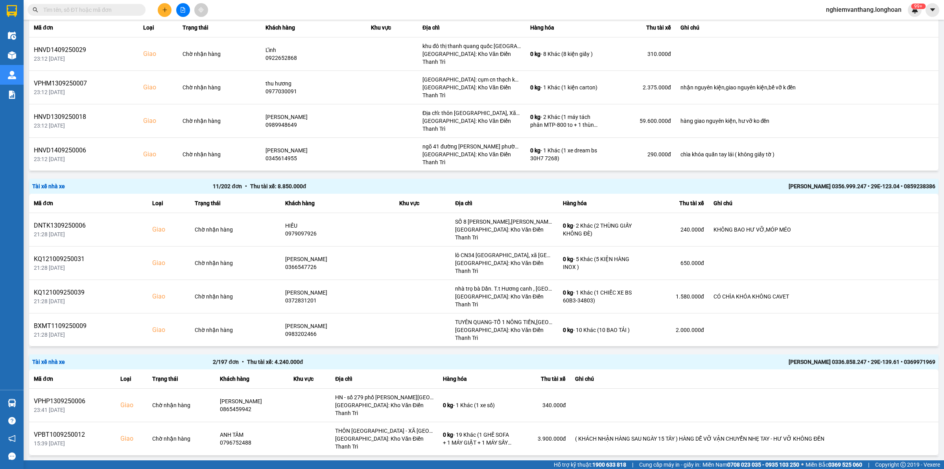
scroll to position [1344, 0]
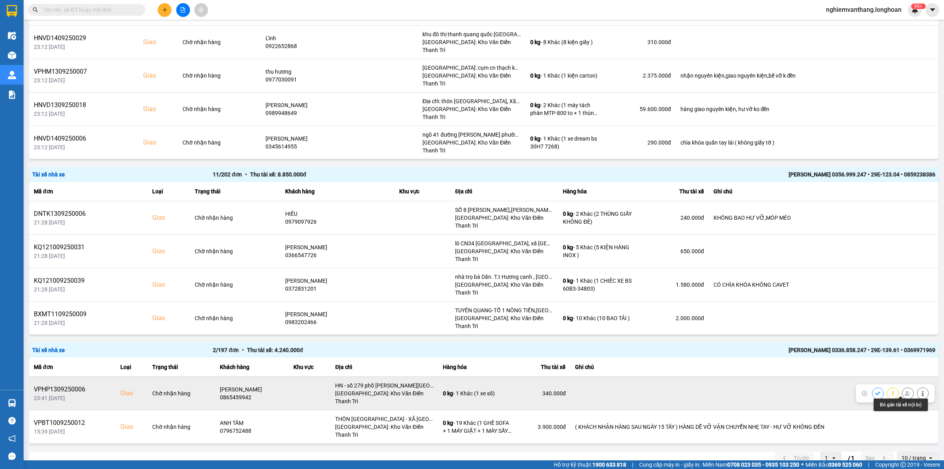
click at [903, 393] on button at bounding box center [908, 393] width 11 height 14
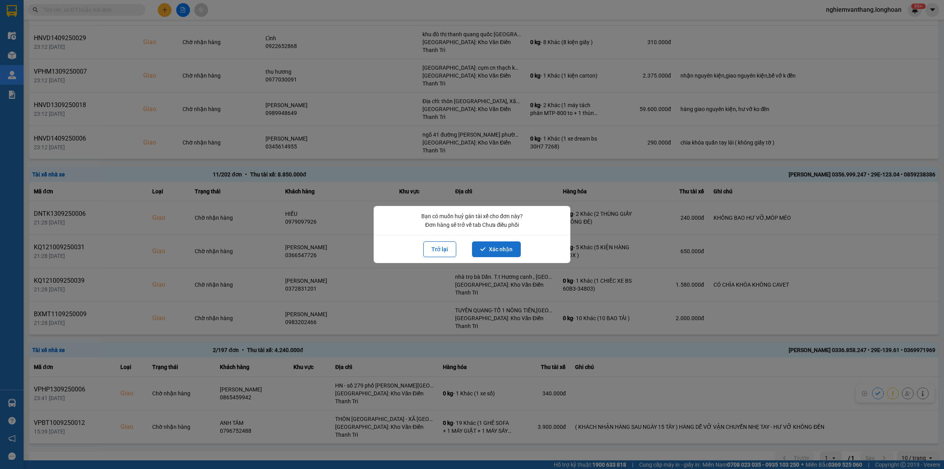
click at [504, 251] on button "Xác nhận" at bounding box center [496, 249] width 49 height 16
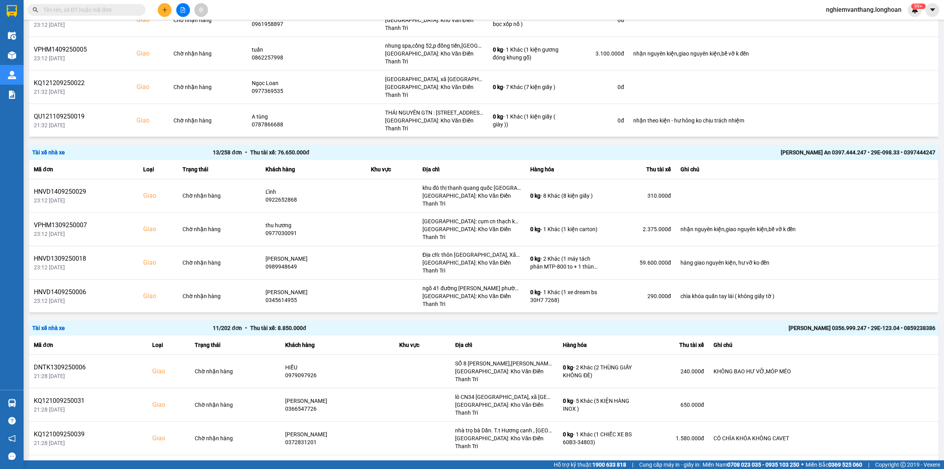
scroll to position [1317, 0]
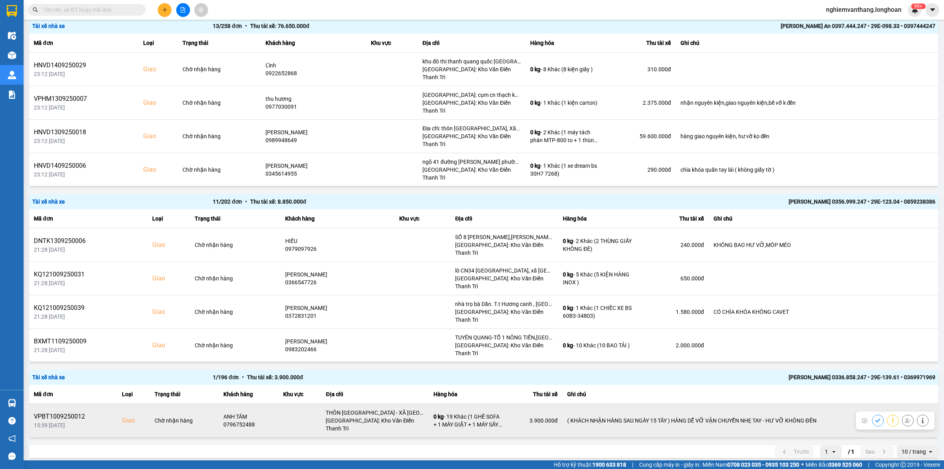
click at [905, 417] on icon at bounding box center [908, 420] width 6 height 6
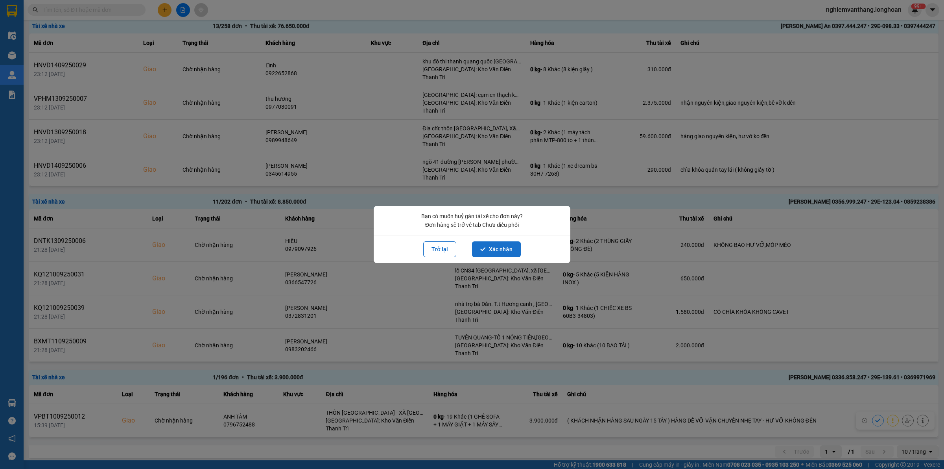
click at [500, 249] on button "Xác nhận" at bounding box center [496, 249] width 49 height 16
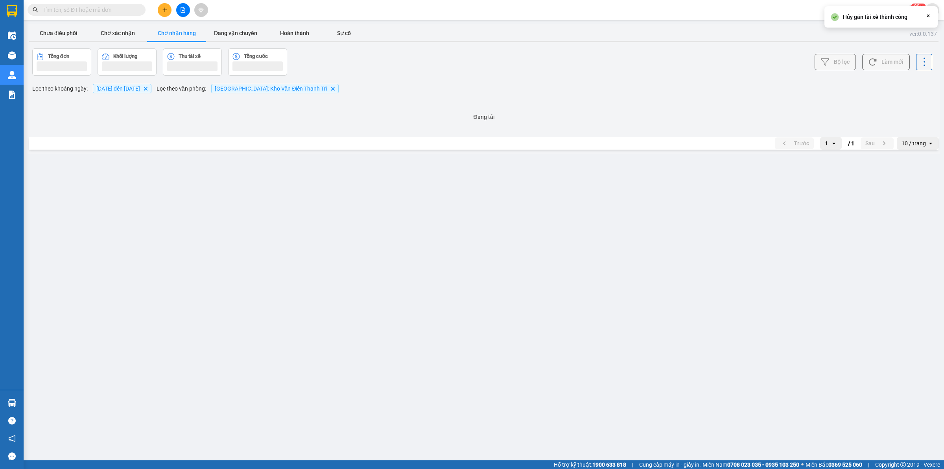
scroll to position [0, 0]
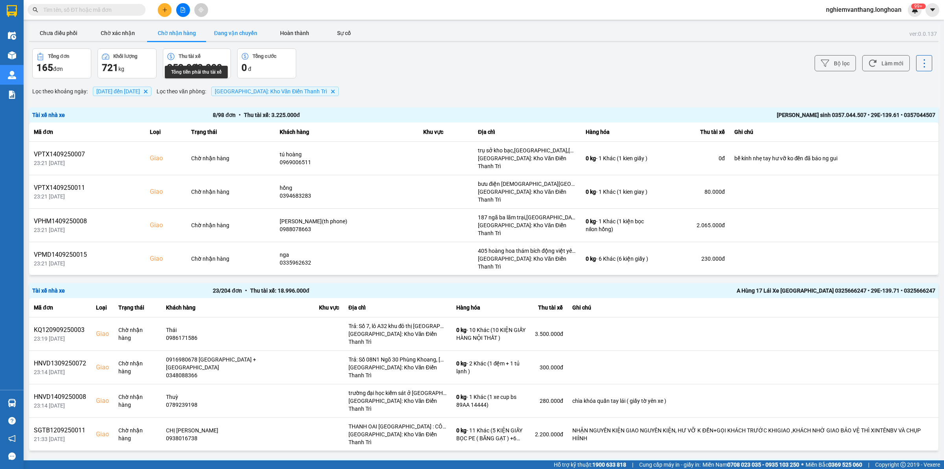
click at [235, 37] on button "Đang vận chuyển" at bounding box center [235, 33] width 59 height 16
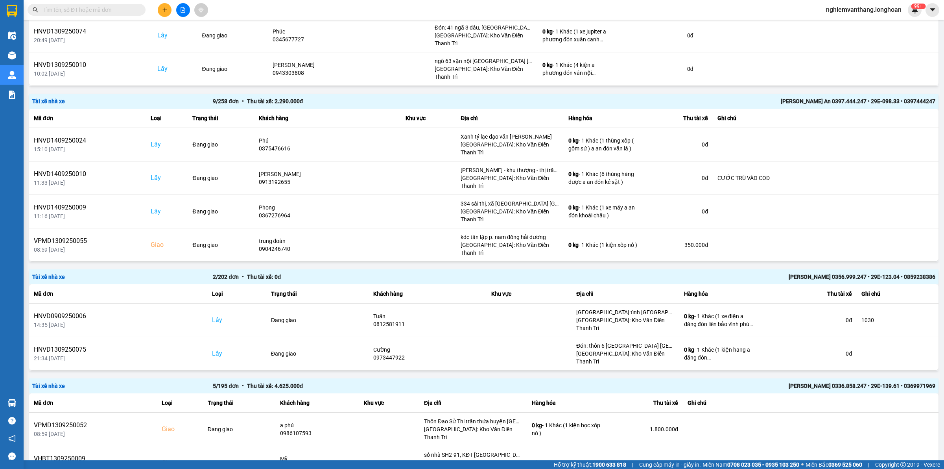
scroll to position [1117, 0]
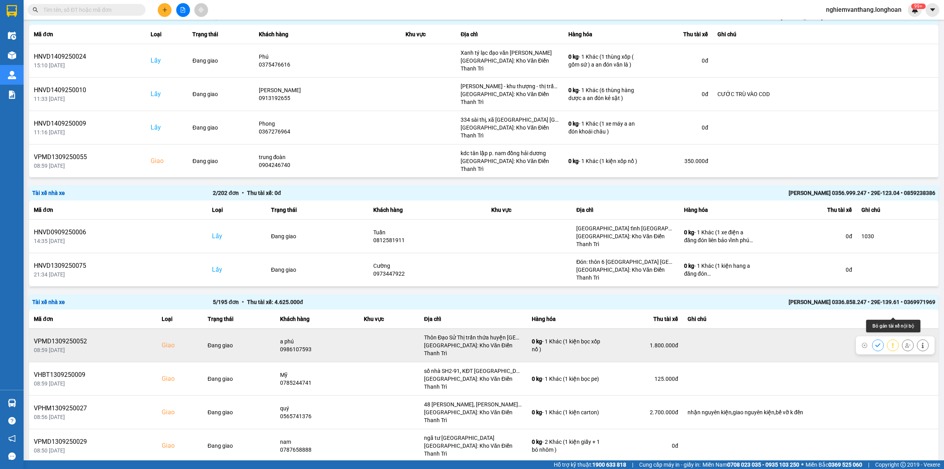
click at [905, 342] on icon at bounding box center [908, 345] width 6 height 6
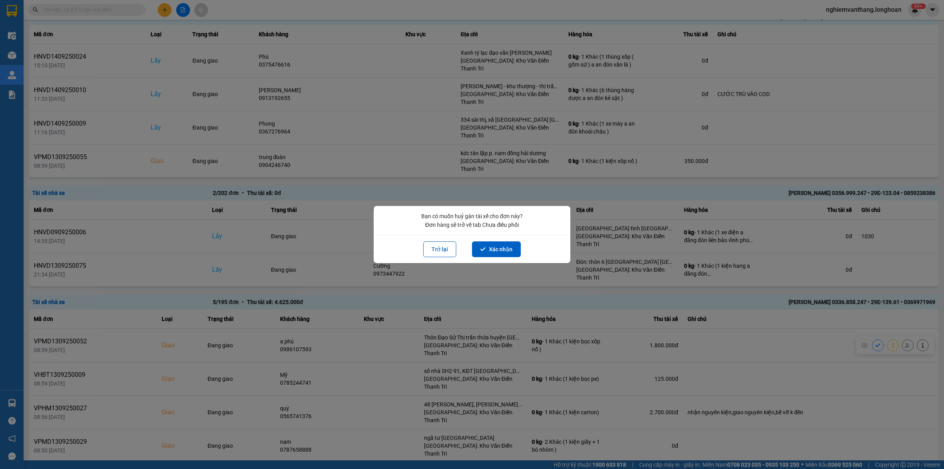
drag, startPoint x: 485, startPoint y: 249, endPoint x: 450, endPoint y: 266, distance: 38.5
click at [488, 248] on button "Xác nhận" at bounding box center [496, 249] width 49 height 16
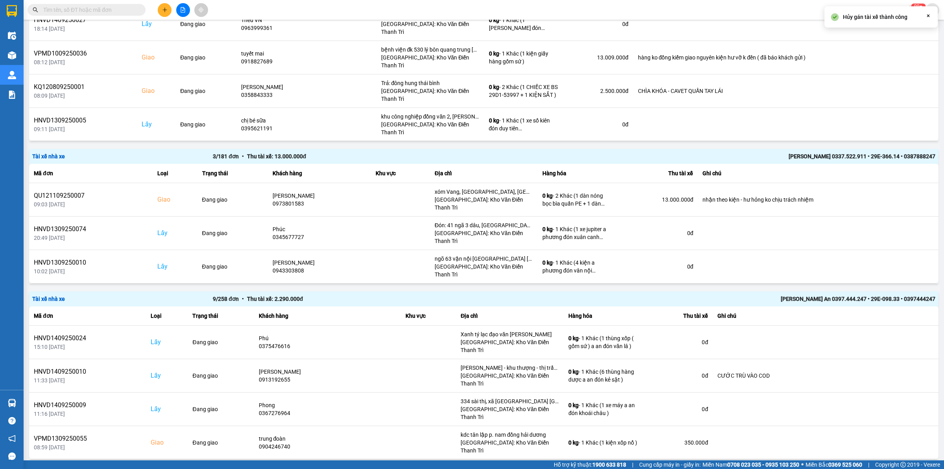
scroll to position [1093, 0]
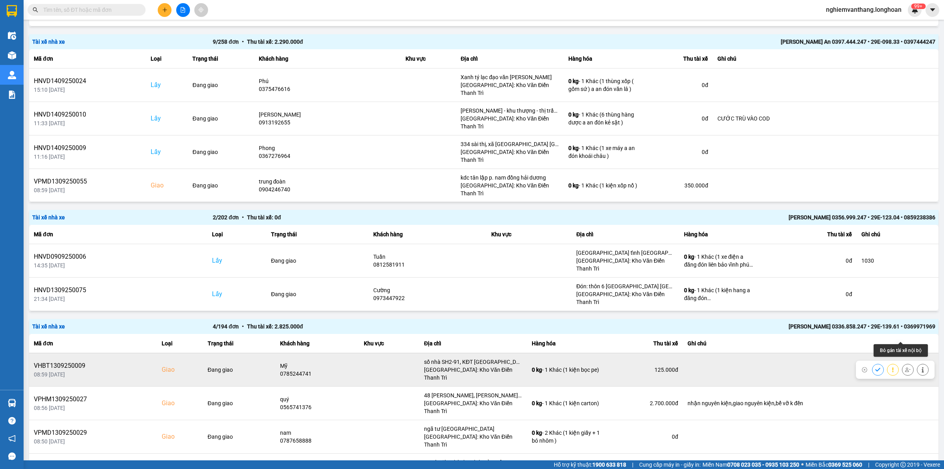
click at [905, 367] on icon at bounding box center [908, 370] width 6 height 6
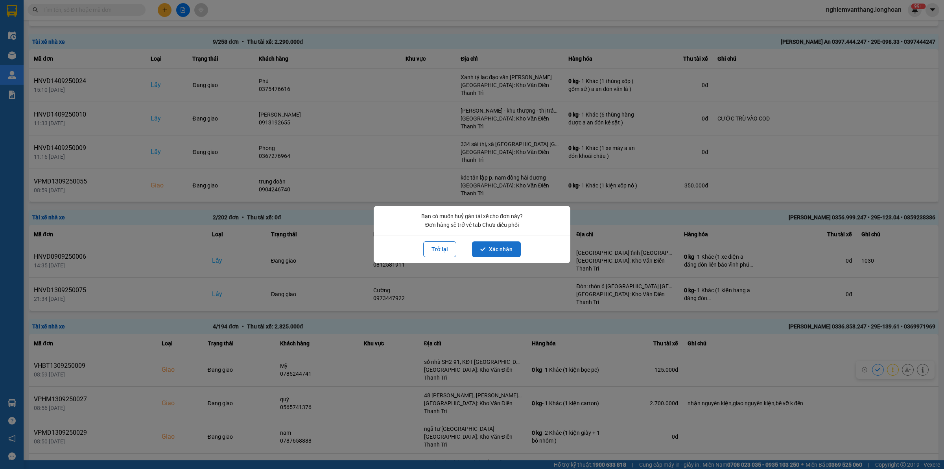
click at [485, 244] on button "Xác nhận" at bounding box center [496, 249] width 49 height 16
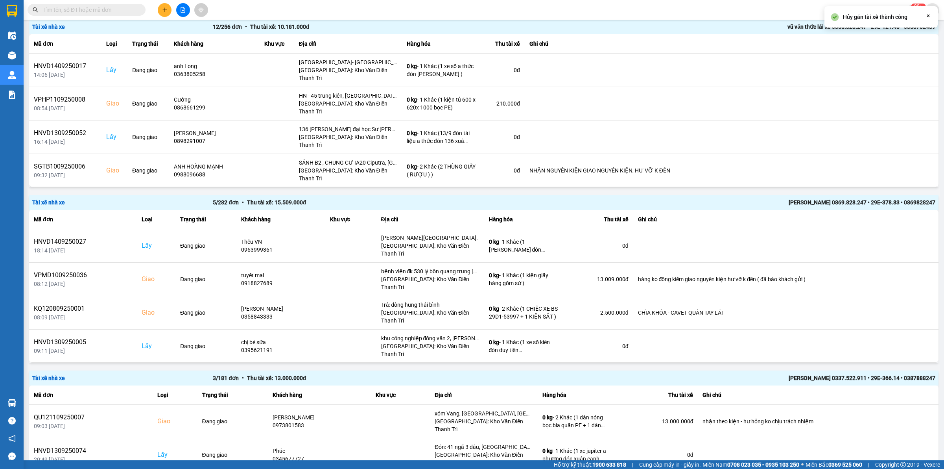
scroll to position [1066, 0]
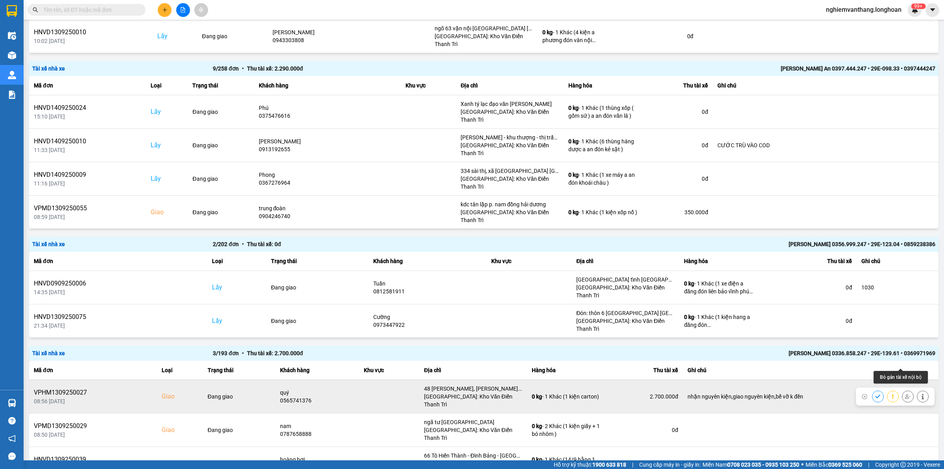
click at [905, 394] on icon at bounding box center [908, 396] width 6 height 4
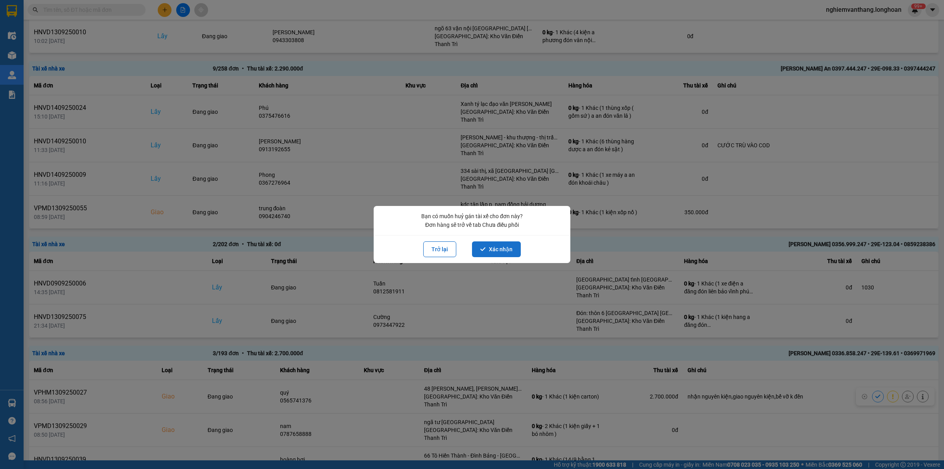
click at [483, 244] on button "Xác nhận" at bounding box center [496, 249] width 49 height 16
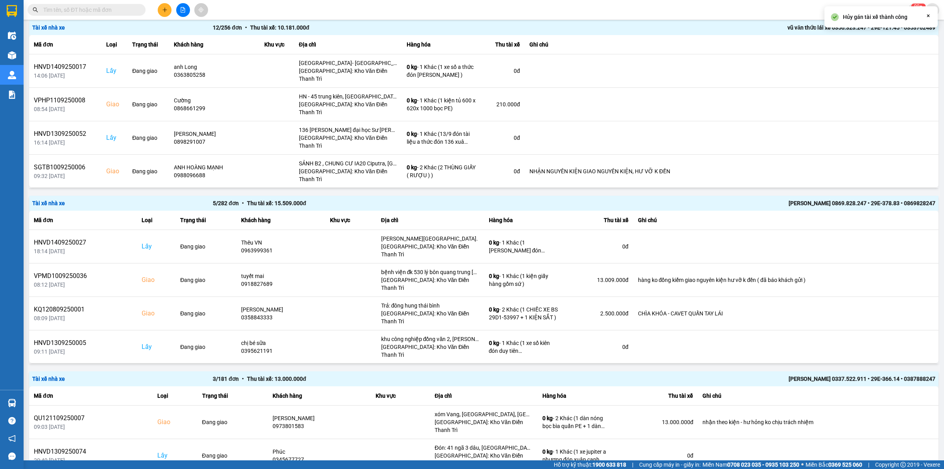
scroll to position [1039, 0]
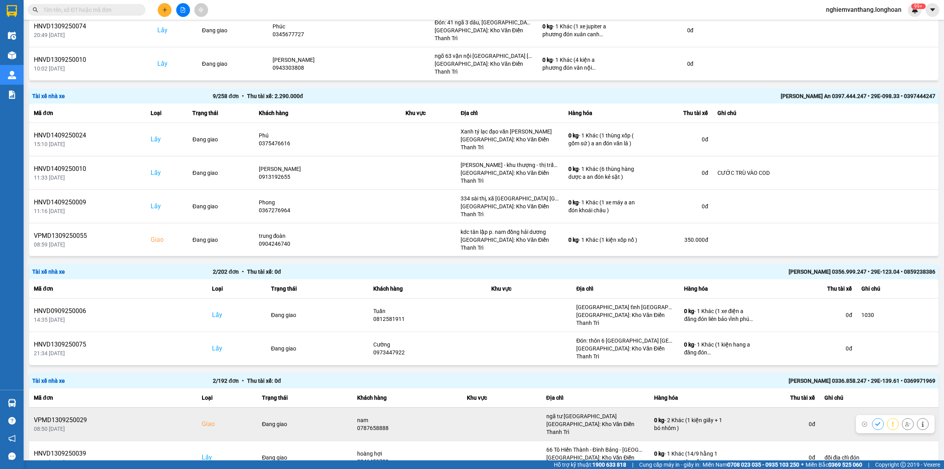
click at [905, 421] on icon at bounding box center [908, 424] width 6 height 6
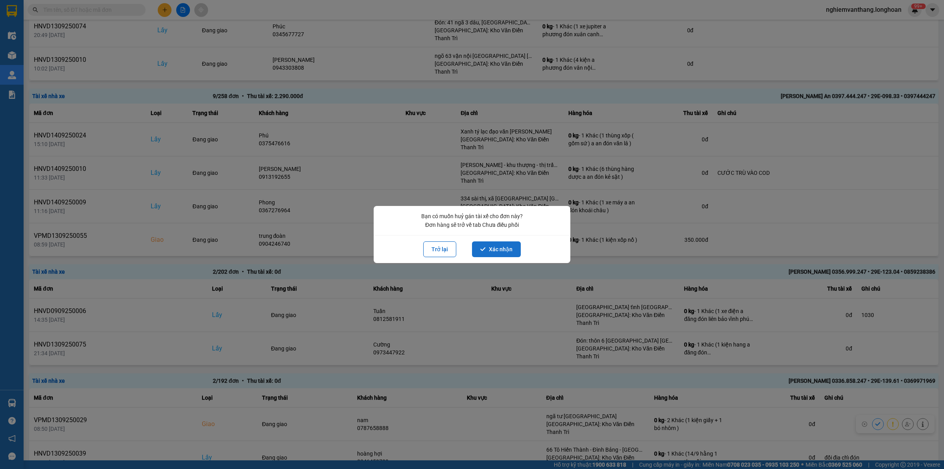
drag, startPoint x: 486, startPoint y: 247, endPoint x: 465, endPoint y: 242, distance: 21.3
click at [486, 246] on button "Xác nhận" at bounding box center [496, 249] width 49 height 16
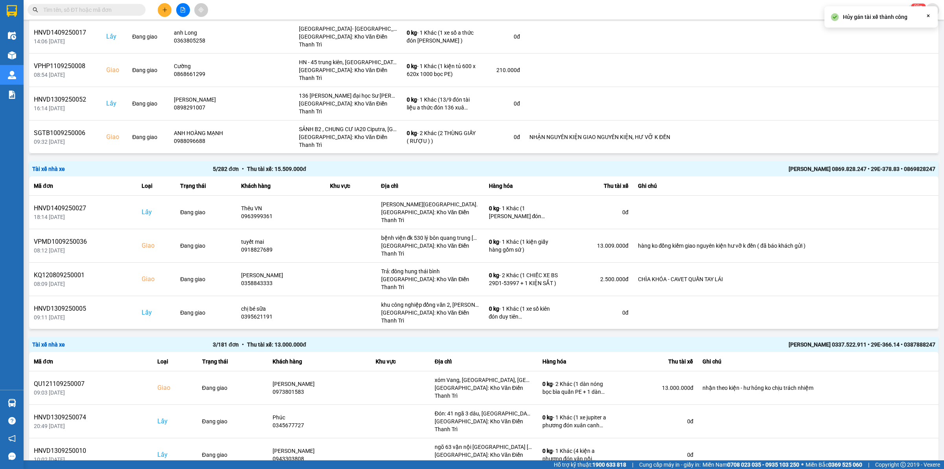
scroll to position [1012, 0]
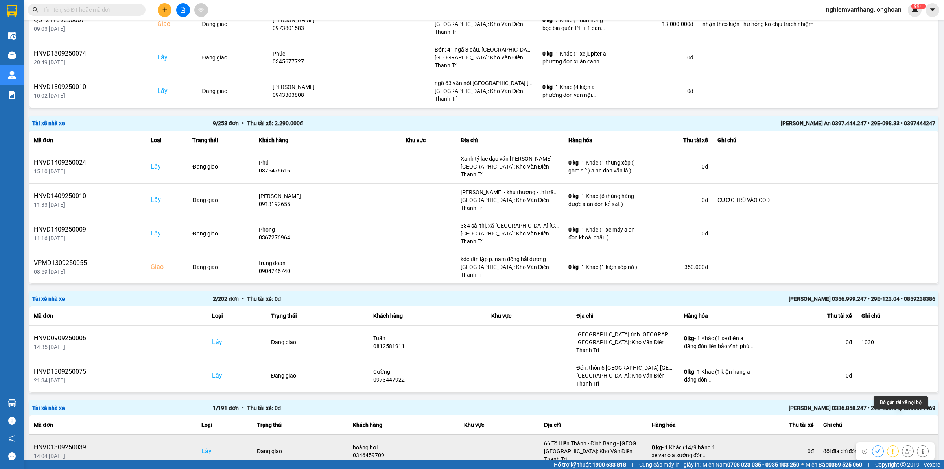
click at [905, 449] on icon at bounding box center [908, 451] width 6 height 4
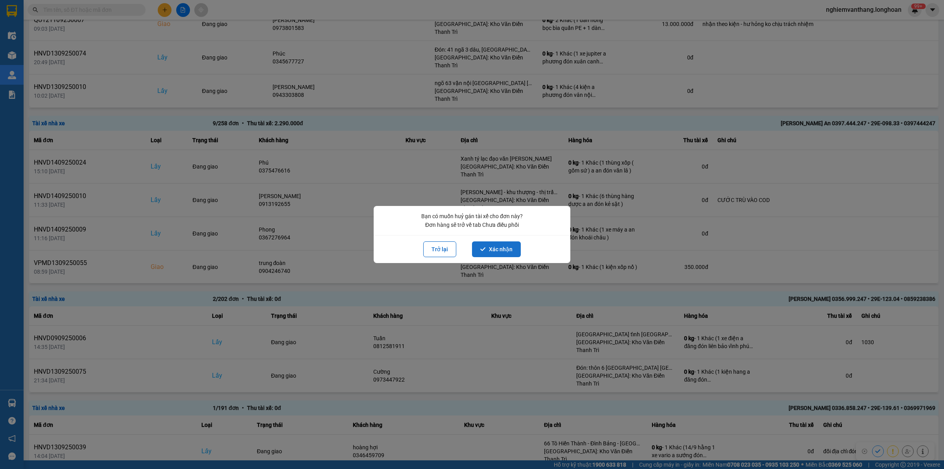
click at [492, 245] on button "Xác nhận" at bounding box center [496, 249] width 49 height 16
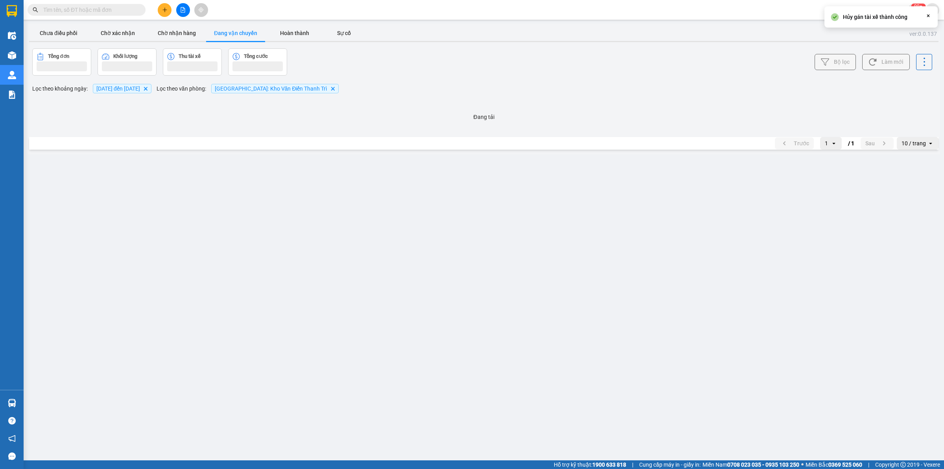
scroll to position [0, 0]
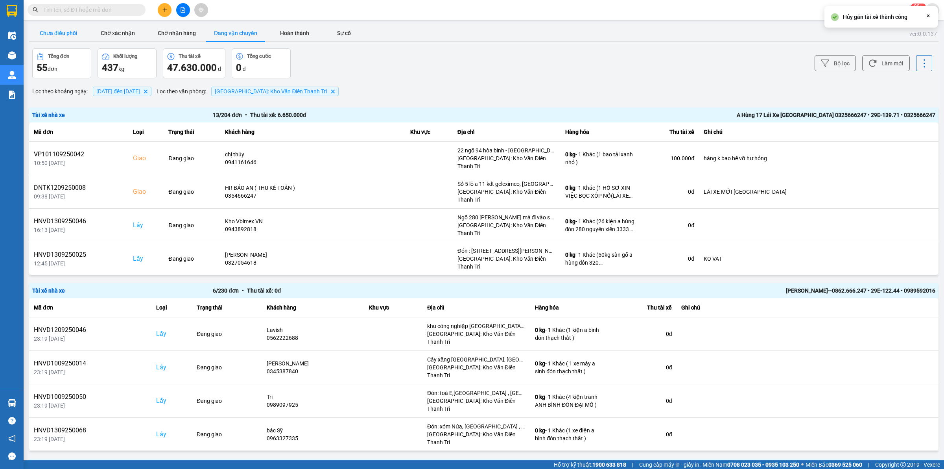
click at [64, 34] on button "Chưa điều phối" at bounding box center [58, 33] width 59 height 16
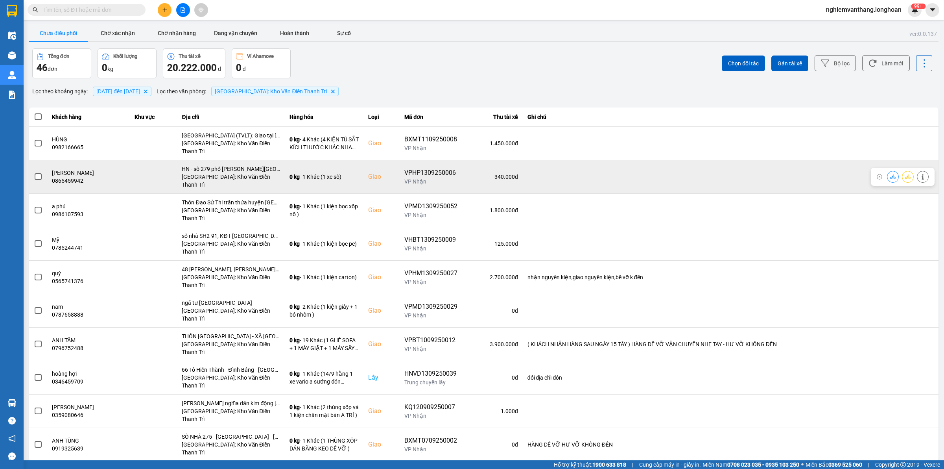
click at [38, 173] on span at bounding box center [38, 176] width 7 height 7
click at [34, 172] on input "checkbox" at bounding box center [34, 172] width 0 height 0
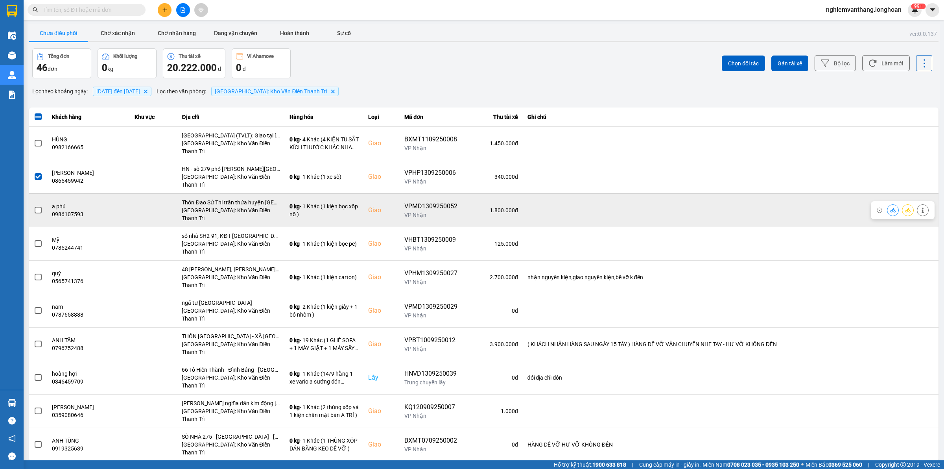
click at [35, 207] on span at bounding box center [38, 210] width 7 height 7
click at [34, 206] on input "checkbox" at bounding box center [34, 206] width 0 height 0
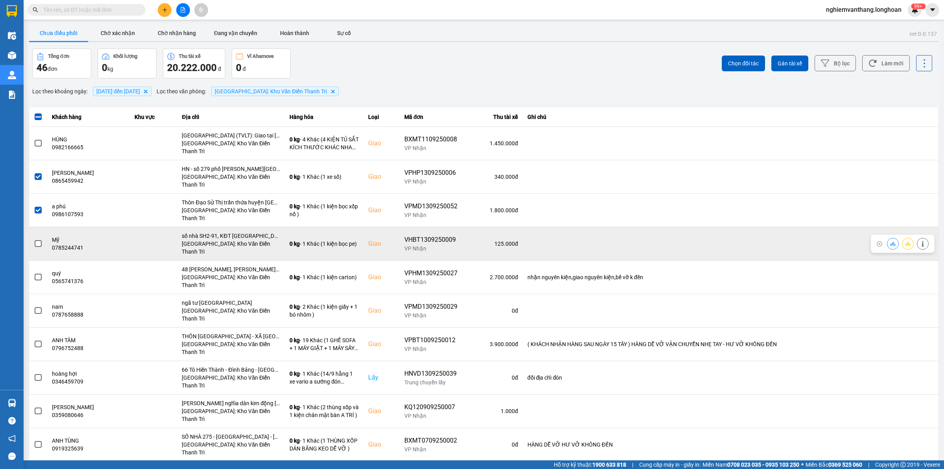
click at [36, 240] on span at bounding box center [38, 243] width 7 height 7
click at [34, 239] on input "checkbox" at bounding box center [34, 239] width 0 height 0
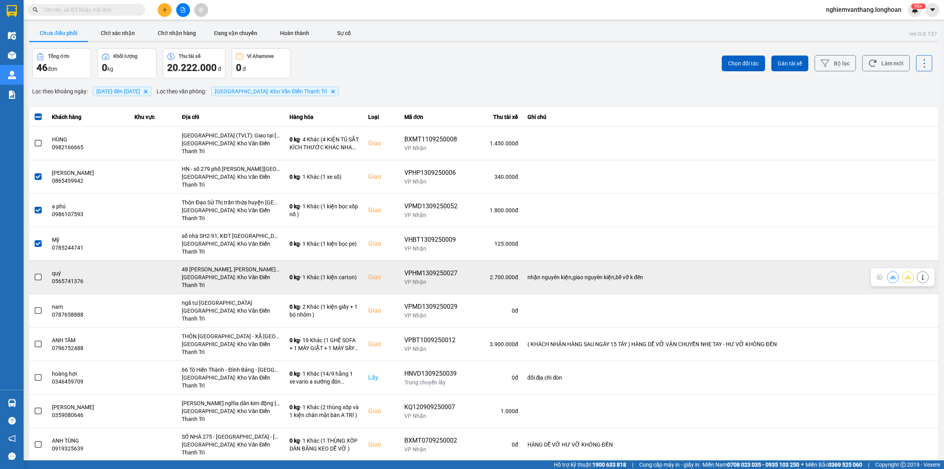
click at [37, 273] on span at bounding box center [38, 276] width 7 height 7
click at [34, 273] on input "checkbox" at bounding box center [34, 273] width 0 height 0
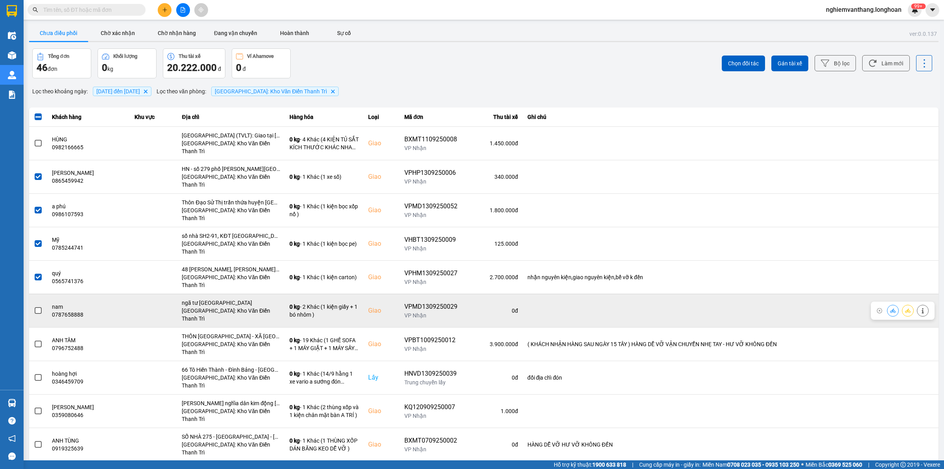
click at [36, 307] on span at bounding box center [38, 310] width 7 height 7
click at [34, 306] on input "checkbox" at bounding box center [34, 306] width 0 height 0
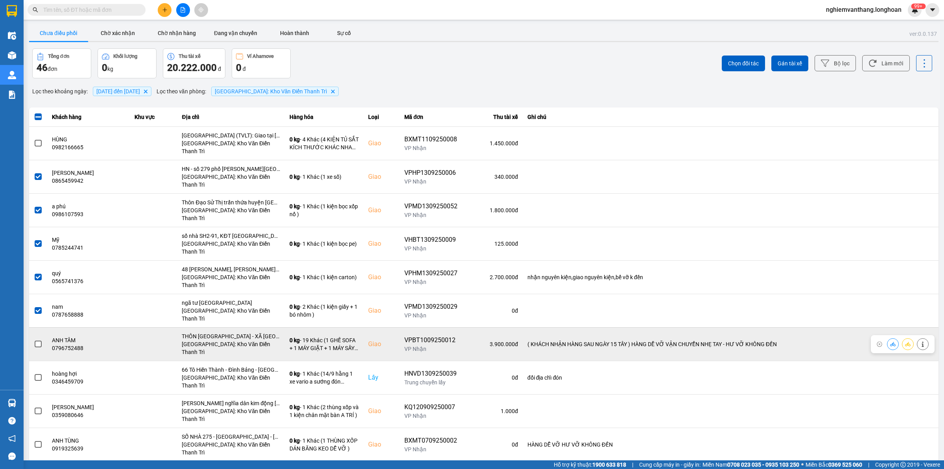
click at [34, 340] on label at bounding box center [38, 344] width 9 height 9
click at [34, 340] on input "checkbox" at bounding box center [34, 340] width 0 height 0
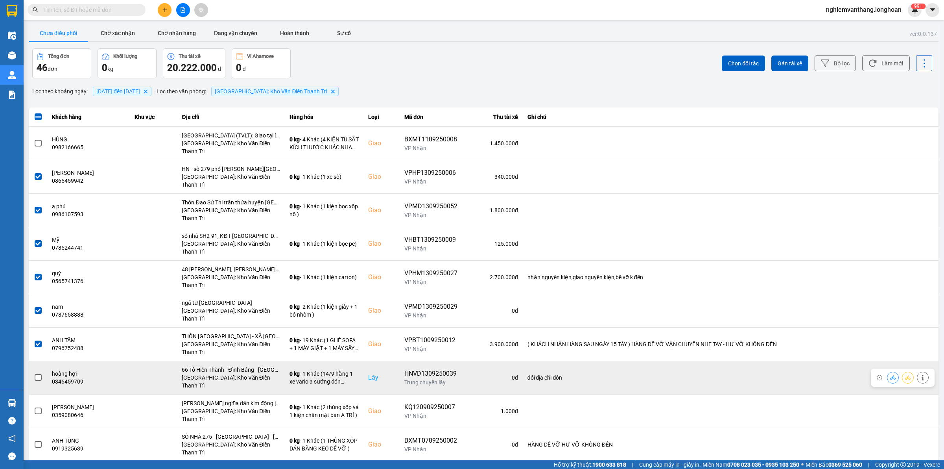
drag, startPoint x: 44, startPoint y: 331, endPoint x: 36, endPoint y: 331, distance: 8.3
click at [44, 360] on td at bounding box center [38, 376] width 18 height 33
click at [37, 374] on span at bounding box center [38, 377] width 7 height 7
click at [34, 373] on input "checkbox" at bounding box center [34, 373] width 0 height 0
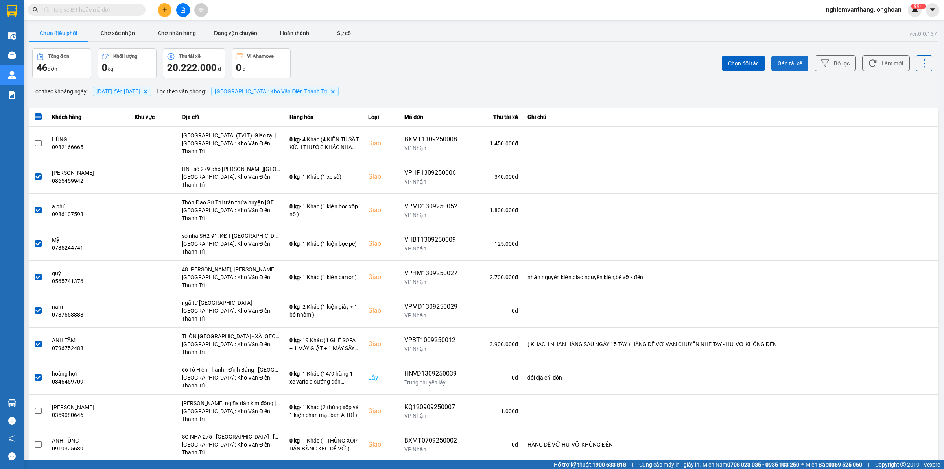
click at [786, 63] on span "Gán tài xế" at bounding box center [790, 63] width 24 height 8
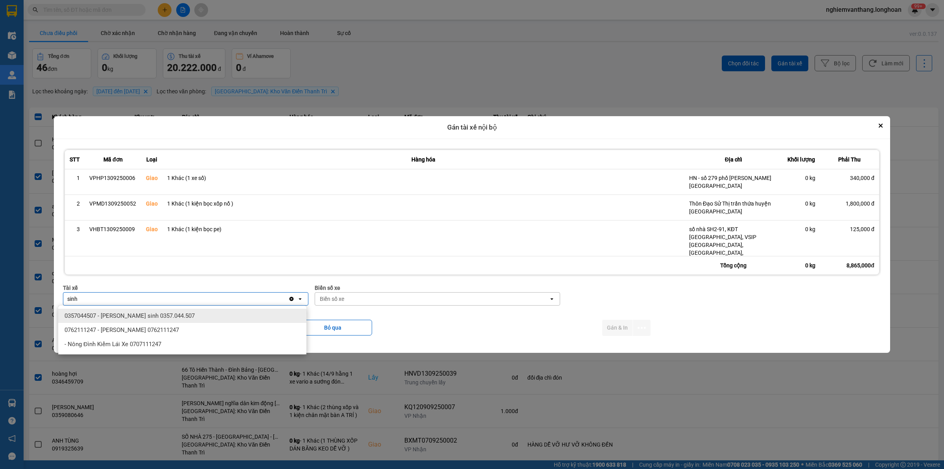
type input "sinh"
click at [146, 317] on span "0357044507 - Vũ văn sinh 0357.044.507" at bounding box center [130, 316] width 130 height 8
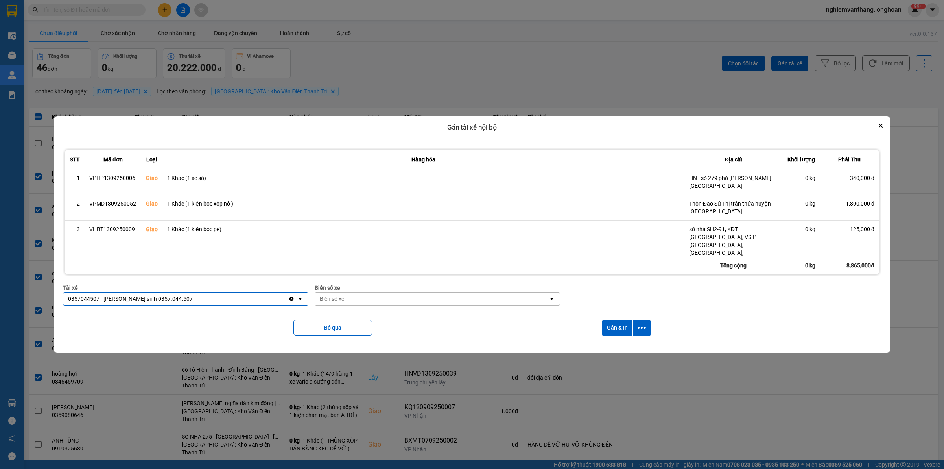
click at [352, 301] on div "Biển số xe" at bounding box center [432, 298] width 234 height 13
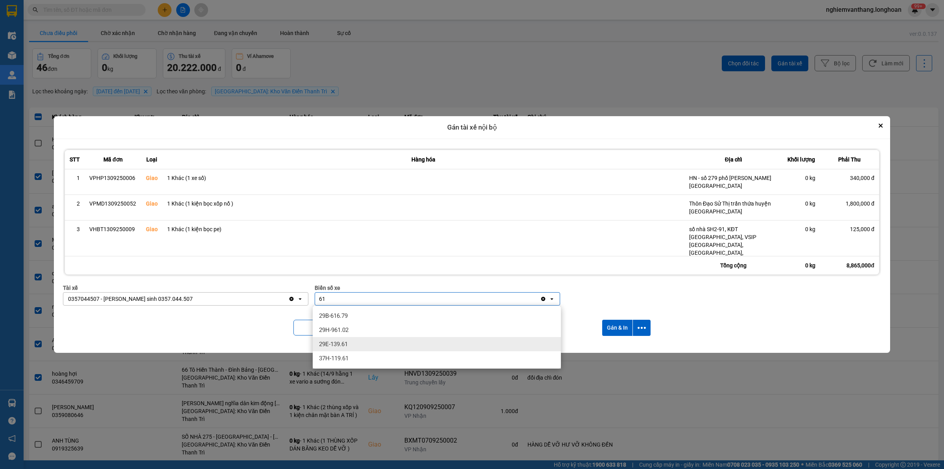
type input "61"
click at [351, 342] on div "29E-139.61" at bounding box center [437, 344] width 248 height 14
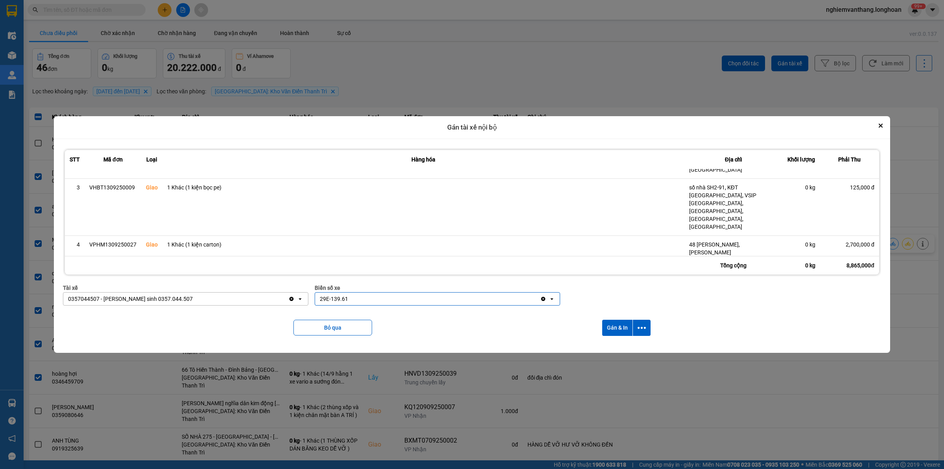
scroll to position [85, 0]
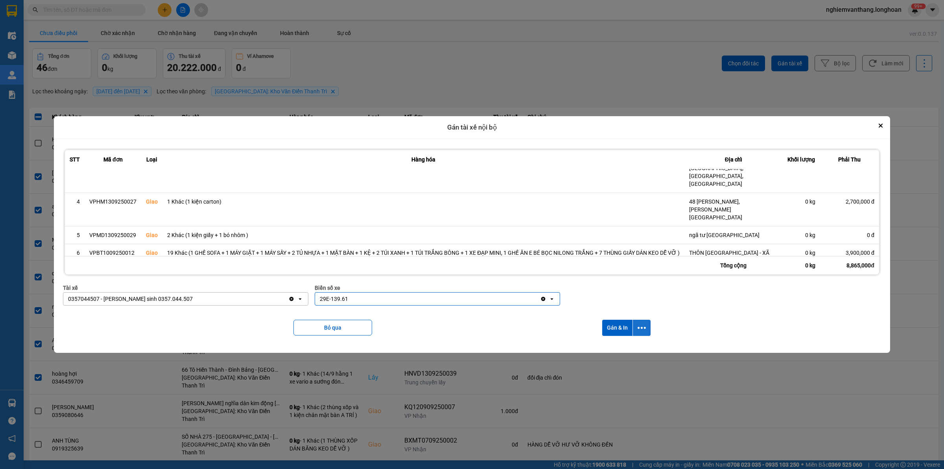
click at [643, 327] on icon "dialog" at bounding box center [642, 327] width 8 height 8
click at [624, 347] on span "Chỉ gán tài" at bounding box center [612, 349] width 26 height 8
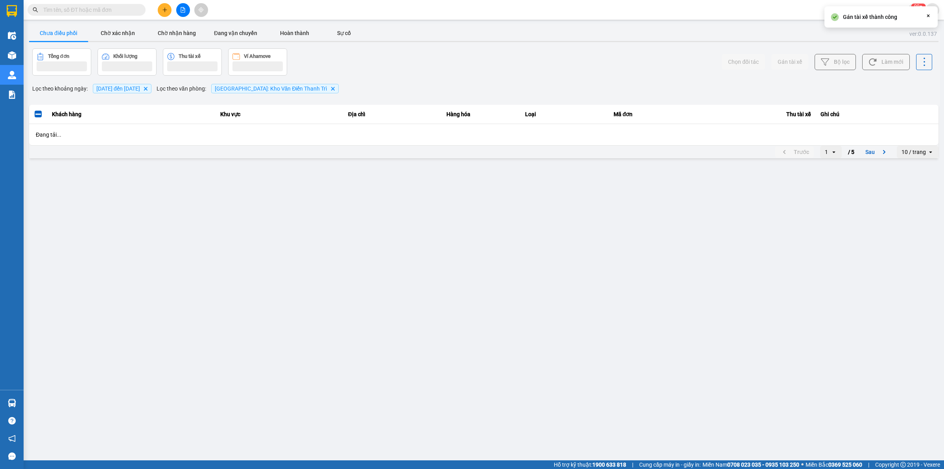
scroll to position [0, 0]
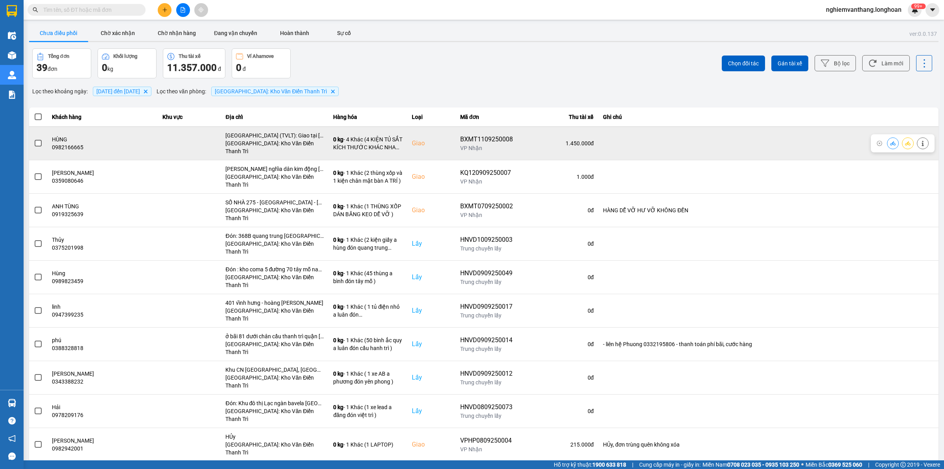
click at [480, 139] on div "BXMT1109250008" at bounding box center [486, 139] width 53 height 9
click at [480, 138] on div "BXMT1109250008" at bounding box center [486, 139] width 53 height 9
copy div "BXMT1109250008"
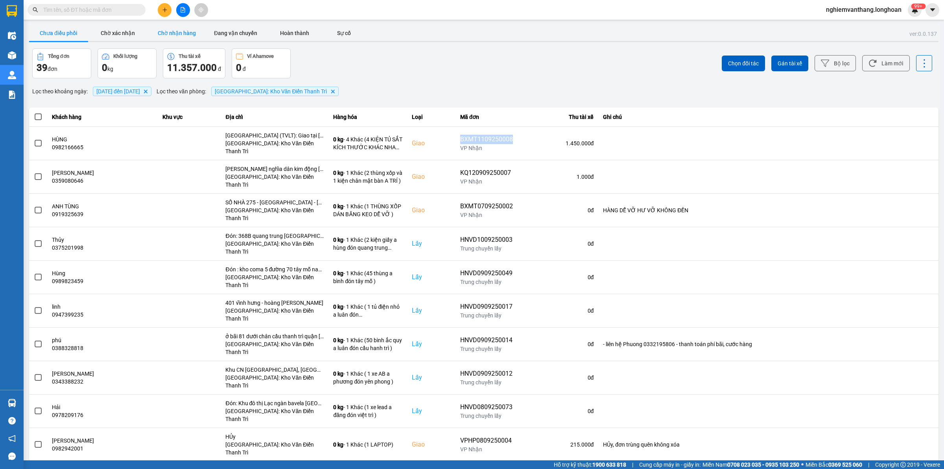
click at [195, 31] on button "Chờ nhận hàng" at bounding box center [176, 33] width 59 height 16
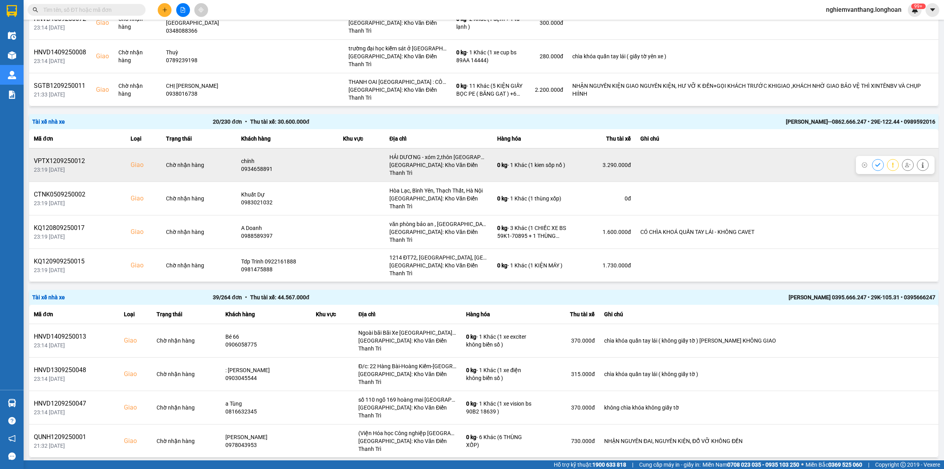
click at [905, 162] on icon at bounding box center [908, 165] width 6 height 6
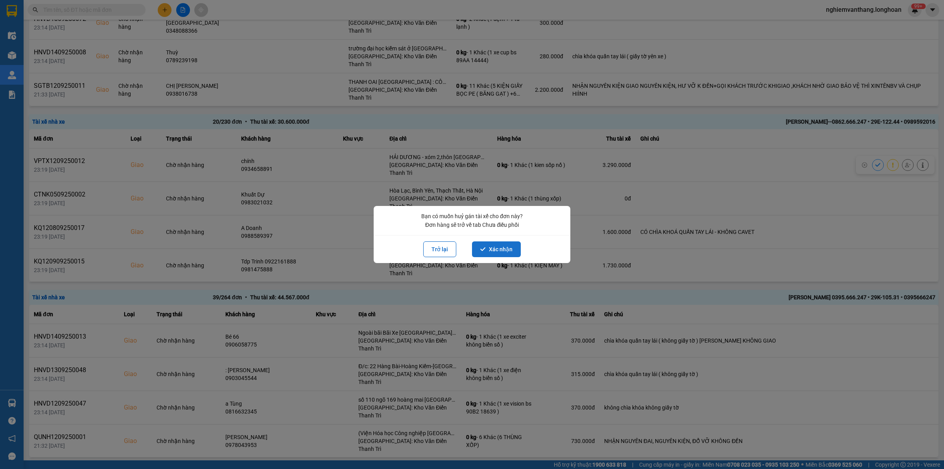
drag, startPoint x: 500, startPoint y: 249, endPoint x: 505, endPoint y: 257, distance: 9.0
click at [508, 254] on button "Xác nhận" at bounding box center [496, 249] width 49 height 16
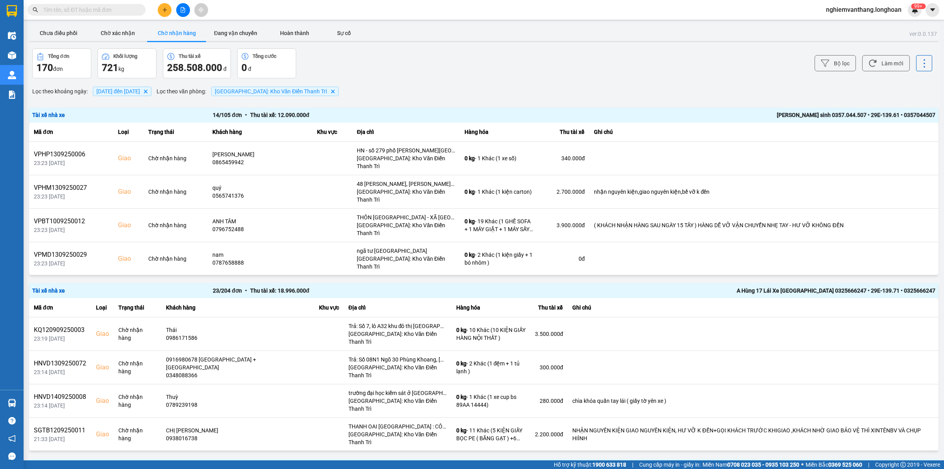
click at [41, 23] on main "ver: 0.0.137 Chưa điều phối Chờ xác nhận Chờ nhận hàng Đang vận chuyển Hoàn thà…" at bounding box center [472, 230] width 944 height 460
click at [51, 30] on button "Chưa điều phối" at bounding box center [58, 33] width 59 height 16
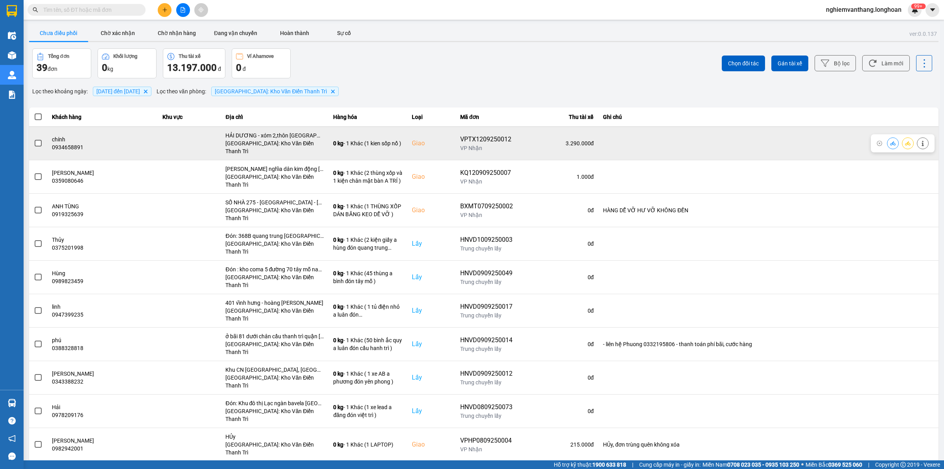
click at [911, 140] on icon at bounding box center [908, 143] width 6 height 6
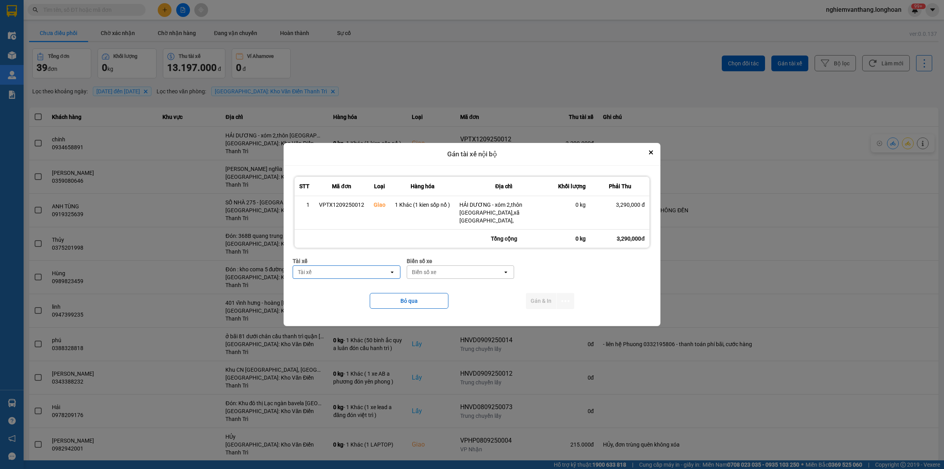
click at [688, 202] on div "ver: 0.0.137 Chưa điều phối Chờ xác nhận Chờ nhận hàng Đang vận chuyển Hoàn thà…" at bounding box center [484, 250] width 913 height 452
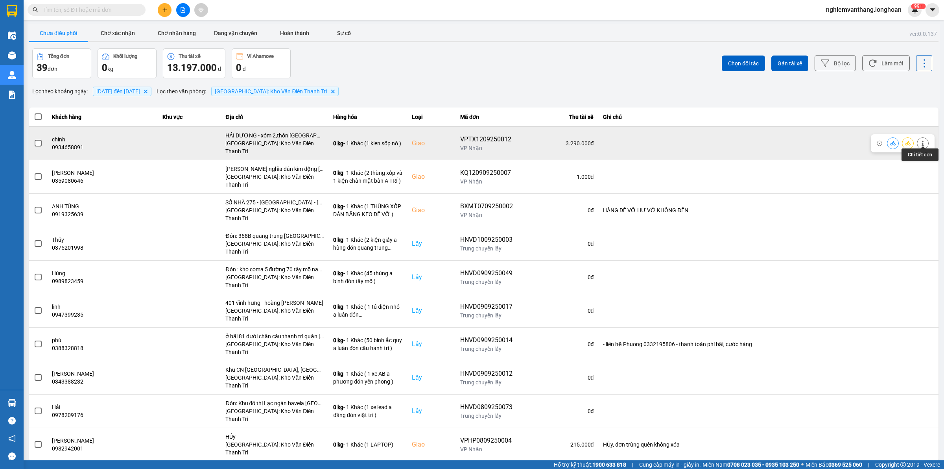
click at [925, 140] on icon at bounding box center [923, 143] width 6 height 6
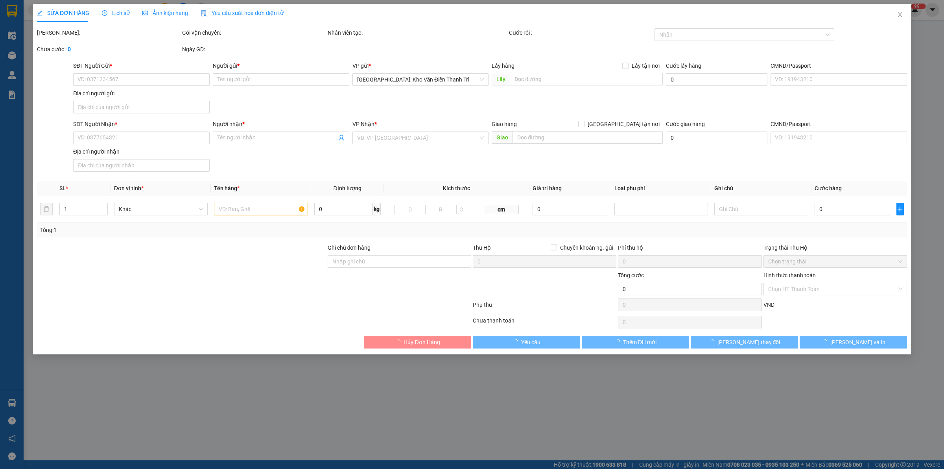
click at [111, 14] on span "Lịch sử" at bounding box center [116, 13] width 28 height 6
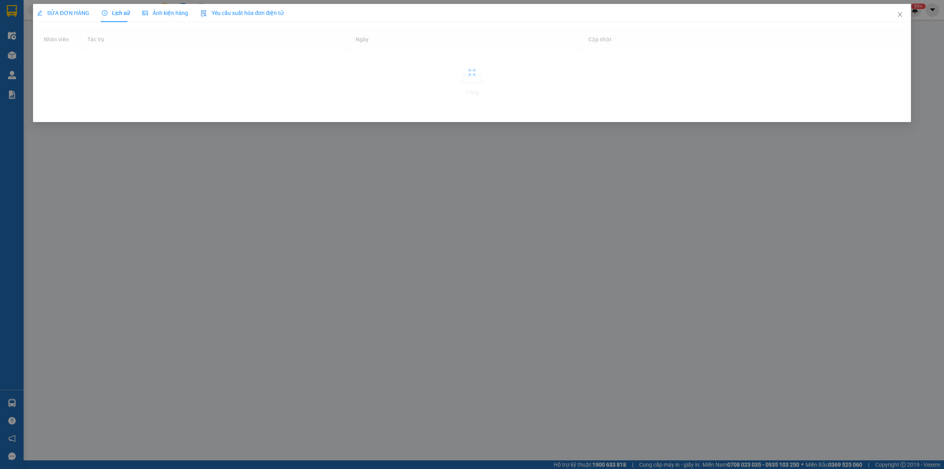
click at [111, 14] on span "Lịch sử" at bounding box center [116, 13] width 28 height 6
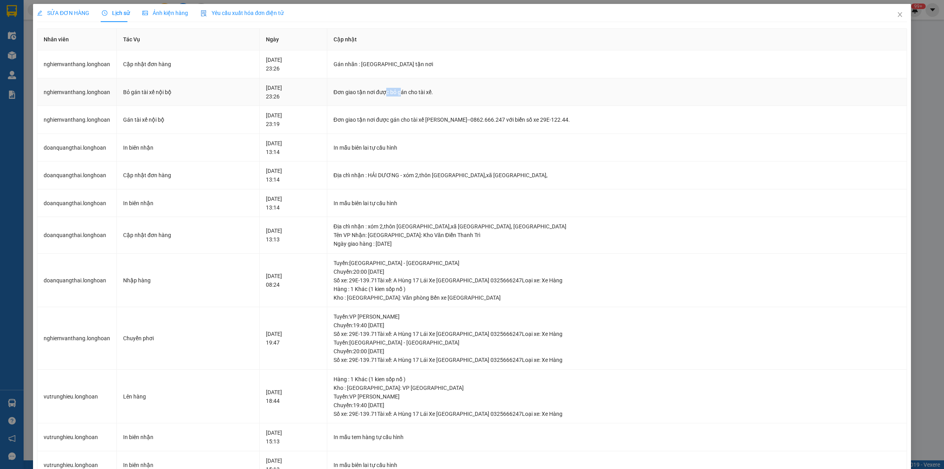
drag, startPoint x: 412, startPoint y: 92, endPoint x: 460, endPoint y: 97, distance: 47.9
click at [460, 97] on td "Đơn giao tận nơi được bỏ gán cho tài xế." at bounding box center [617, 92] width 580 height 28
click at [552, 115] on div "Đơn giao tận nơi được gán cho tài xế Trần Thanh Bình--0862.666.247 với biển số …" at bounding box center [617, 119] width 567 height 9
drag, startPoint x: 431, startPoint y: 119, endPoint x: 450, endPoint y: 117, distance: 18.6
click at [436, 117] on div "Đơn giao tận nơi được gán cho tài xế Trần Thanh Bình--0862.666.247 với biển số …" at bounding box center [617, 119] width 567 height 9
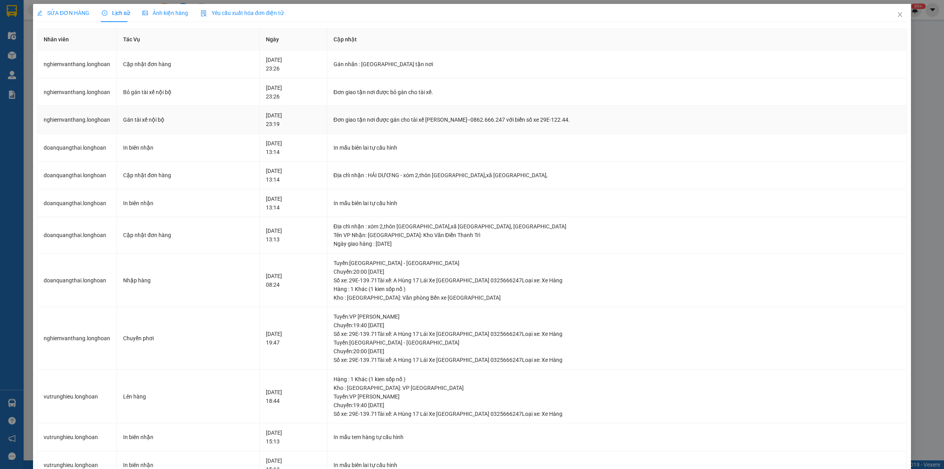
click at [668, 128] on td "Đơn giao tận nơi được gán cho tài xế Trần Thanh Bình--0862.666.247 với biển số …" at bounding box center [617, 120] width 580 height 28
click at [897, 17] on icon "close" at bounding box center [900, 14] width 6 height 6
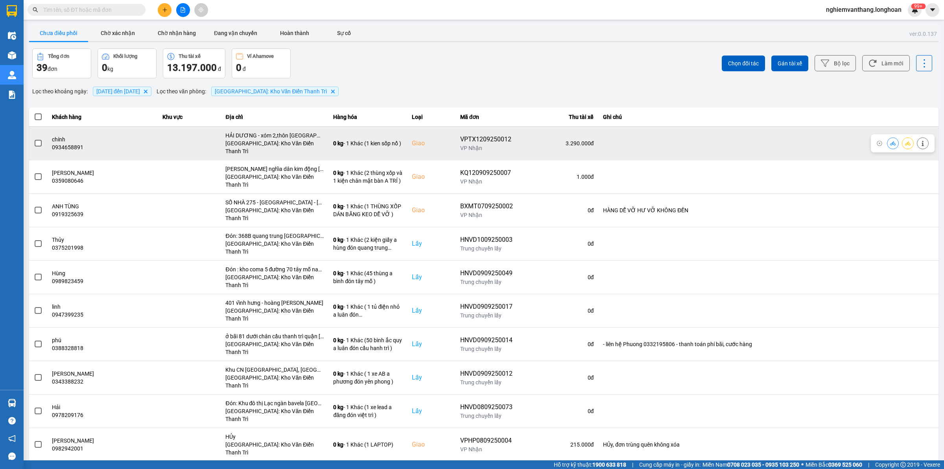
click at [913, 140] on button at bounding box center [908, 143] width 11 height 14
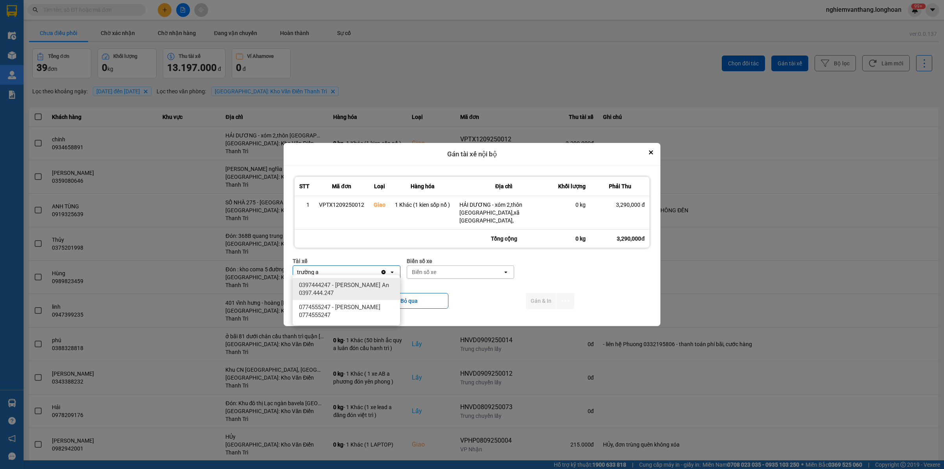
type input "trường a"
drag, startPoint x: 363, startPoint y: 289, endPoint x: 400, endPoint y: 282, distance: 38.0
click at [364, 288] on span "0397444247 - Nguyễn Trường An 0397.444.247" at bounding box center [348, 289] width 98 height 16
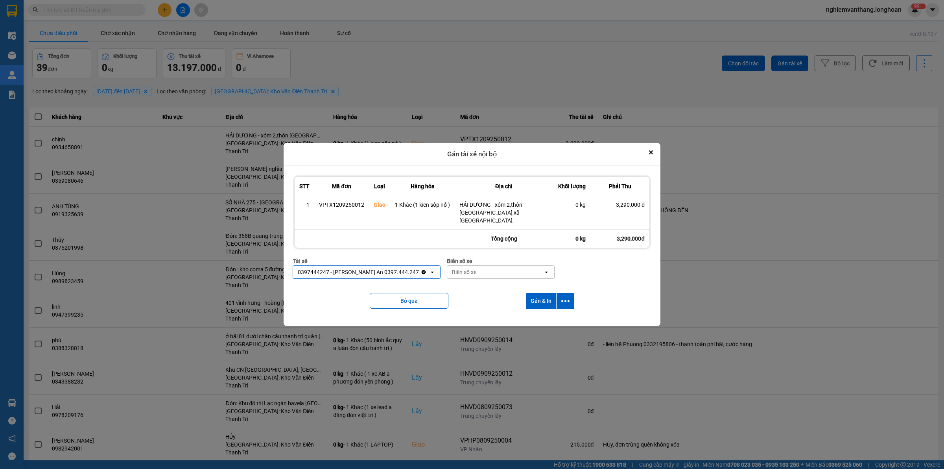
click at [459, 270] on div "Biển số xe" at bounding box center [464, 272] width 24 height 8
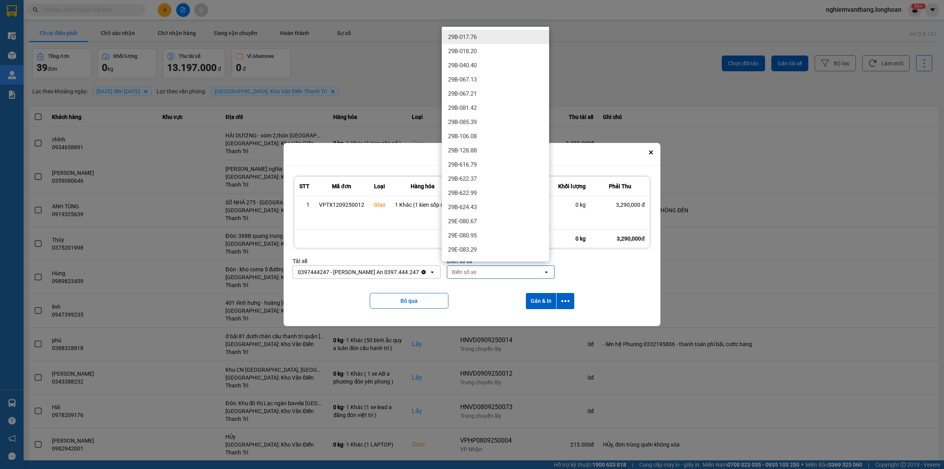
type input "3"
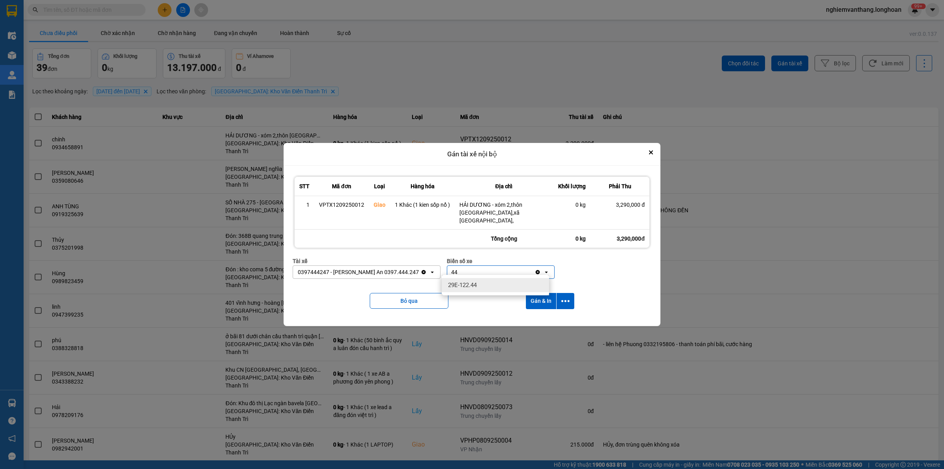
type input "44"
click at [461, 278] on div "29E-122.44" at bounding box center [495, 285] width 107 height 14
click at [567, 297] on icon "dialog" at bounding box center [565, 301] width 8 height 8
click at [550, 318] on div "Chỉ gán tài" at bounding box center [544, 318] width 46 height 8
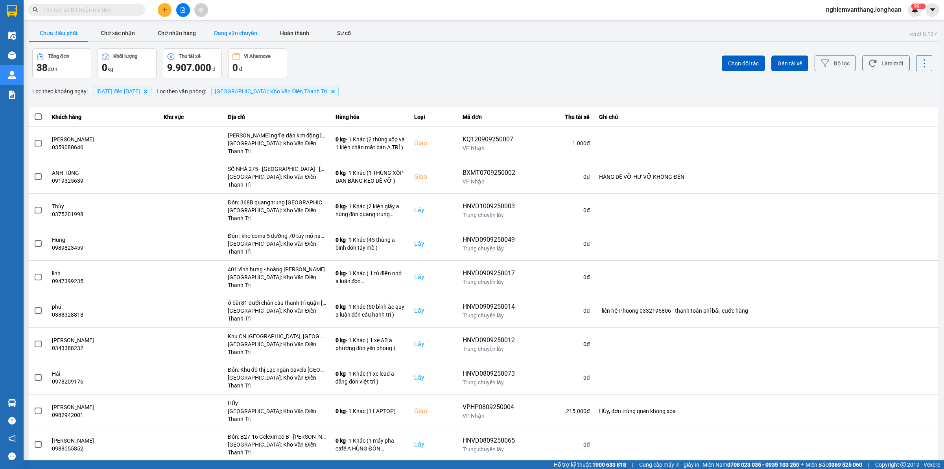
click at [222, 35] on button "Đang vận chuyển" at bounding box center [235, 33] width 59 height 16
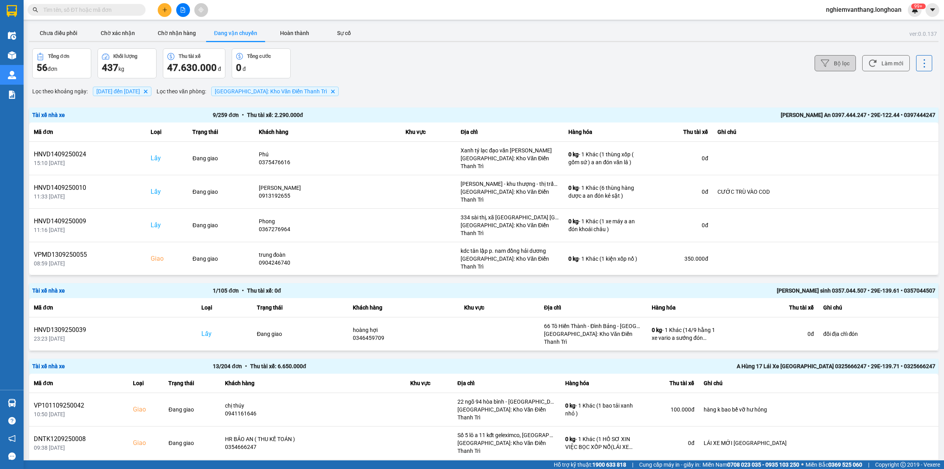
click at [833, 63] on button "Bộ lọc" at bounding box center [835, 63] width 41 height 16
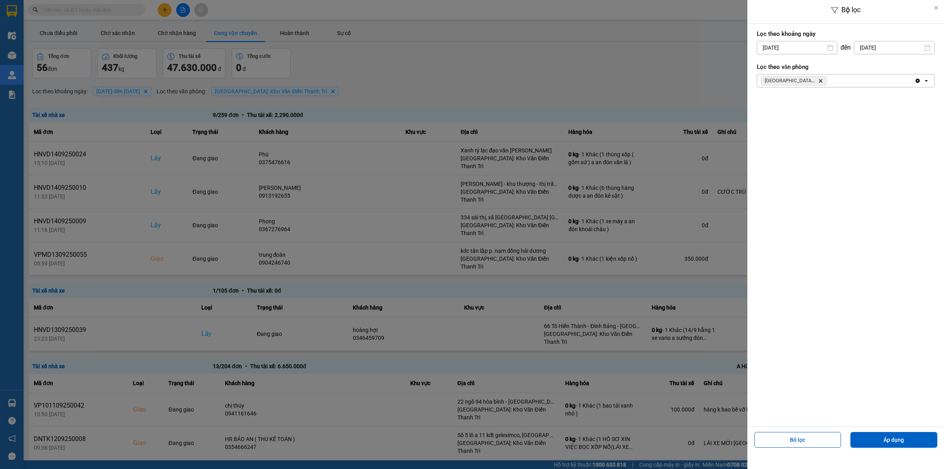
click at [663, 148] on div at bounding box center [472, 234] width 944 height 469
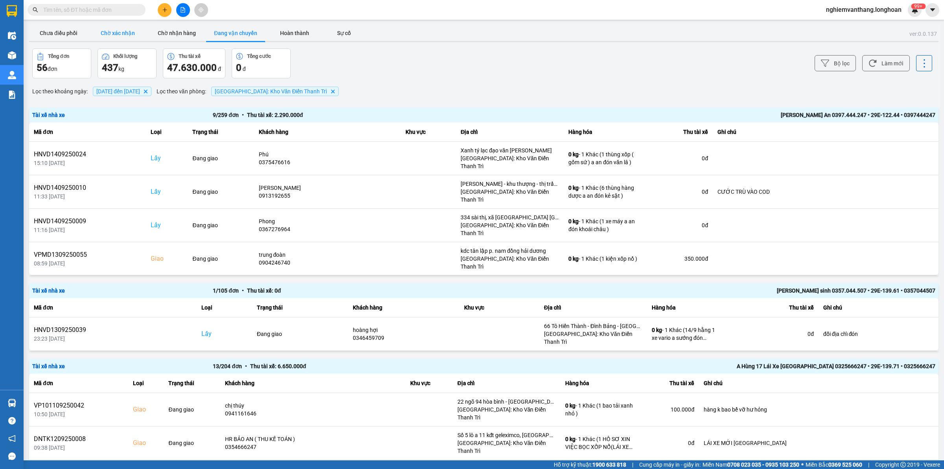
click at [137, 34] on button "Chờ xác nhận" at bounding box center [117, 33] width 59 height 16
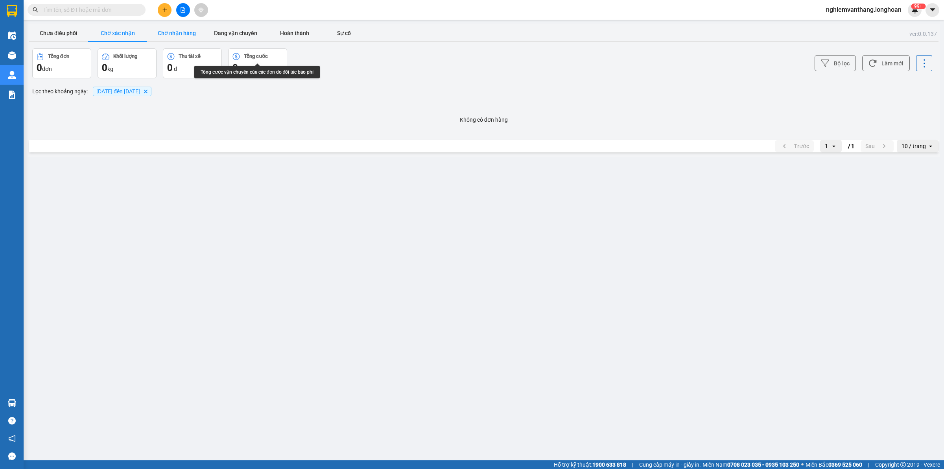
click at [204, 38] on button "Chờ nhận hàng" at bounding box center [176, 33] width 59 height 16
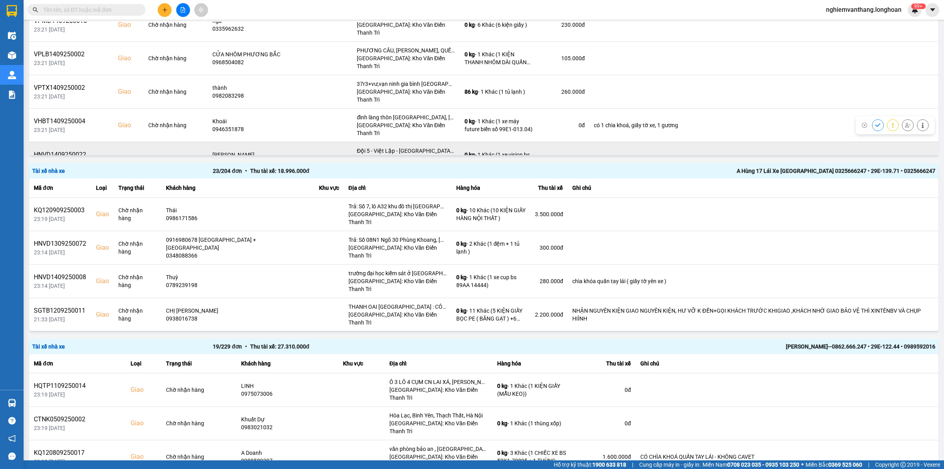
scroll to position [344, 0]
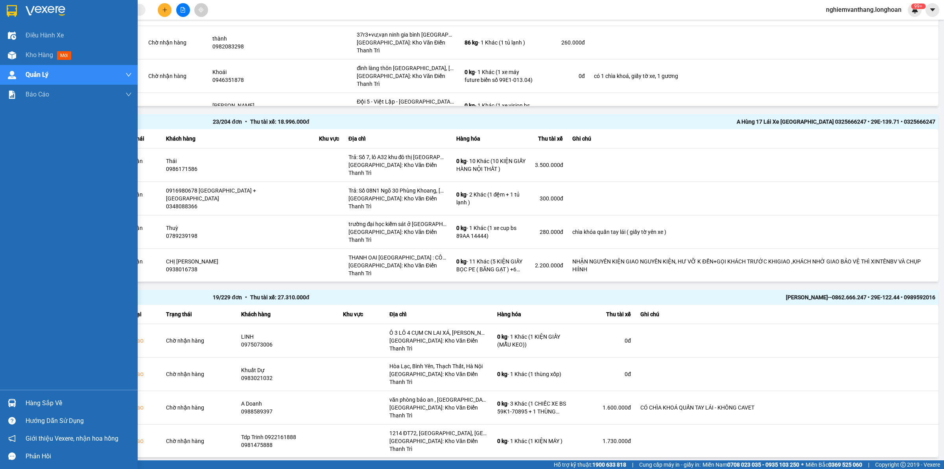
click at [7, 5] on img at bounding box center [12, 11] width 10 height 12
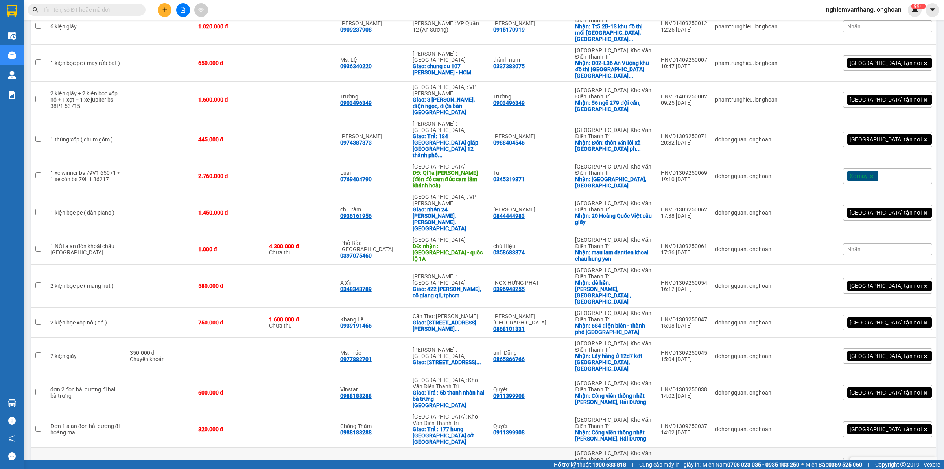
scroll to position [365, 0]
